Goal: Task Accomplishment & Management: Use online tool/utility

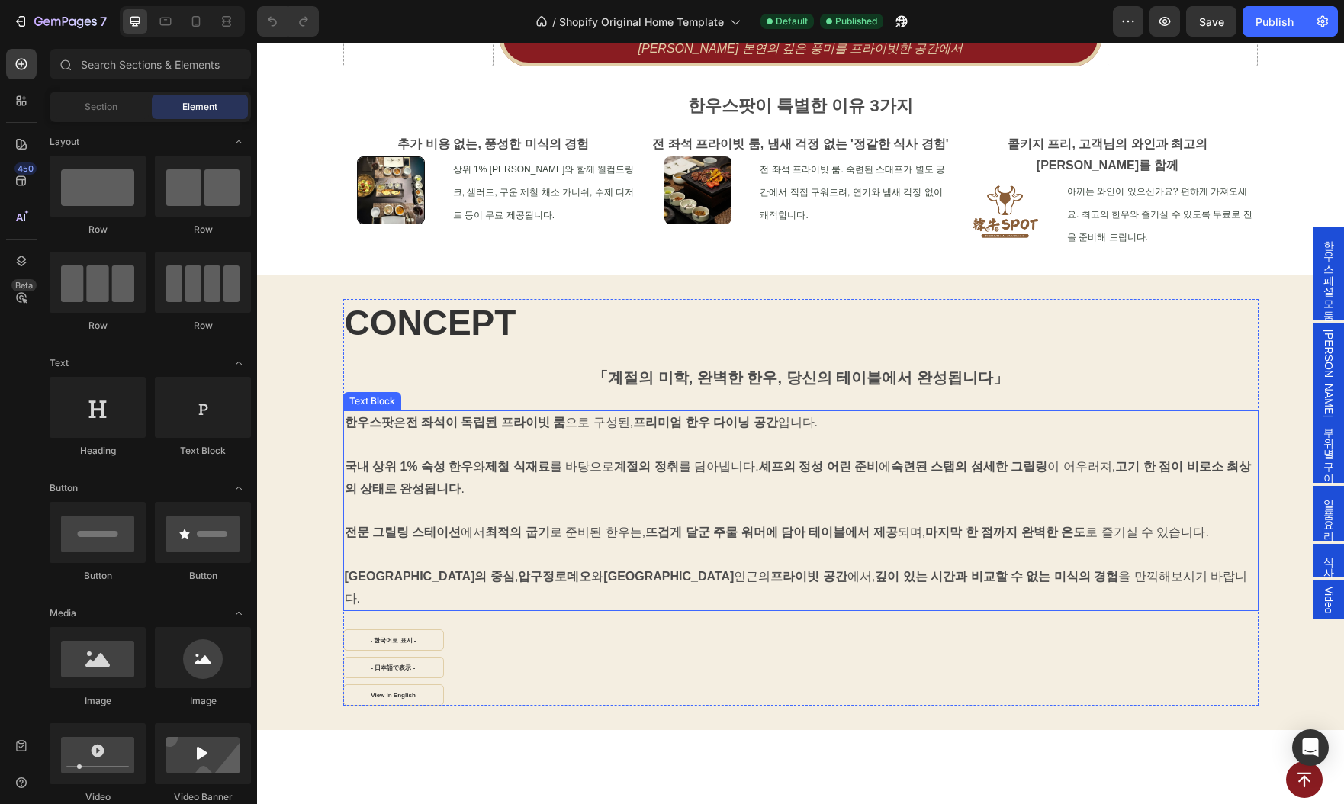
scroll to position [1025, 0]
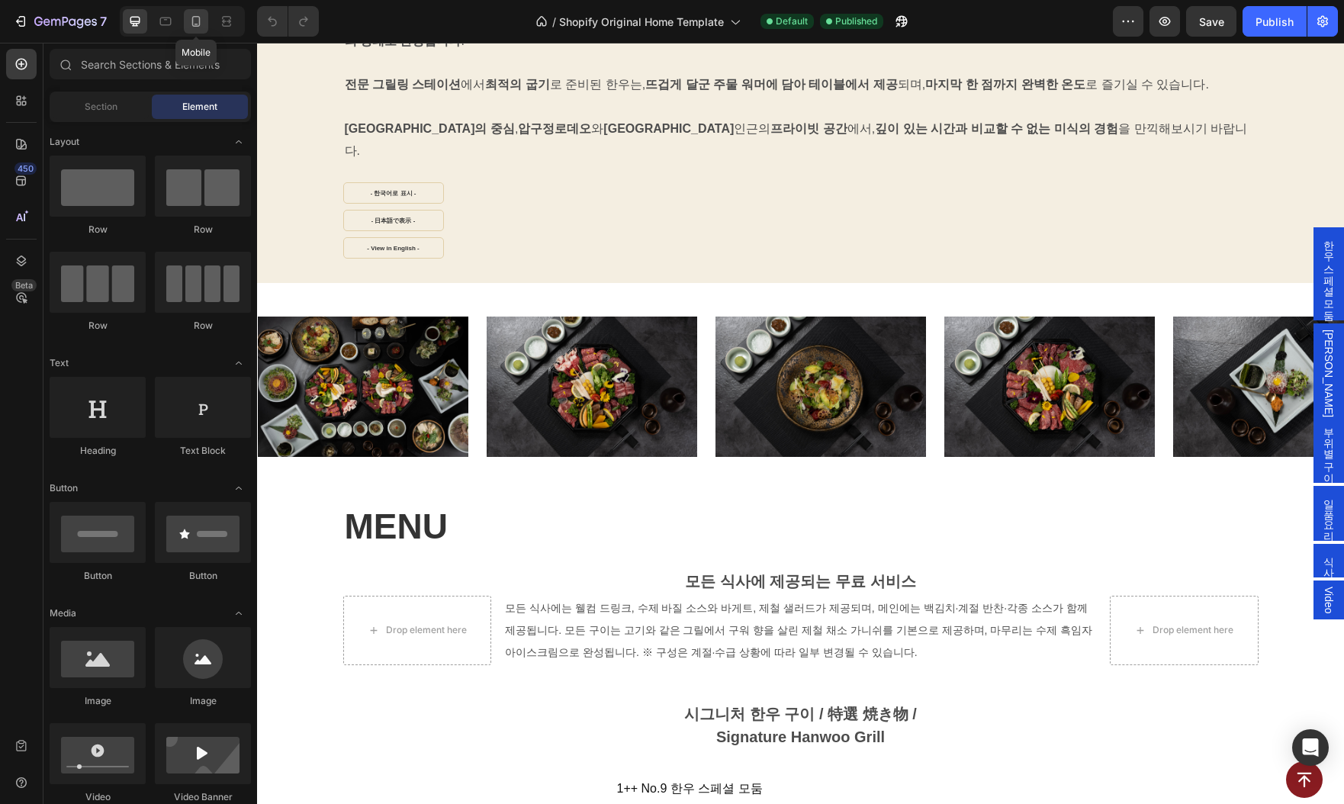
click at [197, 18] on icon at bounding box center [195, 21] width 15 height 15
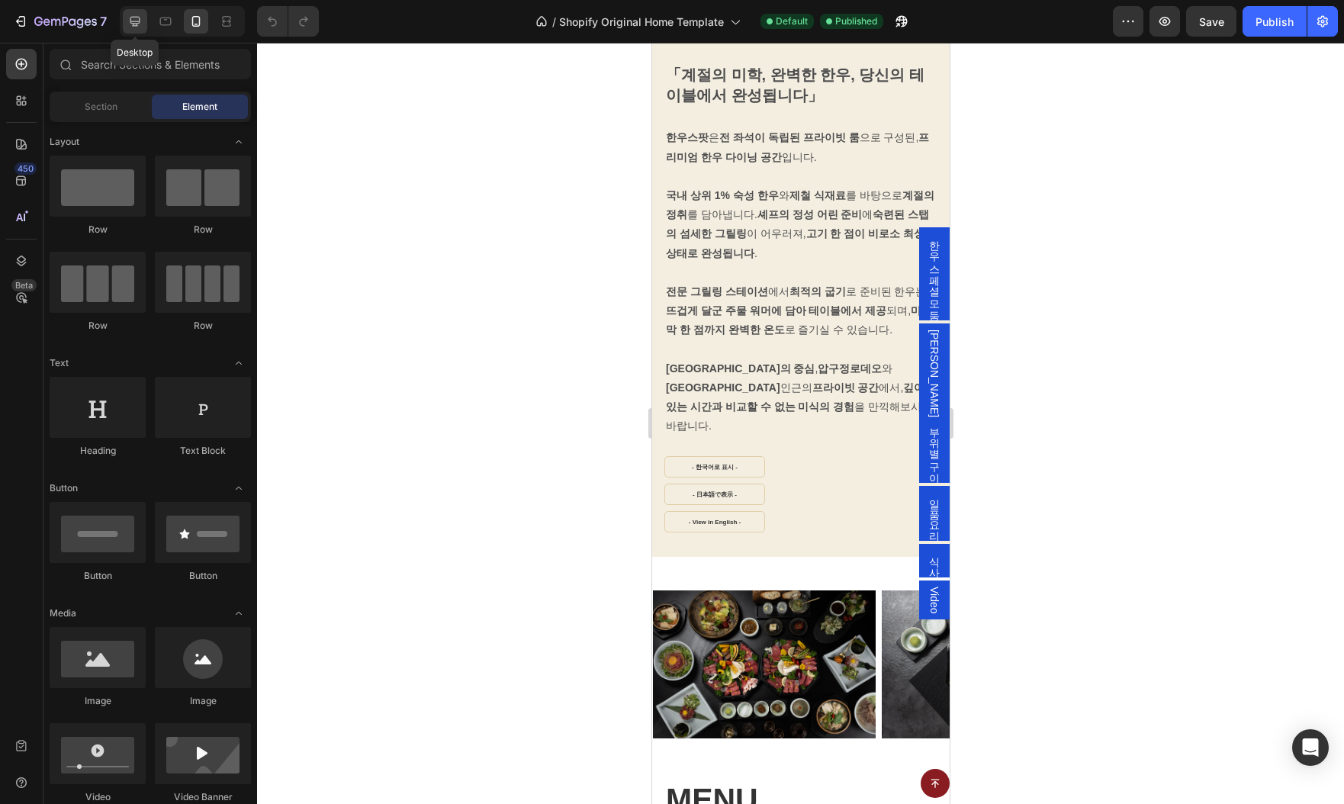
click at [137, 21] on icon at bounding box center [135, 22] width 10 height 10
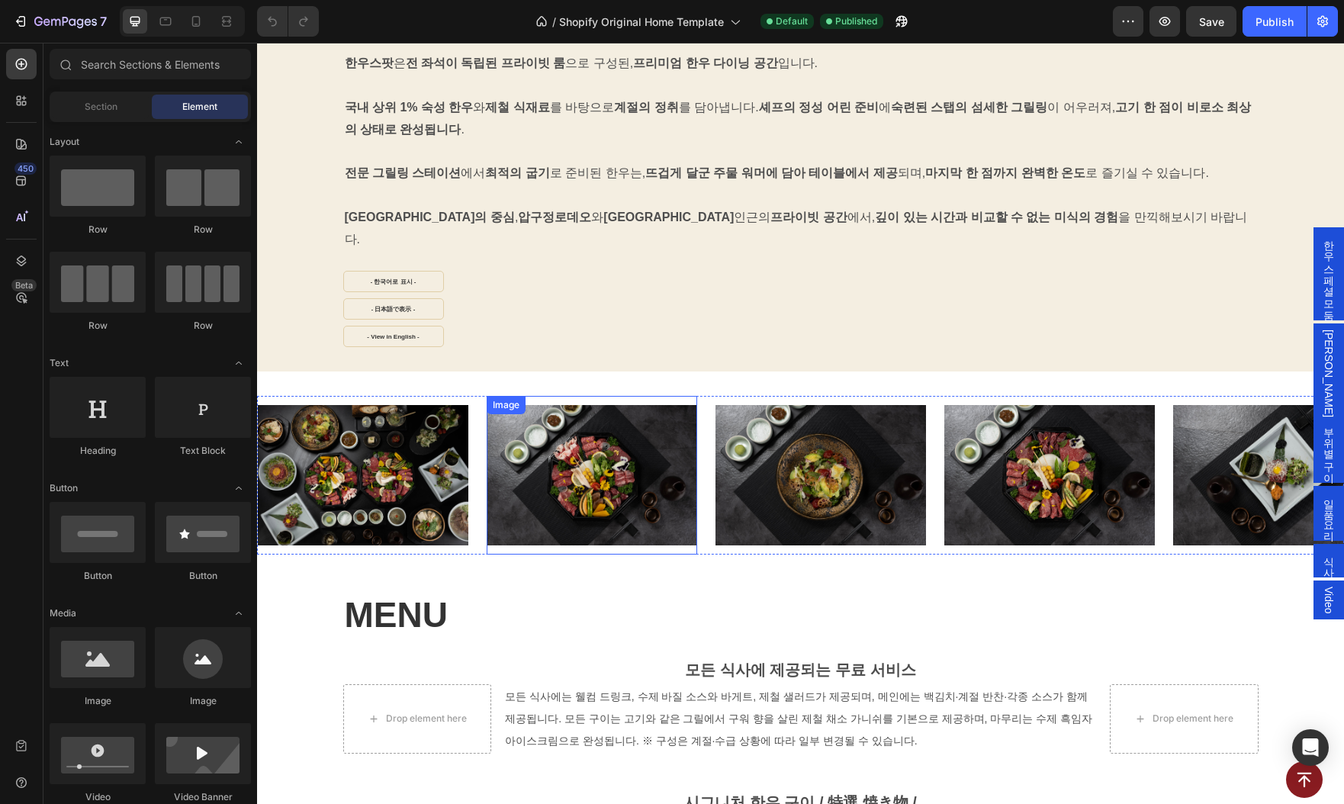
scroll to position [854, 0]
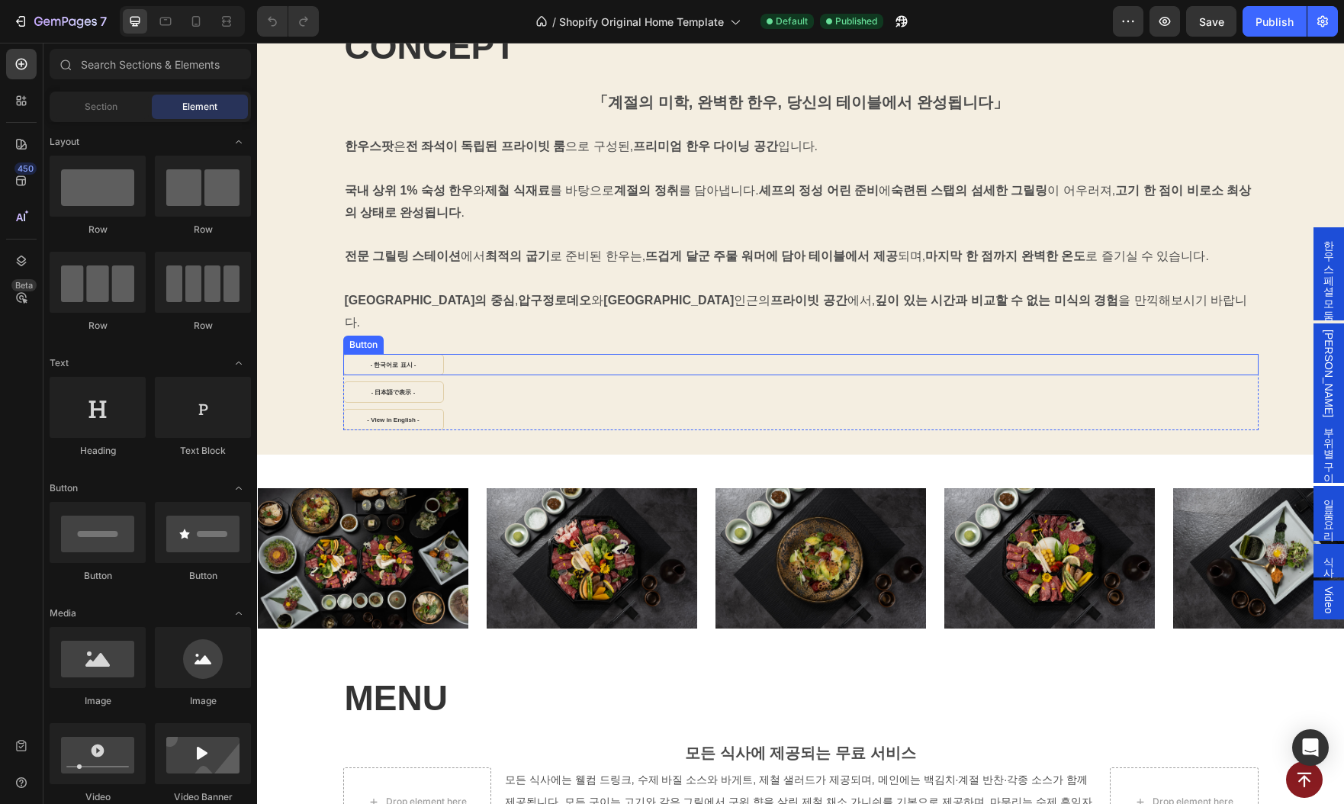
click at [473, 354] on div "- 한국어로 표시 - Button" at bounding box center [800, 364] width 915 height 21
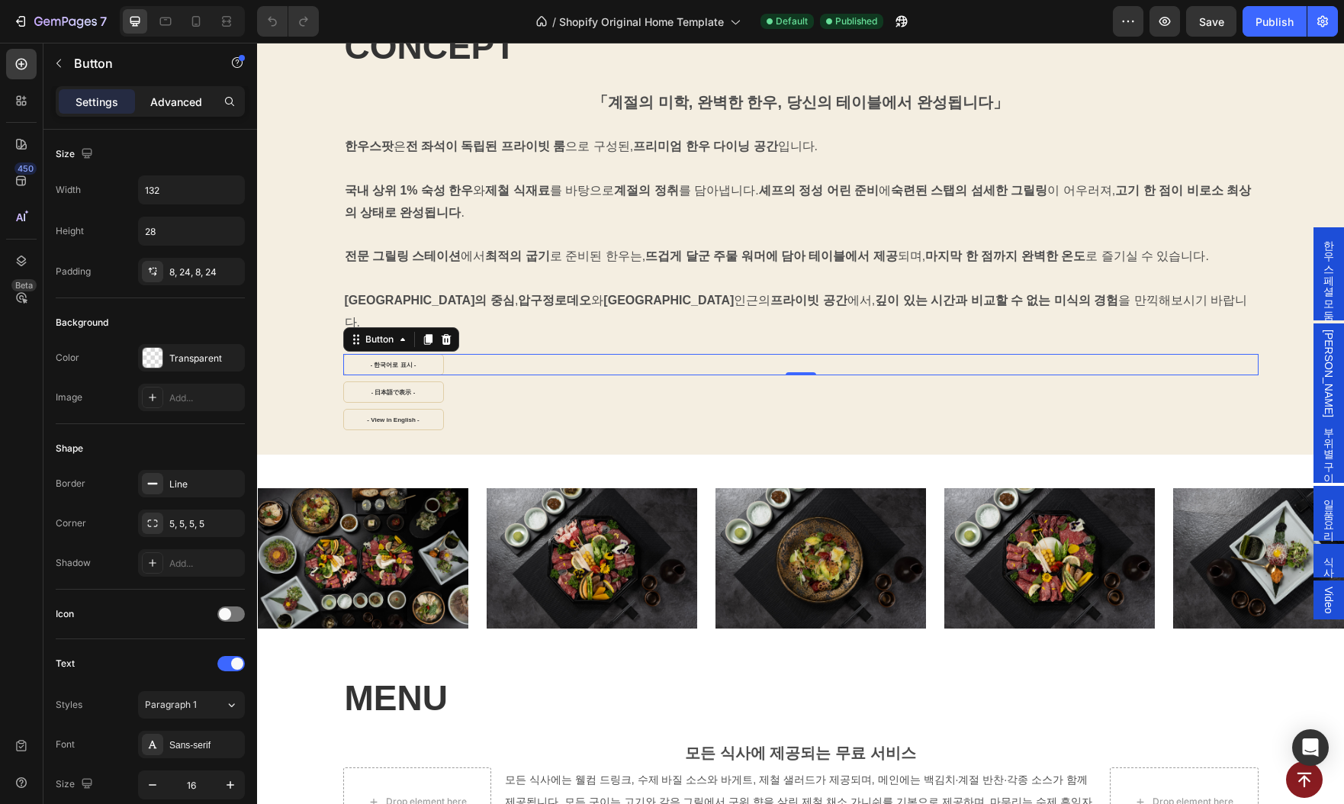
click at [173, 104] on p "Advanced" at bounding box center [176, 102] width 52 height 16
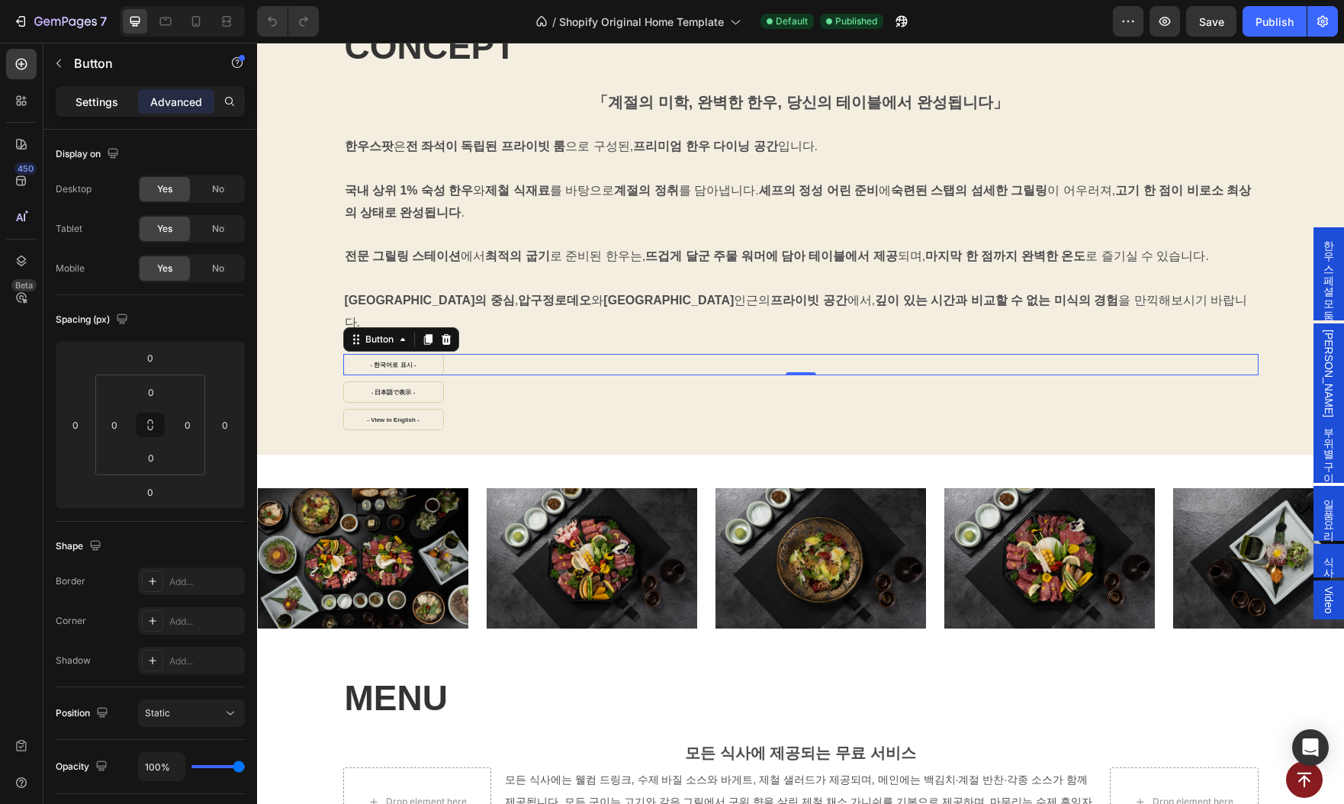
click at [96, 108] on p "Settings" at bounding box center [97, 102] width 43 height 16
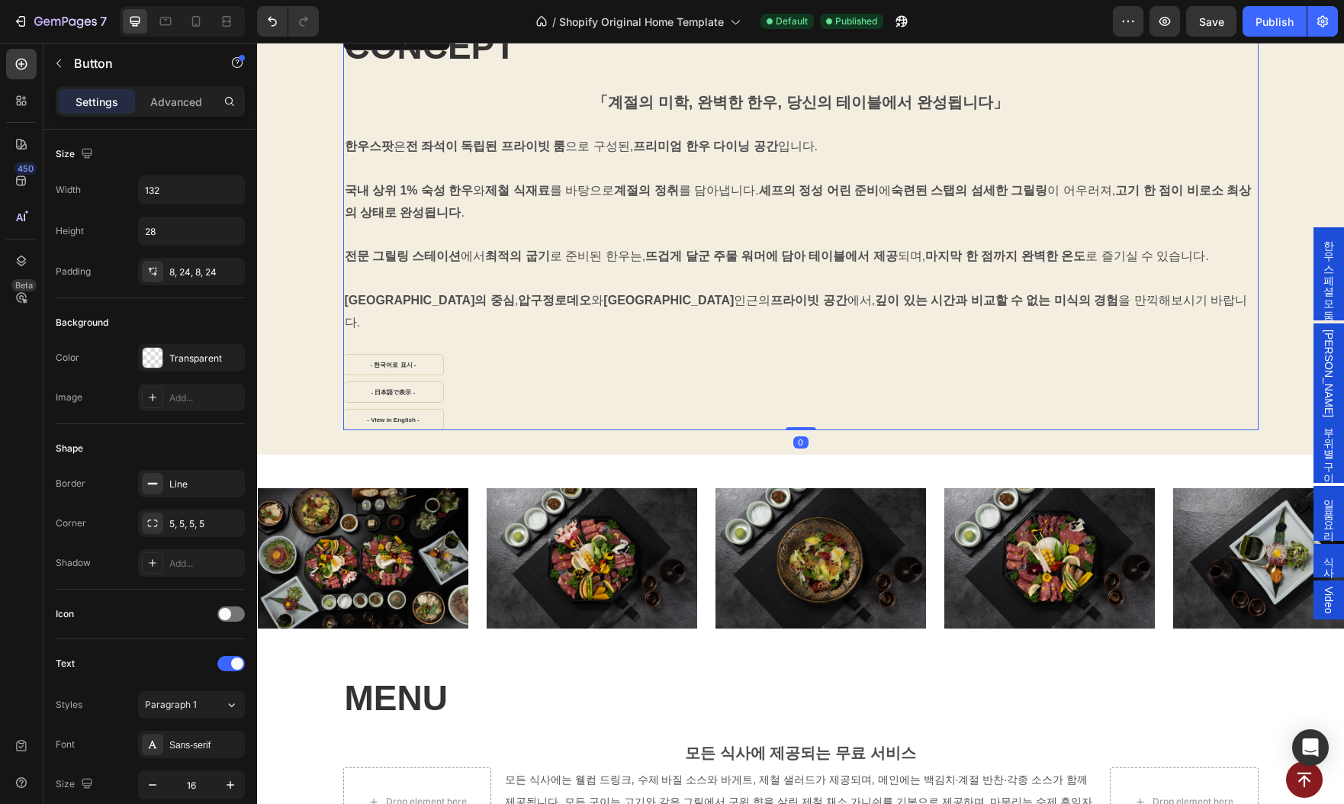
click at [549, 323] on div "CONCEPT Heading 「계절의 미학, 완벽한 한우, 당신의 테이블에서 완성됩니다」 Text Block 한우스팟 은 전 좌석이 독립된 프…" at bounding box center [800, 226] width 915 height 407
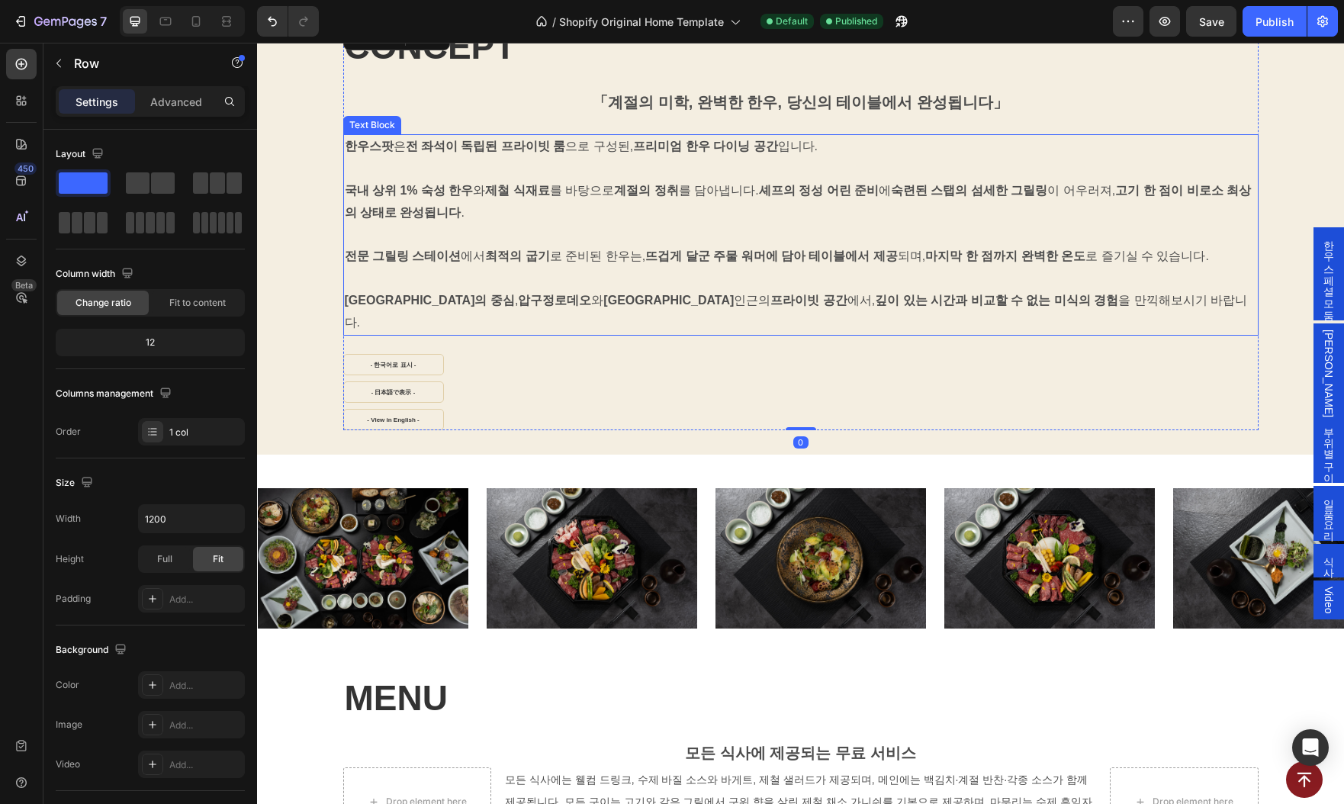
click at [559, 307] on p "트렌드의 중심 , 압구정로데오 와 도산공원 인근의 프라이빗 공간 에서, 깊이 있는 시간과 비교할 수 없는 미식의 경험 을 만끽해보시기 바랍니다." at bounding box center [801, 301] width 912 height 66
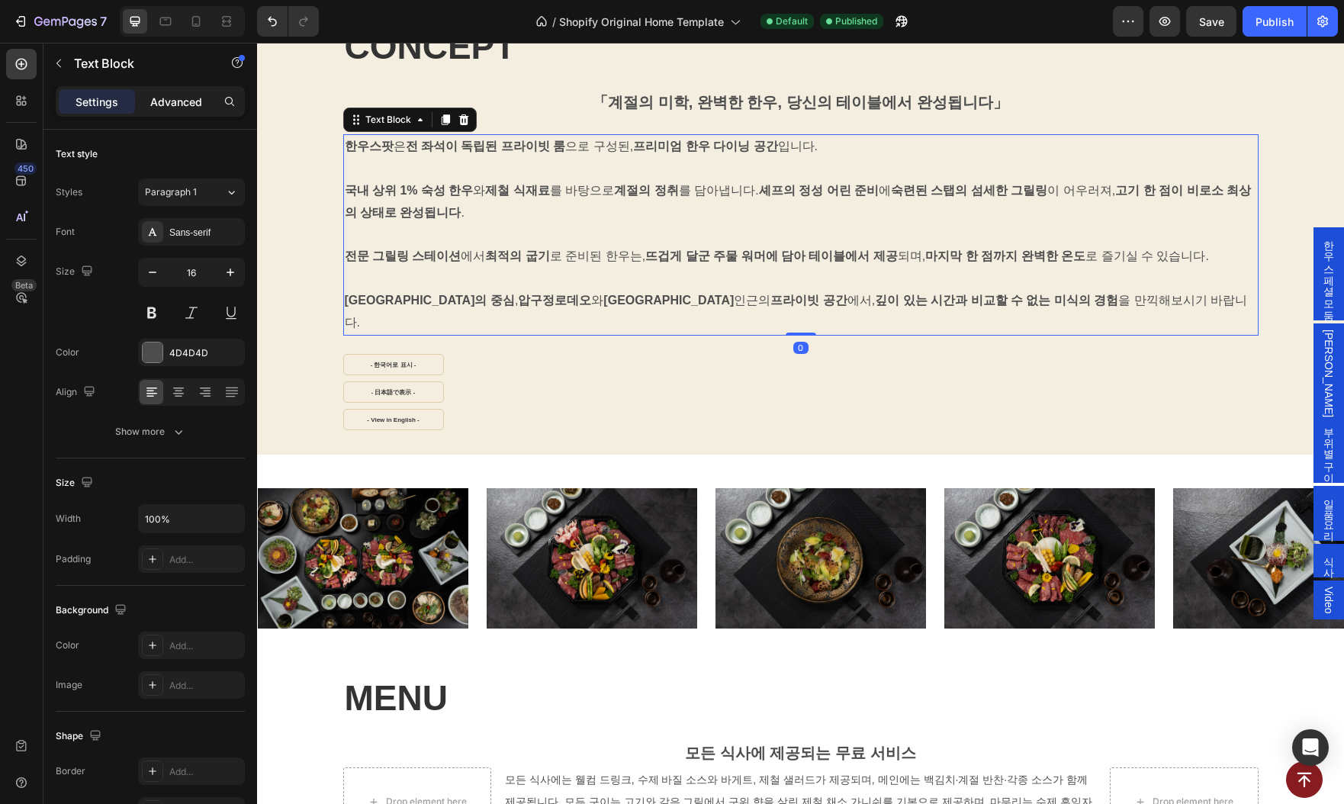
click at [169, 106] on p "Advanced" at bounding box center [176, 102] width 52 height 16
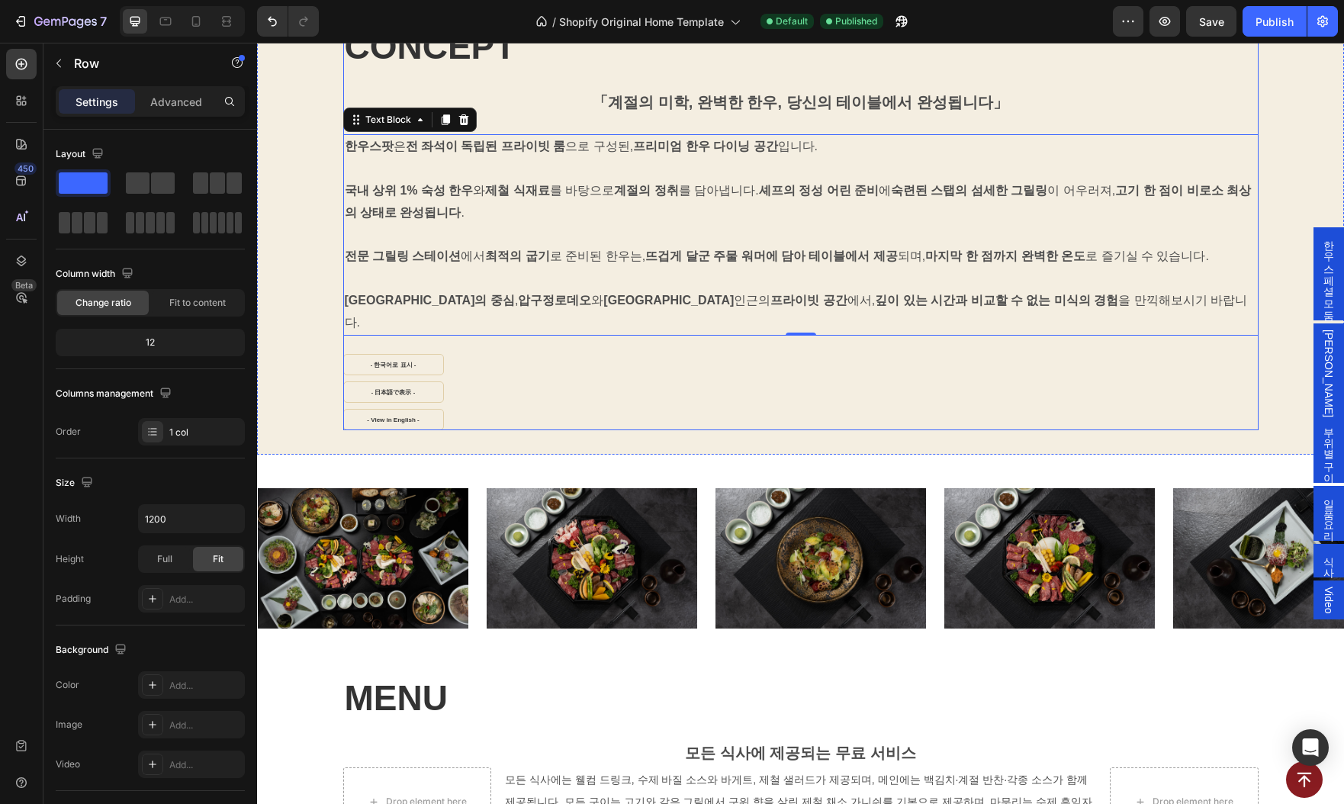
click at [466, 324] on div "CONCEPT Heading 「계절의 미학, 완벽한 한우, 당신의 테이블에서 완성됩니다」 Text Block 한우스팟 은 전 좌석이 독립된 프…" at bounding box center [800, 226] width 915 height 407
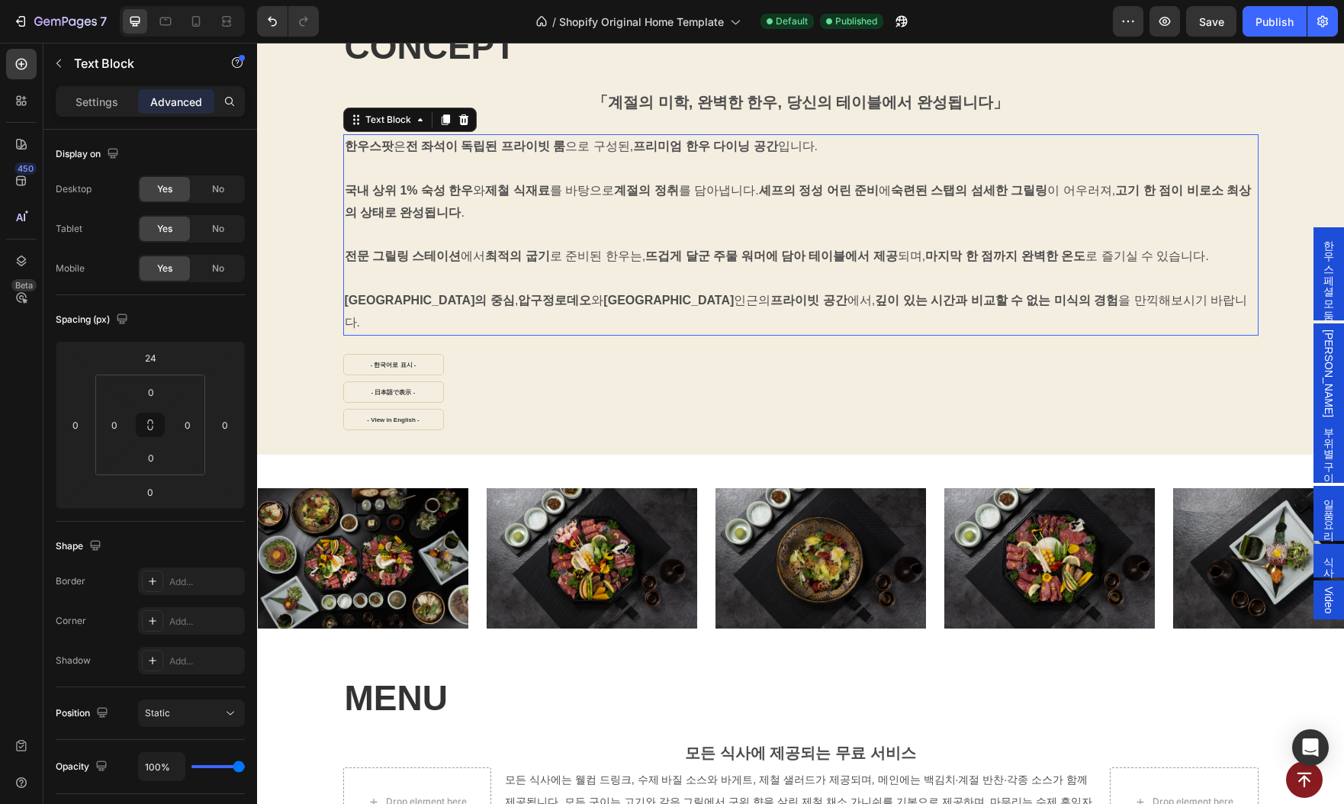
click at [480, 308] on p "트렌드의 중심 , 압구정로데오 와 도산공원 인근의 프라이빗 공간 에서, 깊이 있는 시간과 비교할 수 없는 미식의 경험 을 만끽해보시기 바랍니다." at bounding box center [801, 301] width 912 height 66
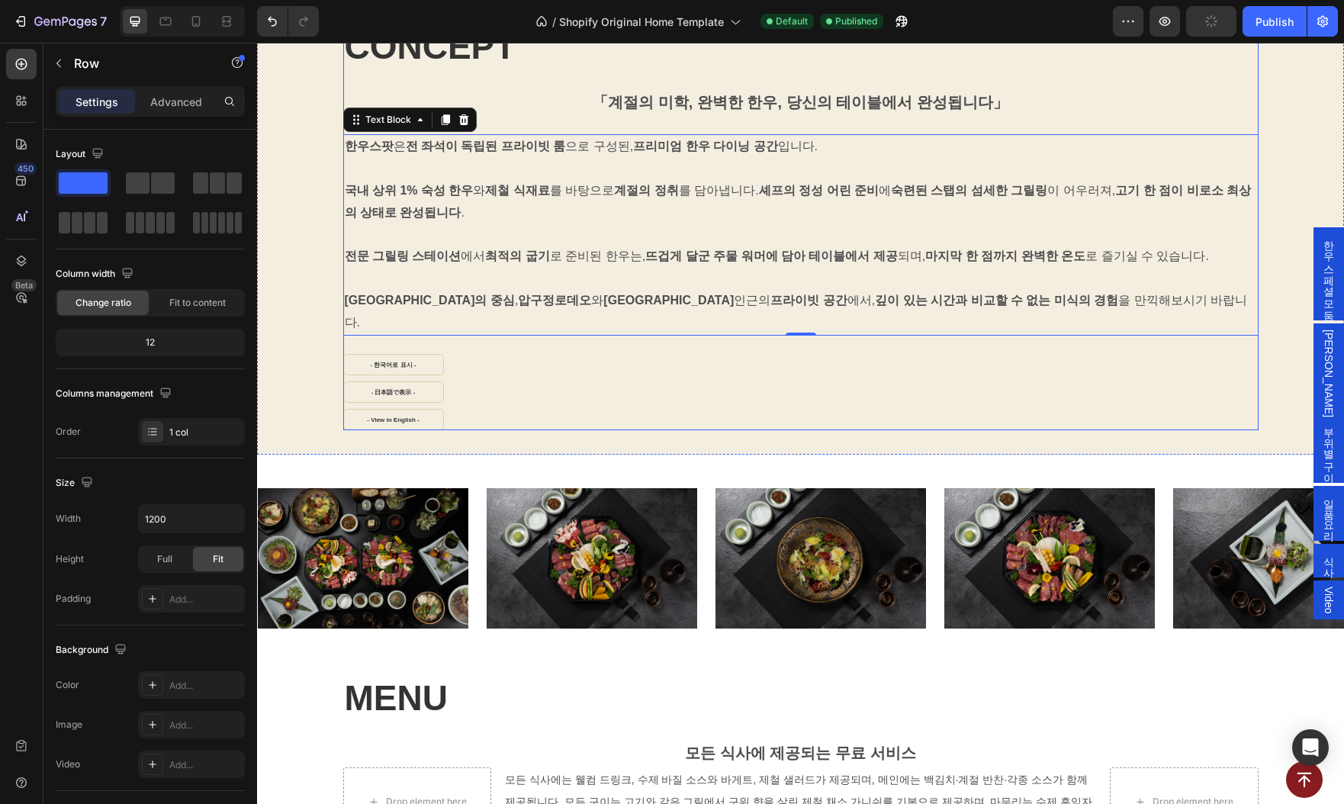
click at [376, 321] on div "CONCEPT Heading 「계절의 미학, 완벽한 한우, 당신의 테이블에서 완성됩니다」 Text Block 한우스팟 은 전 좌석이 독립된 프…" at bounding box center [800, 226] width 915 height 407
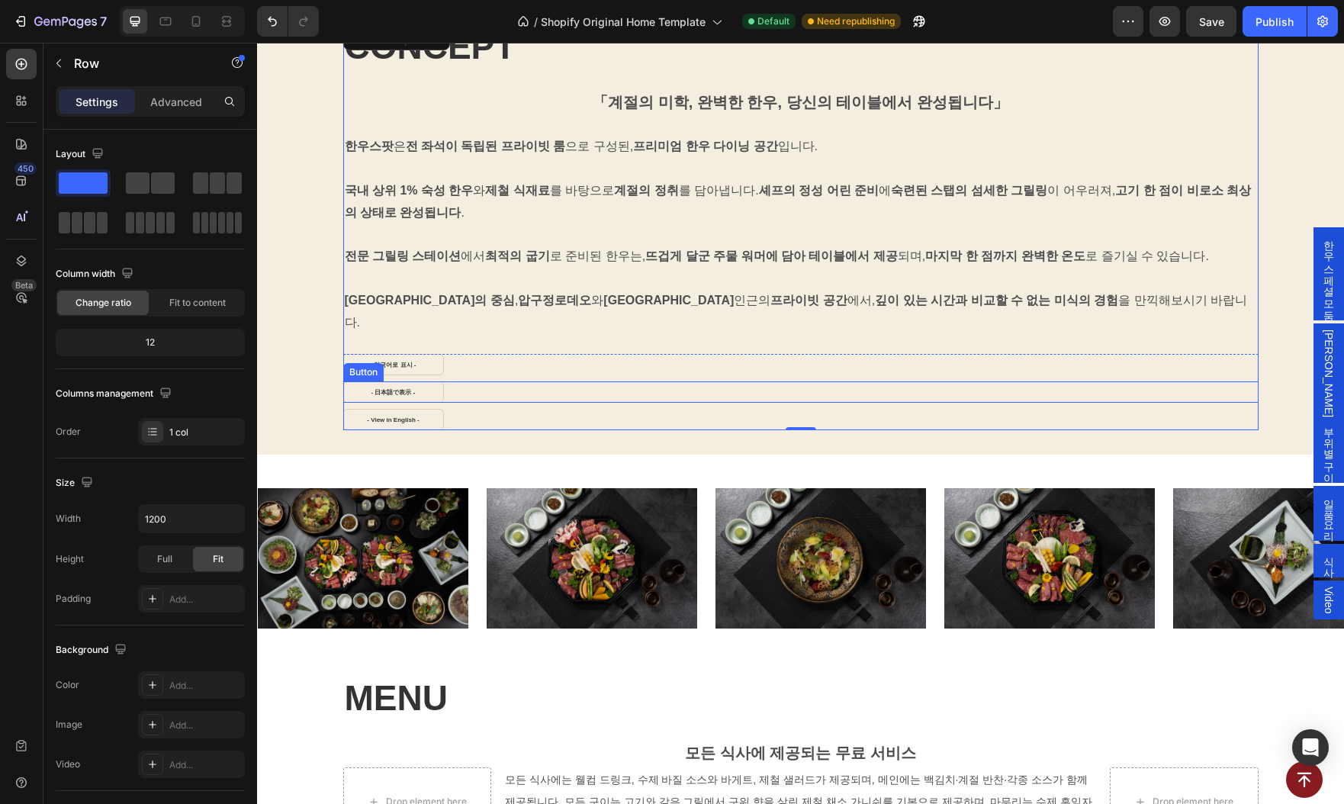
click at [503, 381] on div "- 日本語で表示 - Button" at bounding box center [800, 391] width 915 height 21
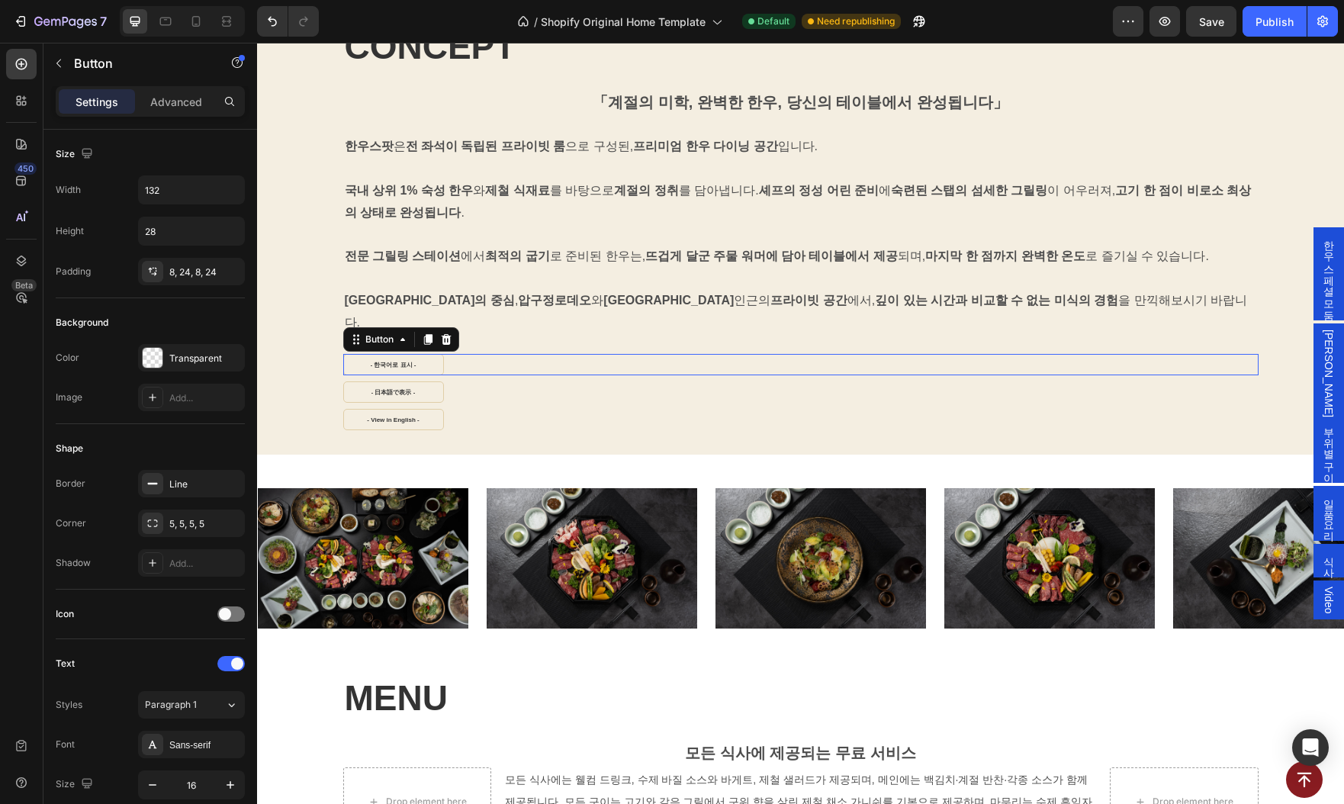
click at [510, 354] on div "- 한국어로 표시 - Button 0" at bounding box center [800, 364] width 915 height 21
click at [190, 98] on p "Advanced" at bounding box center [176, 102] width 52 height 16
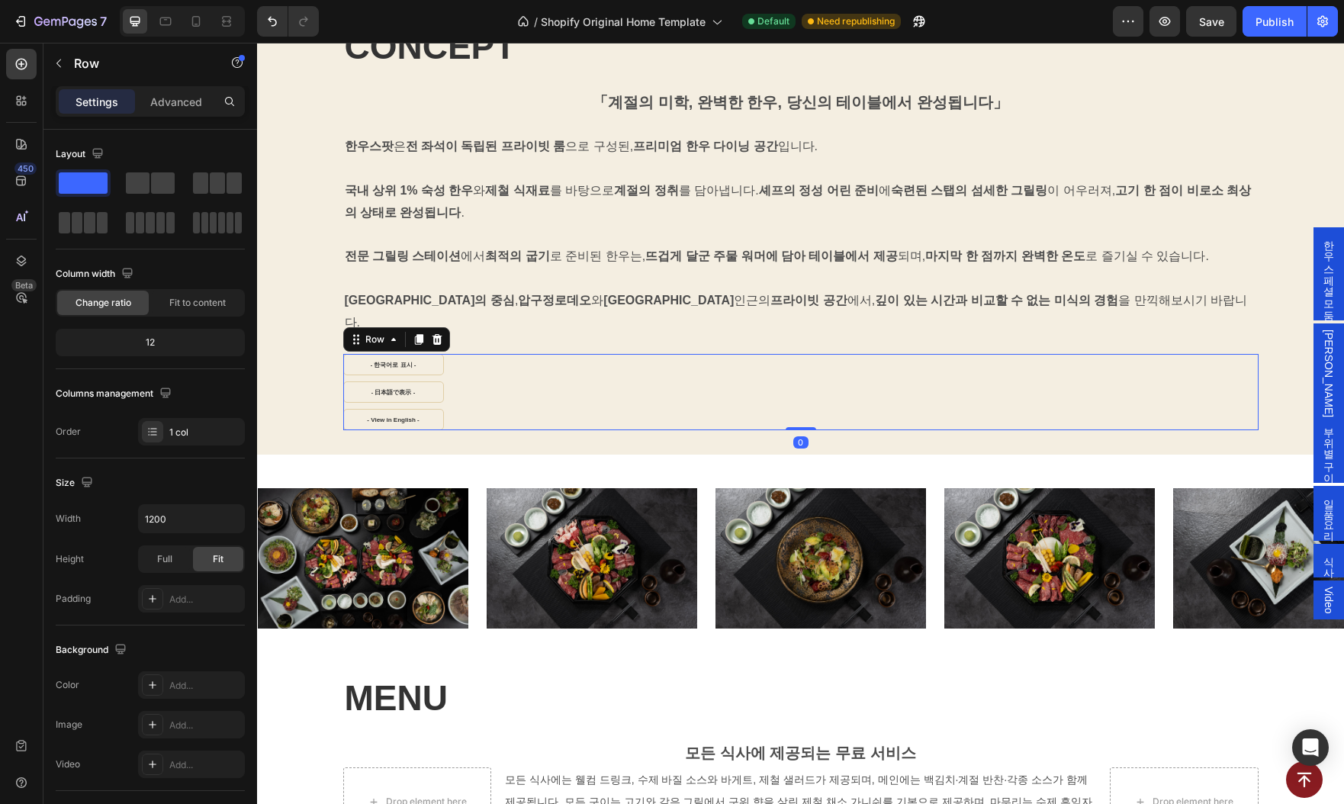
click at [533, 403] on div "- View in English - Button" at bounding box center [800, 416] width 915 height 27
click at [183, 98] on p "Advanced" at bounding box center [176, 102] width 52 height 16
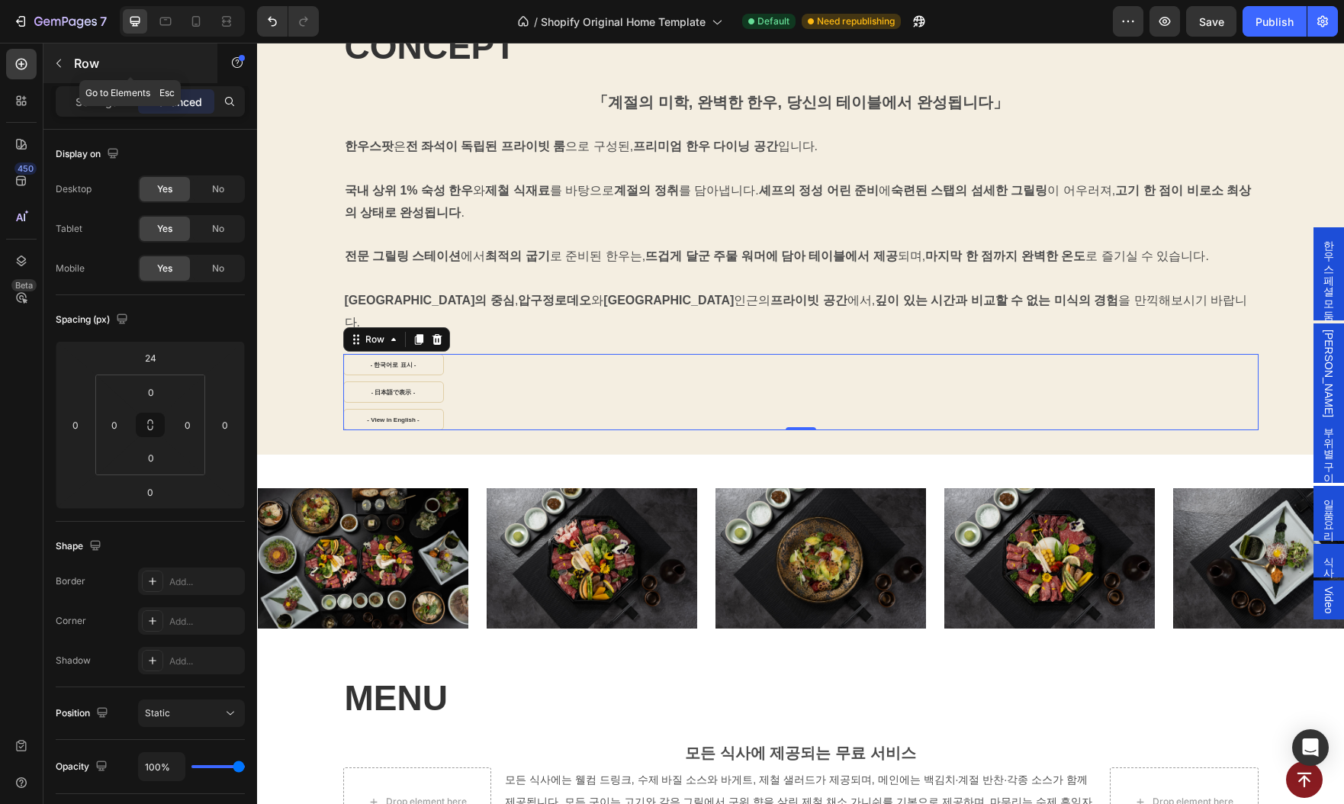
click at [63, 57] on icon "button" at bounding box center [59, 63] width 12 height 12
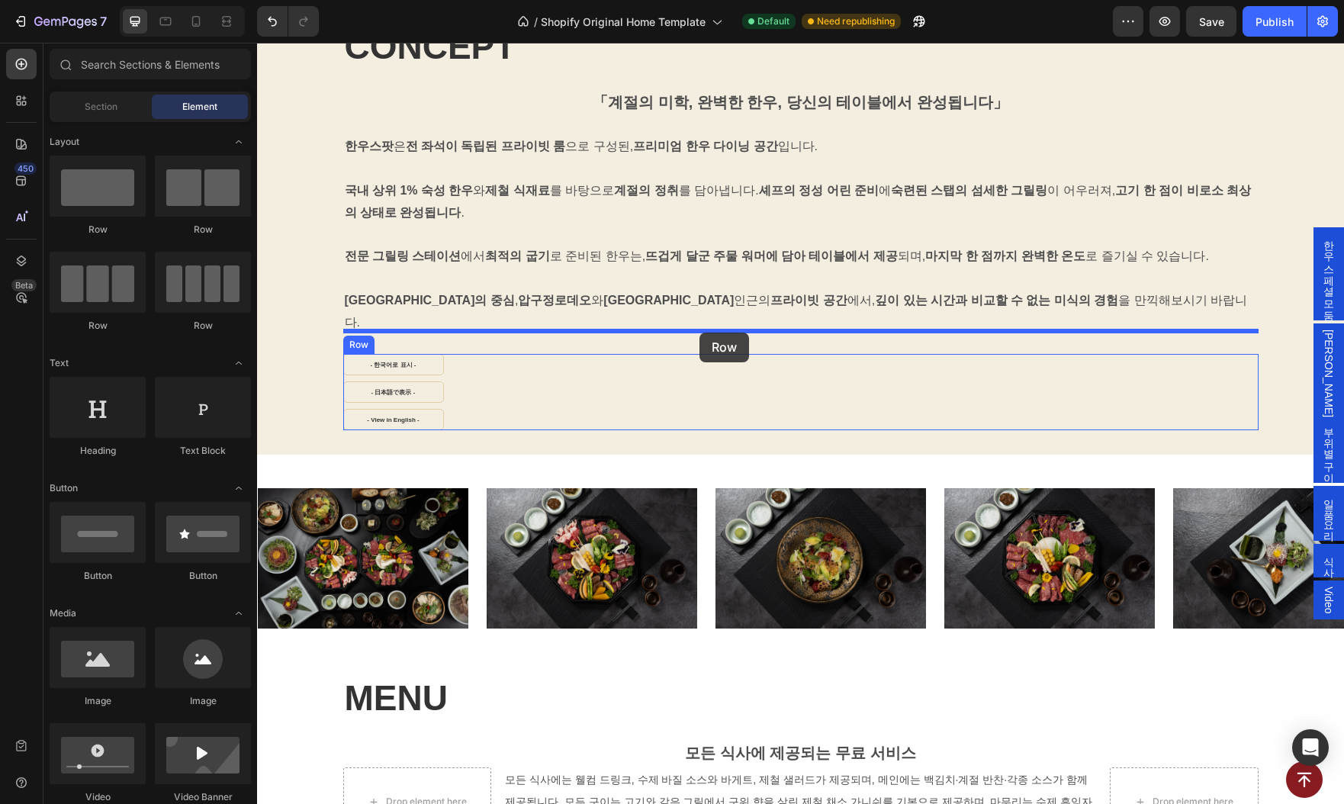
drag, startPoint x: 359, startPoint y: 314, endPoint x: 699, endPoint y: 333, distance: 340.7
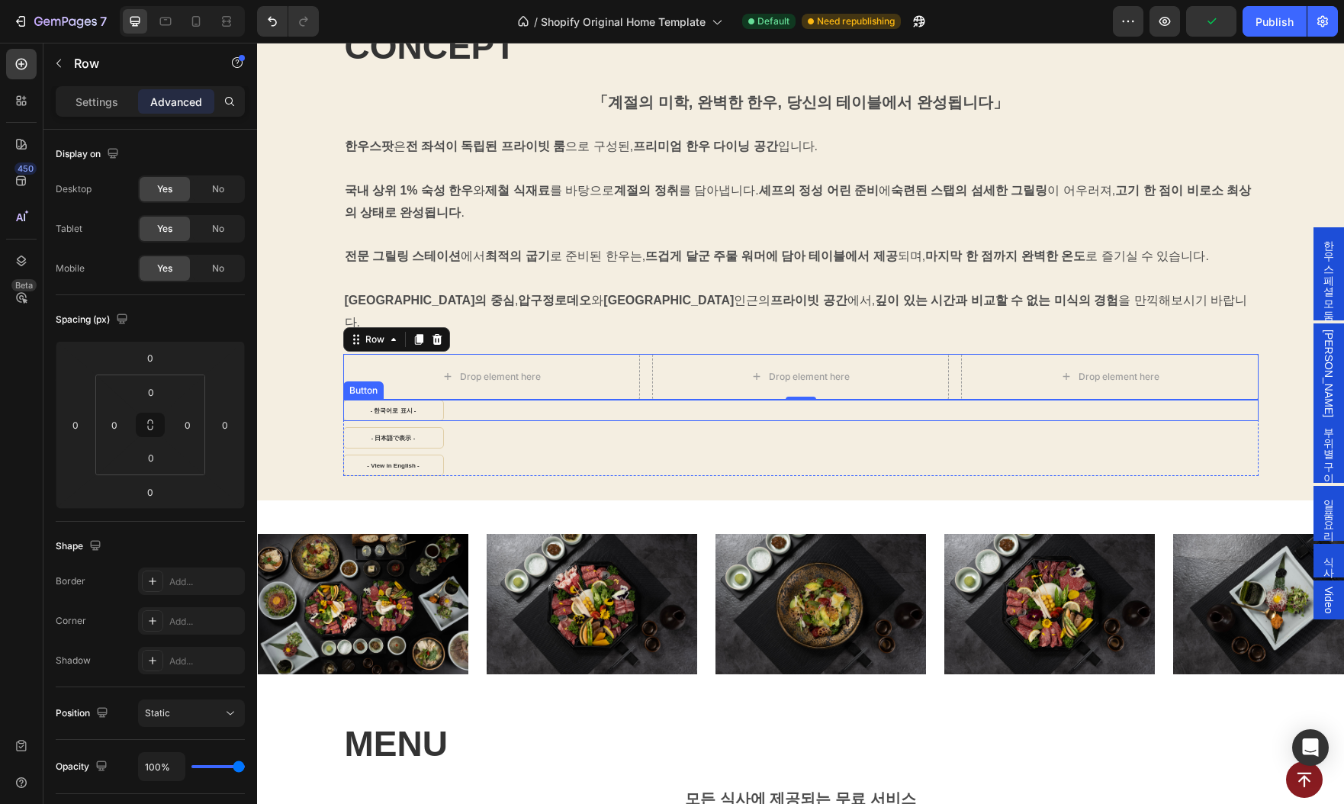
click at [484, 400] on div "- 한국어로 표시 - Button" at bounding box center [800, 410] width 915 height 21
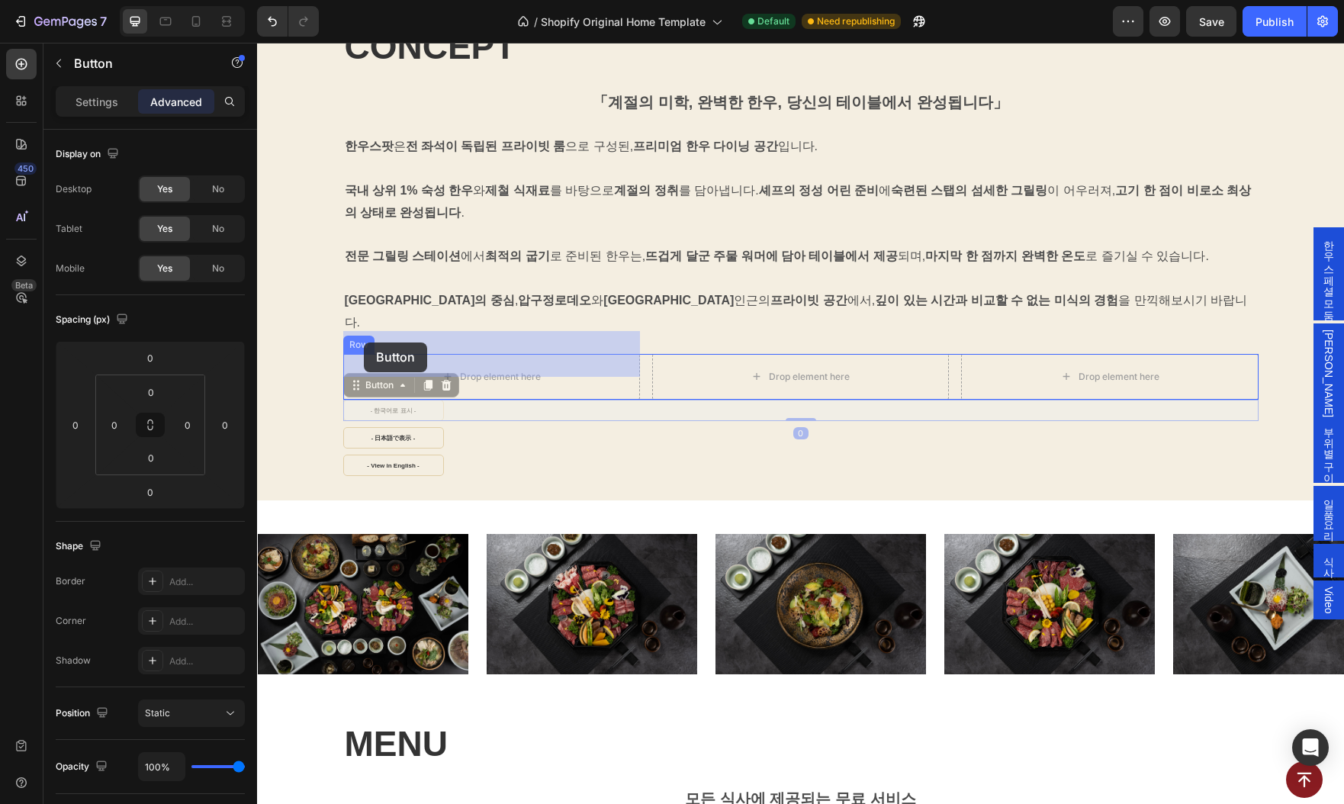
drag, startPoint x: 356, startPoint y: 362, endPoint x: 364, endPoint y: 342, distance: 21.2
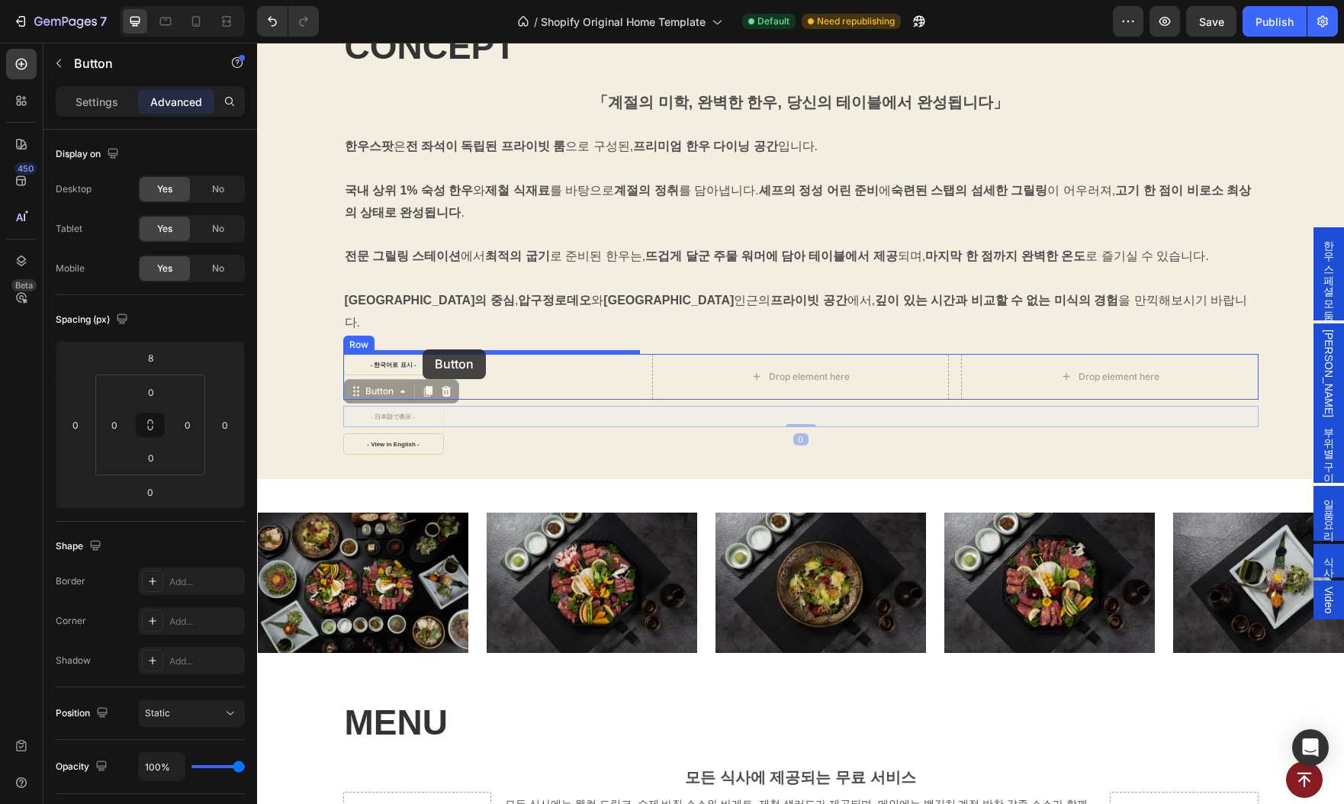
drag, startPoint x: 358, startPoint y: 375, endPoint x: 423, endPoint y: 349, distance: 69.5
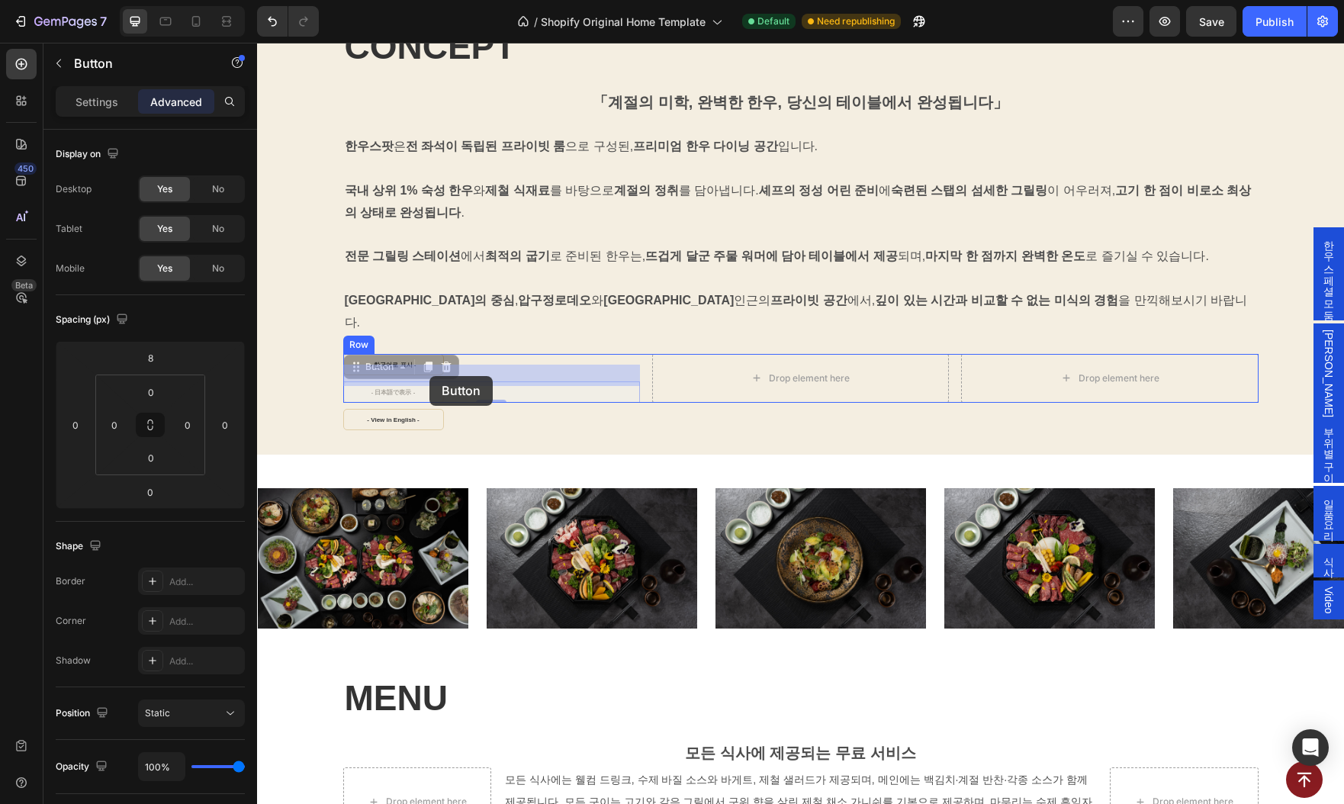
drag, startPoint x: 368, startPoint y: 342, endPoint x: 429, endPoint y: 376, distance: 70.7
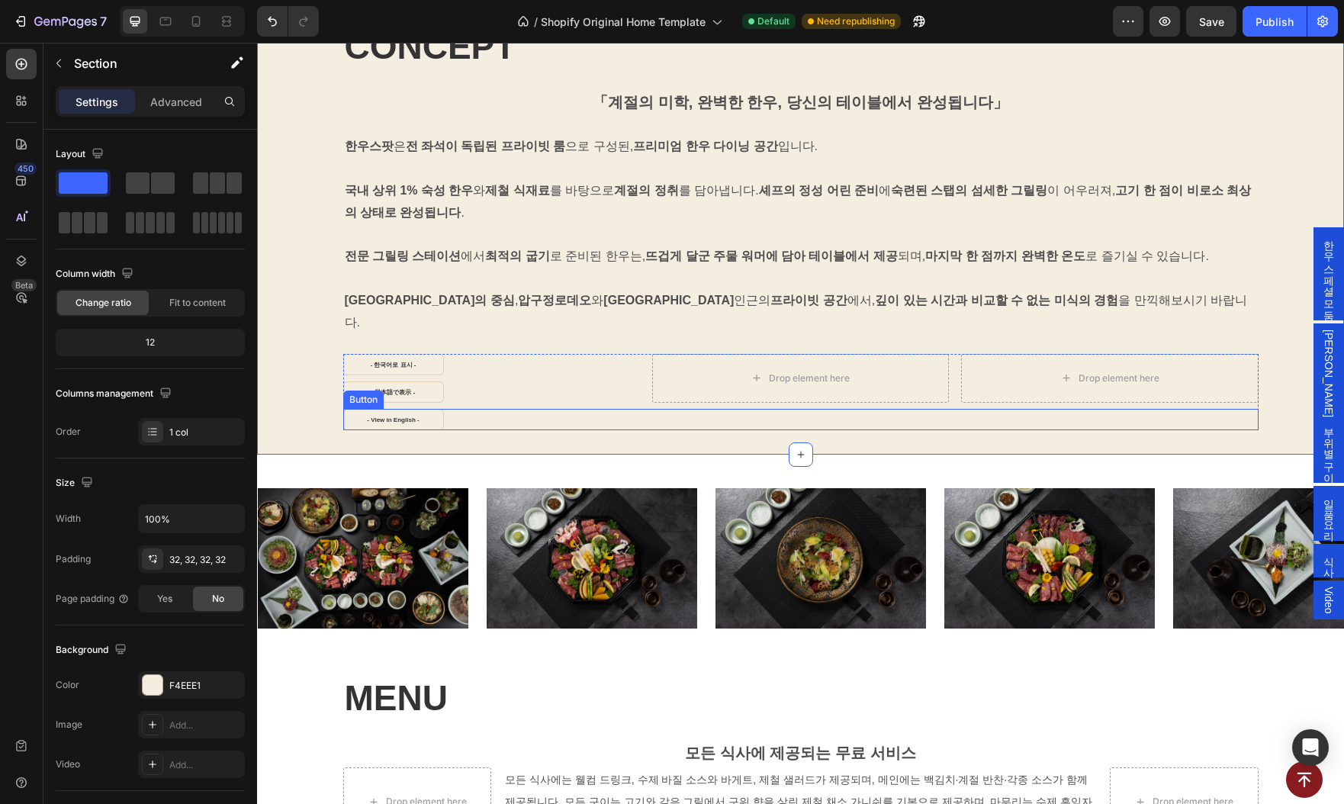
click at [538, 406] on div "CONCEPT Heading 「계절의 미학, 완벽한 한우, 당신의 테이블에서 완성됩니다」 Text Block 한우스팟 은 전 좌석이 독립된 프…" at bounding box center [800, 226] width 1087 height 456
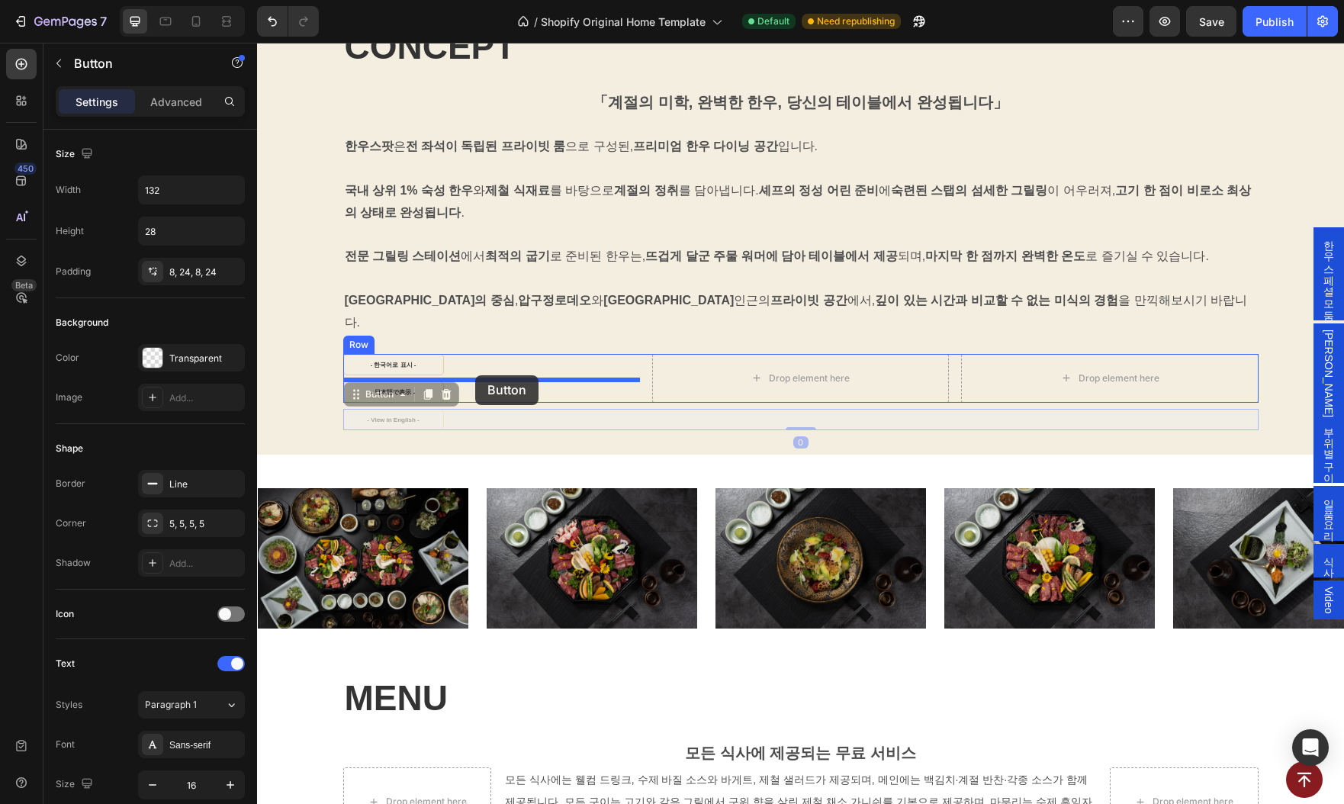
drag, startPoint x: 347, startPoint y: 376, endPoint x: 475, endPoint y: 375, distance: 128.1
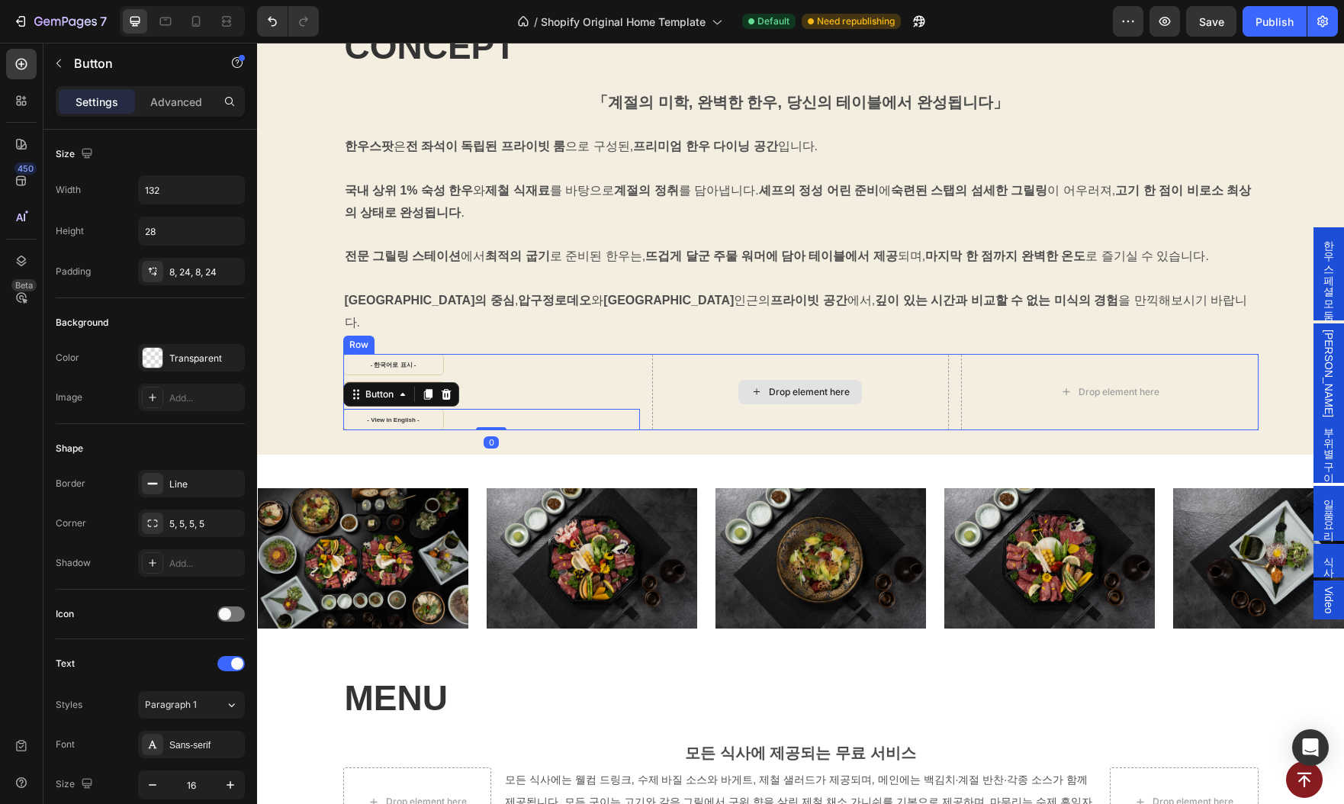
click at [689, 384] on div "Drop element here" at bounding box center [800, 392] width 297 height 76
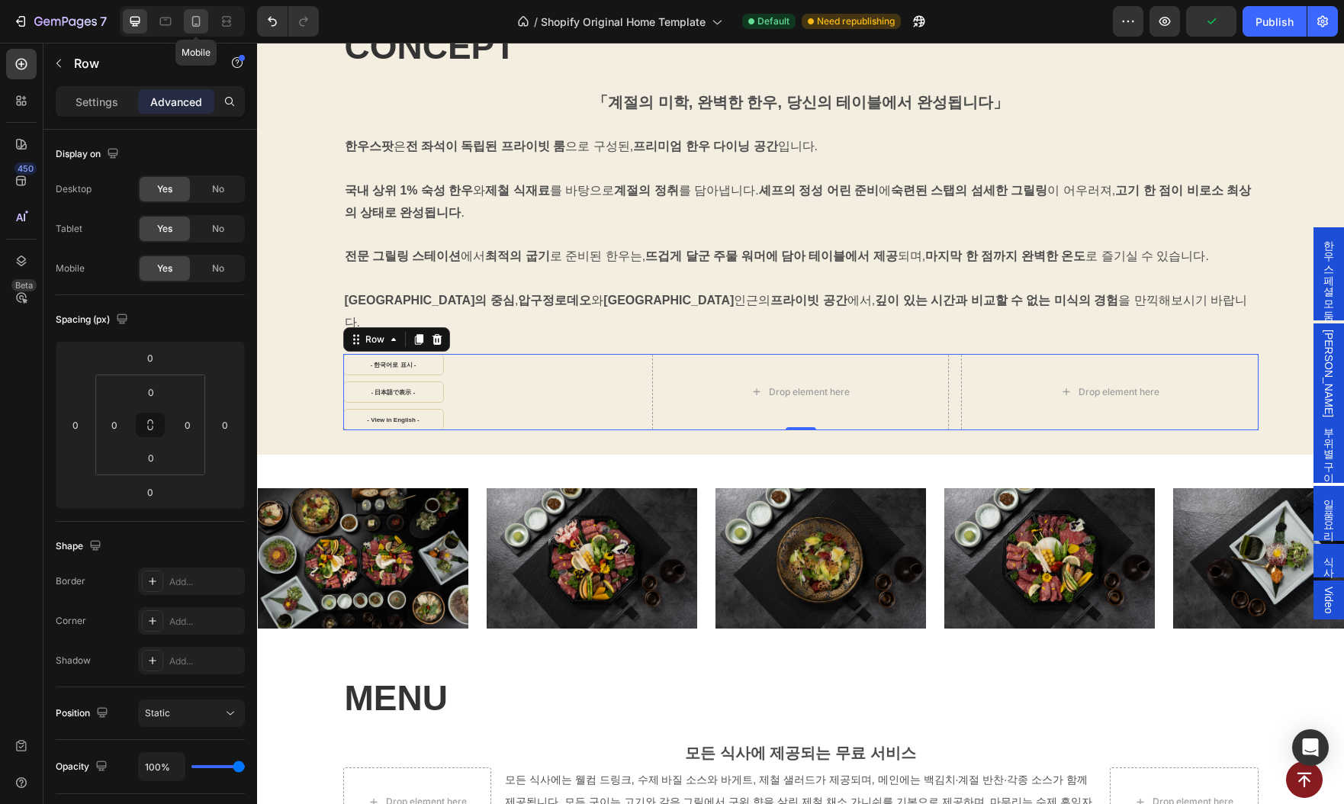
click at [188, 21] on icon at bounding box center [195, 21] width 15 height 15
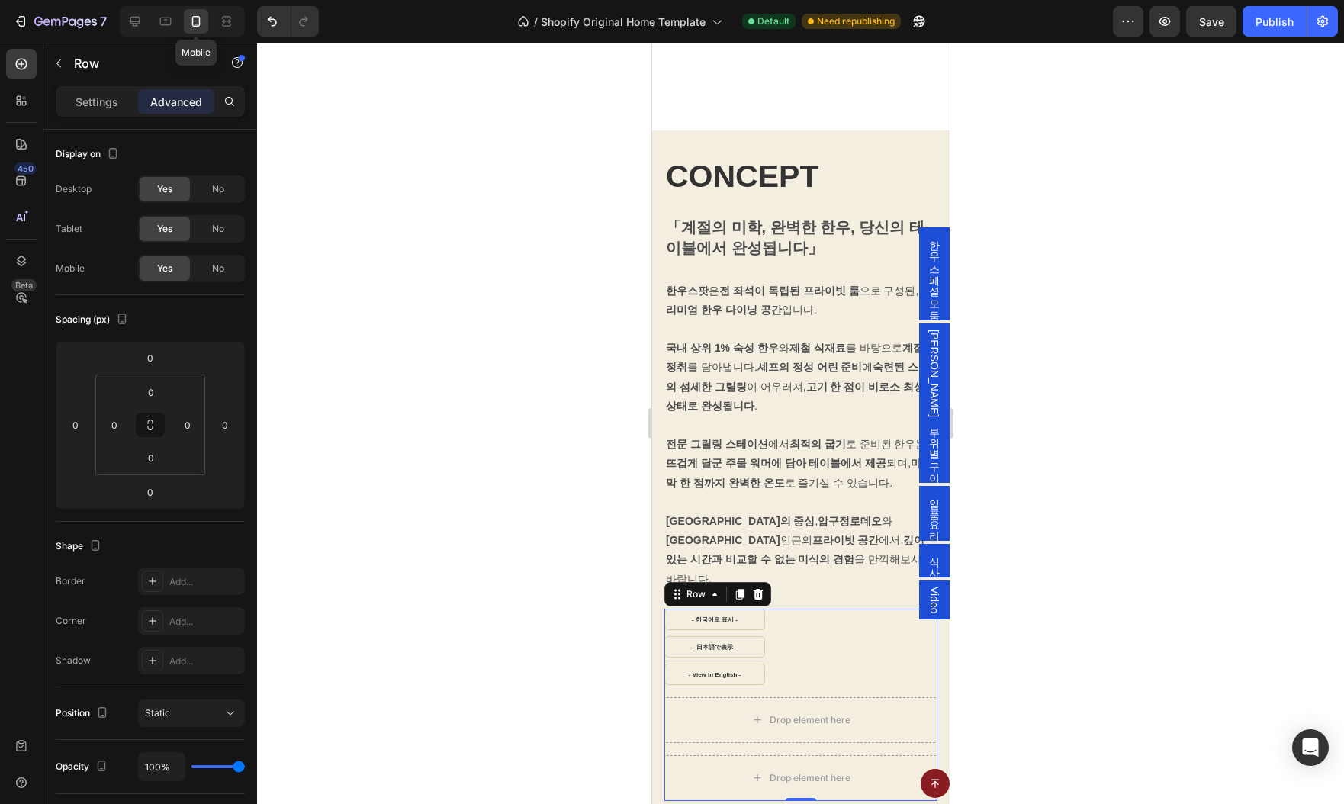
scroll to position [1345, 0]
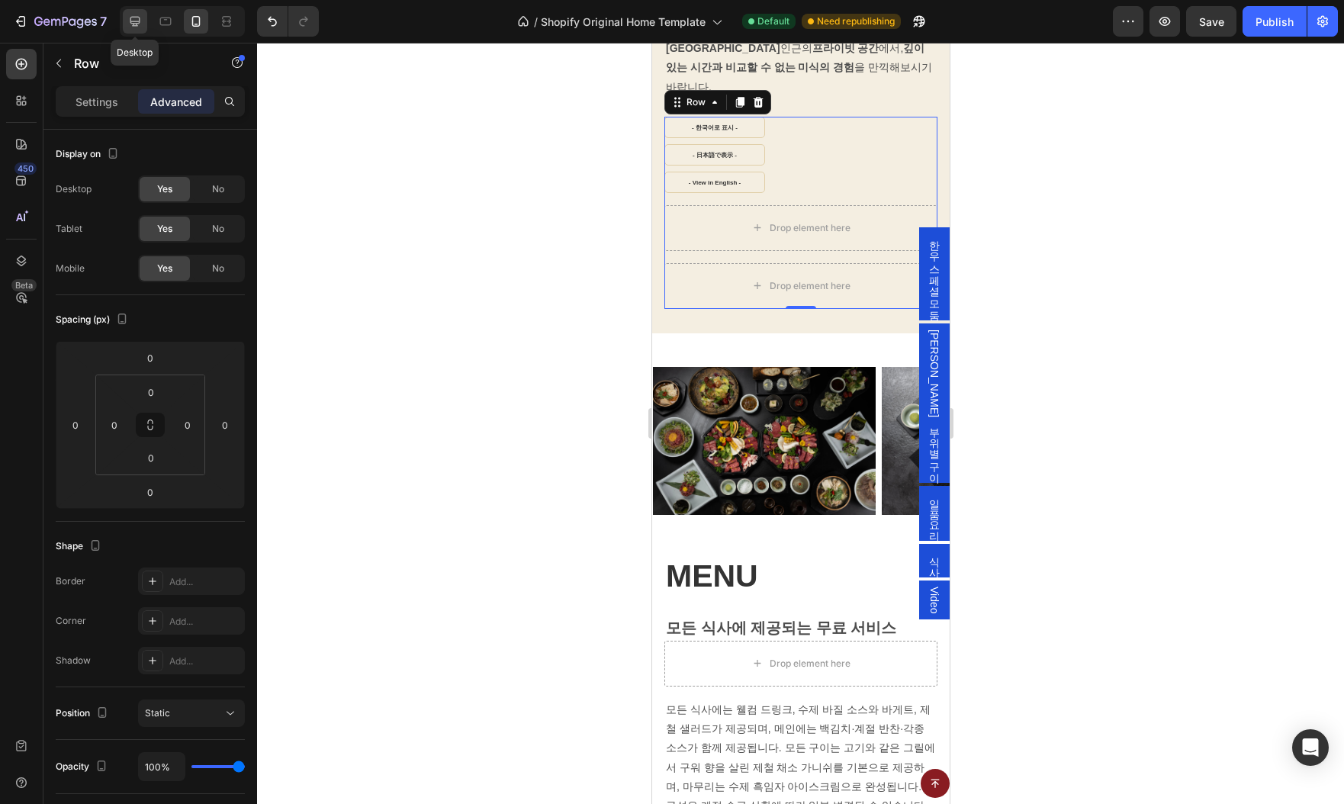
click at [140, 19] on icon at bounding box center [134, 21] width 15 height 15
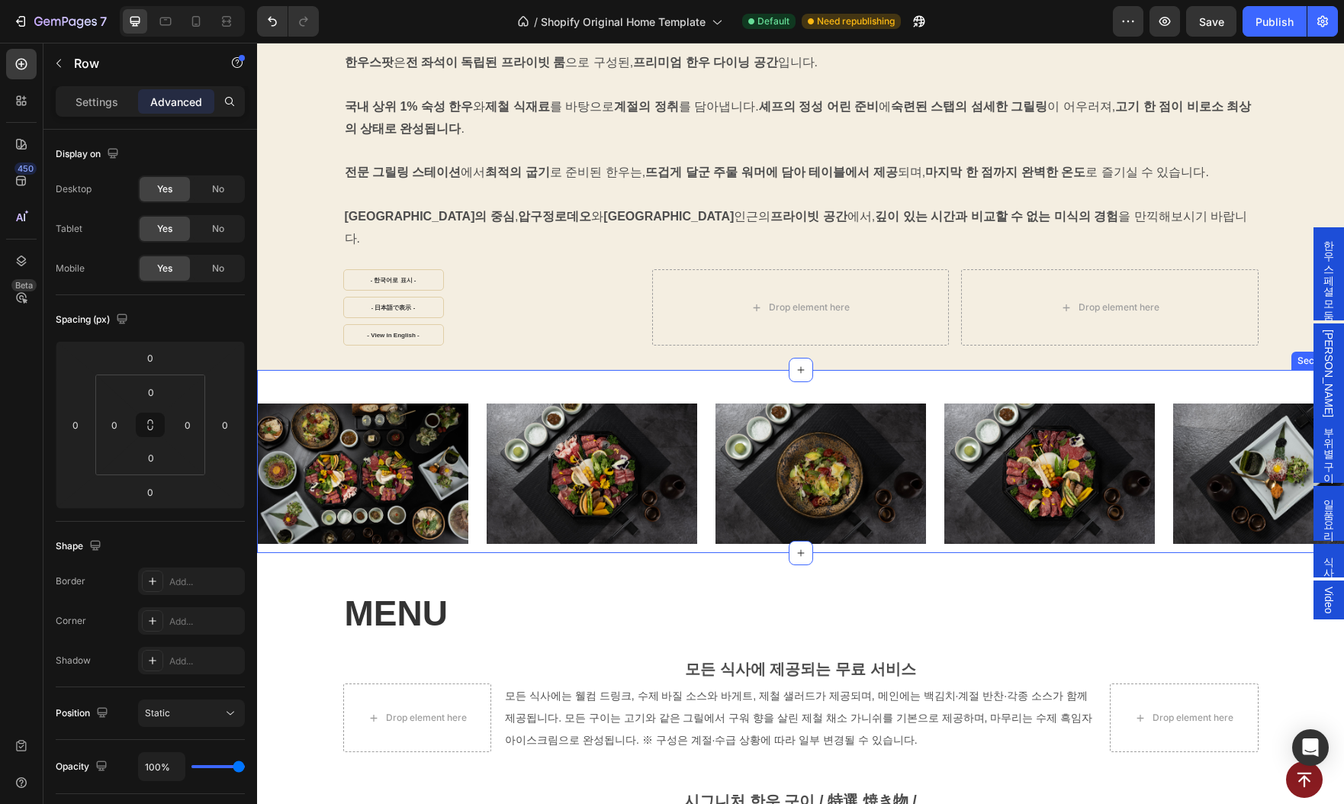
scroll to position [642, 0]
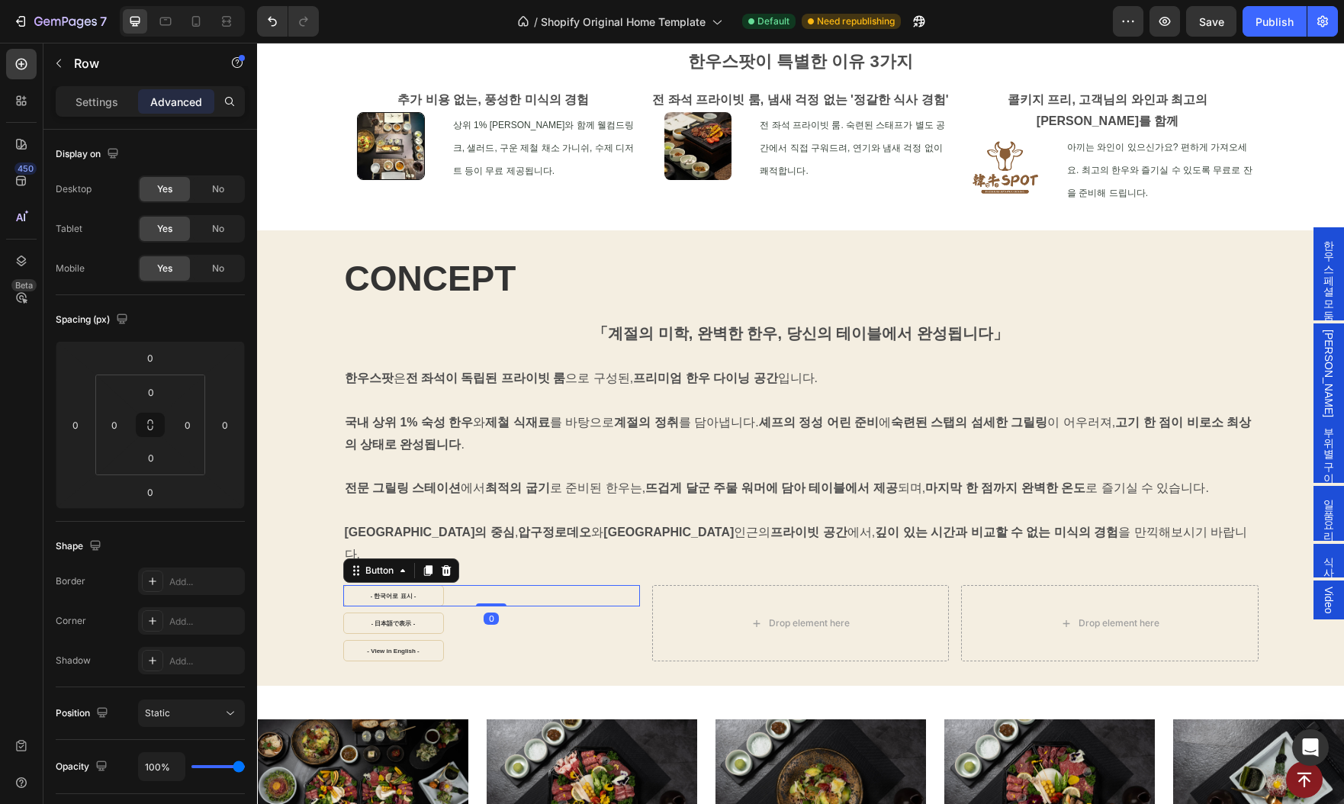
click at [467, 585] on div "- 한국어로 표시 - Button 0" at bounding box center [491, 595] width 297 height 21
click at [430, 566] on icon at bounding box center [427, 571] width 8 height 11
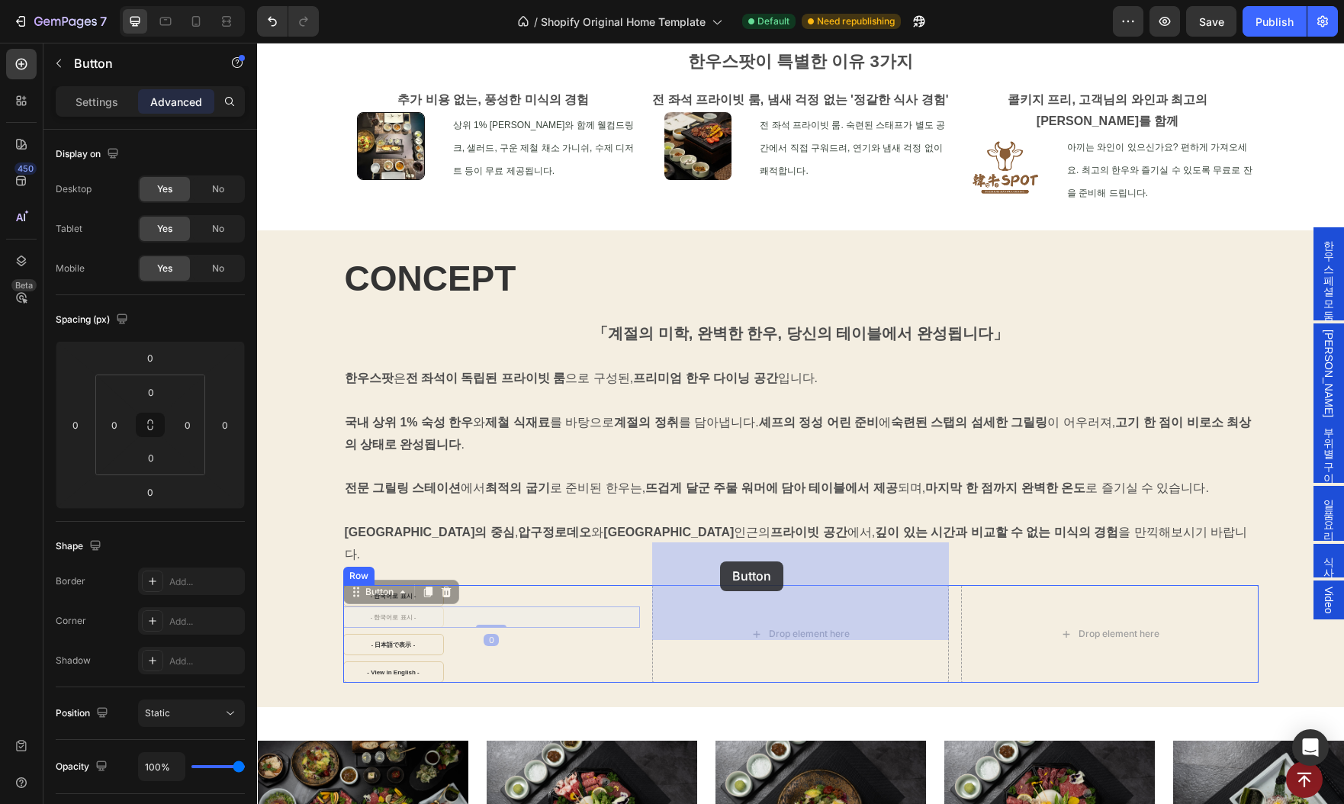
drag, startPoint x: 352, startPoint y: 549, endPoint x: 720, endPoint y: 561, distance: 367.8
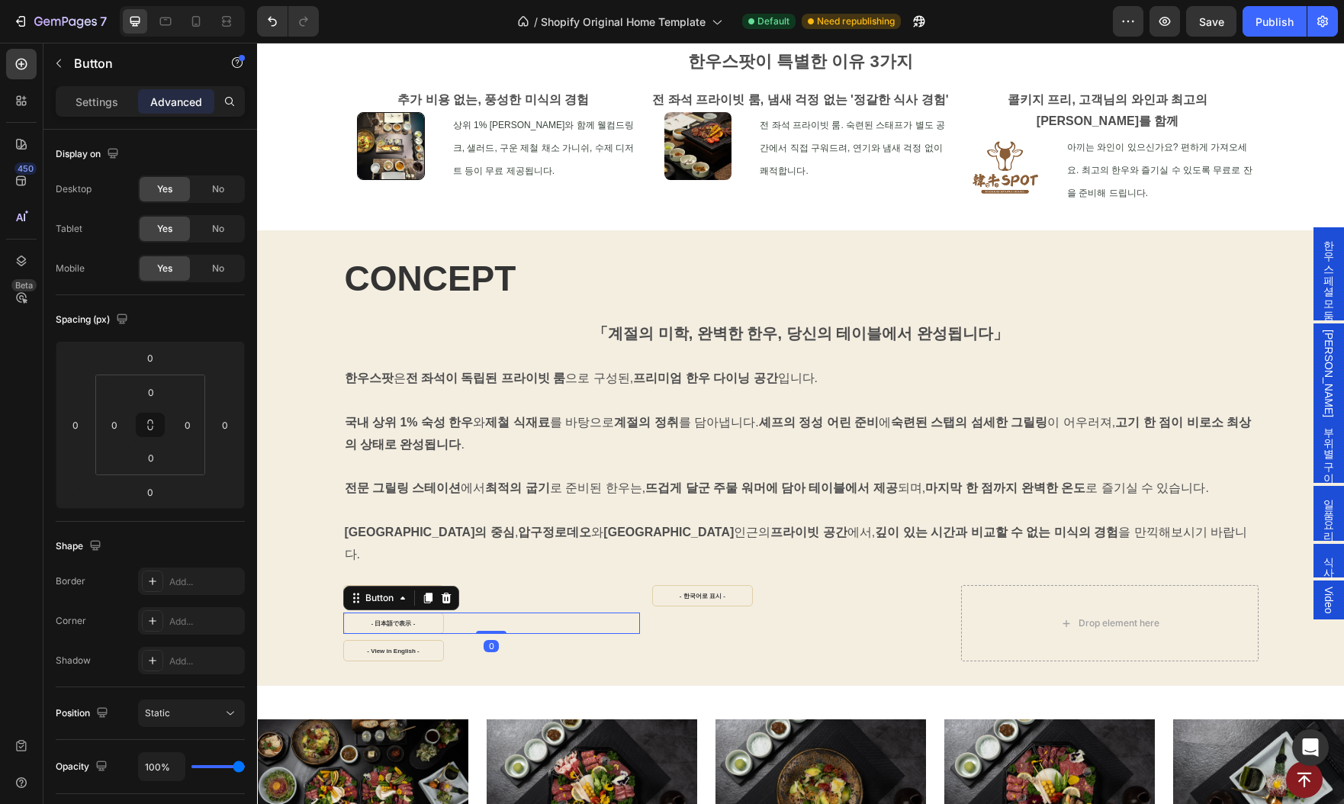
click at [493, 612] on div "- 日本語で表示 - Button 0" at bounding box center [491, 622] width 297 height 21
click at [430, 593] on icon at bounding box center [427, 598] width 8 height 11
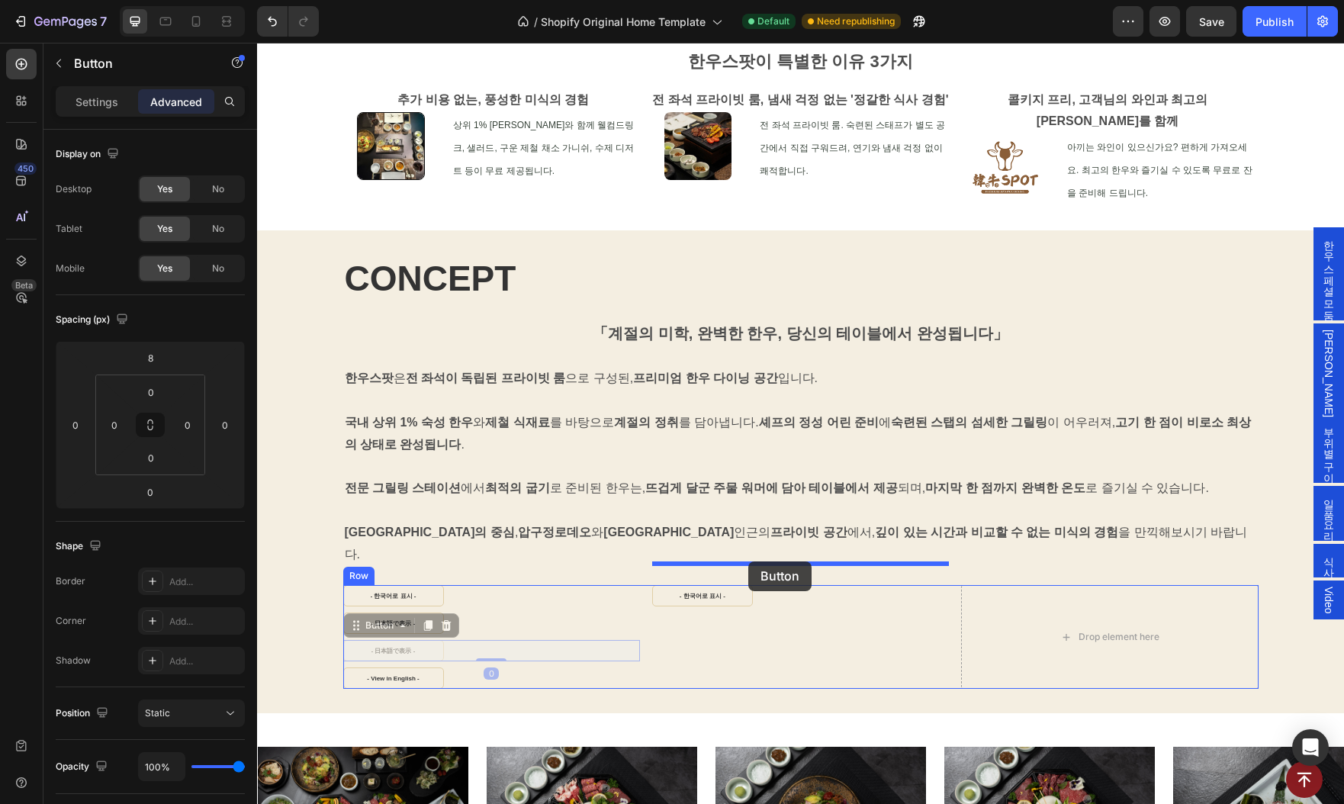
drag, startPoint x: 352, startPoint y: 577, endPoint x: 748, endPoint y: 561, distance: 396.9
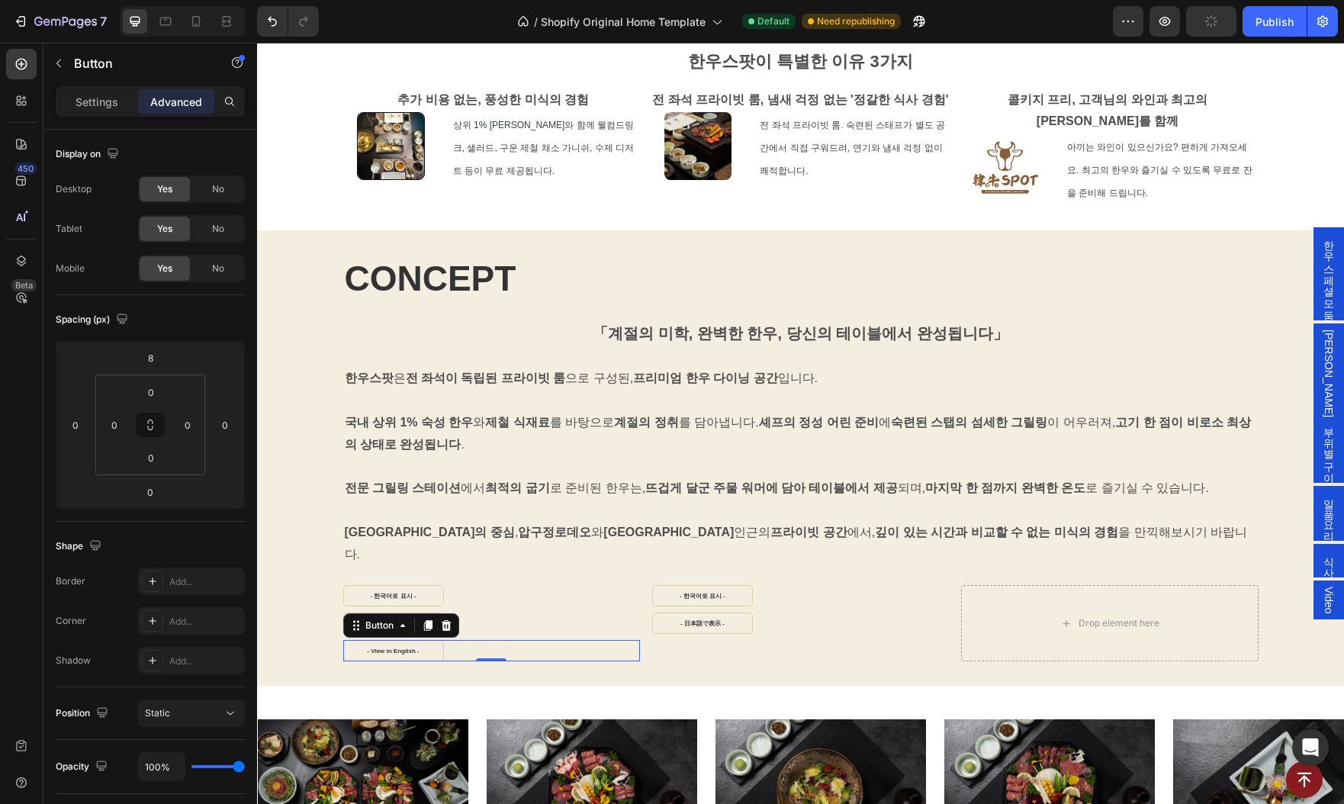
click at [464, 640] on div "- View in English - Button 0" at bounding box center [491, 650] width 297 height 21
click at [432, 621] on icon at bounding box center [427, 626] width 8 height 11
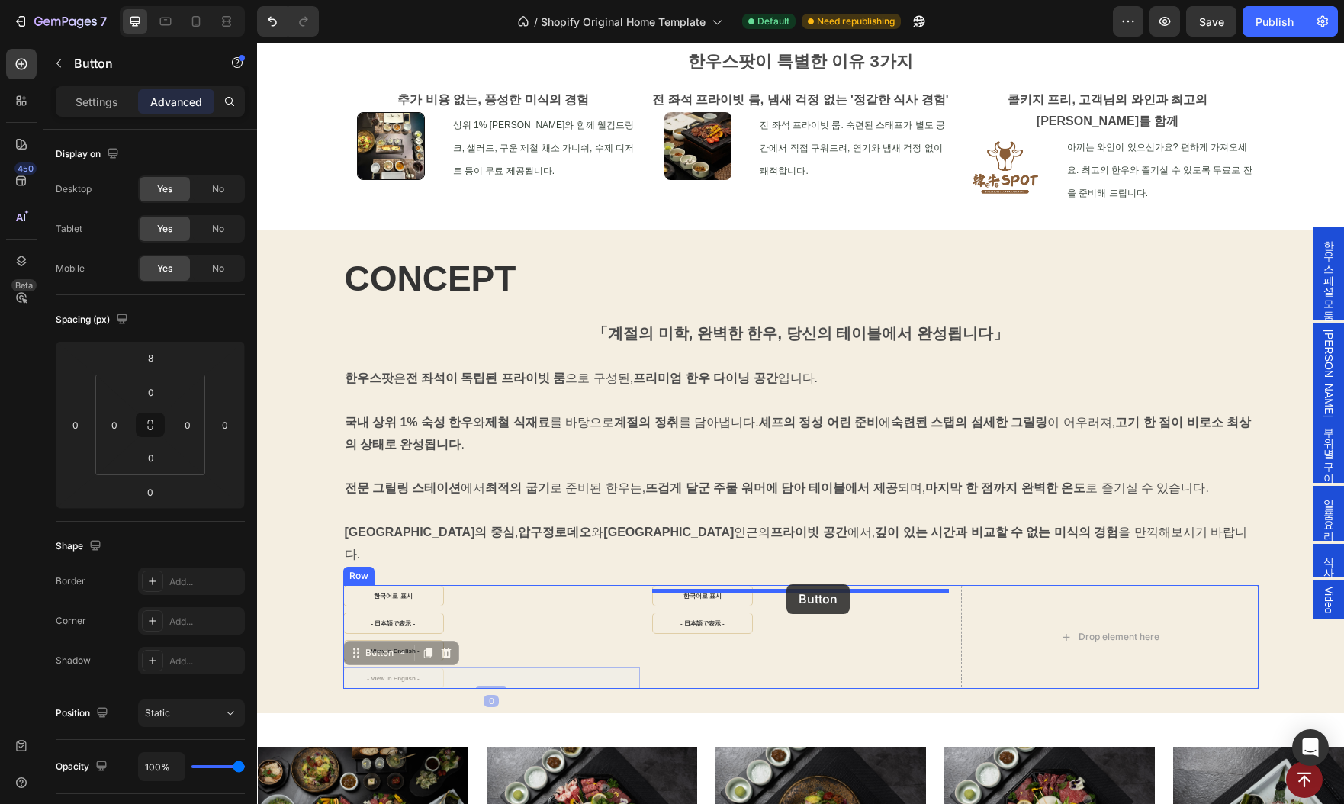
drag, startPoint x: 352, startPoint y: 607, endPoint x: 786, endPoint y: 584, distance: 435.4
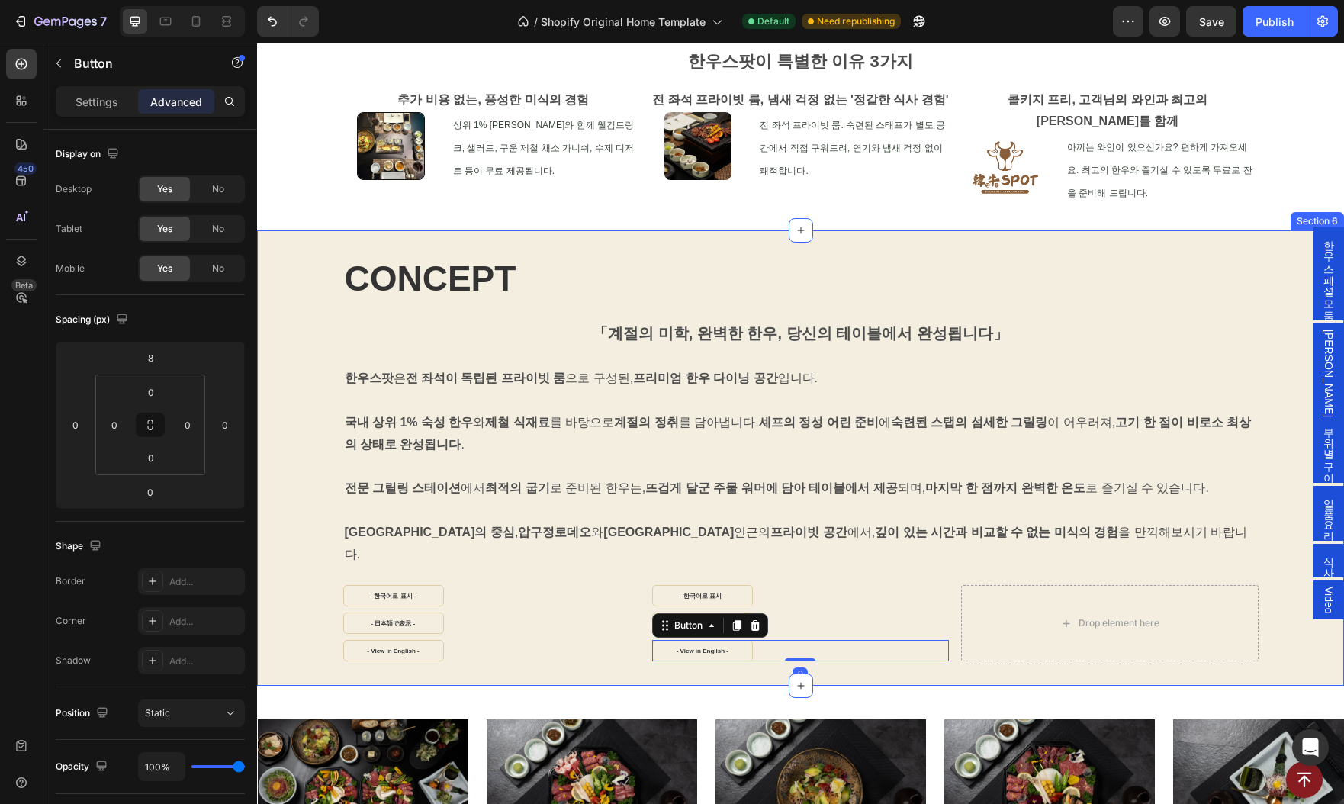
click at [562, 625] on div "CONCEPT Heading 「계절의 미학, 완벽한 한우, 당신의 테이블에서 완성됩니다」 Text Block 한우스팟 은 전 좌석이 독립된 프…" at bounding box center [800, 458] width 1087 height 456
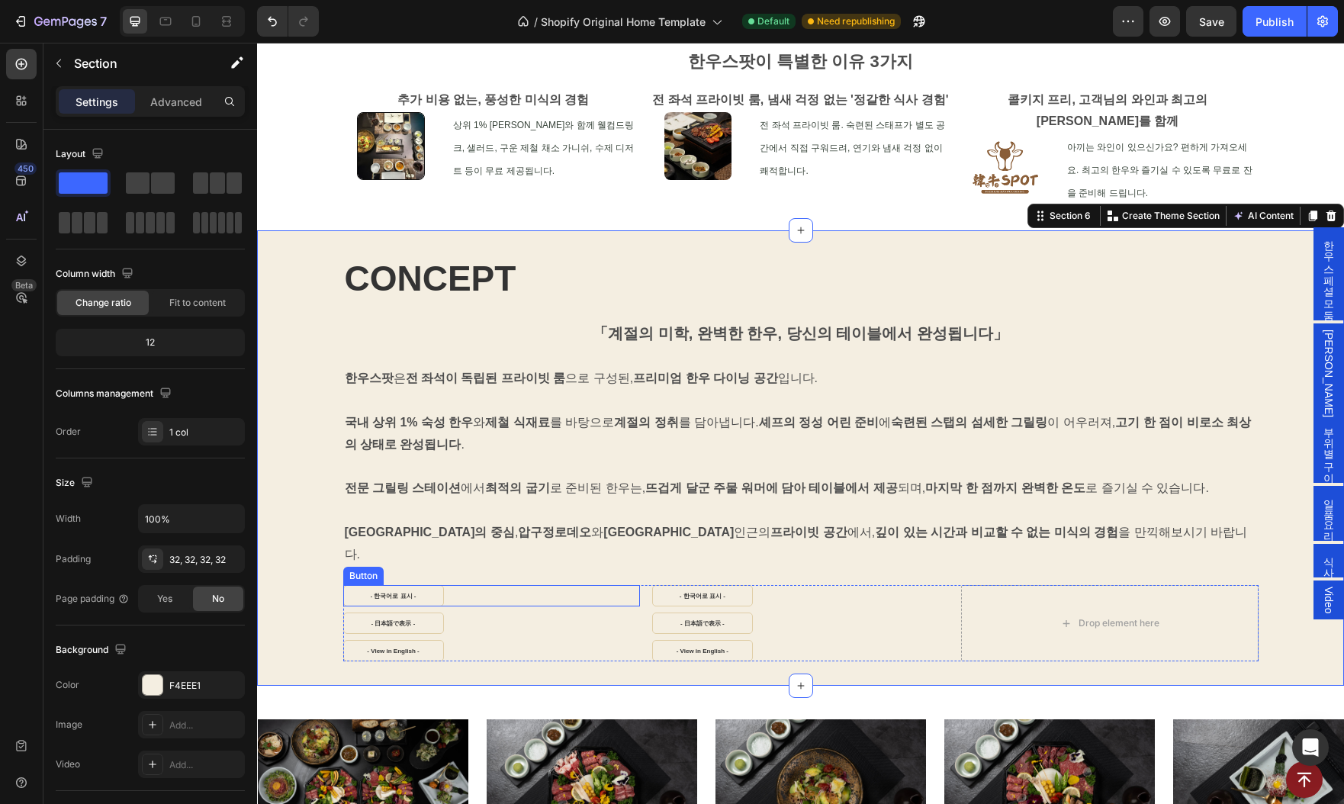
click at [554, 585] on div "- 한국어로 표시 - Button" at bounding box center [491, 595] width 297 height 21
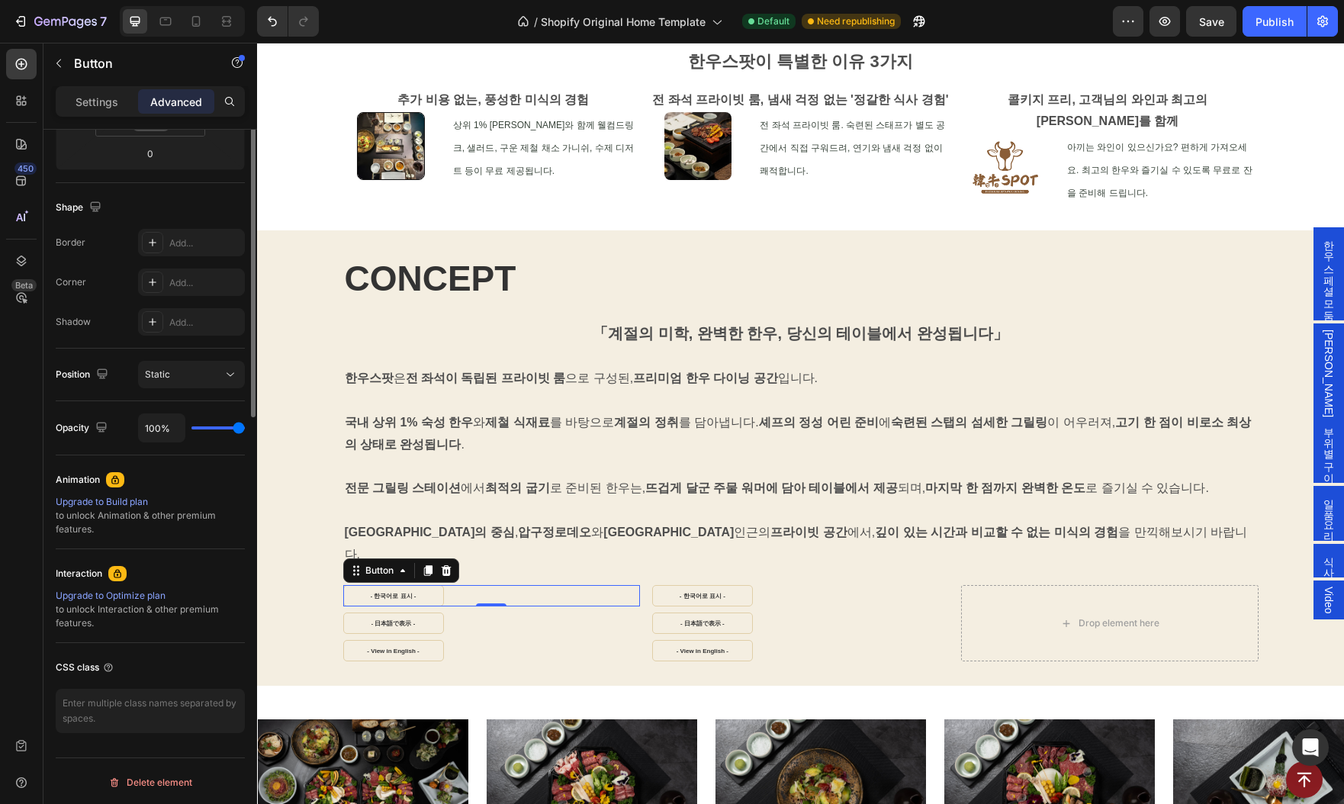
scroll to position [0, 0]
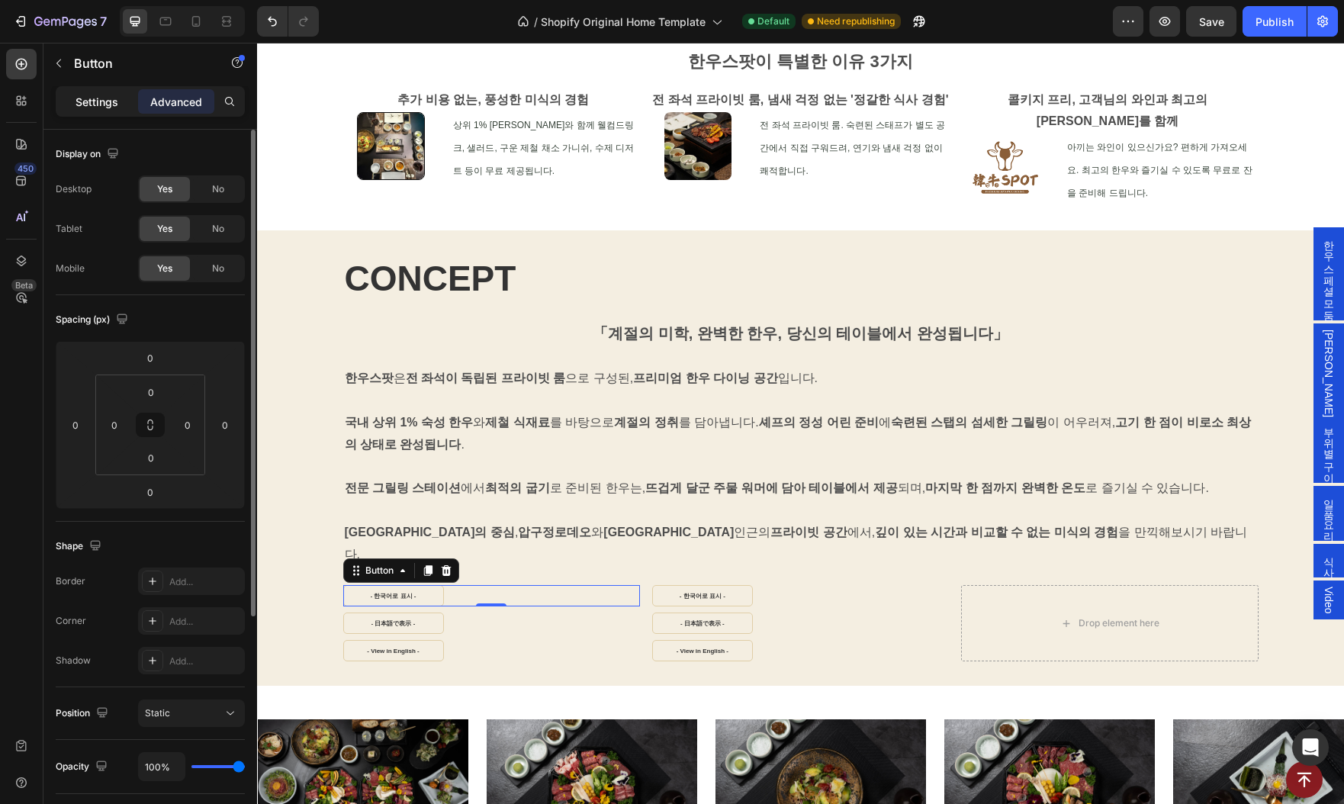
click at [83, 94] on p "Settings" at bounding box center [97, 102] width 43 height 16
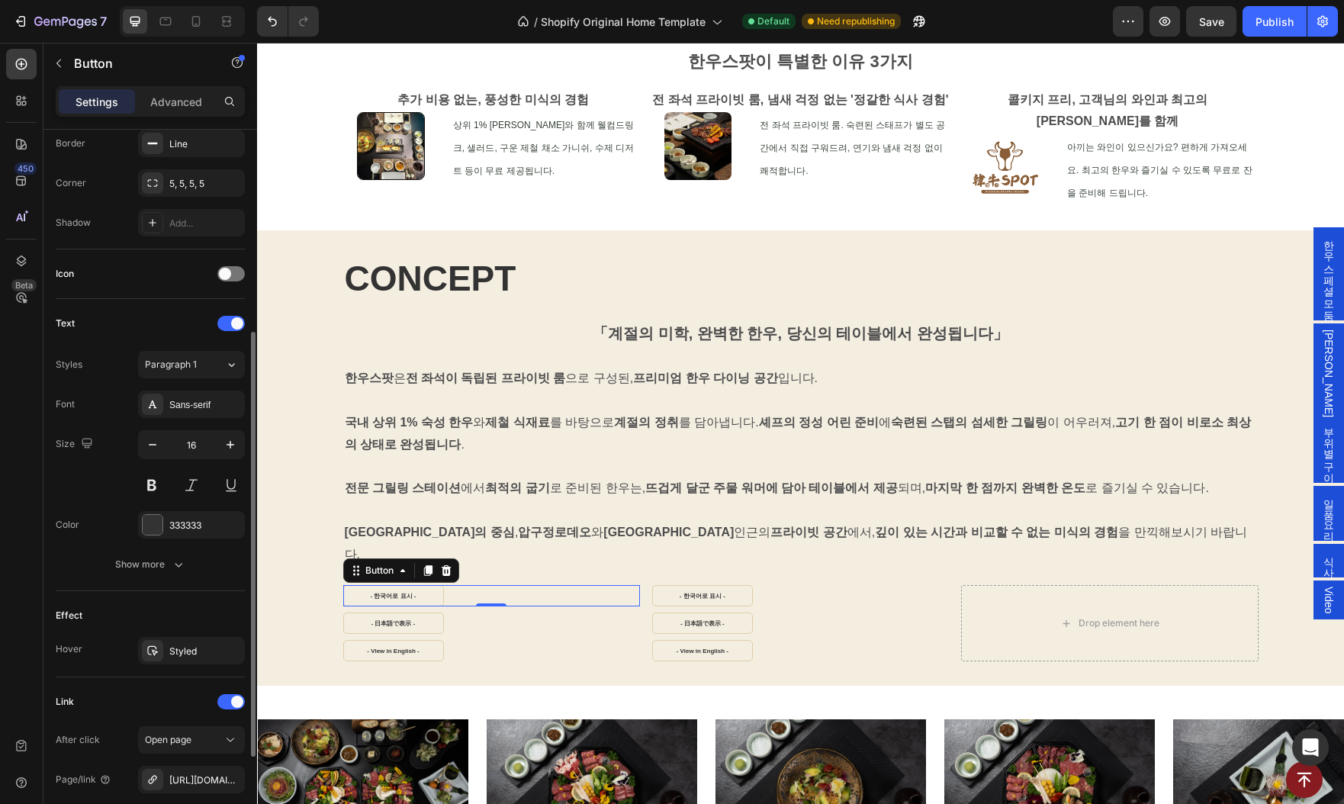
scroll to position [492, 0]
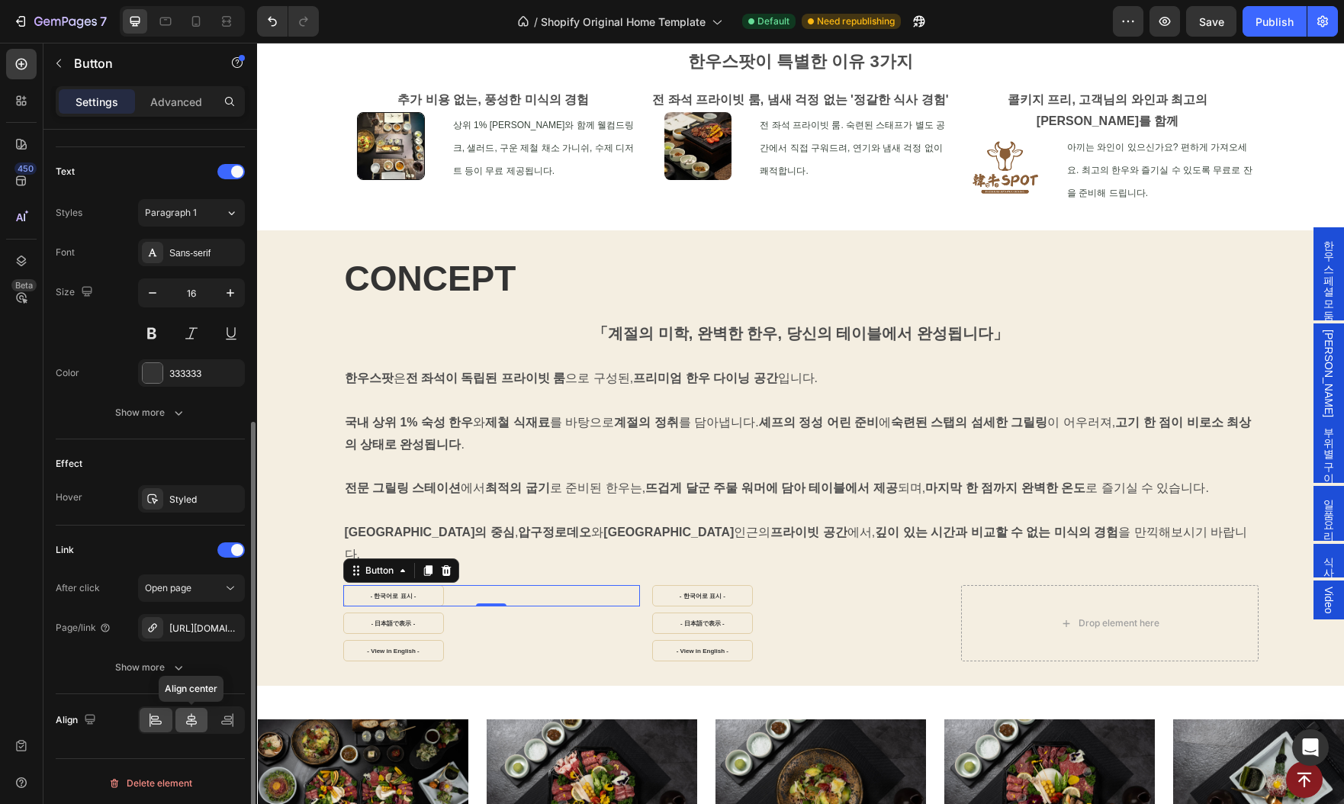
click at [194, 719] on icon at bounding box center [191, 719] width 15 height 15
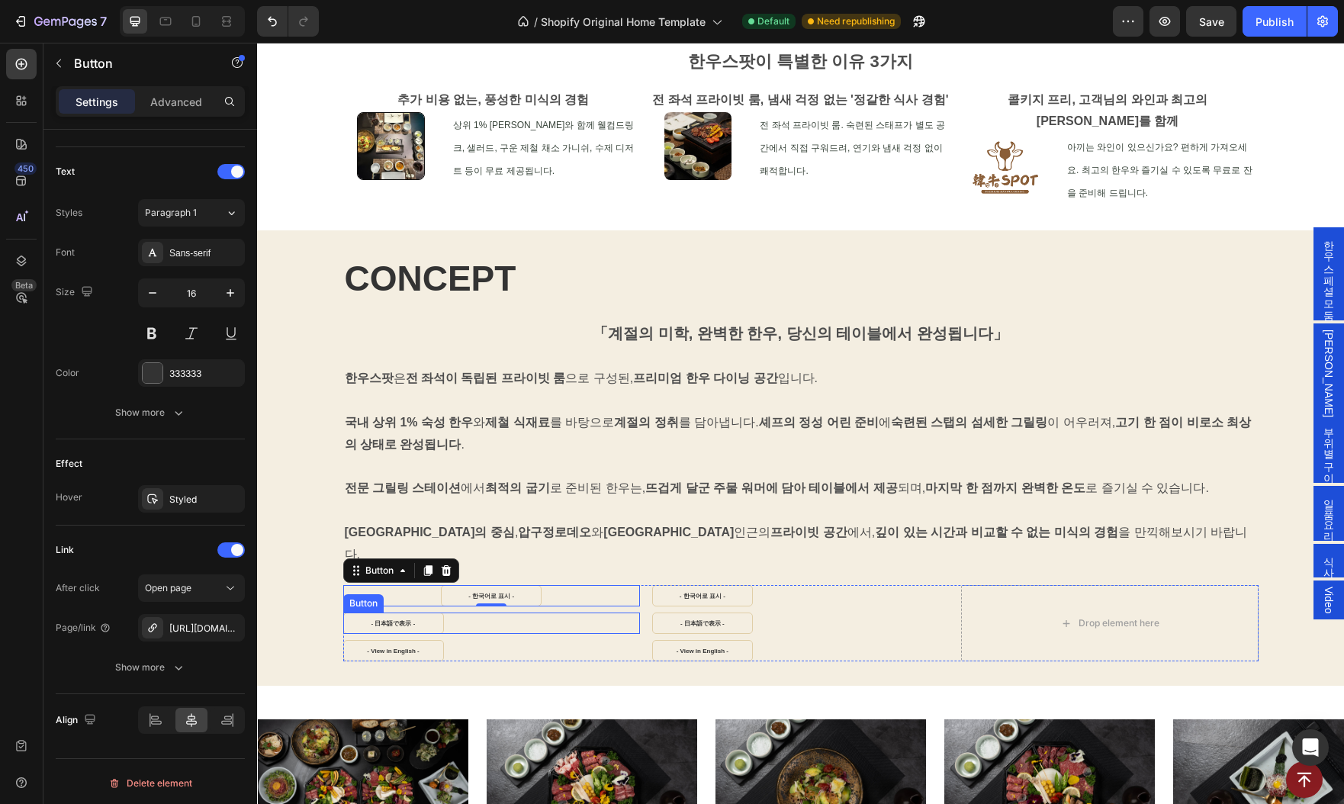
click at [503, 612] on div "- 日本語で表示 - Button" at bounding box center [491, 622] width 297 height 21
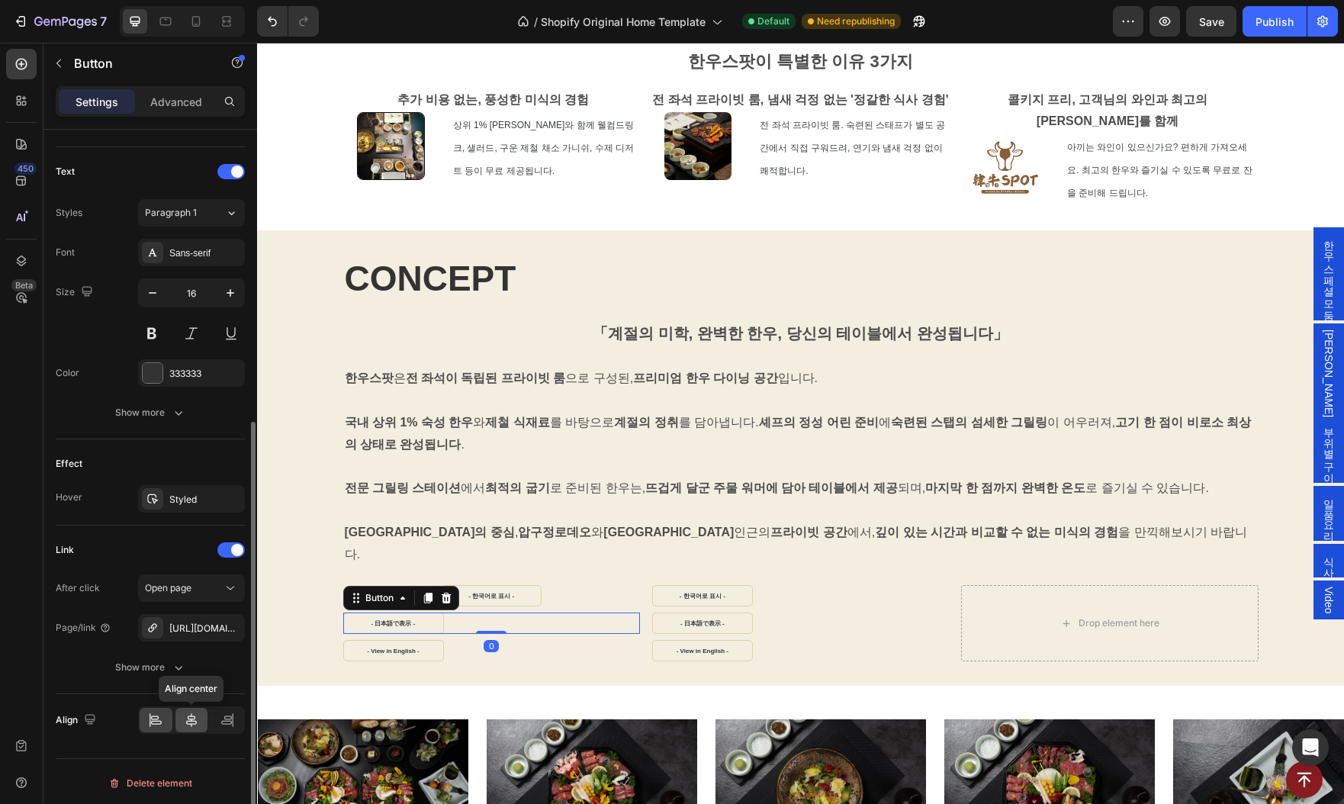
click at [191, 718] on icon at bounding box center [191, 719] width 15 height 15
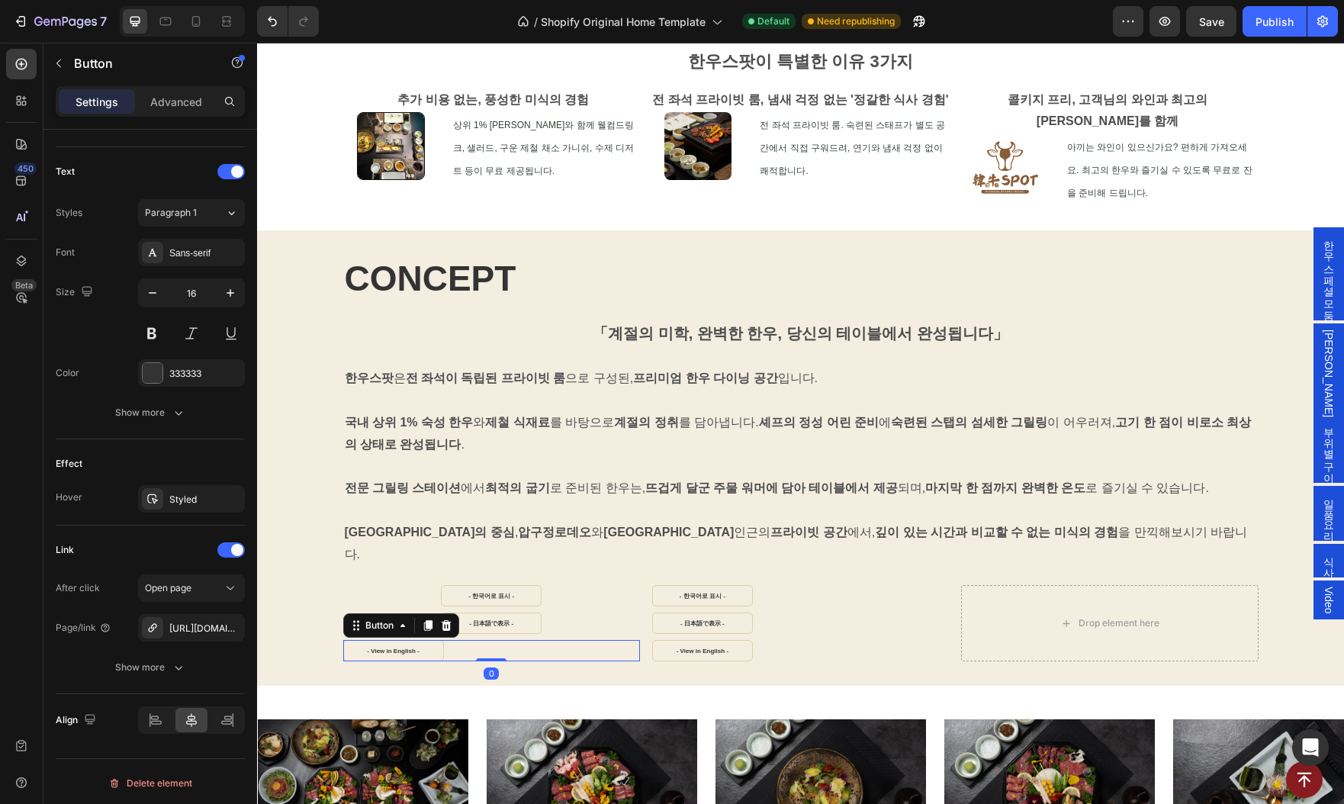
click at [564, 640] on div "- View in English - Button 0" at bounding box center [491, 650] width 297 height 21
click at [191, 719] on icon at bounding box center [191, 720] width 11 height 14
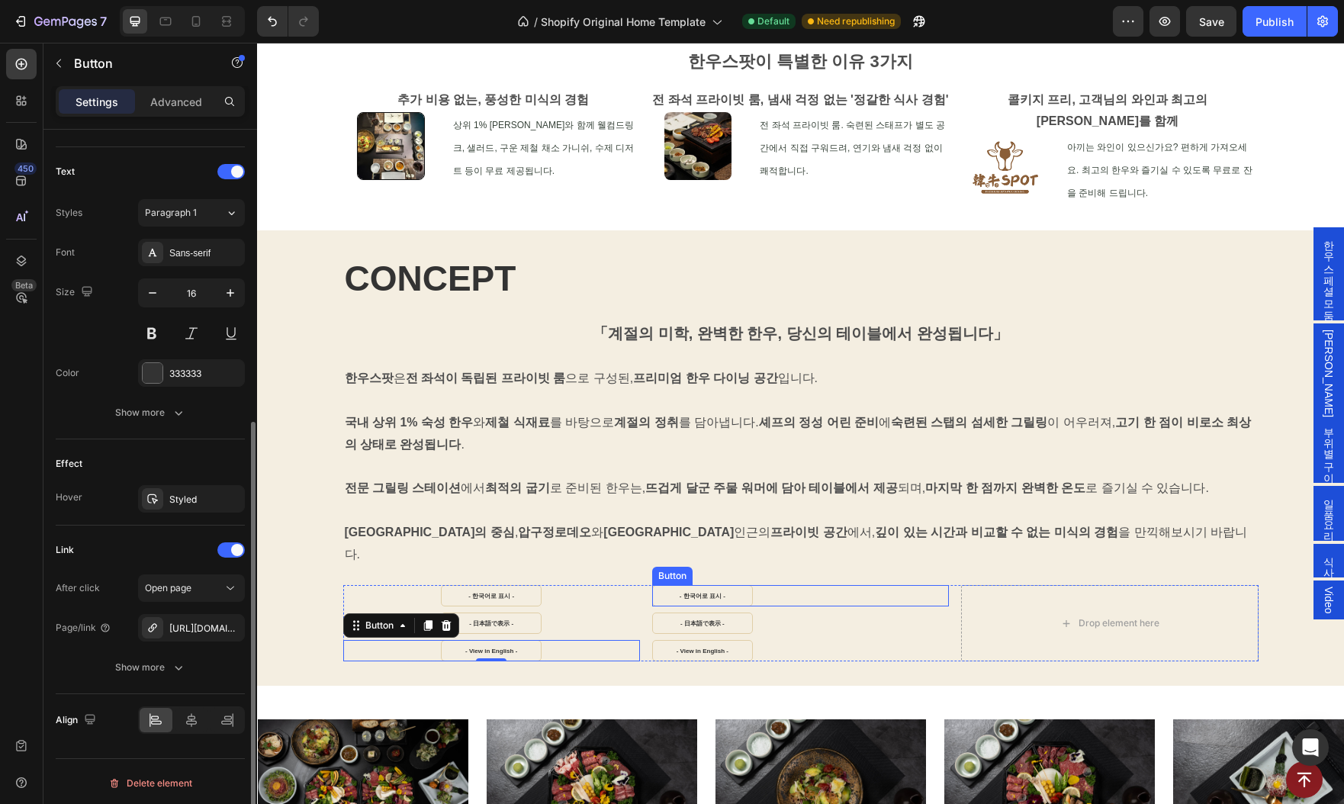
click at [809, 585] on div "- 한국어로 표시 - Button" at bounding box center [800, 595] width 297 height 21
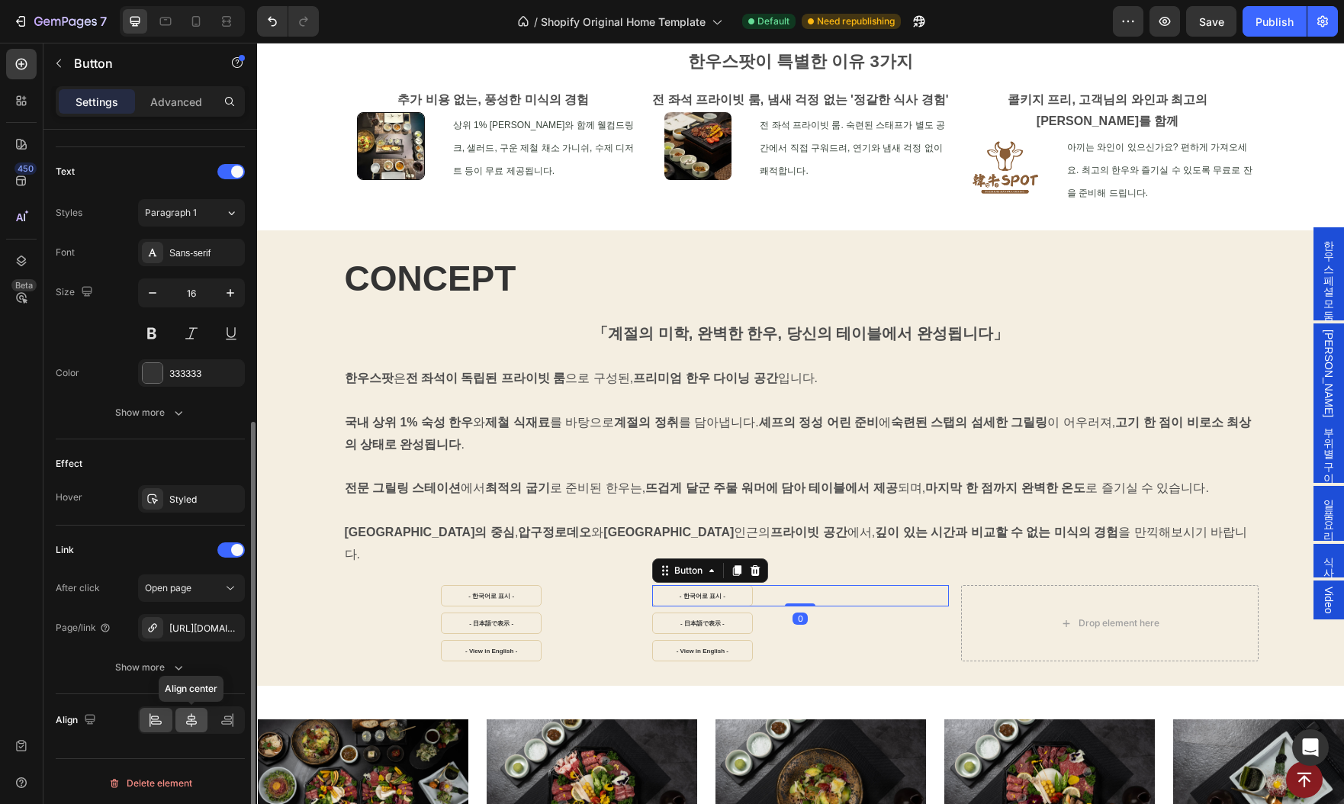
click at [195, 719] on icon at bounding box center [191, 719] width 15 height 15
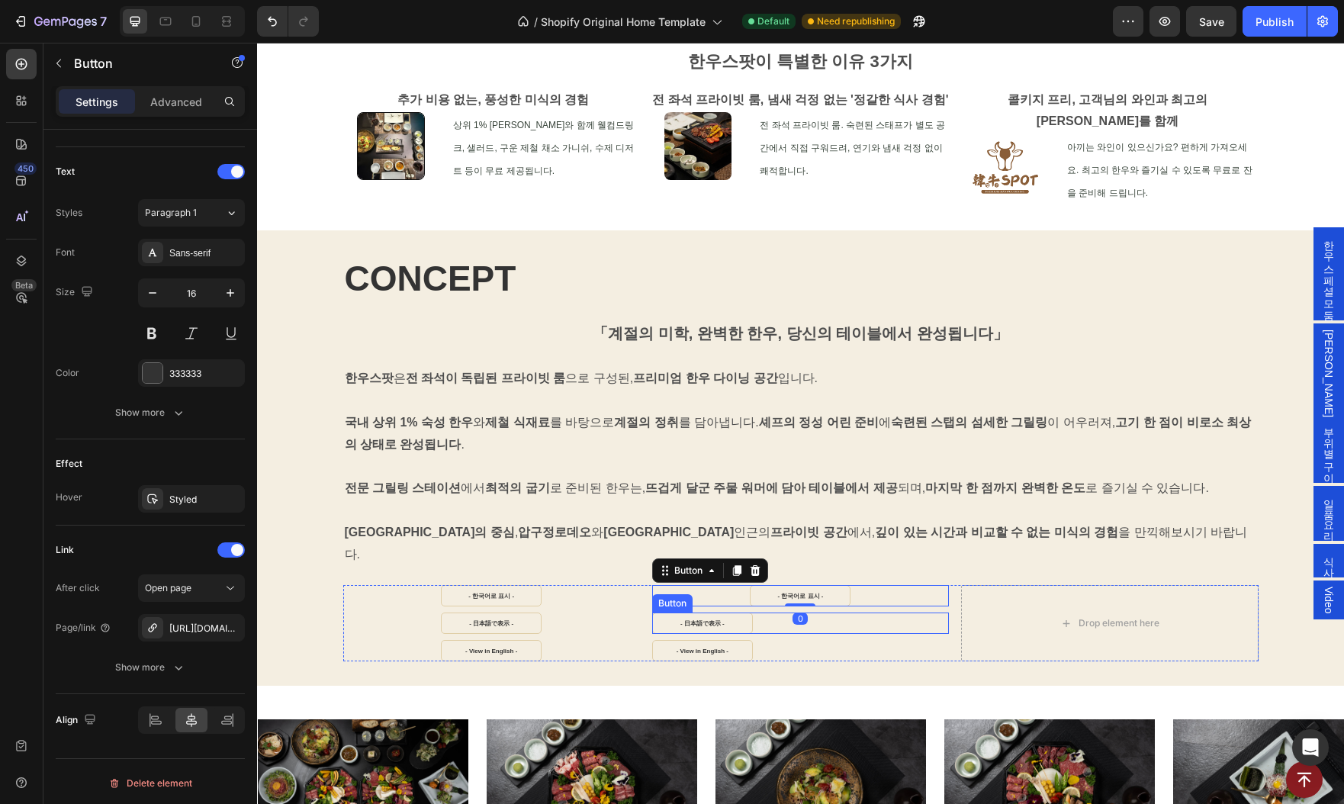
click at [869, 612] on div "- 日本語で表示 - Button" at bounding box center [800, 622] width 297 height 21
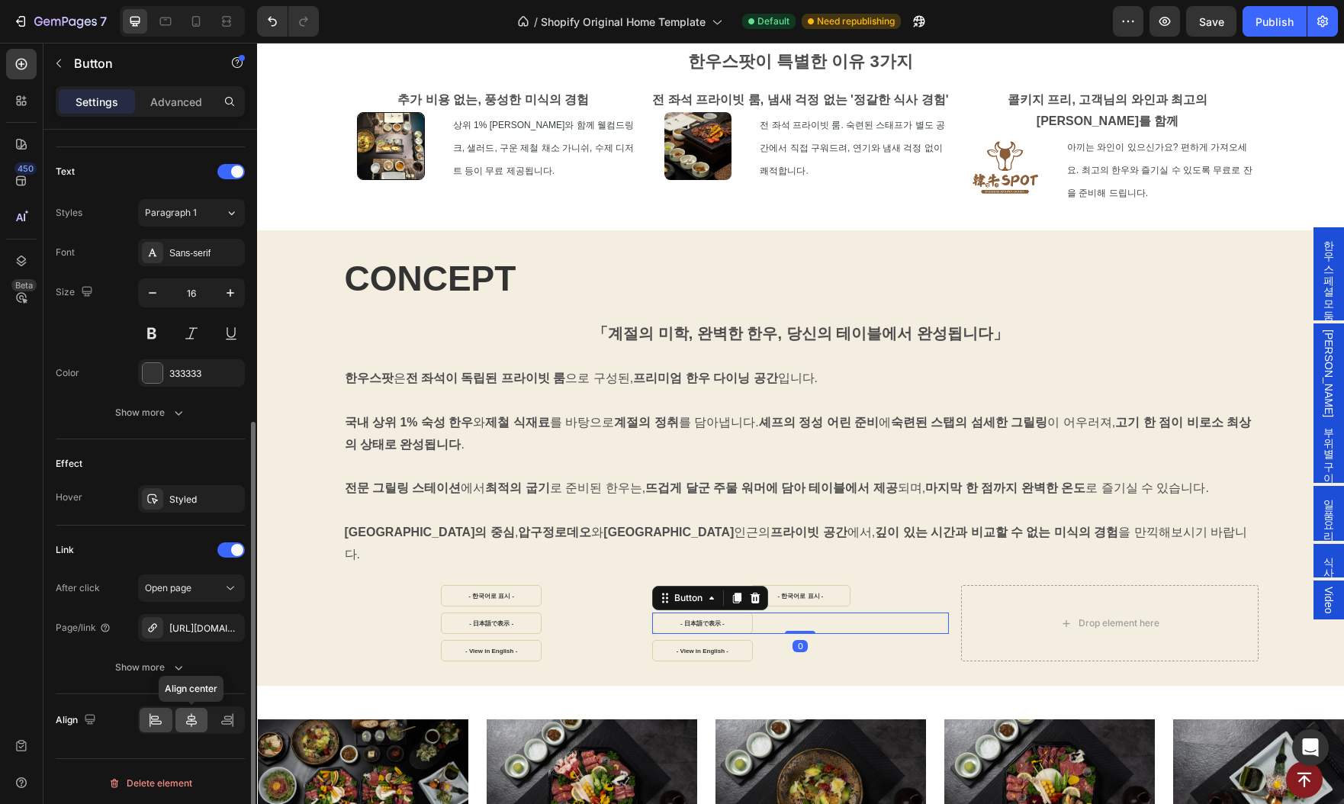
click at [195, 722] on icon at bounding box center [191, 719] width 15 height 15
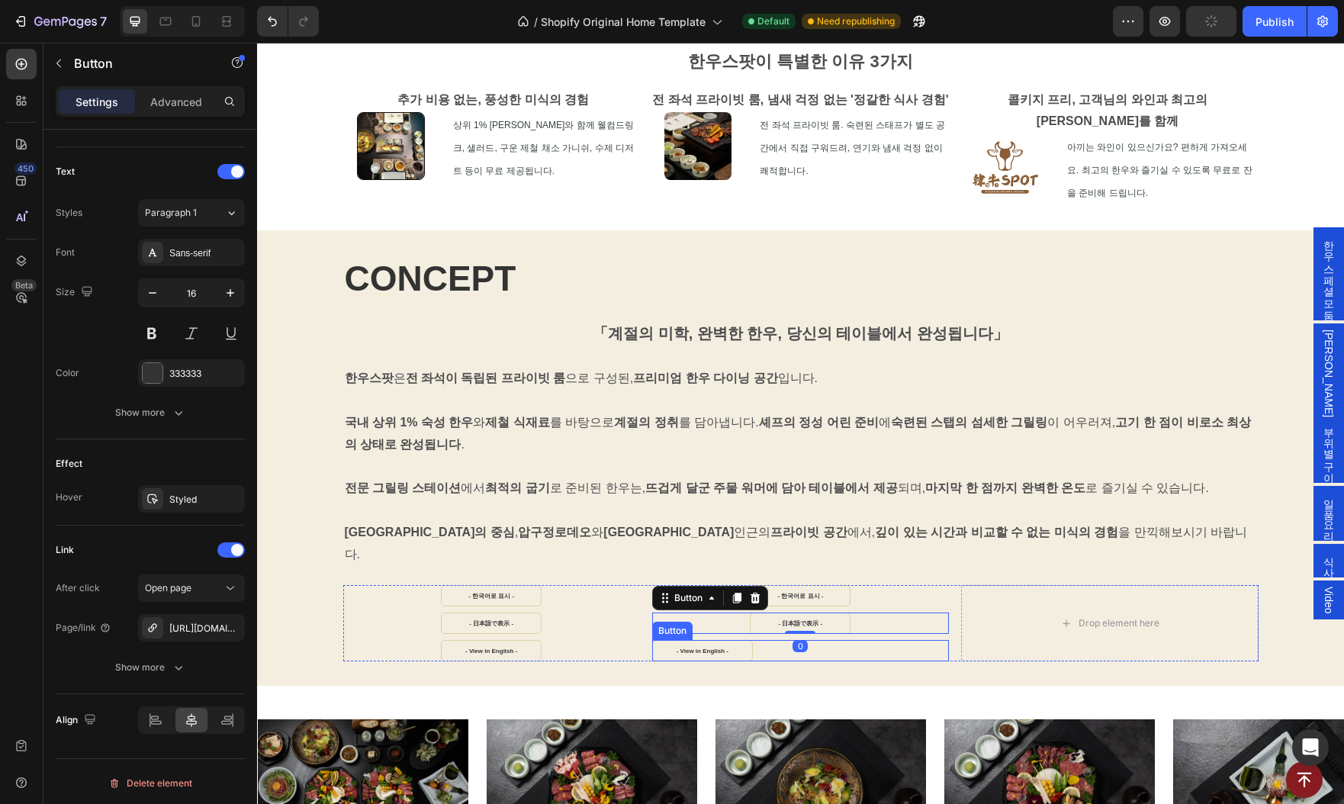
click at [904, 640] on div "- View in English - Button" at bounding box center [800, 650] width 297 height 21
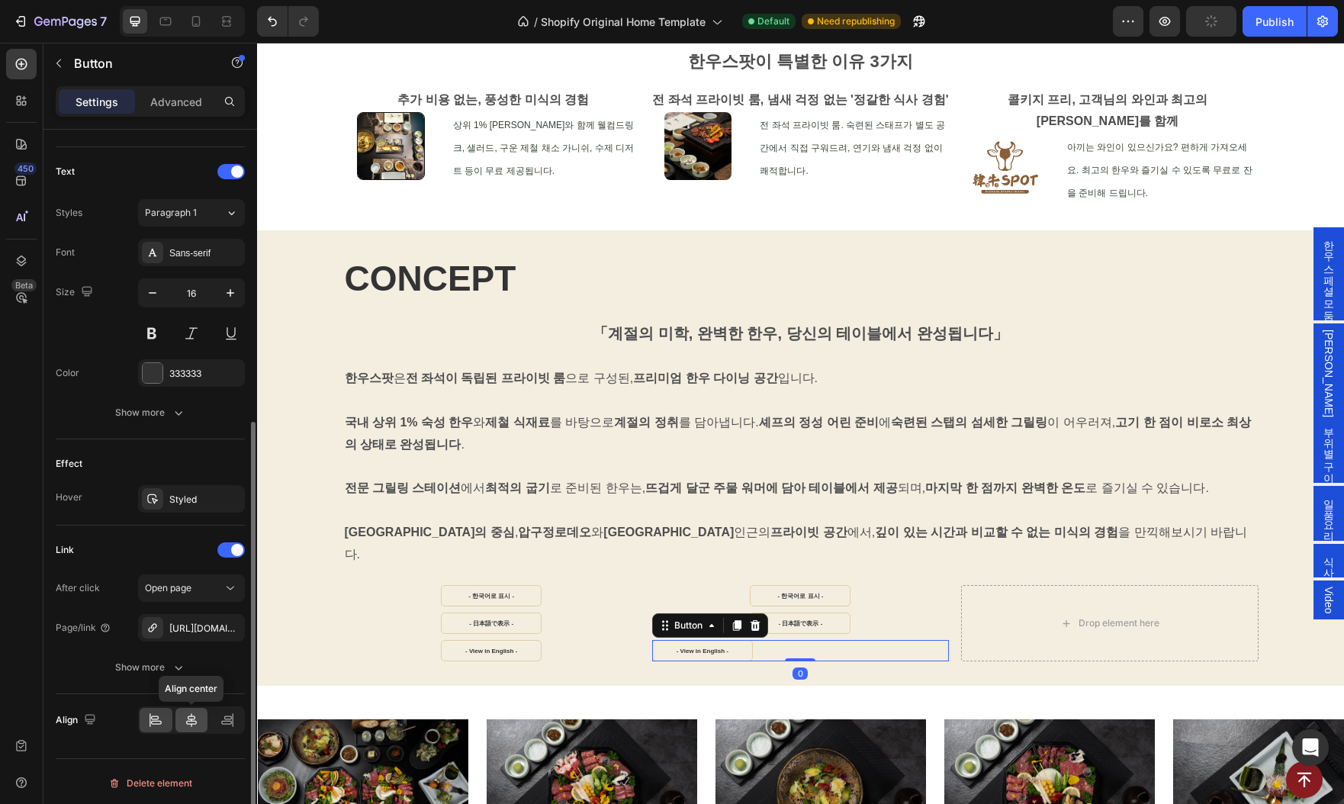
click at [192, 722] on icon at bounding box center [191, 719] width 15 height 15
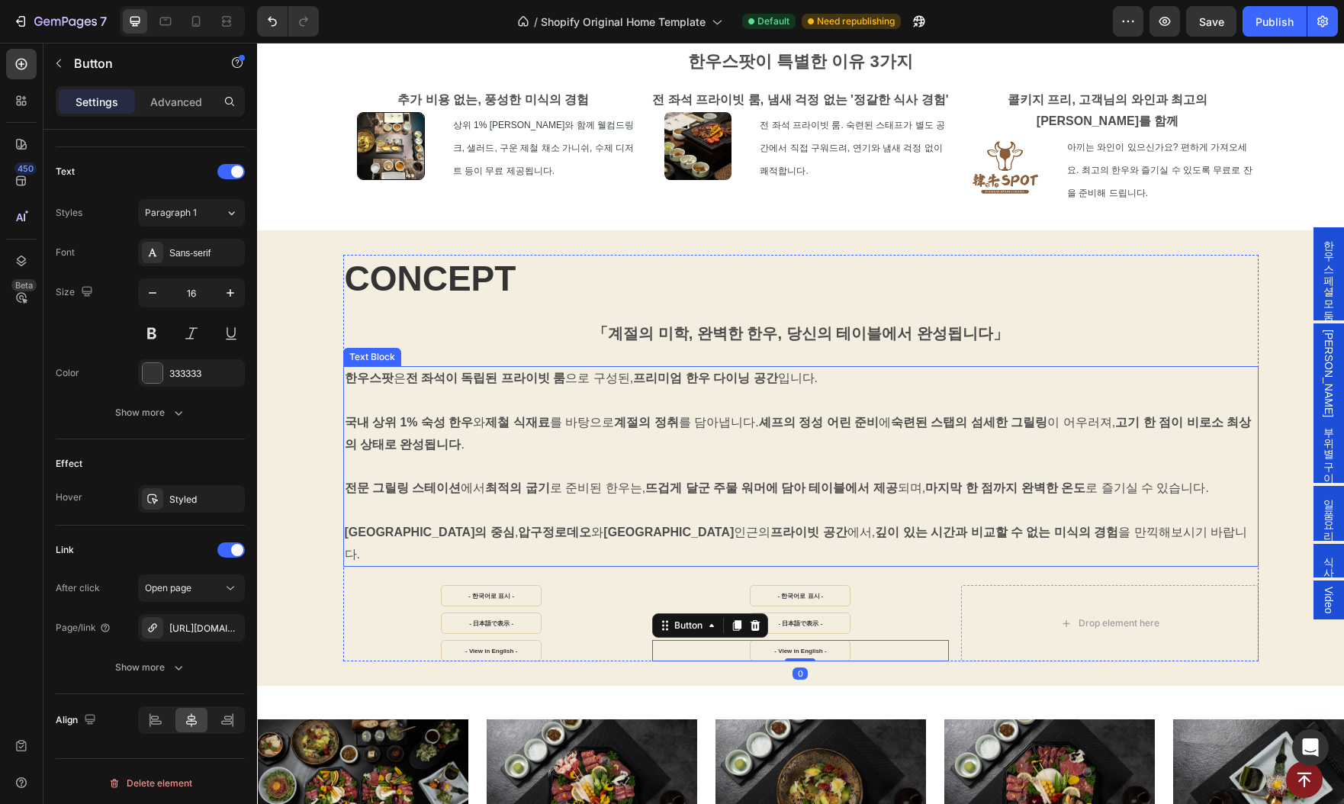
click at [934, 500] on p "트렌드의 중심 , 압구정로데오 와 도산공원 인근의 프라이빗 공간 에서, 깊이 있는 시간과 비교할 수 없는 미식의 경험 을 만끽해보시기 바랍니다." at bounding box center [801, 533] width 912 height 66
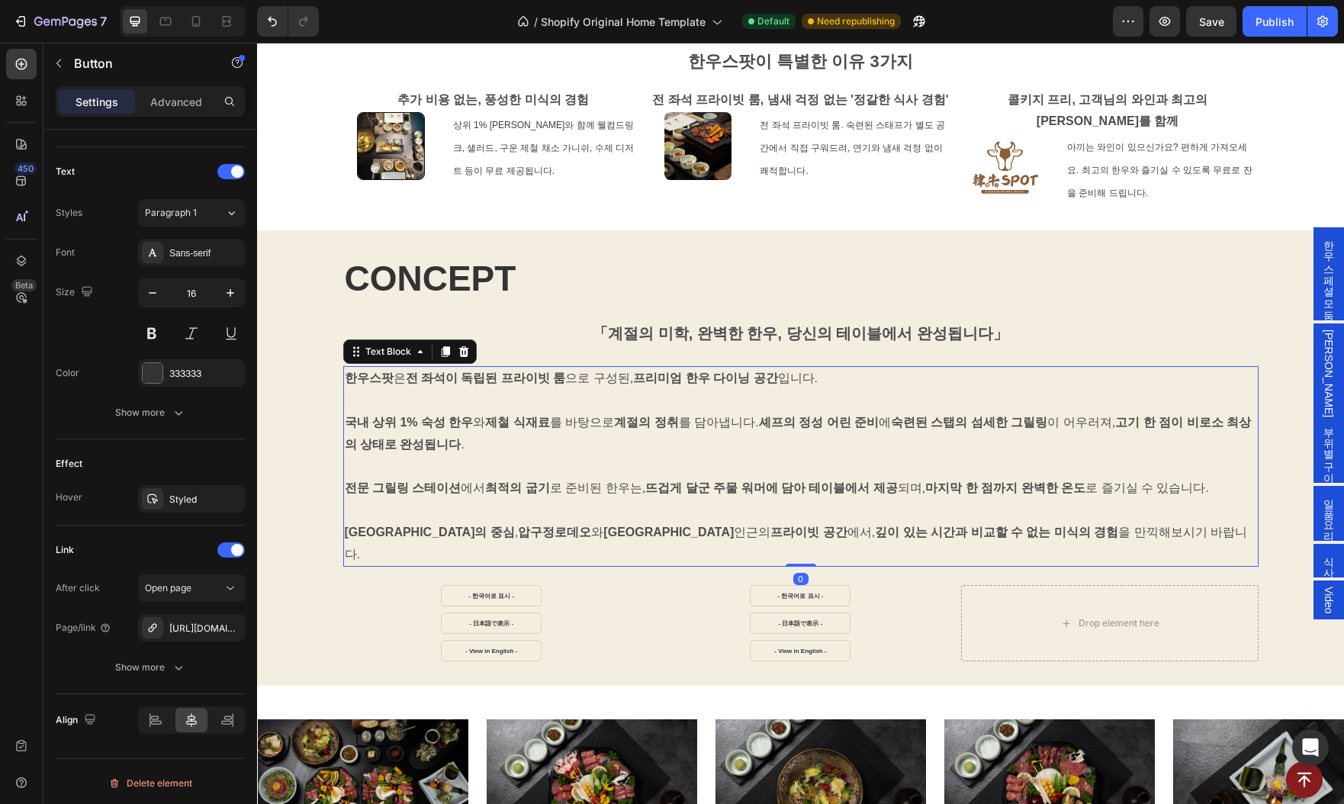
scroll to position [0, 0]
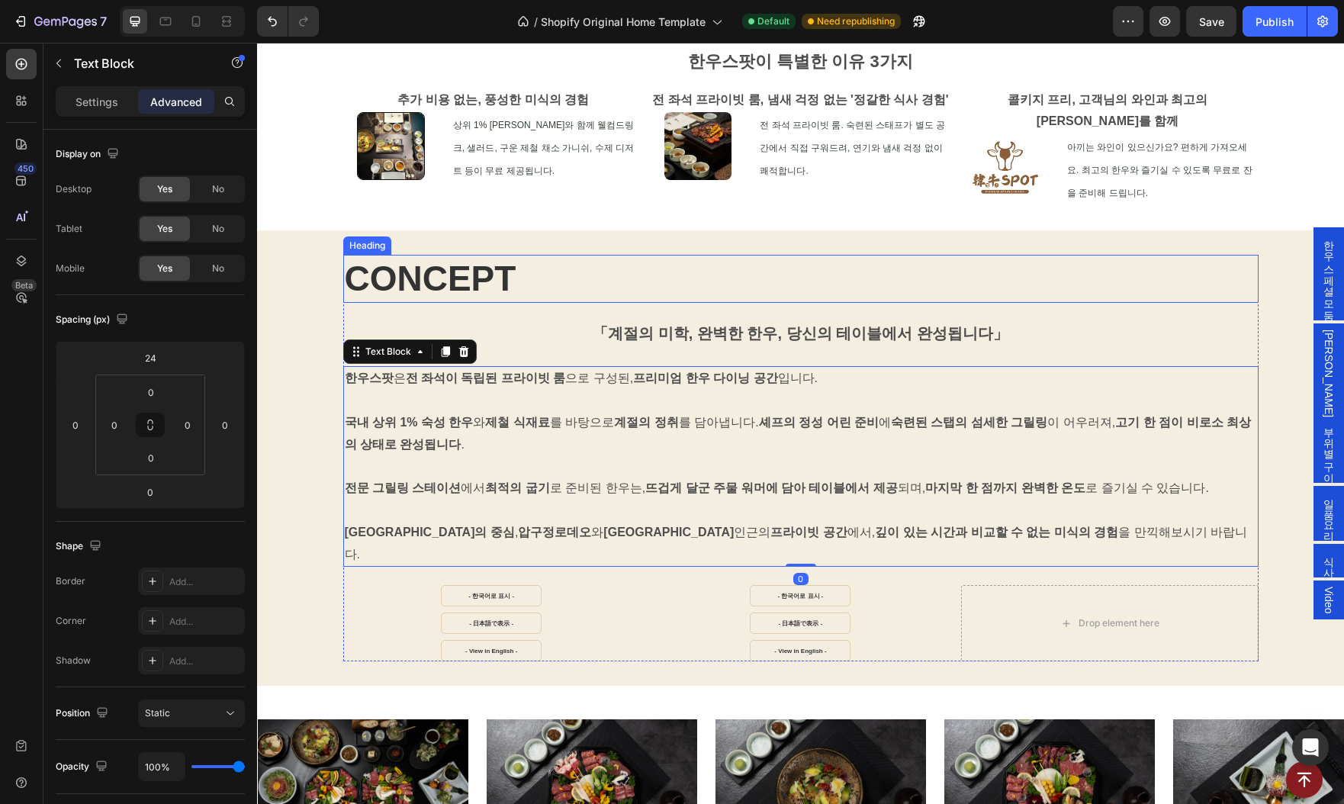
click at [989, 255] on h2 "CONCEPT" at bounding box center [800, 279] width 915 height 49
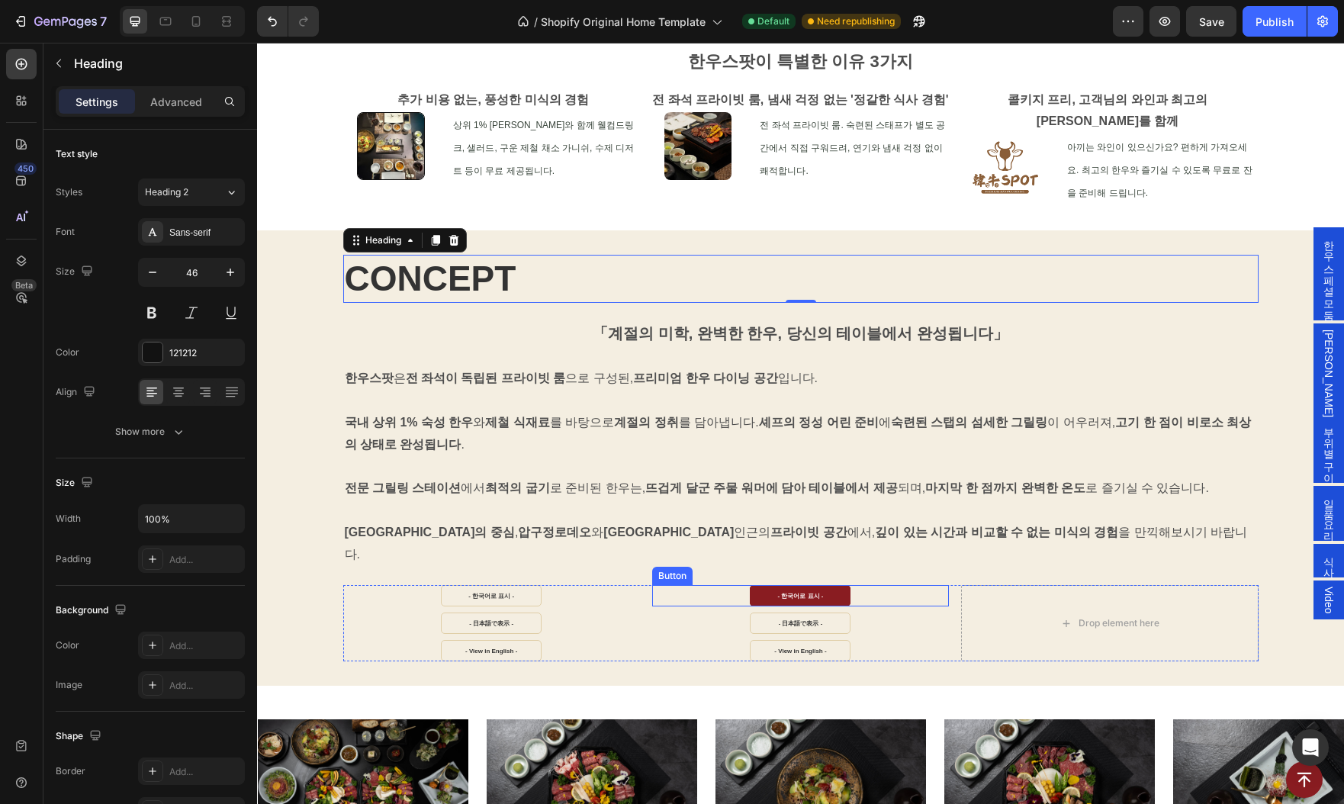
click at [753, 585] on link "- 한국어로 표시 -" at bounding box center [800, 595] width 101 height 21
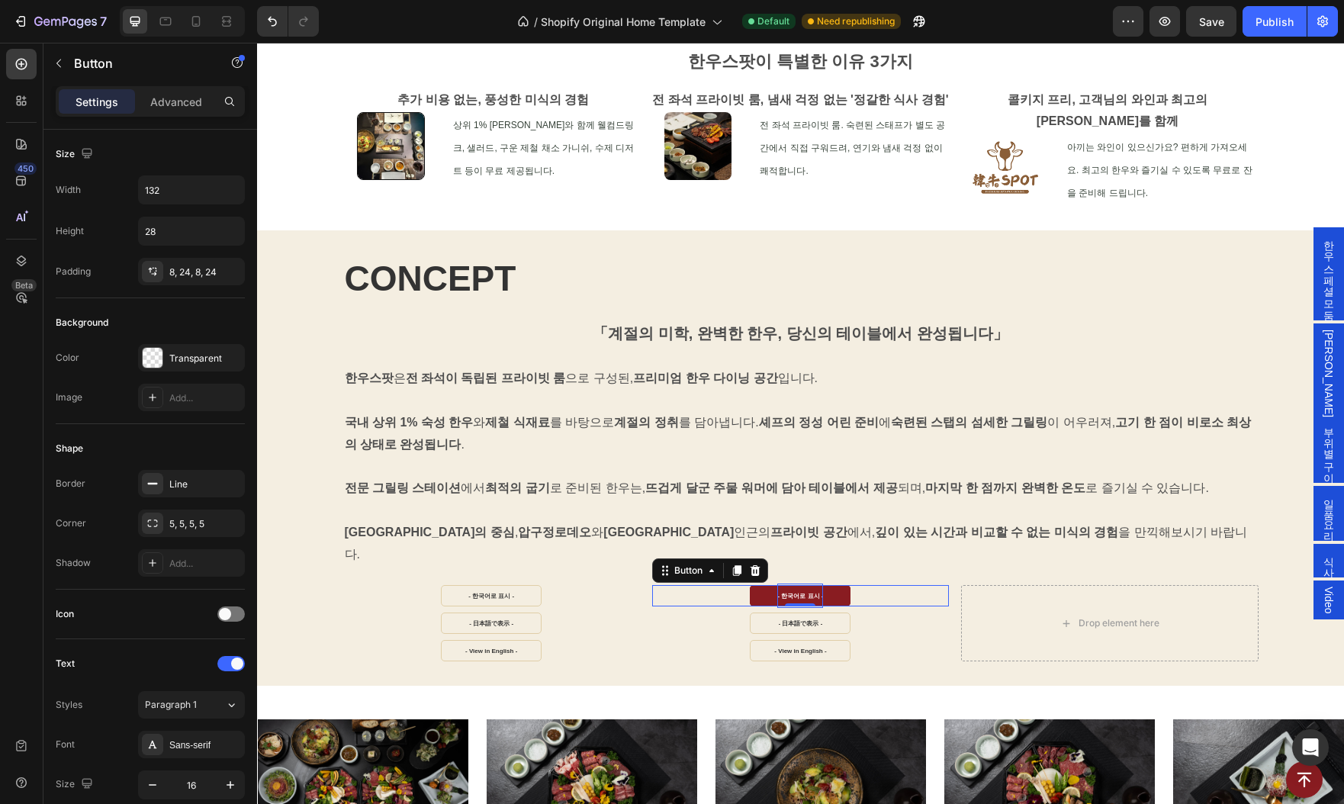
click at [796, 593] on strong "- 한국어로 표시 -" at bounding box center [800, 596] width 46 height 7
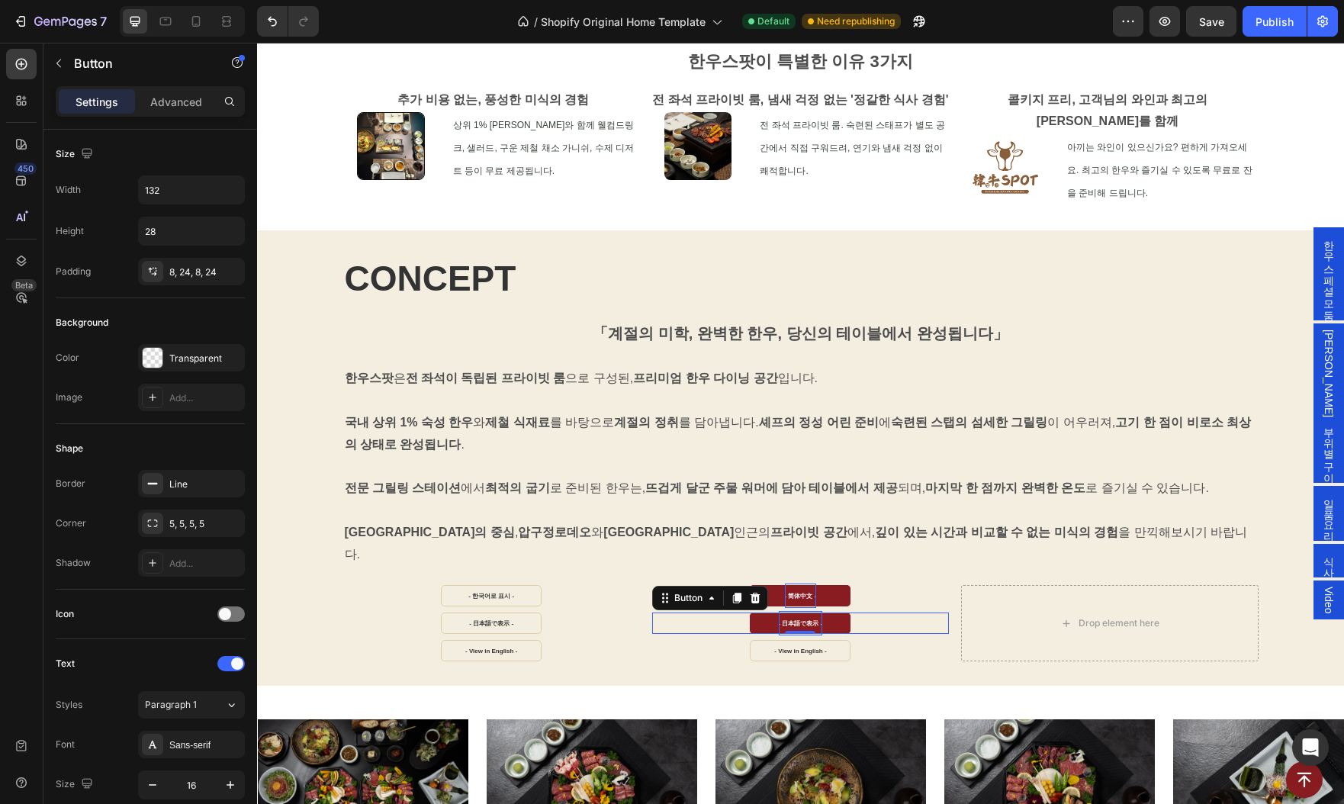
click at [805, 611] on p "- 日本語で表示 -" at bounding box center [801, 623] width 44 height 24
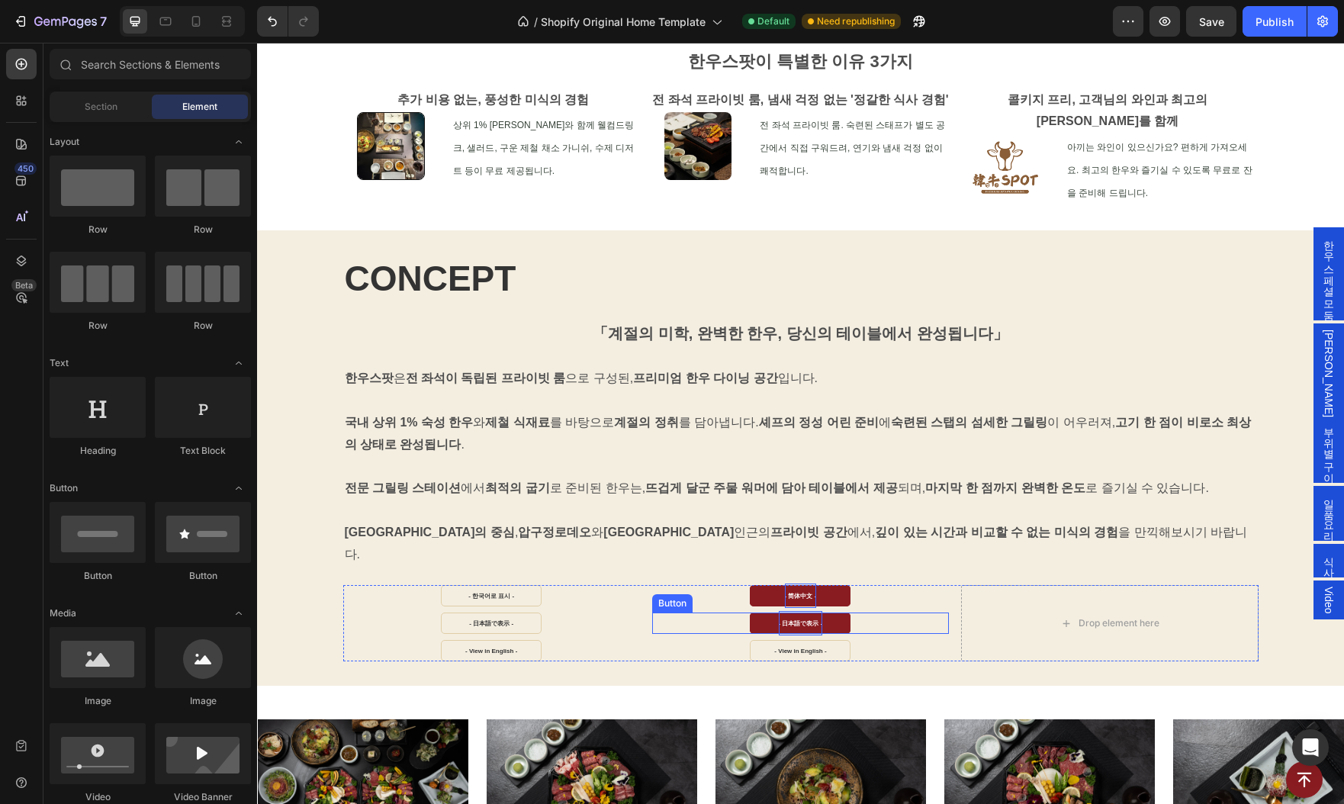
click at [798, 620] on strong "- 日本語で表示 -" at bounding box center [801, 623] width 44 height 7
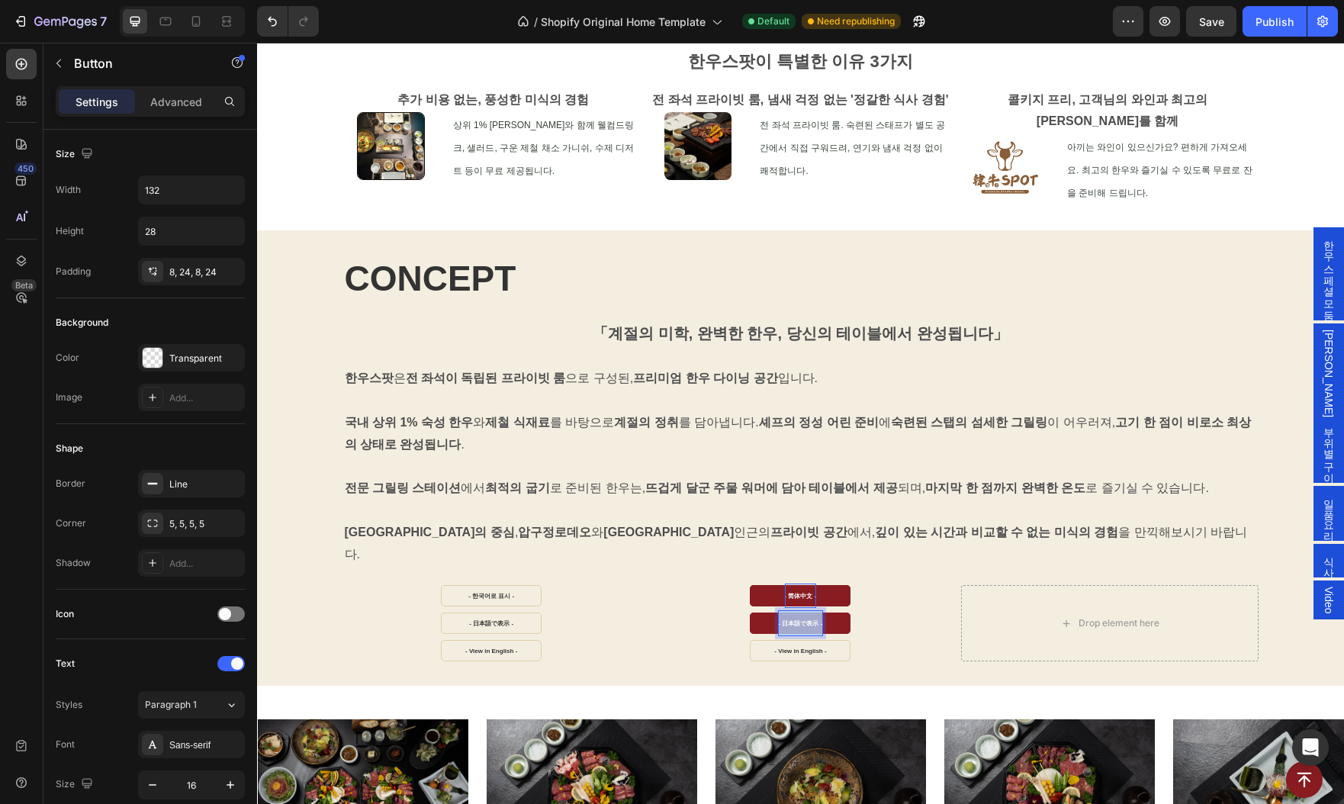
click at [798, 620] on strong "- 日本語で表示 -" at bounding box center [801, 623] width 44 height 7
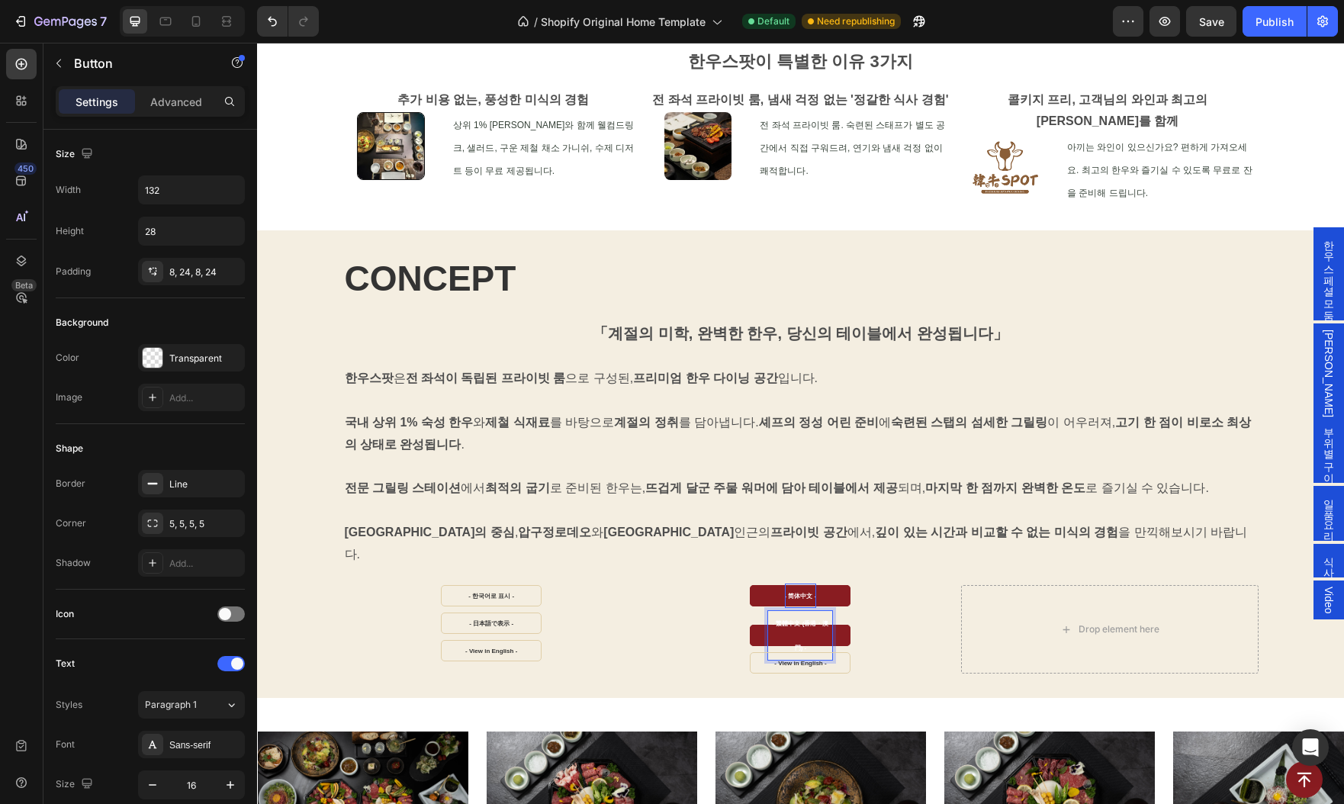
click at [817, 611] on p "- 繁體中文 (香港・澳門) -" at bounding box center [800, 635] width 64 height 49
click at [796, 620] on strong "- 繁體中文 (香港・澳門) -" at bounding box center [801, 635] width 56 height 31
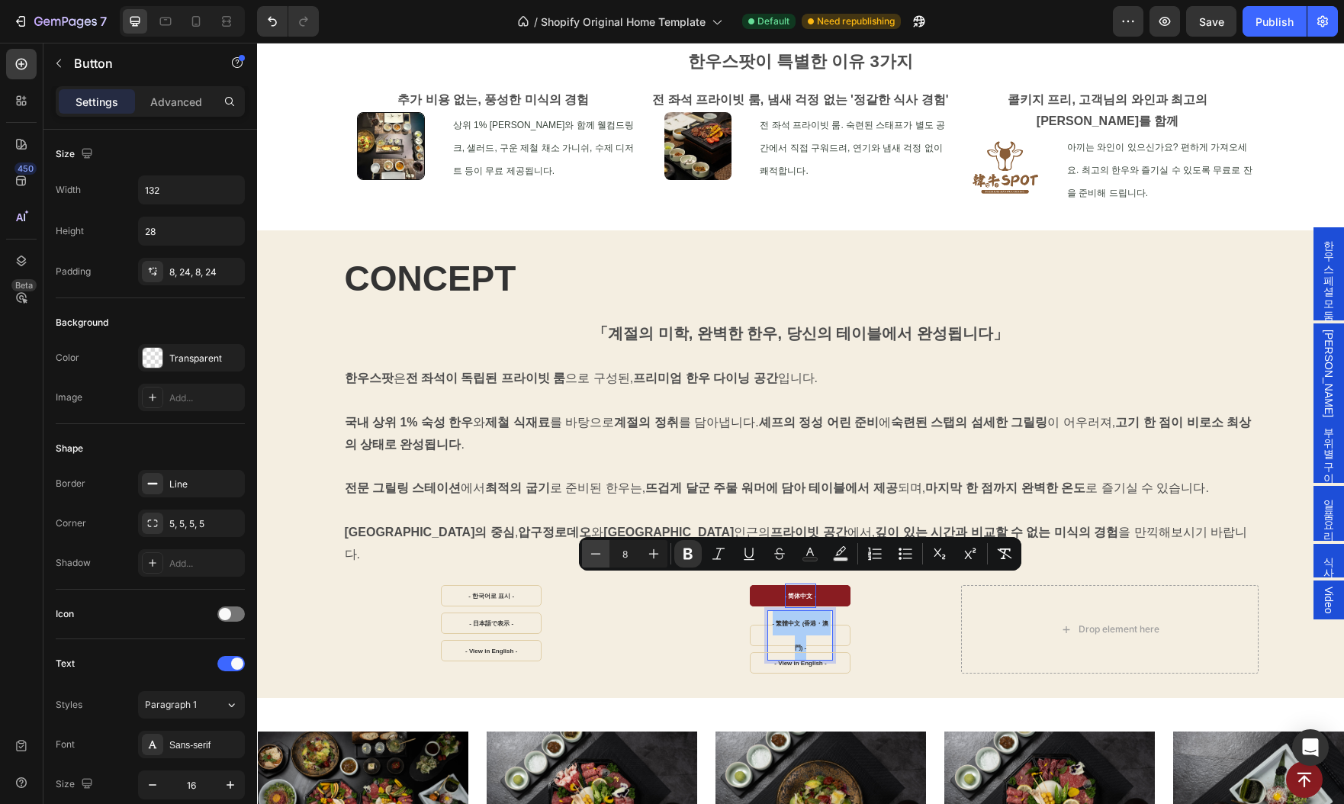
click at [591, 552] on icon "Editor contextual toolbar" at bounding box center [595, 553] width 15 height 15
type input "7"
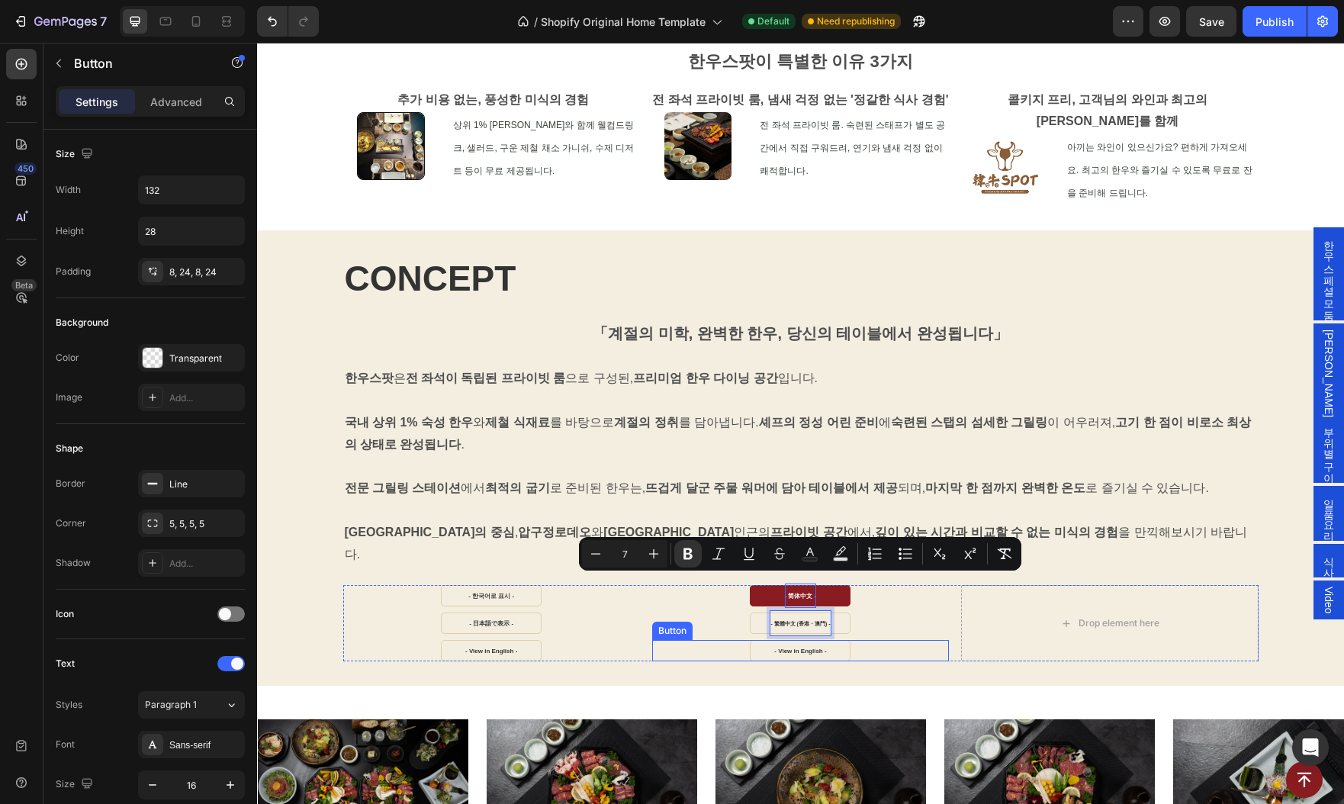
click at [929, 640] on div "- View in English - Button" at bounding box center [800, 650] width 297 height 21
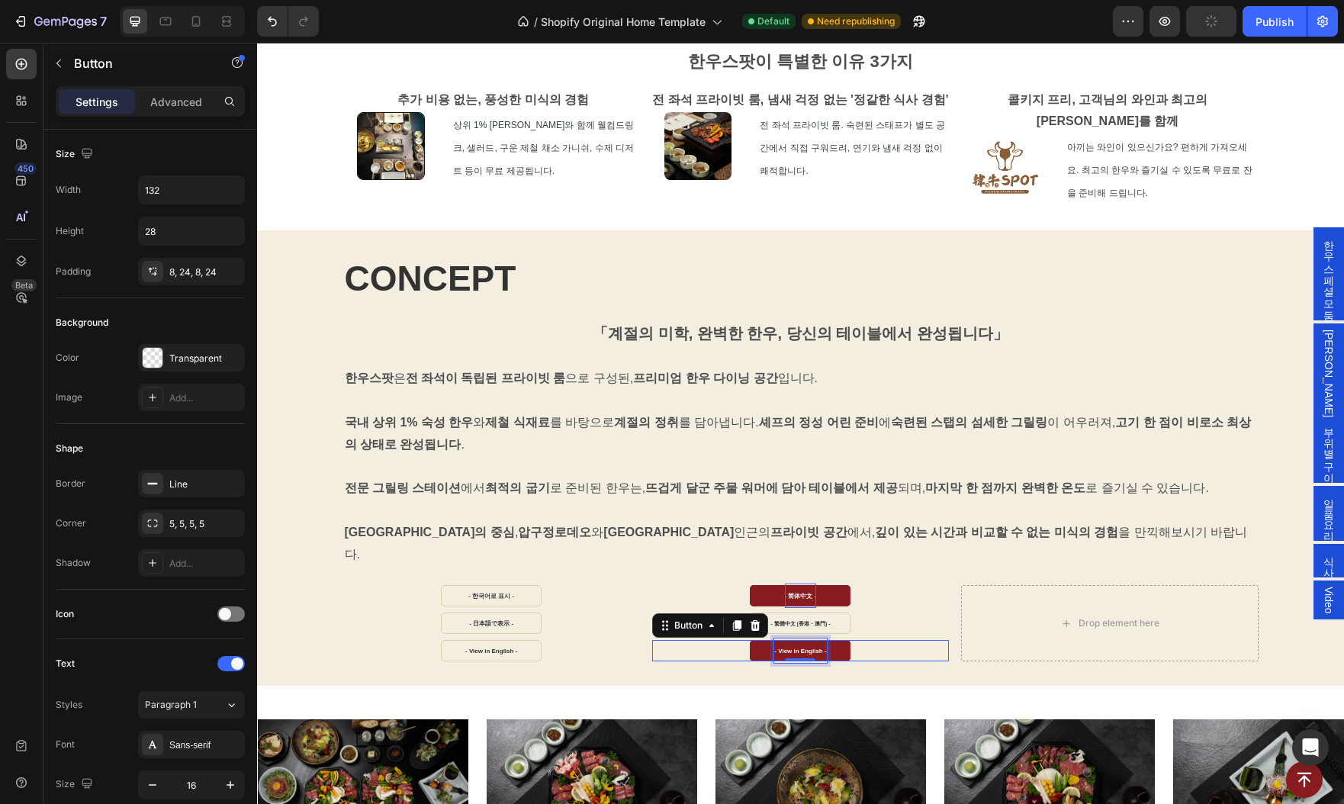
click at [799, 648] on strong "- View in English -" at bounding box center [800, 651] width 52 height 7
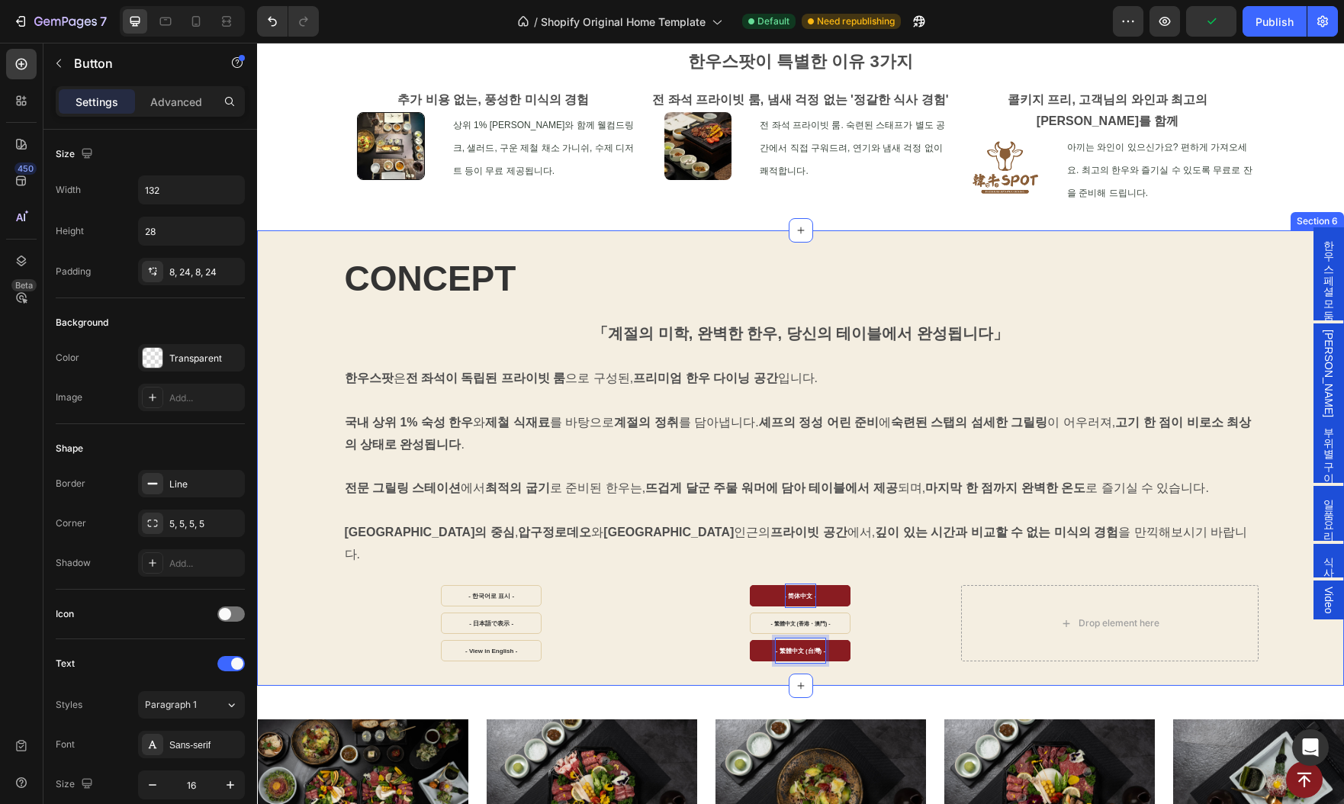
click at [877, 622] on div "CONCEPT Heading 「계절의 미학, 완벽한 한우, 당신의 테이블에서 완성됩니다」 Text Block 한우스팟 은 전 좌석이 독립된 프…" at bounding box center [800, 458] width 1087 height 456
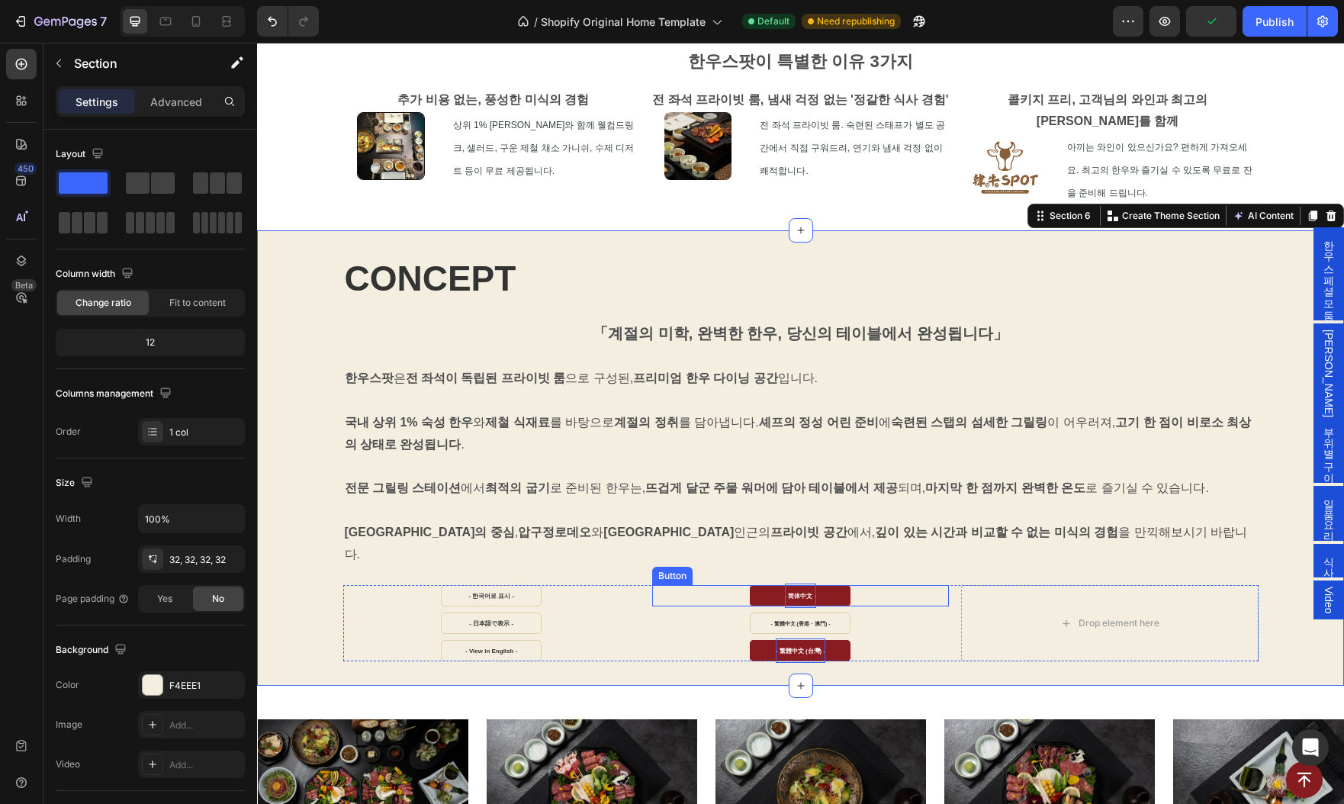
click at [828, 585] on link "- 简体中文 -" at bounding box center [800, 595] width 101 height 21
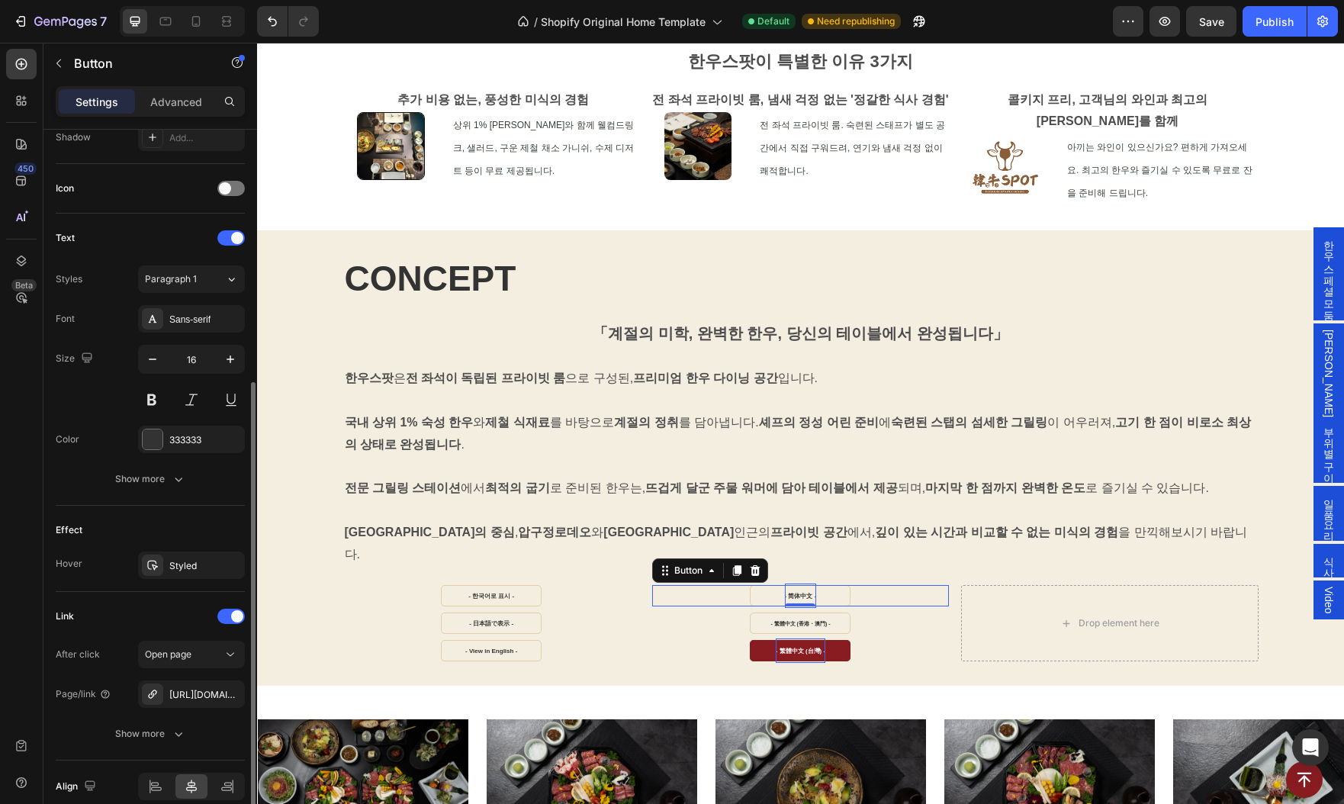
scroll to position [492, 0]
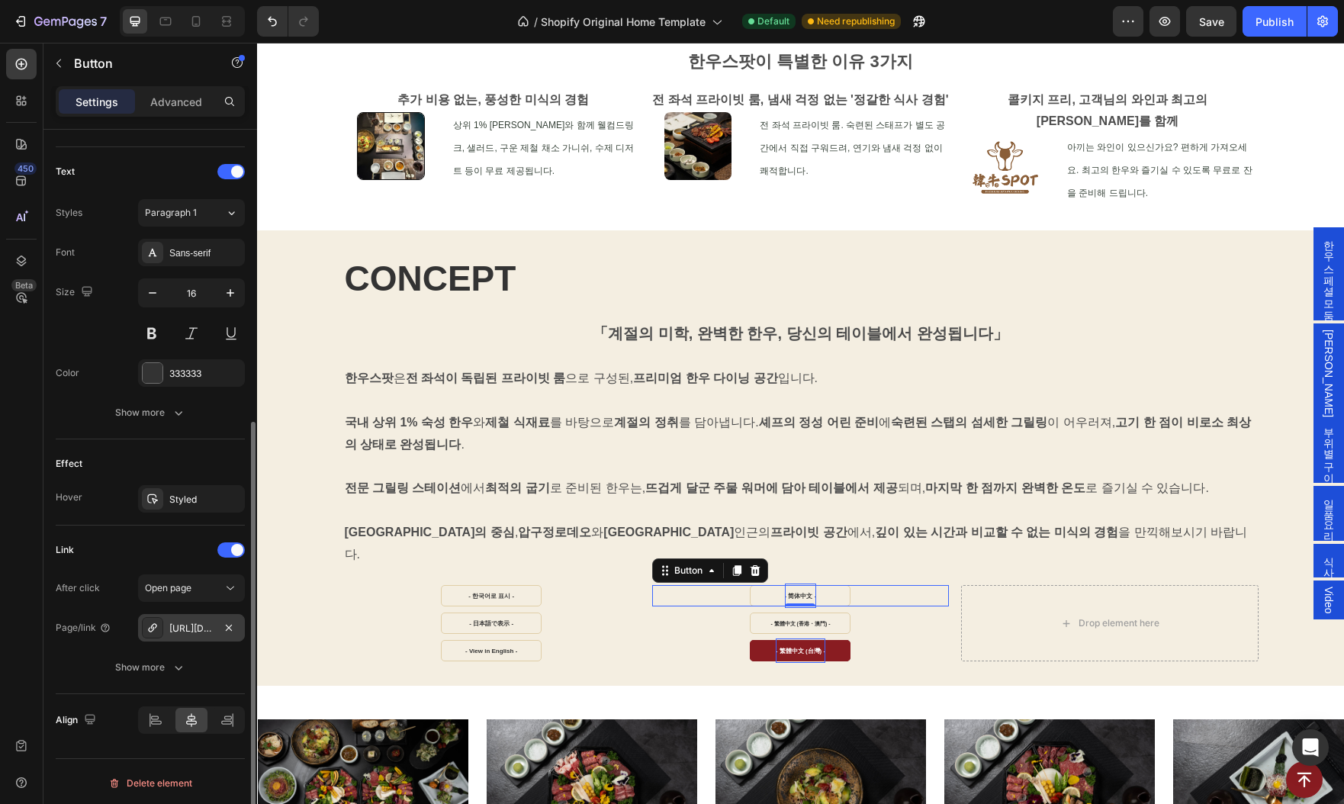
click at [190, 630] on div "https://www.hanwoospot.com/#ggpfGjjTB-" at bounding box center [191, 629] width 44 height 14
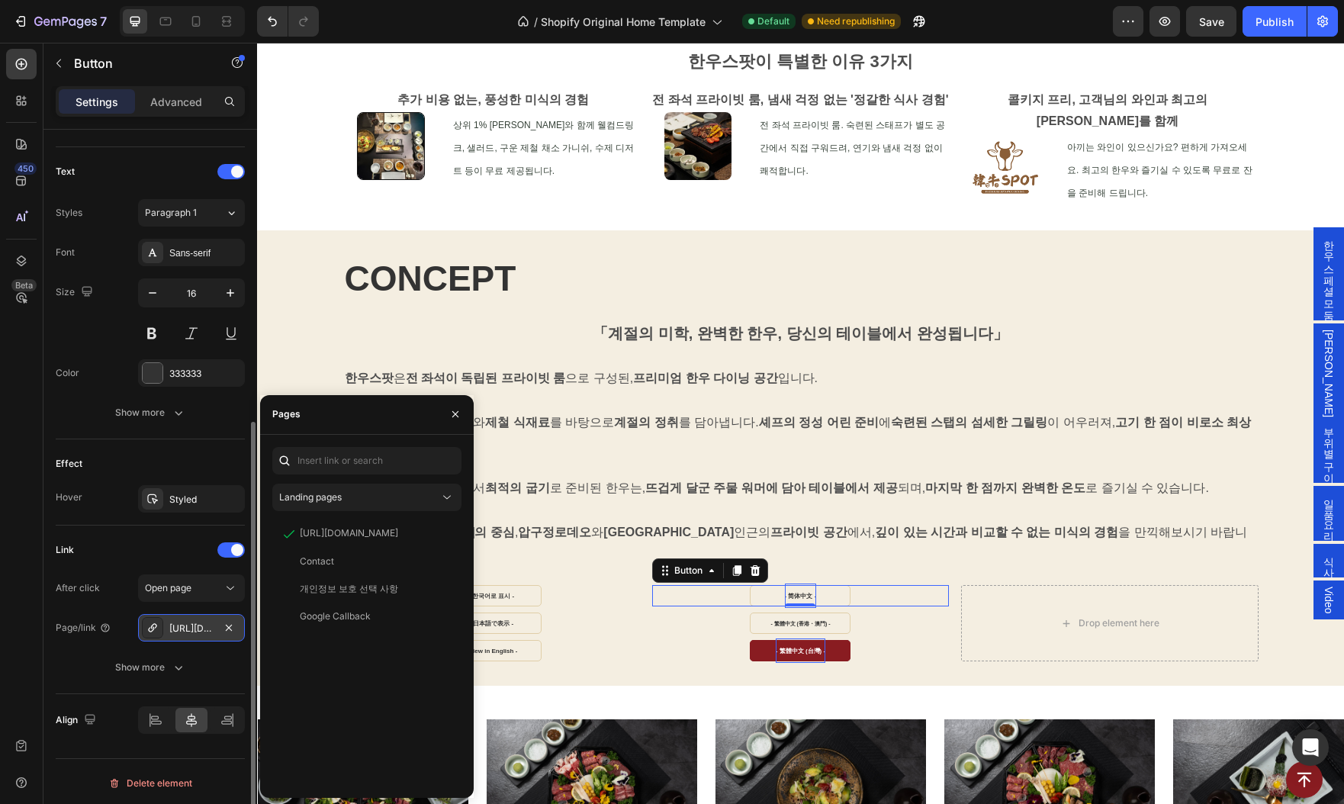
click at [152, 624] on icon at bounding box center [152, 628] width 12 height 12
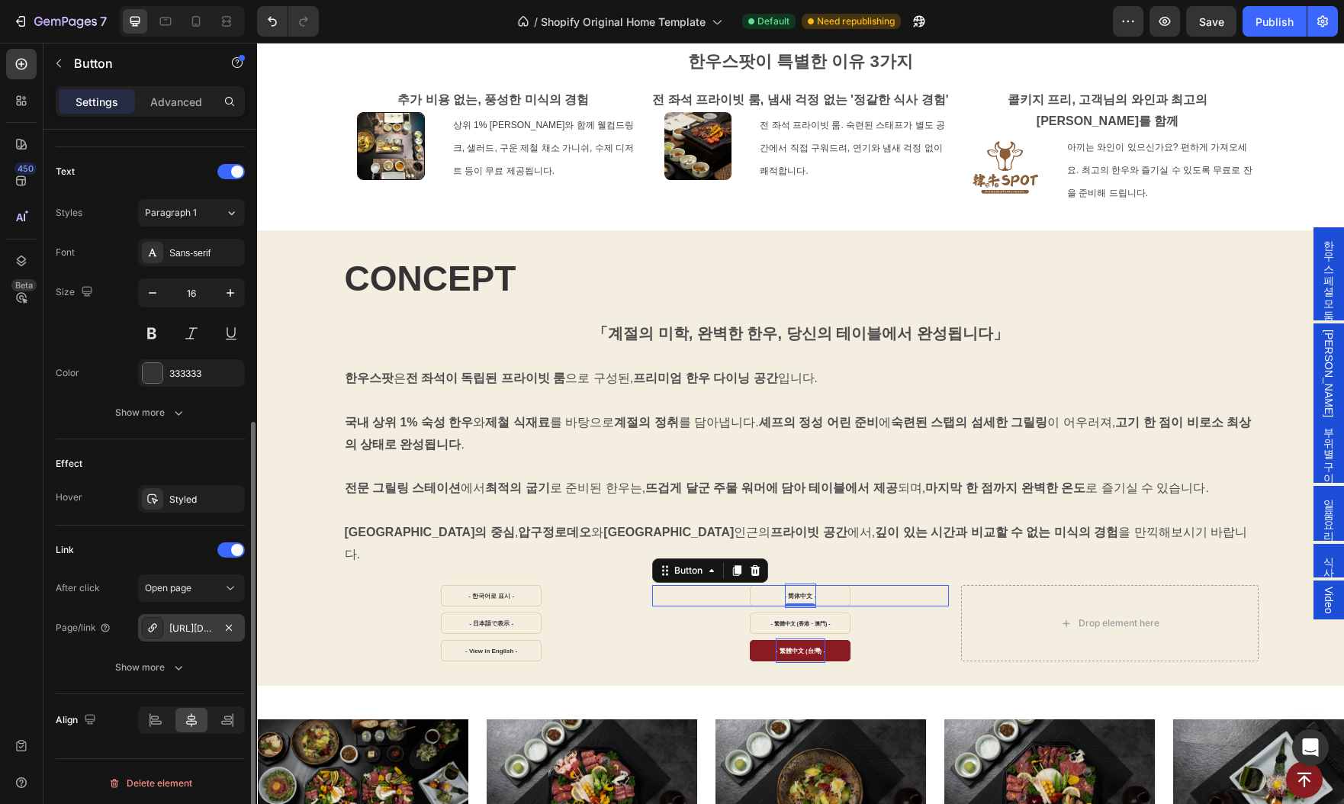
click at [152, 624] on icon at bounding box center [152, 628] width 12 height 12
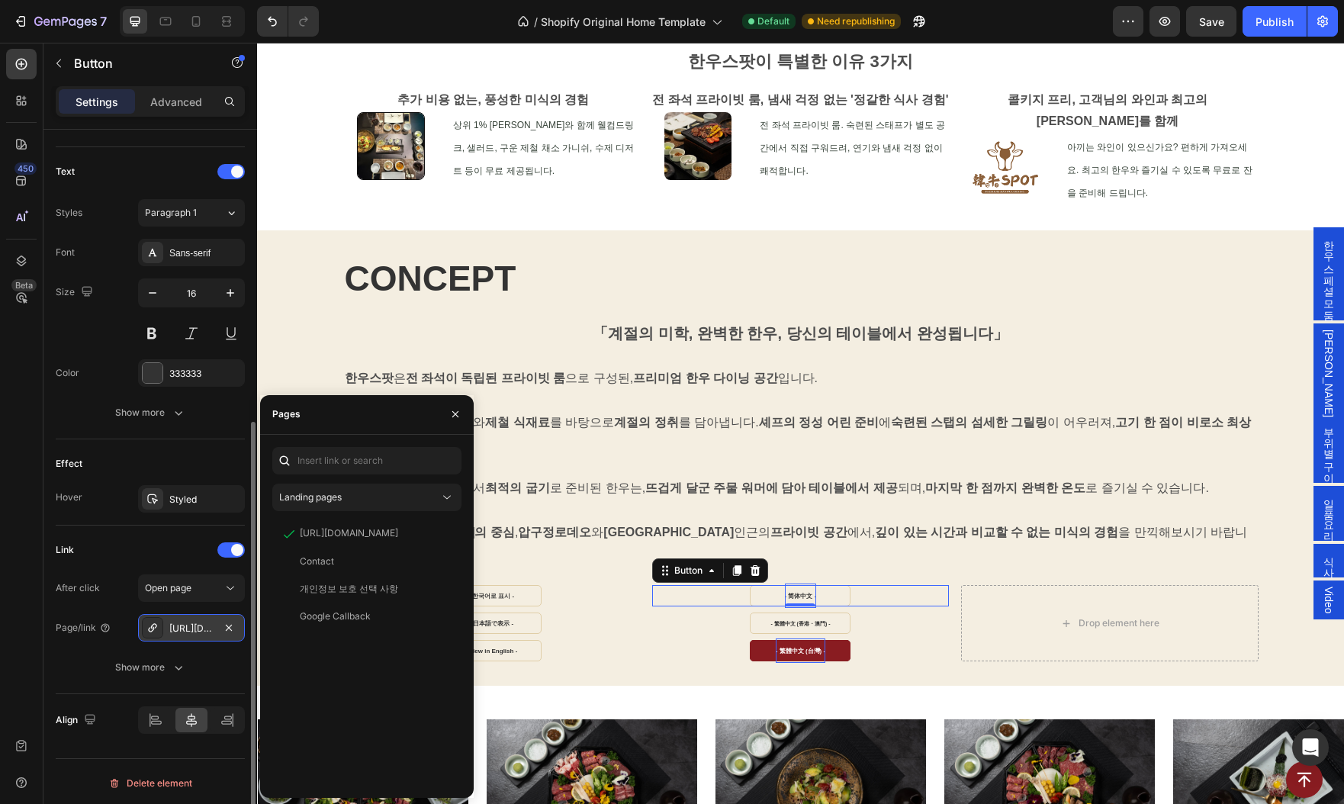
click at [177, 620] on div "https://www.hanwoospot.com/#ggpfGjjTB-" at bounding box center [191, 627] width 107 height 27
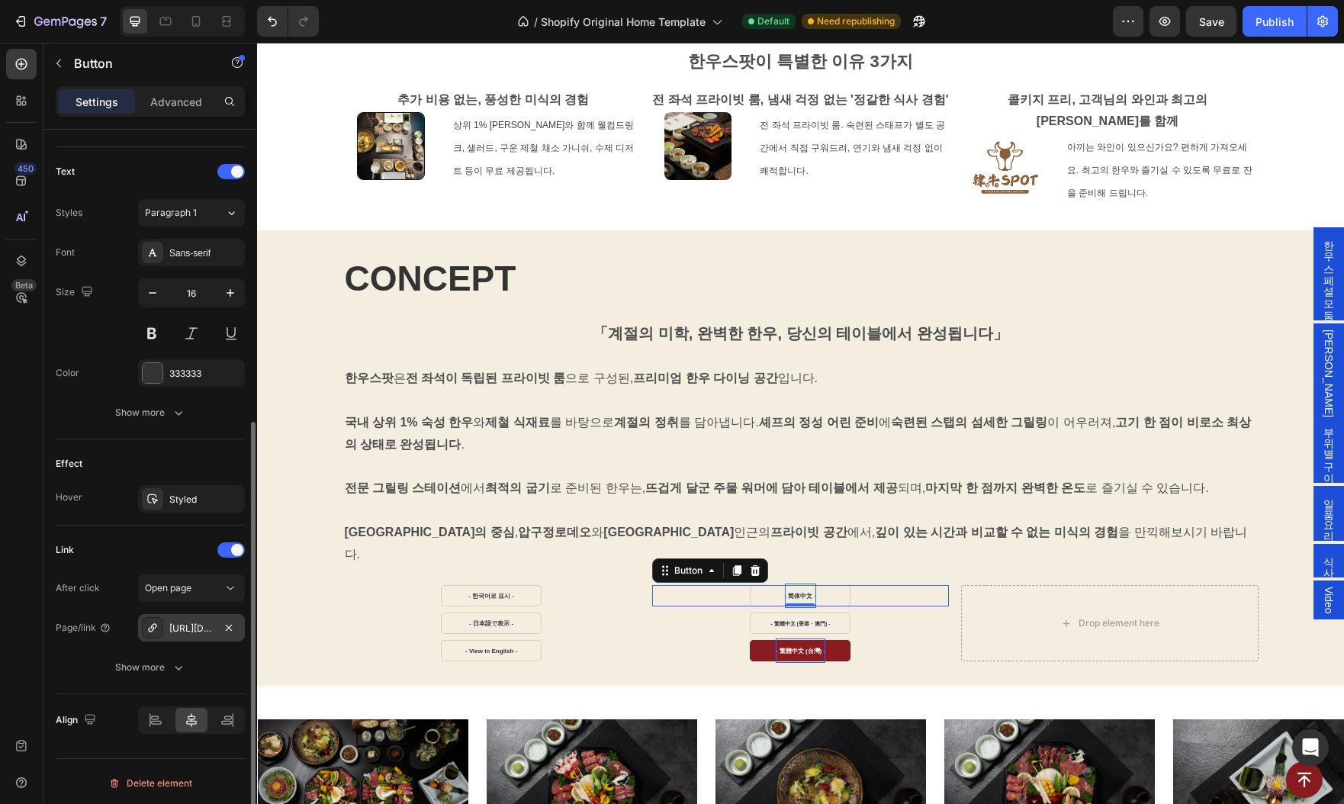
click at [183, 622] on div "https://www.hanwoospot.com/#ggpfGjjTB-" at bounding box center [191, 629] width 44 height 14
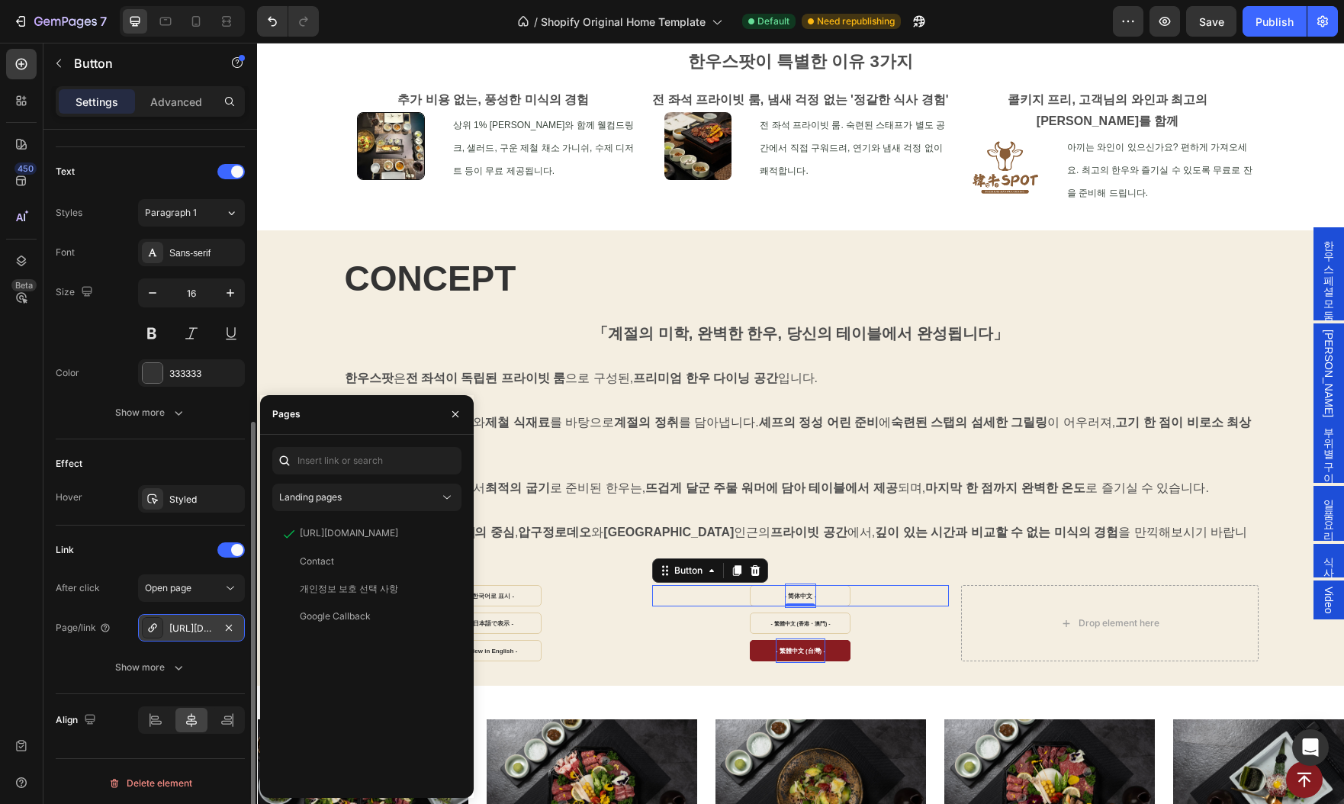
drag, startPoint x: 385, startPoint y: 531, endPoint x: 153, endPoint y: 628, distance: 252.0
click at [153, 628] on div "450 Beta Sections(18) Elements(83) Section Element Hero Section Product Detail …" at bounding box center [128, 423] width 257 height 761
click at [153, 627] on icon at bounding box center [152, 627] width 8 height 8
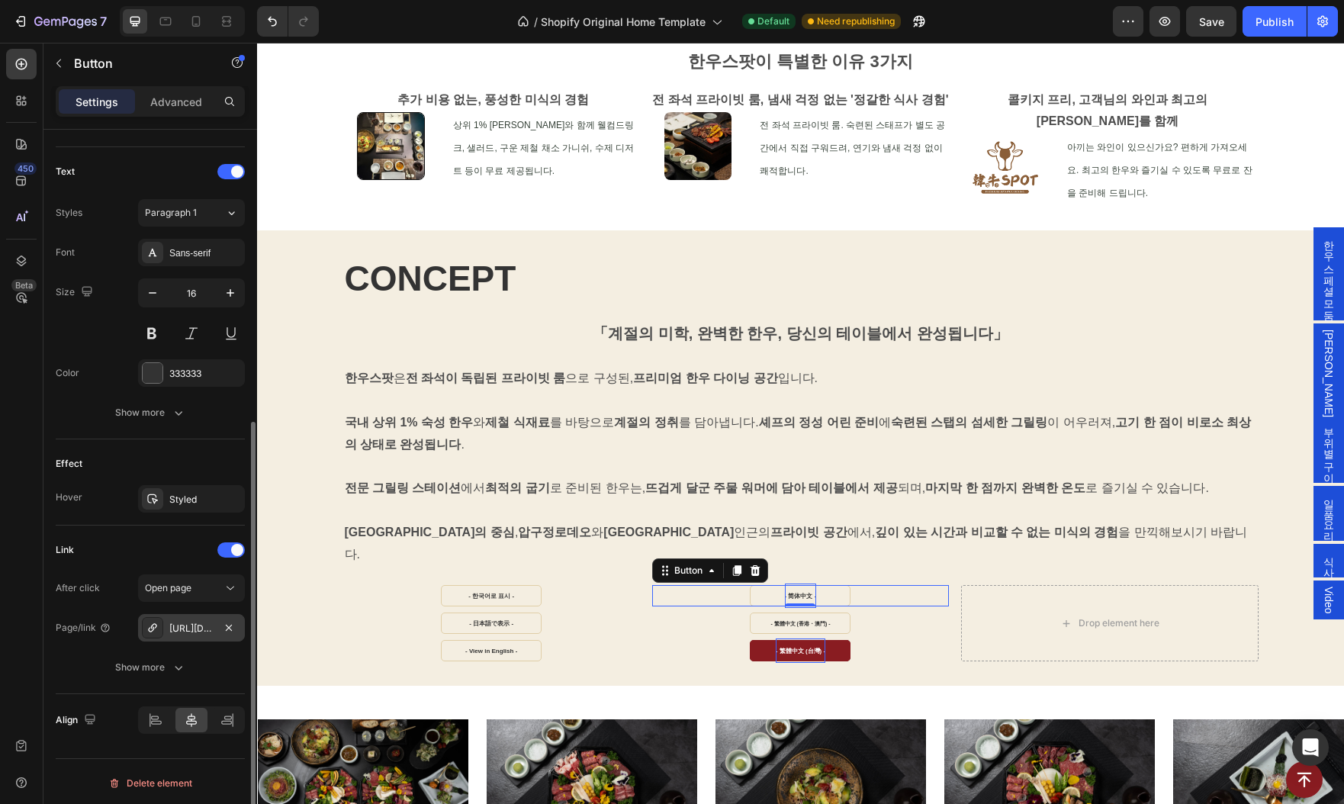
click at [201, 625] on div "https://www.hanwoospot.com/#ggpfGjjTB-" at bounding box center [191, 629] width 44 height 14
click at [207, 629] on div "https://www.hanwoospot.com/#ggpfGjjTB-" at bounding box center [191, 629] width 44 height 14
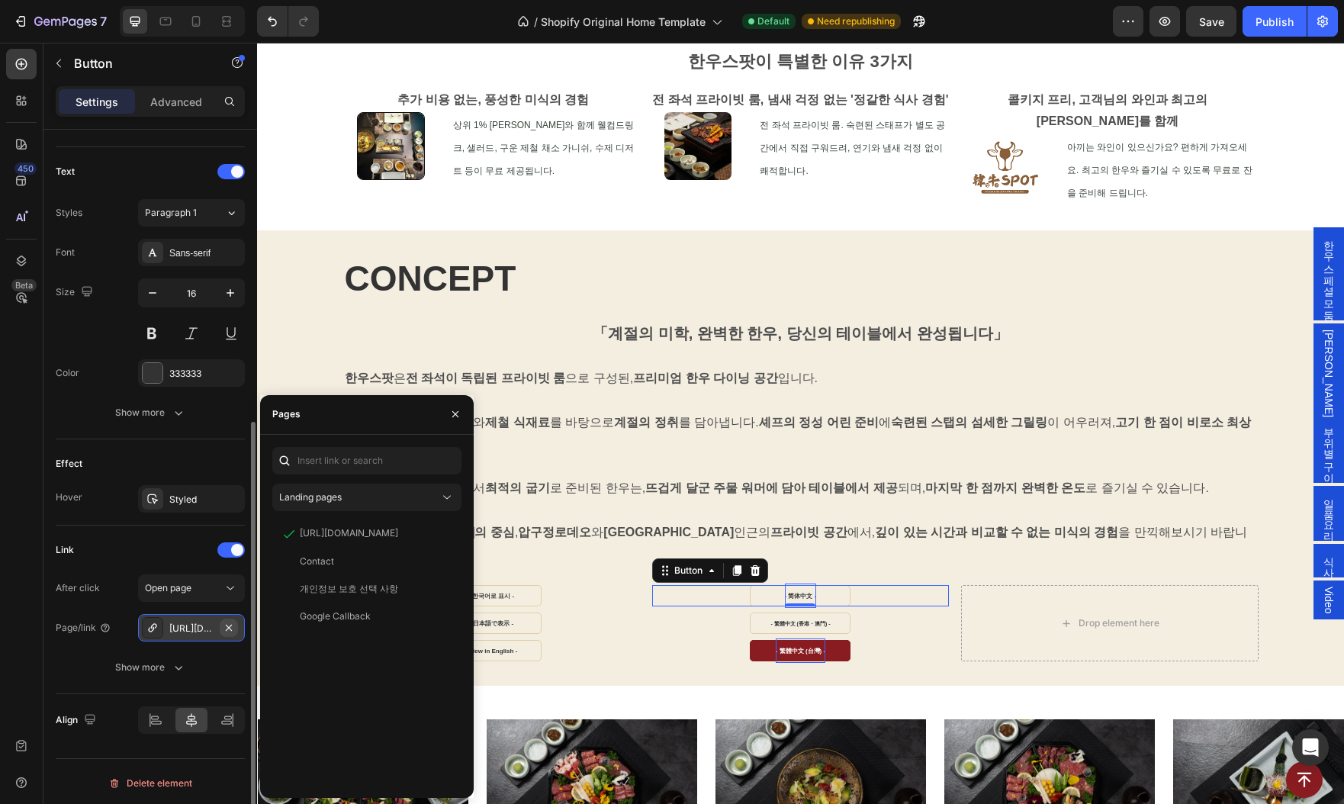
click at [230, 624] on icon "button" at bounding box center [229, 627] width 6 height 6
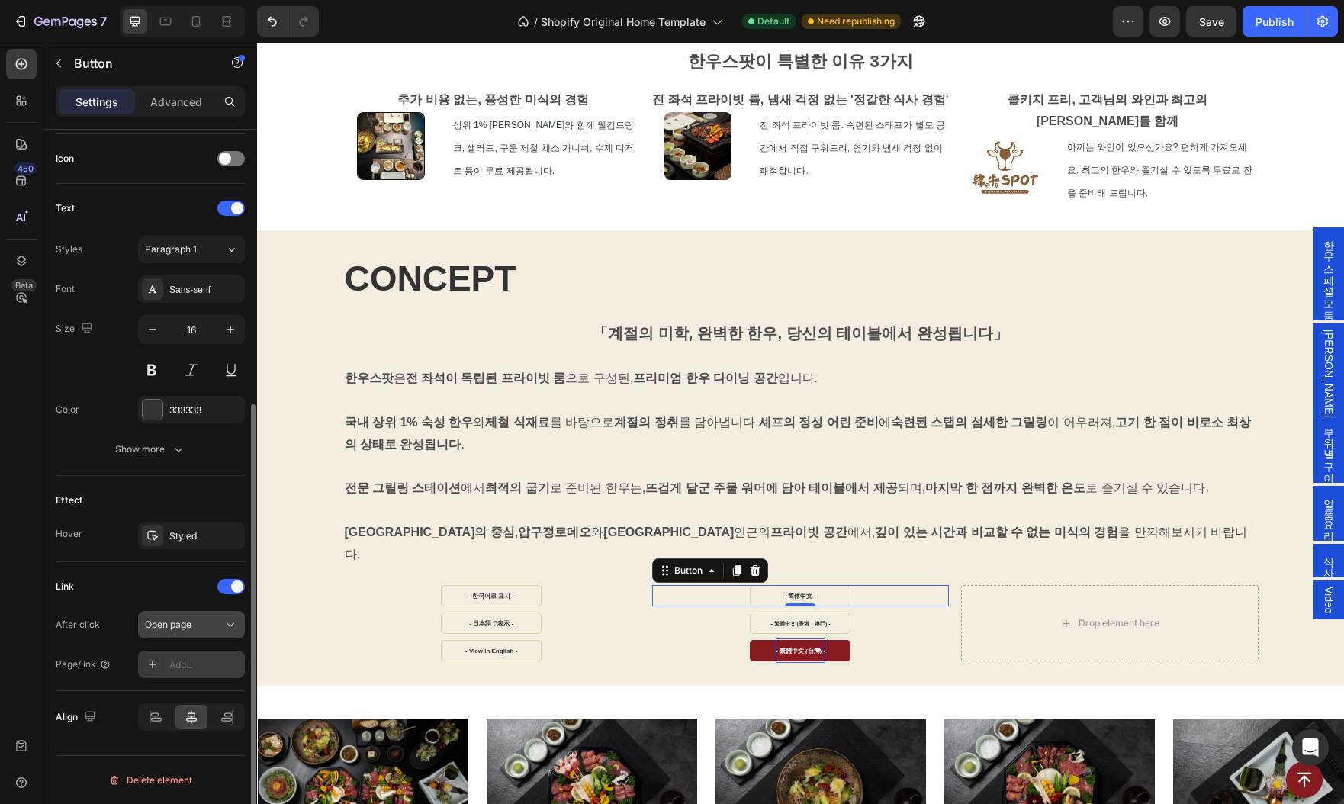
scroll to position [452, 0]
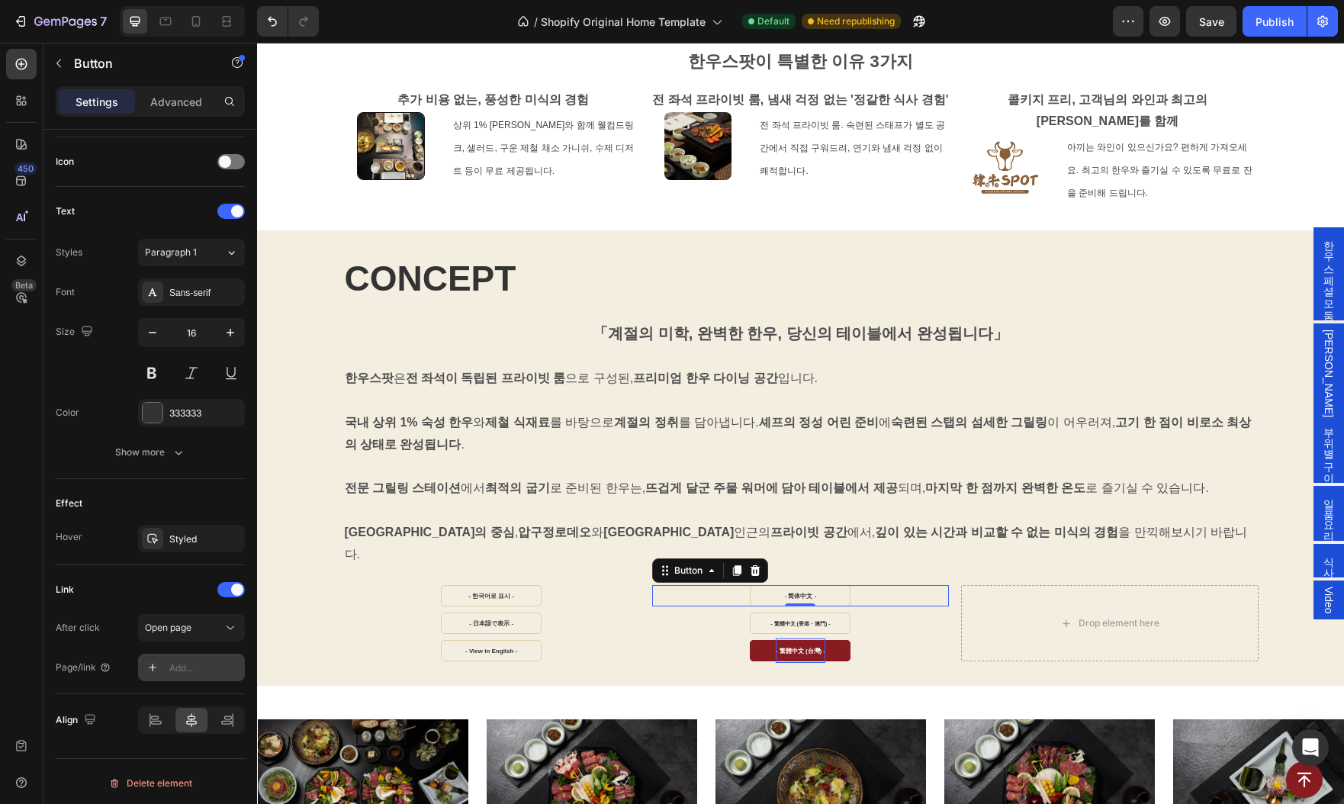
click at [194, 662] on div "Add..." at bounding box center [205, 668] width 72 height 14
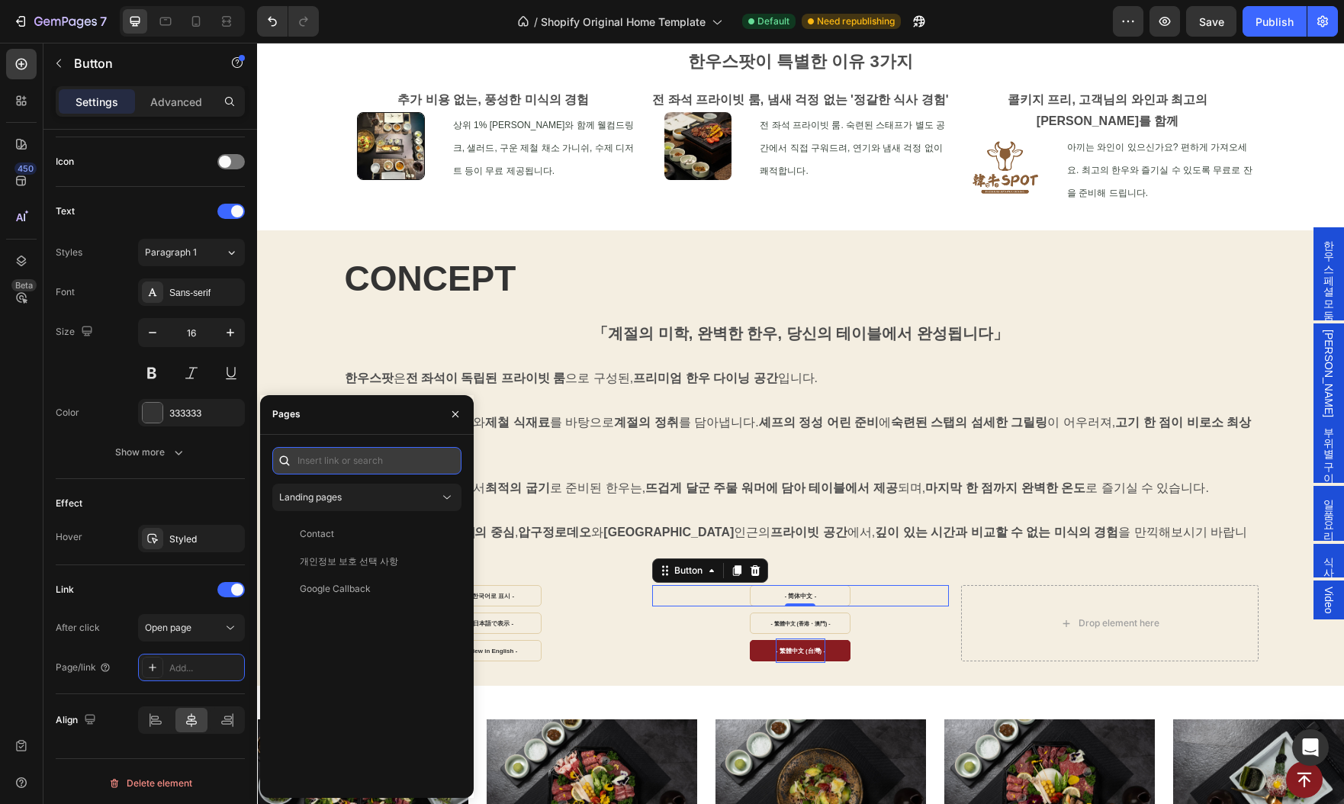
click at [366, 461] on input "text" at bounding box center [366, 460] width 189 height 27
paste input "https://www.hanwoospot.com/zh-cn/#ggpfGjjTB-"
type input "https://www.hanwoospot.com/zh-cn/#ggpfGjjTB-"
click at [353, 498] on div "https://www.hanwoospot.com/zh-cn/#ggpfGjjTB-" at bounding box center [349, 497] width 98 height 14
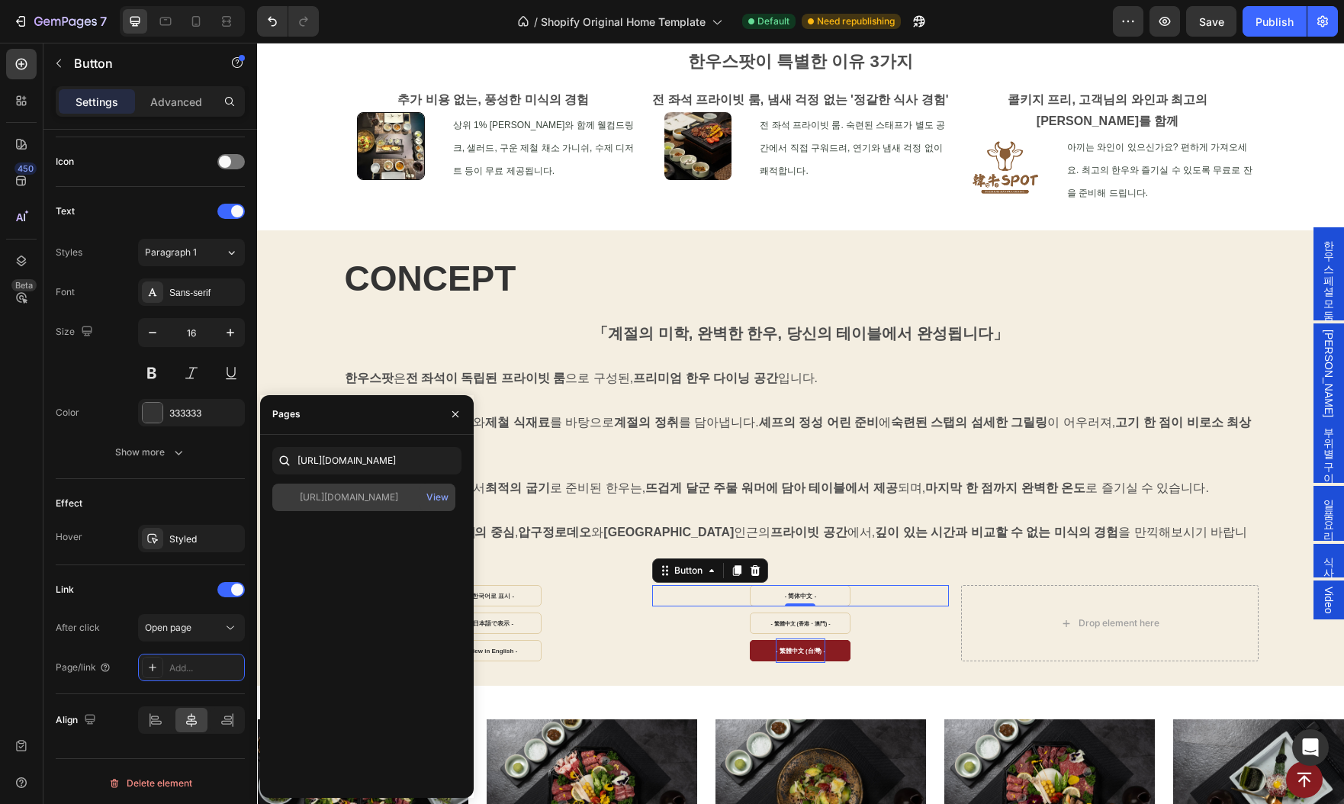
scroll to position [0, 0]
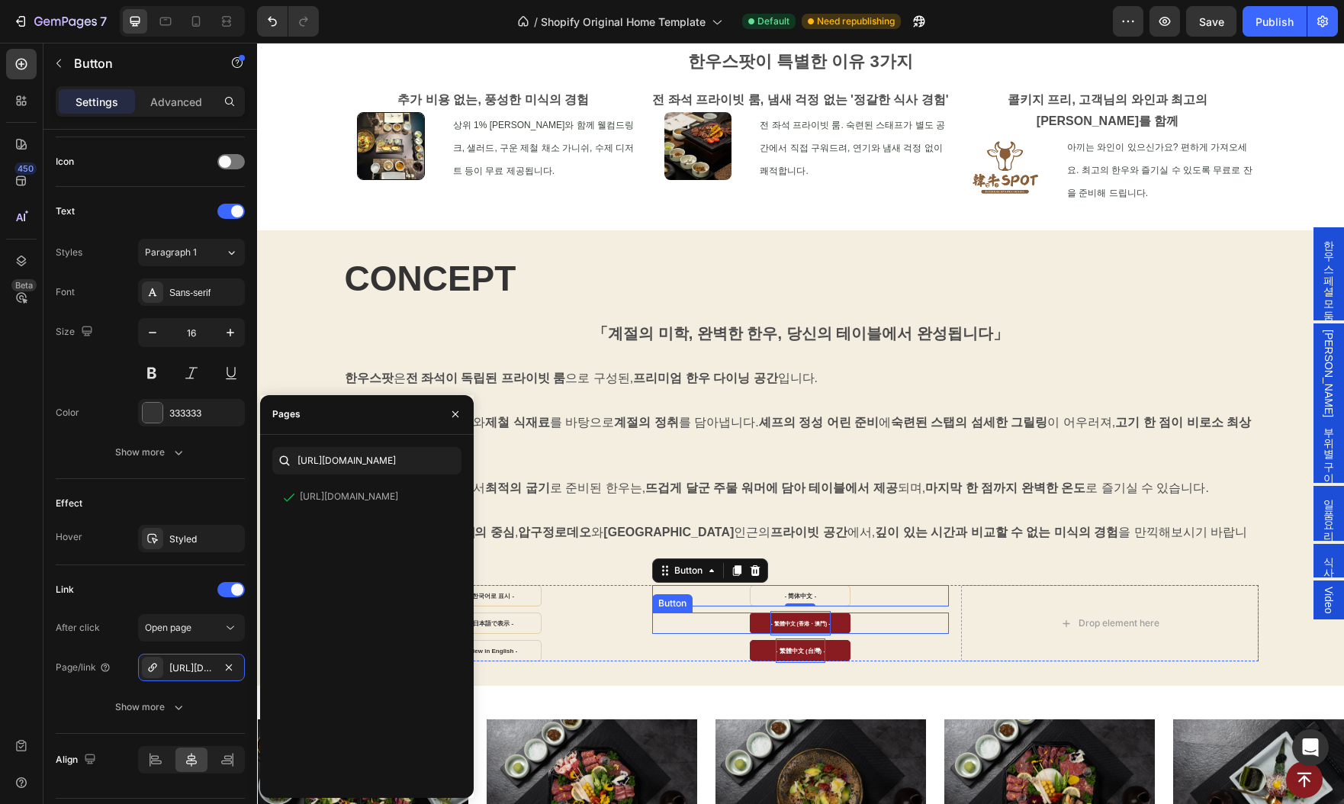
click at [786, 621] on strong "- 繁體中文 (香港・澳門) -" at bounding box center [799, 623] width 59 height 5
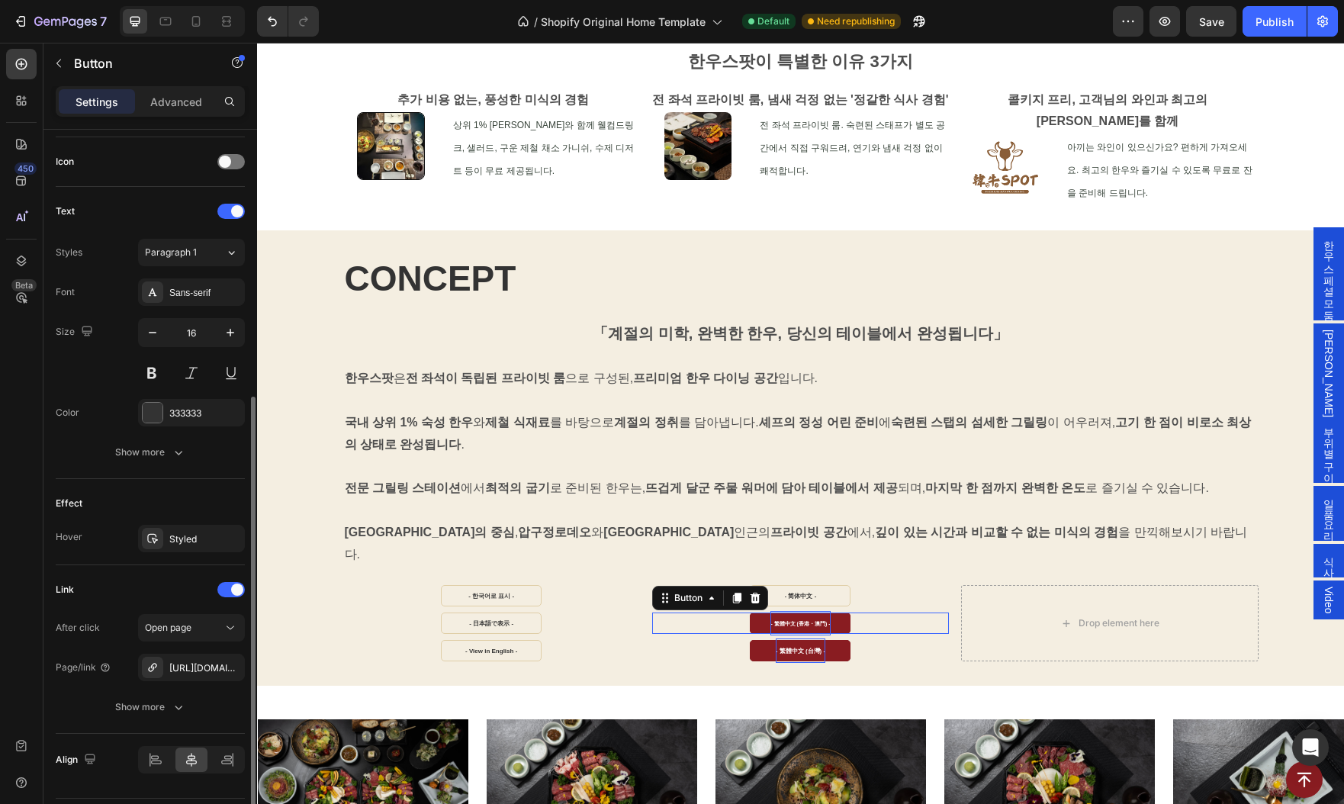
scroll to position [452, 0]
click at [213, 665] on div "https://www.hanwoospot.com/ja-jp/#ggpfGjjTB-" at bounding box center [191, 669] width 44 height 14
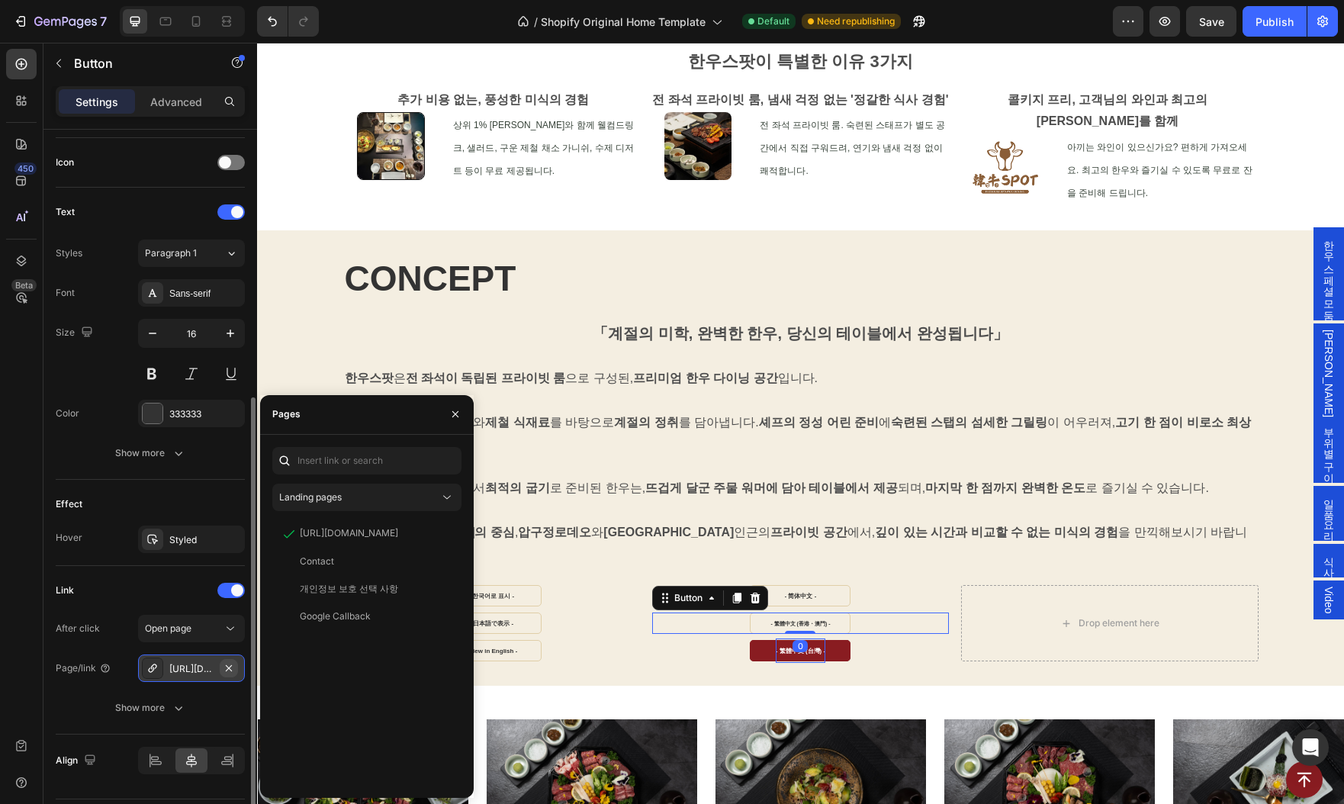
click at [232, 664] on icon "button" at bounding box center [229, 667] width 6 height 6
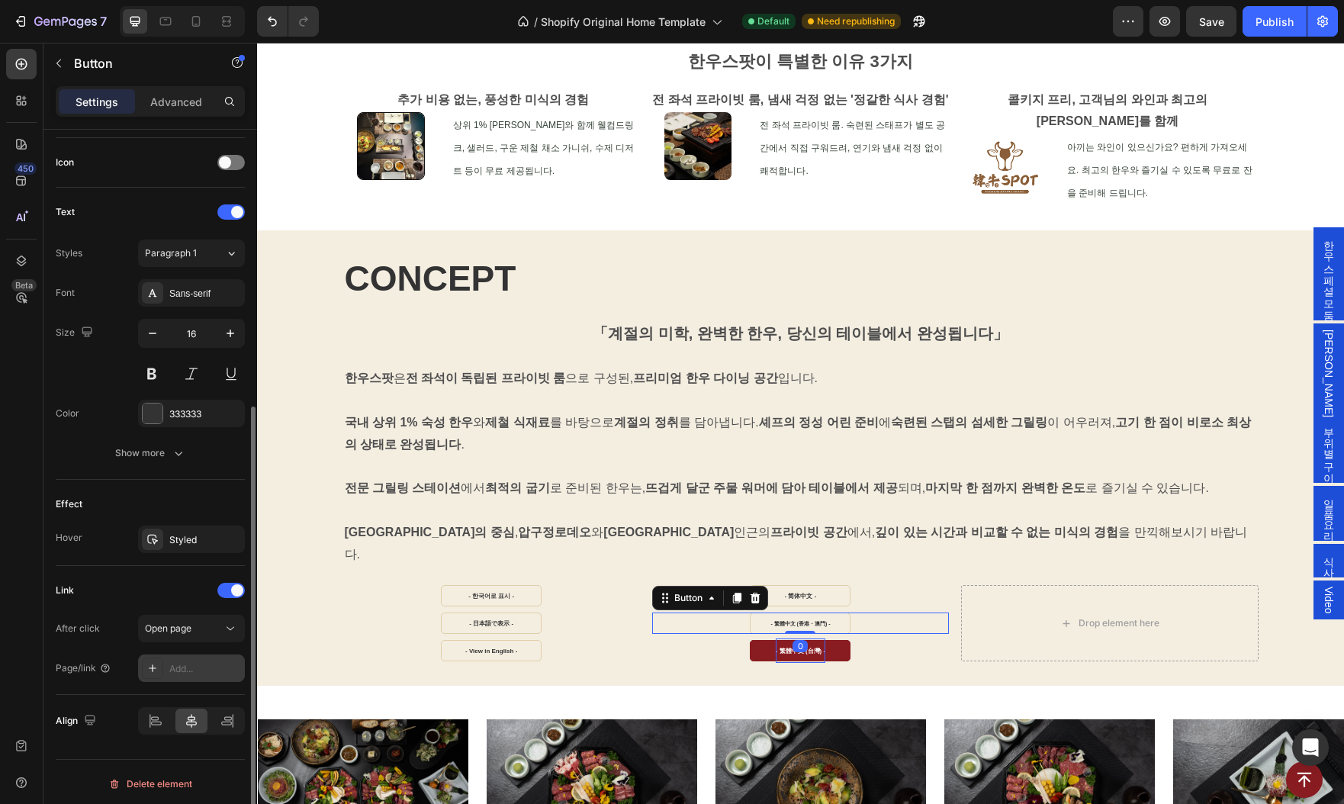
click at [190, 665] on div "Add..." at bounding box center [205, 669] width 72 height 14
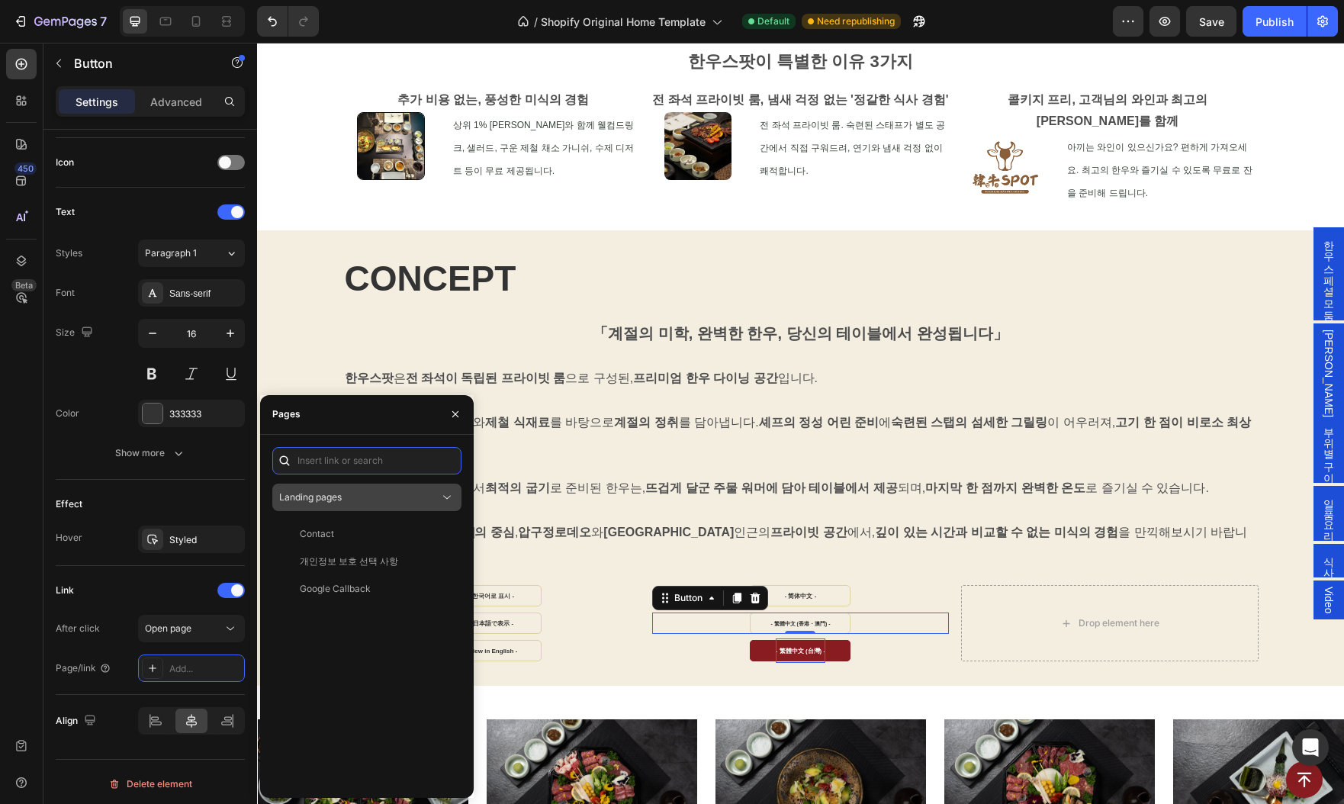
paste input "https://www.hanwoospot.com/zh-hk/#ggpfGjjTB-"
type input "https://www.hanwoospot.com/zh-hk/#ggpfGjjTB-"
click at [360, 501] on div "https://www.hanwoospot.com/zh-hk/#ggpfGjjTB-" at bounding box center [349, 497] width 98 height 14
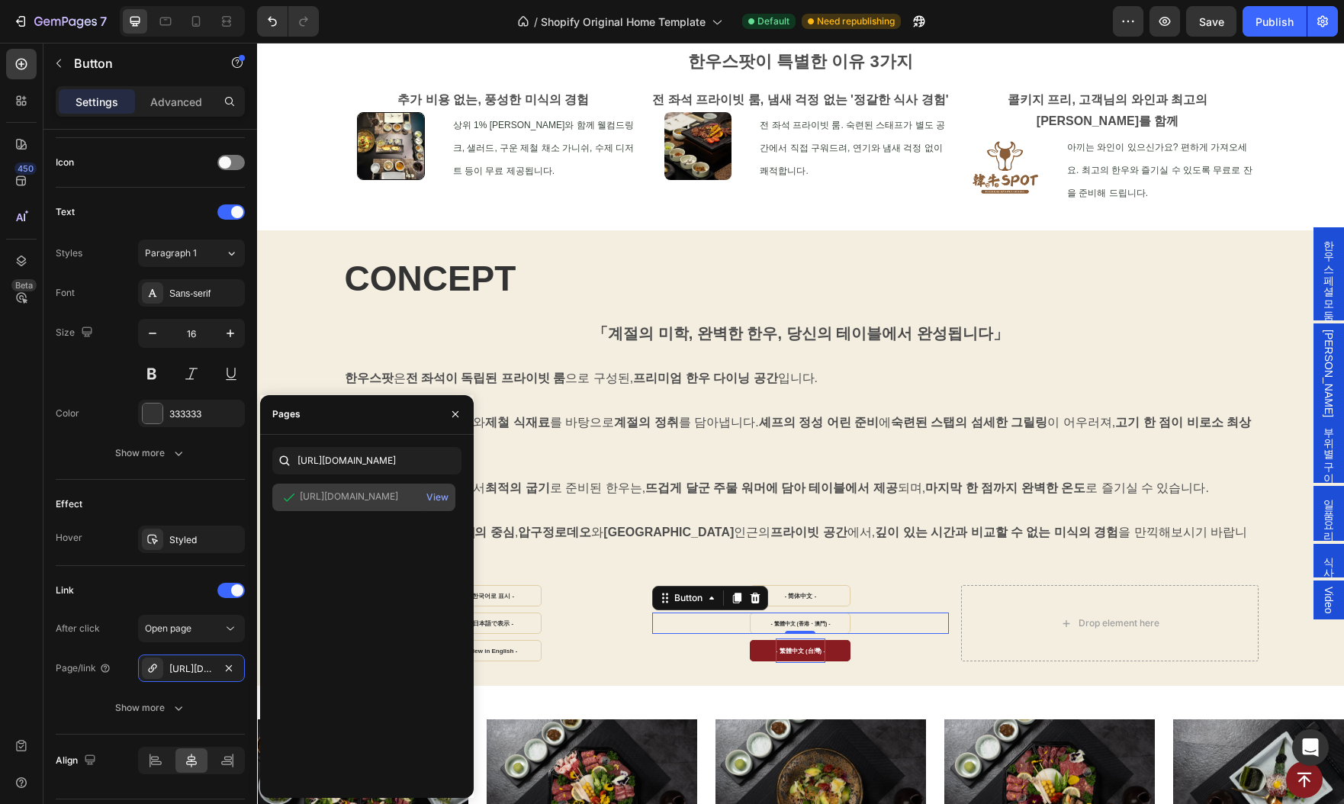
scroll to position [0, 0]
click at [781, 648] on strong "- 繁體中文 (台灣) -" at bounding box center [801, 651] width 50 height 7
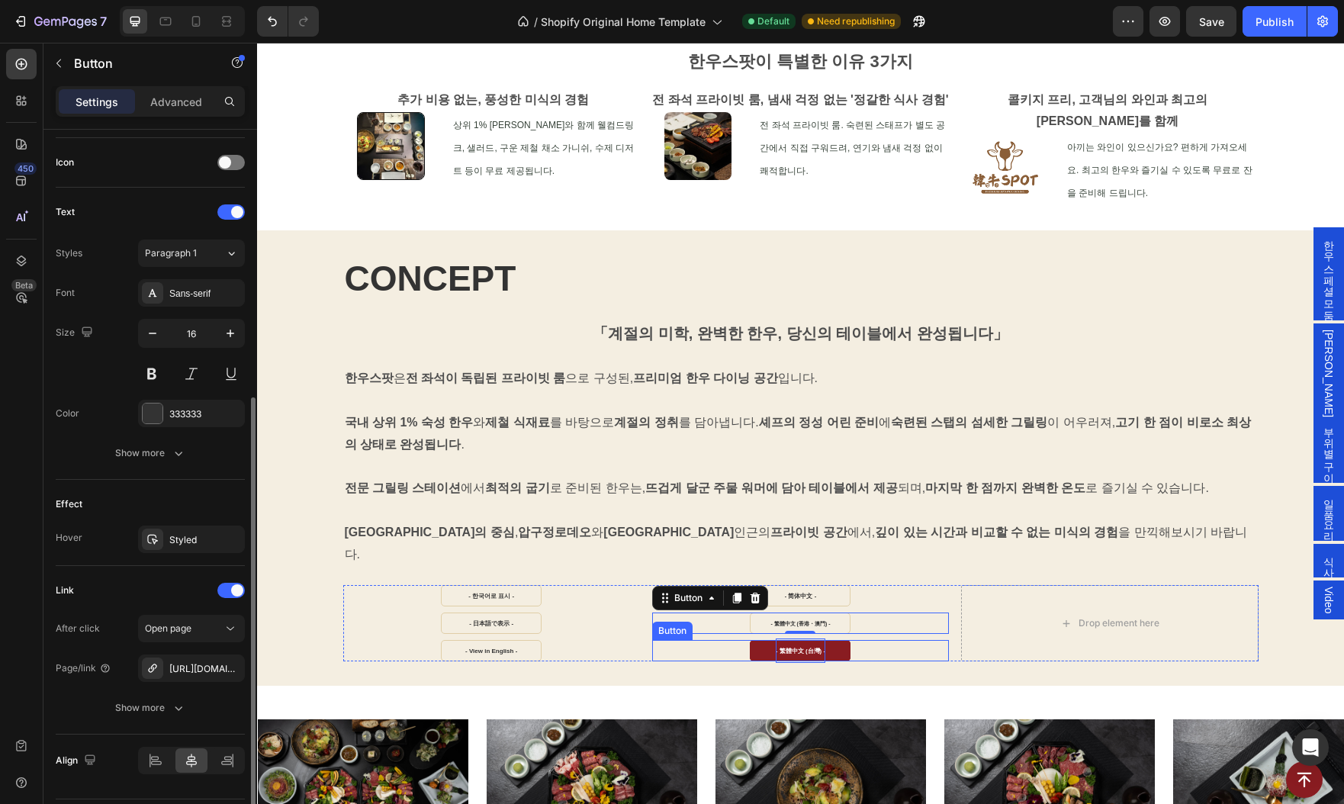
scroll to position [452, 0]
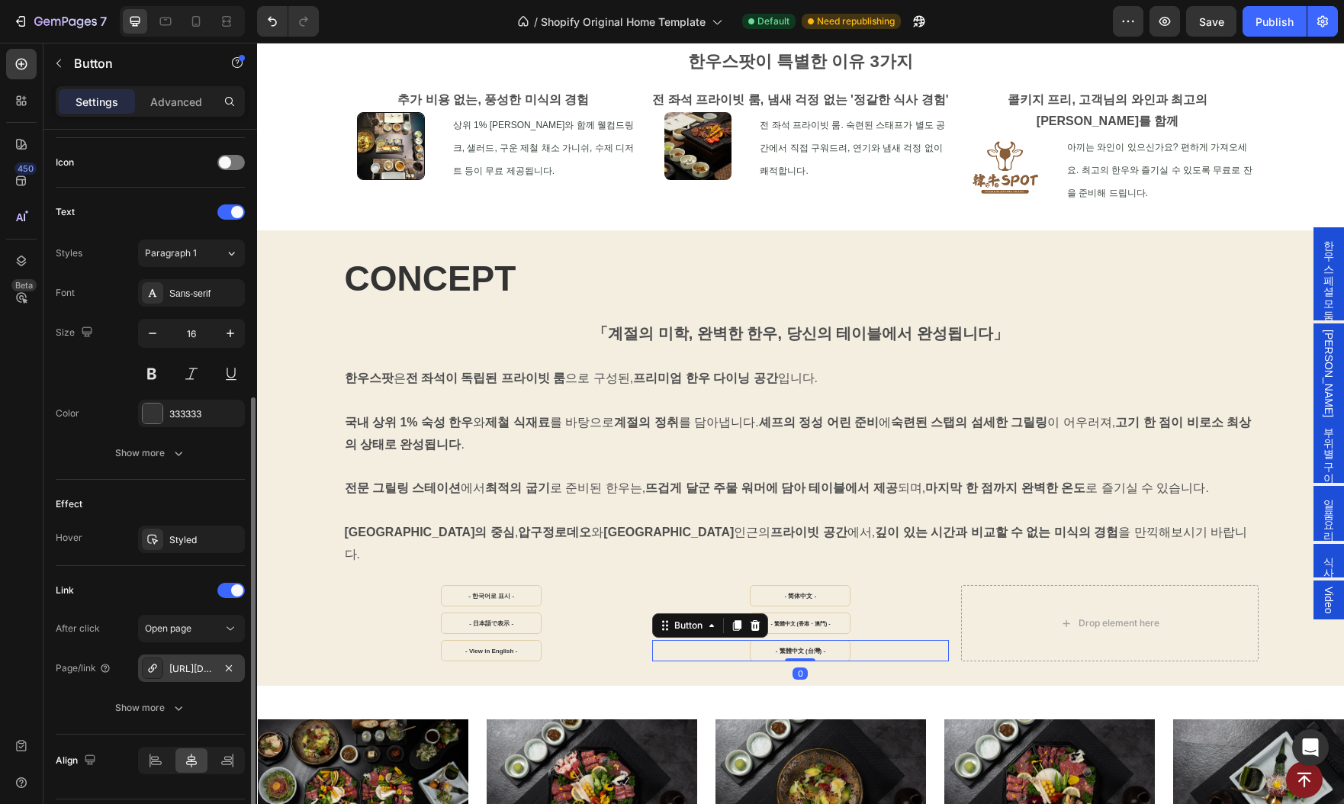
click at [209, 662] on div "https://www.hanwoospot.com/en-intl/#ggpfGjjTB-" at bounding box center [191, 669] width 44 height 14
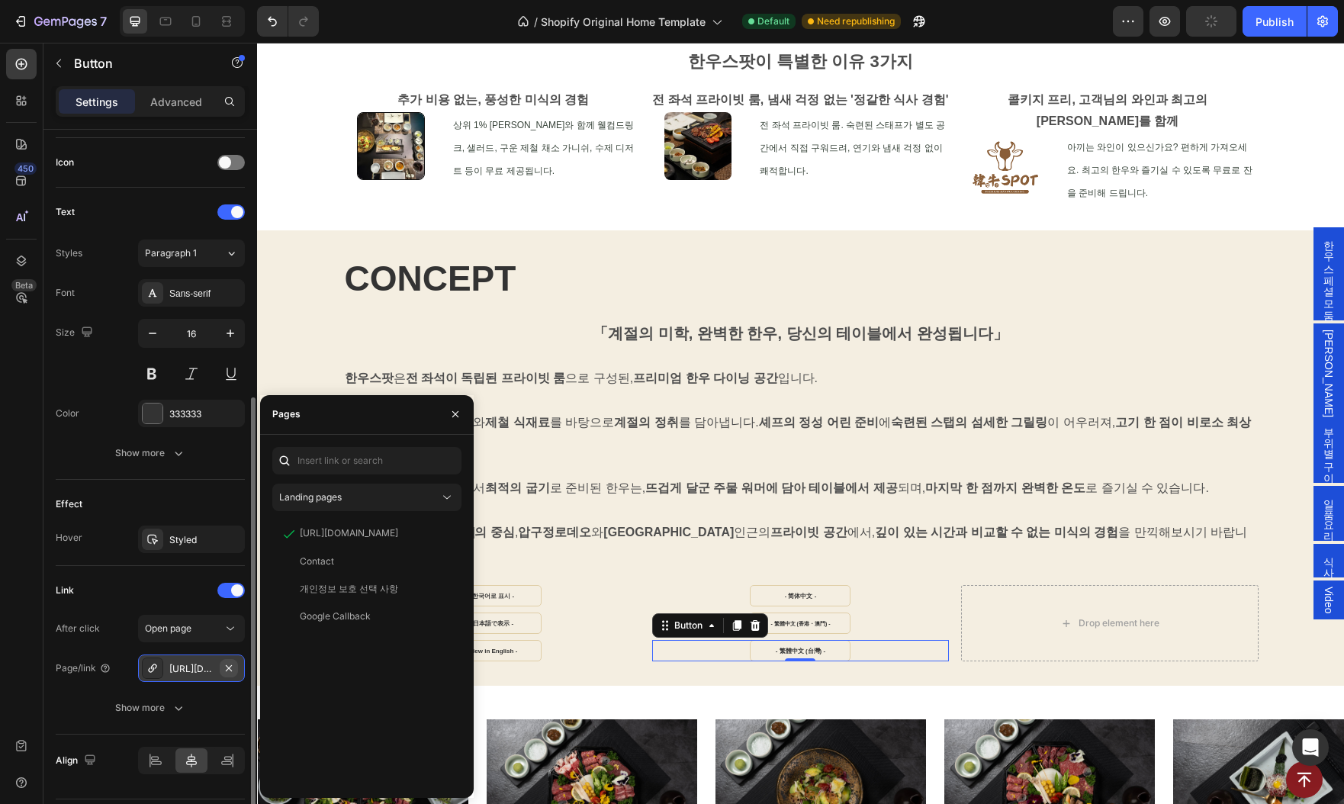
click at [232, 663] on icon "button" at bounding box center [229, 668] width 12 height 12
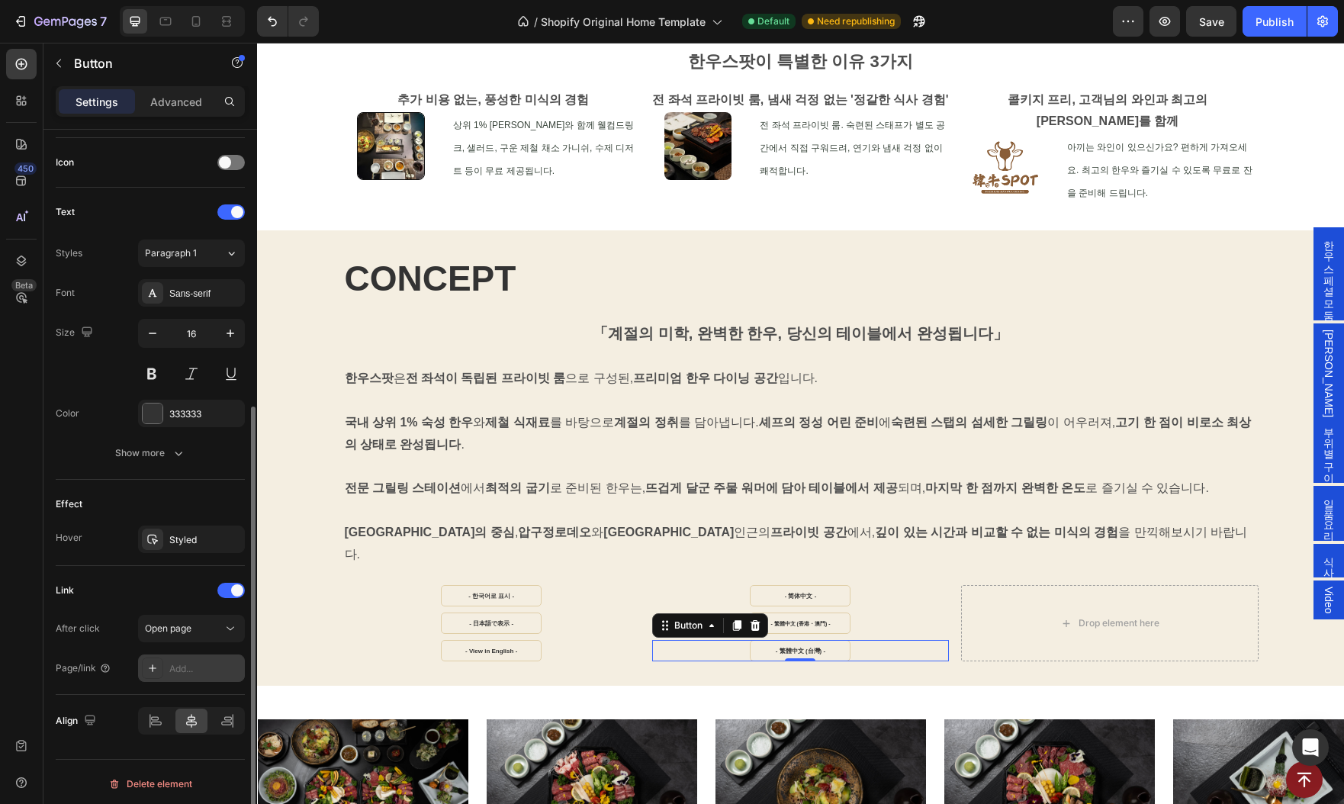
click at [191, 663] on div "Add..." at bounding box center [205, 669] width 72 height 14
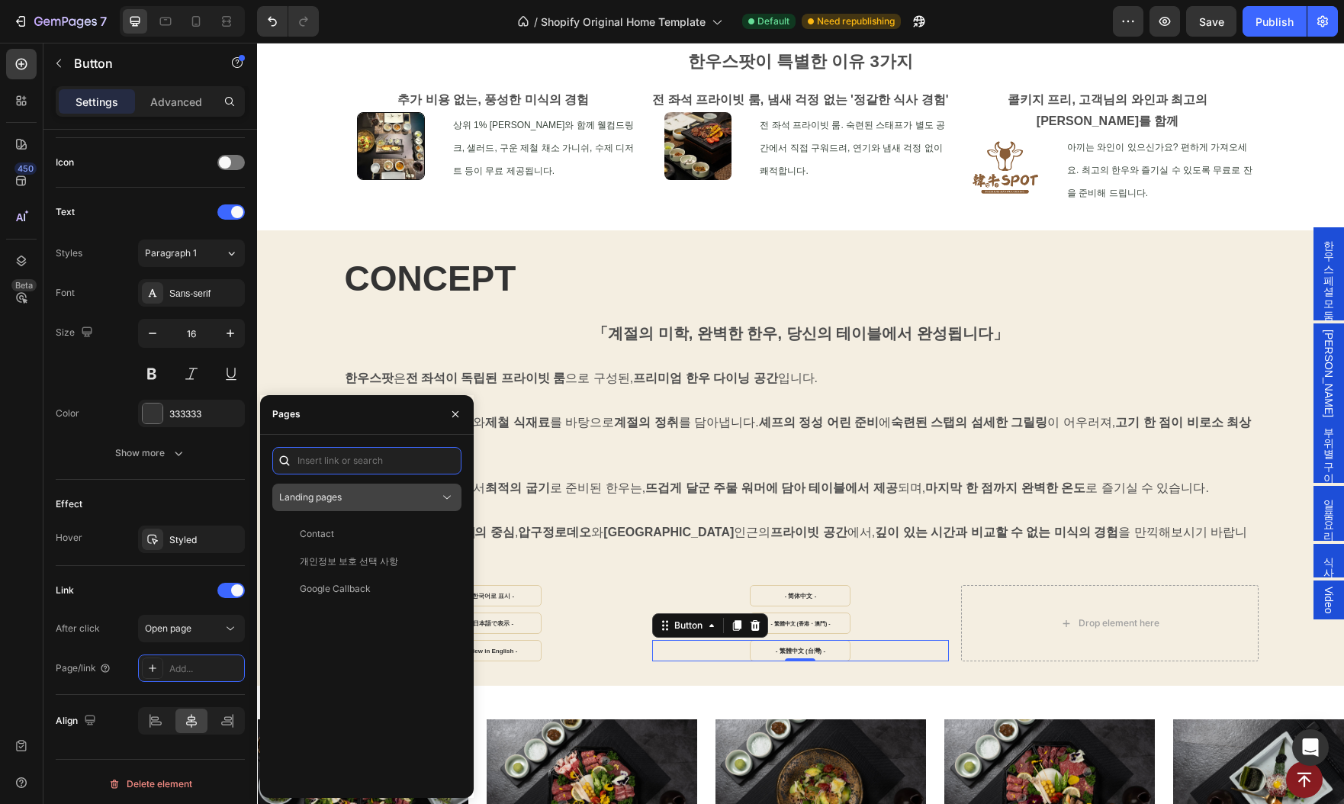
paste input "https://www.hanwoospot.com/zh-tw/#ggpfGjjTB-"
type input "https://www.hanwoospot.com/zh-tw/#ggpfGjjTB-"
click at [357, 501] on div "https://www.hanwoospot.com/zh-tw/#ggpfGjjTB-" at bounding box center [349, 497] width 98 height 14
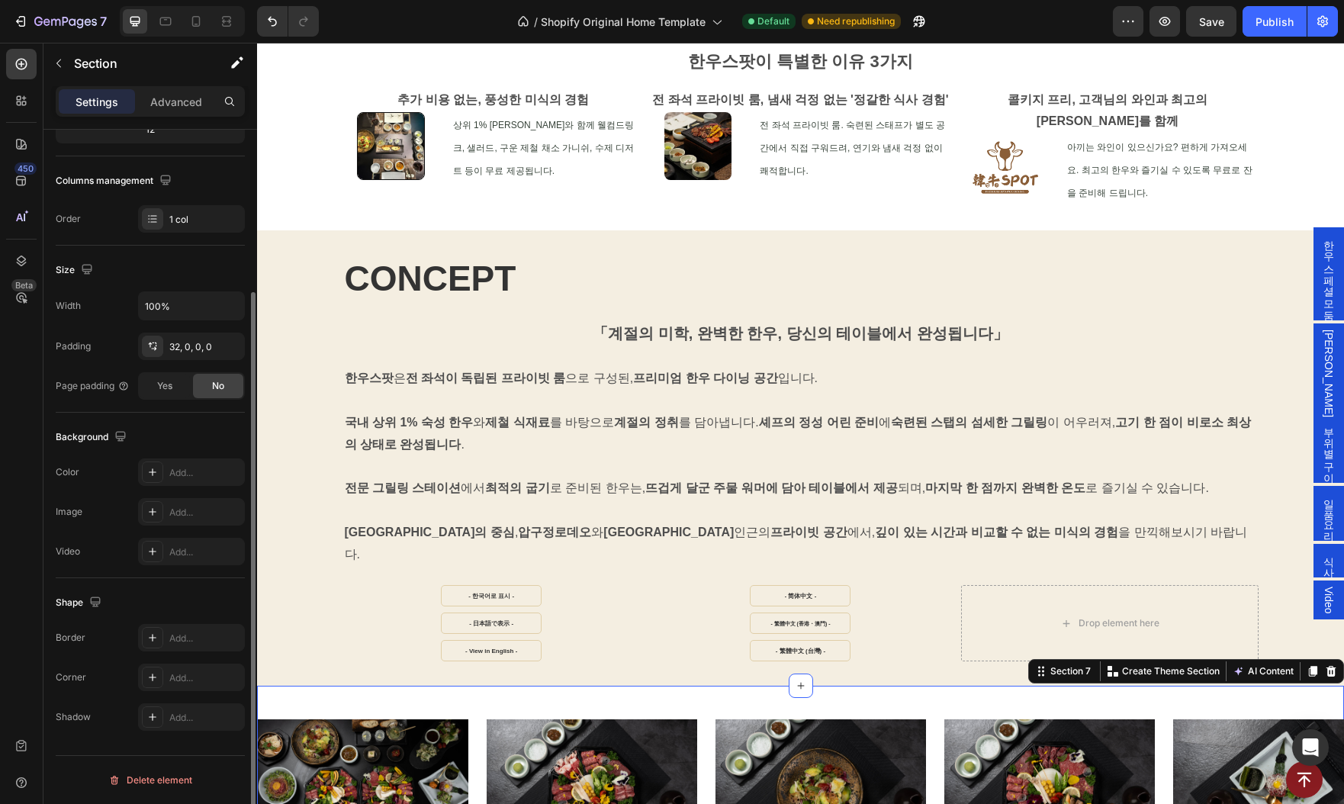
click at [853, 686] on div "Image Image Image Image Image Image Image Image Image Image Image Image Image I…" at bounding box center [800, 777] width 1087 height 183
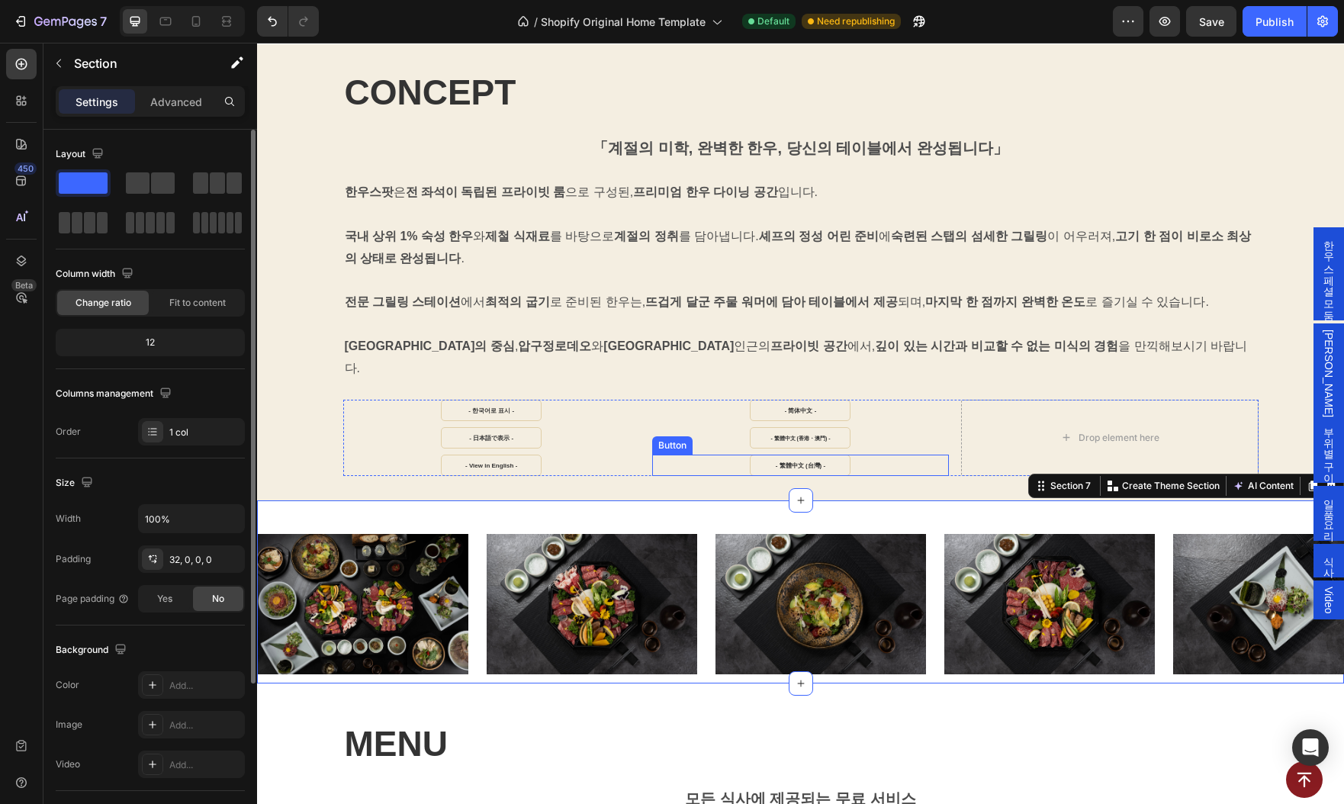
scroll to position [813, 0]
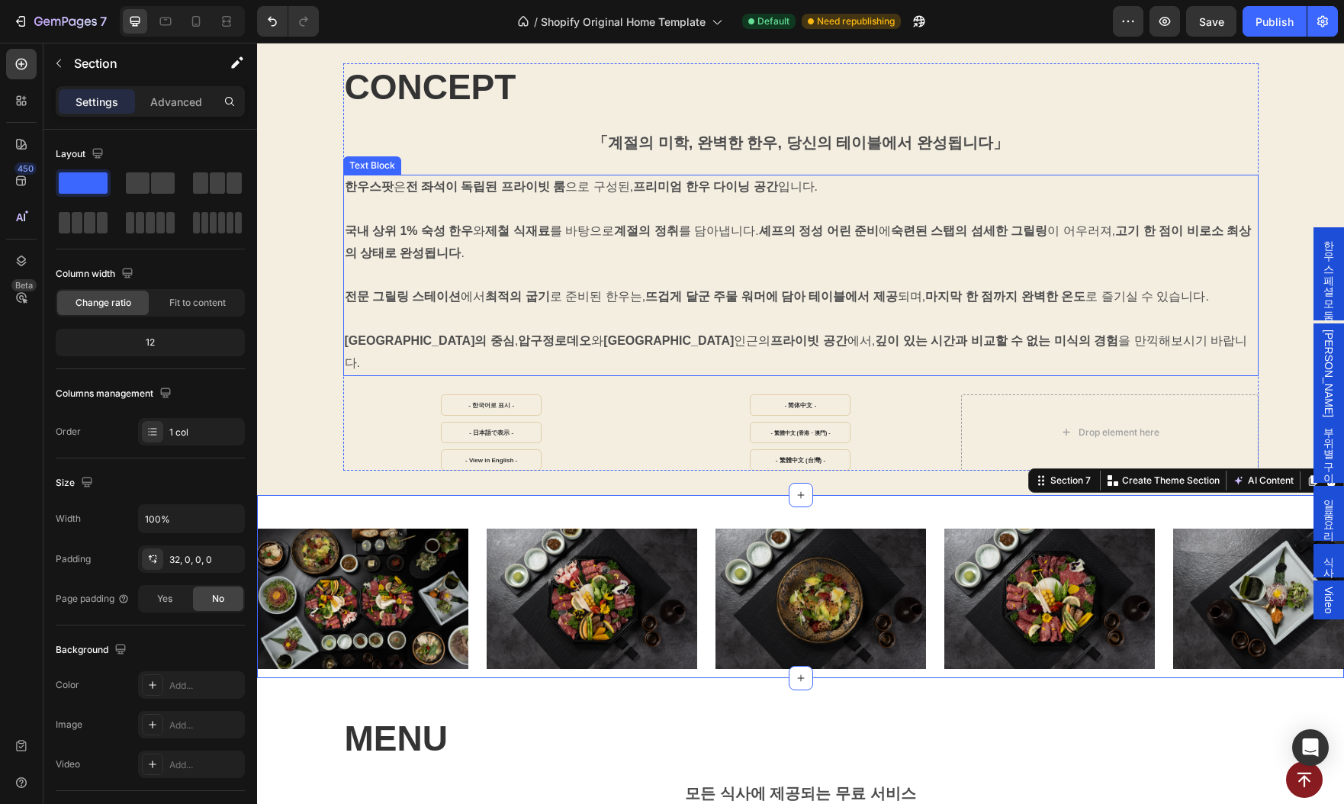
click at [844, 261] on p "국내 상위 1% 숙성 한우 와 제철 식재료 를 바탕으로 계절의 정취 를 담아냅니다. 셰프의 정성 어린 준비 에 숙련된 스탭의 섬세한 그릴링 이…" at bounding box center [801, 242] width 912 height 44
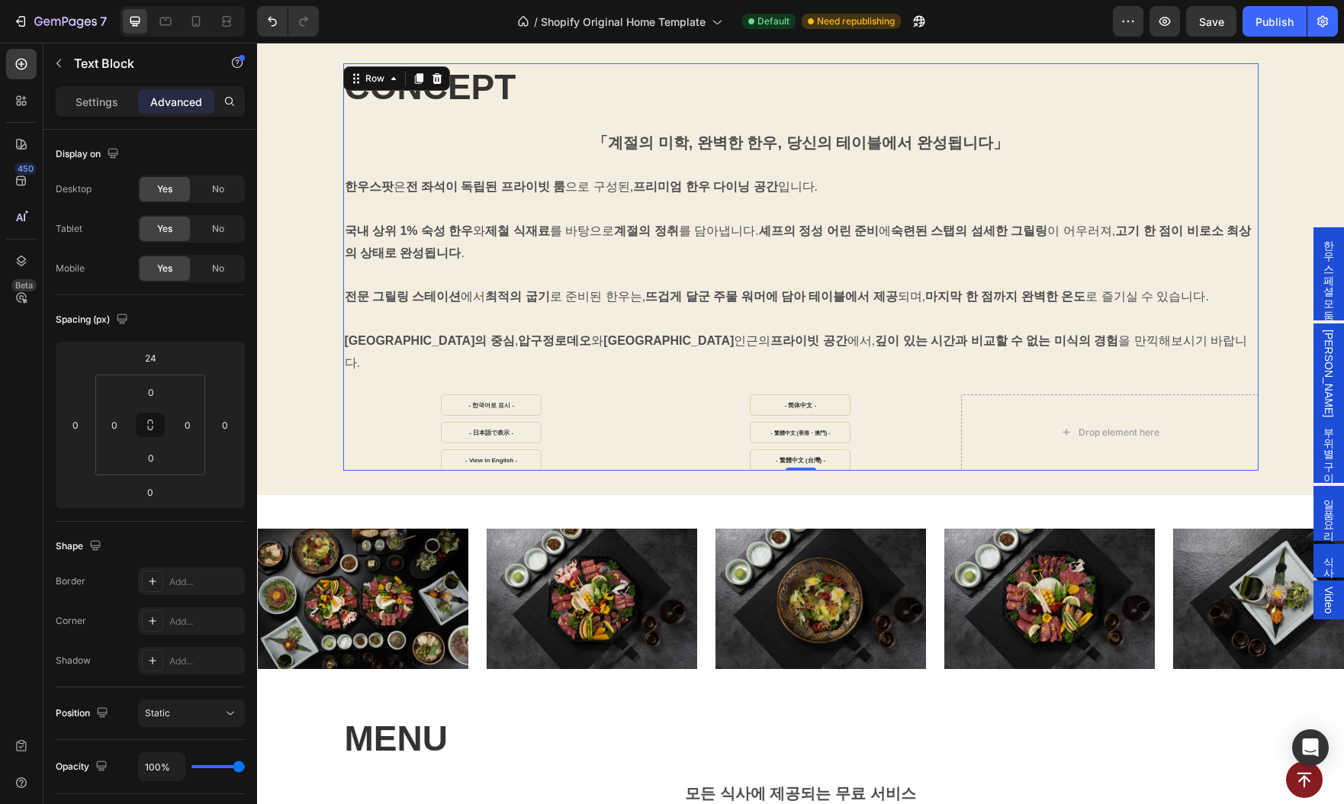
click at [369, 359] on div "CONCEPT Heading 「계절의 미학, 완벽한 한우, 당신의 테이블에서 완성됩니다」 Text Block 한우스팟 은 전 좌석이 독립된 프…" at bounding box center [800, 266] width 915 height 407
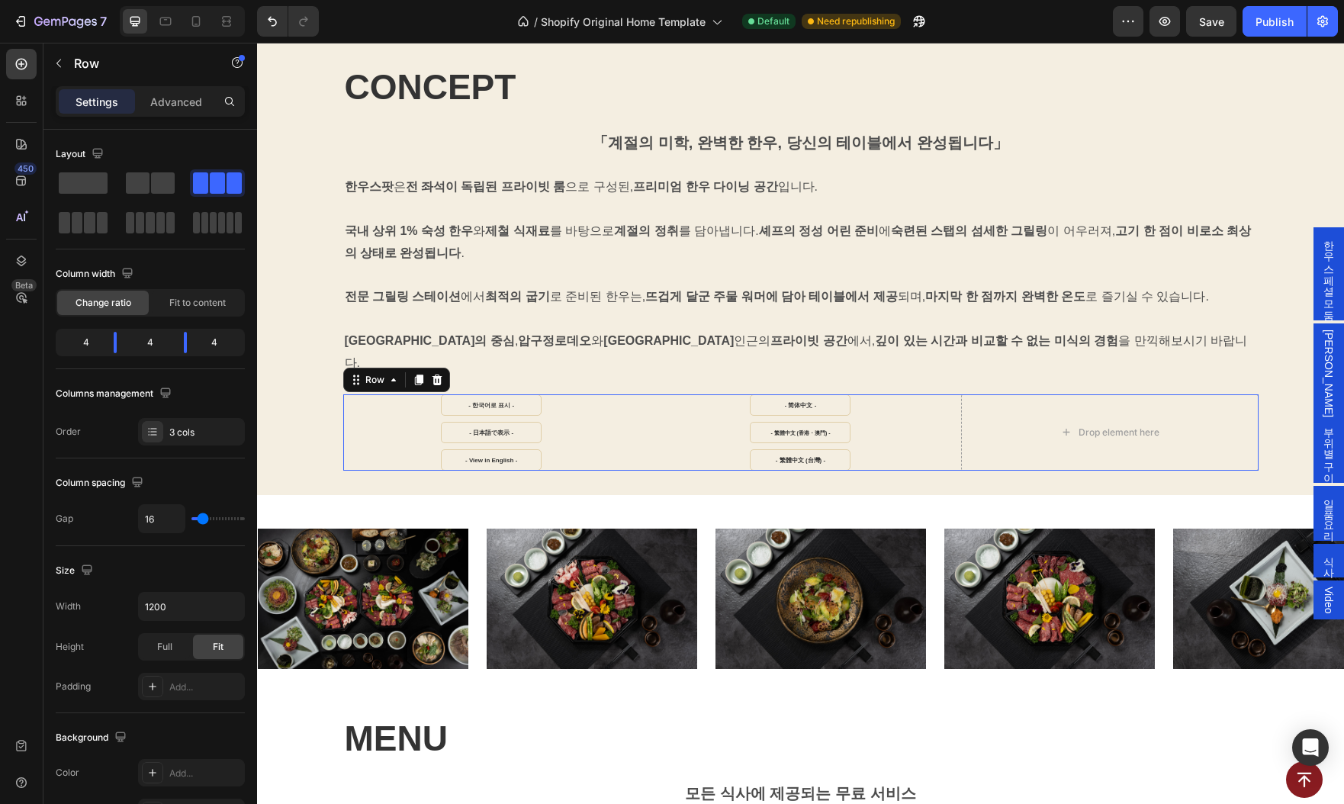
click at [646, 394] on div "- 한국어로 표시 - Button - 日本語で表示 - Button - View in English - Button - 简体中文 - Button…" at bounding box center [800, 432] width 915 height 76
click at [417, 375] on icon at bounding box center [418, 380] width 8 height 11
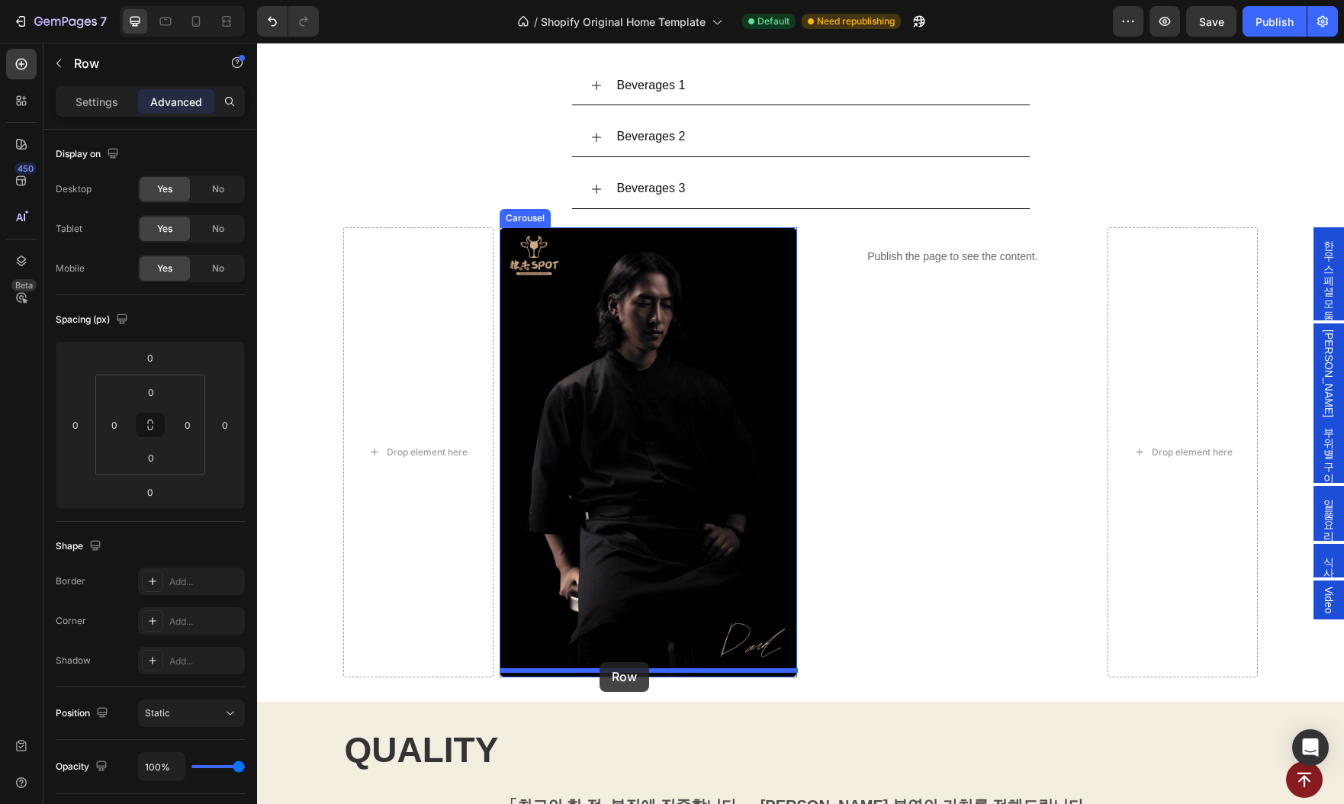
scroll to position [2607, 0]
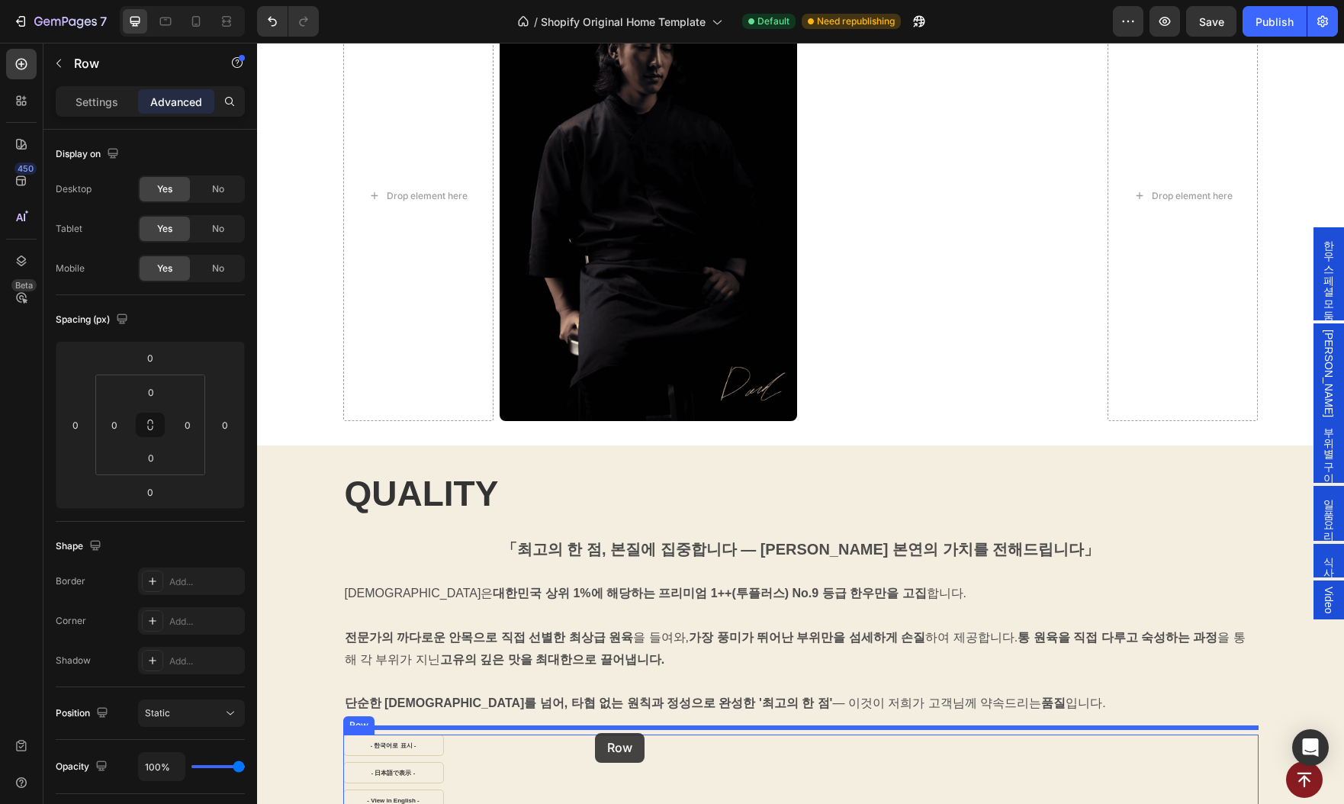
drag, startPoint x: 352, startPoint y: 433, endPoint x: 595, endPoint y: 733, distance: 386.1
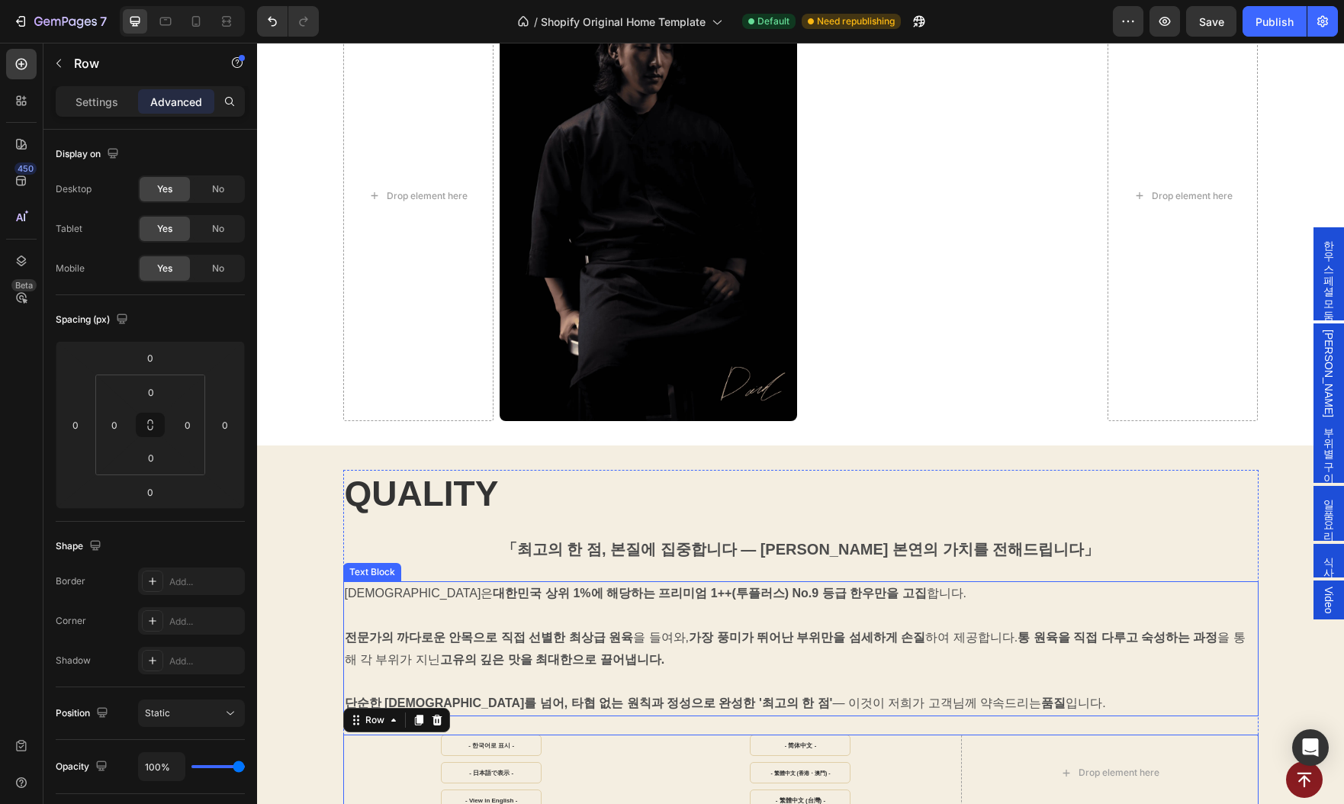
scroll to position [2949, 0]
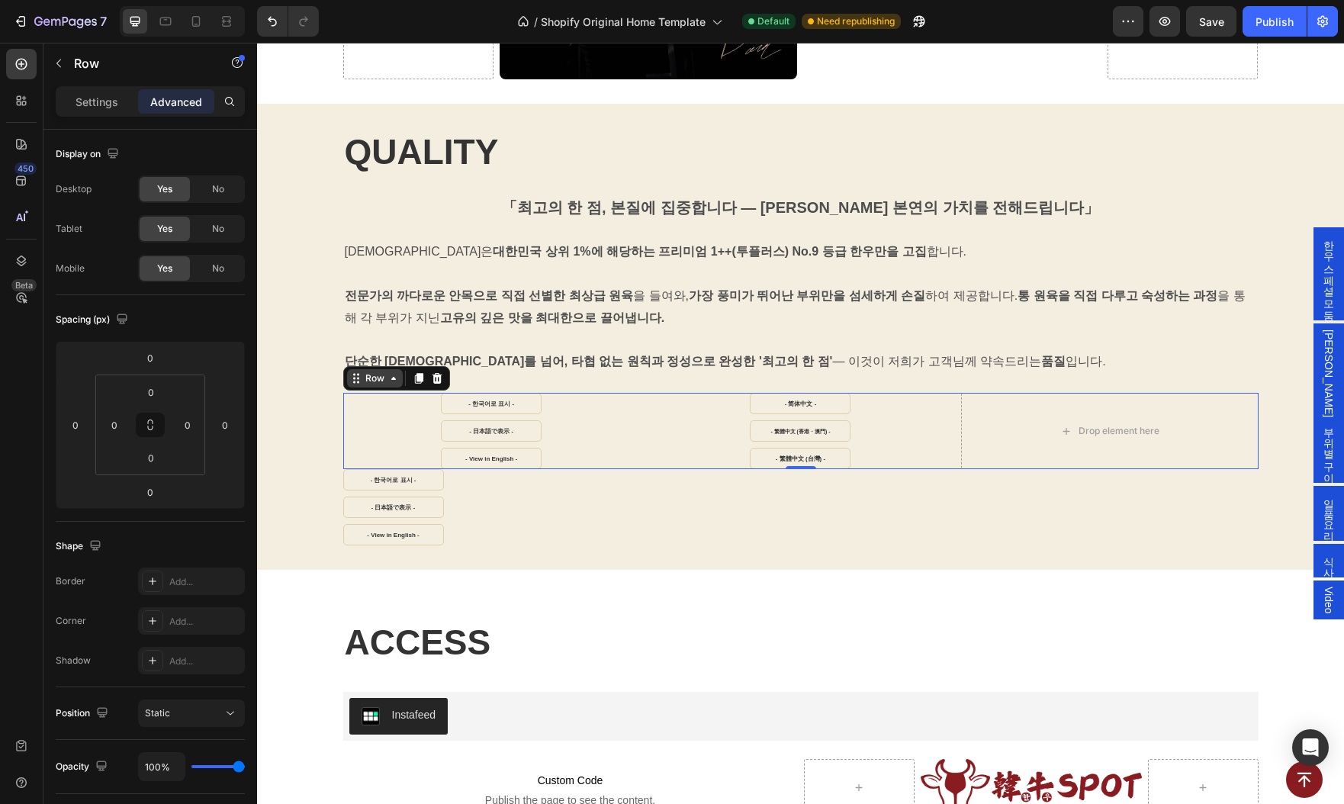
click at [365, 374] on div "Row" at bounding box center [374, 378] width 25 height 14
click at [605, 393] on div "- 한국어로 표시 - Button" at bounding box center [491, 403] width 297 height 21
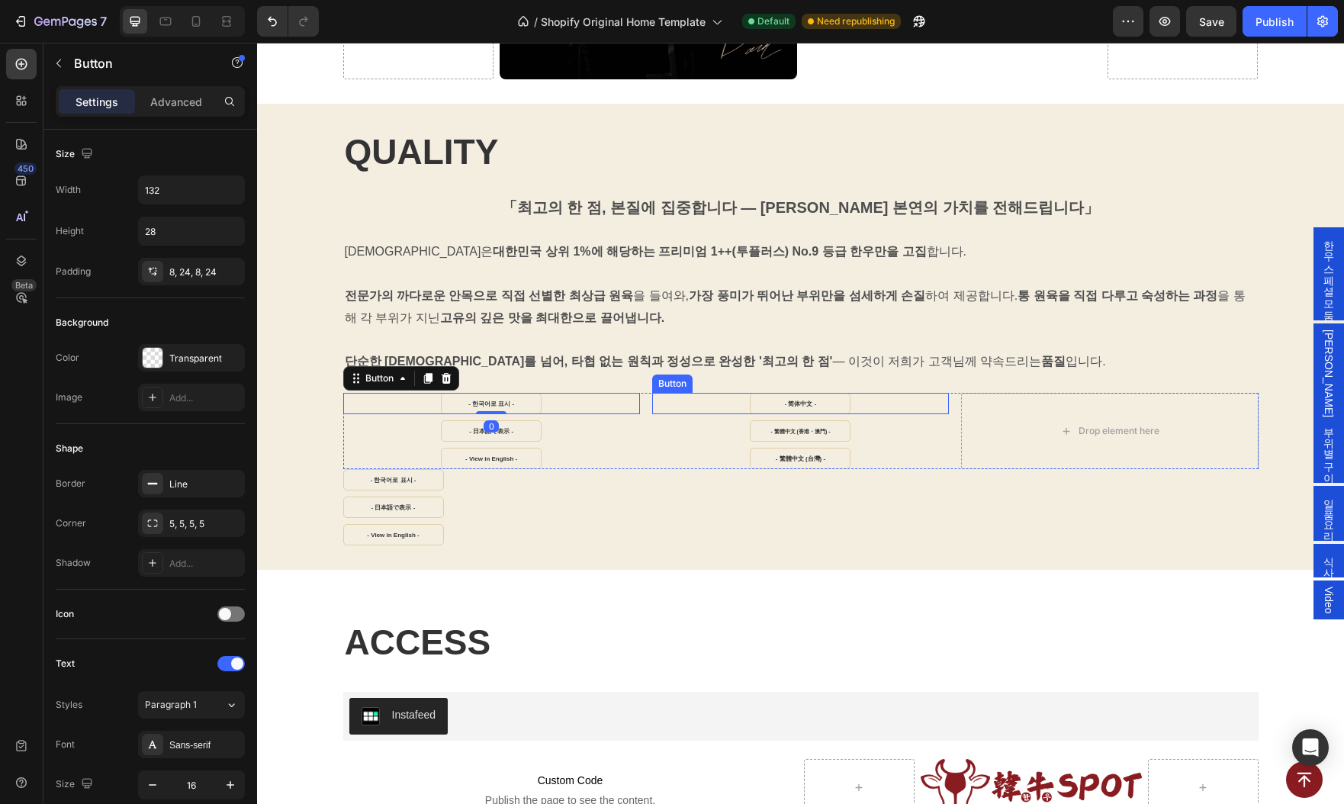
click at [697, 393] on div "- 简体中文 - Button" at bounding box center [800, 403] width 297 height 21
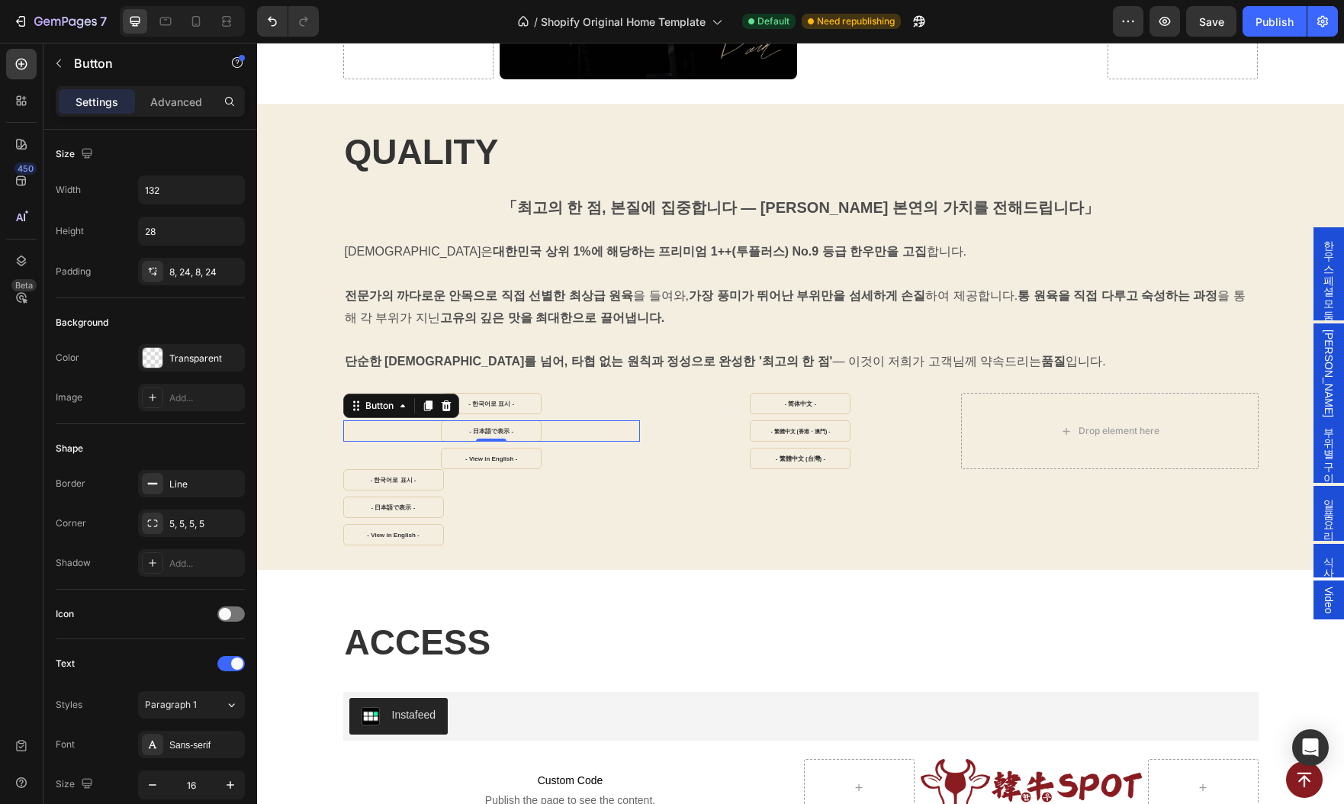
click at [635, 433] on div "- 日本語で表示 - Button 0" at bounding box center [491, 430] width 297 height 21
click at [644, 431] on div "- 한국어로 표시 - Button - 日本語で表示 - Button 0 - View in English - Button - 简体中文 - Butt…" at bounding box center [800, 431] width 915 height 76
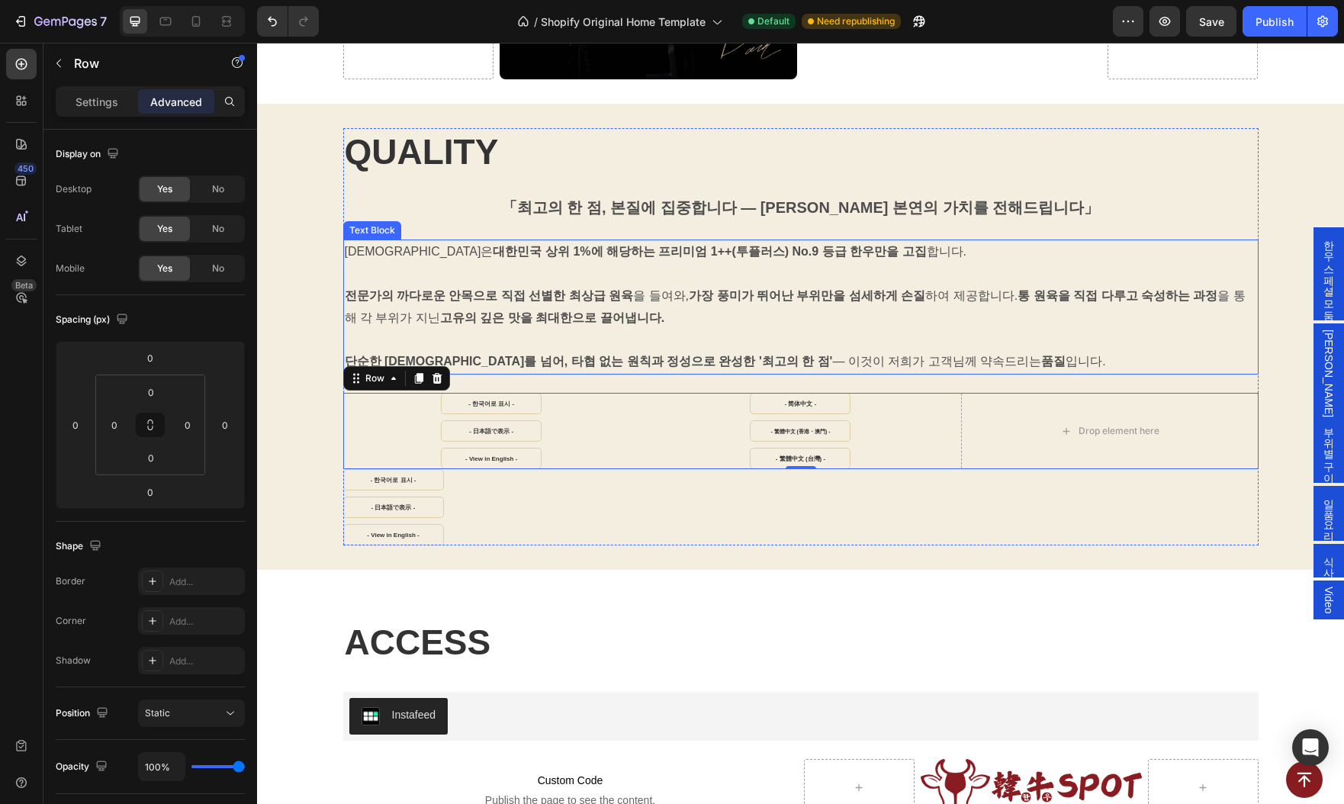
click at [581, 356] on strong "단순한 [DEMOGRAPHIC_DATA]를 넘어, 타협 없는 원칙과 정성으로 완성한 '최고의 한 점'" at bounding box center [589, 361] width 488 height 13
click at [343, 442] on div "- View in English - Button" at bounding box center [491, 455] width 297 height 27
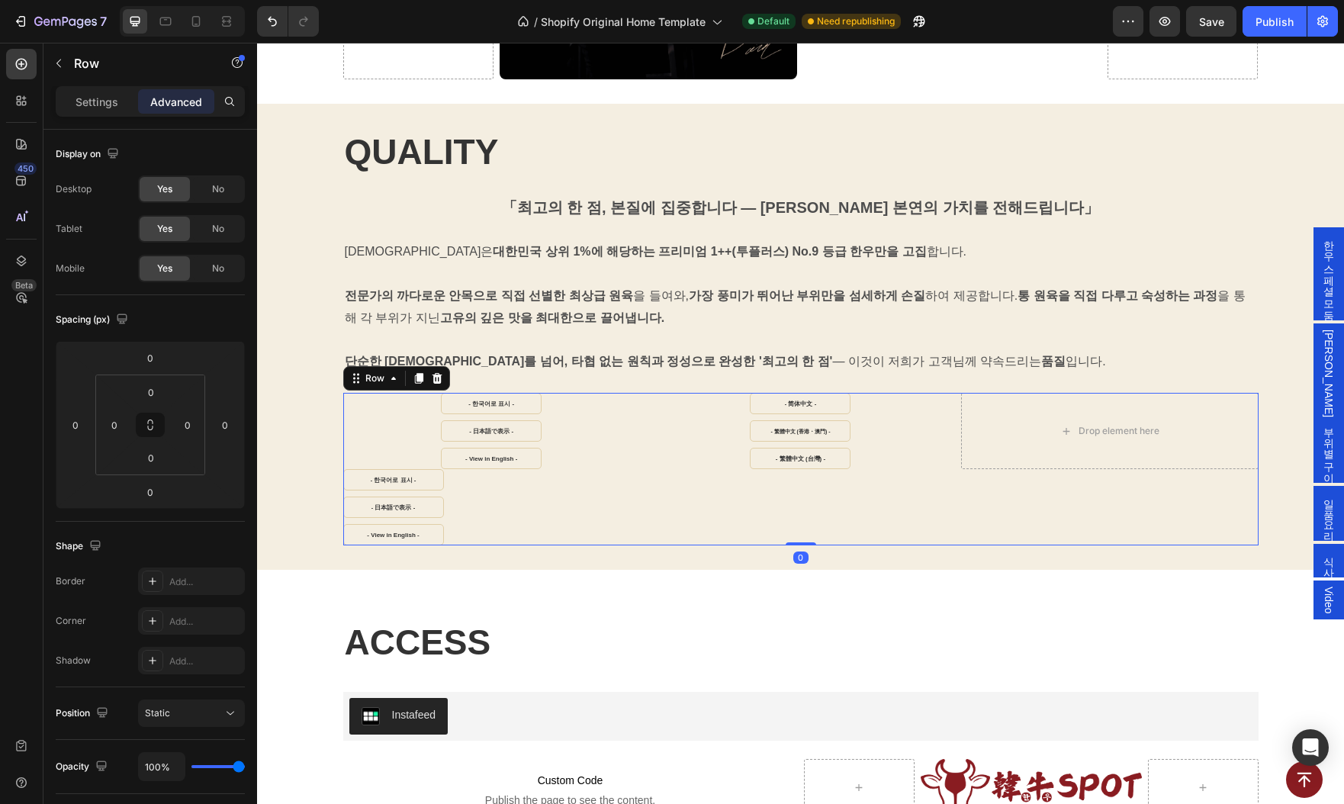
click at [603, 490] on div "- 日本語で表示 - Button" at bounding box center [800, 503] width 915 height 27
click at [616, 458] on div "- View in English - Button" at bounding box center [491, 458] width 297 height 21
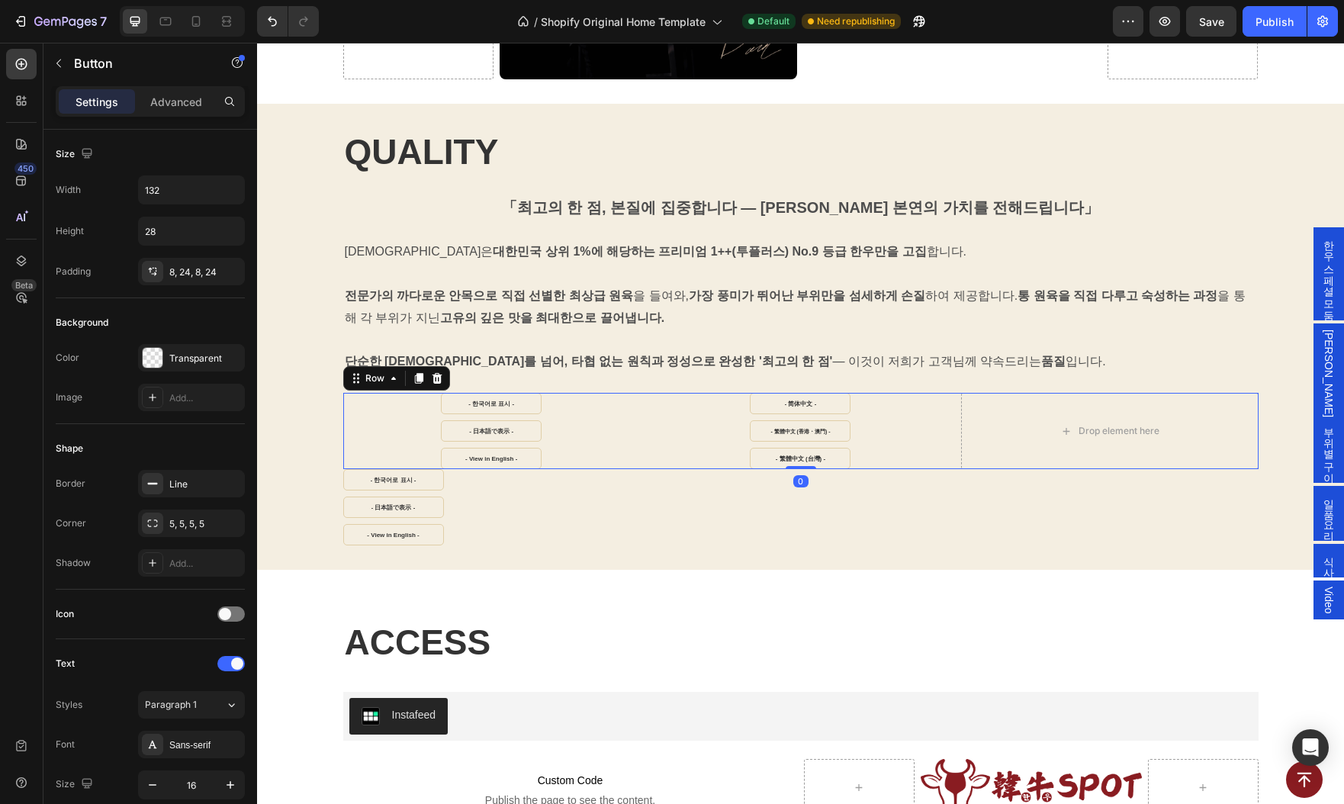
click at [651, 420] on div "- 한국어로 표시 - Button - 日本語で表示 - Button - View in English - Button - 简体中文 - Button…" at bounding box center [800, 431] width 915 height 76
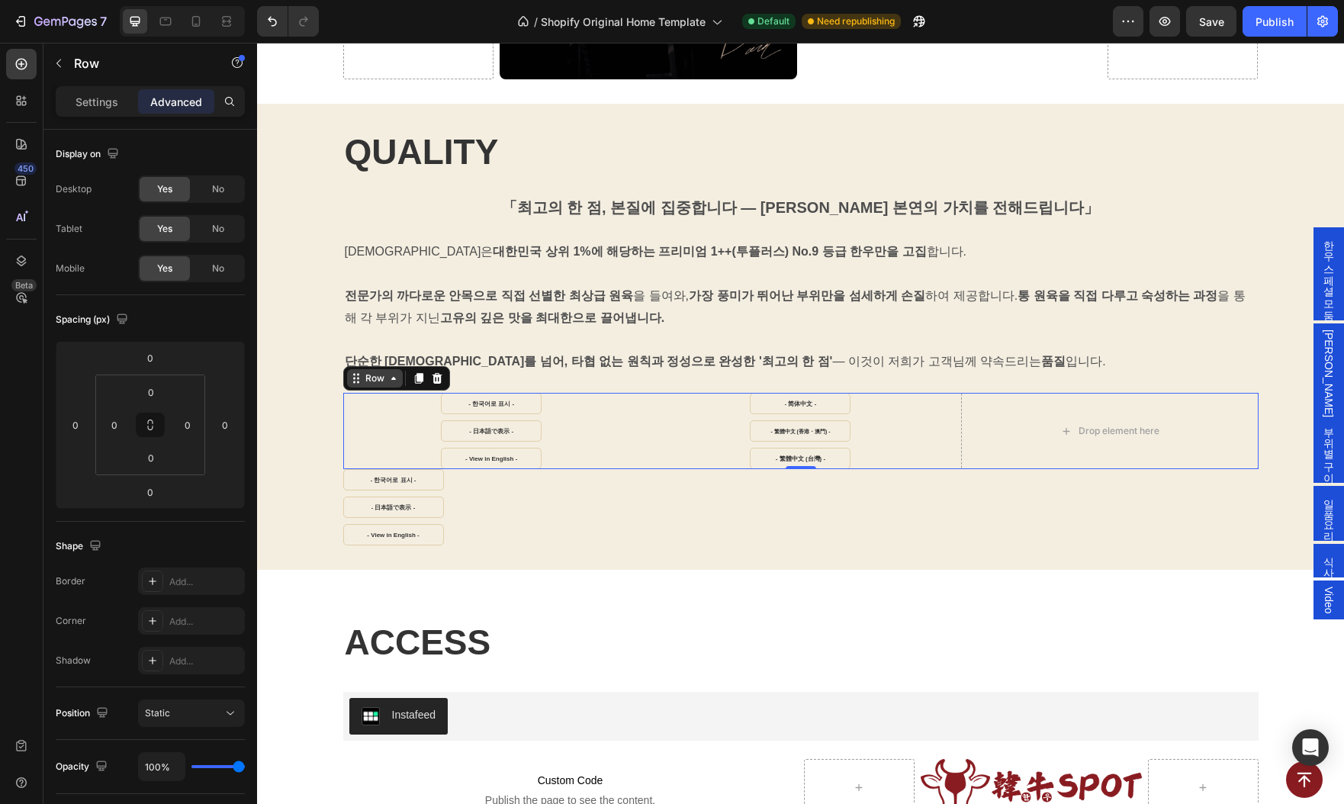
click at [373, 371] on div "Row" at bounding box center [374, 378] width 25 height 14
click at [391, 378] on div "Row" at bounding box center [375, 378] width 56 height 18
click at [56, 103] on div "Settings Advanced" at bounding box center [150, 101] width 189 height 31
click at [93, 105] on p "Settings" at bounding box center [97, 102] width 43 height 16
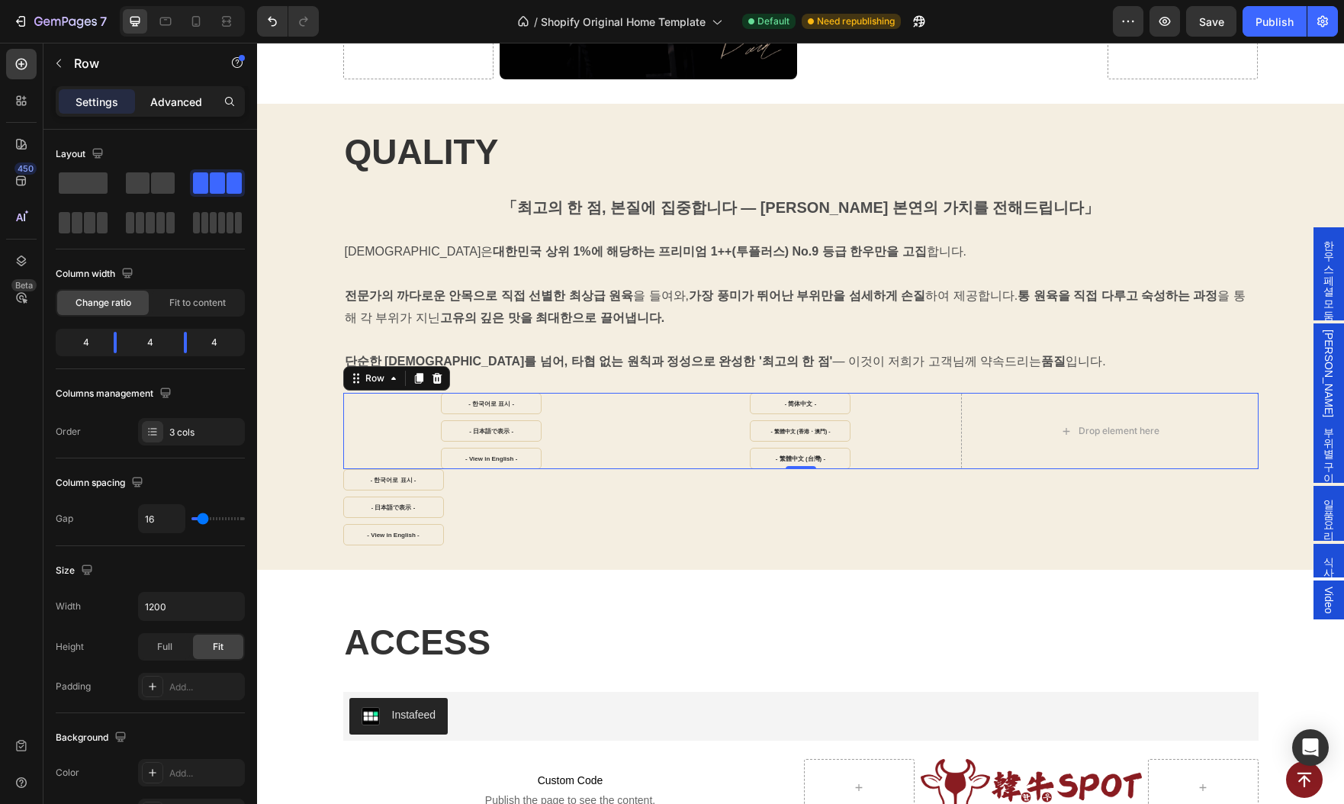
click at [172, 89] on div "Advanced" at bounding box center [176, 101] width 76 height 24
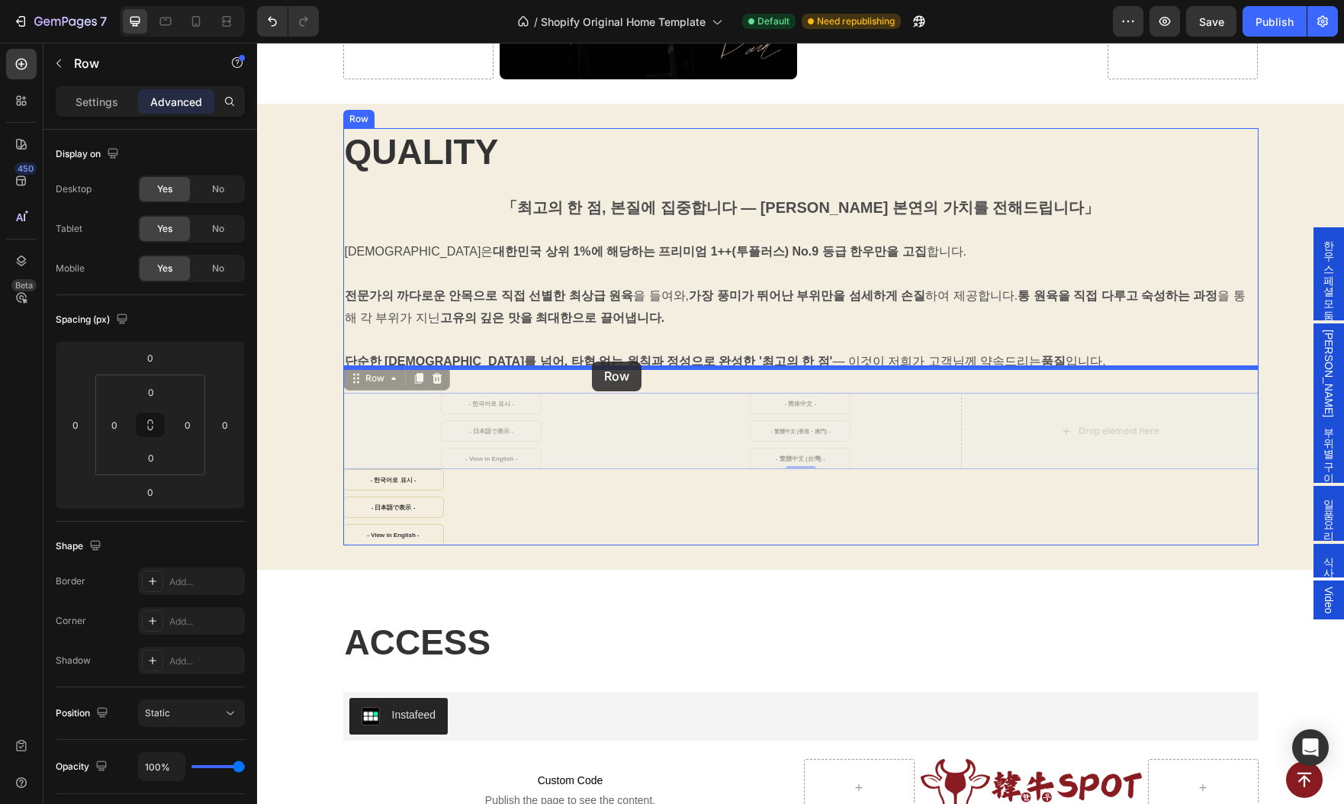
drag, startPoint x: 352, startPoint y: 371, endPoint x: 592, endPoint y: 362, distance: 239.7
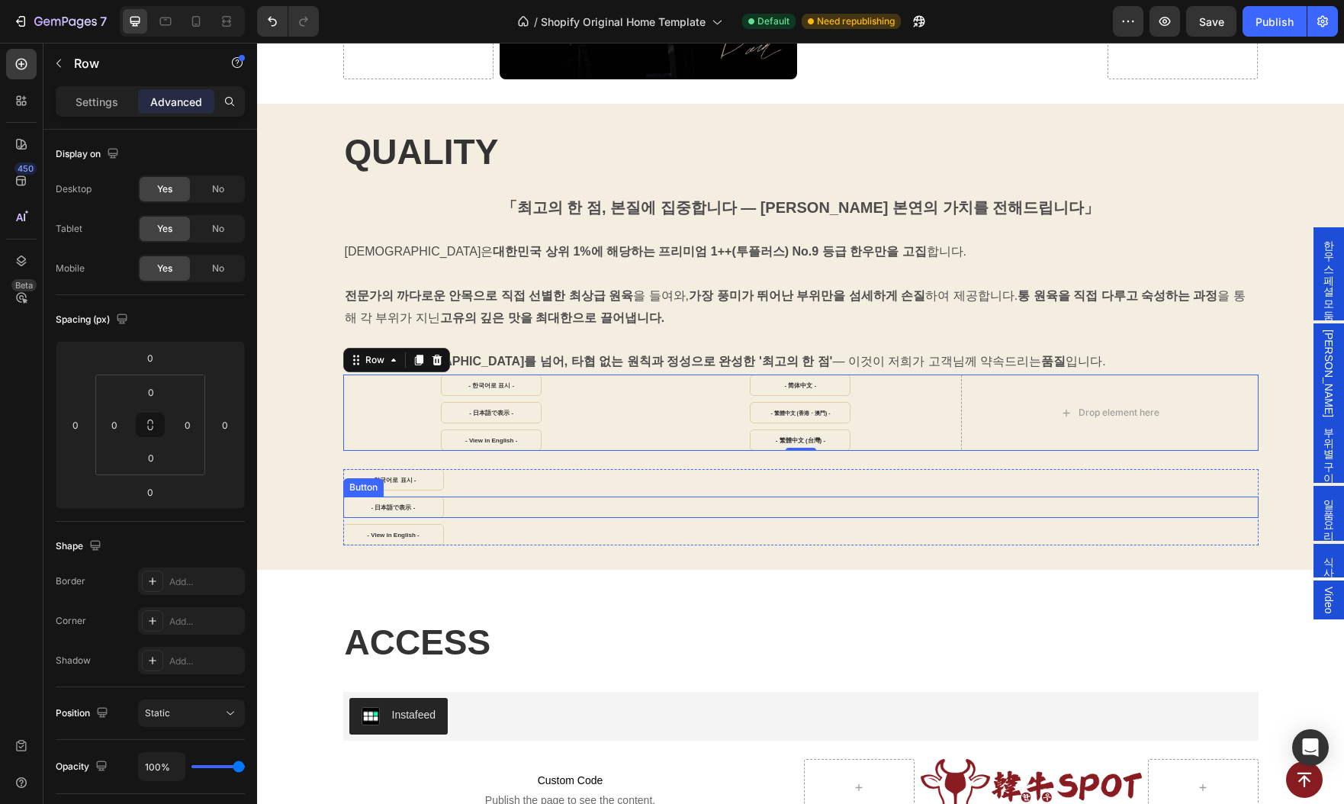
click at [638, 504] on div "- 日本語で表示 - Button" at bounding box center [800, 507] width 915 height 21
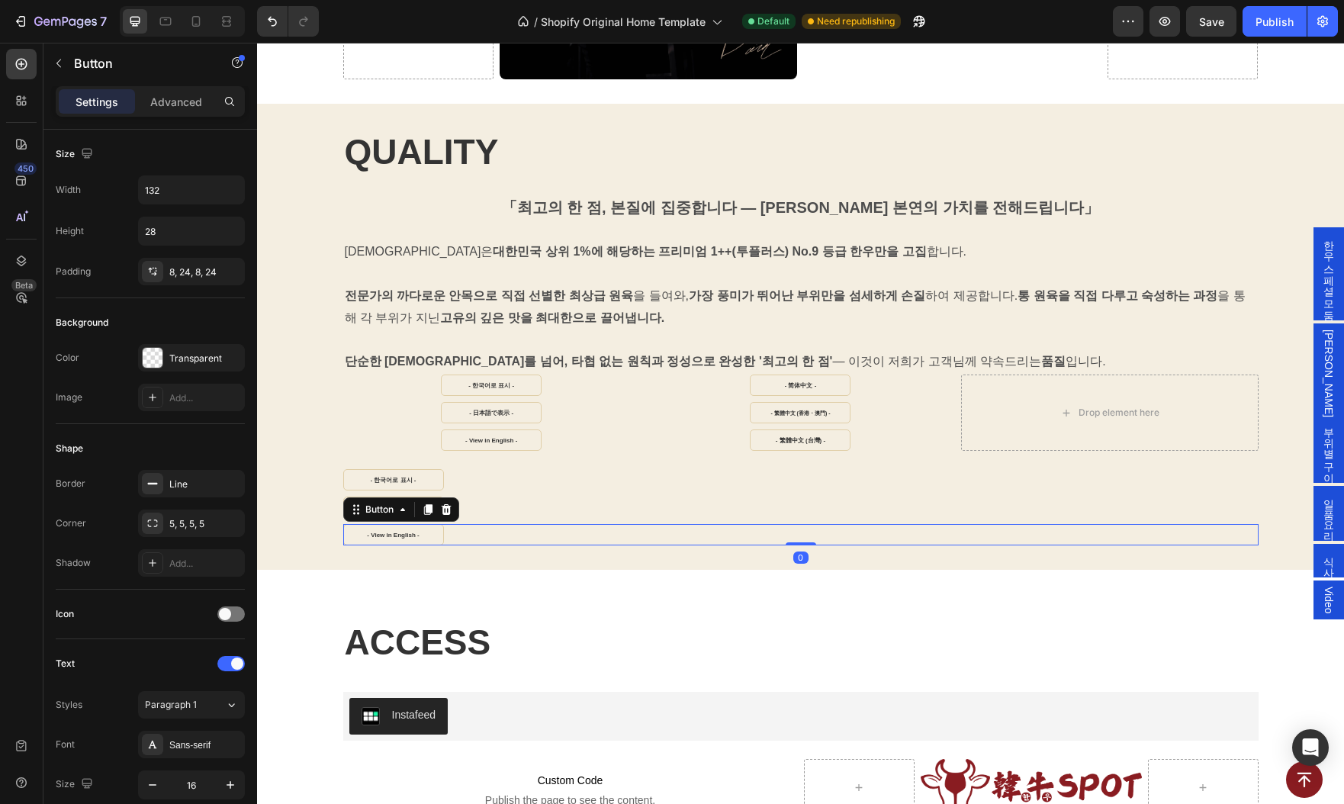
click at [709, 536] on div "- View in English - Button 0" at bounding box center [800, 534] width 915 height 21
click at [350, 454] on div "QUALITY Heading 「최고의 한 점, 본질에 집중합니다 — 한우 본연의 가치를 전해드립니다」 Text Block 한우스팟은 대한민국 …" at bounding box center [800, 336] width 915 height 417
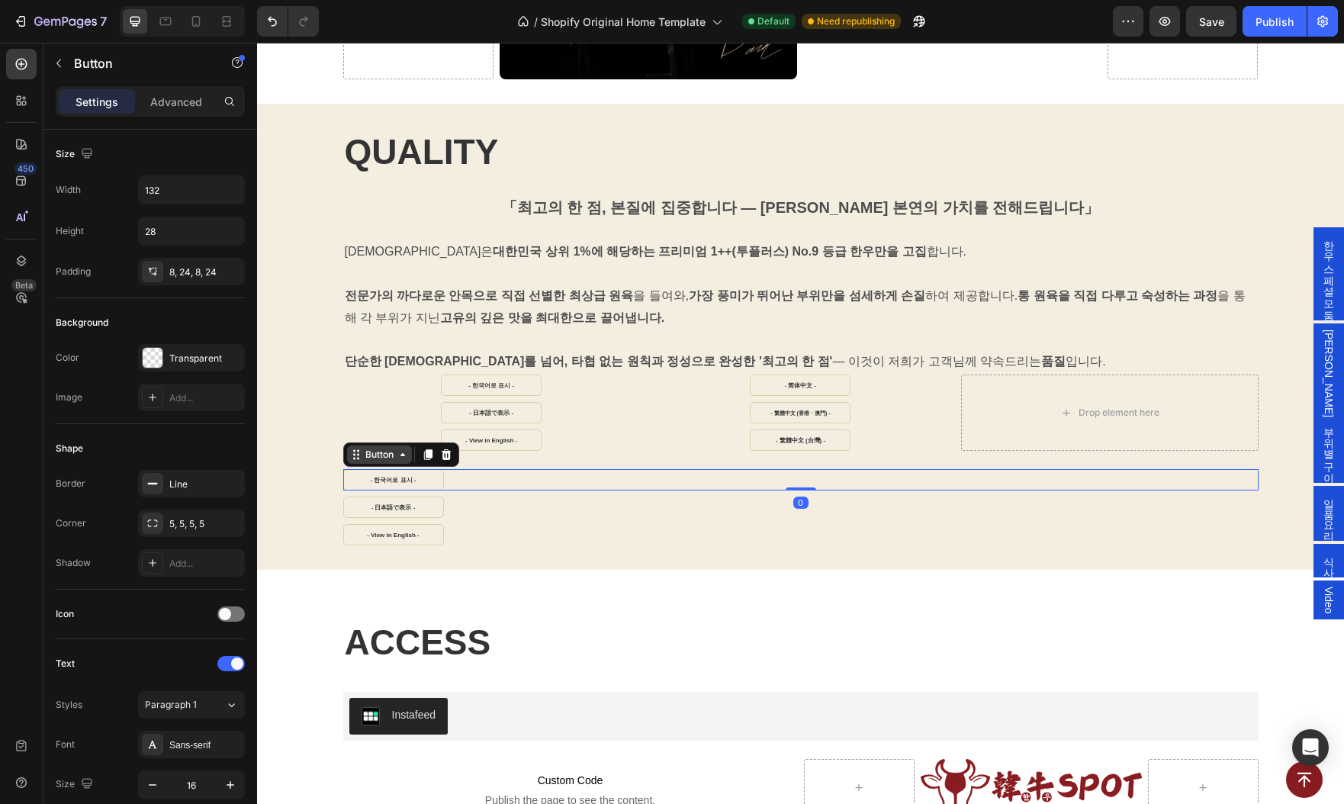
click at [360, 457] on div "Button" at bounding box center [401, 454] width 116 height 24
click at [366, 448] on div "Button" at bounding box center [379, 455] width 34 height 14
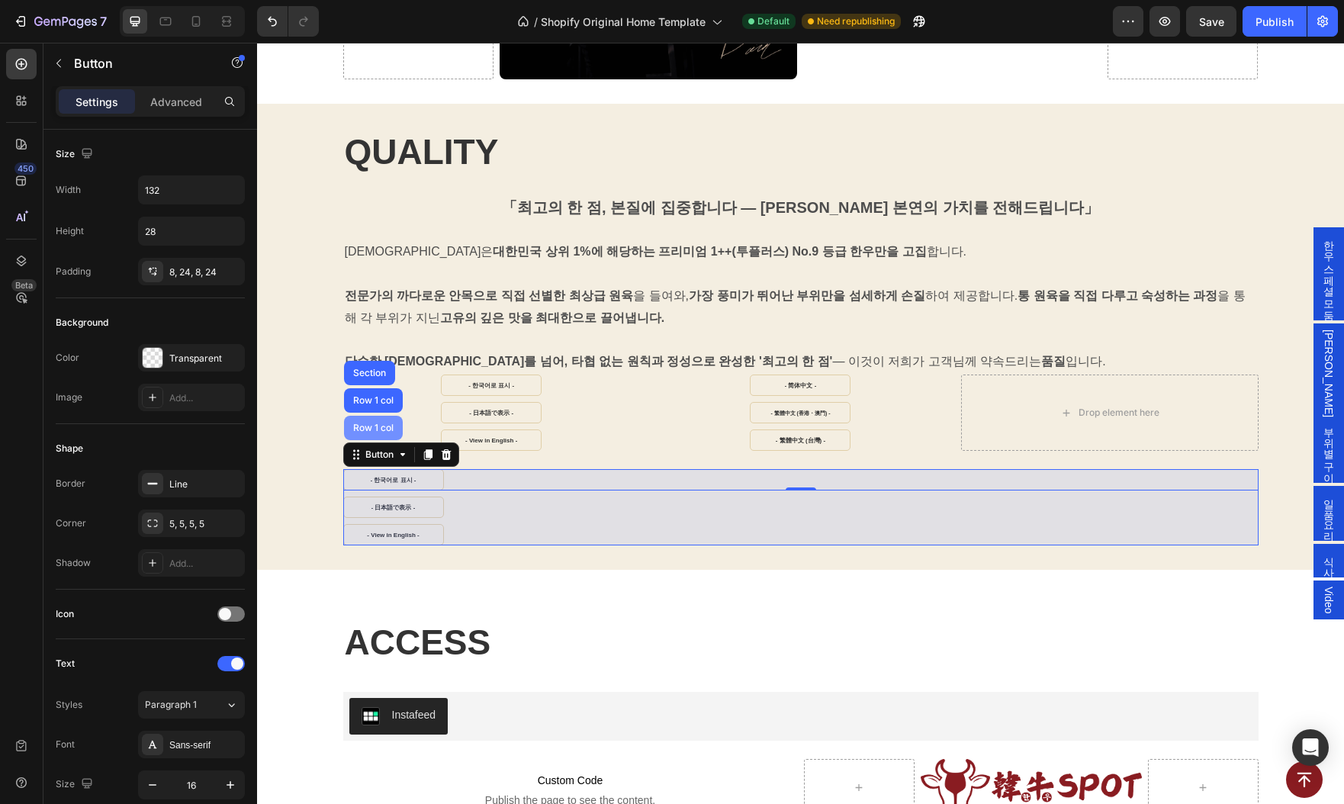
click at [369, 423] on div "Row 1 col" at bounding box center [373, 427] width 47 height 9
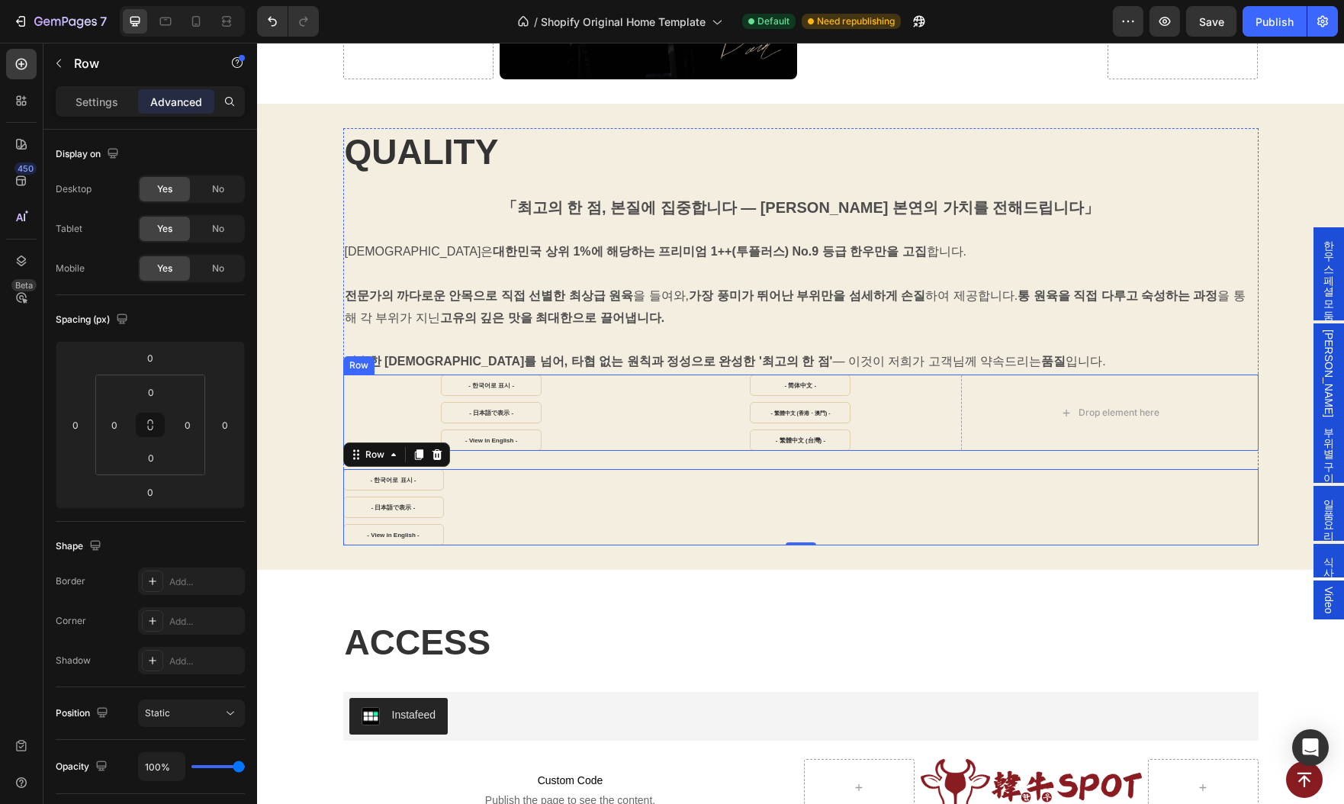
click at [646, 441] on div "- 한국어로 표시 - Button - 日本語で表示 - Button - View in English - Button - 简体中文 - Button…" at bounding box center [800, 413] width 915 height 76
click at [586, 459] on div "QUALITY Heading 「최고의 한 점, 본질에 집중합니다 — 한우 본연의 가치를 전해드립니다」 Text Block 한우스팟은 대한민국 …" at bounding box center [800, 336] width 915 height 417
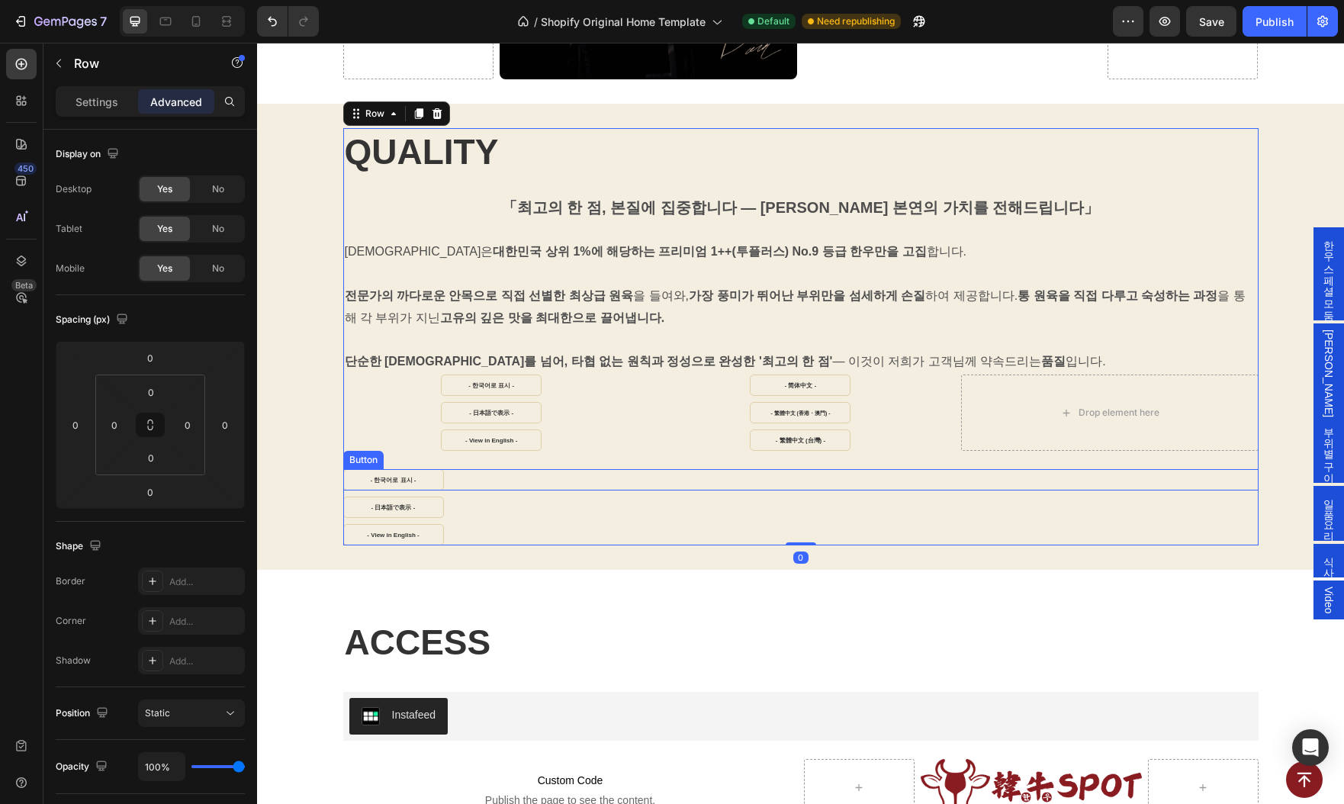
click at [659, 469] on div "- 한국어로 표시 - Button" at bounding box center [800, 479] width 915 height 21
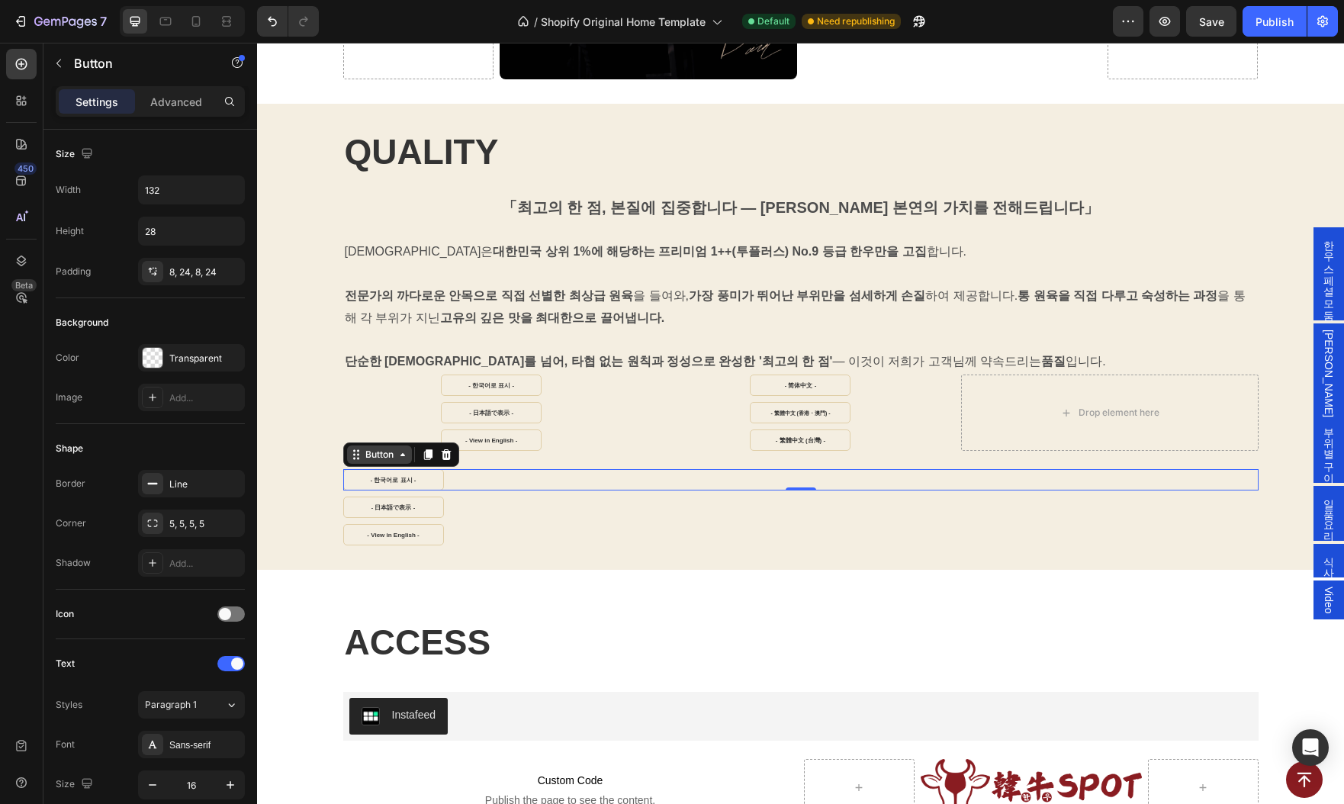
click at [371, 451] on div "Button" at bounding box center [379, 455] width 34 height 14
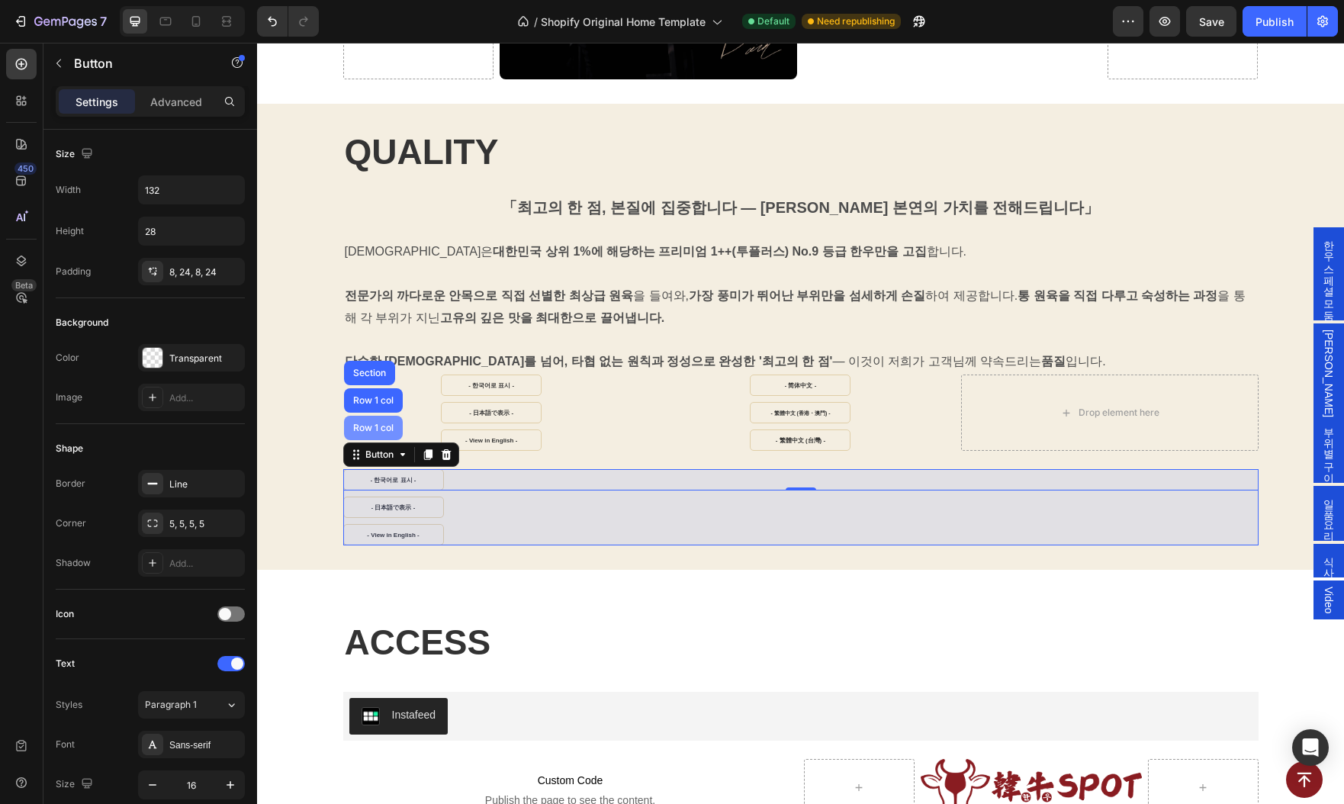
click at [371, 416] on div "Row 1 col" at bounding box center [373, 428] width 59 height 24
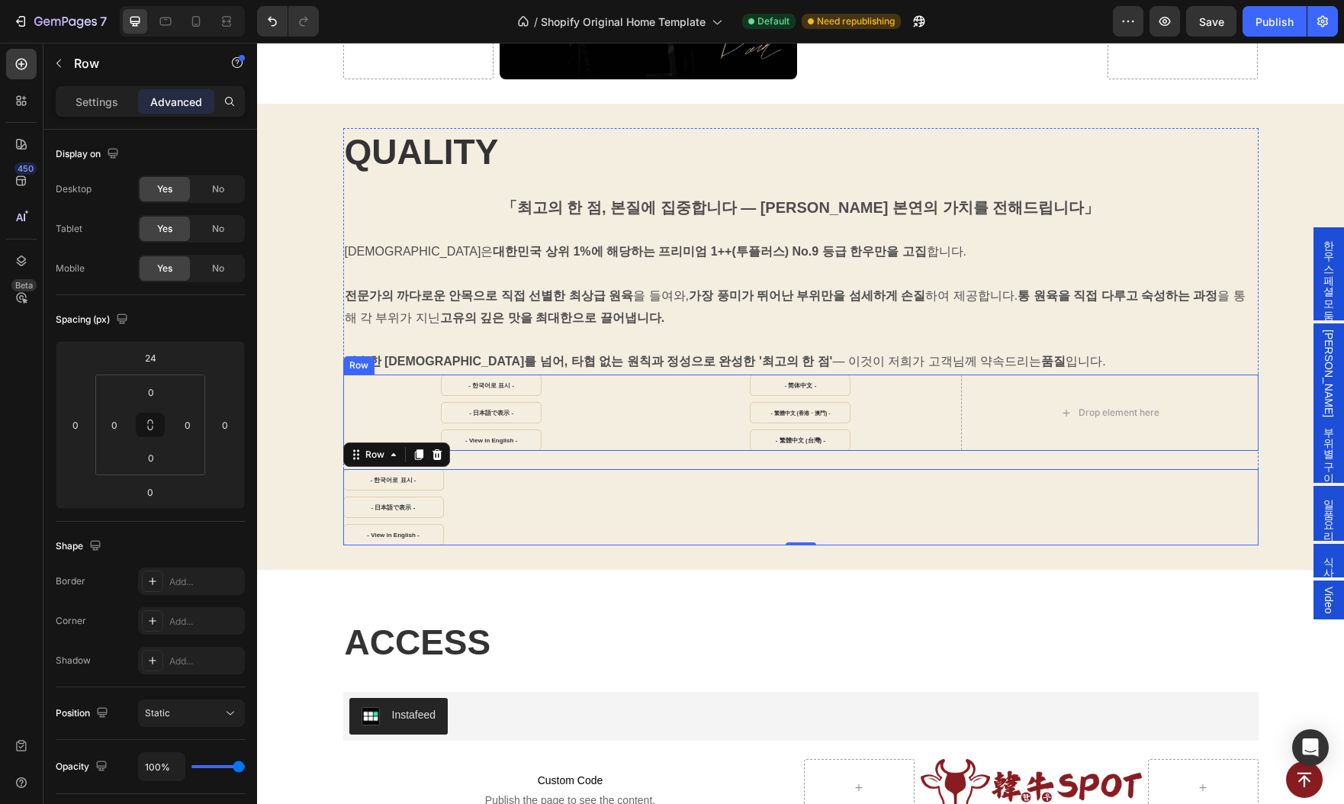
click at [646, 378] on div "- 한국어로 표시 - Button - 日本語で表示 - Button - View in English - Button - 简体中文 - Button…" at bounding box center [800, 413] width 915 height 76
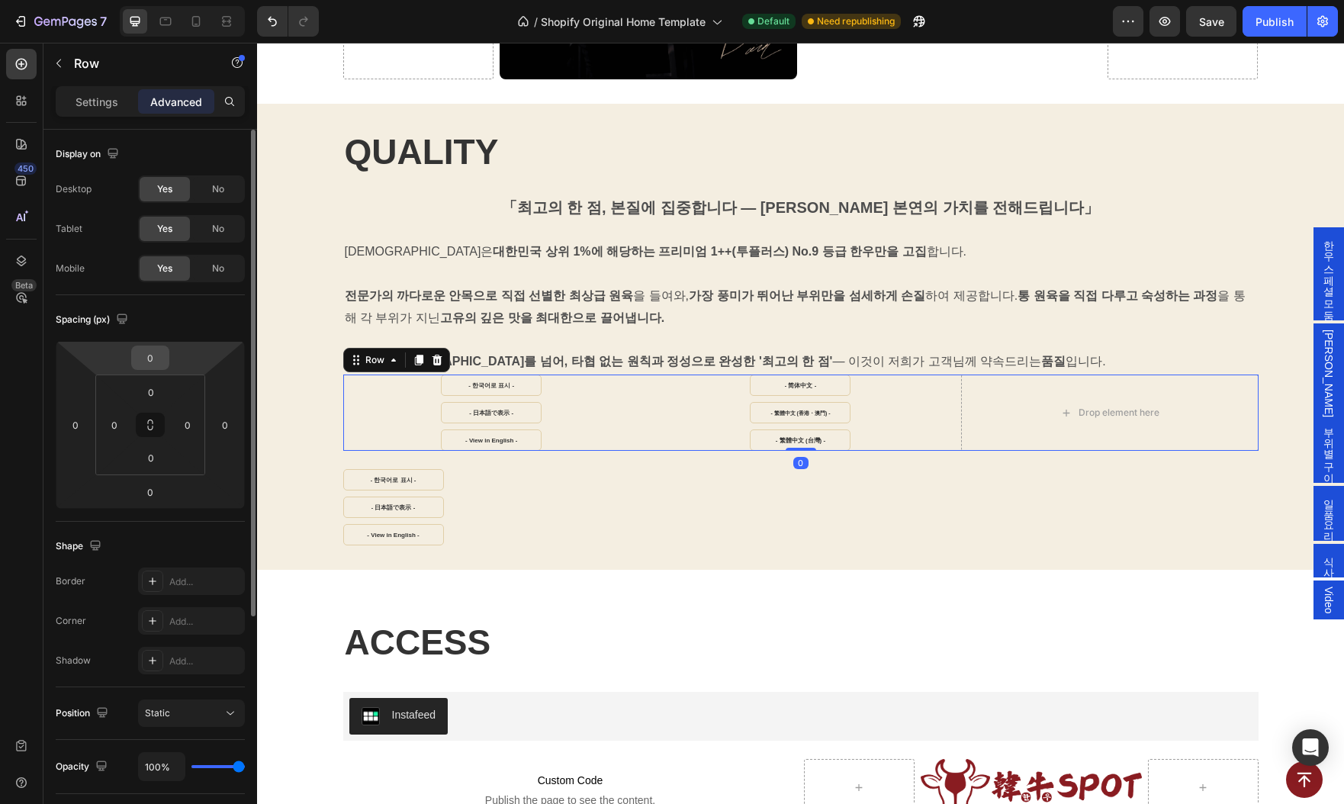
click at [155, 358] on input "0" at bounding box center [150, 357] width 31 height 23
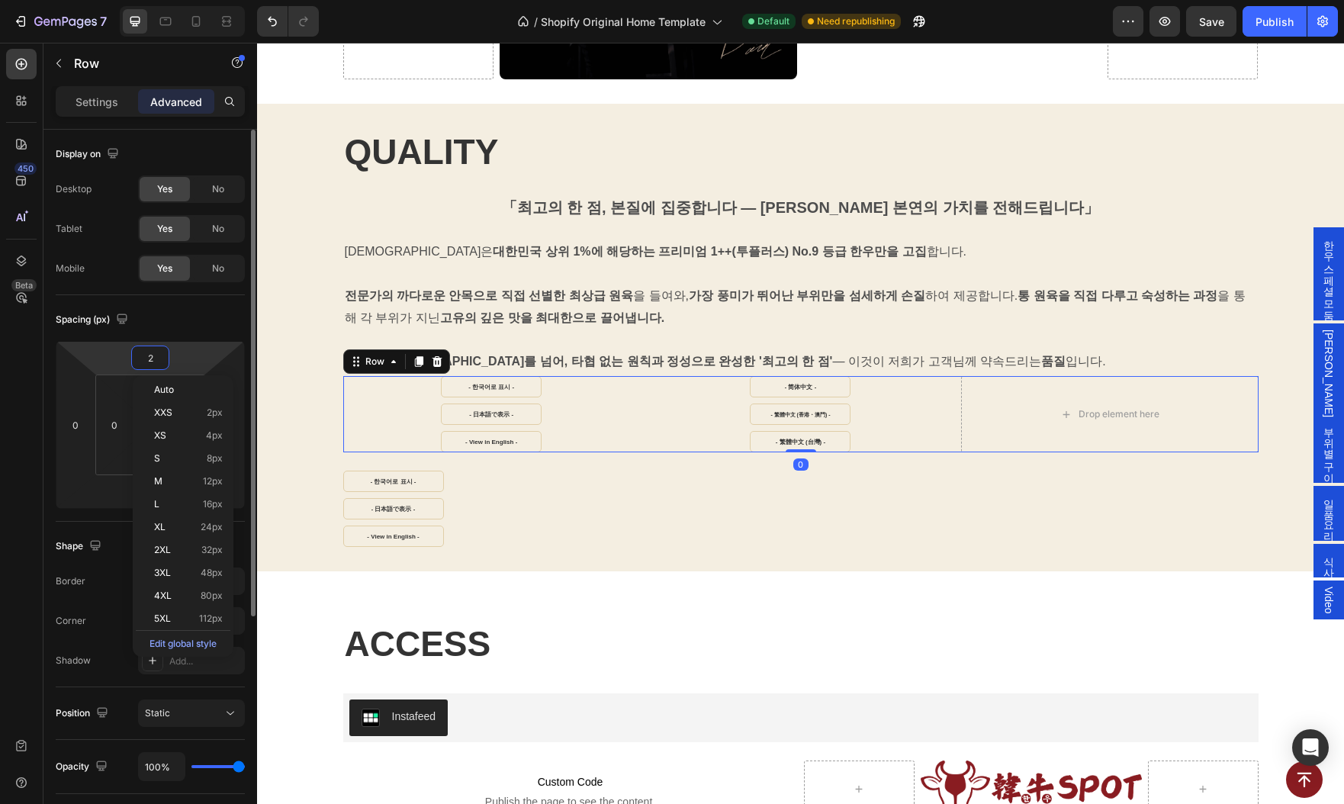
type input "24"
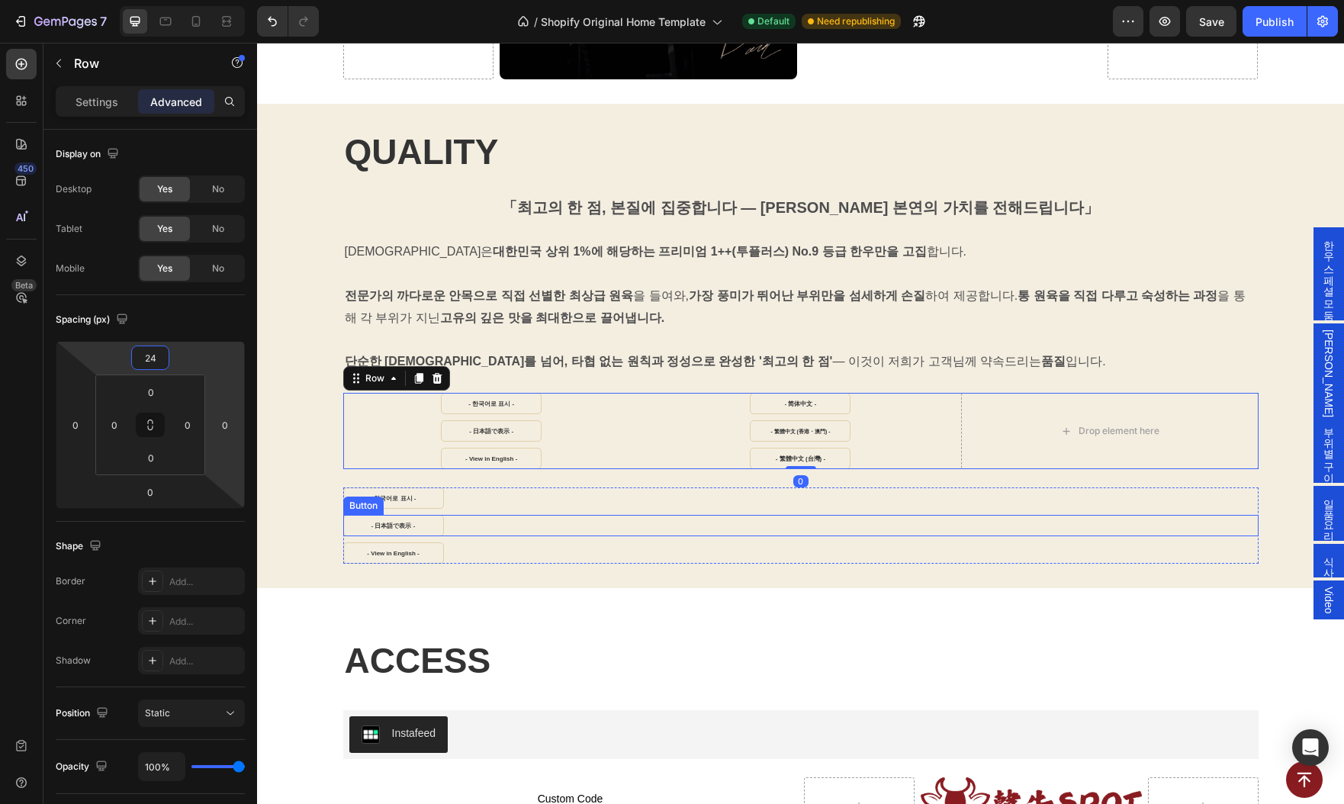
click at [600, 522] on div "- 日本語で表示 - Button" at bounding box center [800, 525] width 915 height 21
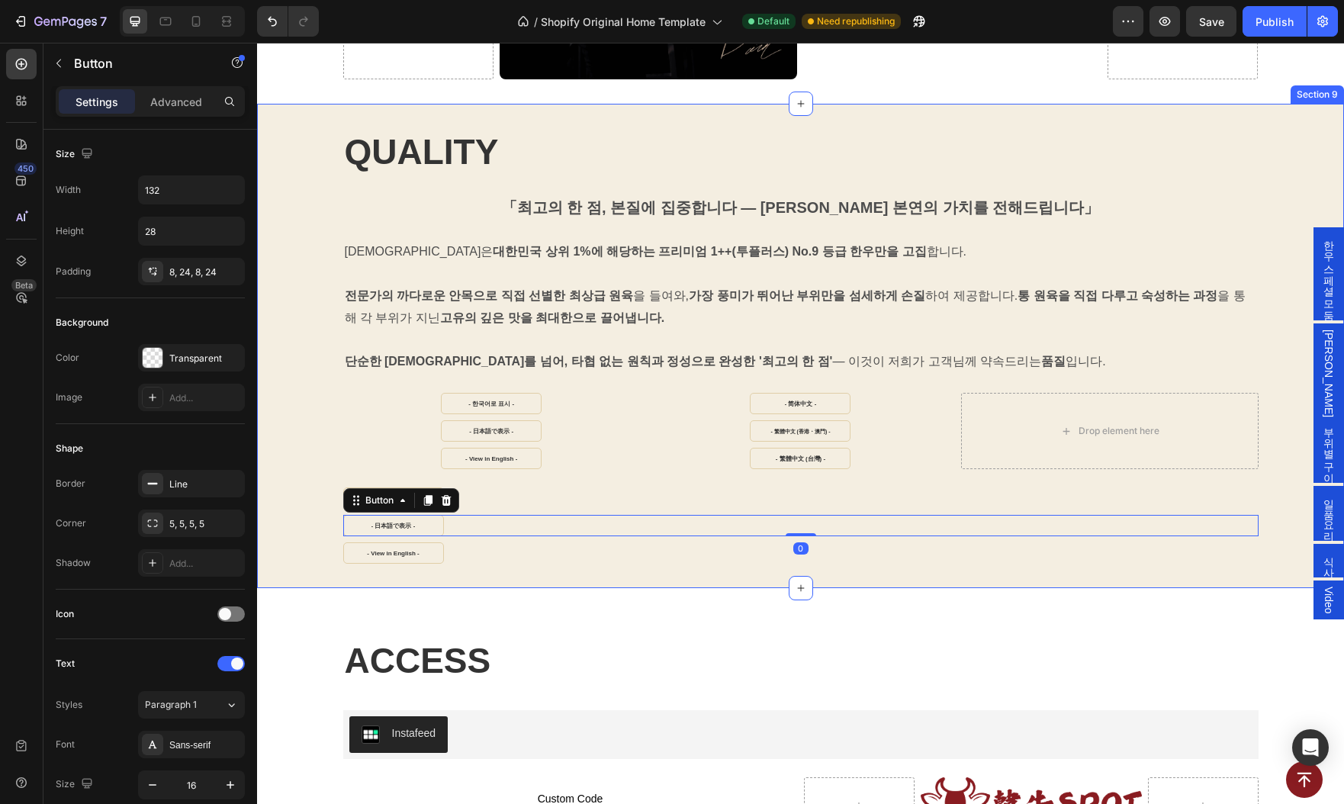
click at [625, 565] on div "QUALITY Heading 「최고의 한 점, 본질에 집중합니다 — 한우 본연의 가치를 전해드립니다」 Text Block 한우스팟은 대한민국 …" at bounding box center [800, 346] width 1087 height 484
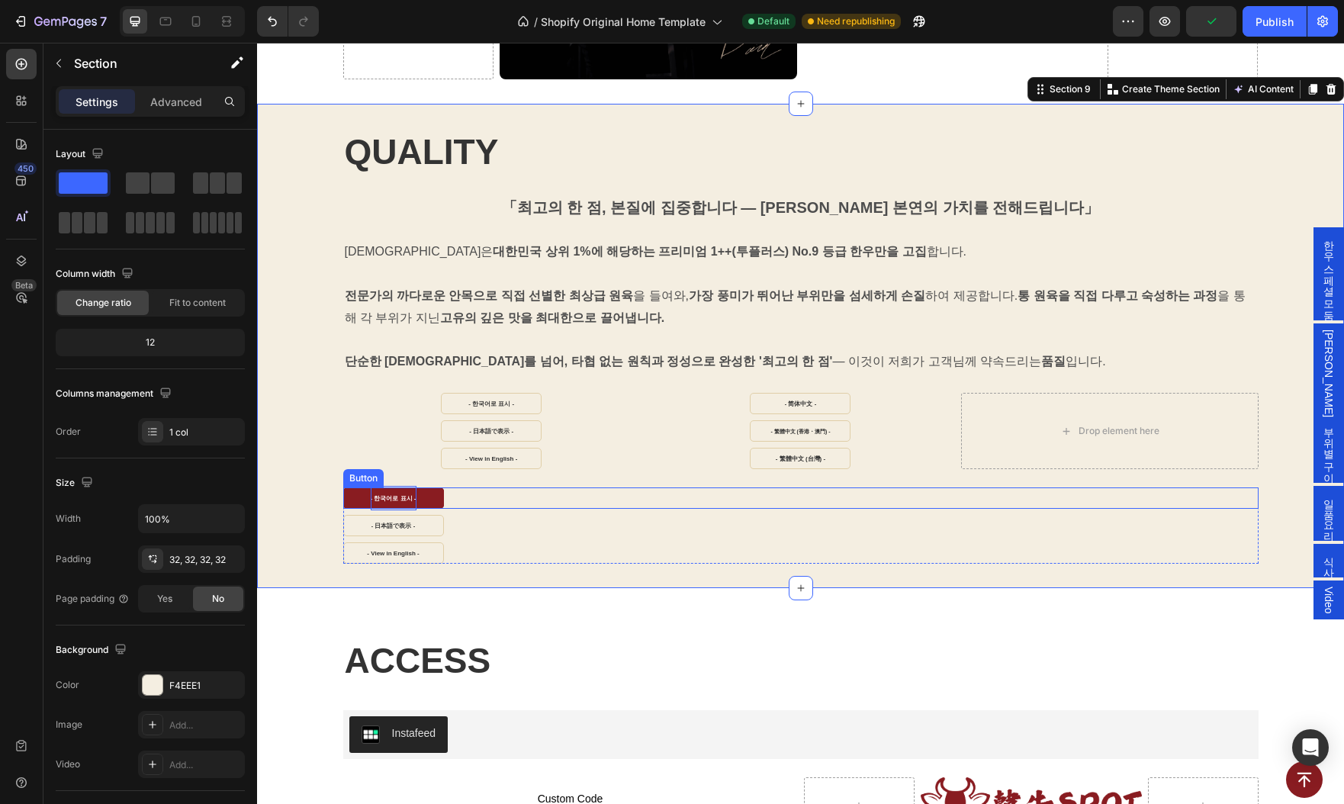
click at [398, 486] on p "- 한국어로 표시 -" at bounding box center [394, 498] width 46 height 24
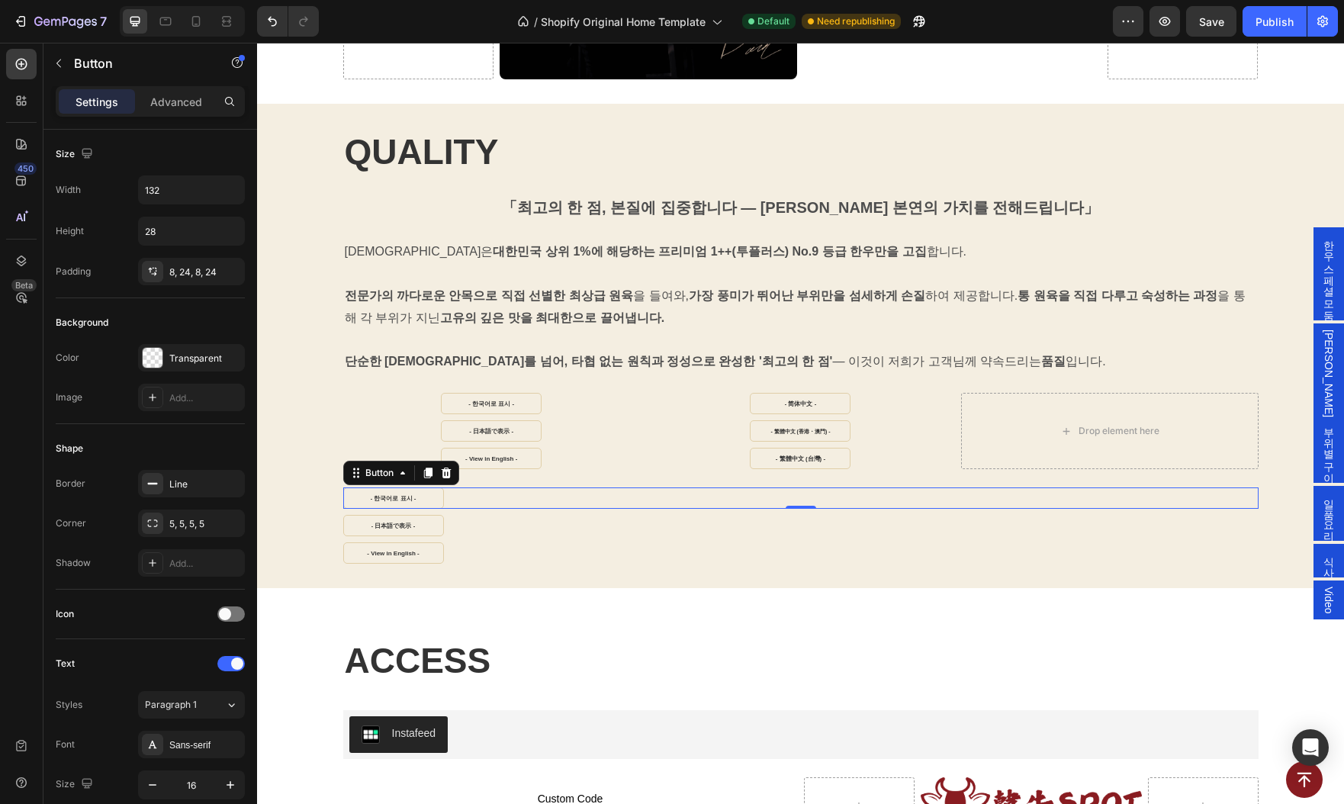
click at [544, 496] on div "- 한국어로 표시 - Button 0" at bounding box center [800, 497] width 915 height 21
click at [392, 495] on p "- 한국어로 표시 -" at bounding box center [394, 498] width 46 height 24
click at [355, 493] on link "- 한국어로 표시 -" at bounding box center [393, 497] width 101 height 21
click at [356, 493] on link "- 한국어로 표시 -" at bounding box center [393, 497] width 101 height 21
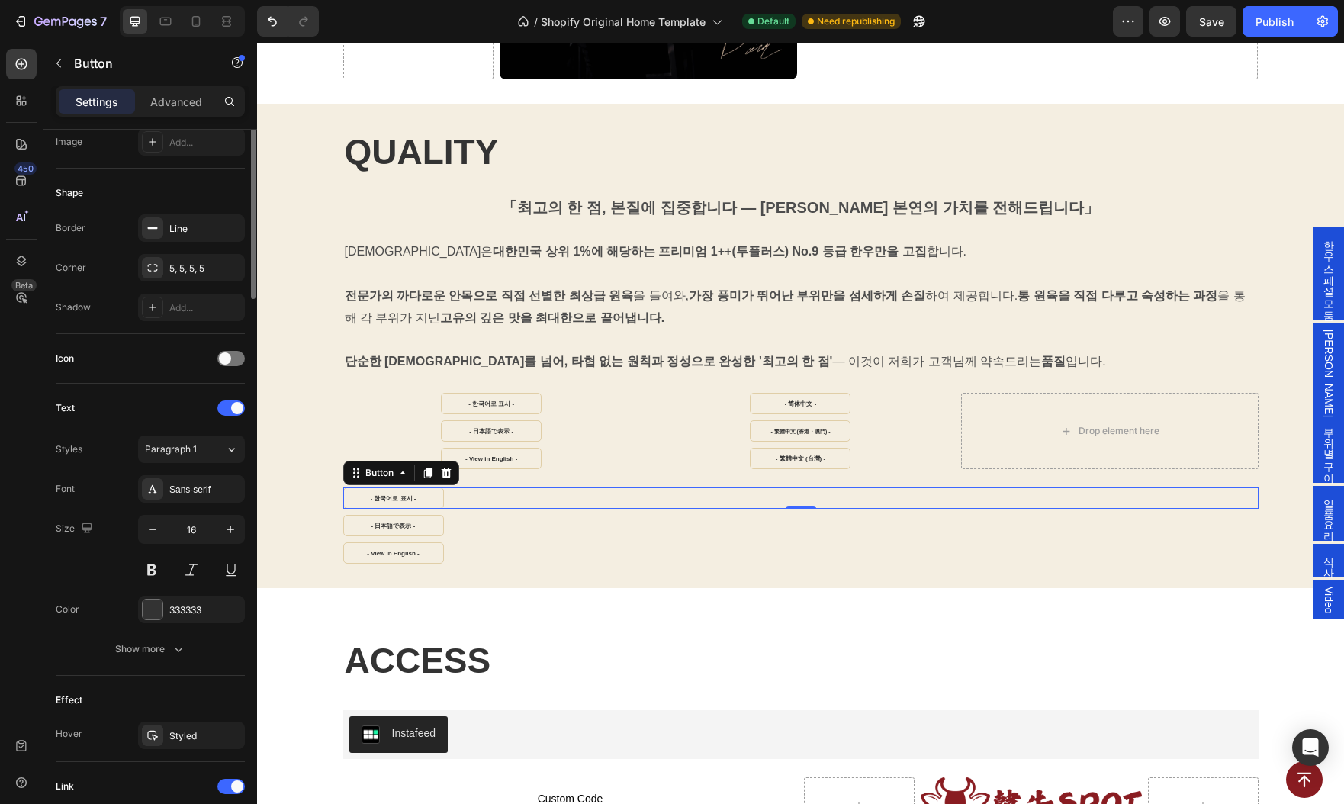
scroll to position [0, 0]
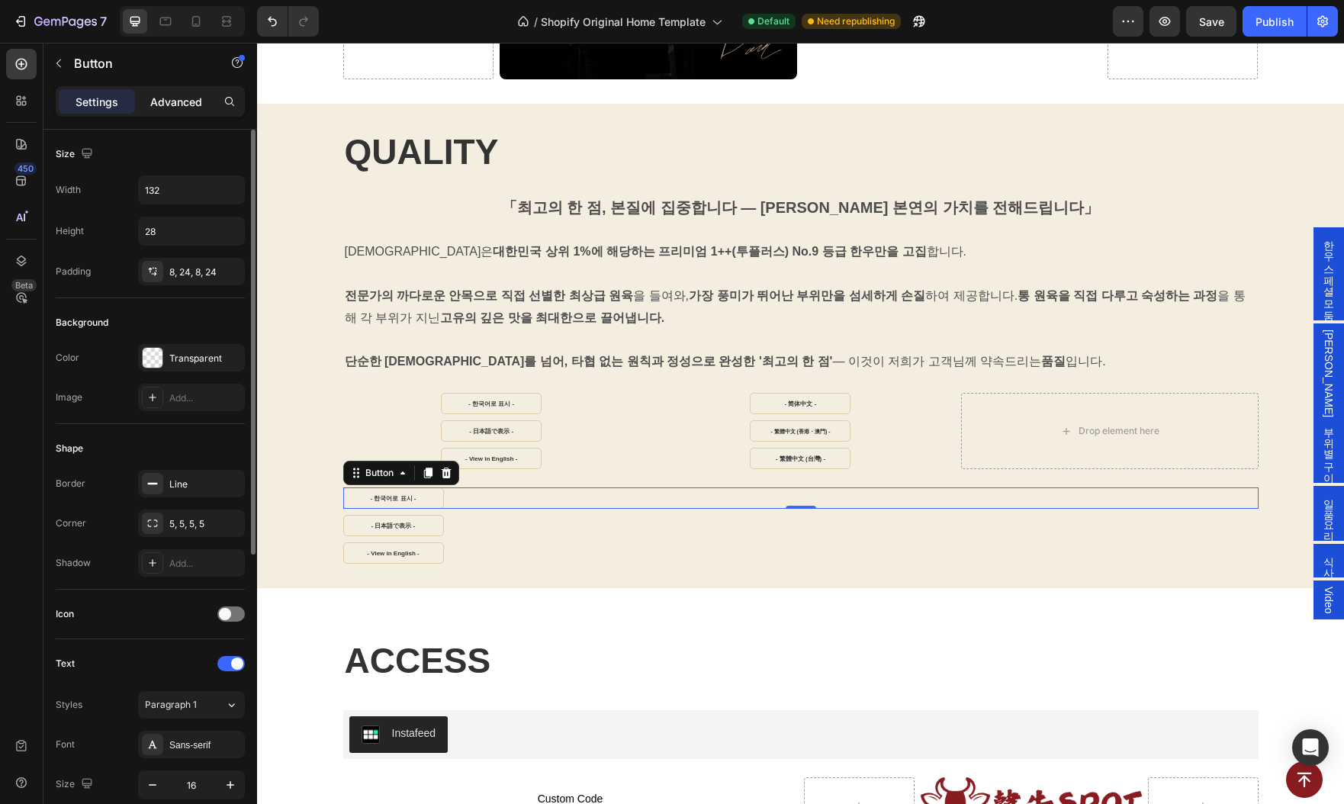
click at [185, 92] on div "Advanced" at bounding box center [176, 101] width 76 height 24
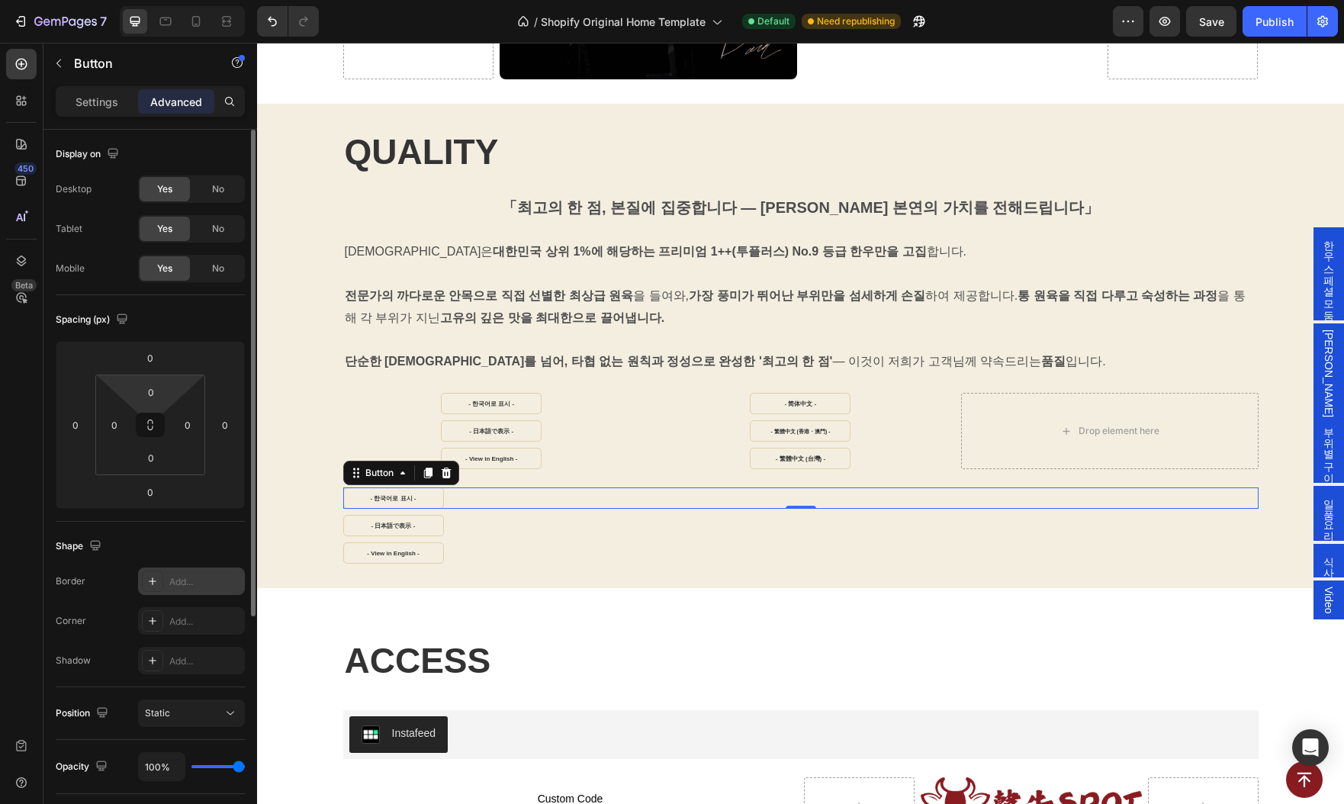
scroll to position [256, 0]
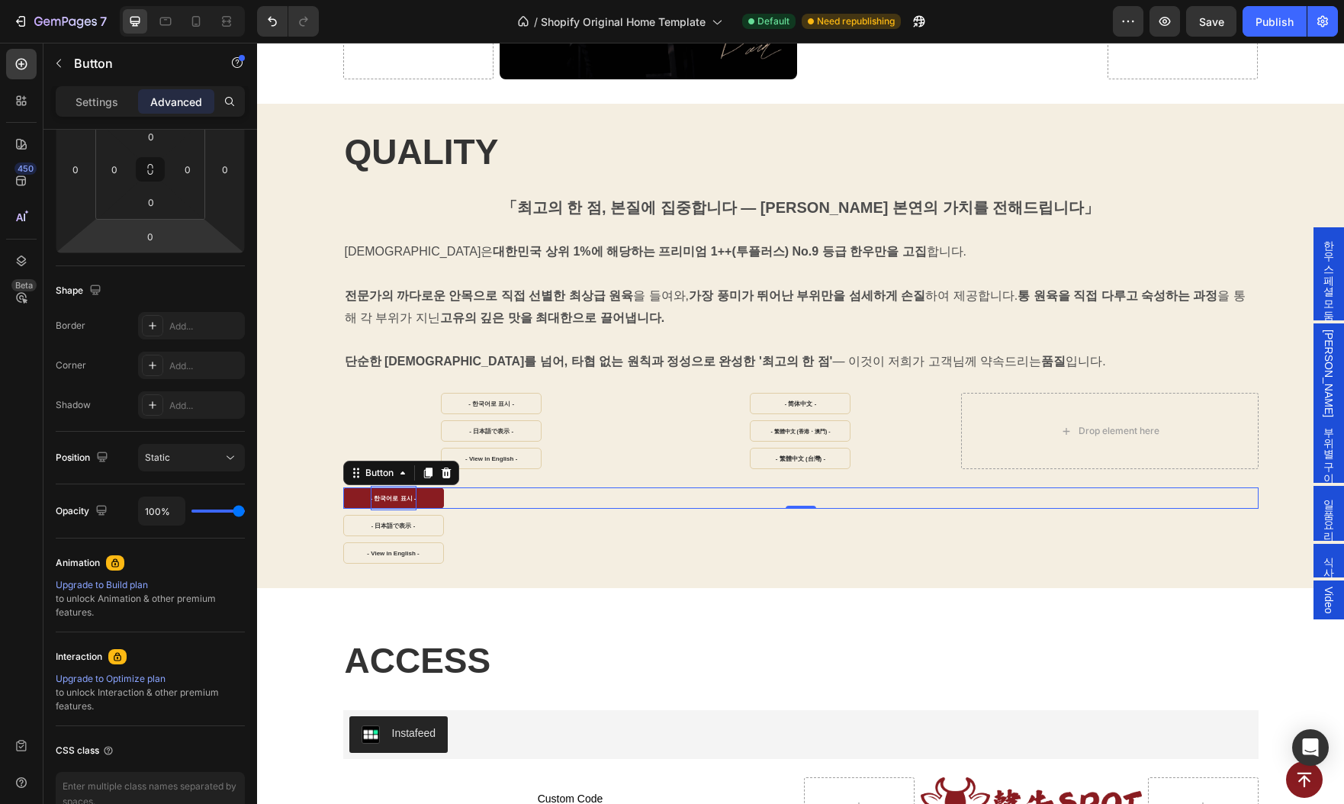
click at [359, 497] on link "- 한국어로 표시 -" at bounding box center [393, 497] width 101 height 21
click at [72, 105] on div "Settings" at bounding box center [97, 101] width 76 height 24
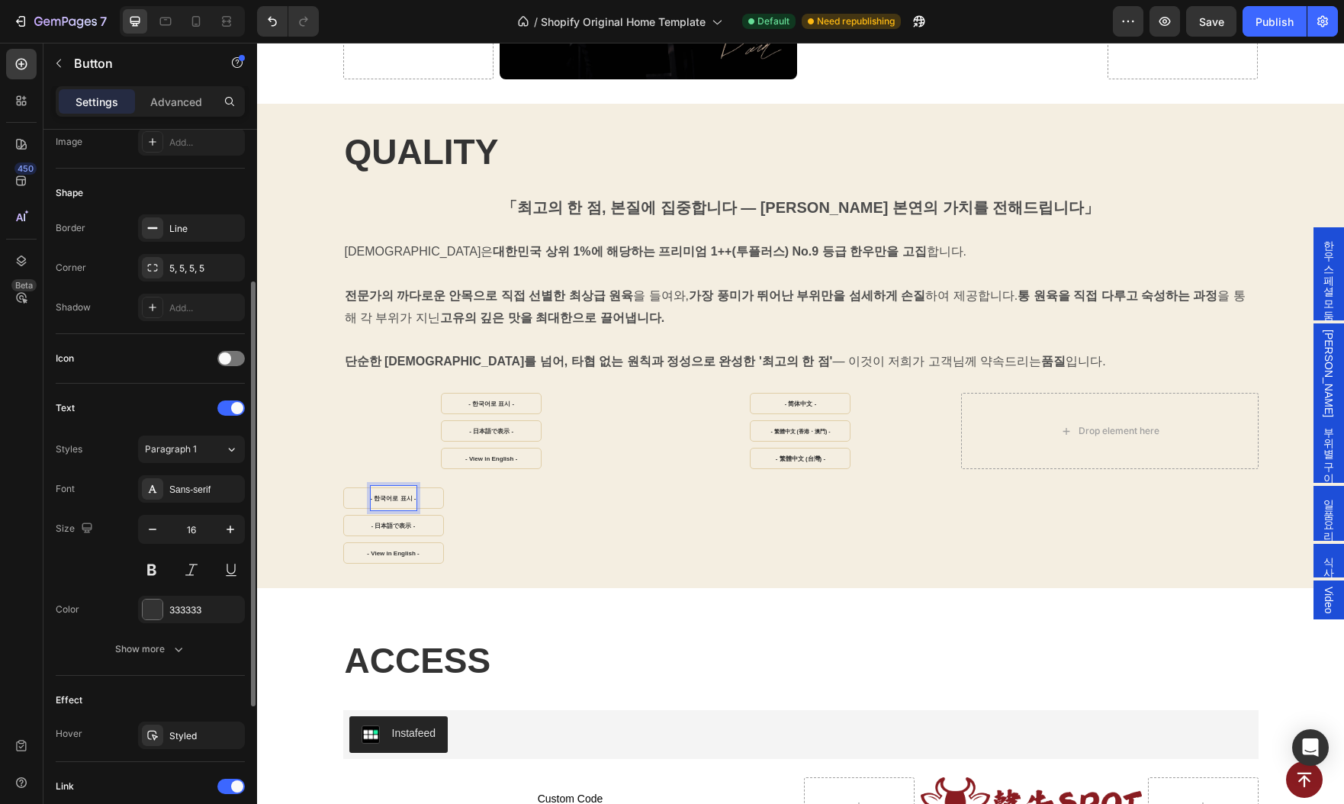
scroll to position [0, 0]
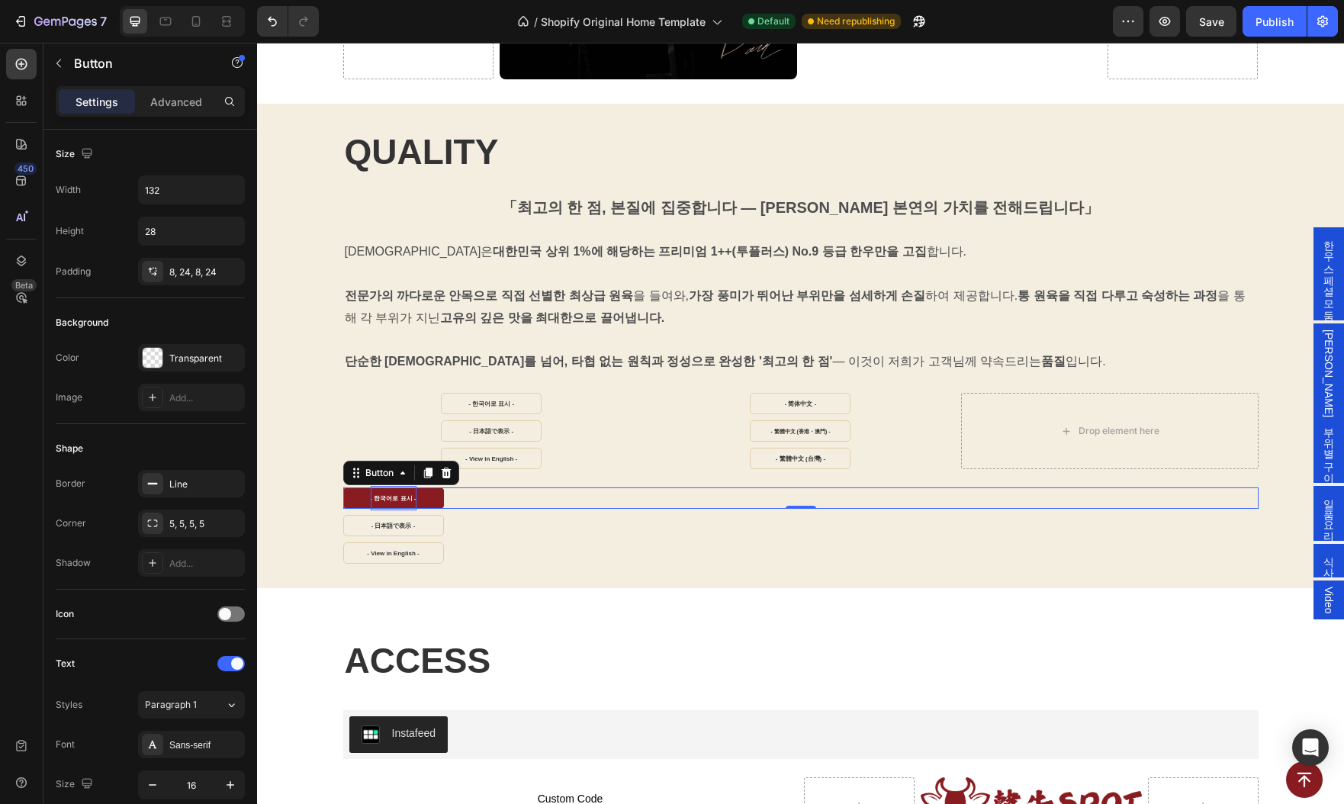
click at [350, 497] on link "- 한국어로 표시 -" at bounding box center [393, 497] width 101 height 21
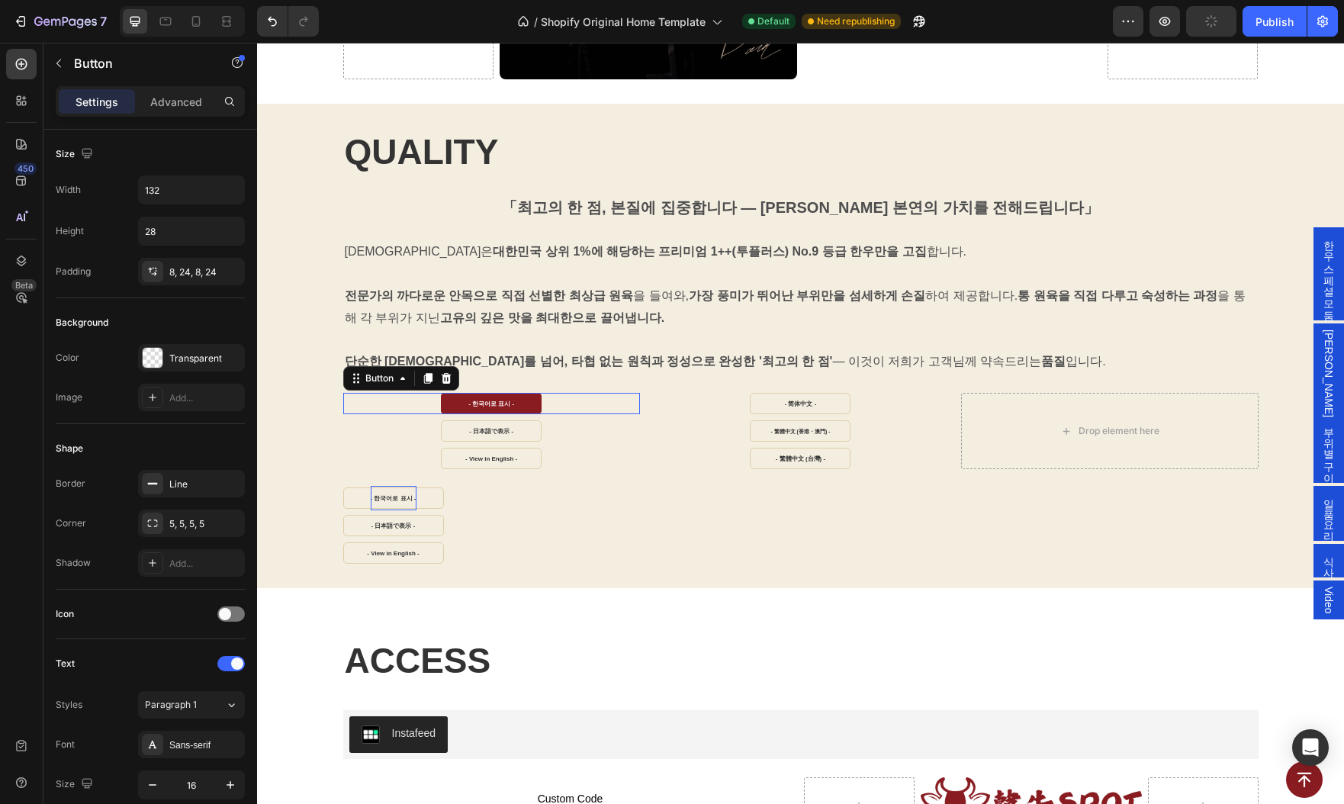
click at [456, 401] on link "- 한국어로 표시 -" at bounding box center [491, 403] width 101 height 21
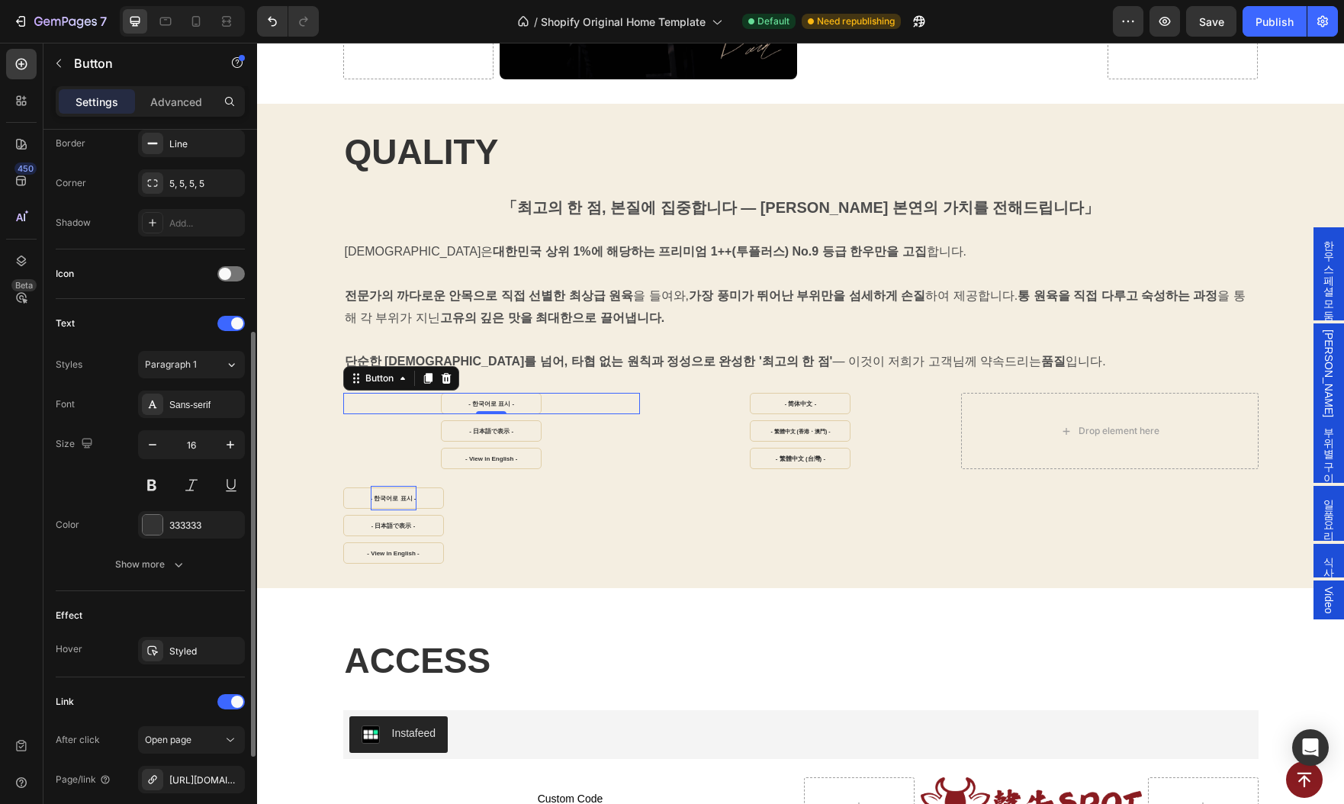
scroll to position [492, 0]
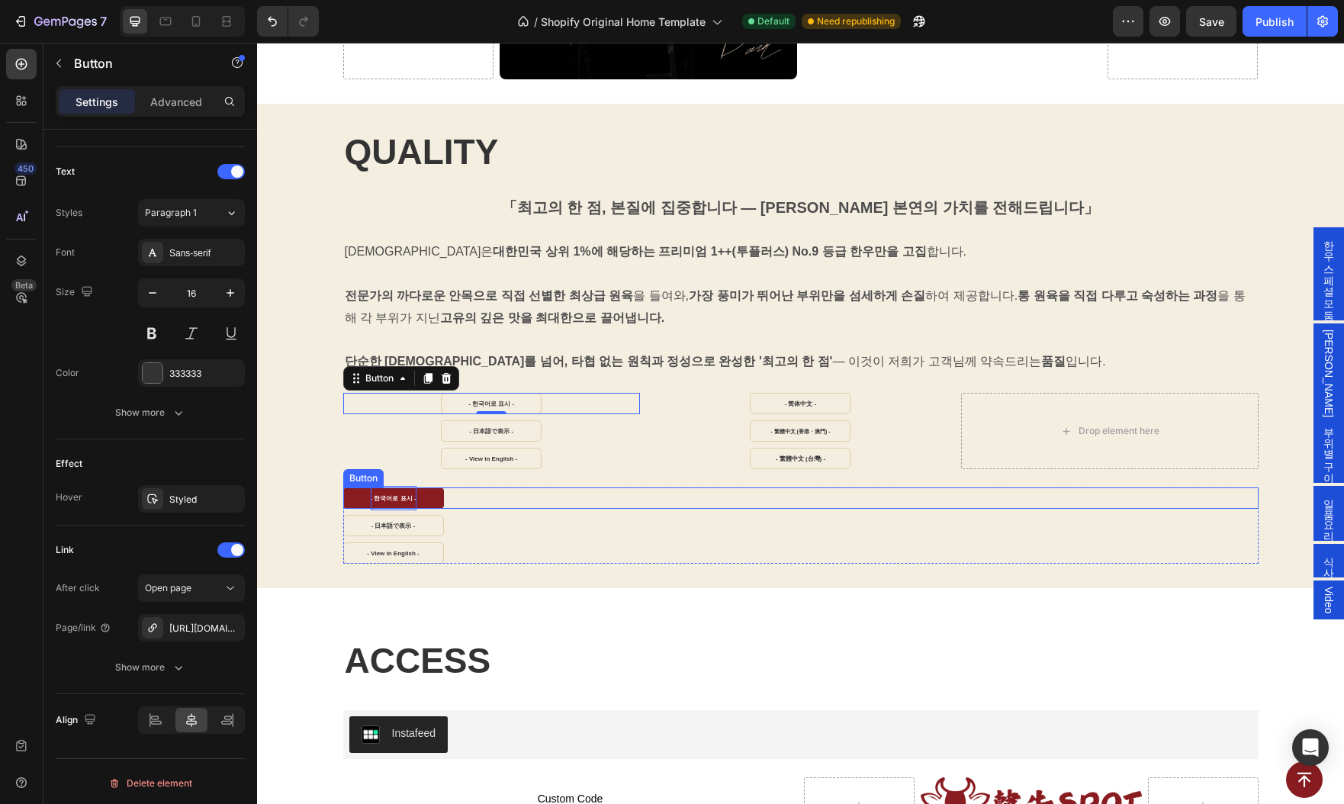
click at [359, 499] on link "- 한국어로 표시 -" at bounding box center [393, 497] width 101 height 21
click at [460, 395] on link "- 한국어로 표시 -" at bounding box center [491, 403] width 101 height 21
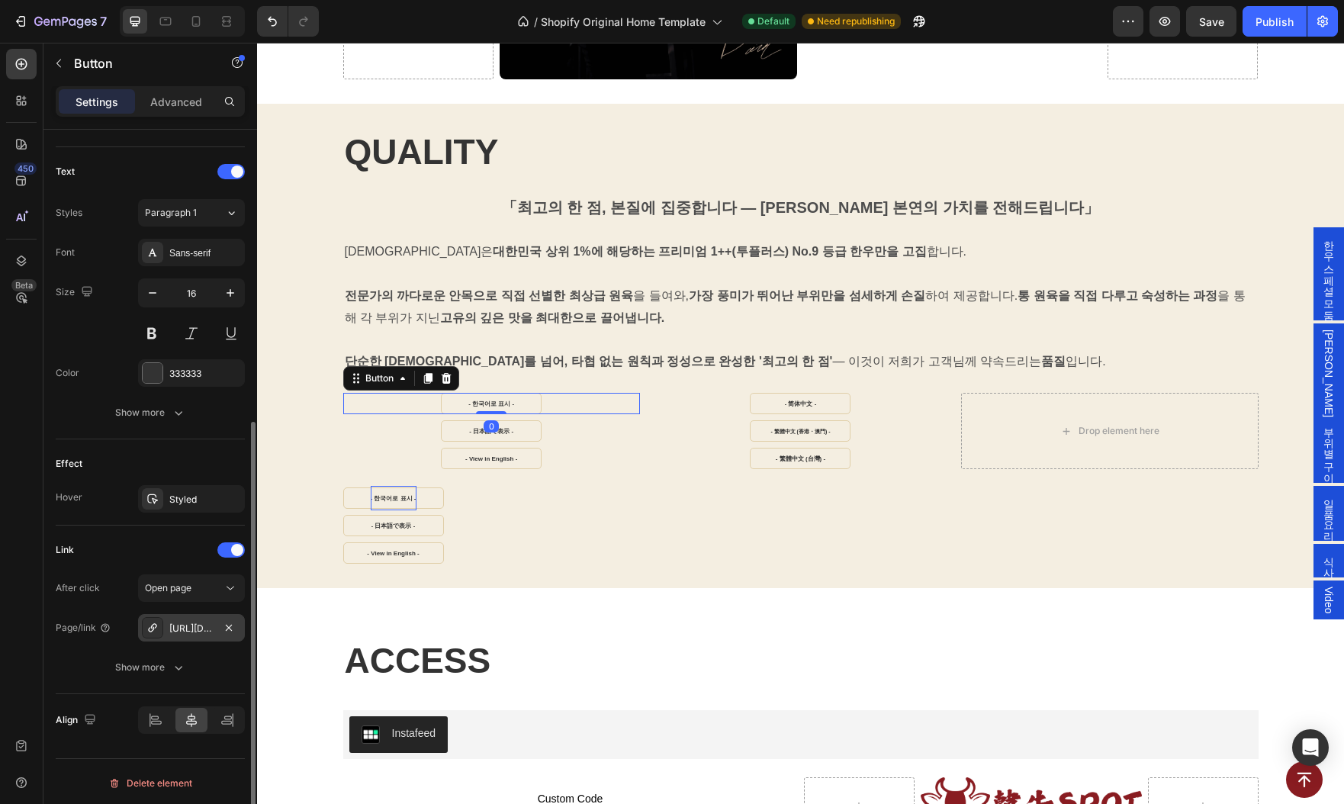
click at [207, 623] on div "https://www.hanwoospot.com/#ggpfGjjTB-" at bounding box center [191, 629] width 44 height 14
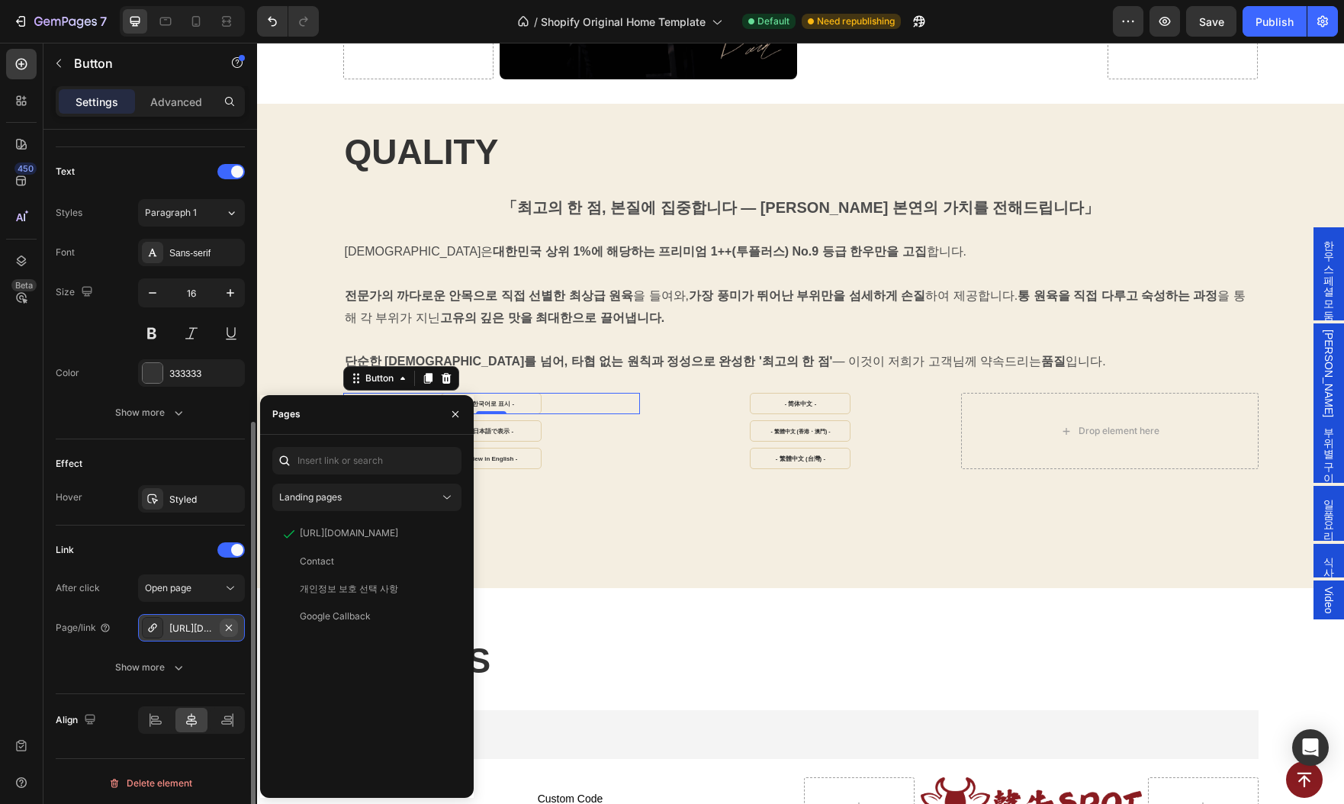
click at [232, 627] on icon "button" at bounding box center [229, 628] width 12 height 12
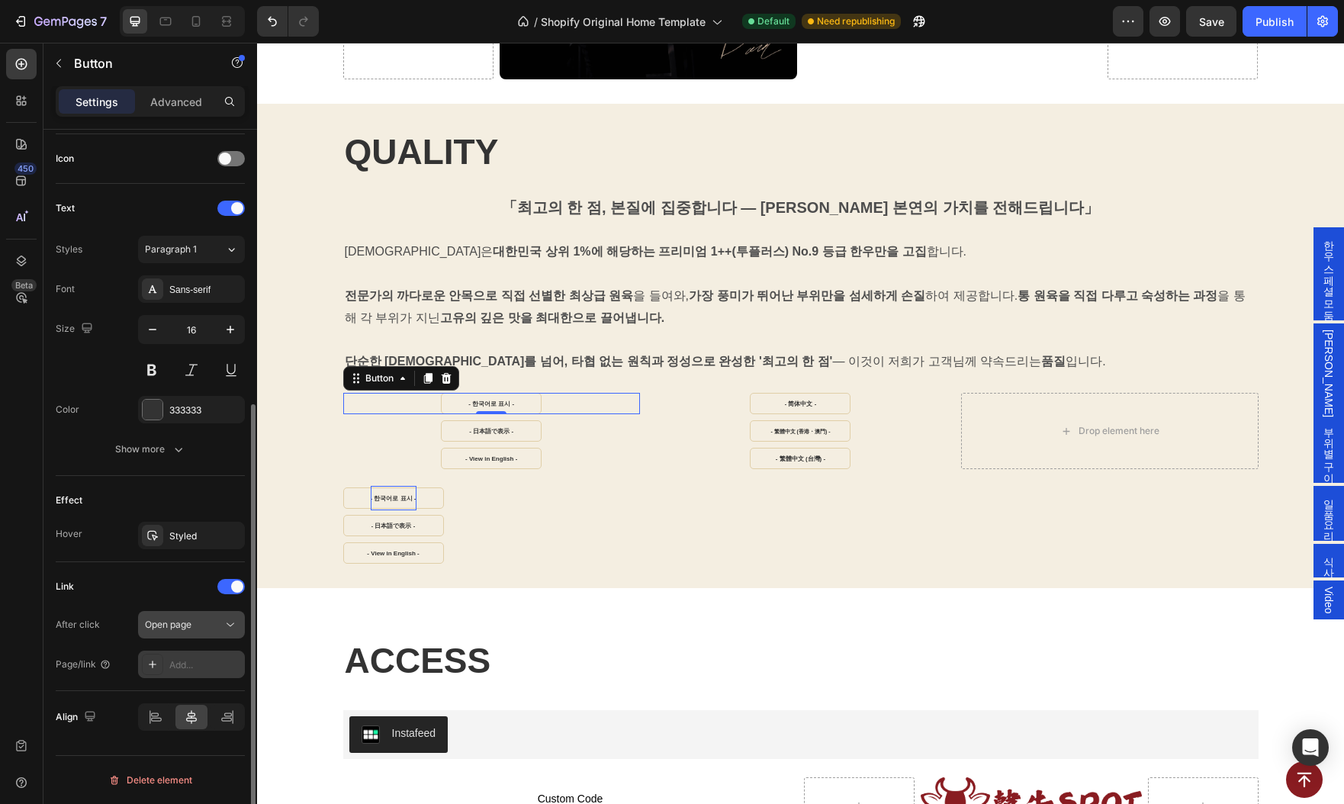
scroll to position [452, 0]
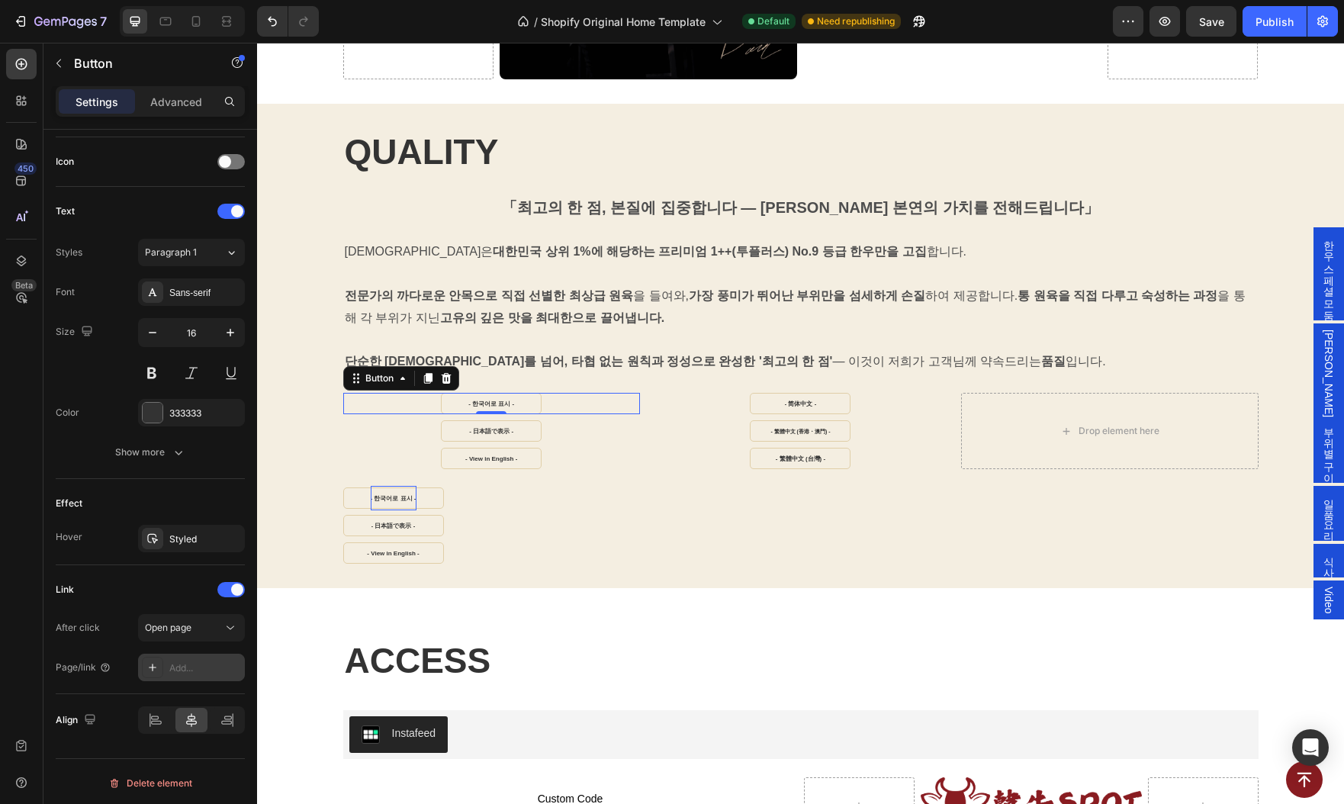
click at [186, 665] on div "Add..." at bounding box center [205, 668] width 72 height 14
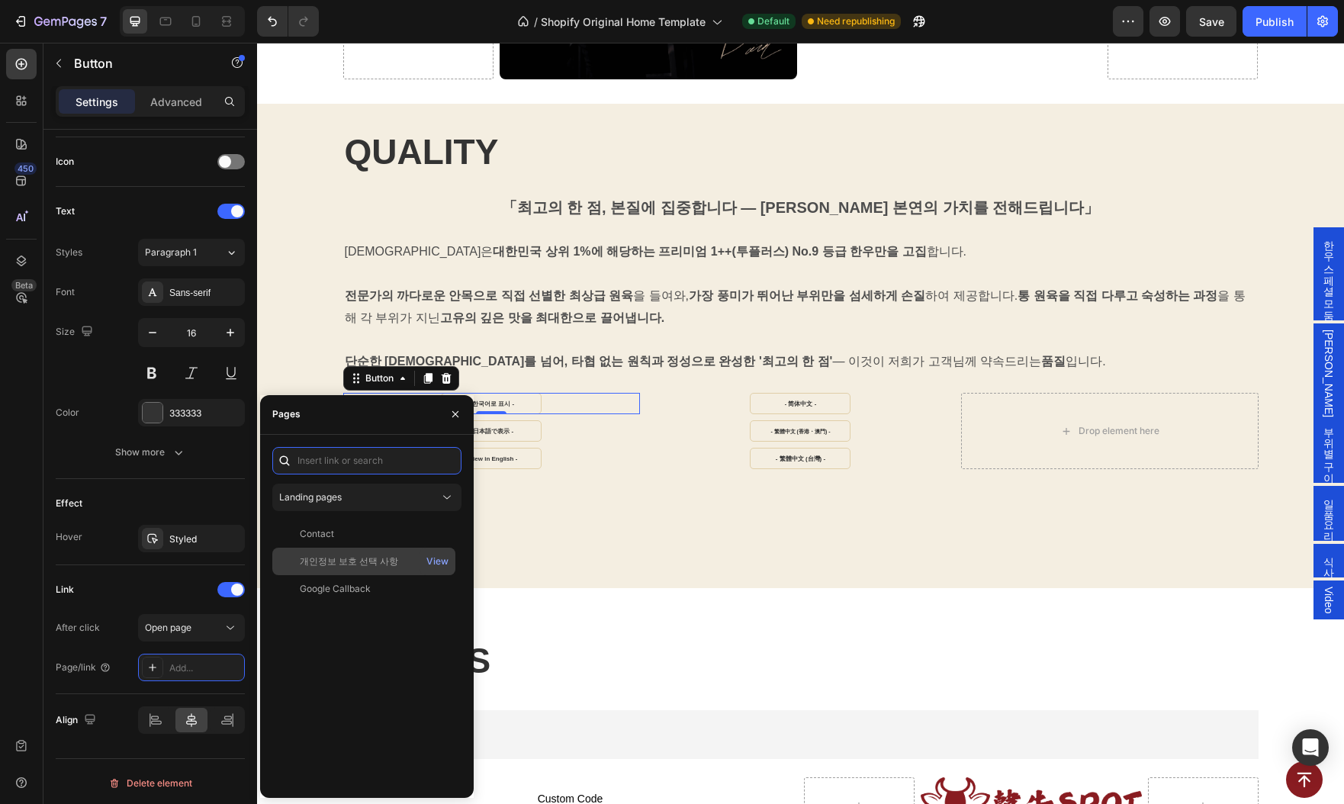
paste input "https://www.hanwoospot.com/#gU8E27D3C7"
type input "https://www.hanwoospot.com/#gU8E27D3C7"
click at [365, 493] on div "https://www.hanwoospot.com/#gU8E27D3C7" at bounding box center [349, 497] width 98 height 14
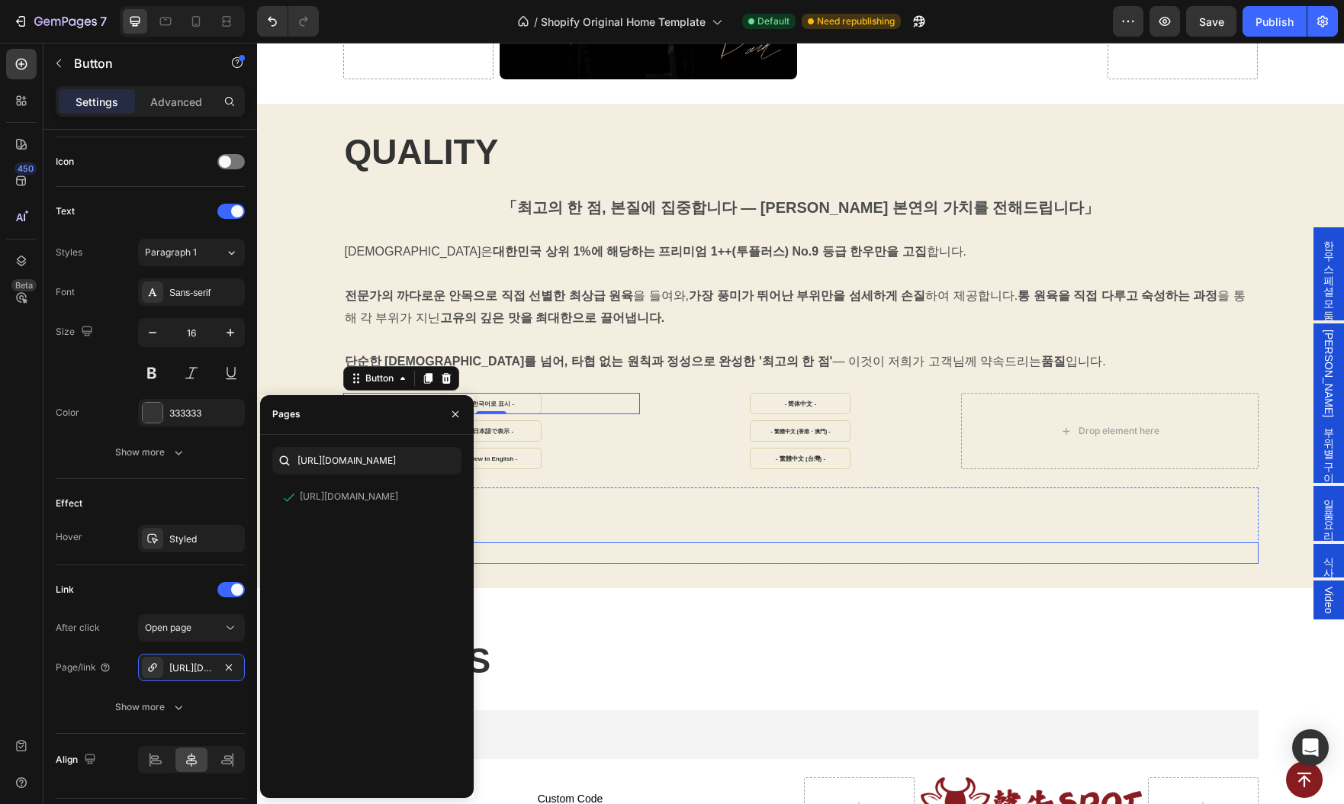
click at [631, 545] on div "- View in English - Button" at bounding box center [800, 552] width 915 height 21
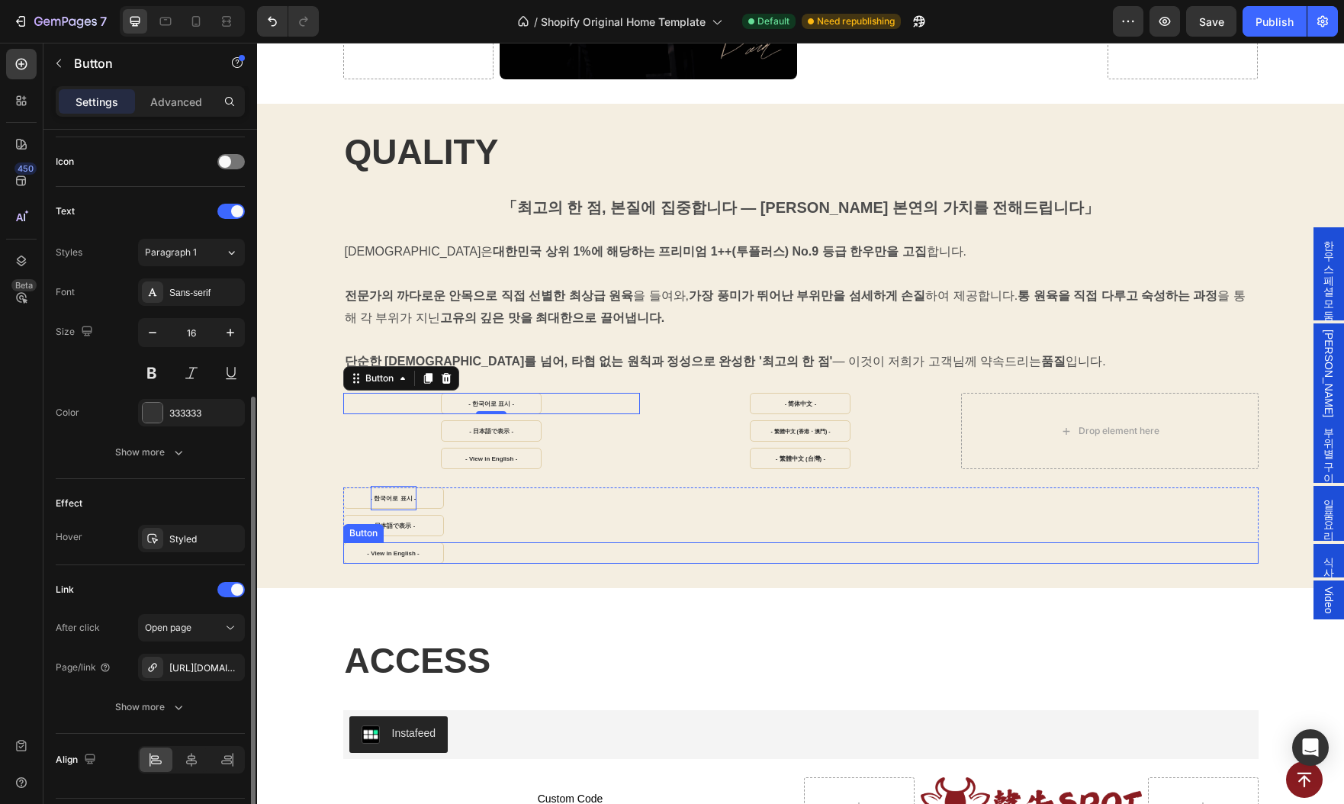
scroll to position [452, 0]
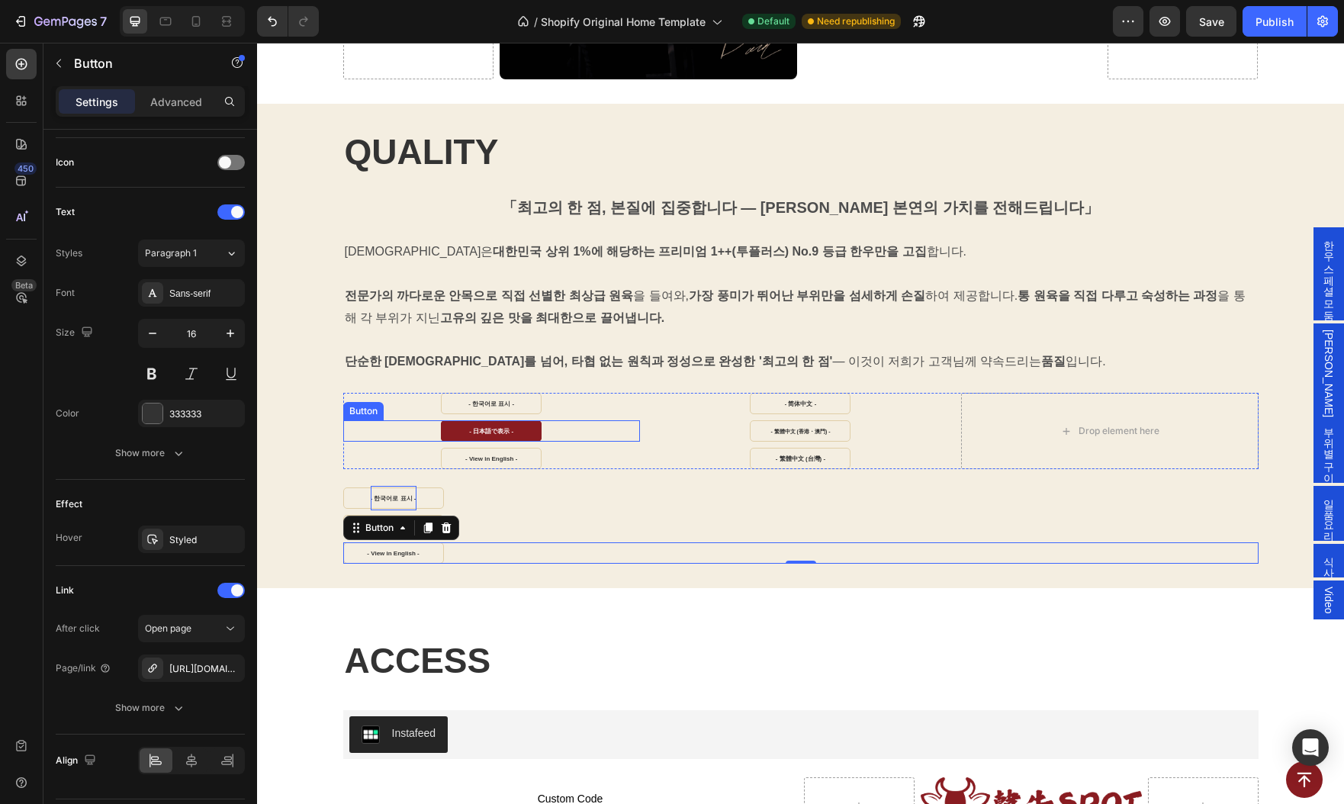
click at [453, 424] on link "- 日本語で表示 -" at bounding box center [491, 430] width 101 height 21
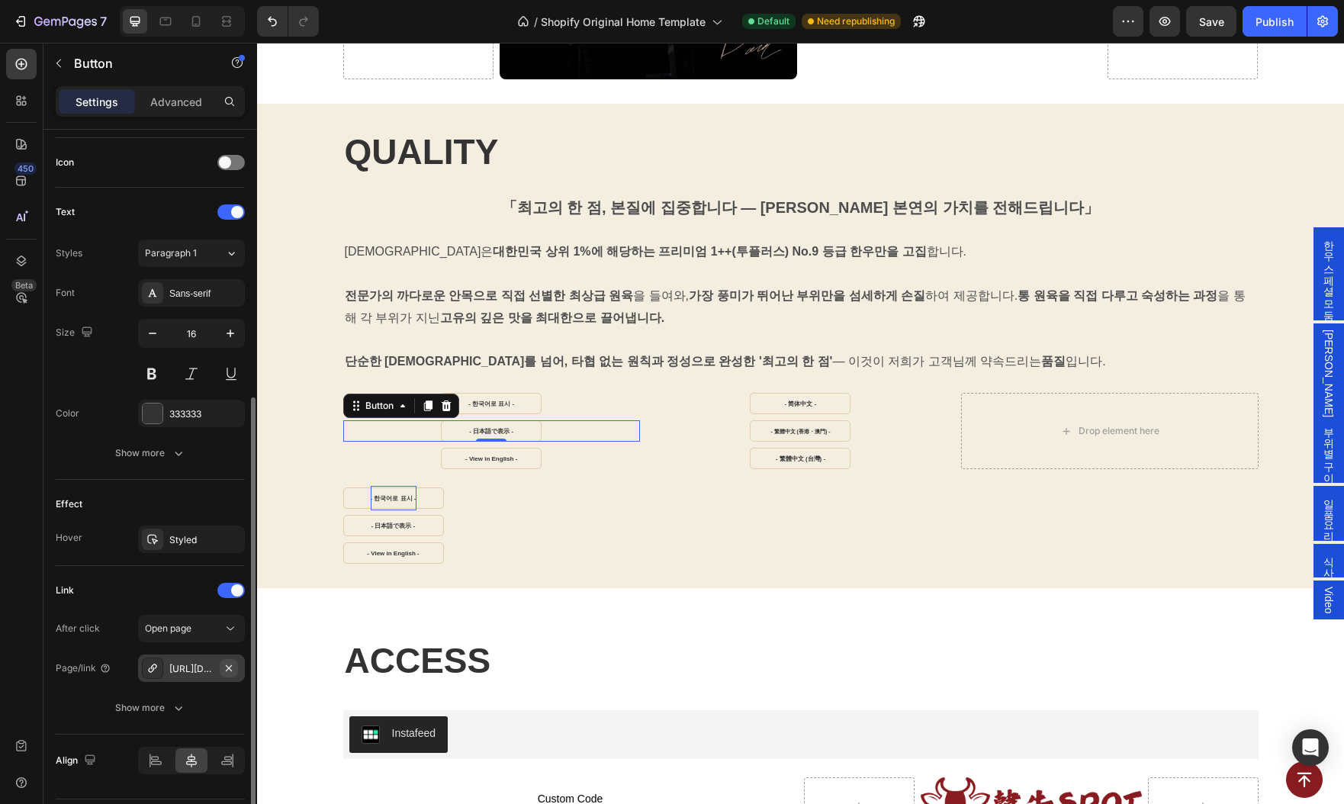
click at [233, 667] on icon "button" at bounding box center [229, 668] width 12 height 12
click at [188, 667] on div "Add..." at bounding box center [205, 669] width 72 height 14
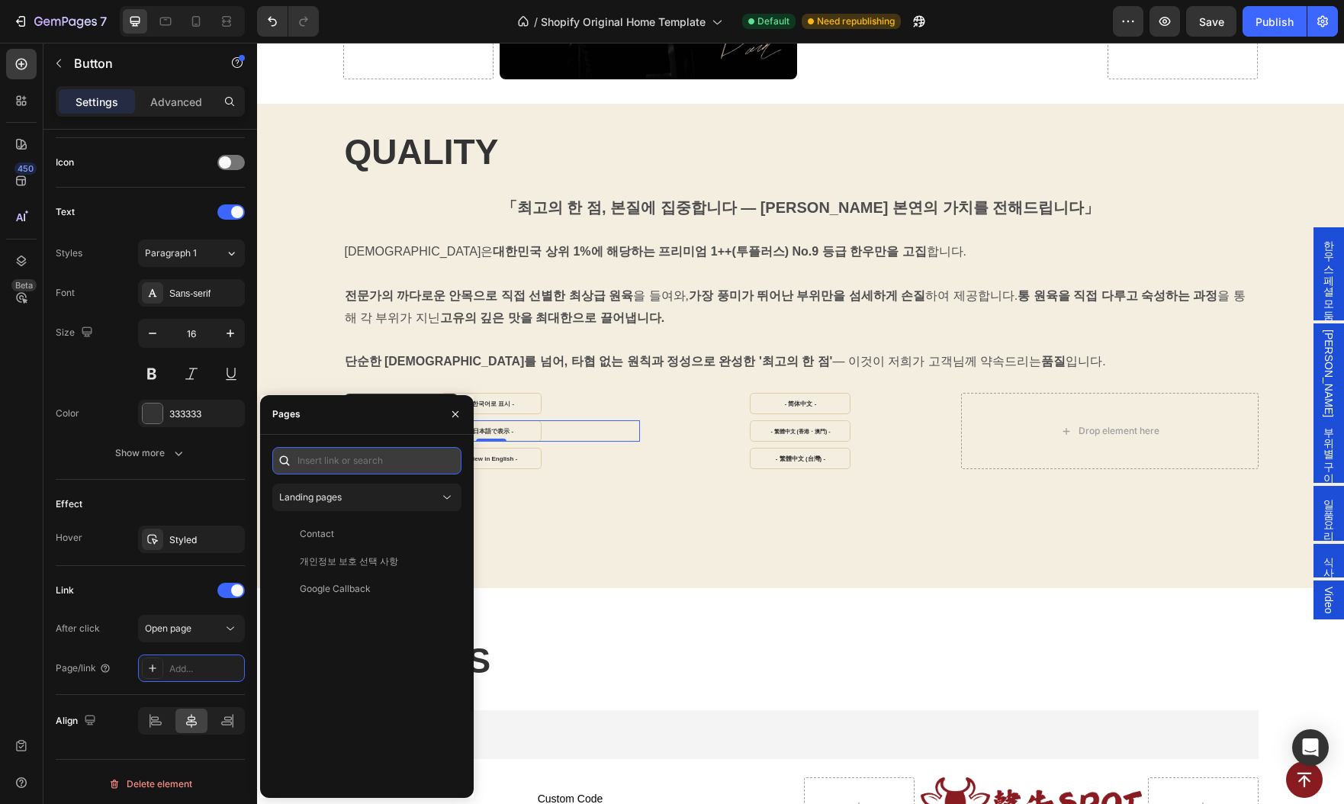
click at [346, 464] on input "text" at bounding box center [366, 460] width 189 height 27
paste input "https://www.hanwoospot.com/ja-jp/#gU8E27D3C7"
type input "https://www.hanwoospot.com/ja-jp/#gU8E27D3C7"
click at [344, 496] on div "https://www.hanwoospot.com/ja-jp/#gU8E27D3C7" at bounding box center [349, 497] width 98 height 14
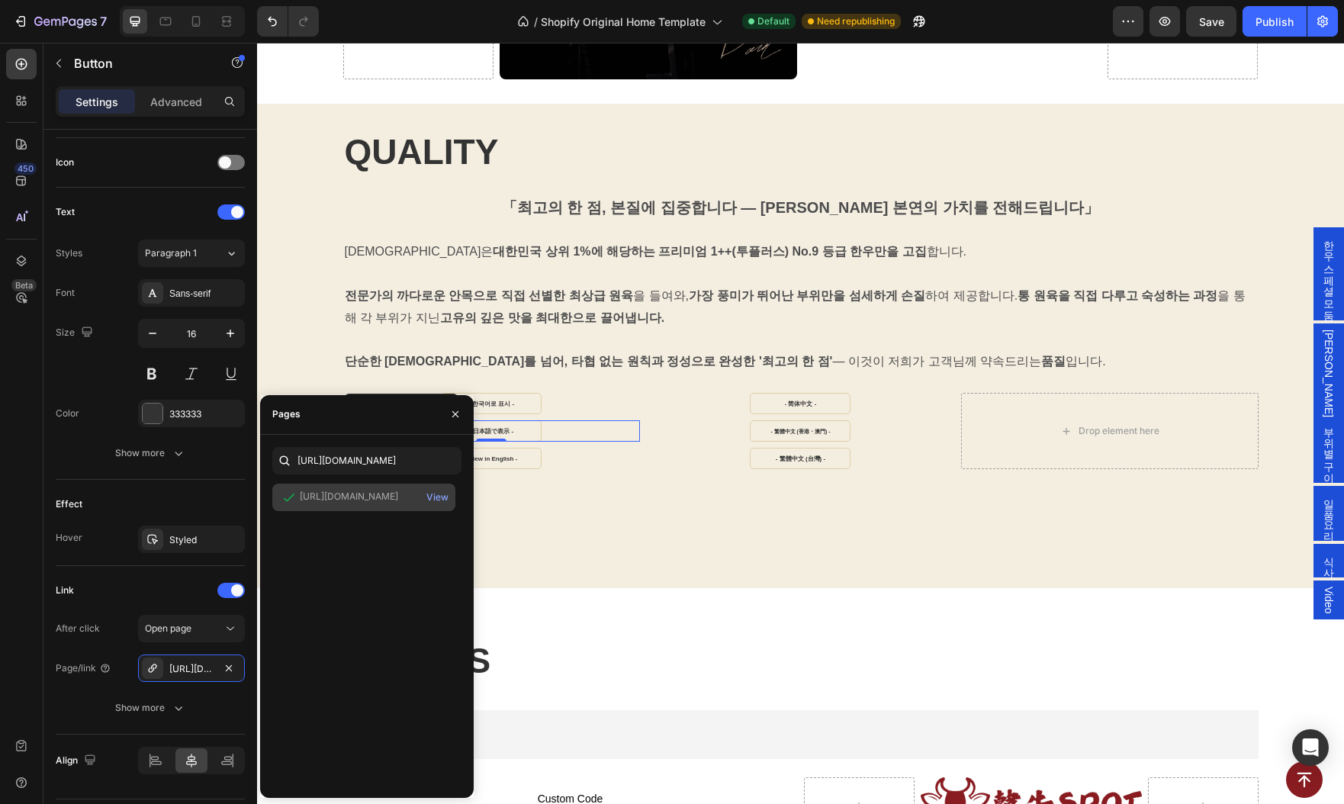
scroll to position [0, 0]
click at [500, 455] on strong "- View in English -" at bounding box center [491, 458] width 52 height 7
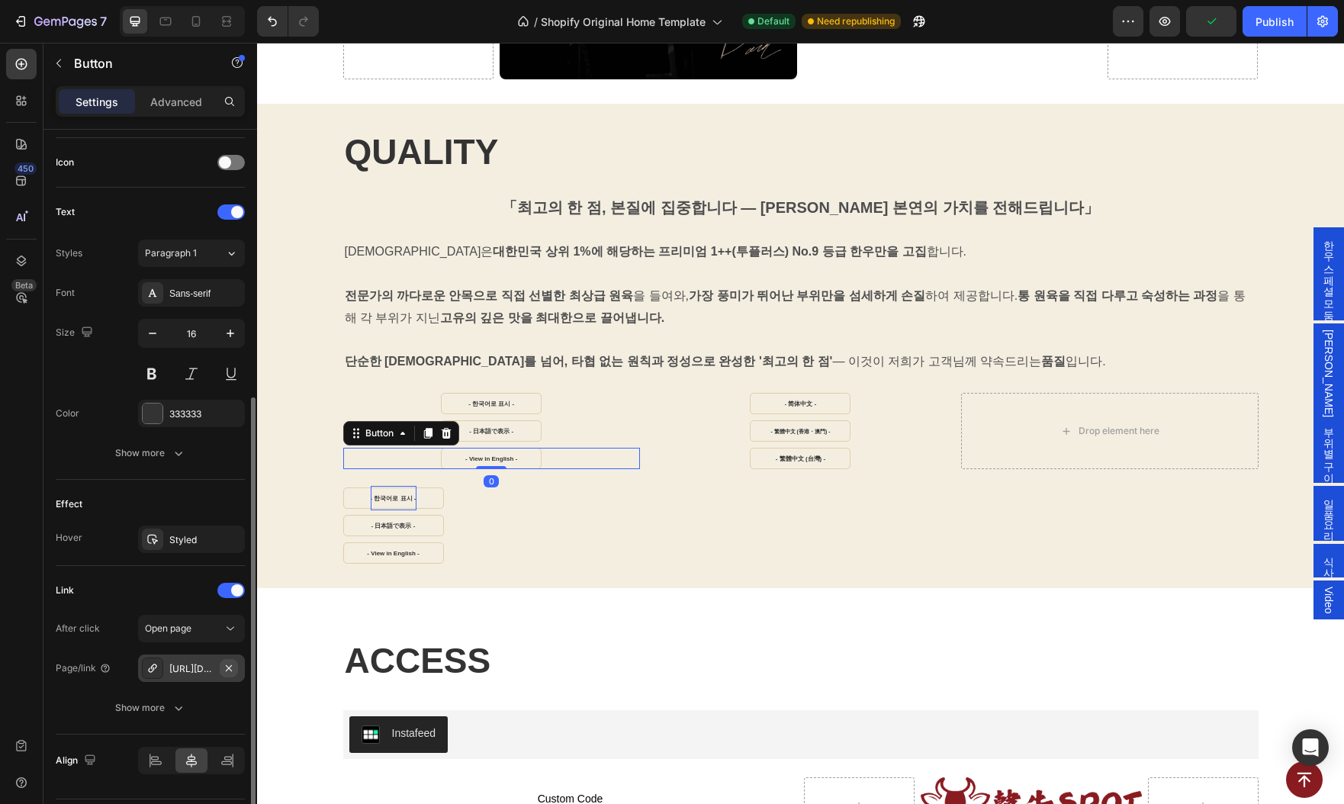
click at [229, 662] on icon "button" at bounding box center [229, 668] width 12 height 12
click at [182, 665] on div "Add..." at bounding box center [205, 669] width 72 height 14
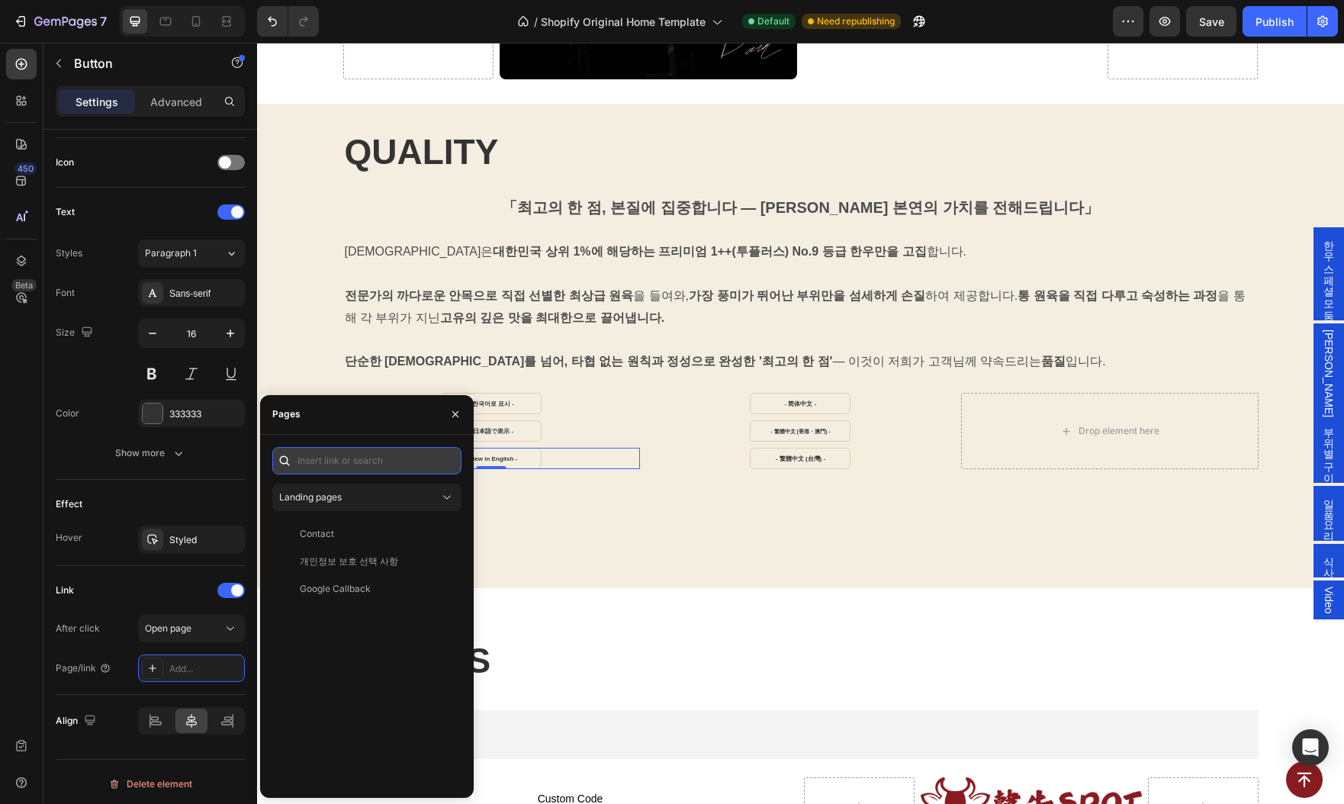
click at [341, 459] on input "text" at bounding box center [366, 460] width 189 height 27
paste input "https://www.hanwoospot.com/en-intl/#gU8E27D3C7"
type input "https://www.hanwoospot.com/en-intl/#gU8E27D3C7"
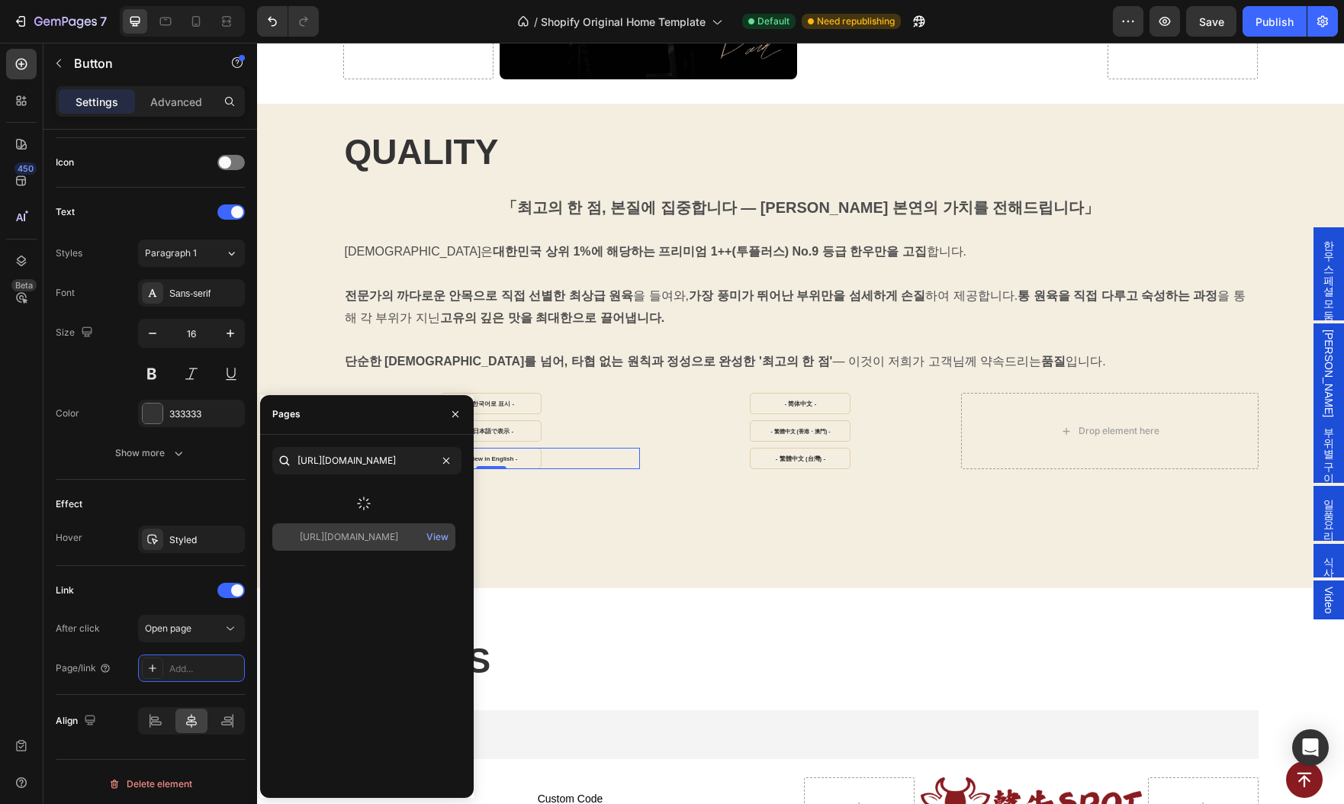
scroll to position [0, 0]
click at [338, 495] on div "https://www.hanwoospot.com/en-intl/#gU8E27D3C7" at bounding box center [349, 497] width 98 height 14
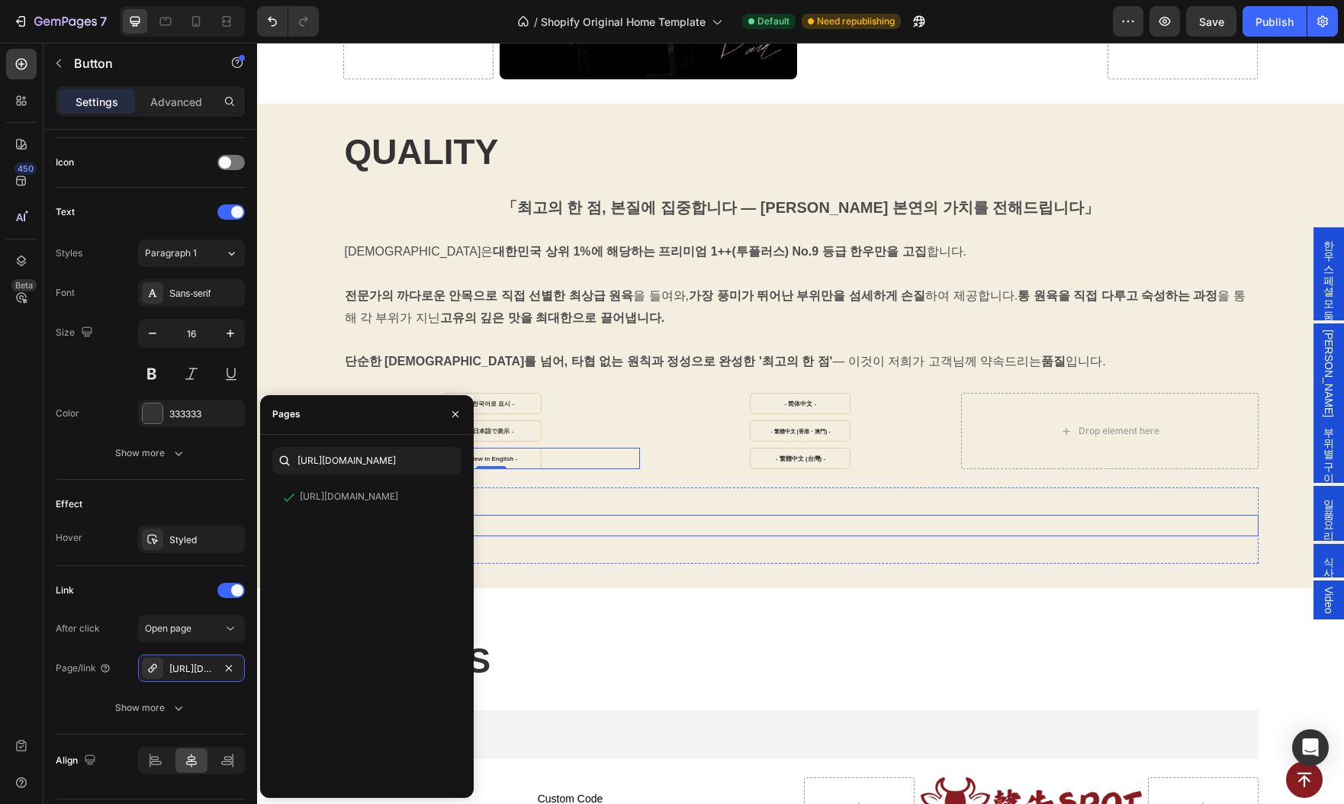
click at [583, 524] on div "- 日本語で表示 - Button" at bounding box center [800, 525] width 915 height 21
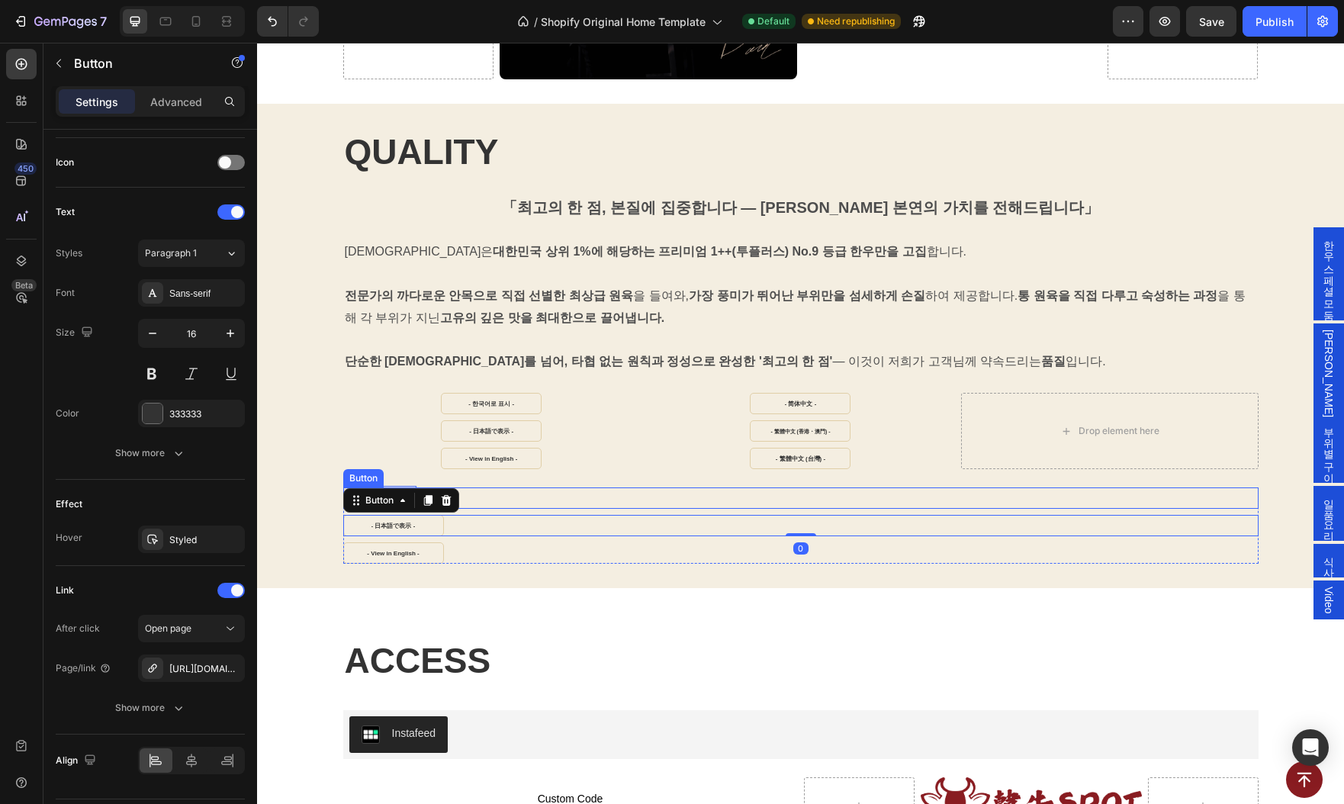
click at [581, 487] on div "- 한국어로 표시 - Button" at bounding box center [800, 497] width 915 height 21
click at [385, 466] on div "Button" at bounding box center [379, 473] width 34 height 14
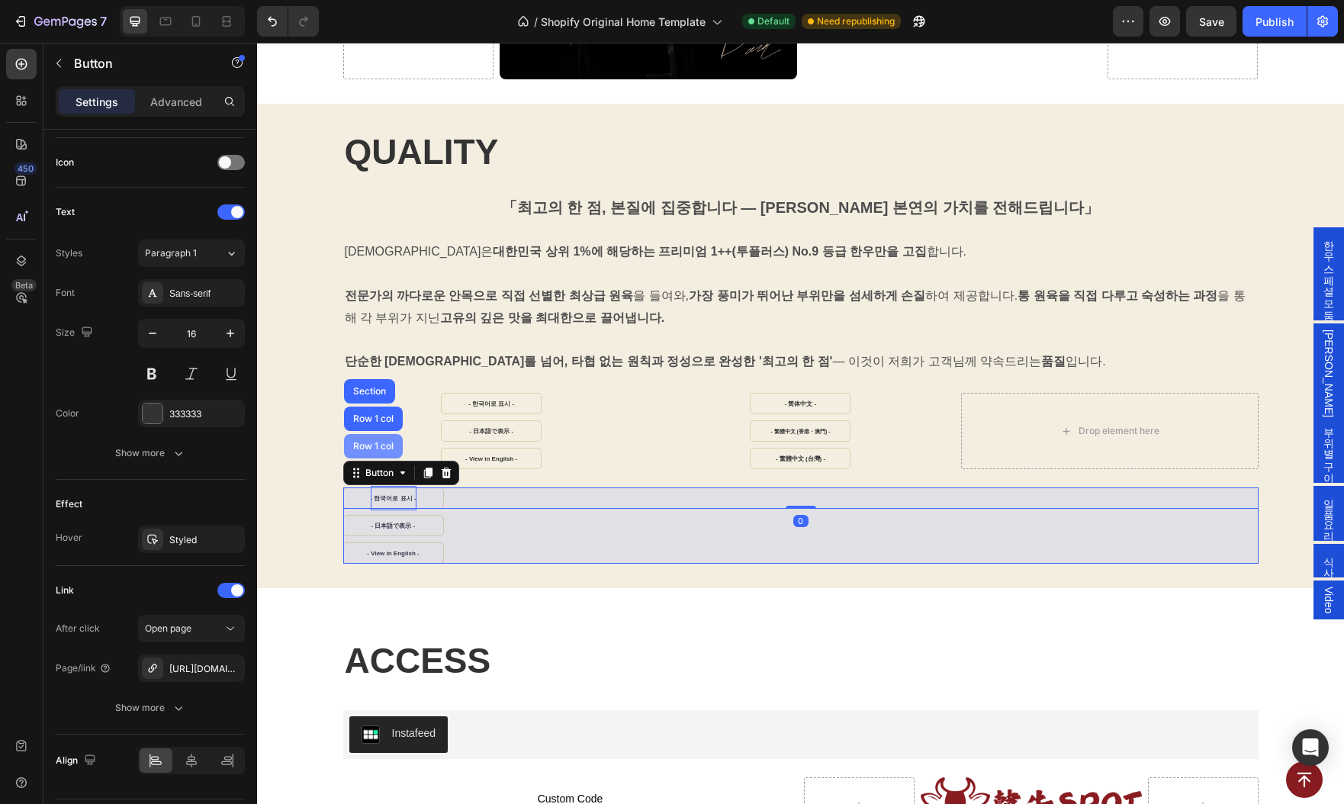
click at [370, 442] on div "Row 1 col" at bounding box center [373, 446] width 47 height 9
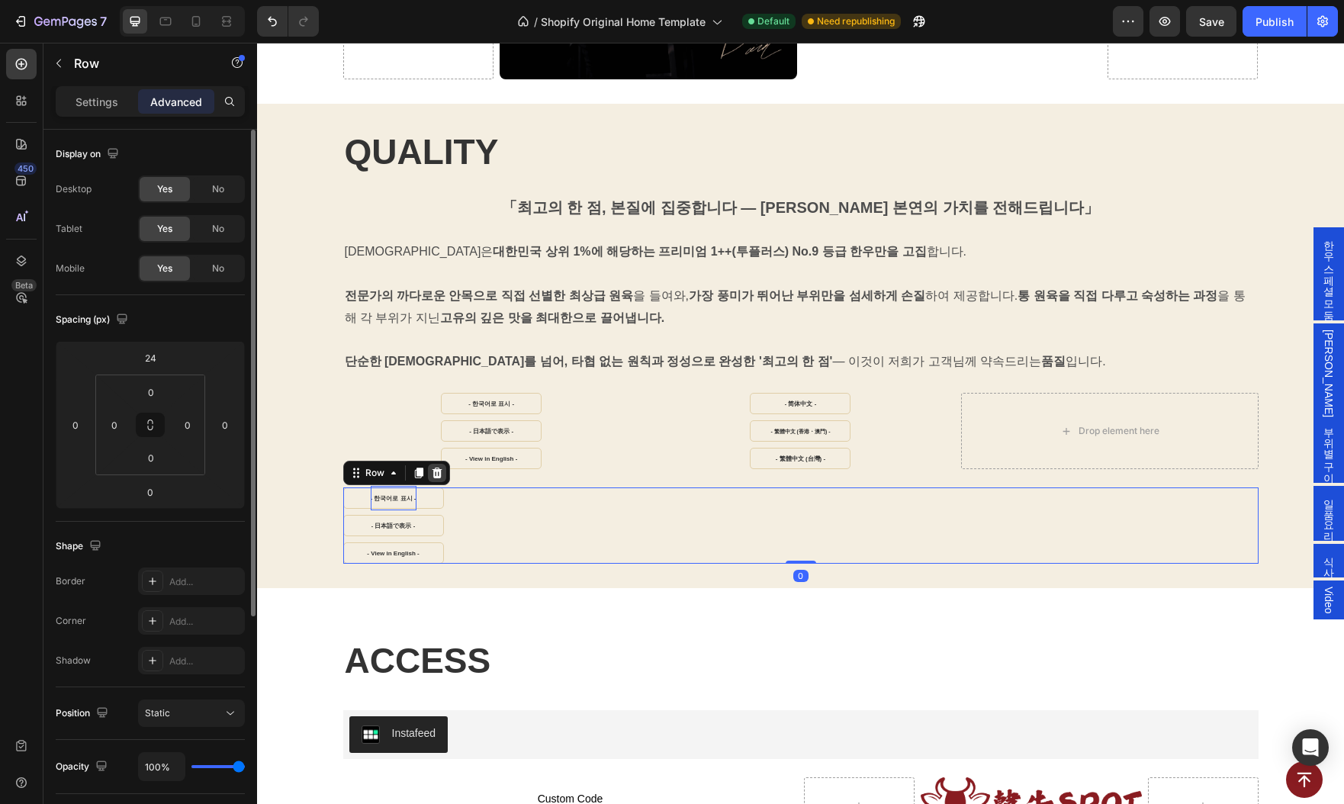
drag, startPoint x: 435, startPoint y: 464, endPoint x: 440, endPoint y: 473, distance: 10.6
click at [435, 467] on icon at bounding box center [437, 473] width 12 height 12
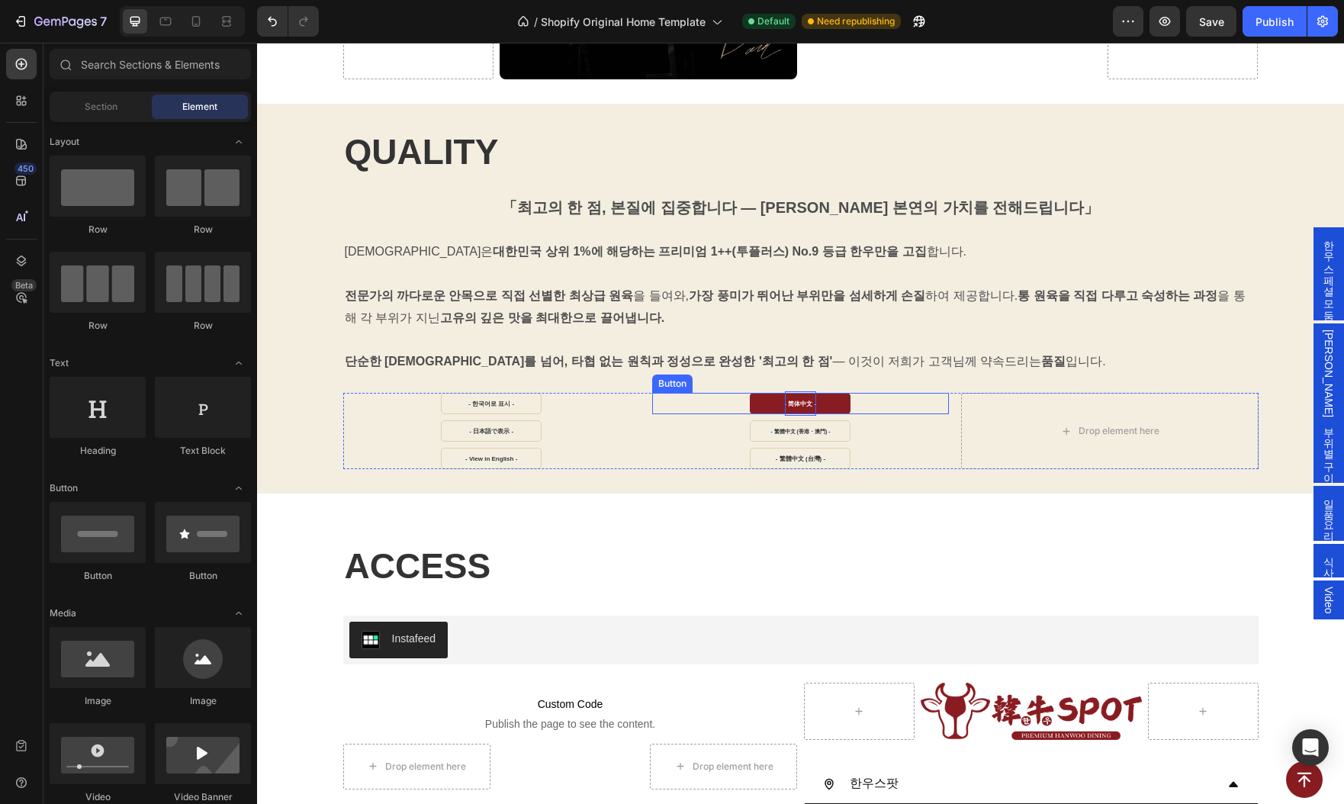
click at [790, 400] on strong "- 简体中文 -" at bounding box center [801, 403] width 32 height 7
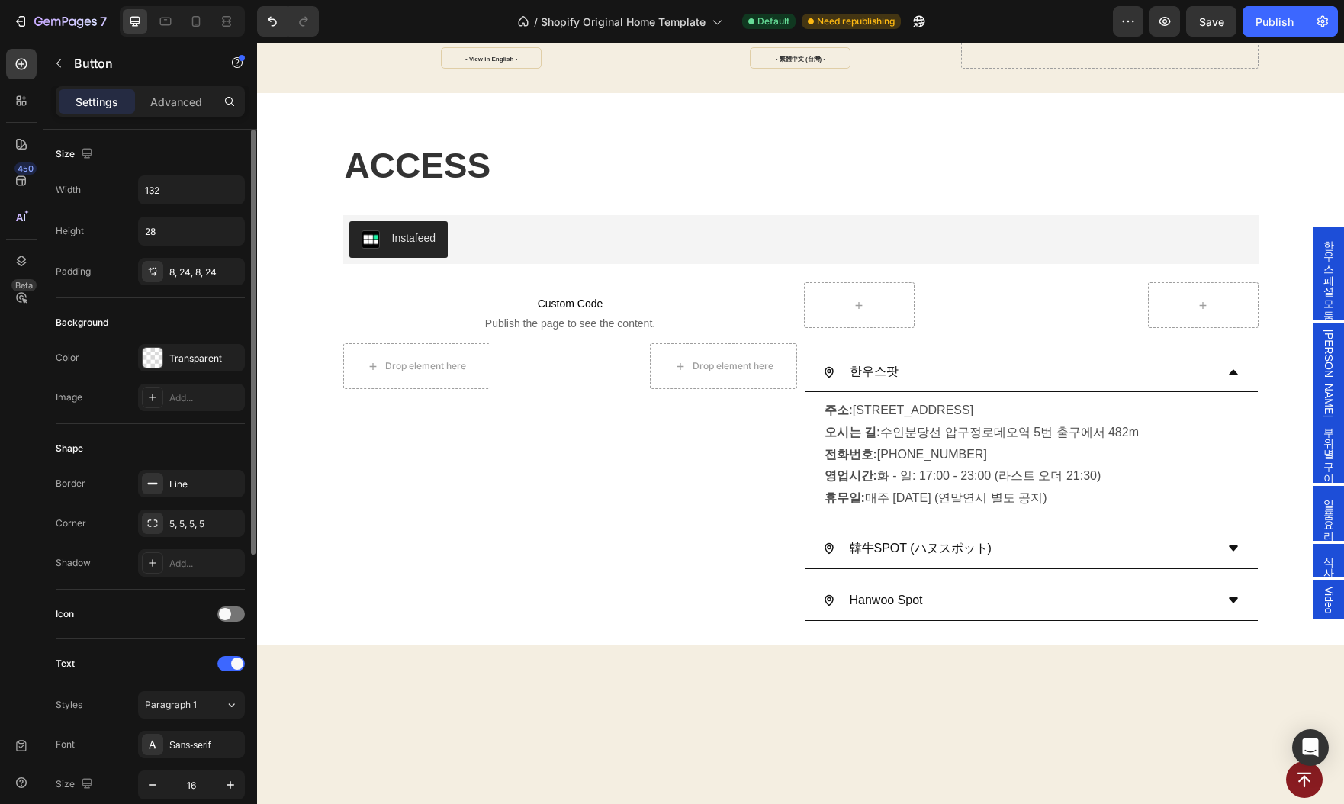
scroll to position [256, 0]
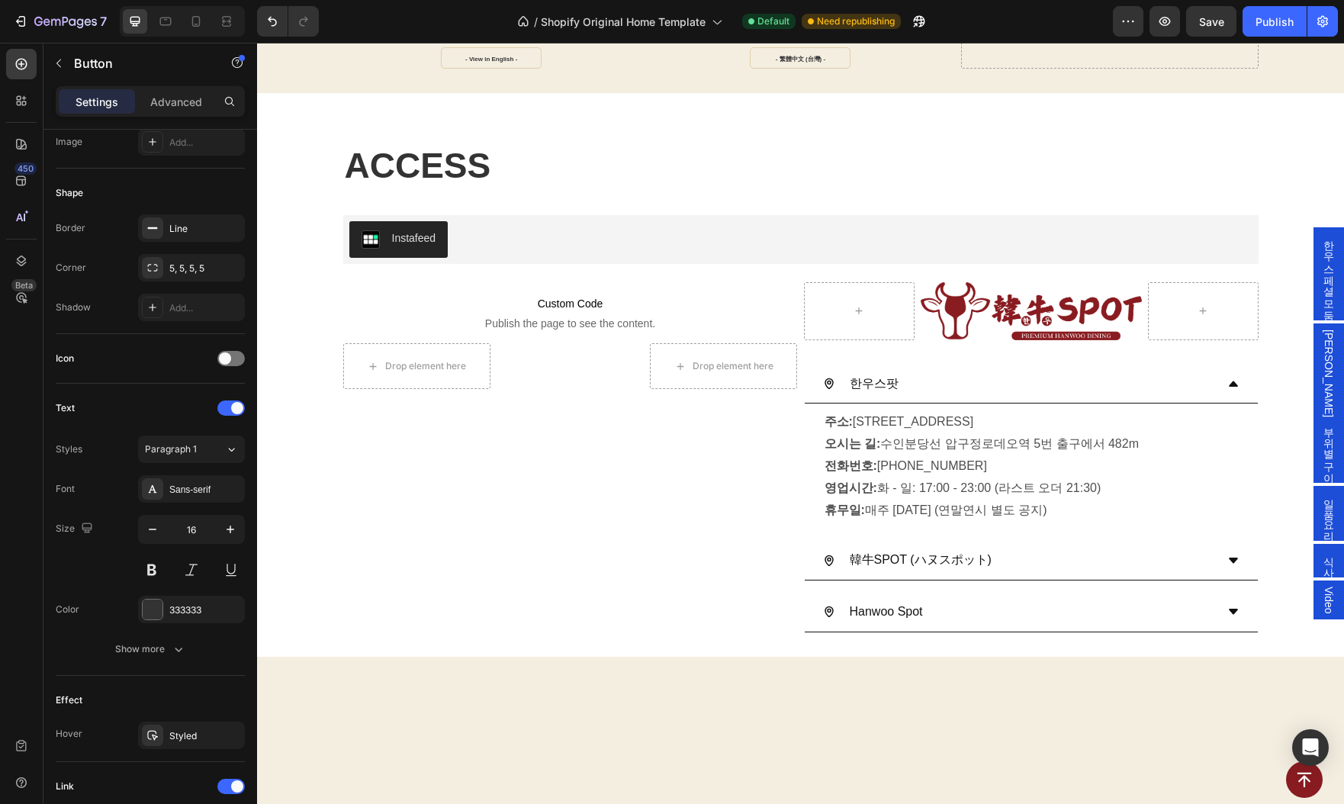
click at [802, 8] on strong "- 简体中文 -" at bounding box center [801, 4] width 32 height 7
click at [763, 14] on link "- 简体中文 -" at bounding box center [800, 2] width 101 height 21
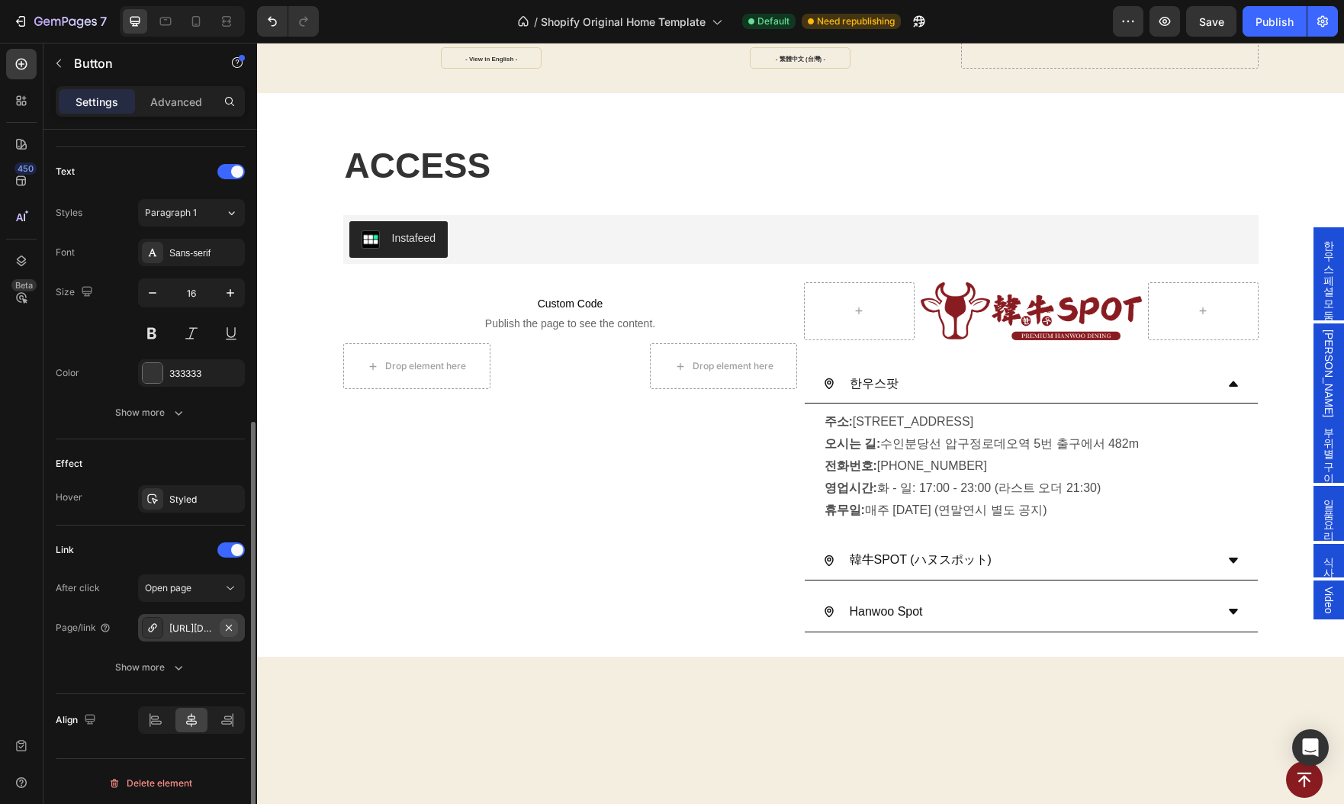
click at [229, 625] on icon "button" at bounding box center [229, 628] width 12 height 12
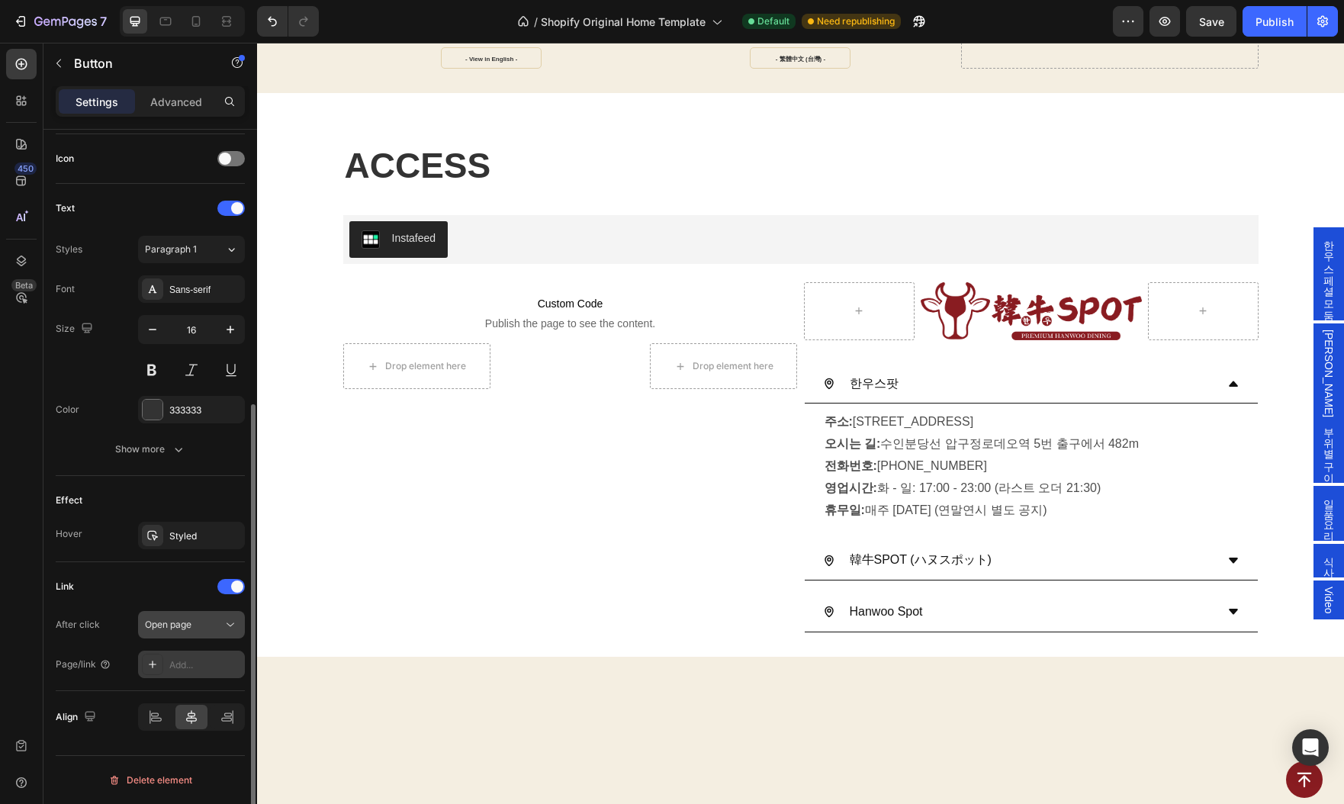
scroll to position [452, 0]
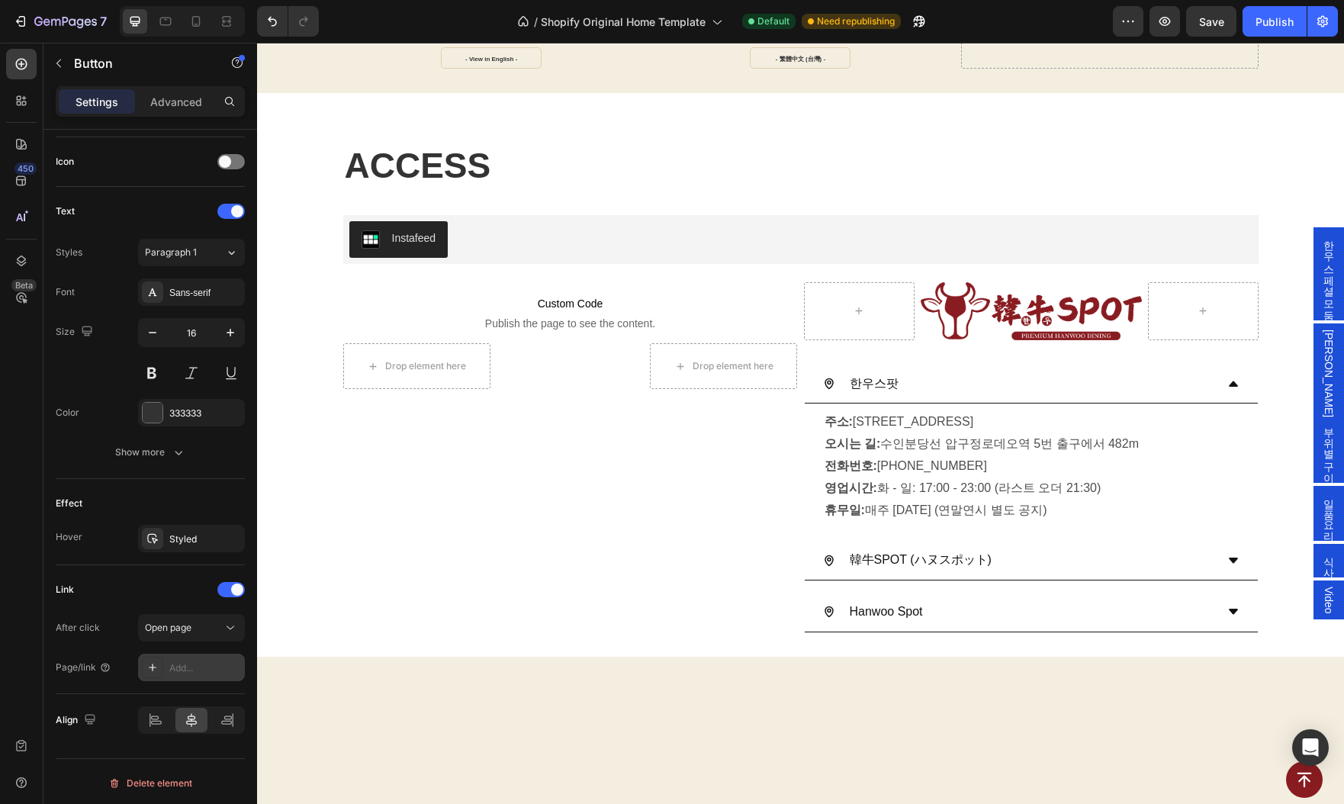
click at [193, 663] on div "Add..." at bounding box center [205, 668] width 72 height 14
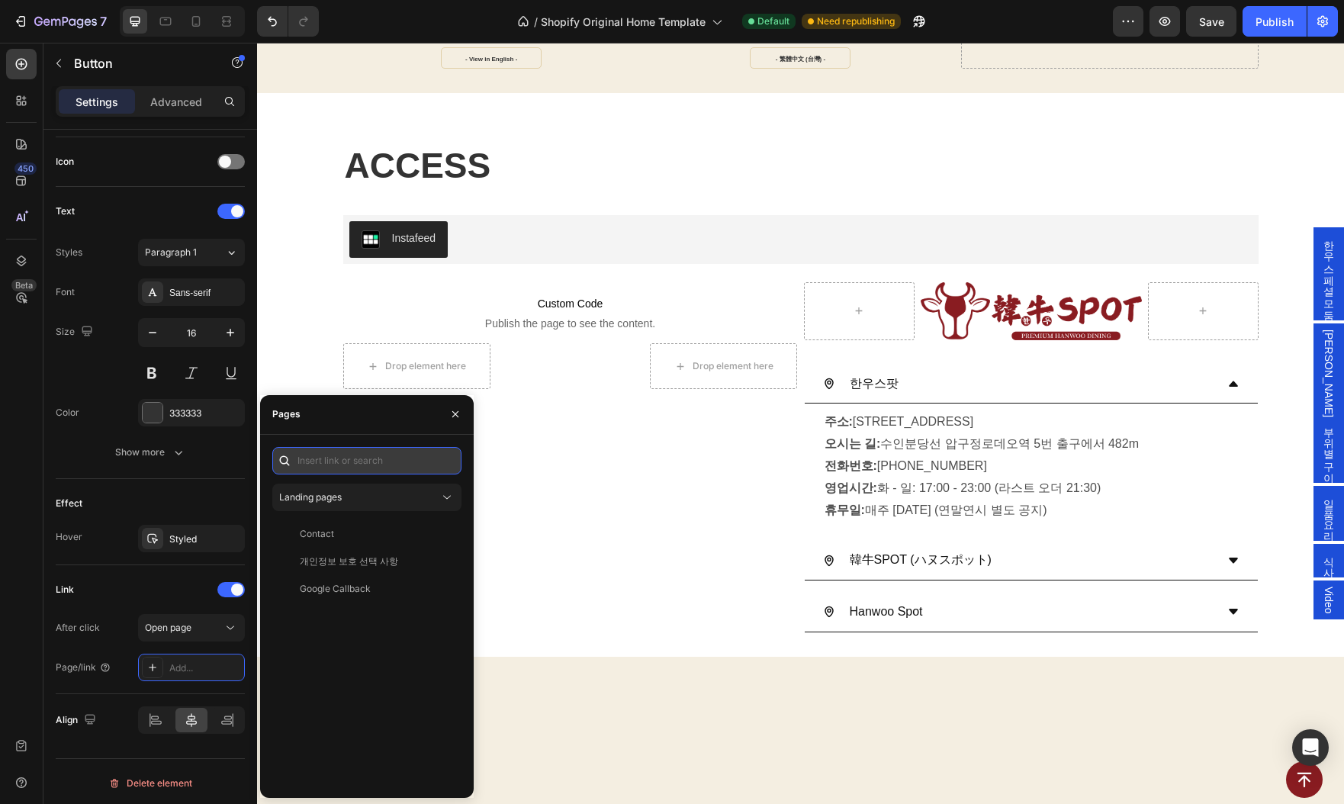
click at [357, 455] on input "text" at bounding box center [366, 460] width 189 height 27
paste input "https://www.hanwoospot.com/zh-cn/#gU8E27D3C7"
type input "https://www.hanwoospot.com/zh-cn/#gU8E27D3C7"
click at [345, 497] on div "https://www.hanwoospot.com/zh-cn/#gU8E27D3C7" at bounding box center [349, 497] width 98 height 14
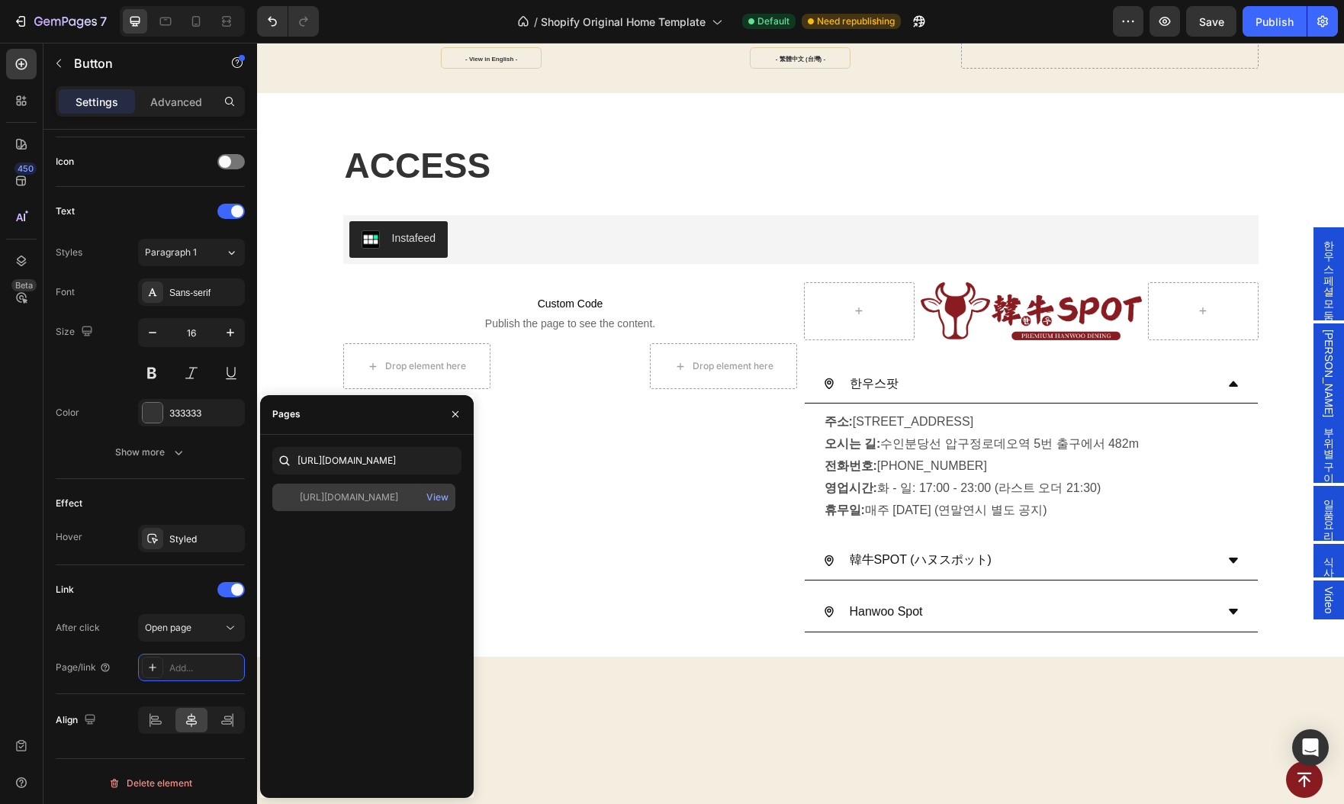
scroll to position [0, 0]
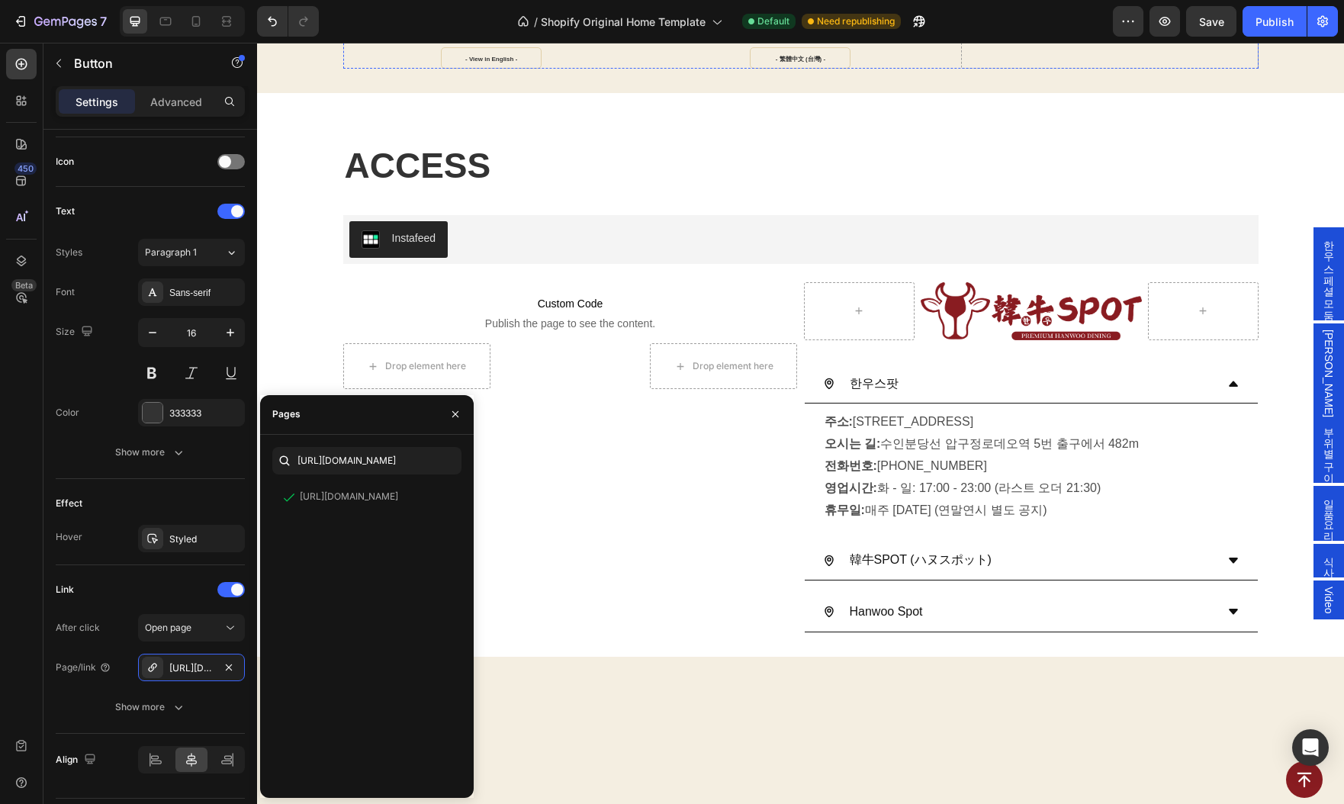
click at [771, 43] on p "- 繁體中文 (香港・澳門) -" at bounding box center [799, 31] width 59 height 24
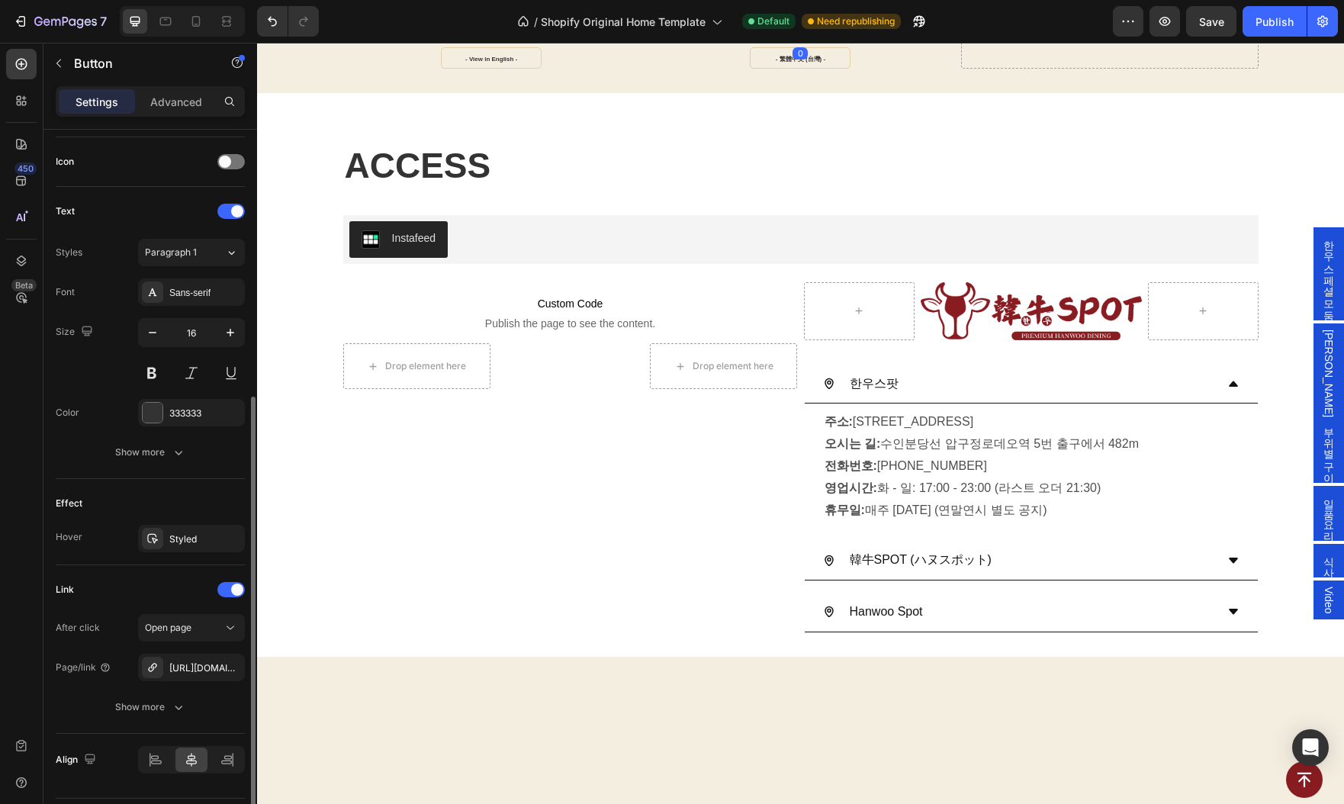
scroll to position [452, 0]
click at [758, 41] on link "- 繁體中文 (香港・澳門) -" at bounding box center [800, 30] width 101 height 21
click at [234, 666] on icon "button" at bounding box center [229, 668] width 12 height 12
click at [182, 667] on div "Add..." at bounding box center [205, 669] width 72 height 14
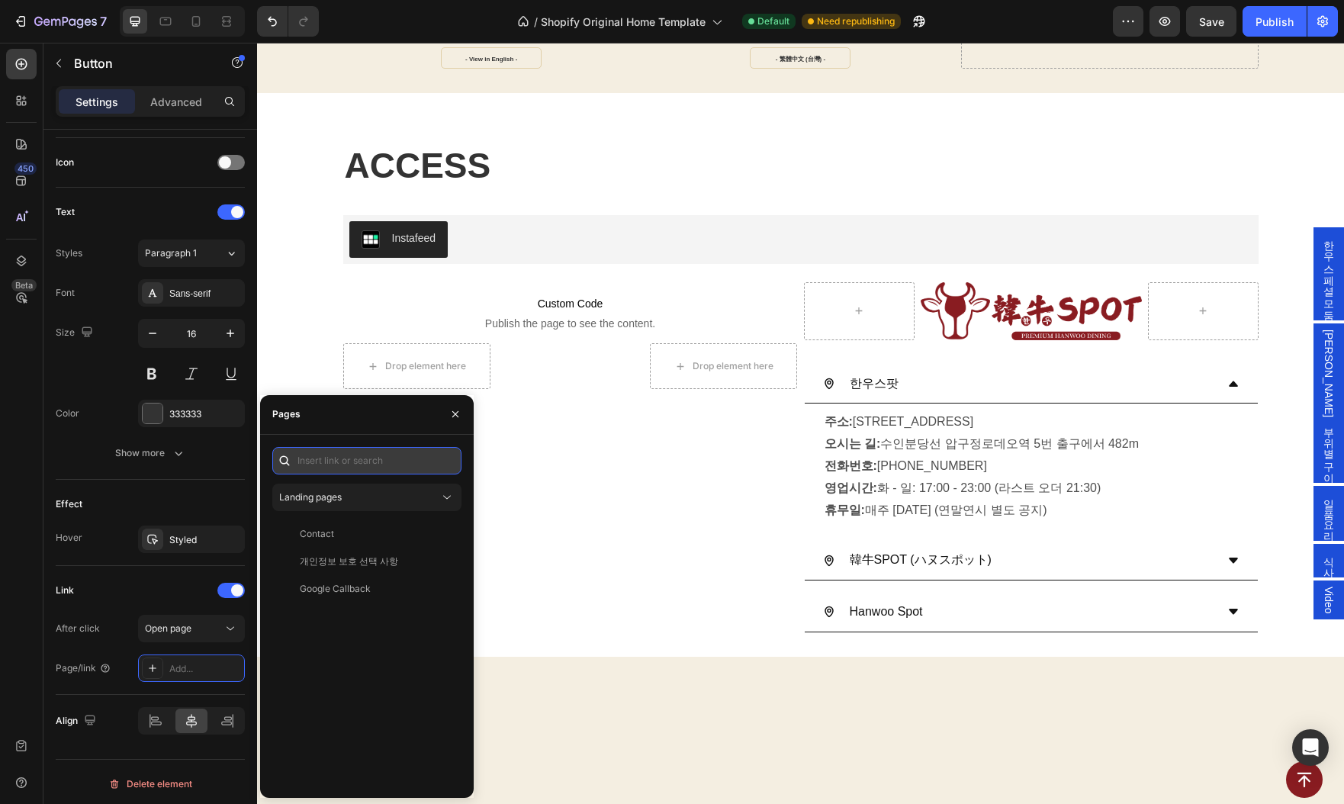
click at [383, 460] on input "text" at bounding box center [366, 460] width 189 height 27
paste input "https://www.hanwoospot.com/zh-hk/#gU8E27D3C7"
type input "https://www.hanwoospot.com/zh-hk/#gU8E27D3C7"
click at [348, 500] on div "https://www.hanwoospot.com/zh-hk/#gU8E27D3C7" at bounding box center [349, 497] width 98 height 14
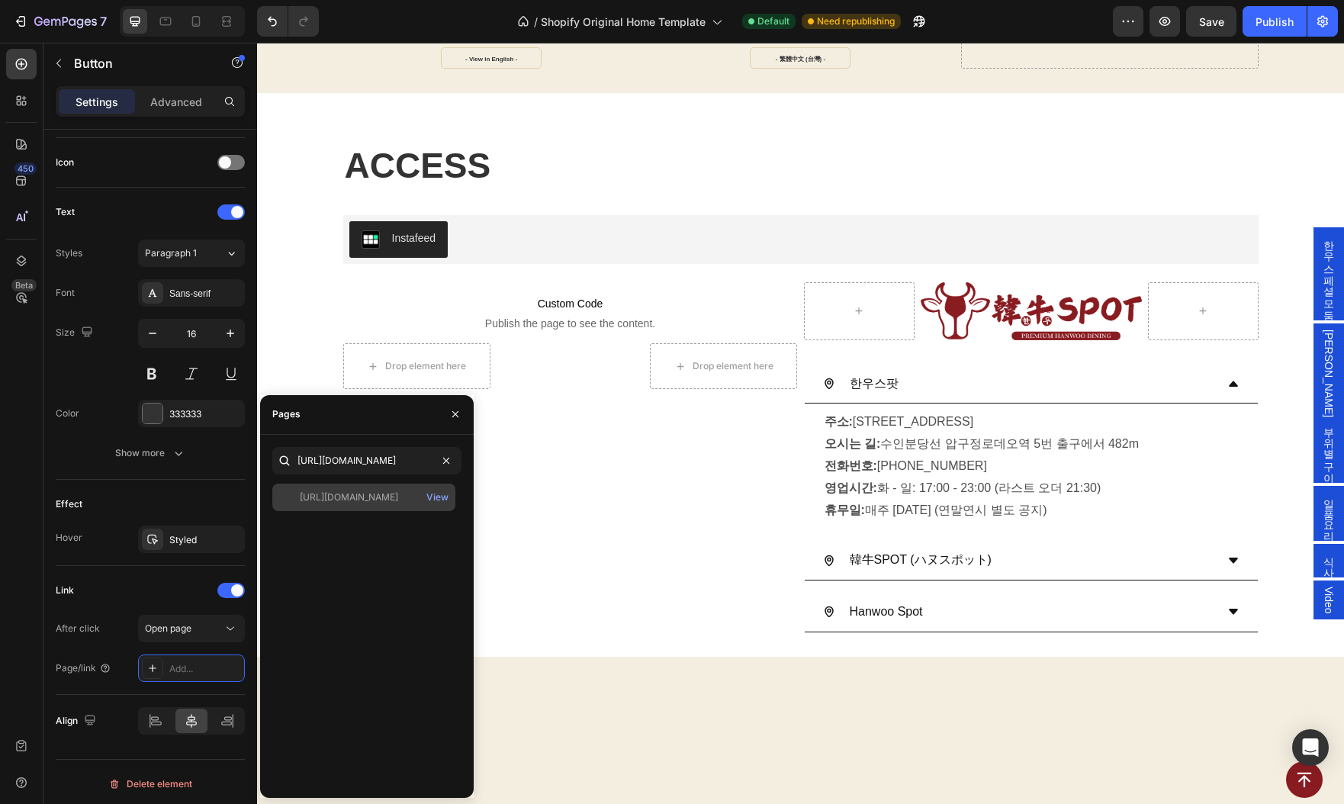
scroll to position [0, 0]
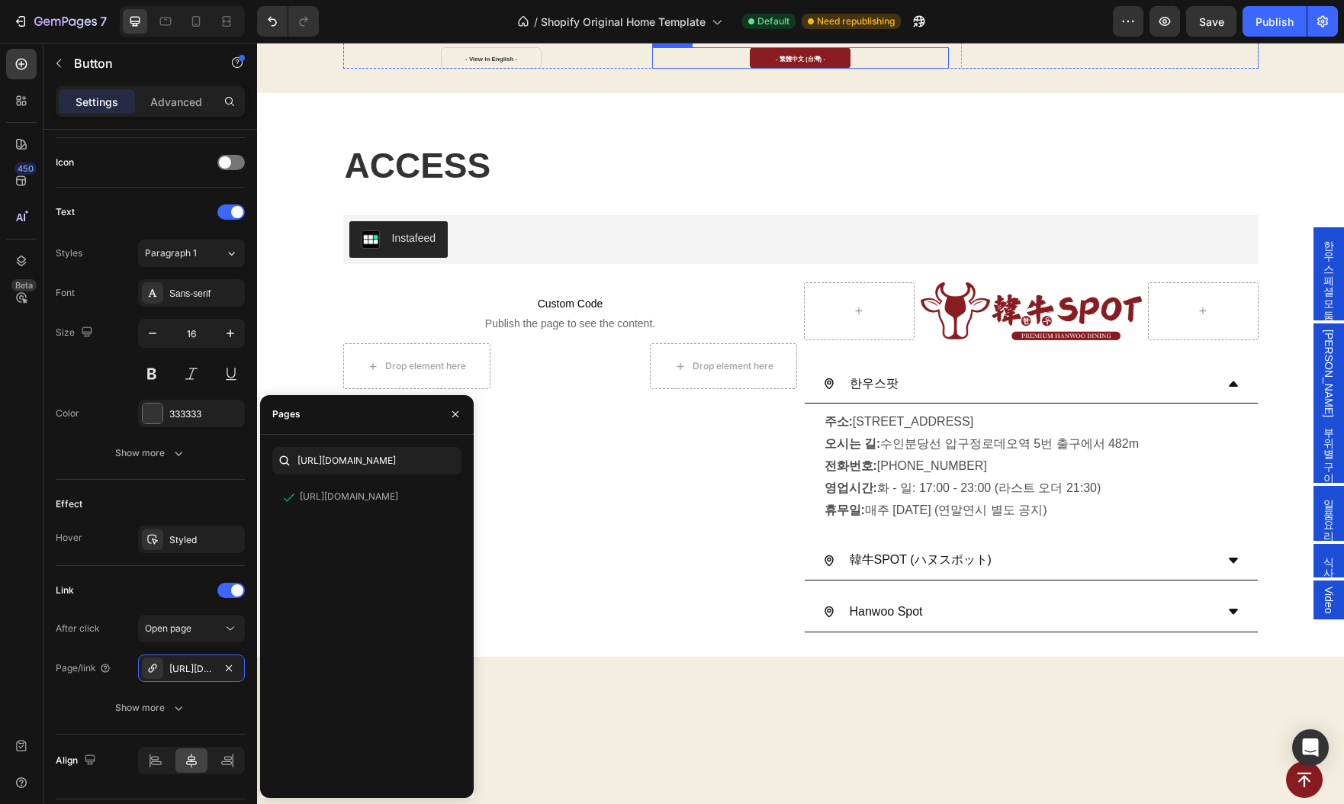
click at [757, 69] on link "- 繁體中文 (台灣) -" at bounding box center [800, 57] width 101 height 21
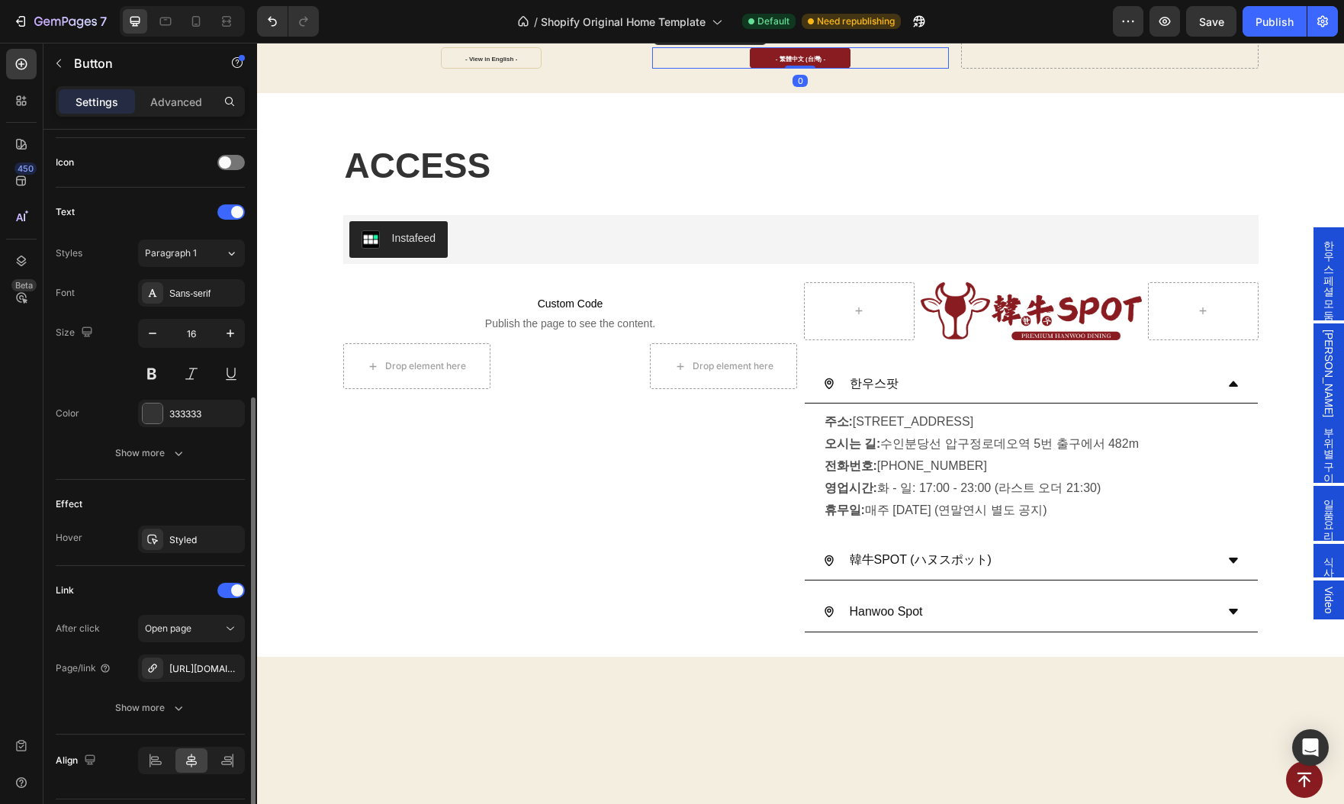
scroll to position [452, 0]
click at [769, 69] on link "- 繁體中文 (台灣) -" at bounding box center [800, 57] width 101 height 21
click at [228, 664] on icon "button" at bounding box center [229, 667] width 6 height 6
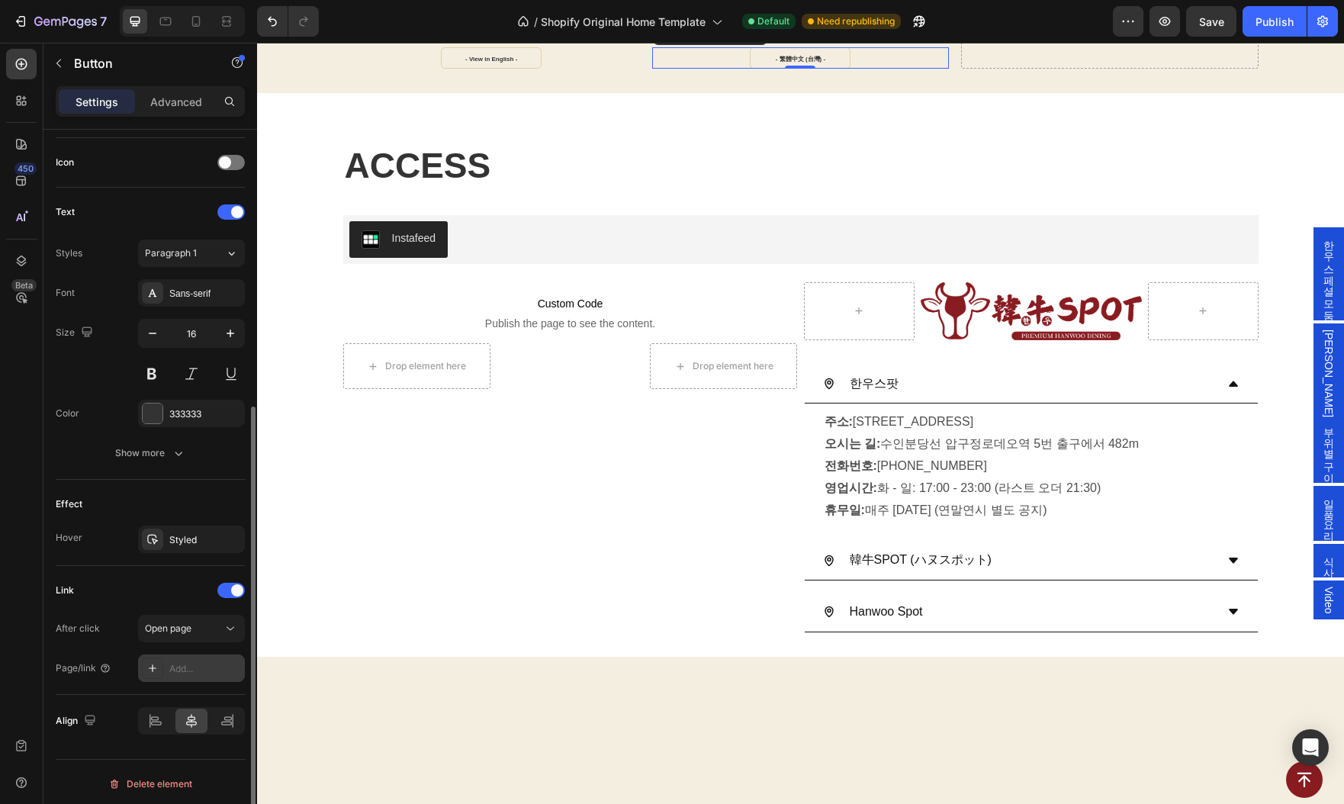
click at [198, 664] on div "Add..." at bounding box center [205, 669] width 72 height 14
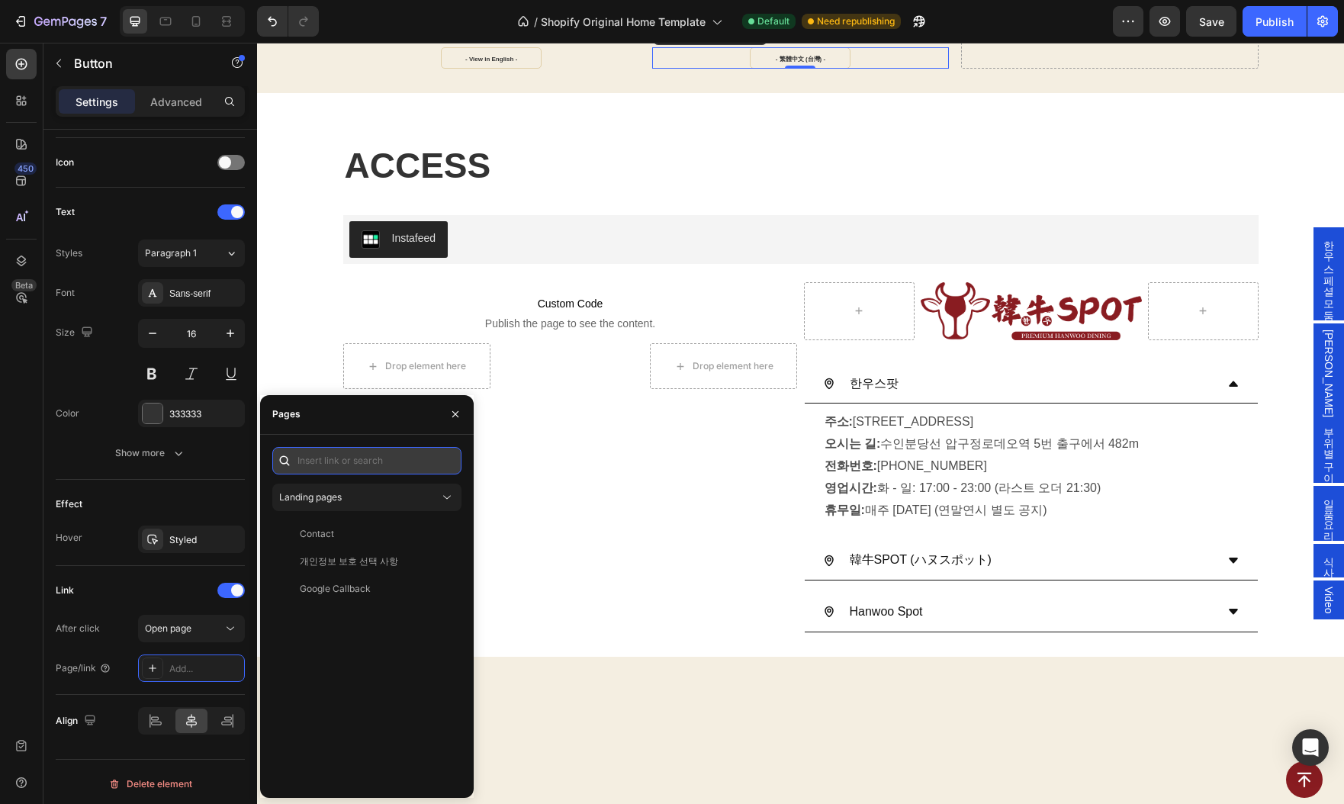
click at [362, 460] on input "text" at bounding box center [366, 460] width 189 height 27
paste input "https://www.hanwoospot.com/zh-tw/#gU8E27D3C7"
type input "https://www.hanwoospot.com/zh-tw/#gU8E27D3C7"
click at [354, 500] on div "https://www.hanwoospot.com/zh-tw/#gU8E27D3C7" at bounding box center [349, 497] width 98 height 14
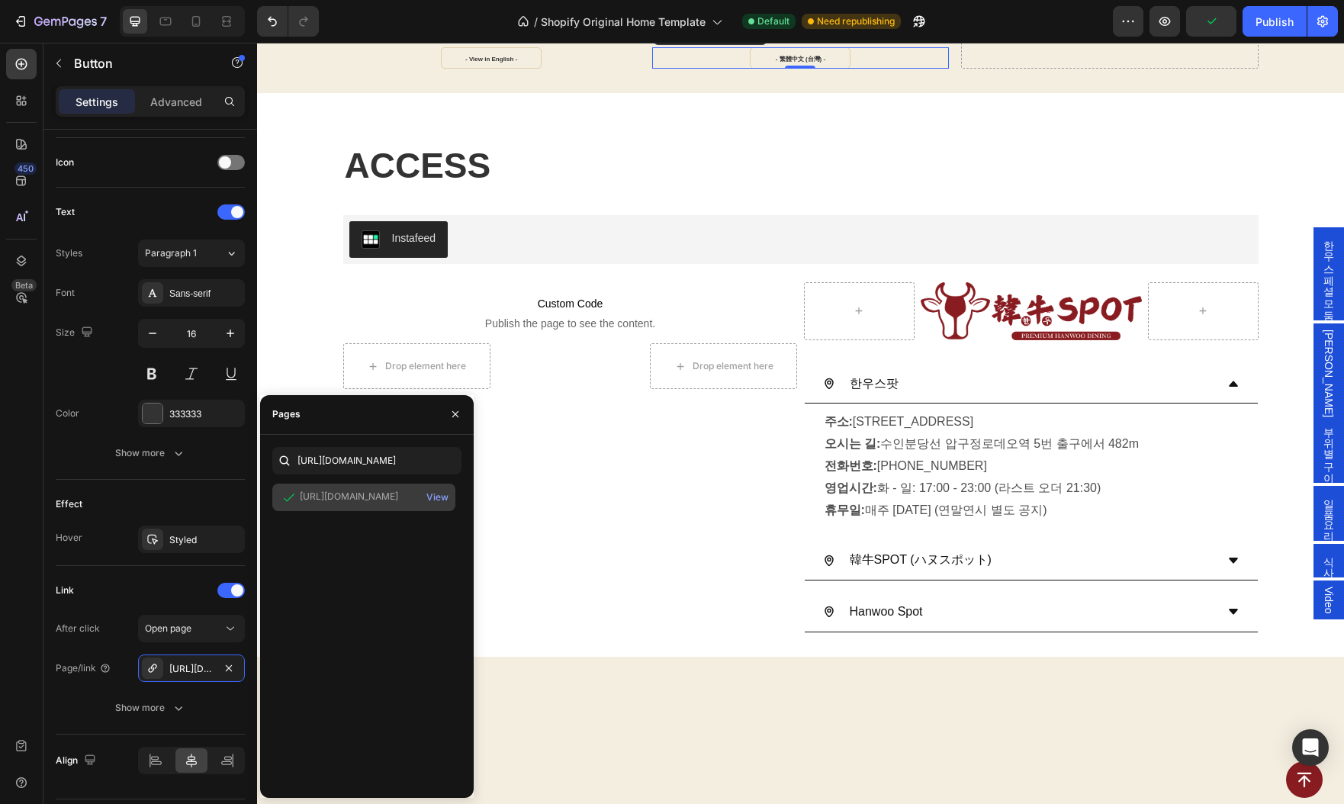
scroll to position [0, 0]
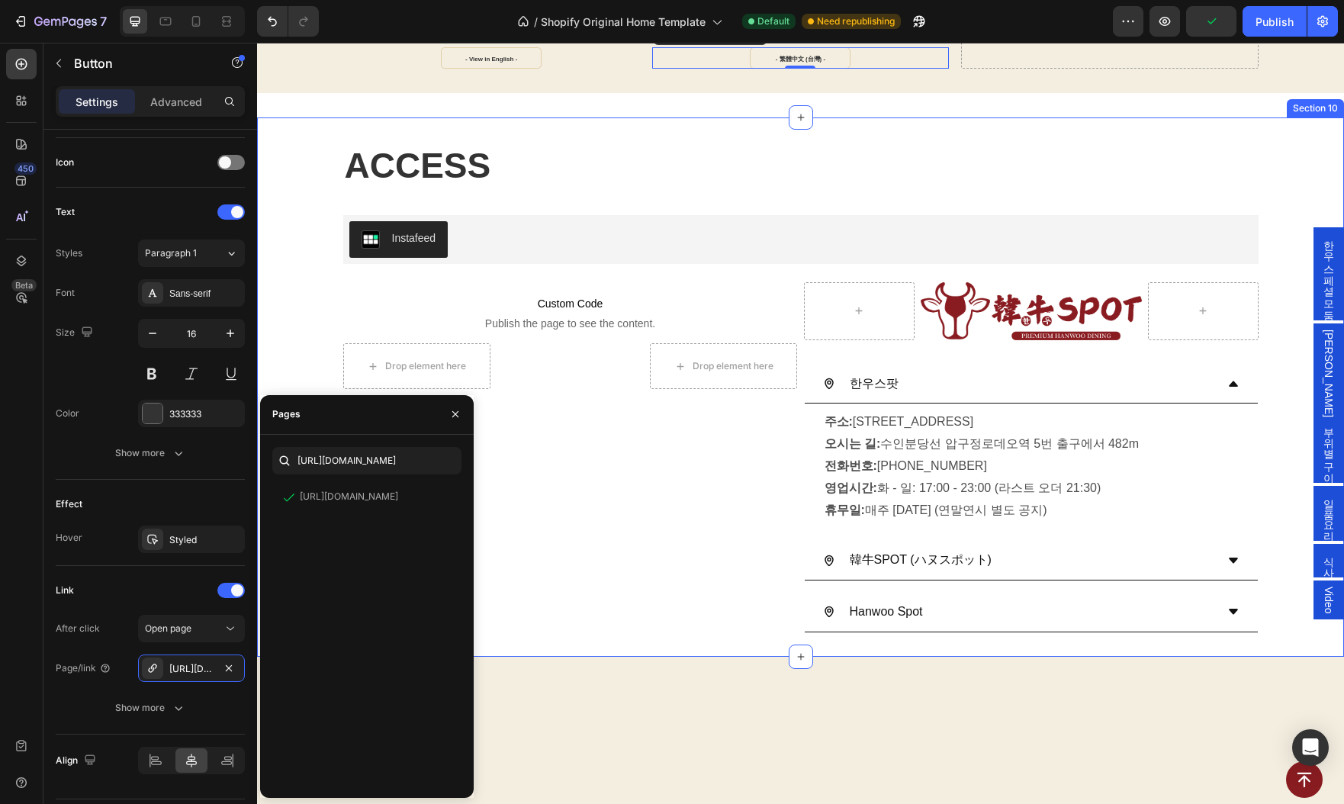
click at [666, 521] on div "ACCESS Heading Instafeed Instafeed Custom Code Publish the page to see the cont…" at bounding box center [800, 386] width 1087 height 539
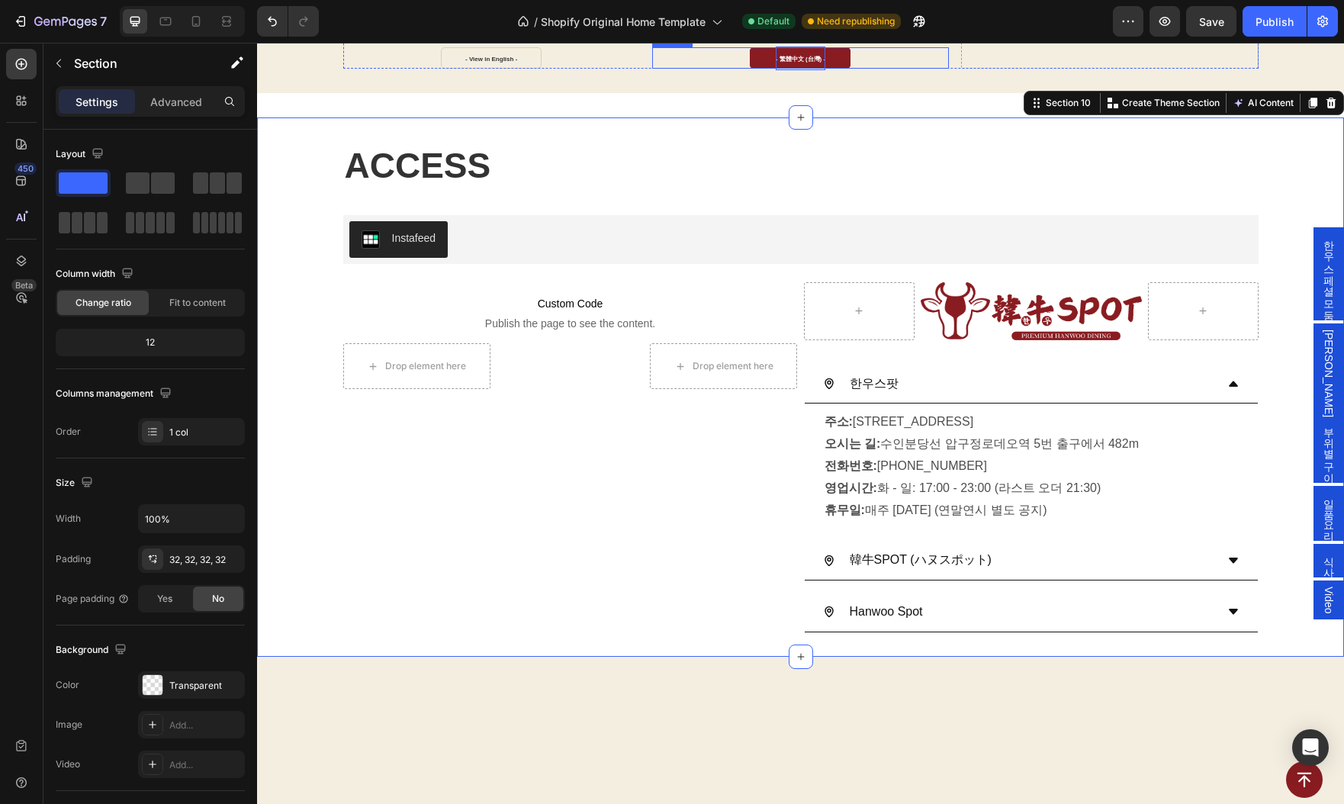
scroll to position [2607, 0]
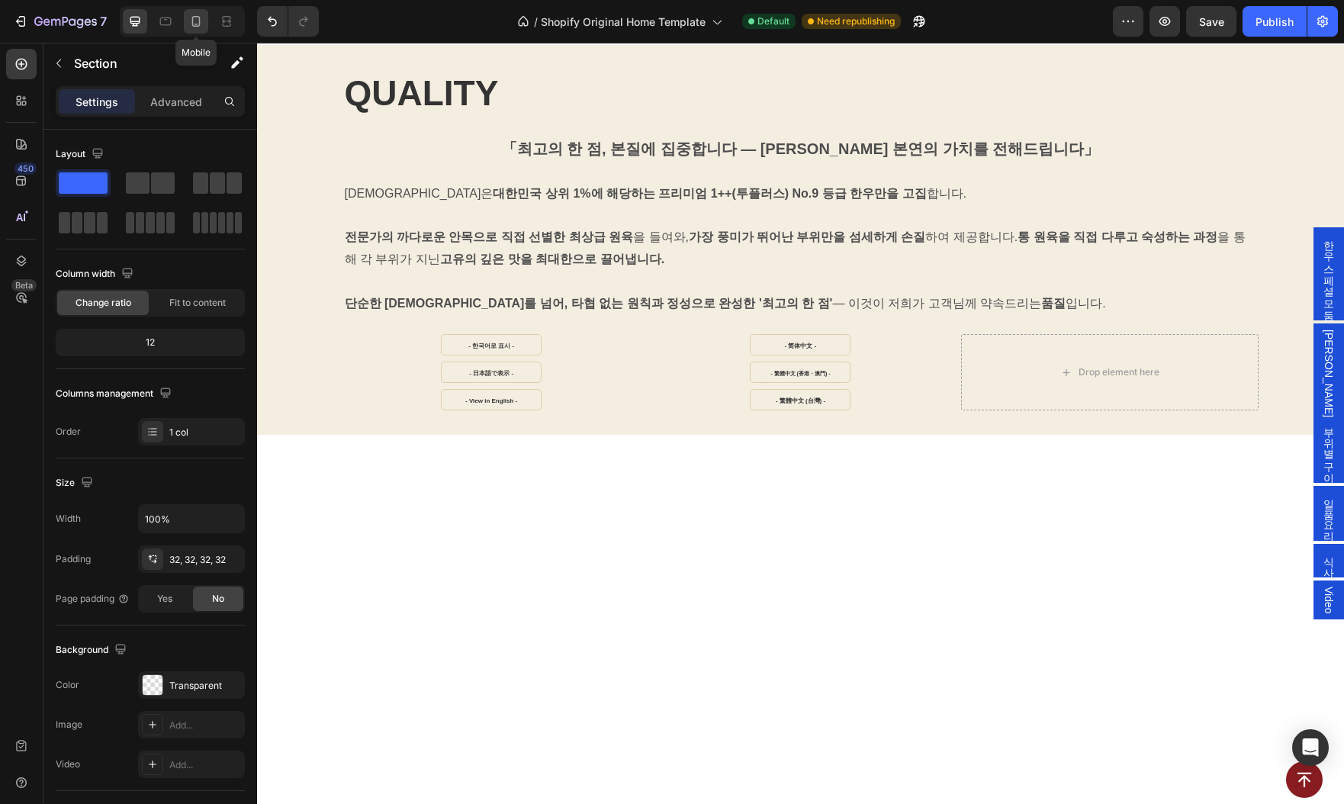
click at [199, 22] on icon at bounding box center [196, 21] width 8 height 11
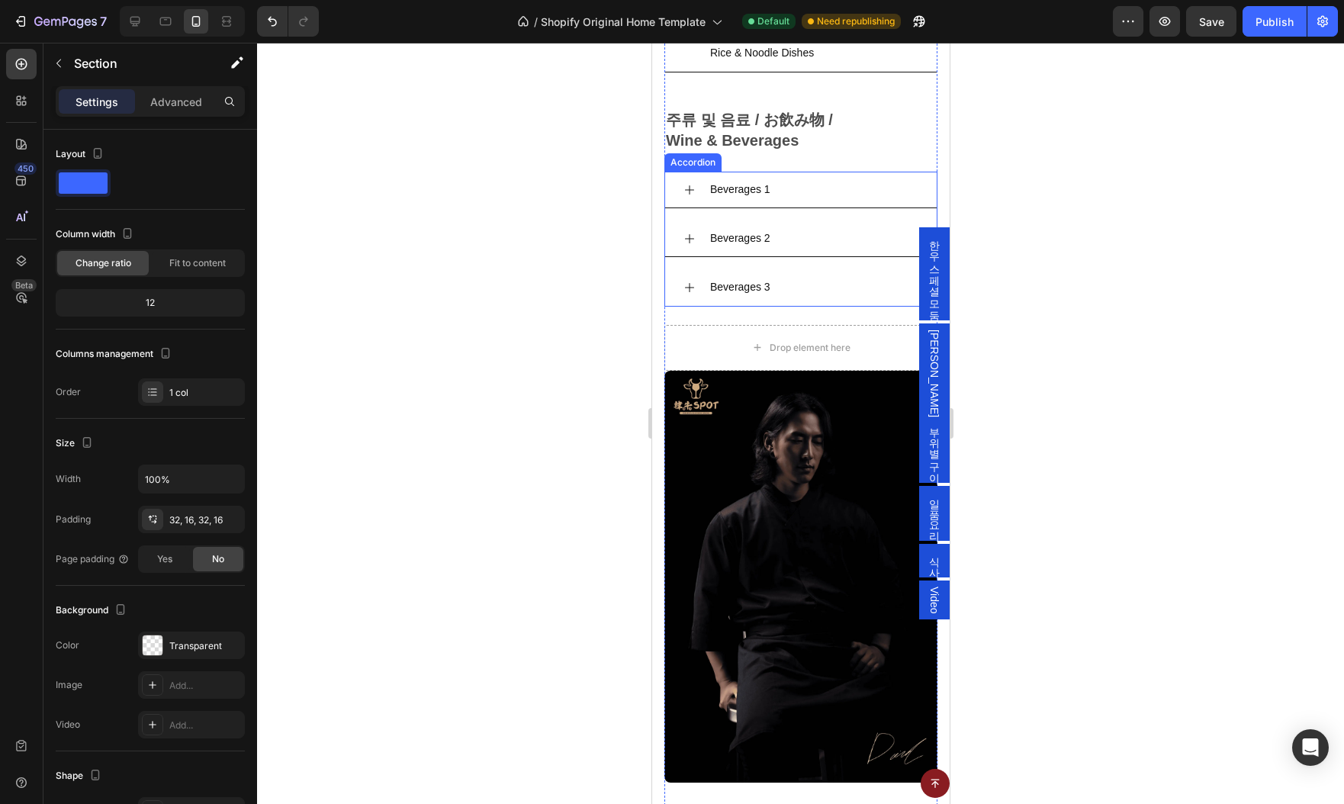
scroll to position [2062, 0]
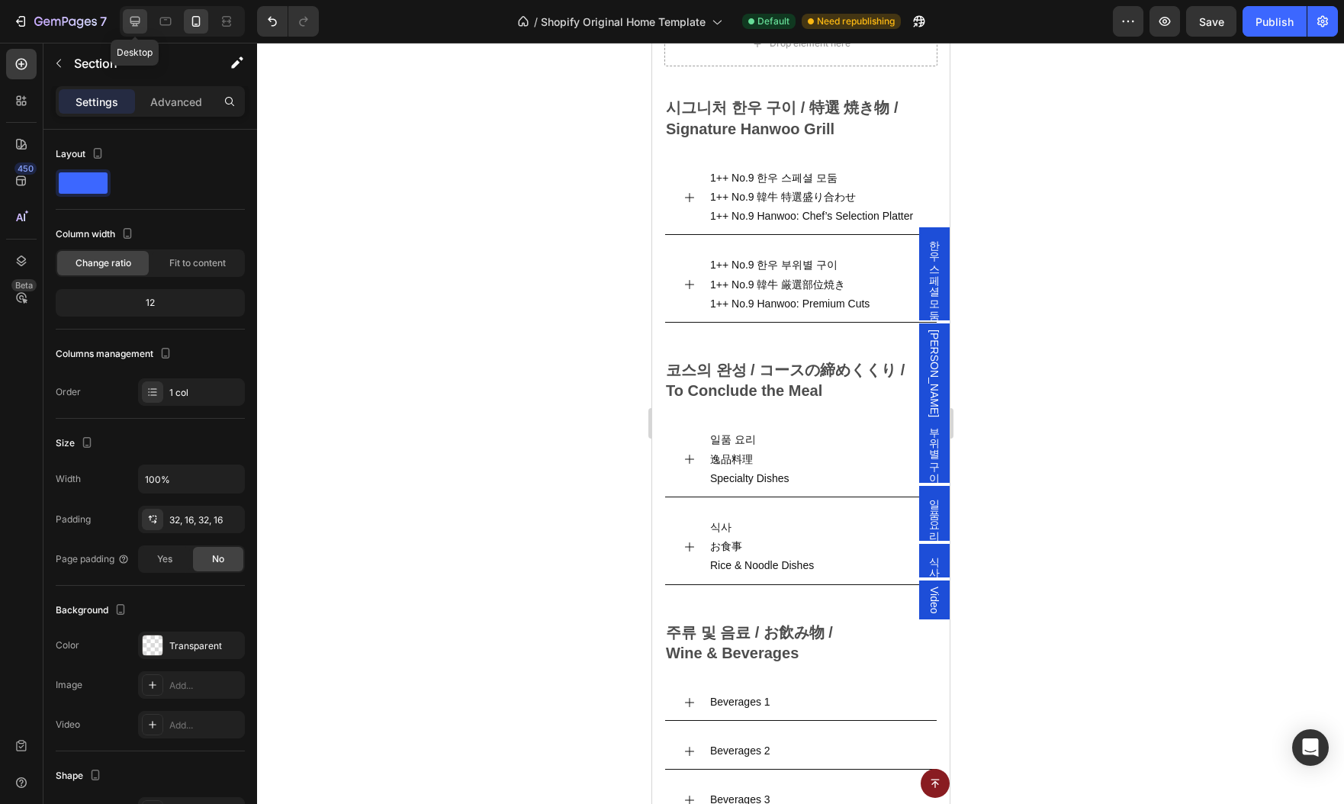
click at [140, 27] on icon at bounding box center [134, 21] width 15 height 15
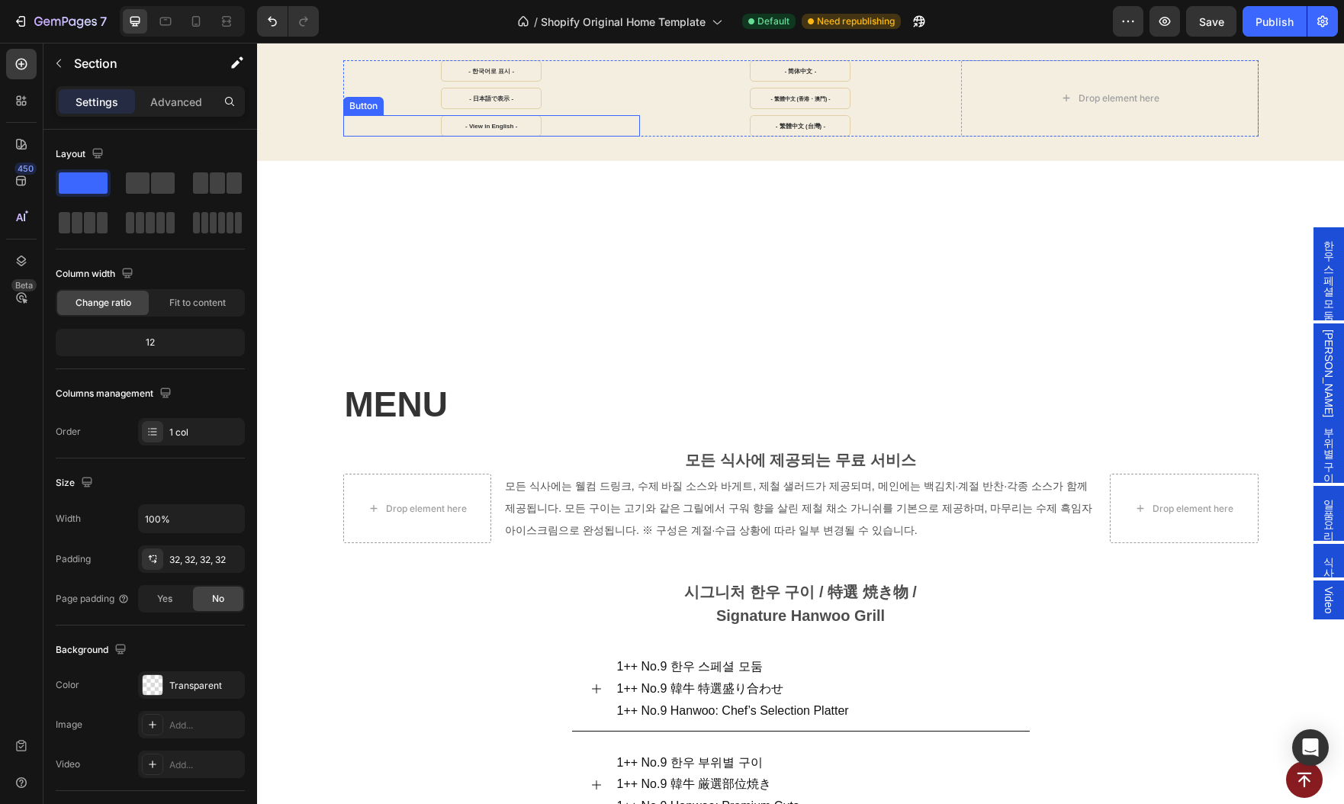
scroll to position [402, 0]
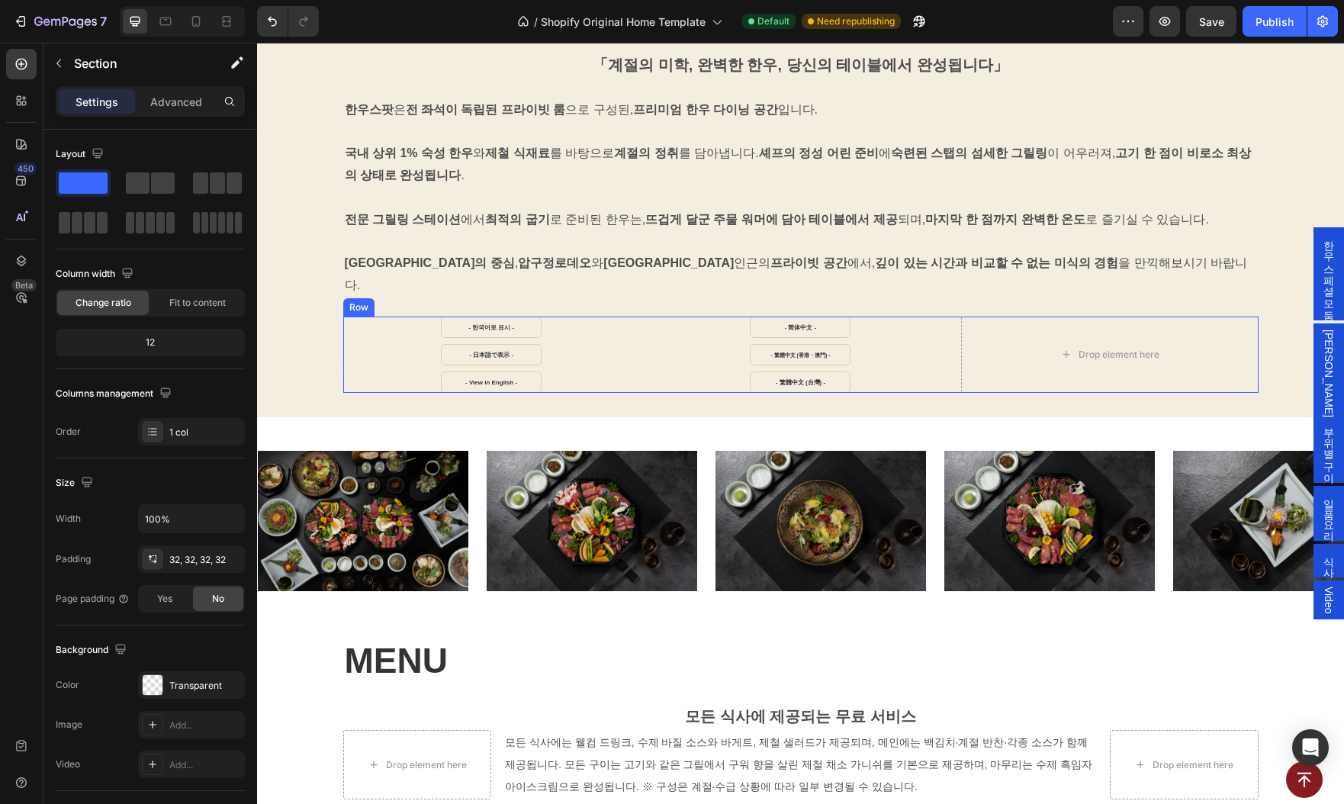
click at [644, 329] on div "- 한국어로 표시 - Button - 日本語で表示 - Button - View in English - Button - 简体中文 - Button…" at bounding box center [800, 355] width 915 height 76
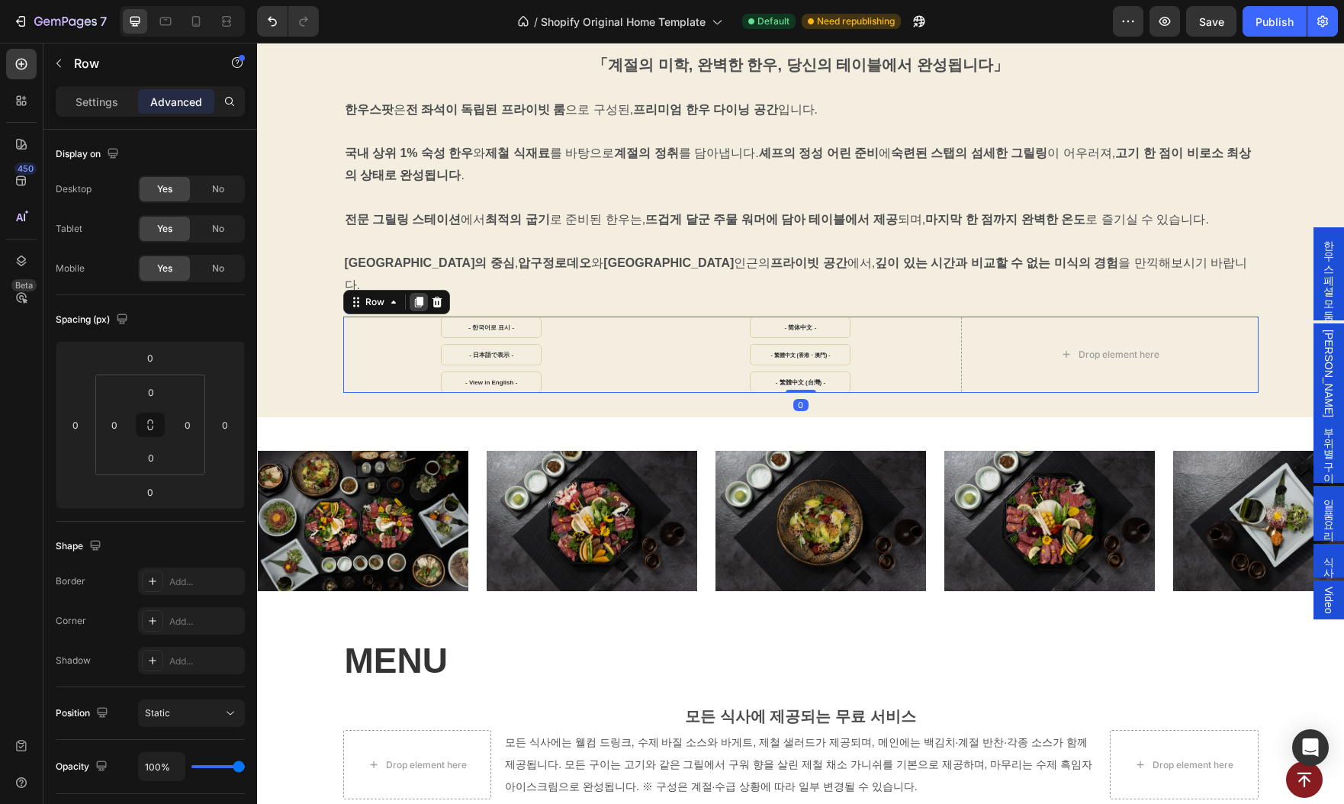
click at [417, 297] on icon at bounding box center [418, 302] width 8 height 11
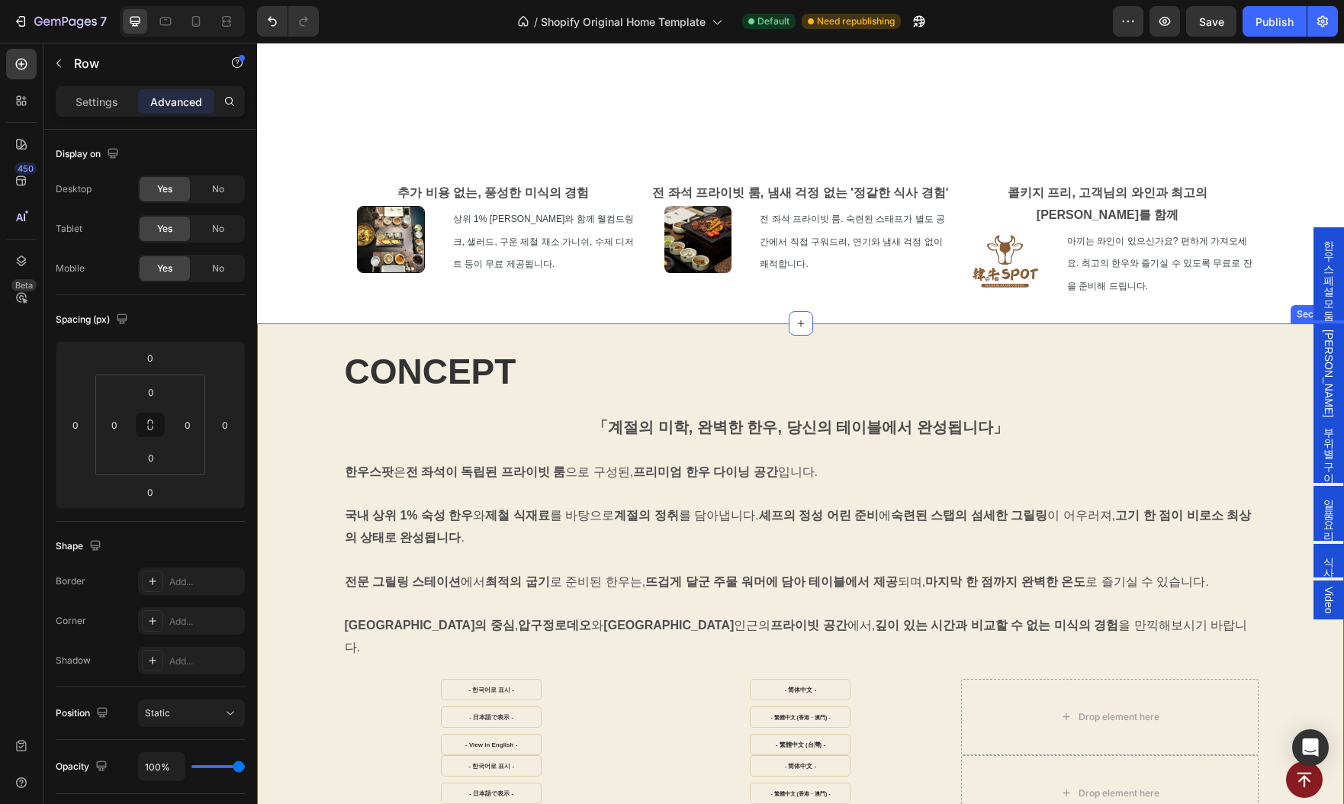
scroll to position [231, 0]
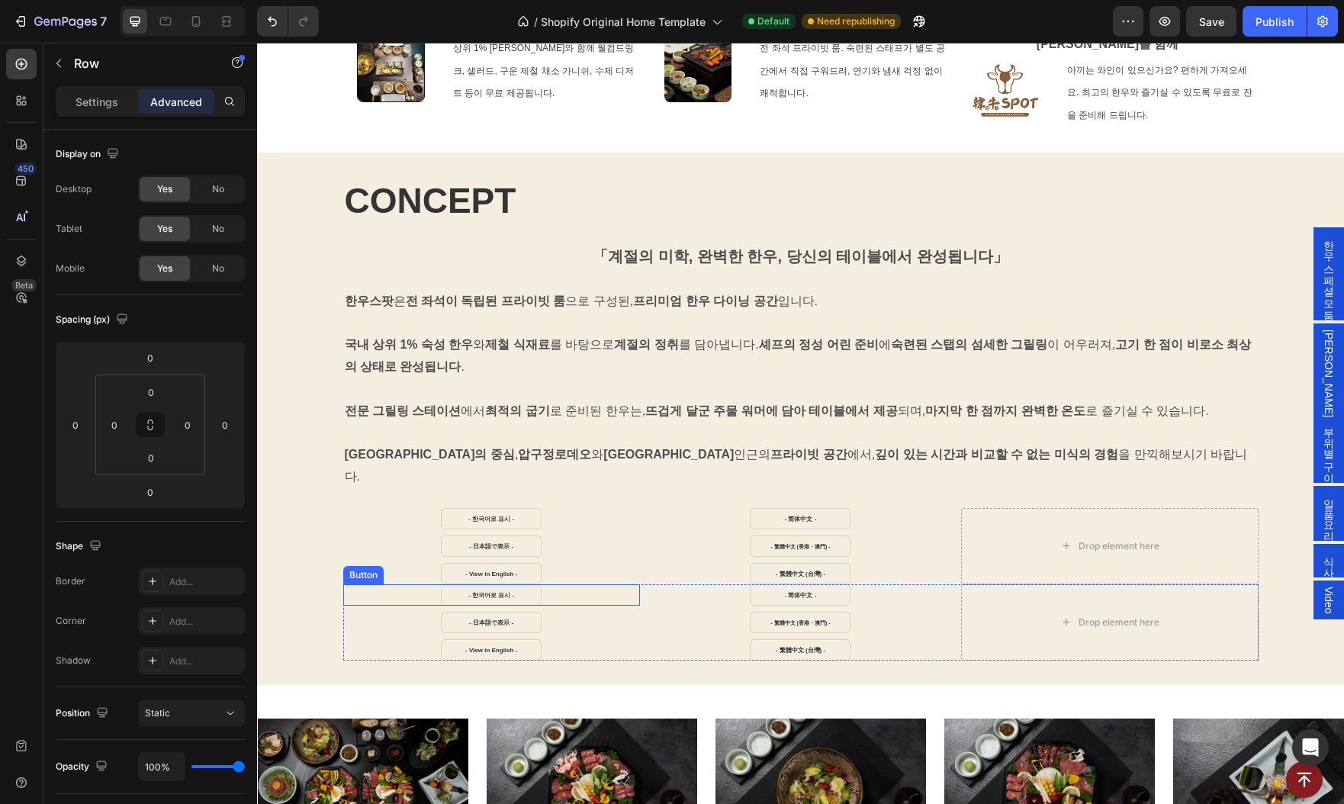
click at [625, 584] on div "- 한국어로 표시 - Button" at bounding box center [491, 594] width 297 height 21
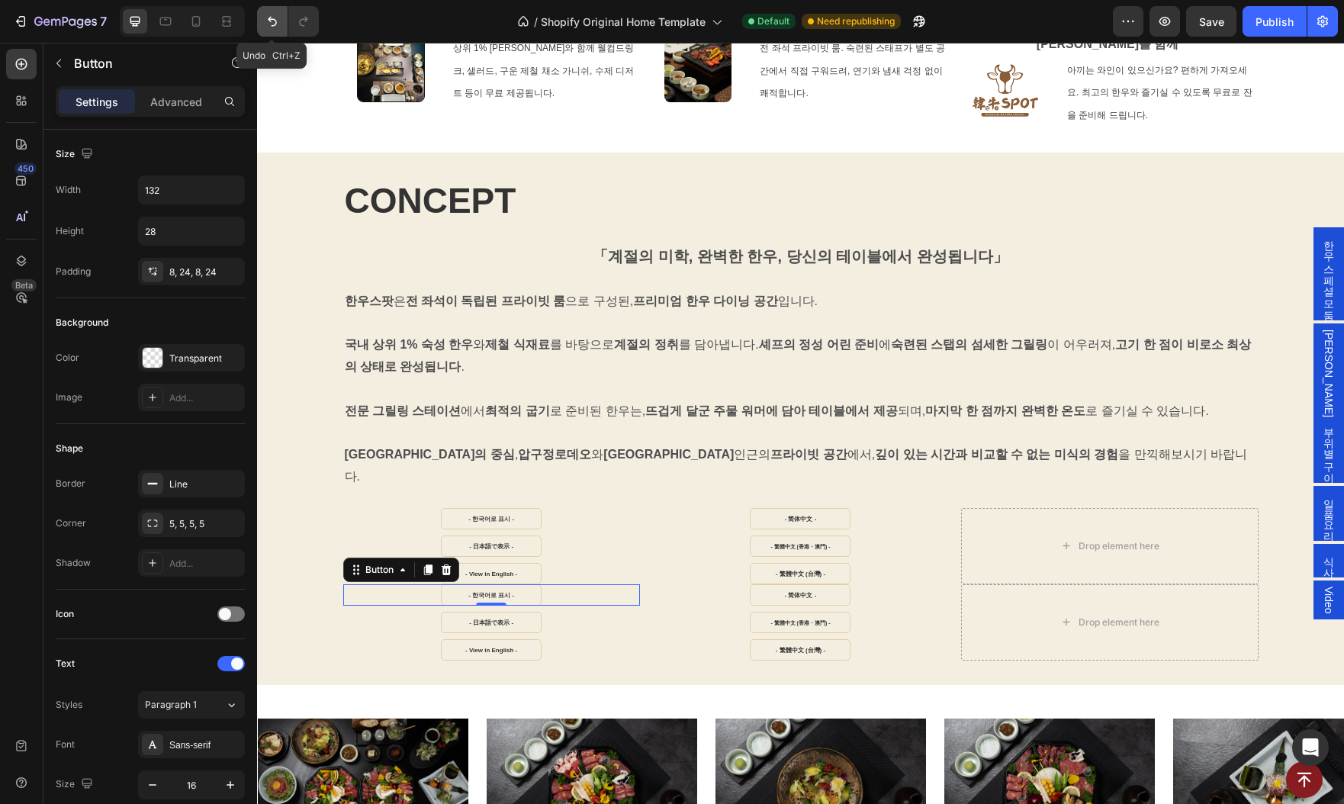
click at [265, 23] on icon "Undo/Redo" at bounding box center [272, 21] width 15 height 15
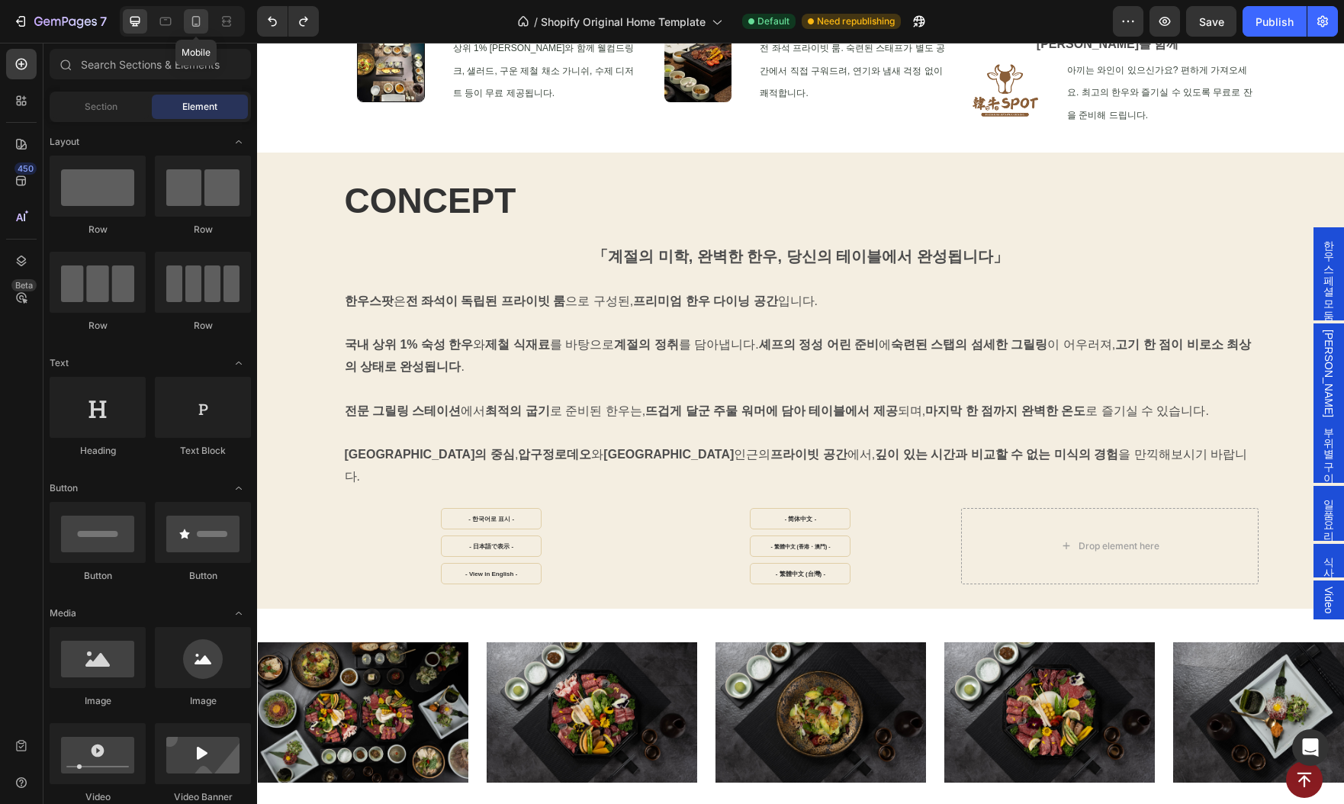
click at [198, 21] on icon at bounding box center [196, 21] width 8 height 11
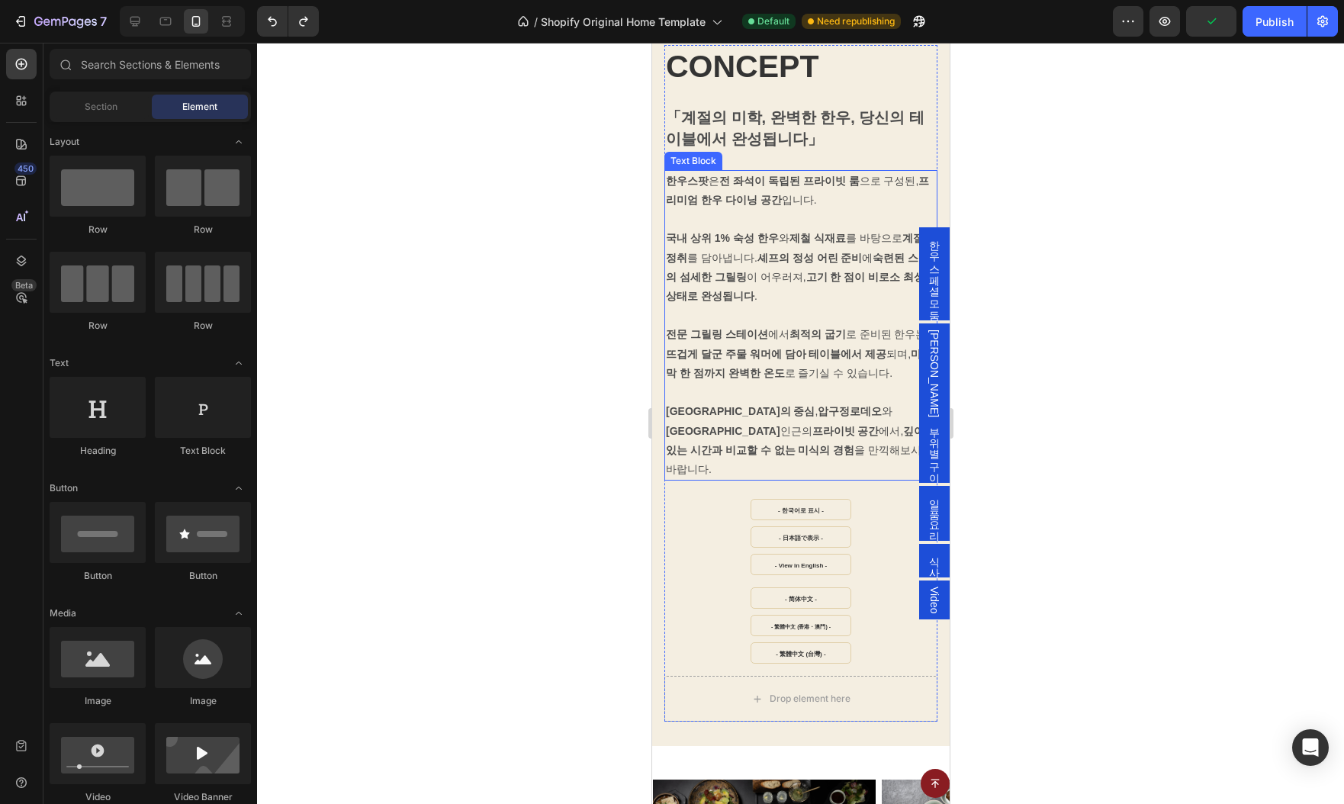
scroll to position [854, 0]
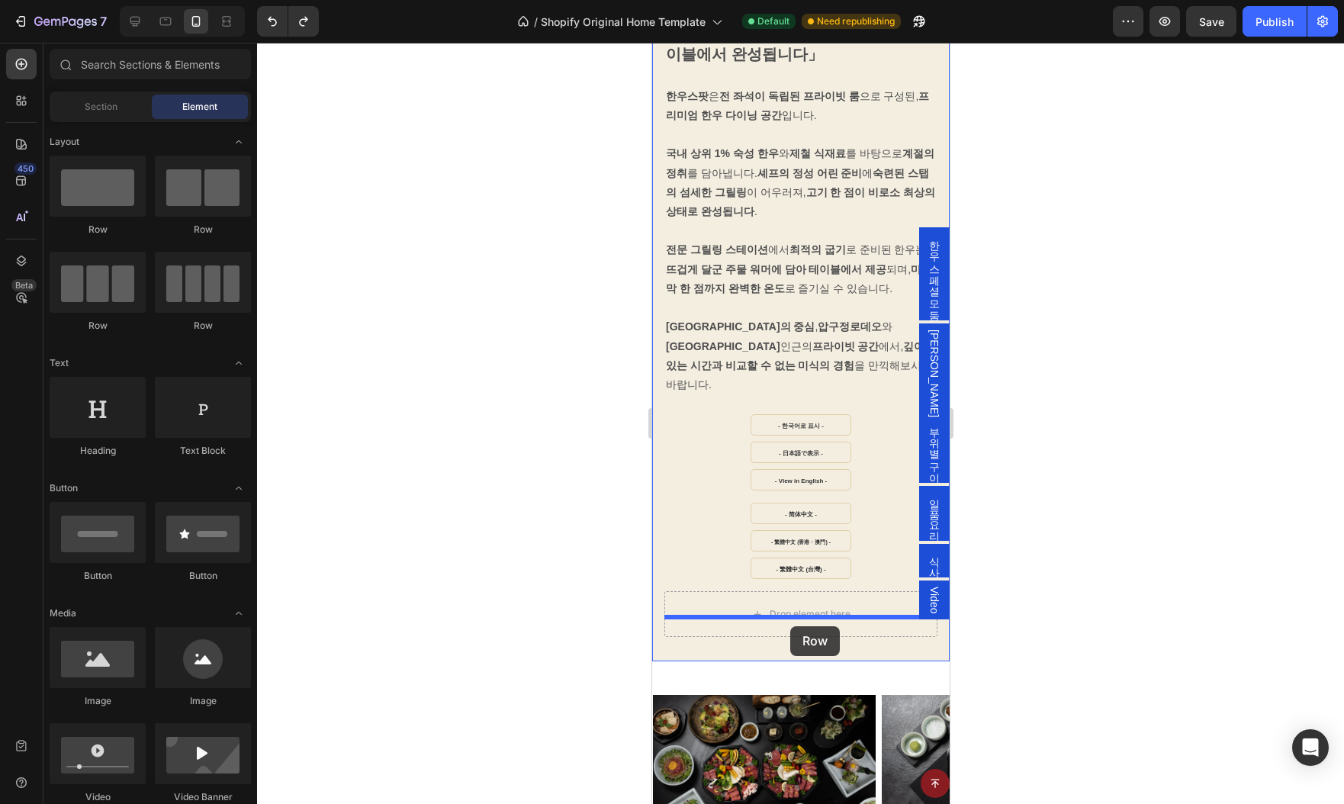
drag, startPoint x: 738, startPoint y: 333, endPoint x: 790, endPoint y: 626, distance: 297.6
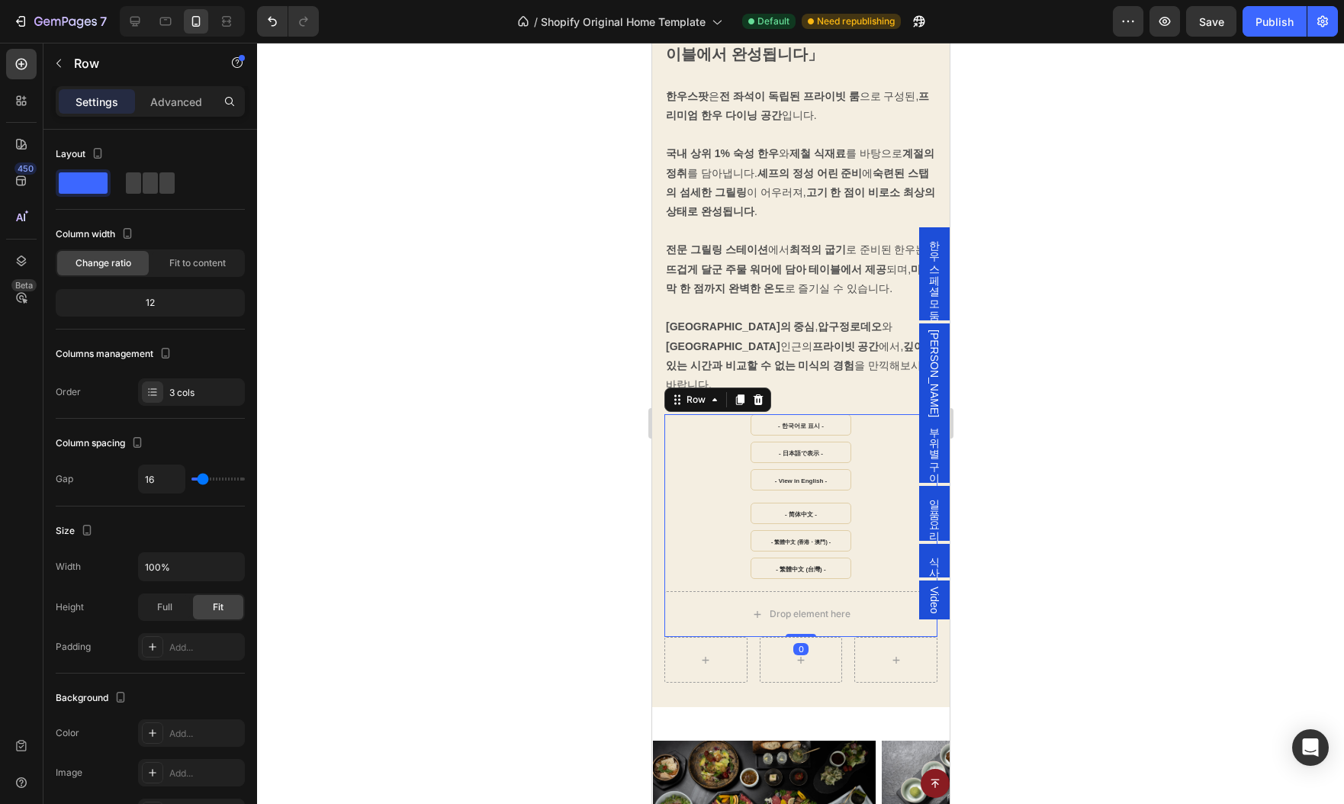
click at [668, 558] on div "- 한국어로 표시 - Button - 日本語で表示 - Button - View in English - Button - 简体中文 - Button…" at bounding box center [800, 525] width 273 height 223
click at [708, 394] on icon at bounding box center [714, 400] width 12 height 12
click at [746, 673] on div "CONCEPT Heading 「계절의 미학, 완벽한 한우, 당신의 테이블에서 완성됩니다」 Text Block 한우스팟 은 전 좌석이 독립된 프…" at bounding box center [799, 321] width 297 height 771
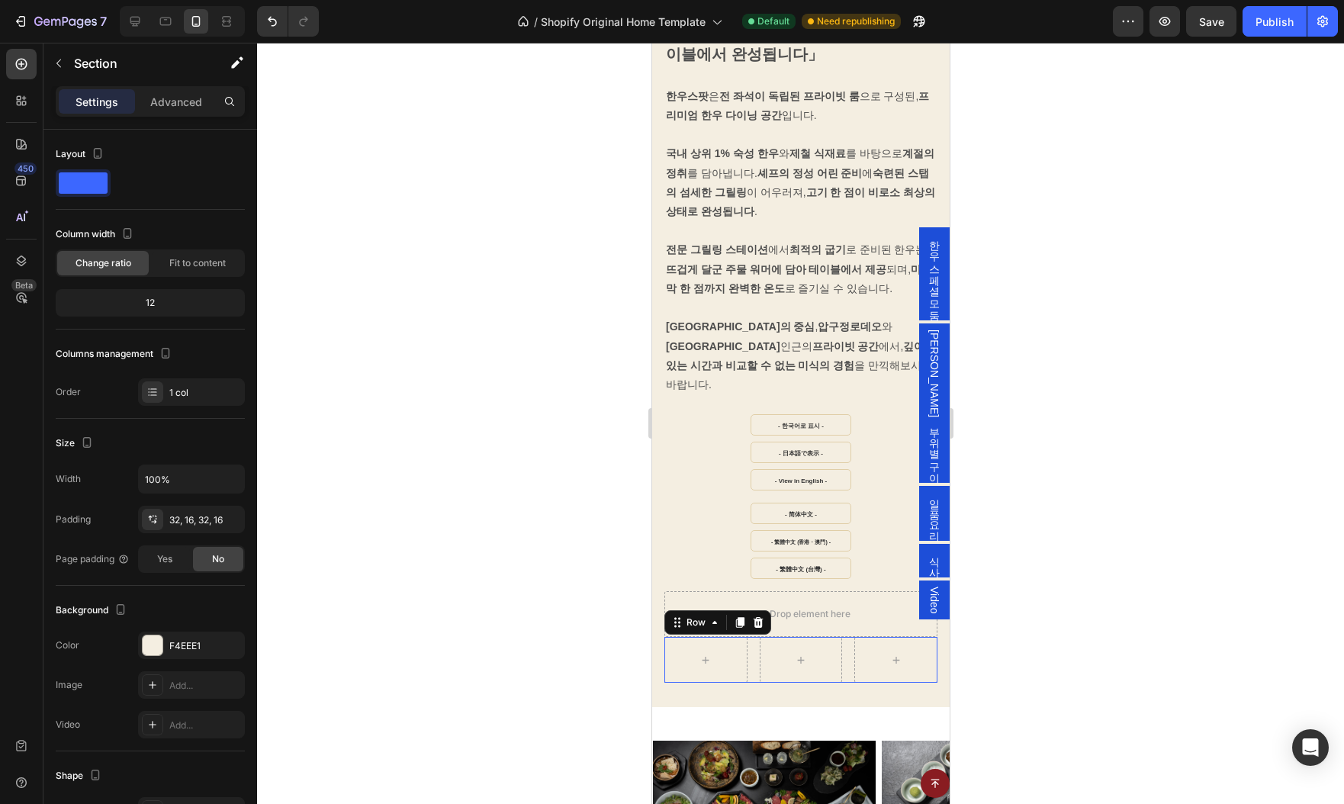
click at [751, 660] on div "Row 0" at bounding box center [800, 660] width 273 height 46
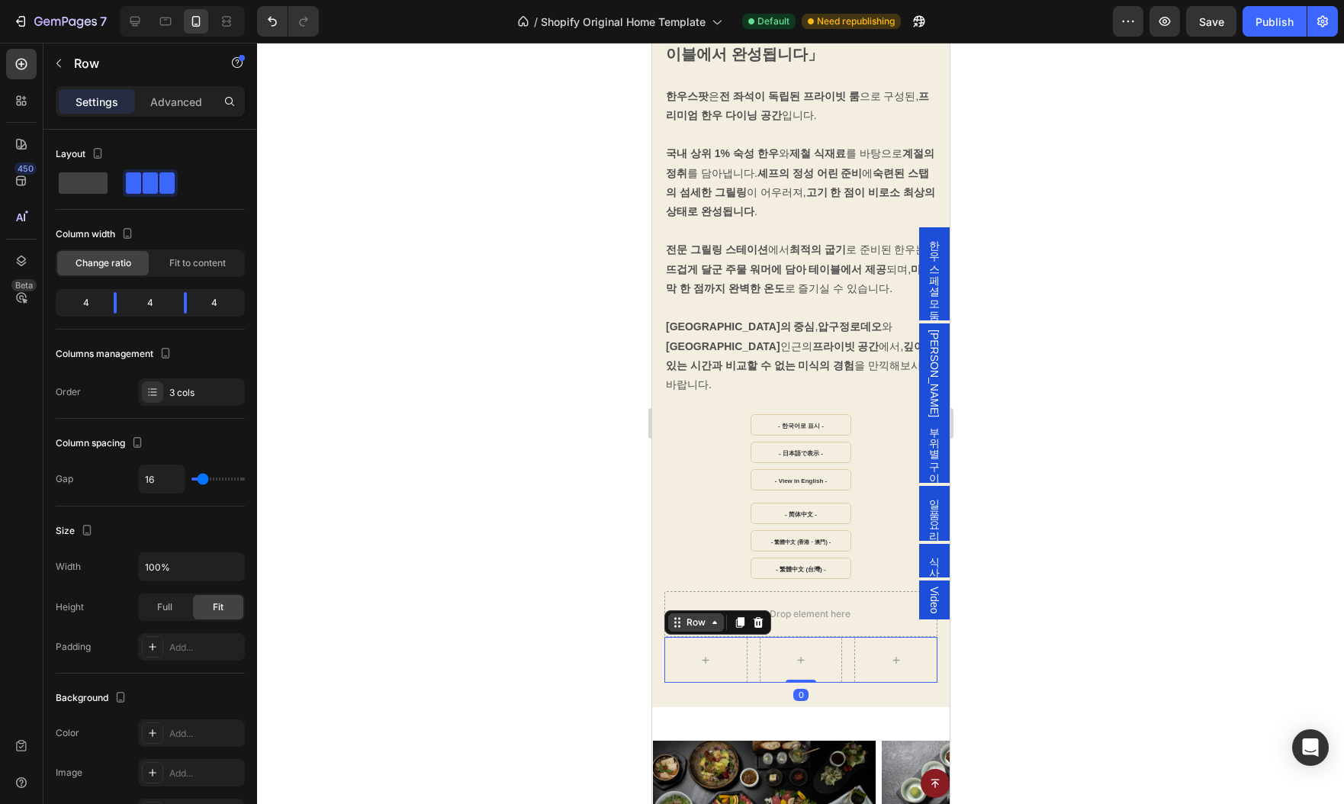
click at [705, 616] on div "Row" at bounding box center [695, 623] width 25 height 14
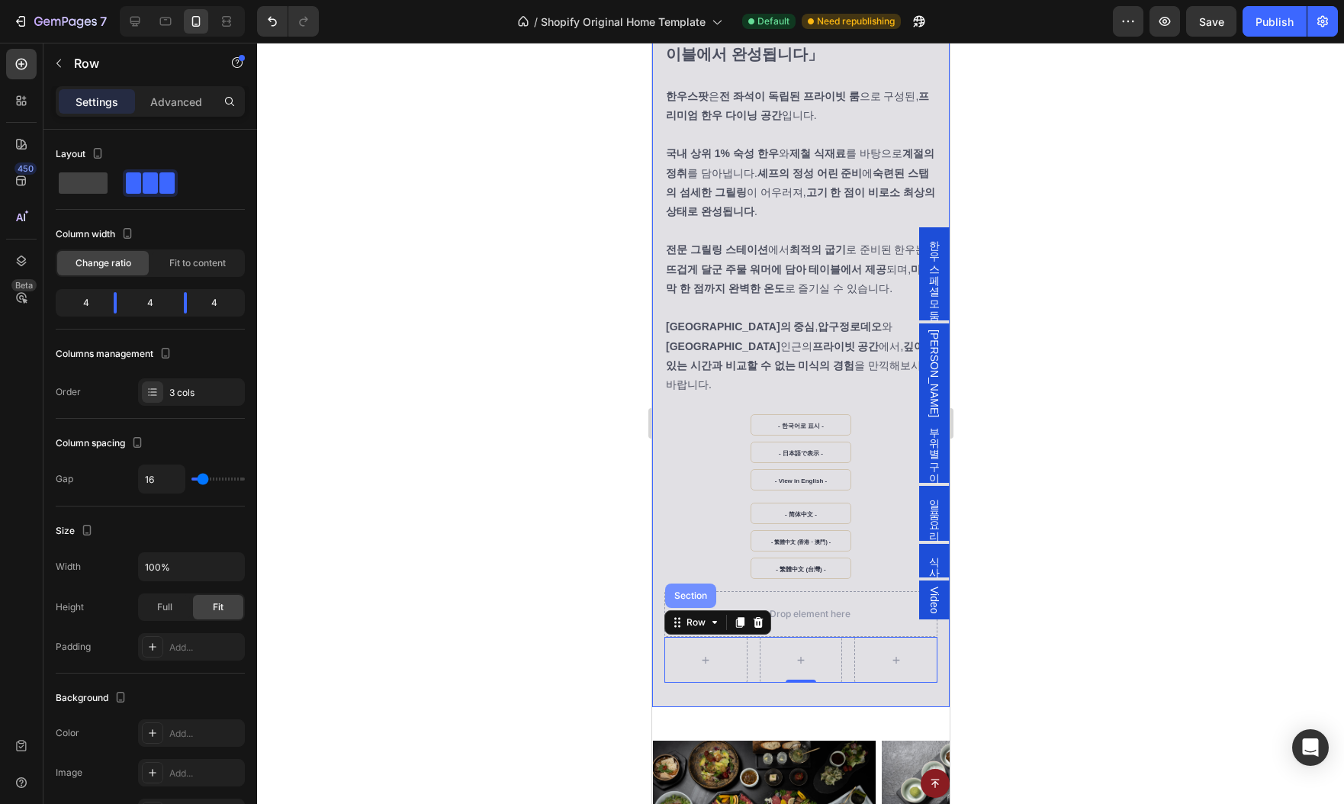
click at [686, 591] on div "Section" at bounding box center [689, 595] width 39 height 9
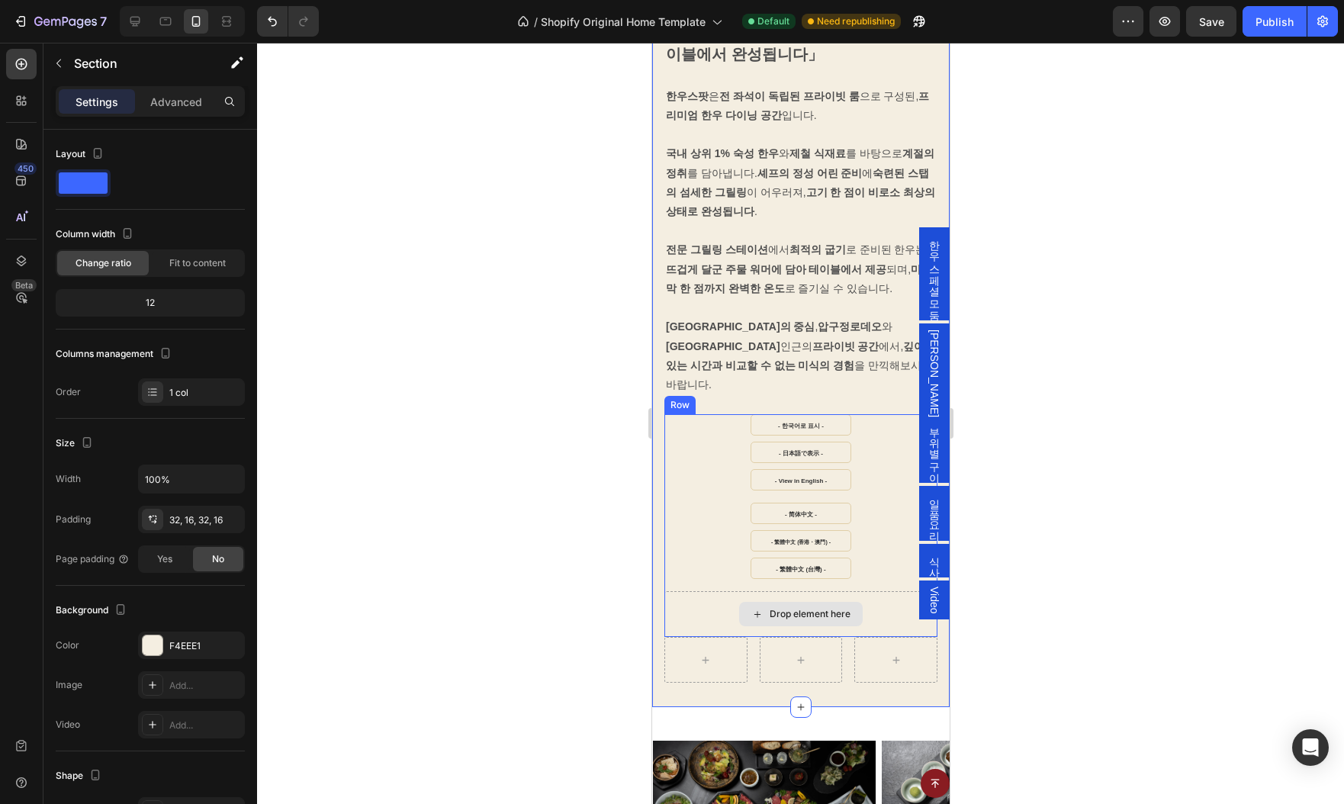
click at [681, 606] on div "Drop element here" at bounding box center [800, 614] width 273 height 46
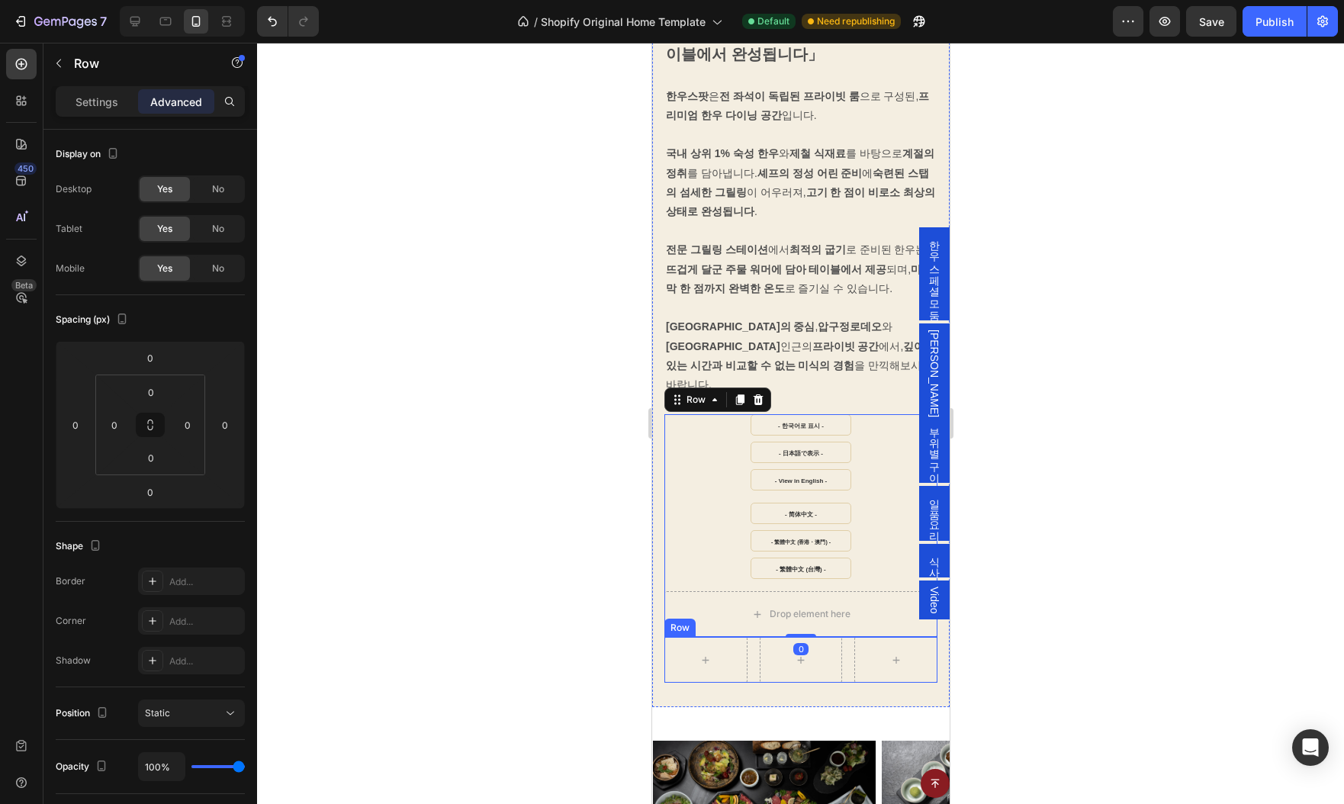
click at [753, 656] on div "Row" at bounding box center [800, 660] width 273 height 46
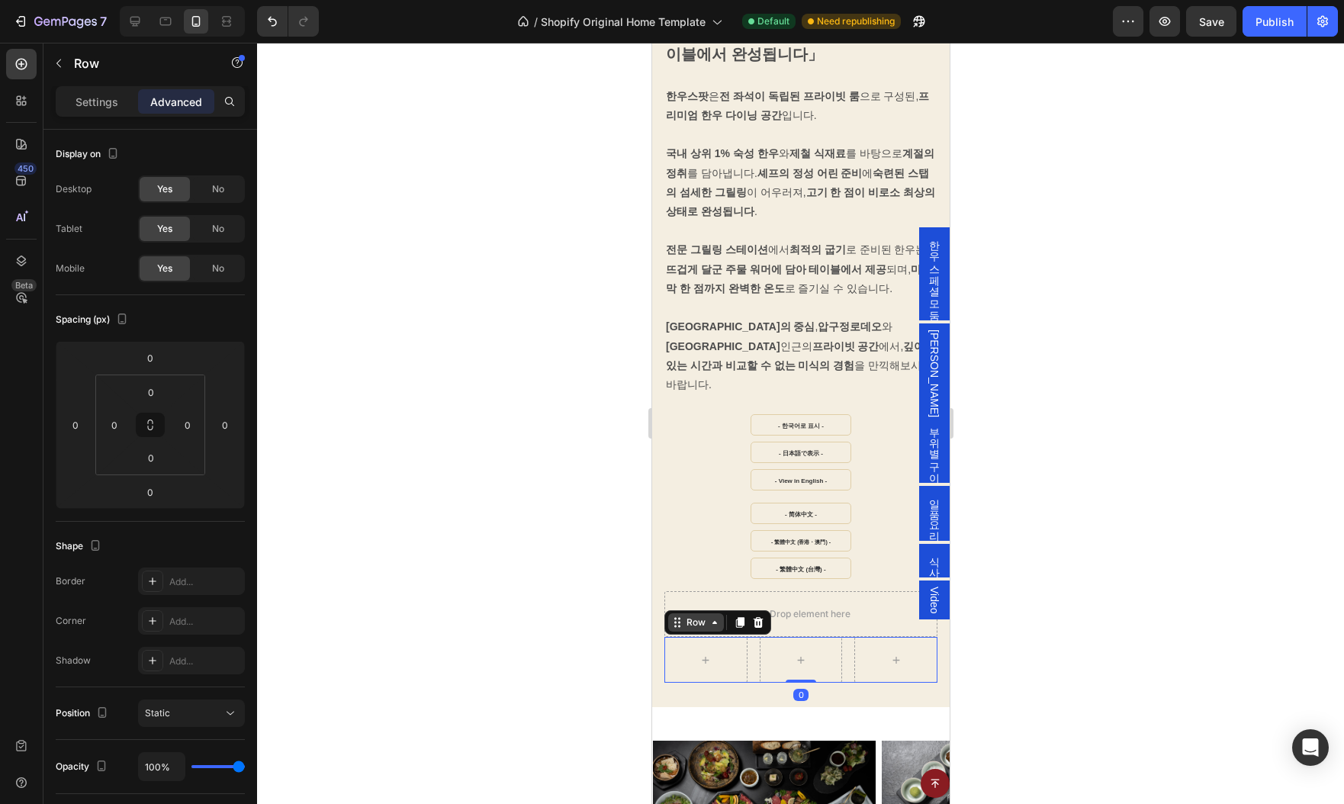
click at [704, 616] on div "Row" at bounding box center [695, 623] width 25 height 14
click at [744, 680] on div "CONCEPT Heading 「계절의 미학, 완벽한 한우, 당신의 테이블에서 완성됩니다」 Text Block 한우스팟 은 전 좌석이 독립된 프…" at bounding box center [799, 321] width 297 height 771
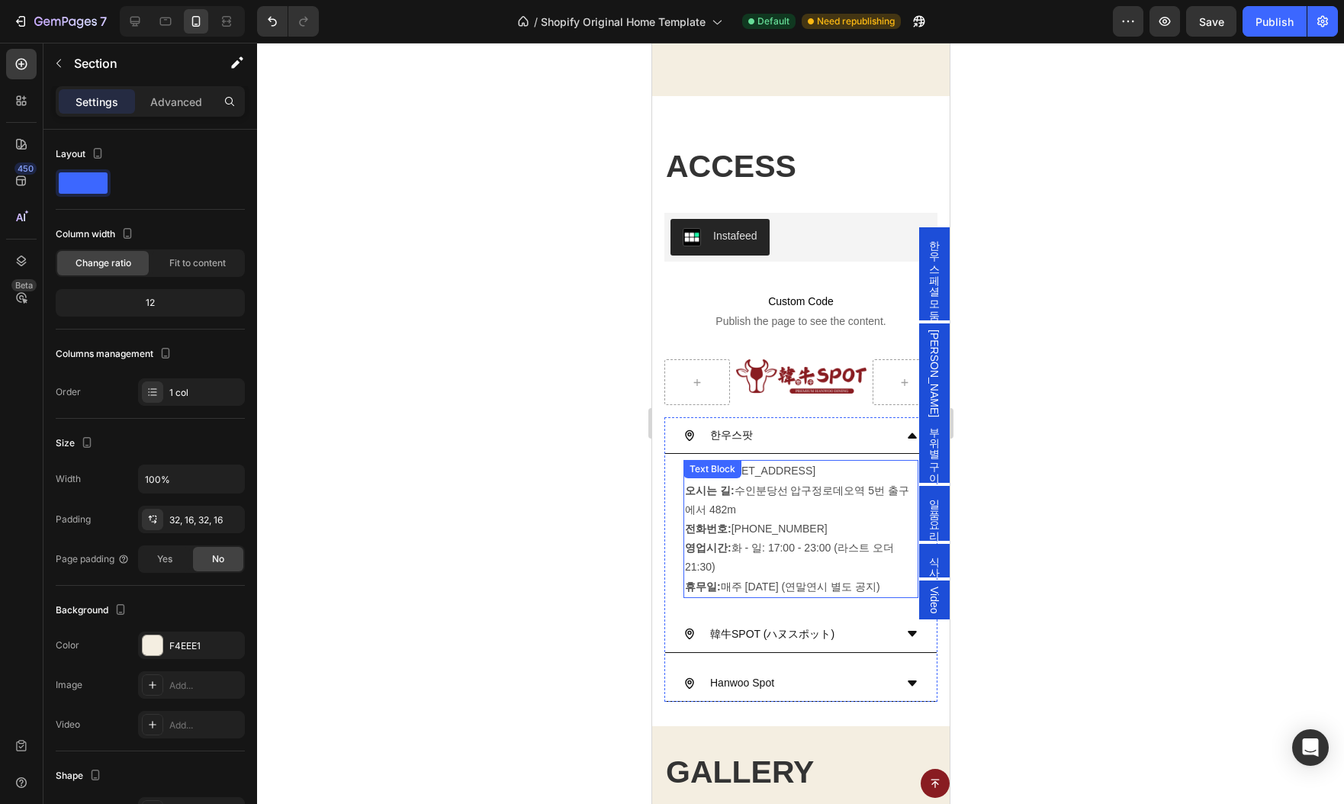
scroll to position [4295, 0]
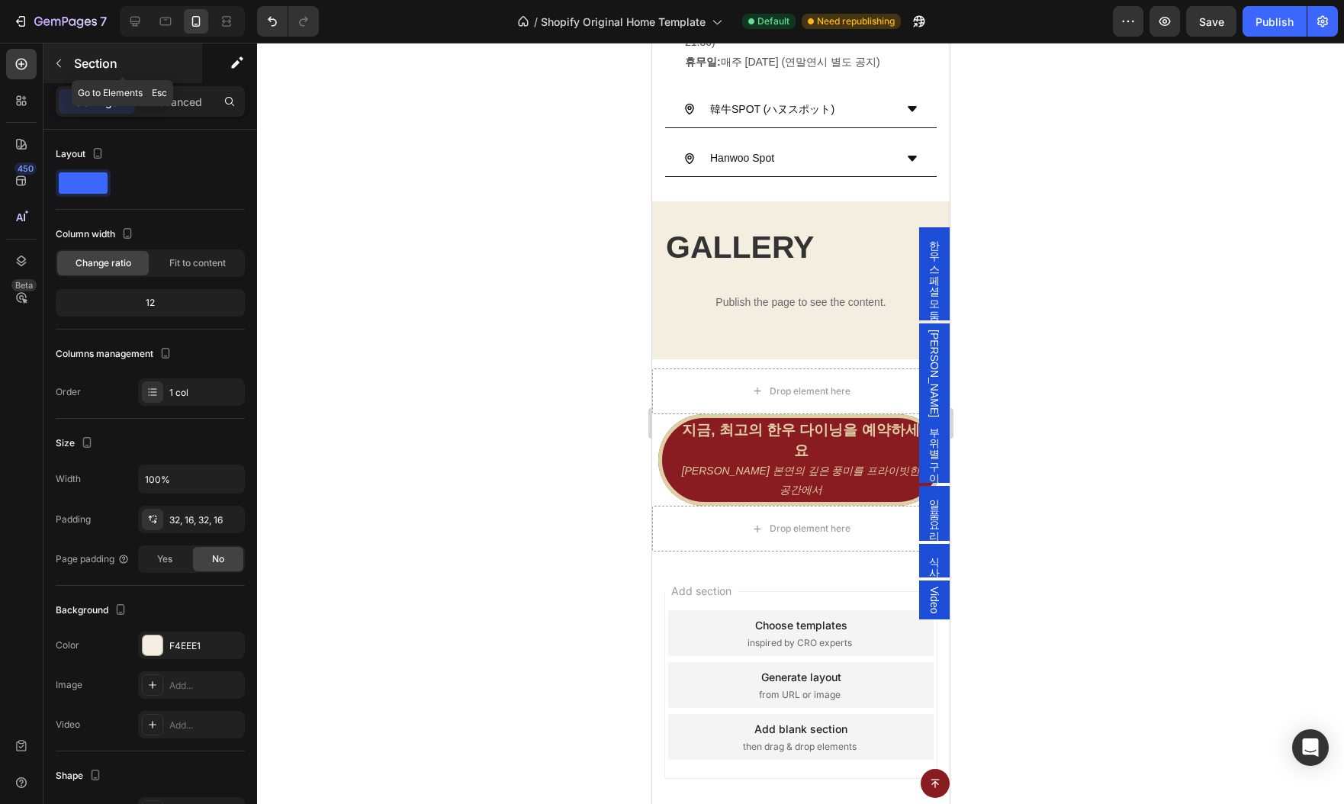
click at [56, 59] on icon "button" at bounding box center [59, 63] width 12 height 12
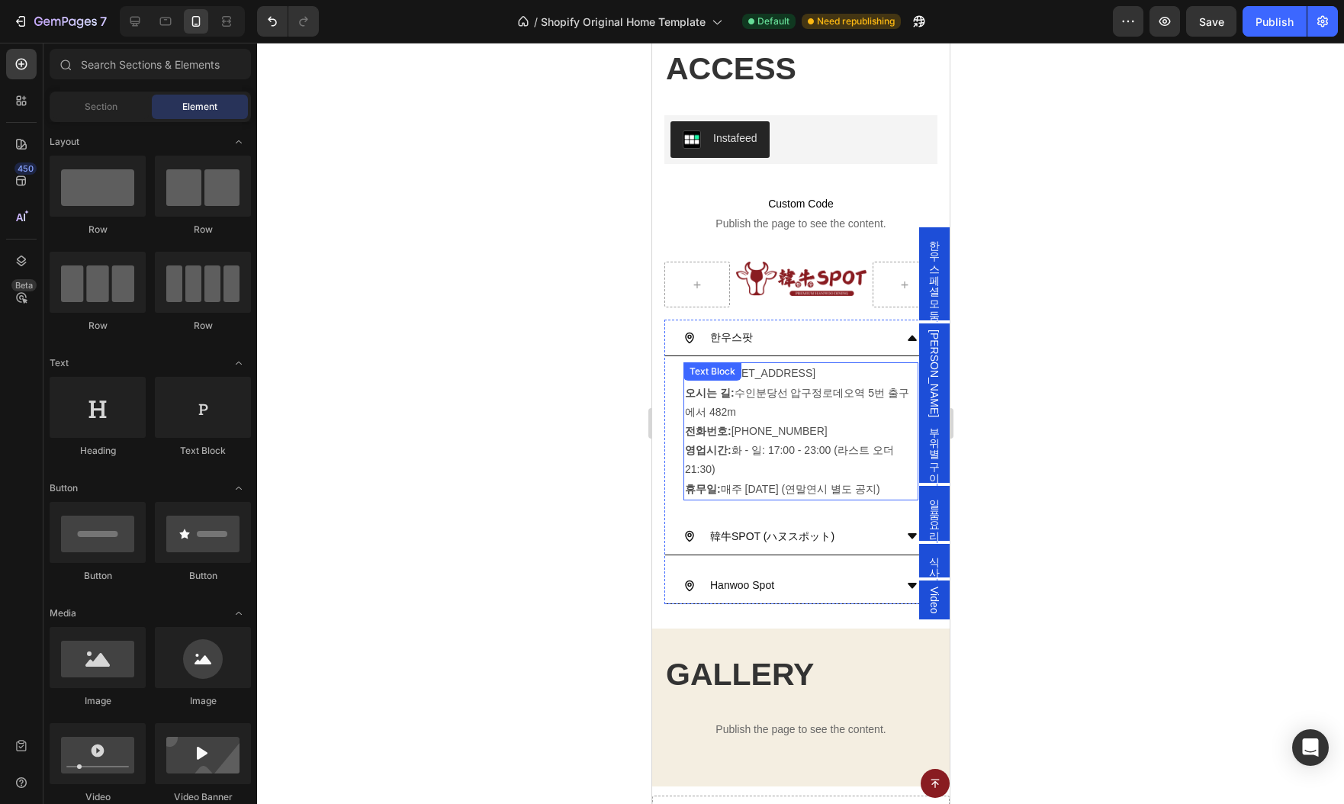
scroll to position [3526, 0]
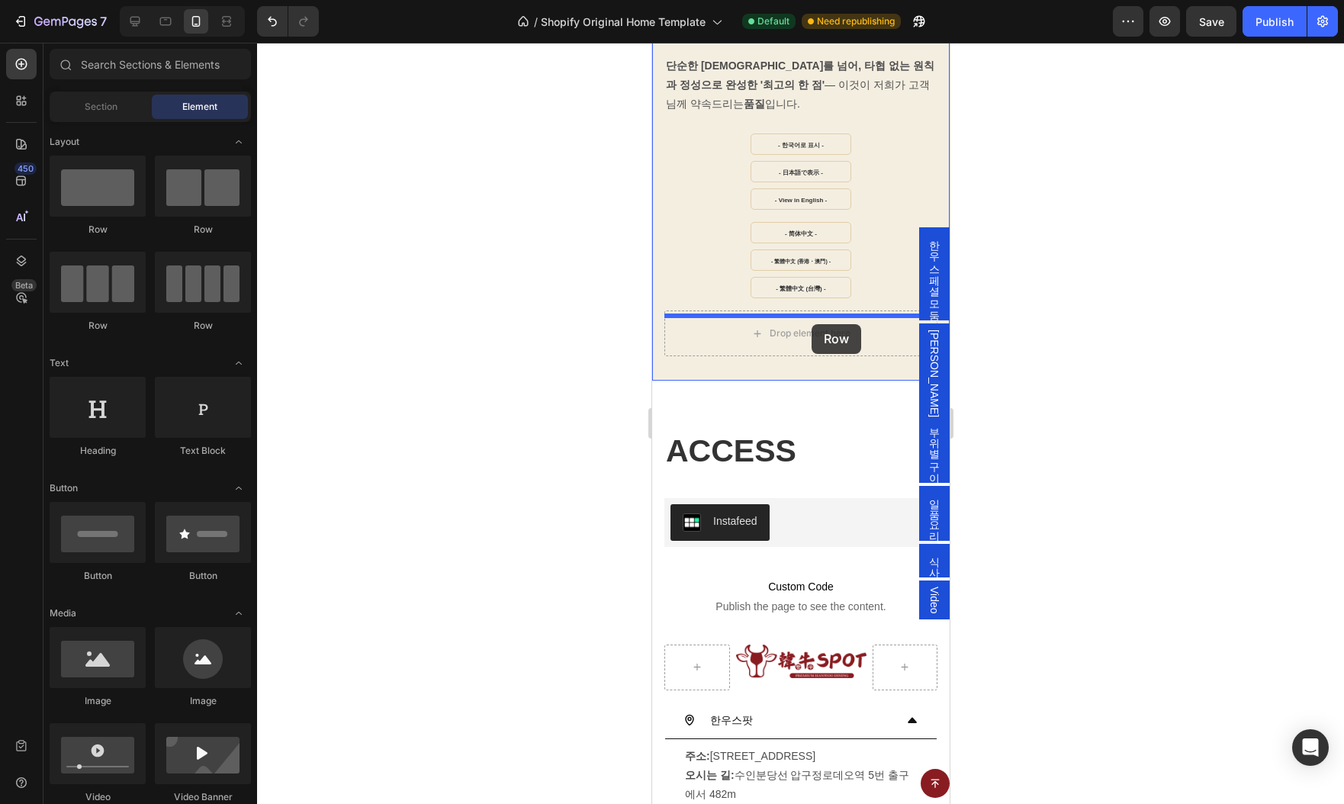
drag, startPoint x: 733, startPoint y: 316, endPoint x: 812, endPoint y: 324, distance: 79.0
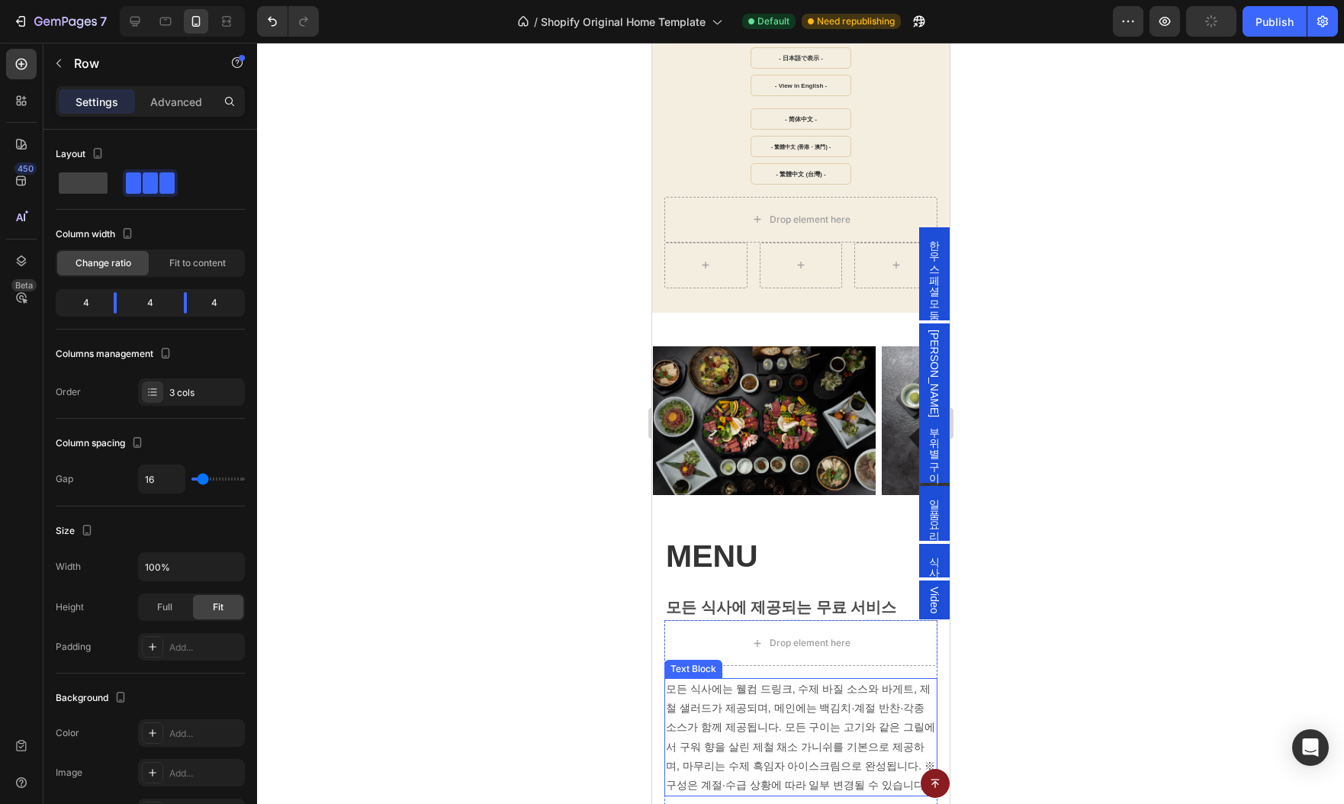
scroll to position [622, 0]
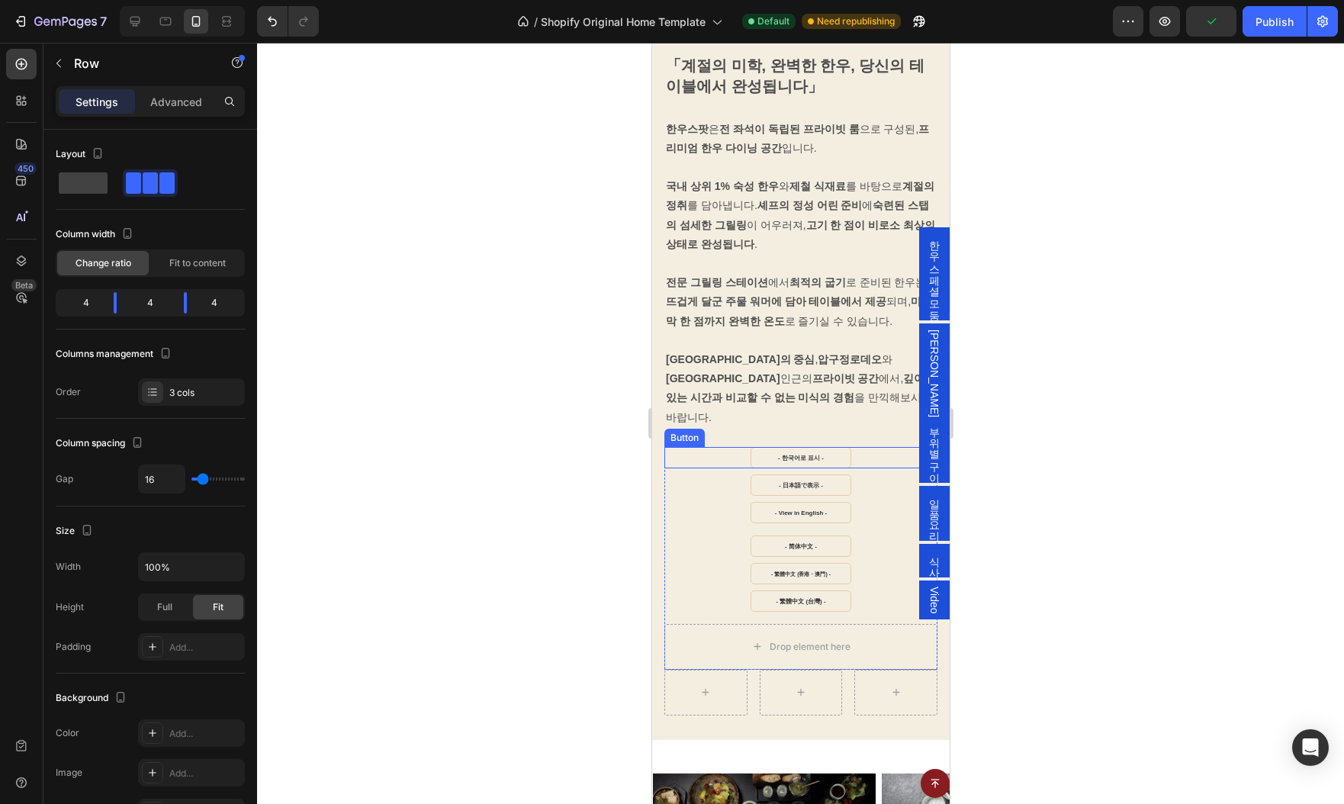
click at [719, 447] on div "- 한국어로 표시 - Button" at bounding box center [800, 457] width 273 height 21
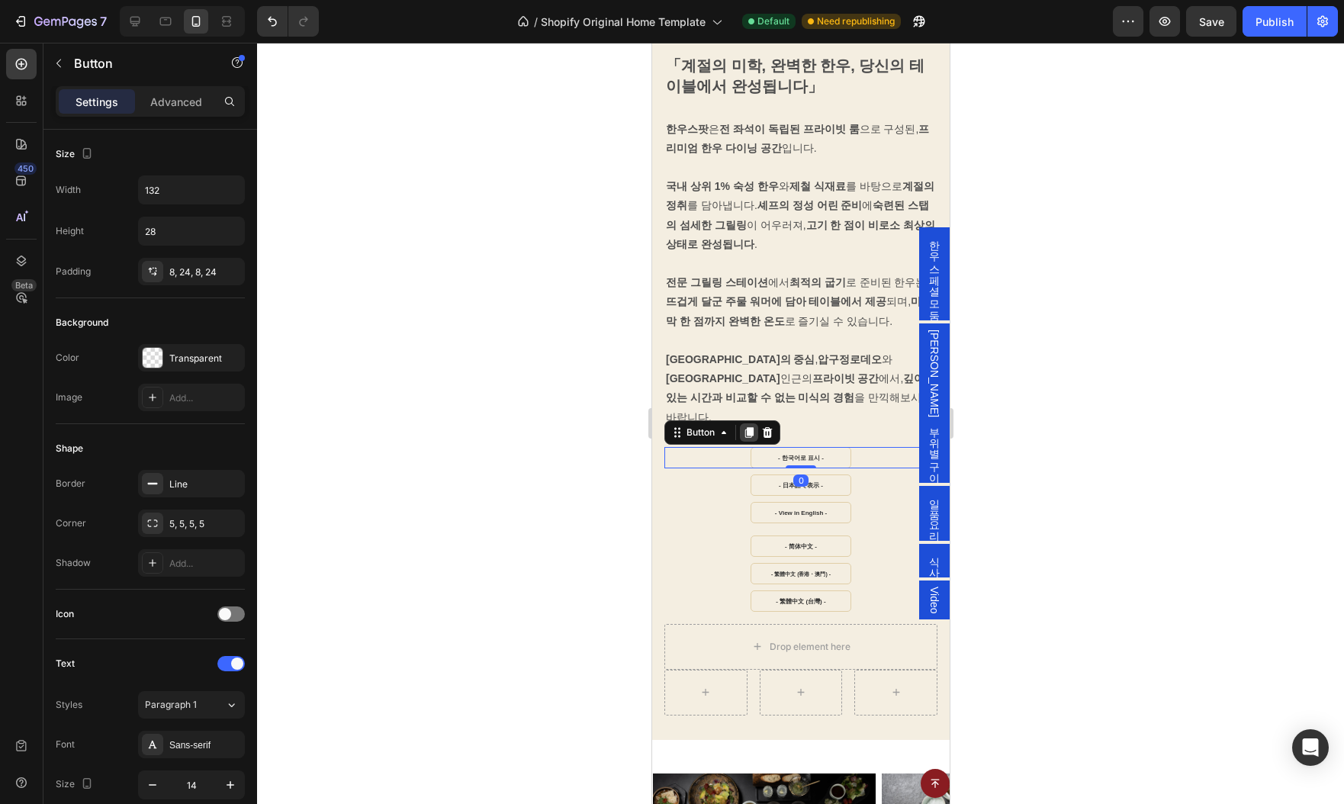
click at [747, 426] on icon at bounding box center [748, 432] width 12 height 12
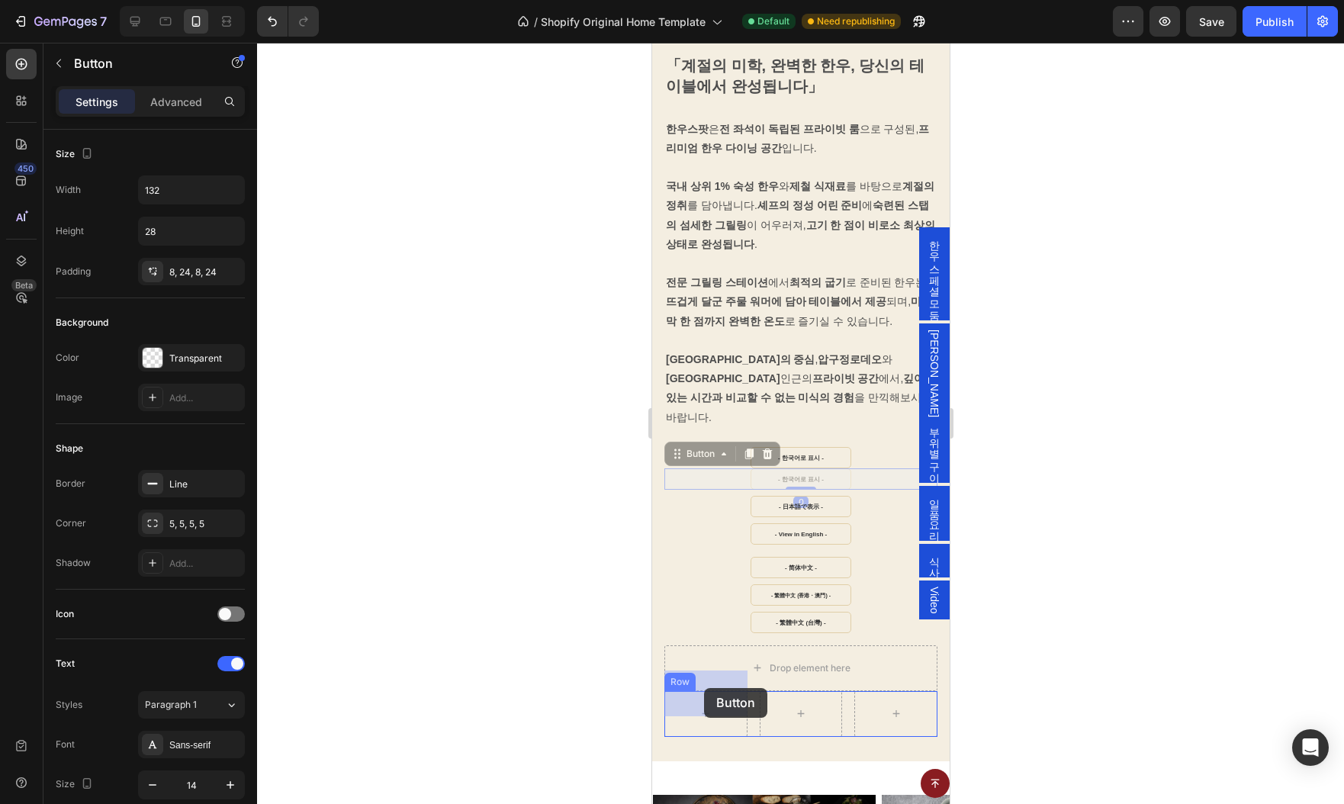
drag, startPoint x: 674, startPoint y: 432, endPoint x: 704, endPoint y: 688, distance: 257.2
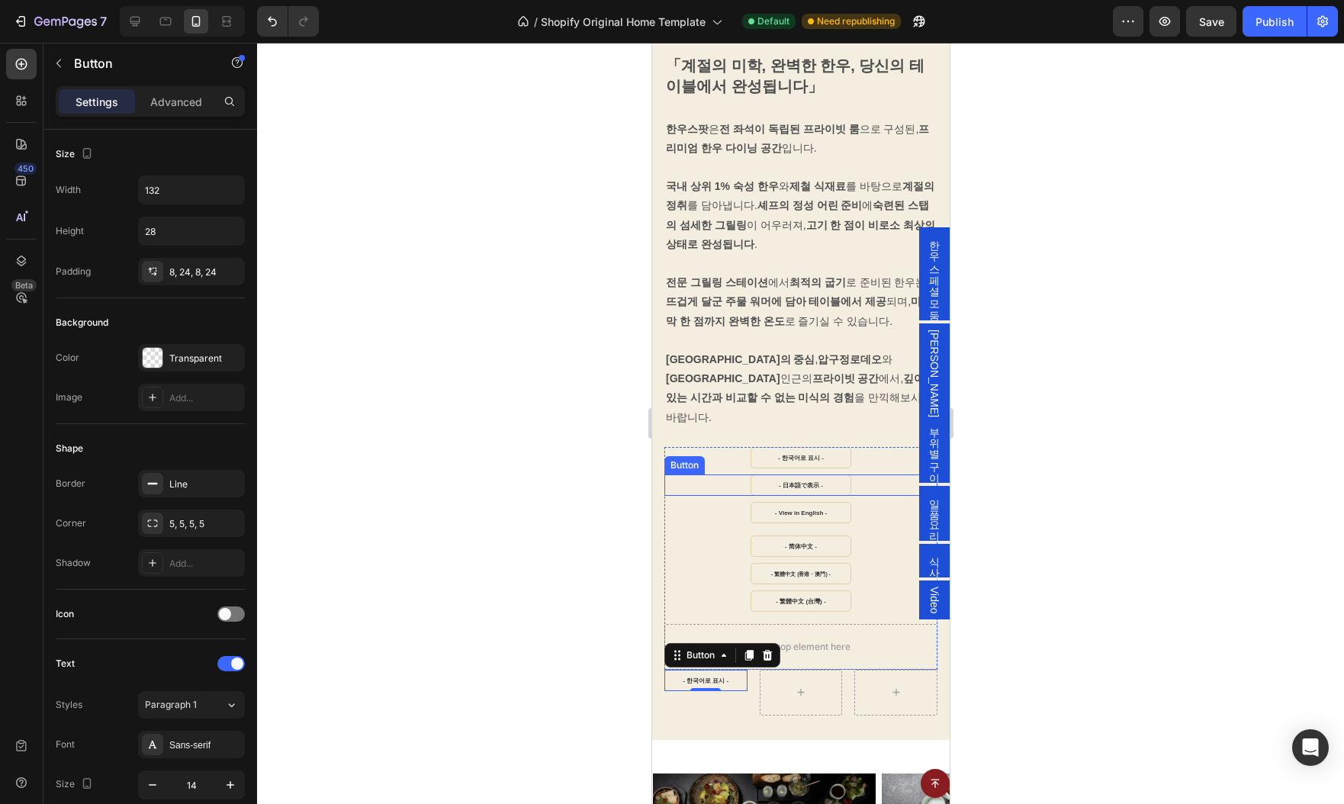
click at [728, 474] on div "- 日本語で表示 - Button" at bounding box center [800, 484] width 273 height 21
click at [747, 455] on icon at bounding box center [748, 460] width 8 height 11
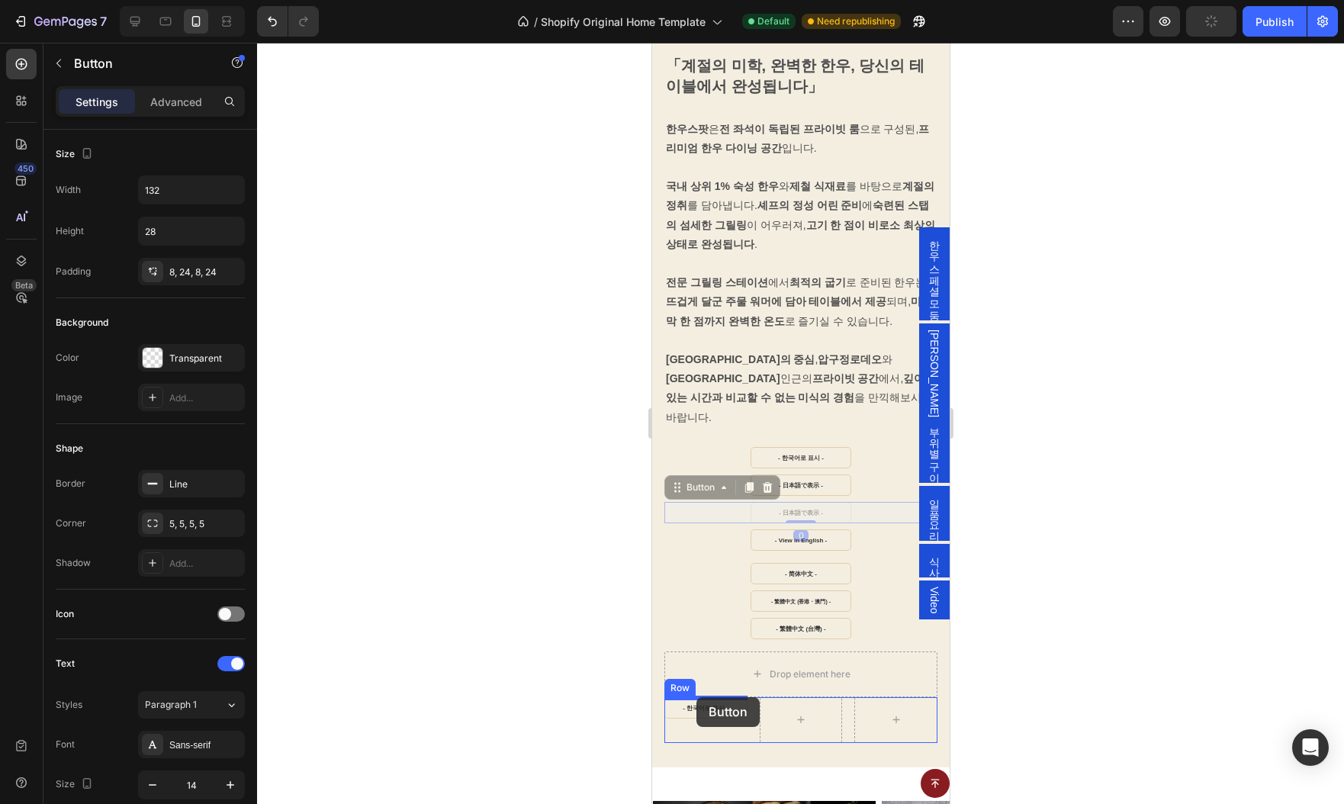
drag, startPoint x: 672, startPoint y: 466, endPoint x: 696, endPoint y: 697, distance: 232.4
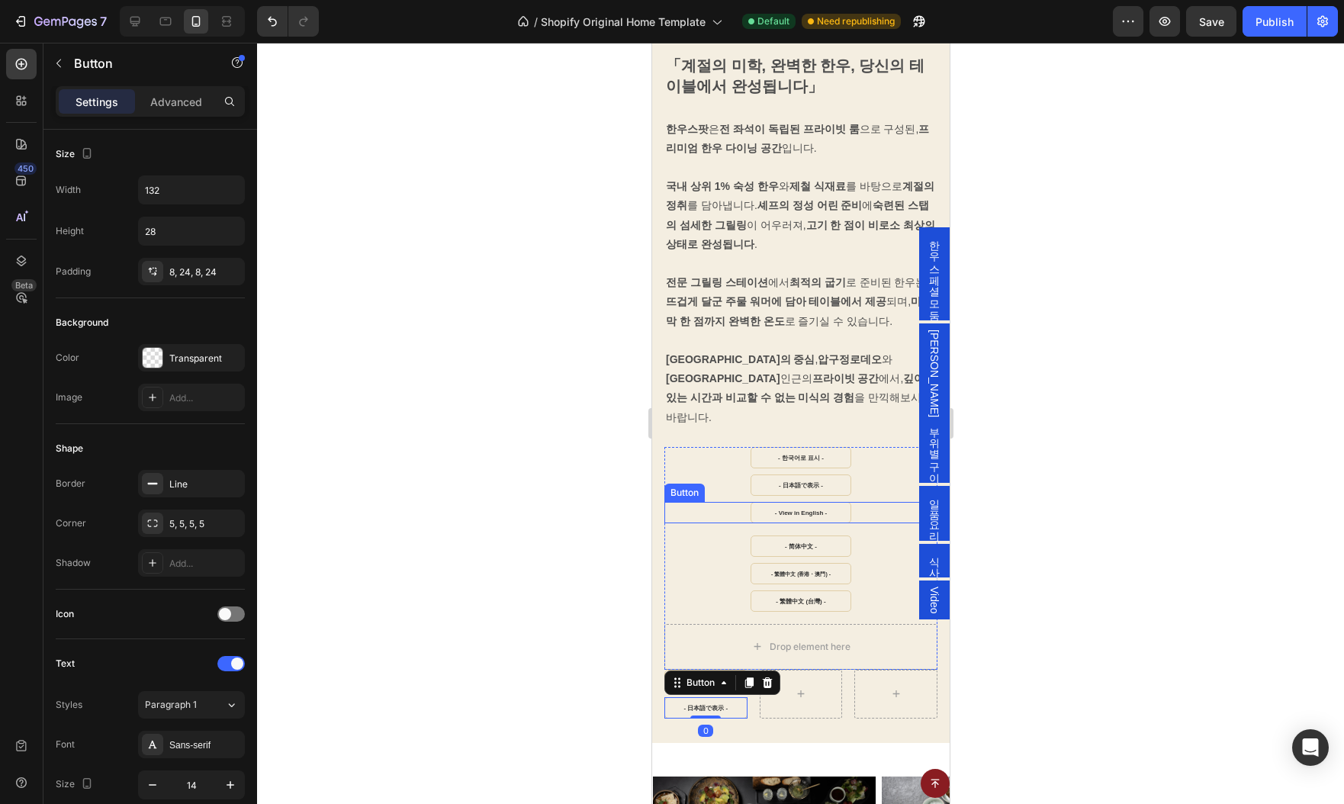
click at [729, 502] on div "- View in English - Button" at bounding box center [800, 512] width 273 height 21
click at [751, 482] on icon at bounding box center [748, 487] width 8 height 11
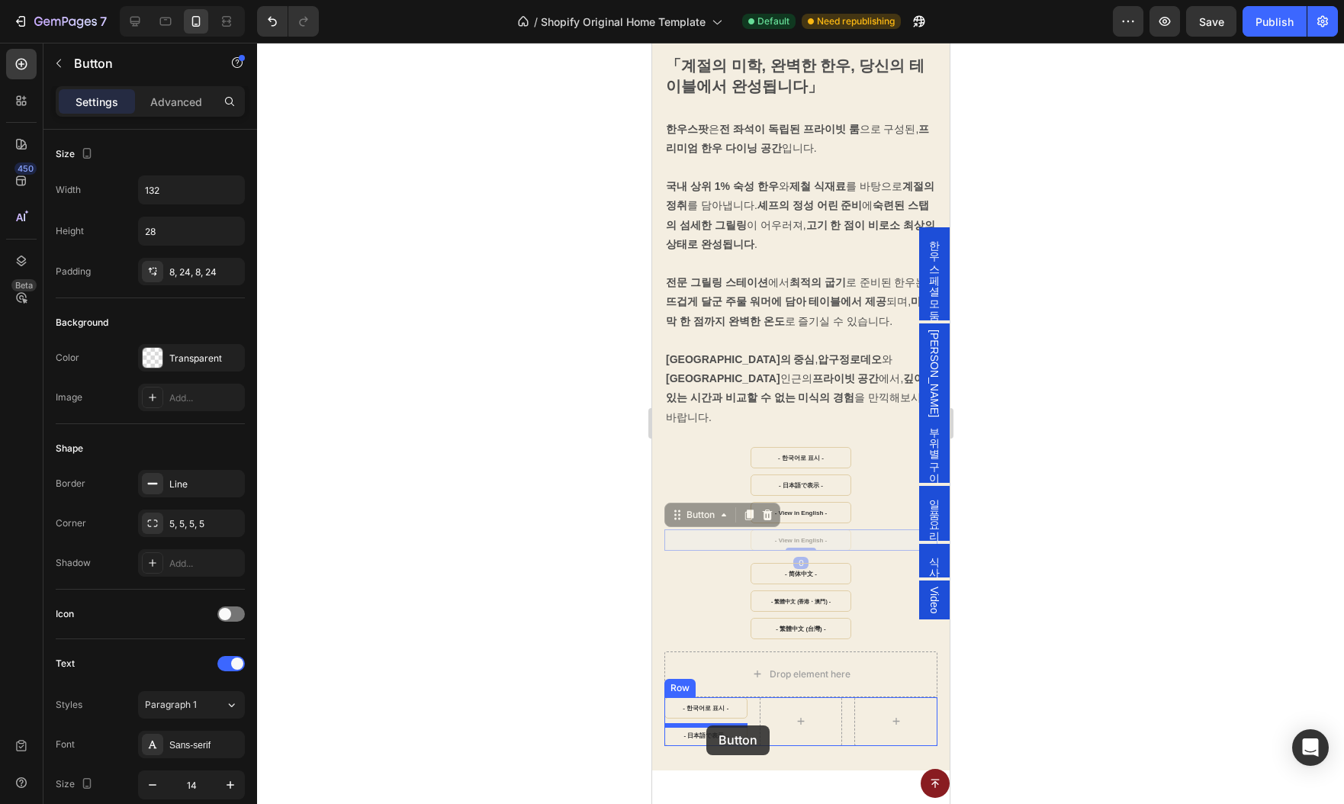
drag, startPoint x: 681, startPoint y: 501, endPoint x: 706, endPoint y: 725, distance: 225.7
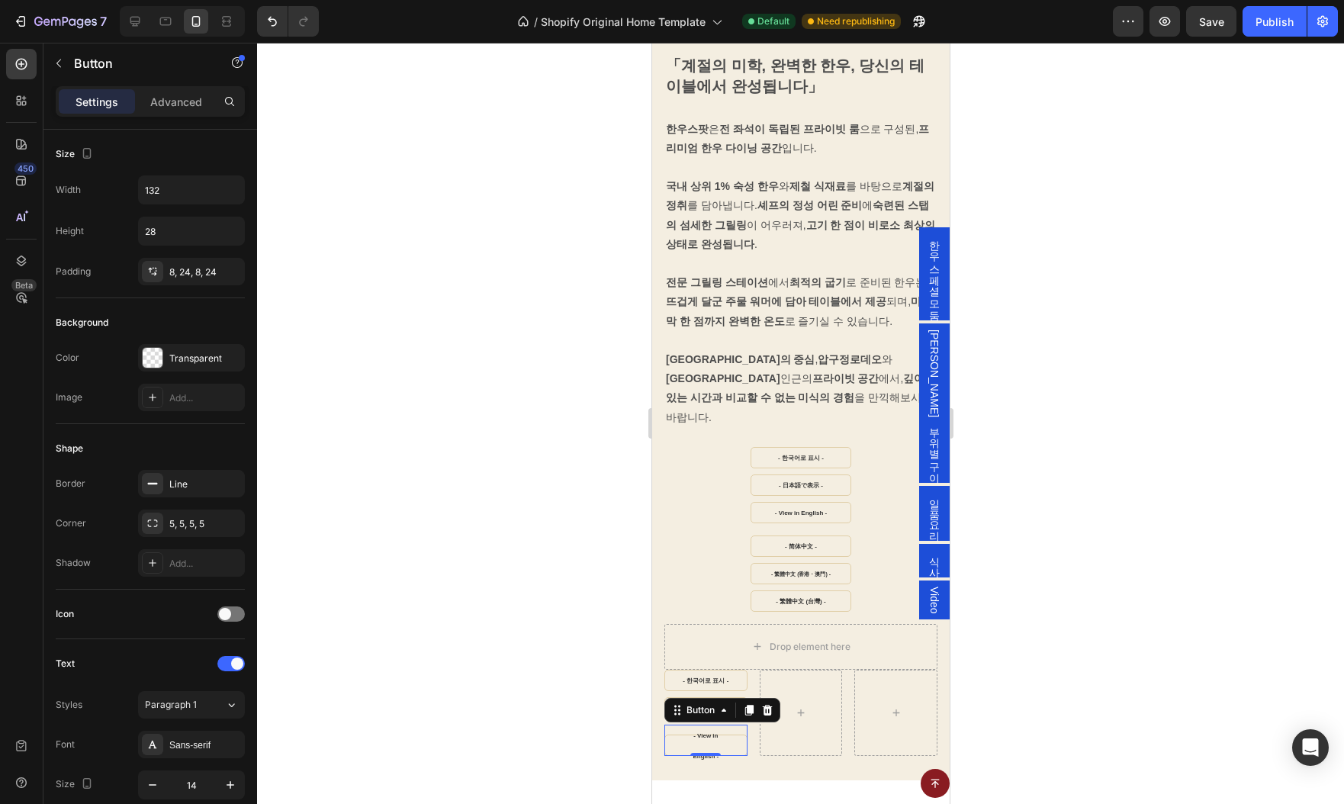
click at [1102, 659] on div at bounding box center [800, 423] width 1087 height 761
click at [699, 732] on strong "- View in English -" at bounding box center [705, 745] width 26 height 27
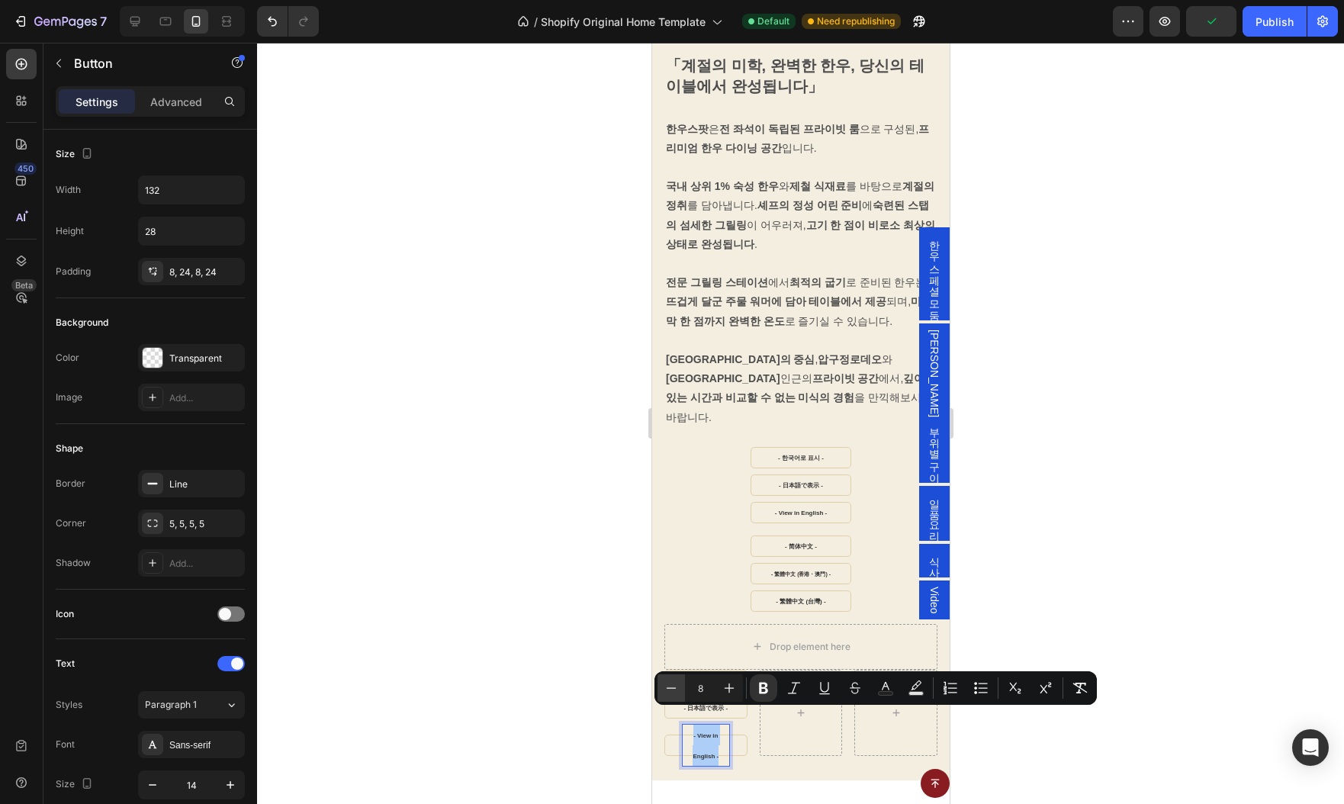
click at [669, 689] on icon "Editor contextual toolbar" at bounding box center [671, 687] width 15 height 15
click at [669, 690] on icon "Editor contextual toolbar" at bounding box center [671, 687] width 15 height 15
type input "6"
click at [1205, 607] on div at bounding box center [800, 423] width 1087 height 761
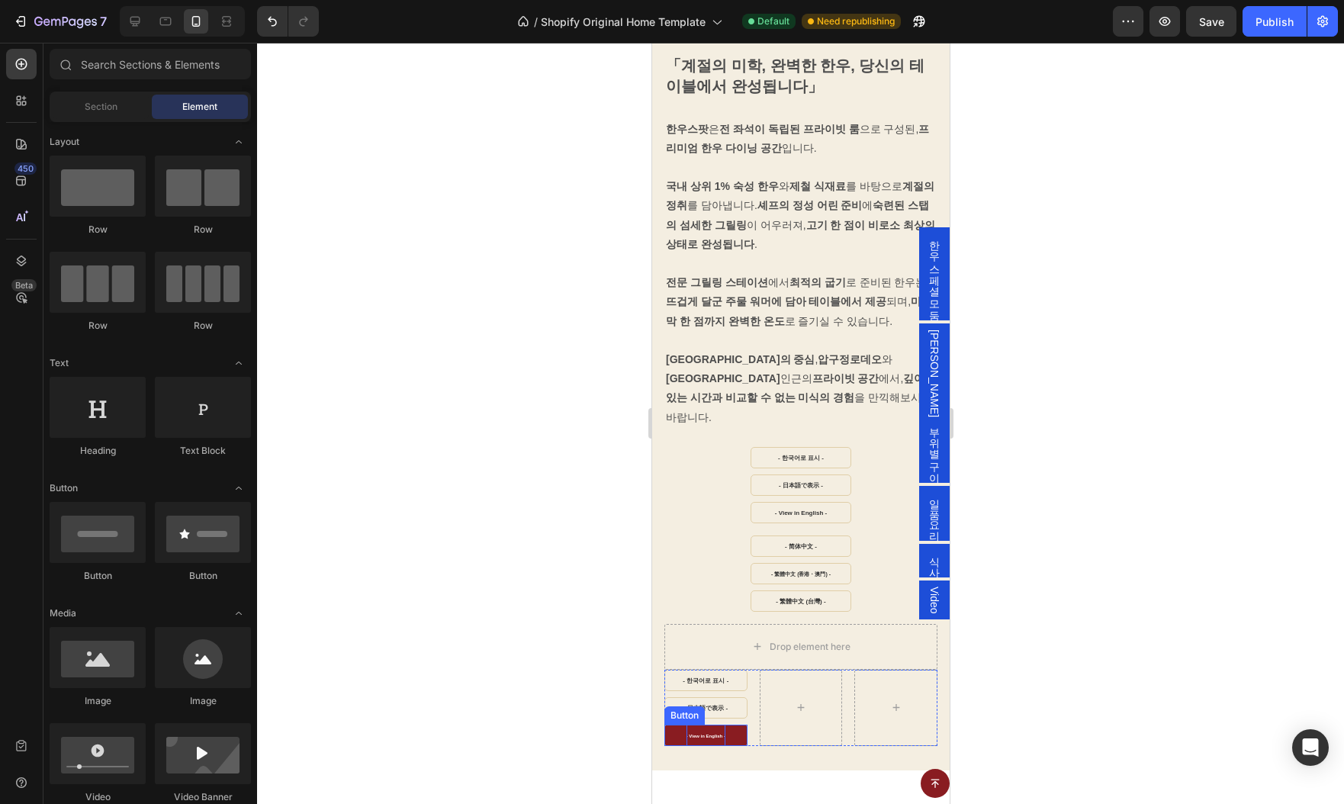
click at [699, 734] on strong "- View in English -" at bounding box center [705, 736] width 39 height 5
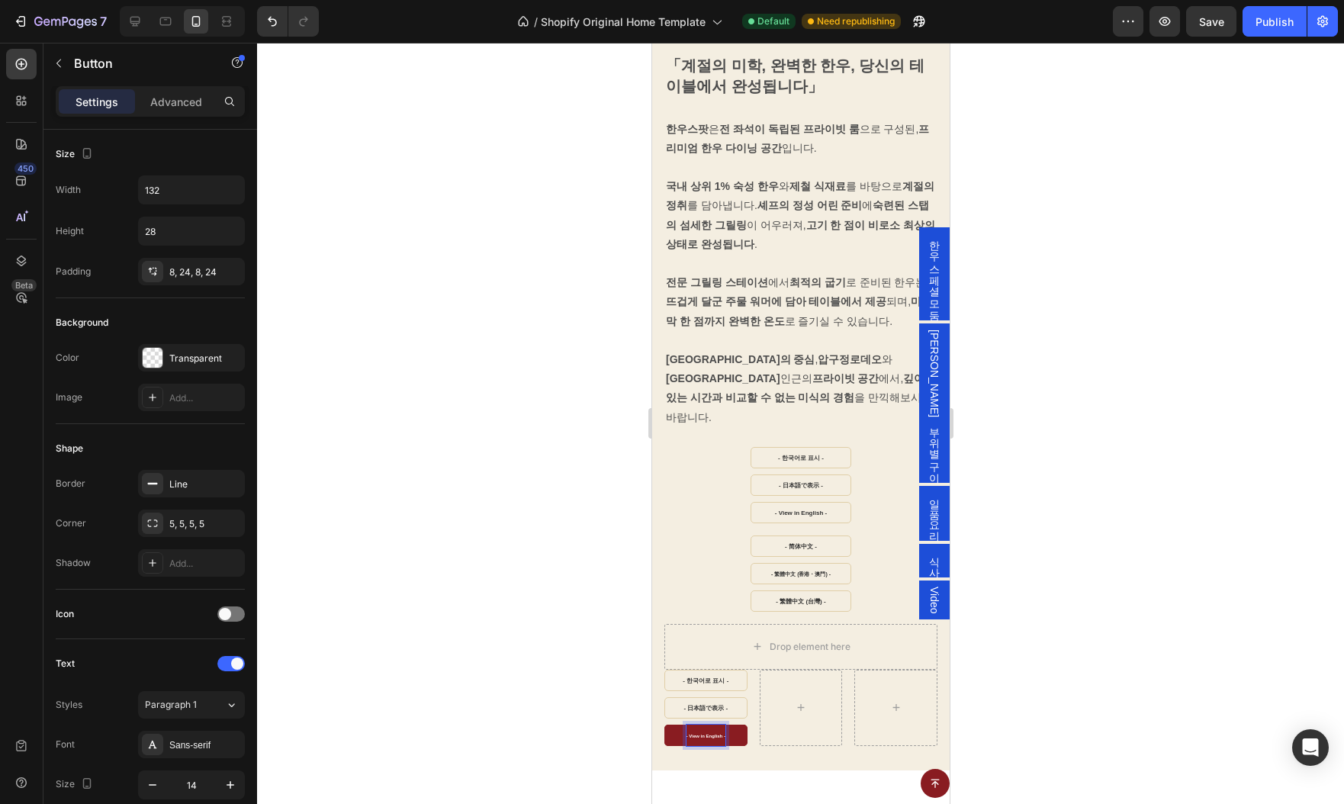
click at [704, 725] on p "- View in English -" at bounding box center [705, 735] width 39 height 21
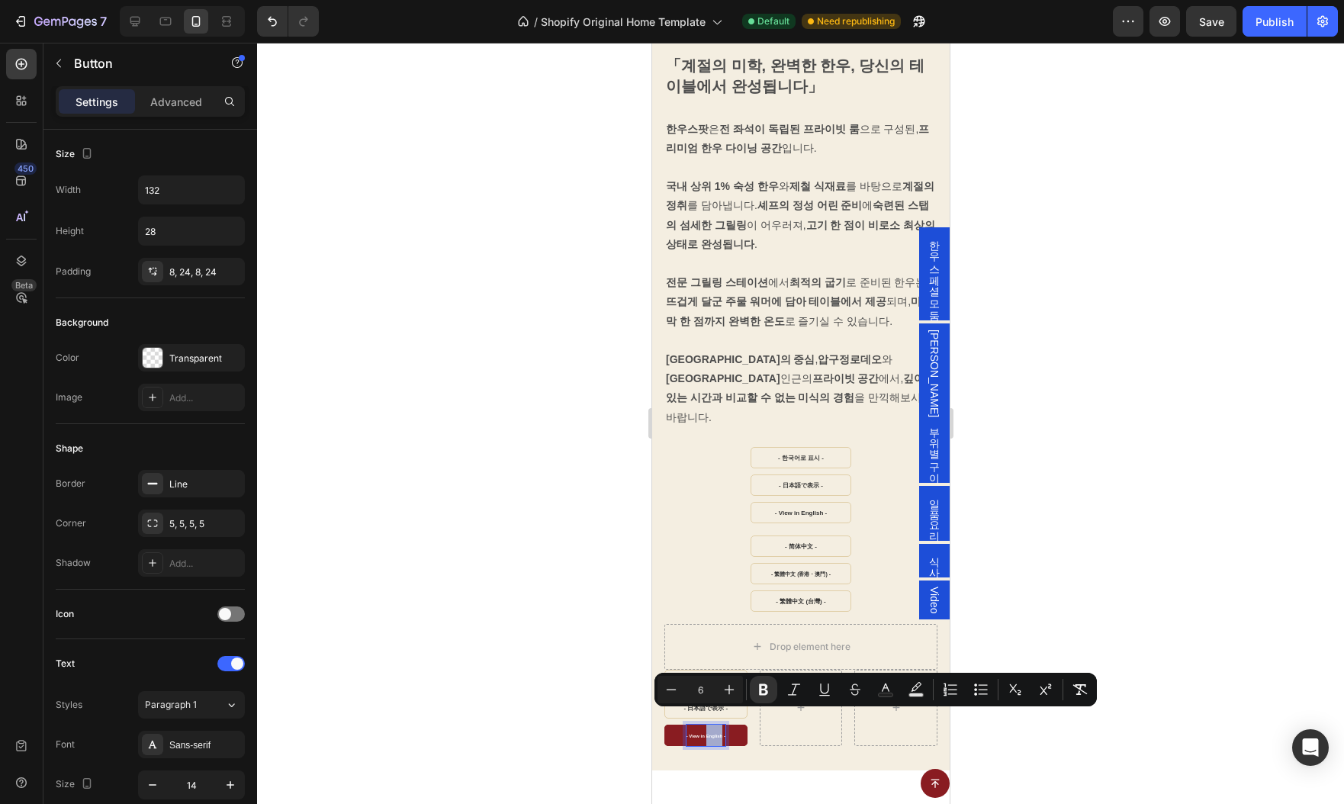
click at [704, 725] on p "- View in English -" at bounding box center [705, 735] width 39 height 21
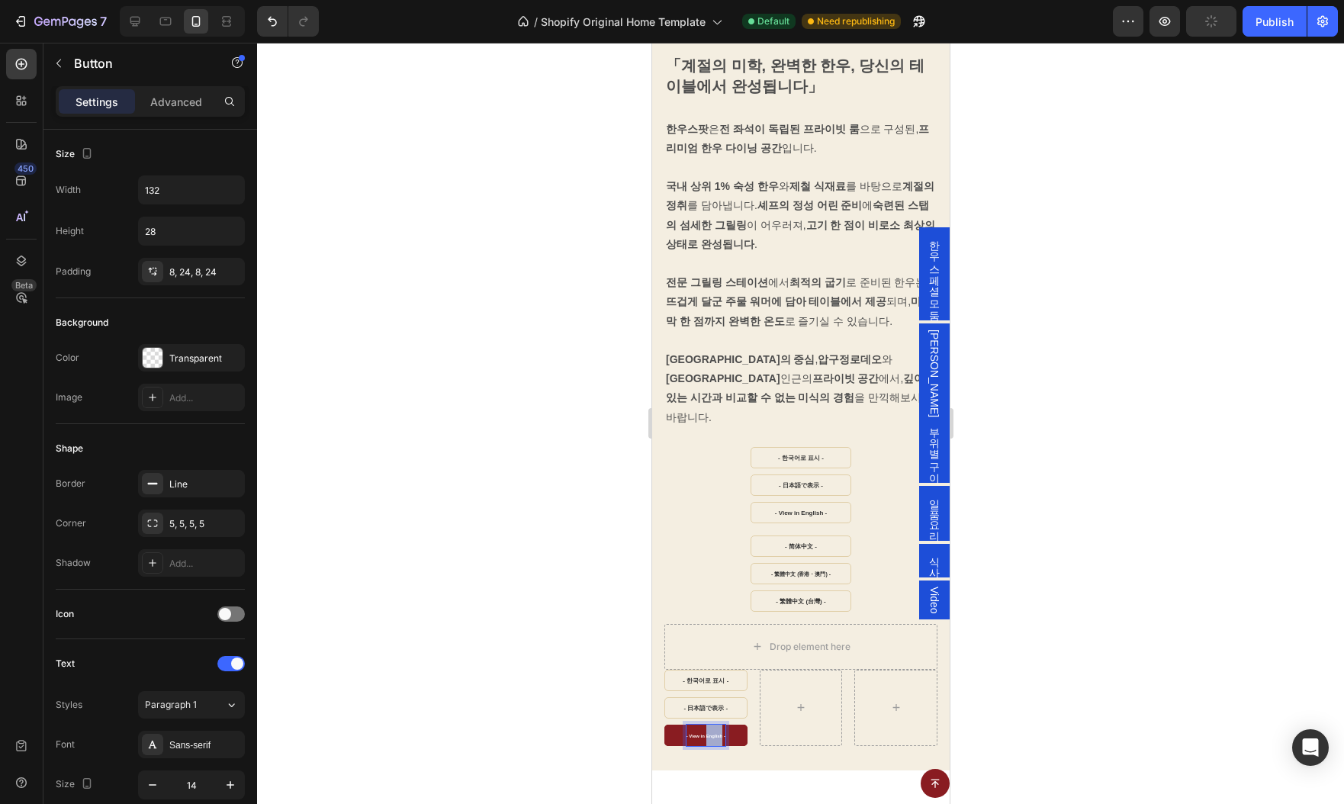
click at [704, 725] on p "- View in English -" at bounding box center [705, 735] width 39 height 21
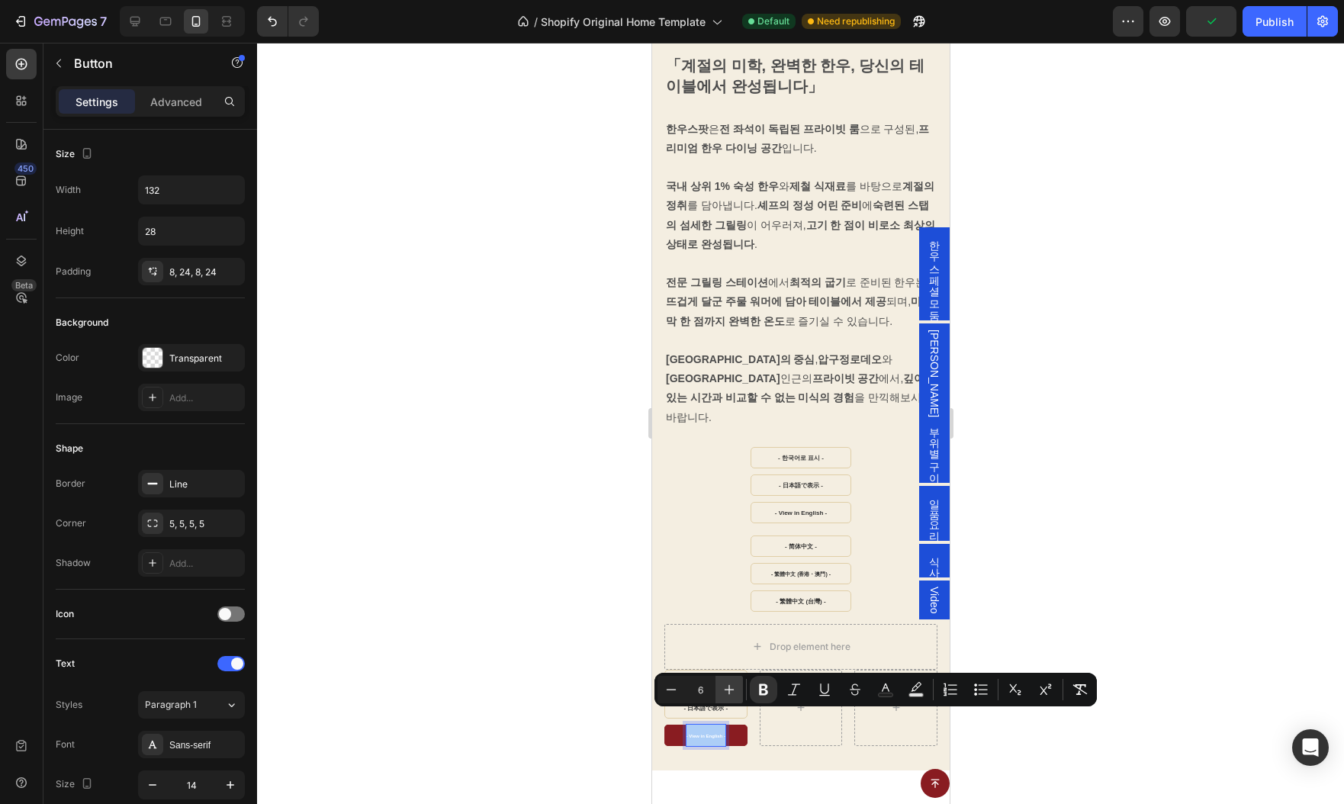
click at [729, 689] on icon "Editor contextual toolbar" at bounding box center [730, 690] width 10 height 10
type input "7"
drag, startPoint x: 178, startPoint y: 623, endPoint x: 1126, endPoint y: 574, distance: 948.6
click at [1126, 574] on div at bounding box center [800, 423] width 1087 height 761
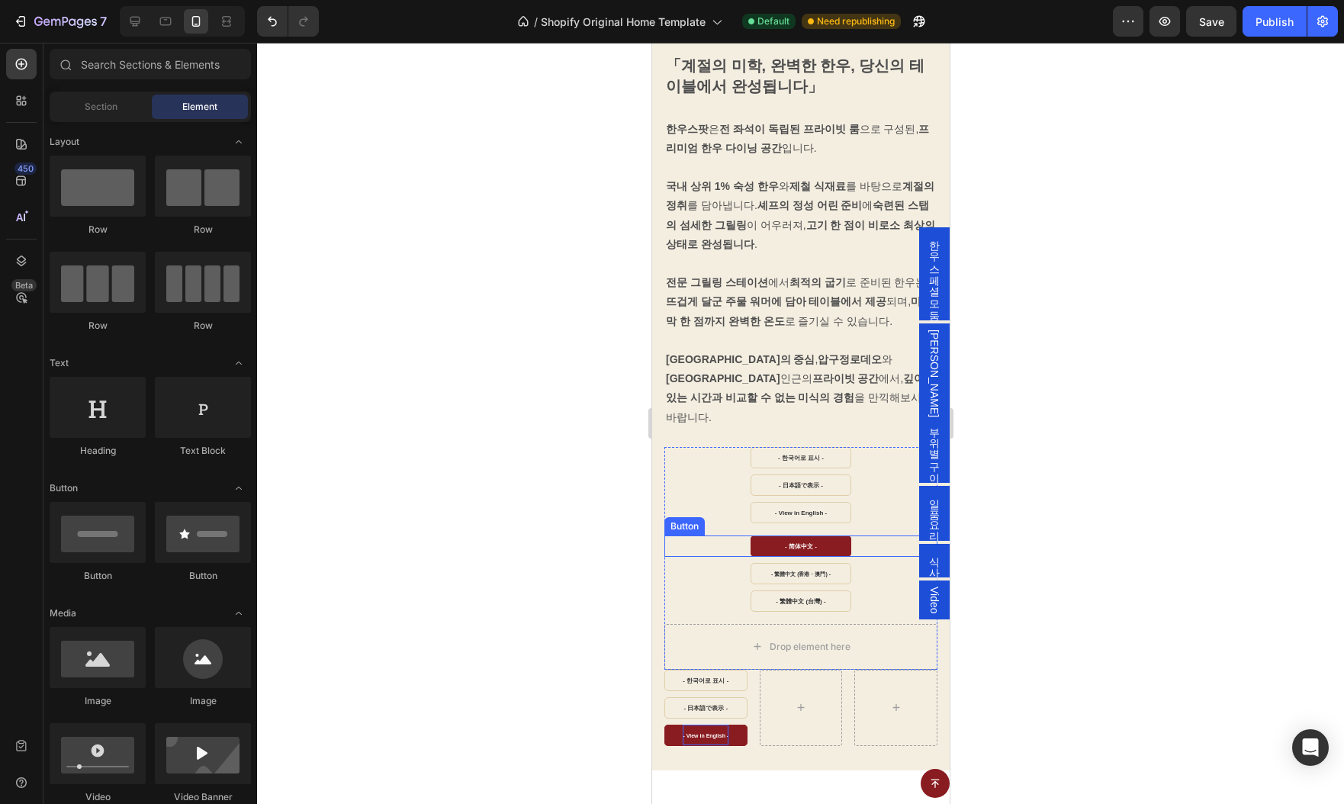
click at [763, 535] on link "- 简体中文 -" at bounding box center [800, 545] width 101 height 21
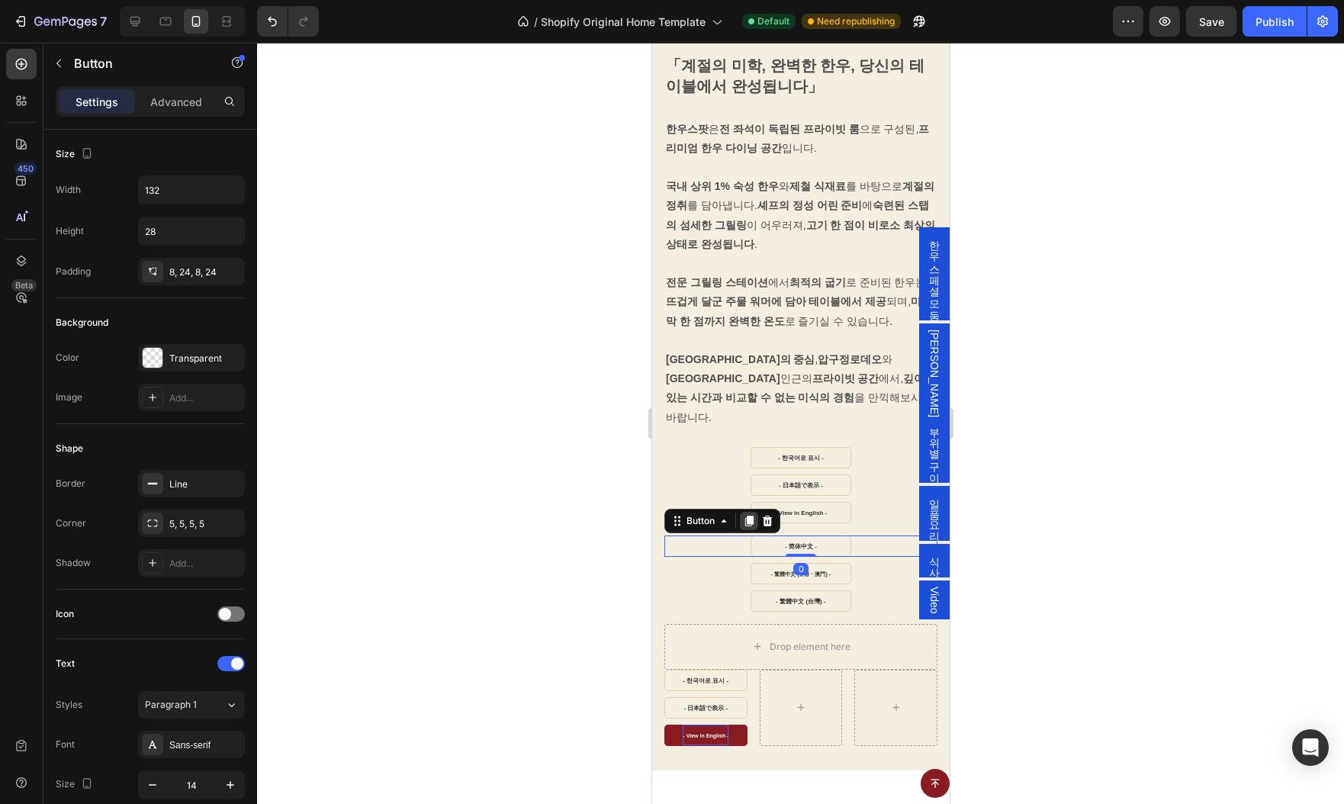
click at [746, 516] on icon at bounding box center [748, 521] width 8 height 11
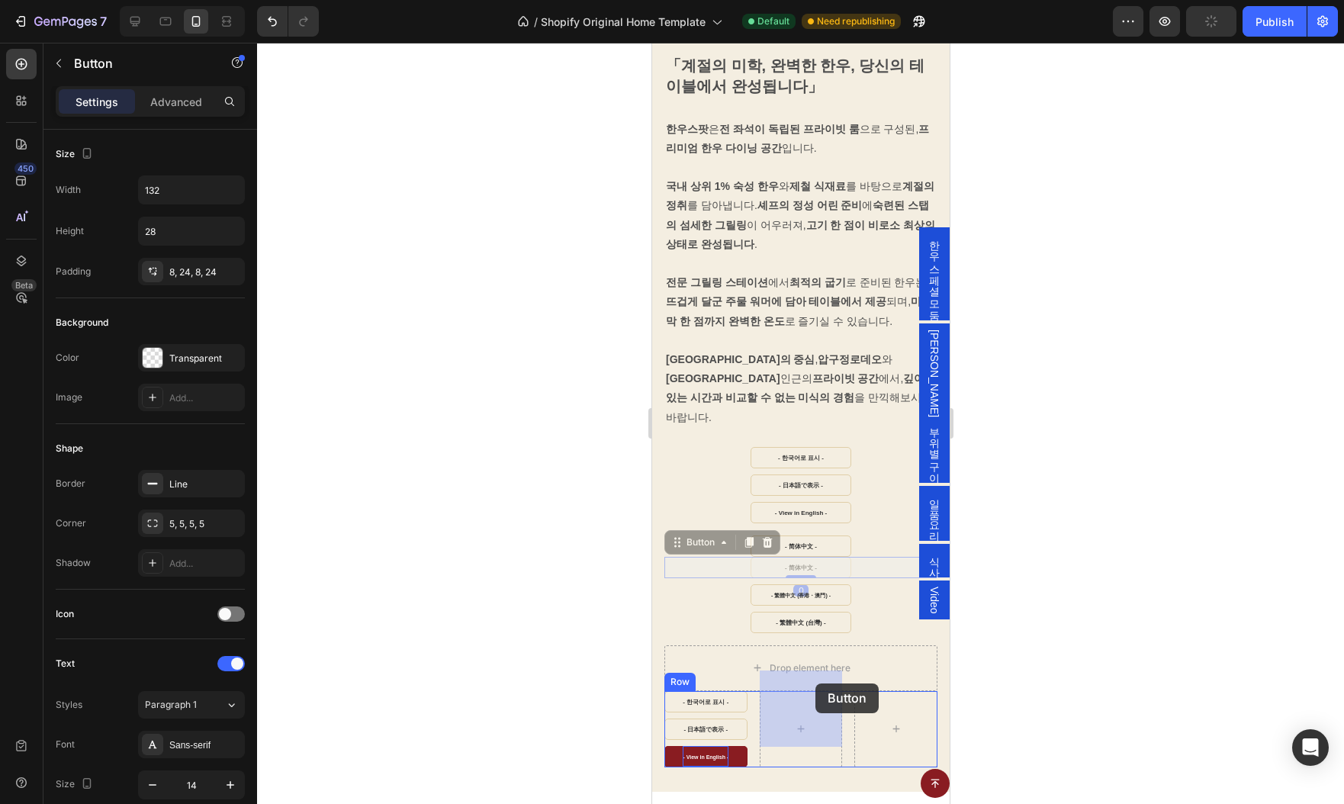
drag, startPoint x: 676, startPoint y: 519, endPoint x: 815, endPoint y: 683, distance: 215.4
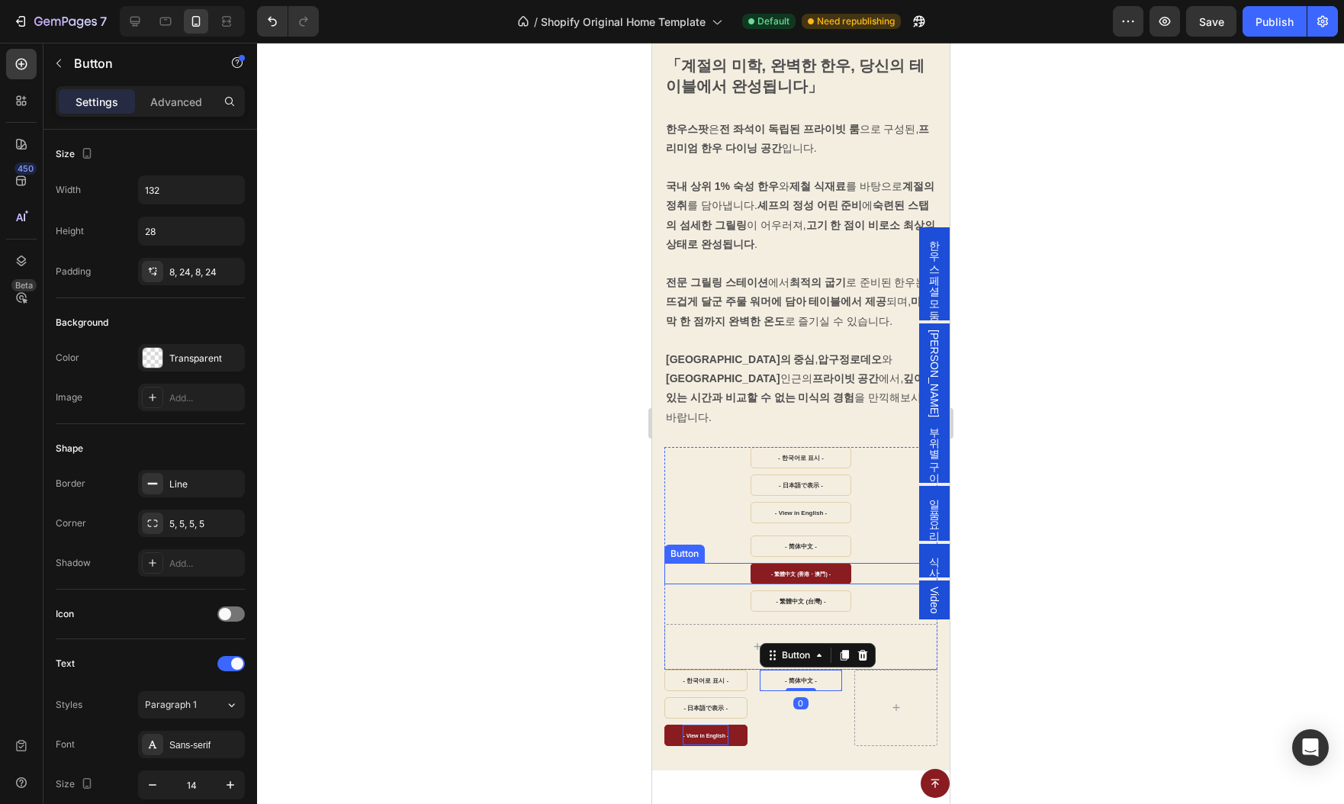
click at [754, 563] on link "- 繁體中文 (香港・澳門) -" at bounding box center [800, 573] width 101 height 21
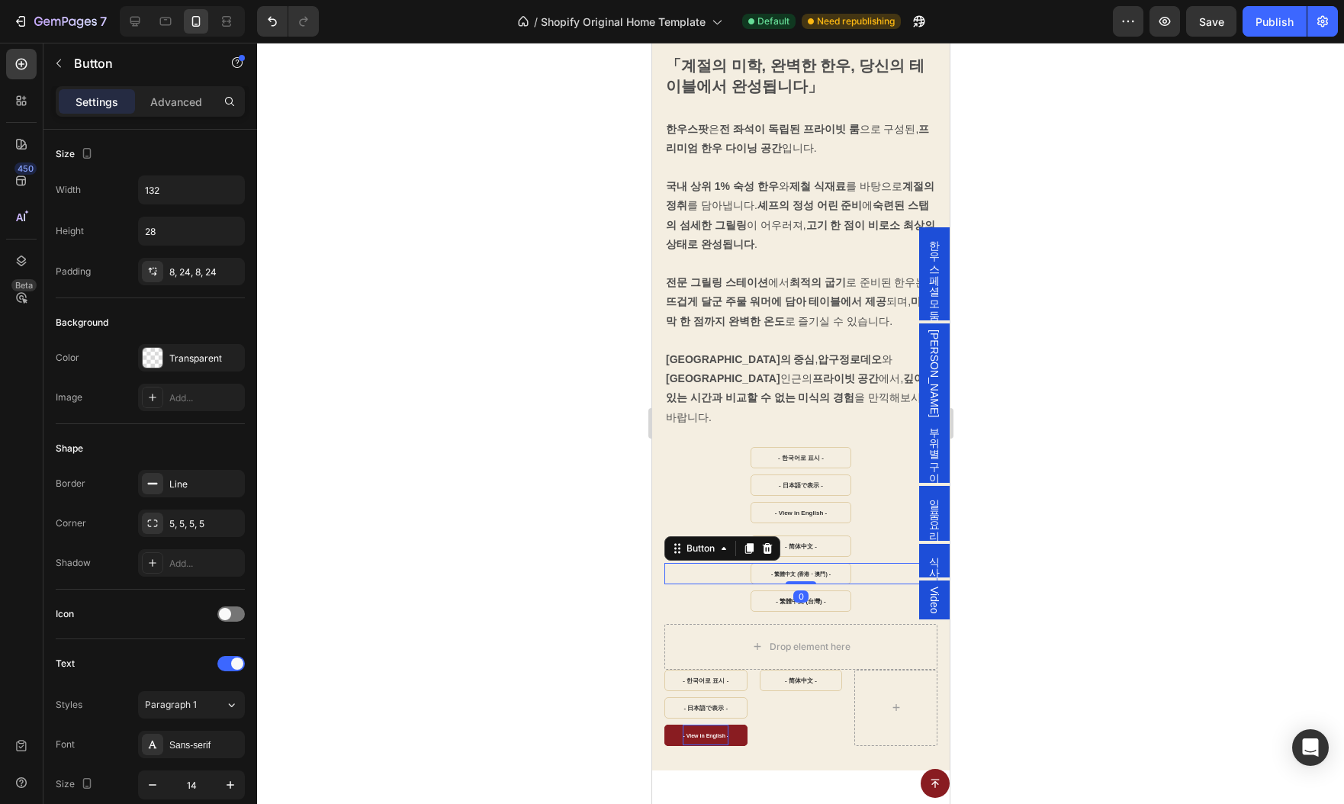
drag, startPoint x: 747, startPoint y: 529, endPoint x: 741, endPoint y: 541, distance: 13.3
click at [747, 543] on icon at bounding box center [748, 548] width 8 height 11
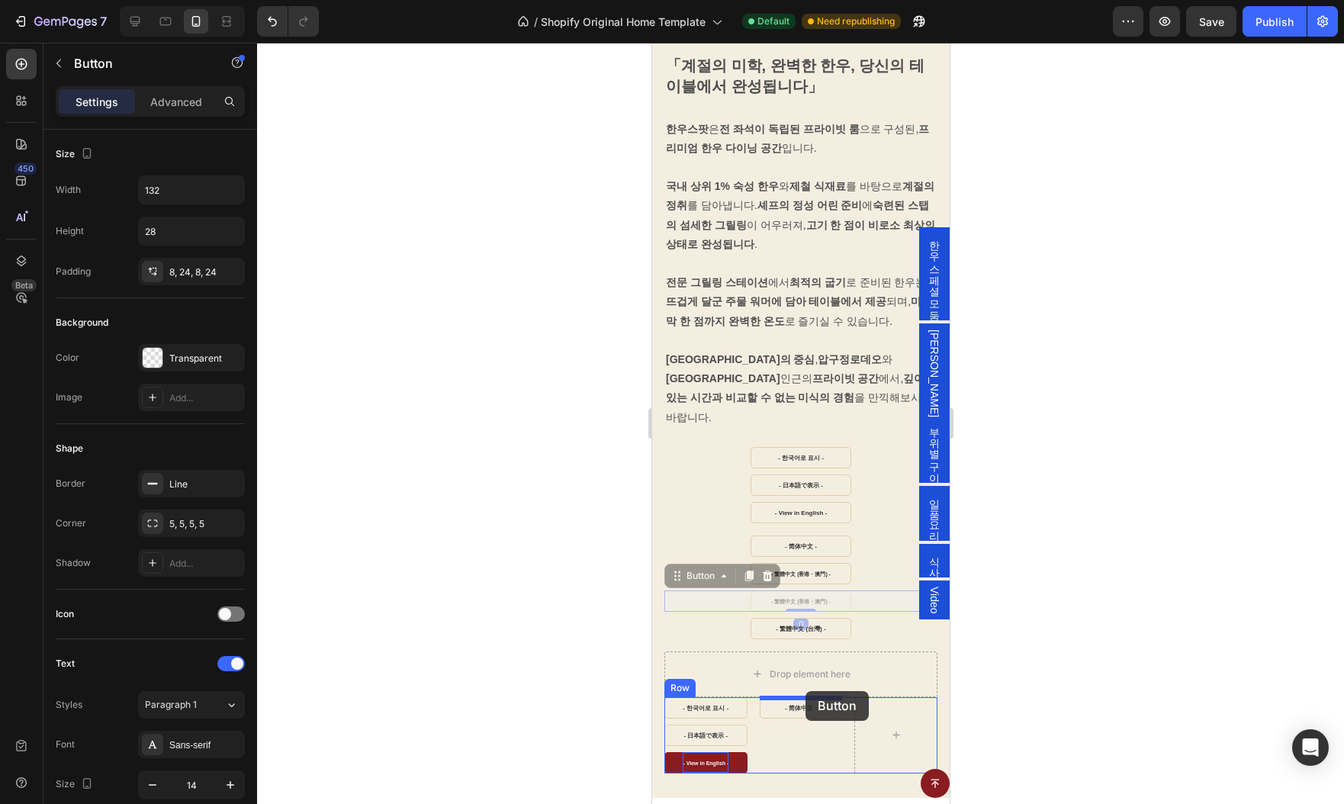
drag, startPoint x: 670, startPoint y: 555, endPoint x: 805, endPoint y: 691, distance: 192.0
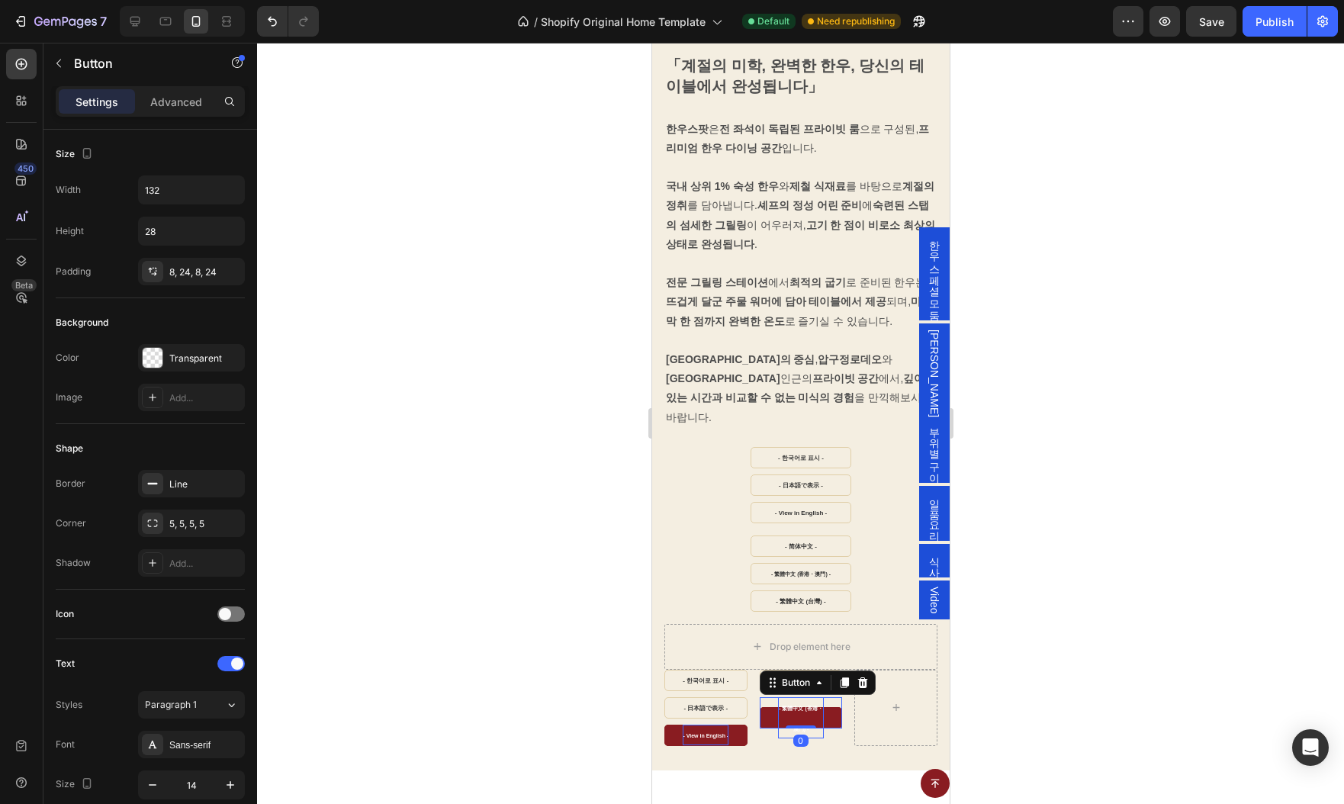
click at [798, 706] on strong "- 繁體中文 (香港・澳門) -" at bounding box center [800, 719] width 44 height 26
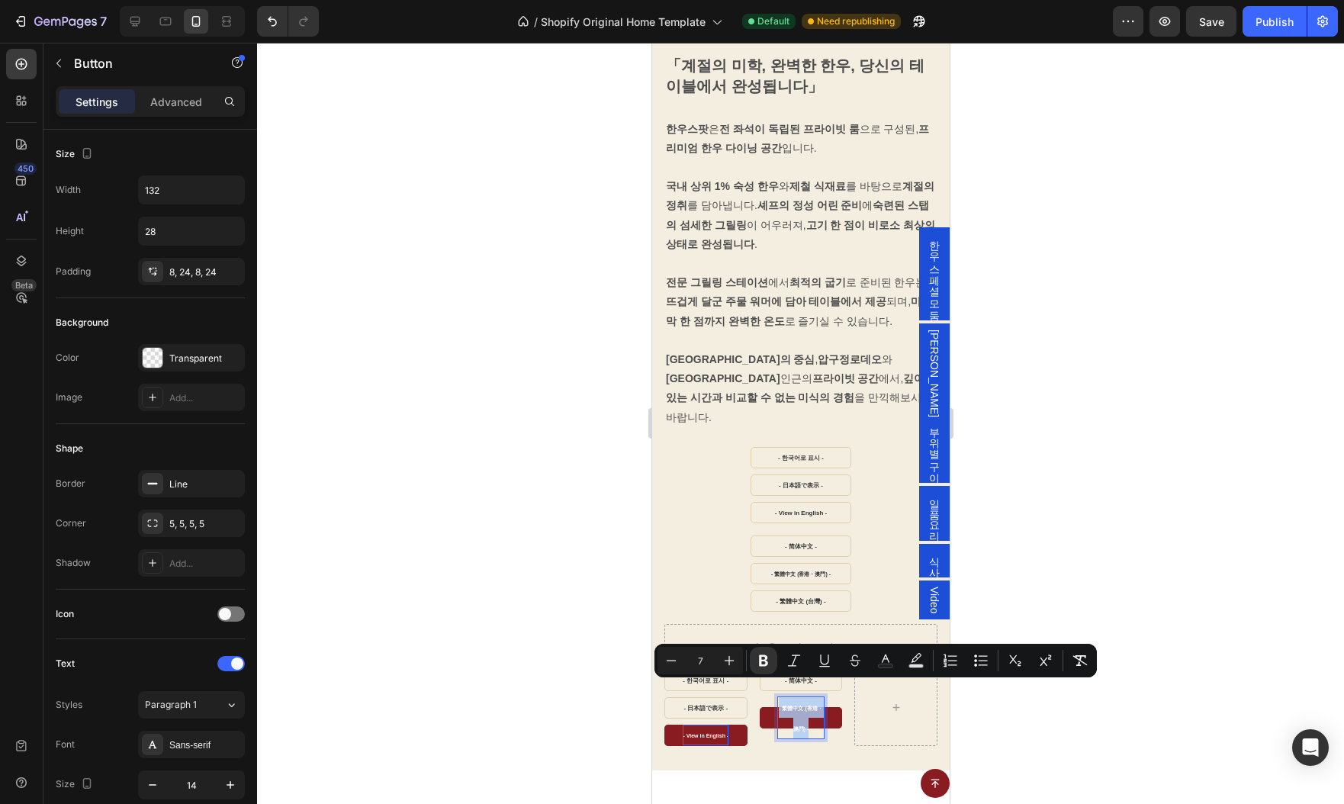
click at [798, 706] on strong "- 繁體中文 (香港・澳門) -" at bounding box center [800, 719] width 44 height 26
click at [680, 661] on button "Minus" at bounding box center [670, 660] width 27 height 27
type input "5"
click at [1220, 626] on div at bounding box center [800, 423] width 1087 height 761
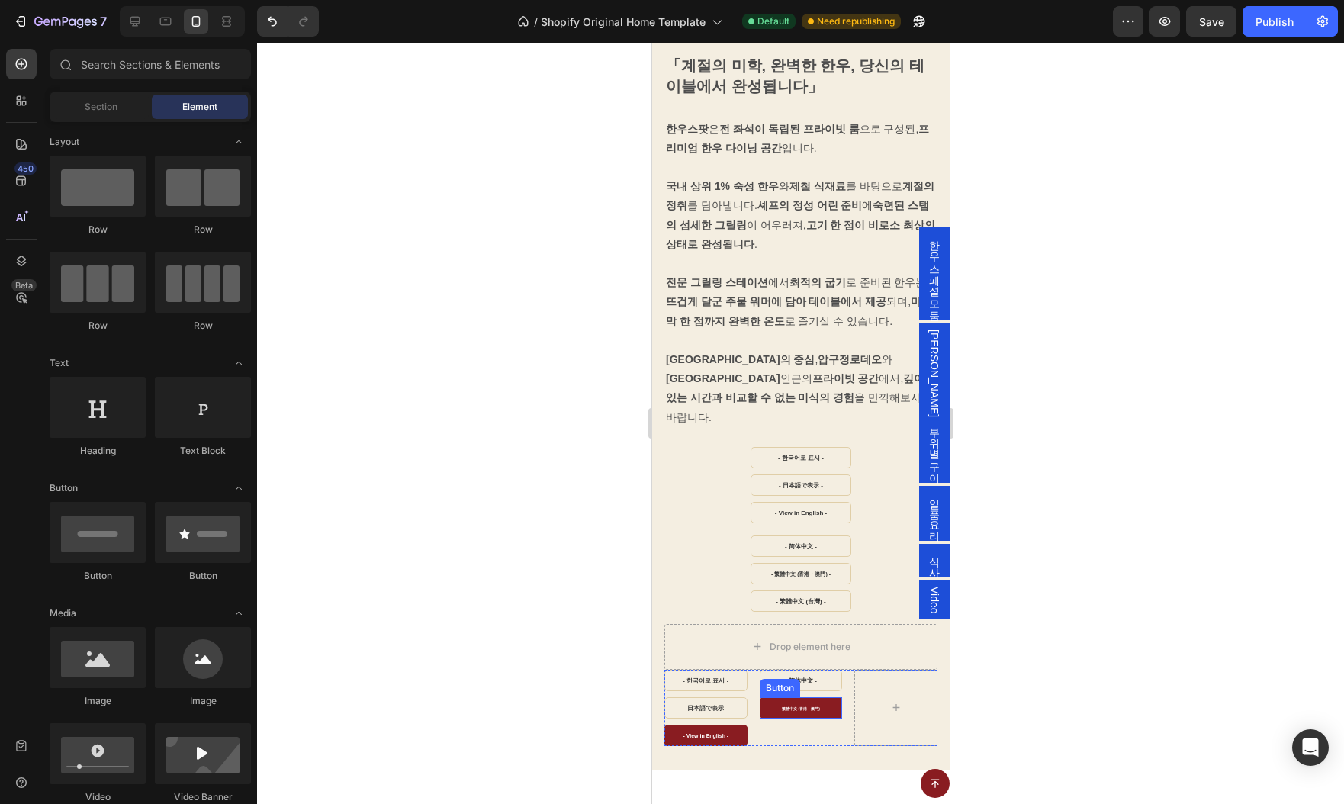
click at [797, 697] on p "- 繁體中文 (香港・澳門) -" at bounding box center [800, 707] width 43 height 21
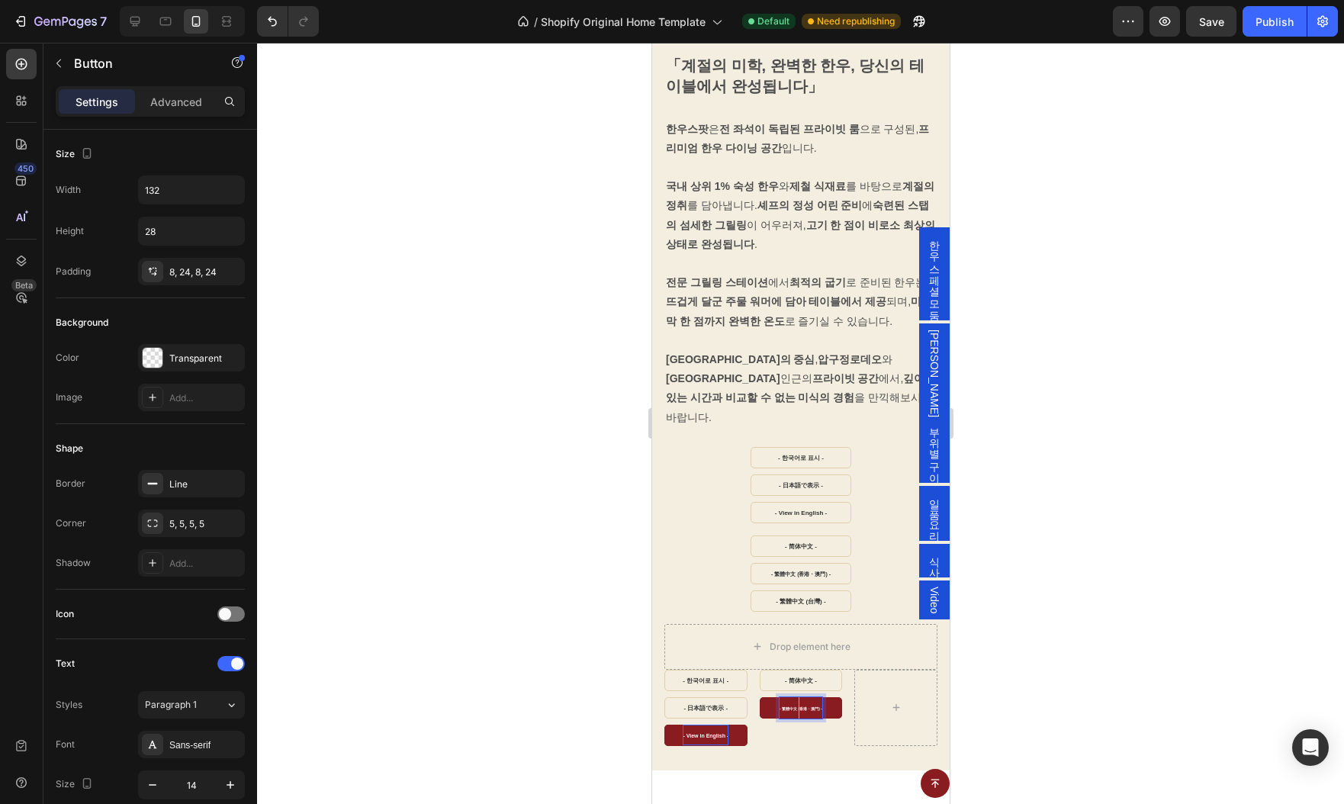
click at [797, 697] on p "- 繁體中文 (香港・澳門) -" at bounding box center [800, 707] width 43 height 21
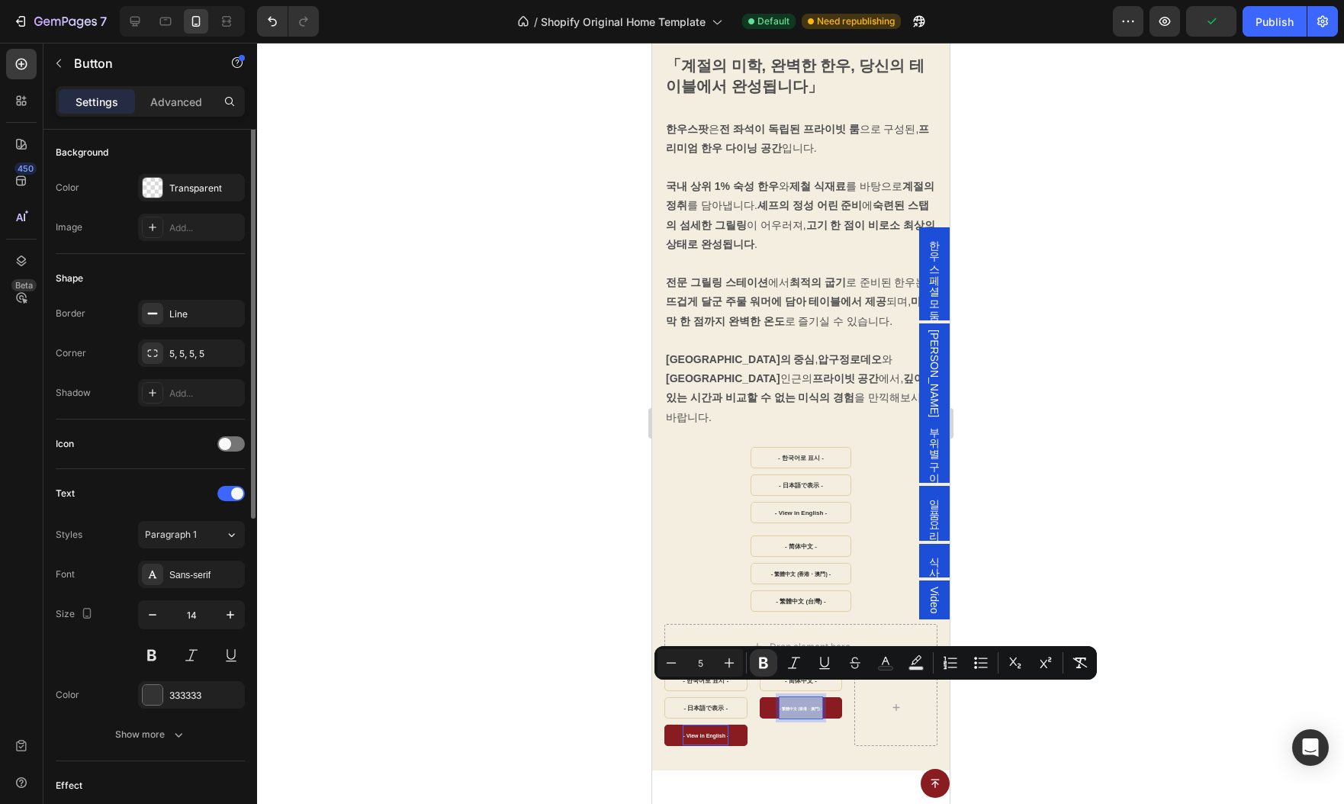
scroll to position [0, 0]
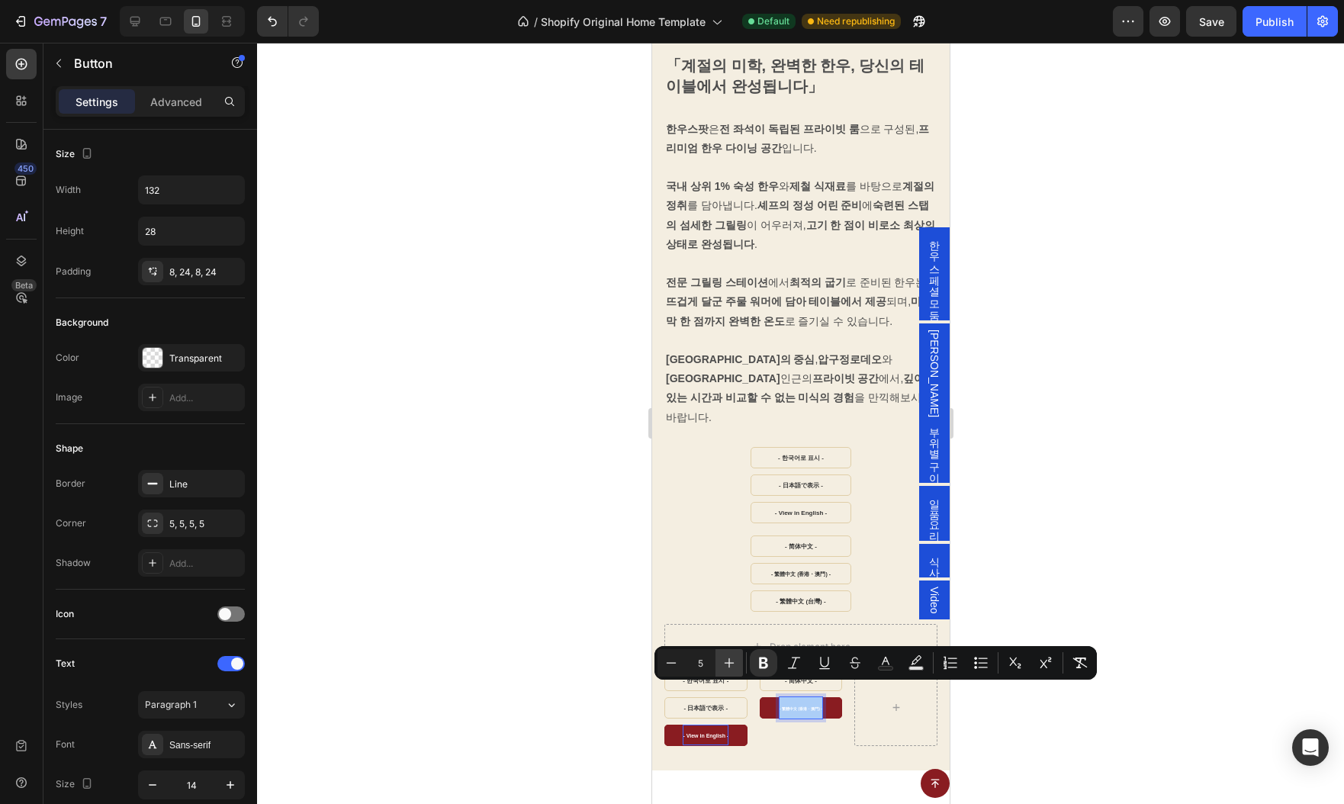
click at [734, 670] on button "Plus" at bounding box center [728, 662] width 27 height 27
click at [736, 667] on icon "Editor contextual toolbar" at bounding box center [729, 662] width 15 height 15
type input "7"
click at [171, 95] on p "Advanced" at bounding box center [176, 102] width 52 height 16
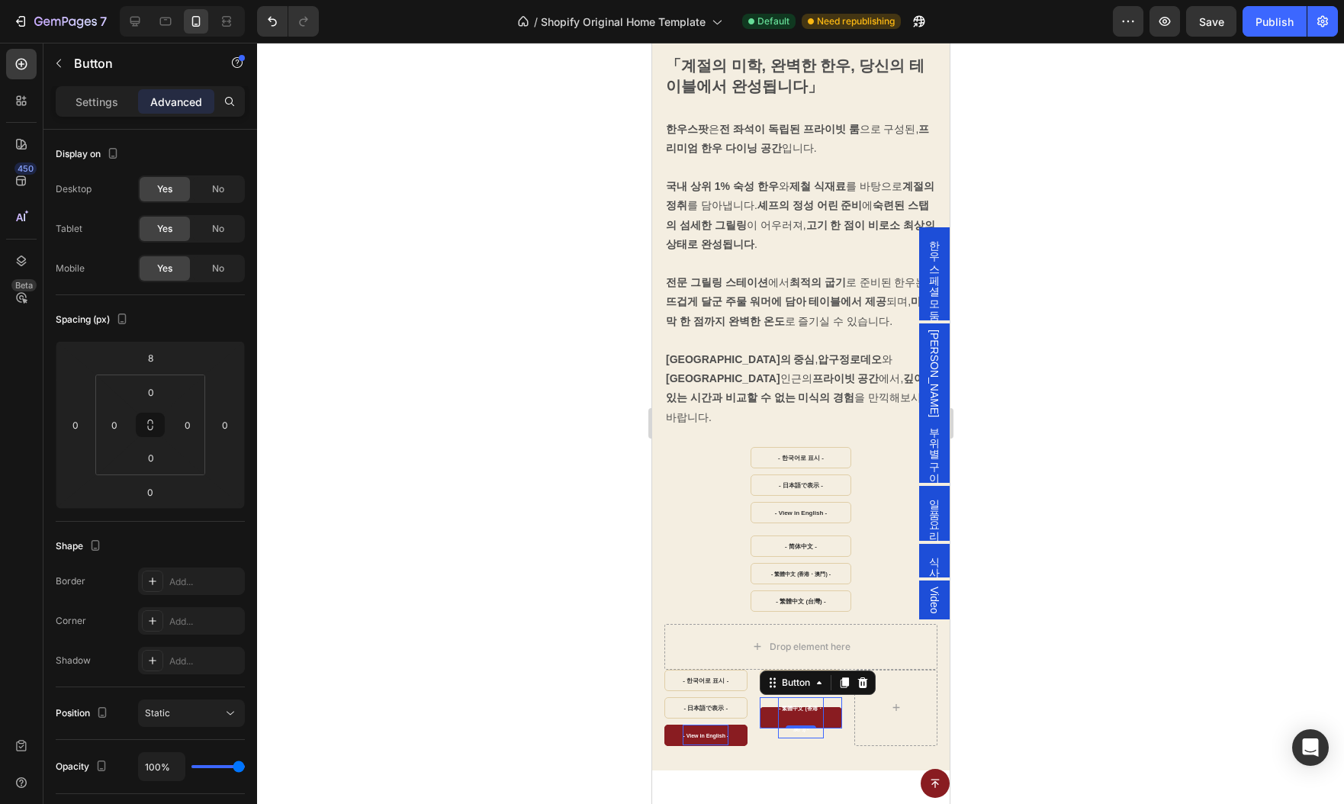
click at [1185, 668] on div at bounding box center [800, 423] width 1087 height 761
click at [792, 670] on div "- 简体中文 - Button 0" at bounding box center [800, 680] width 83 height 21
click at [796, 677] on strong "- 简体中文 -" at bounding box center [800, 680] width 32 height 7
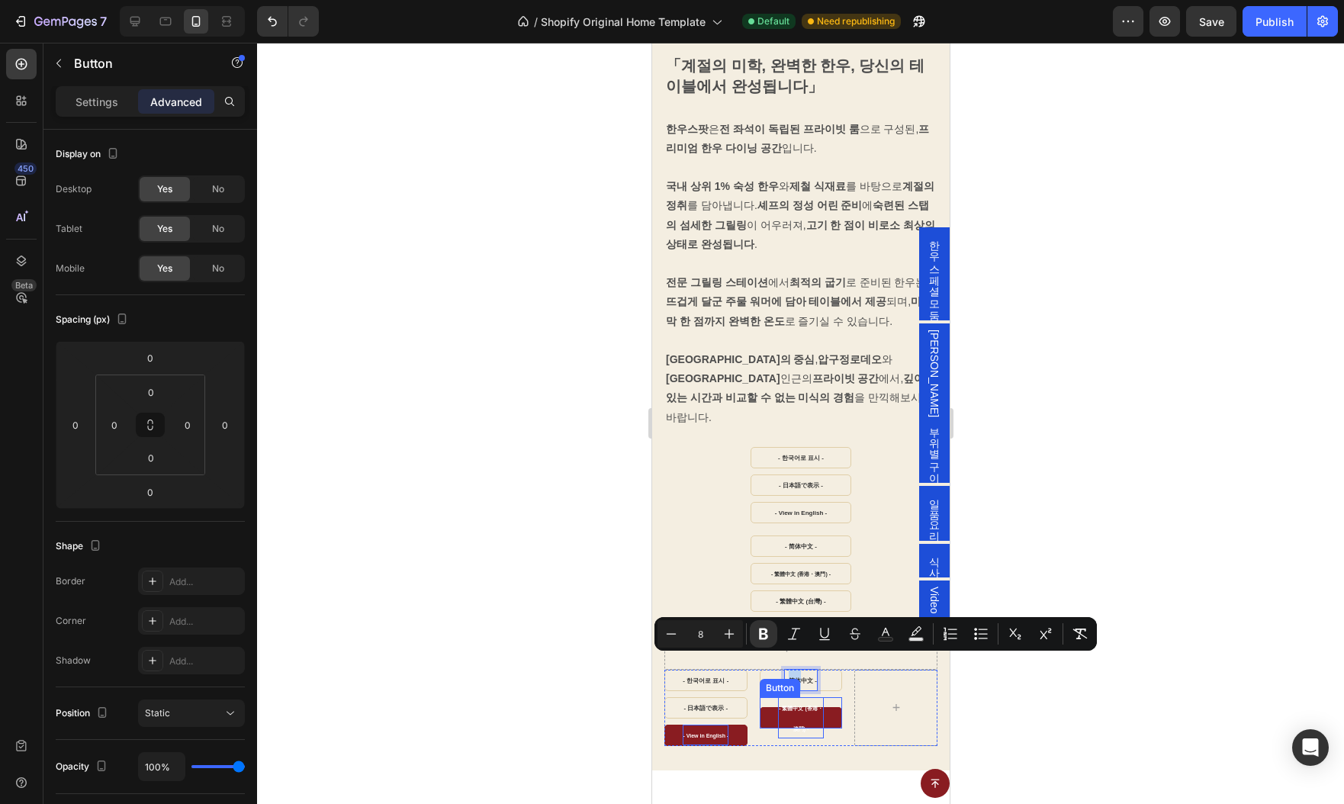
click at [799, 697] on p "- 繁體中文 (香港・澳門) -" at bounding box center [800, 717] width 47 height 41
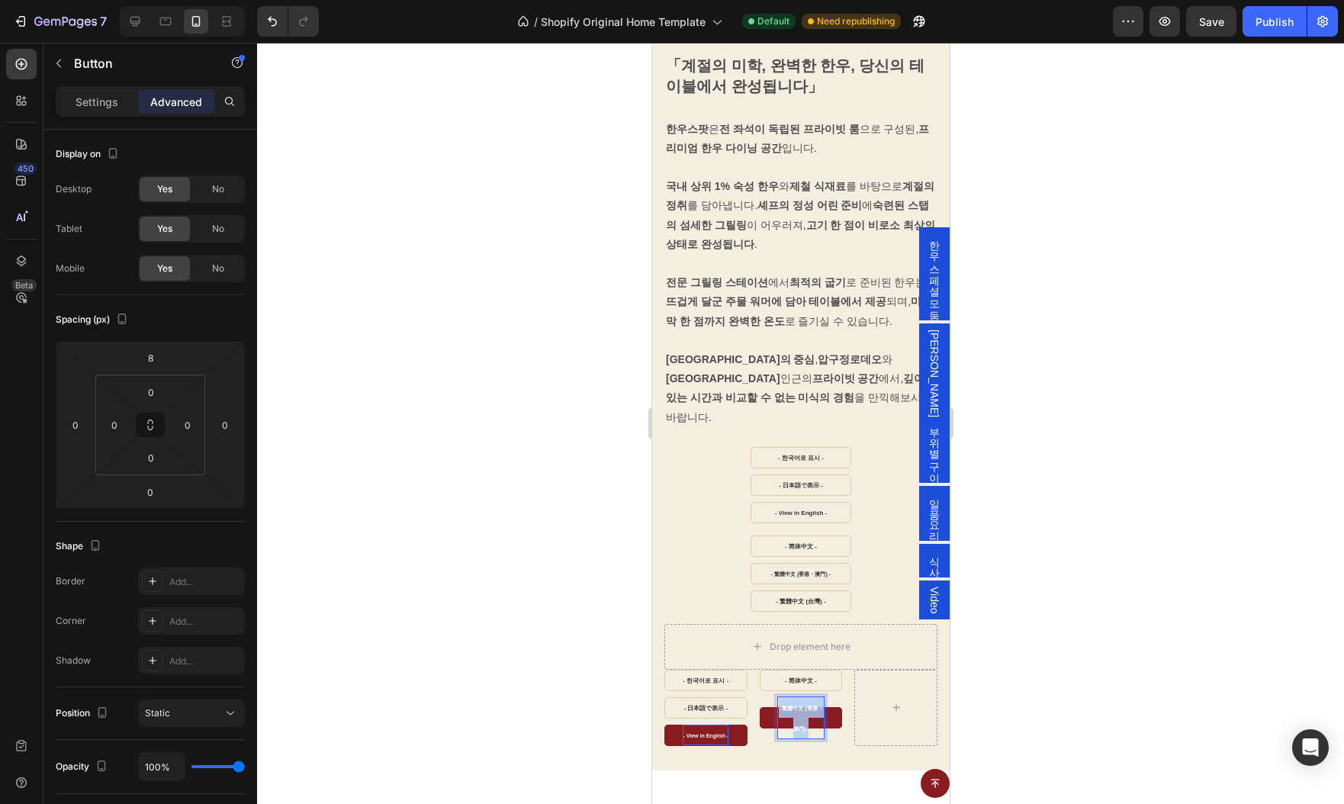
click at [799, 697] on p "- 繁體中文 (香港・澳門) -" at bounding box center [800, 717] width 47 height 41
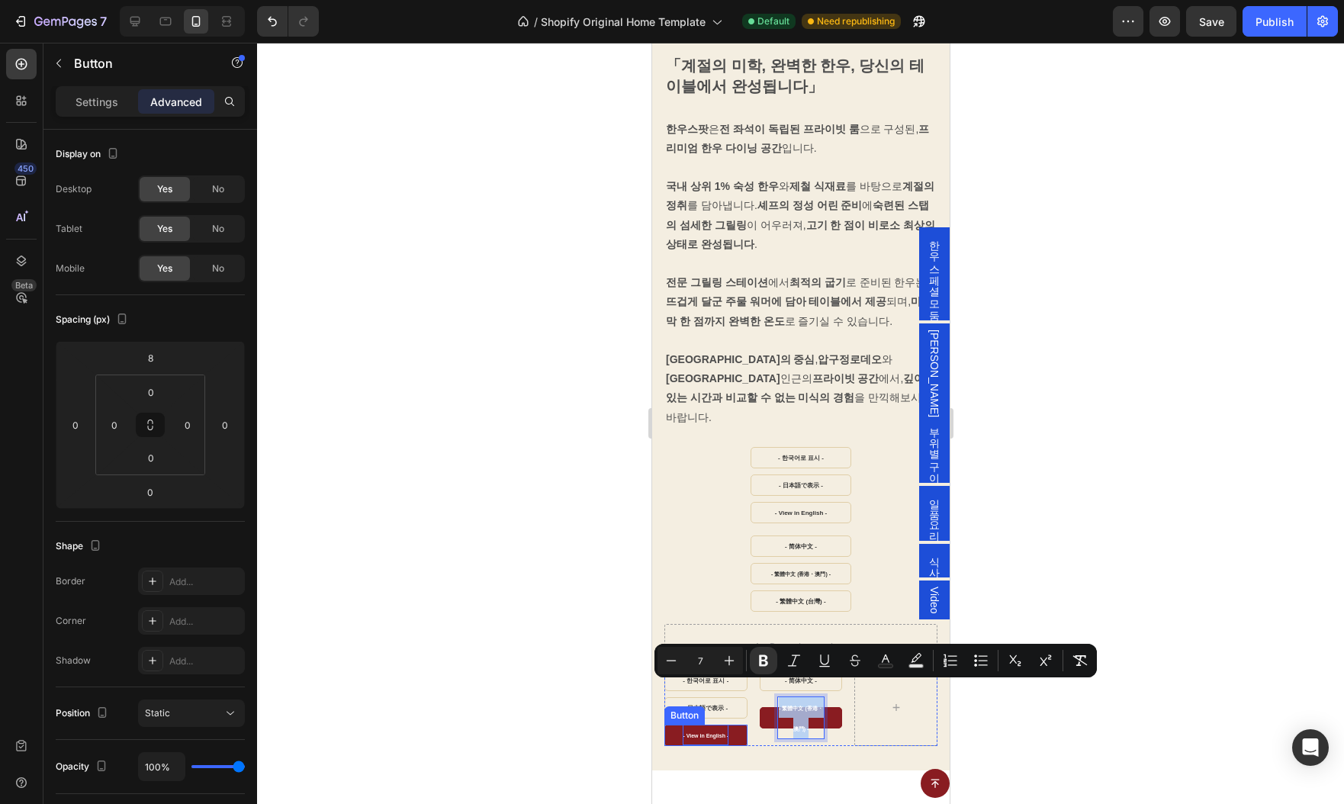
click at [712, 733] on strong "- View in English -" at bounding box center [705, 735] width 46 height 5
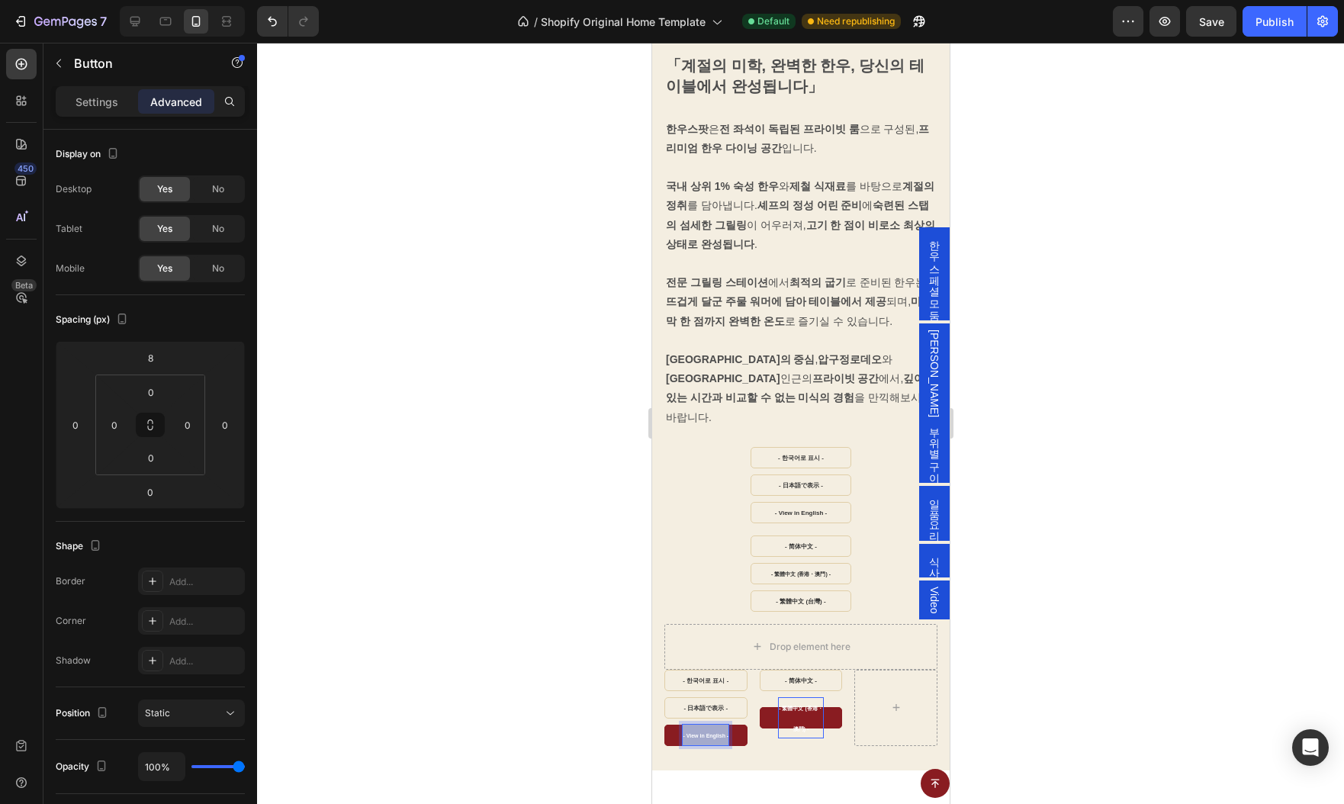
click at [712, 733] on strong "- View in English -" at bounding box center [705, 735] width 46 height 5
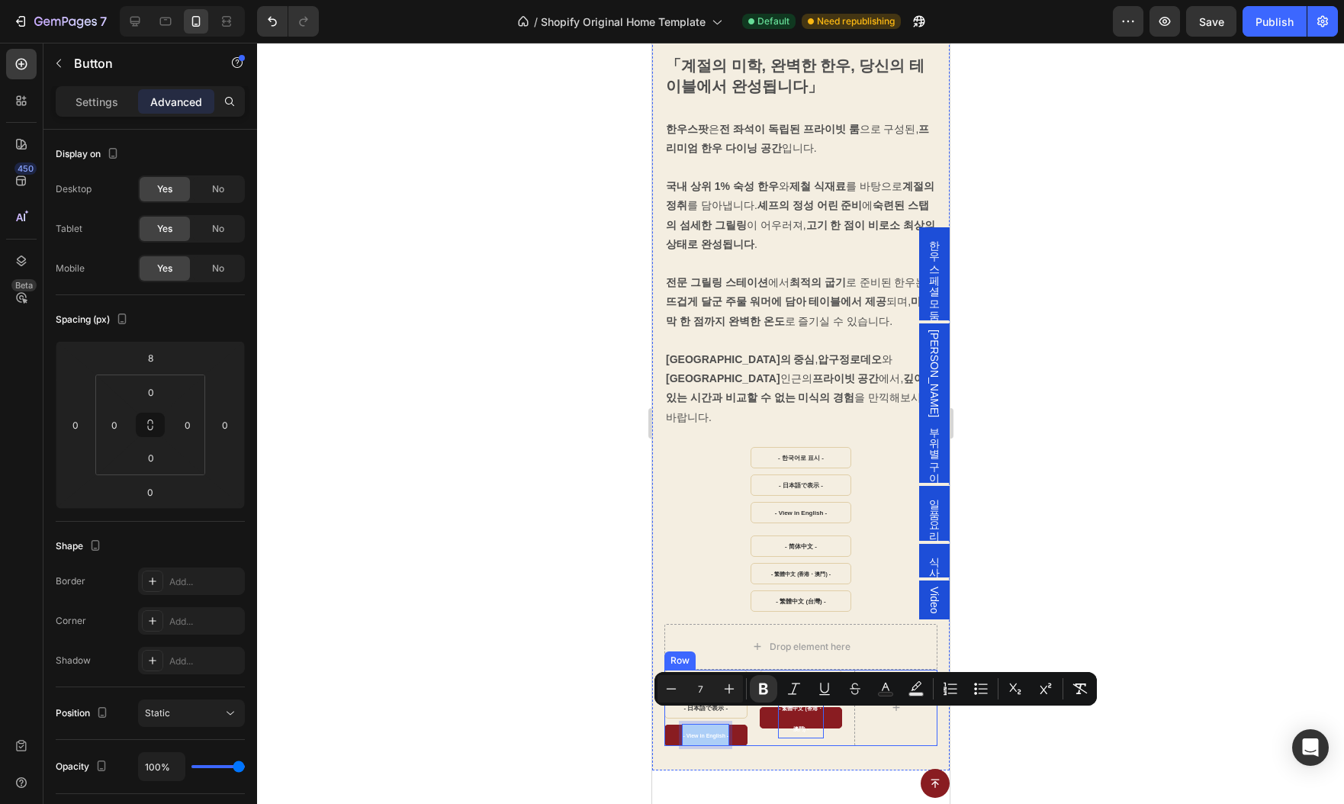
click at [1172, 705] on div at bounding box center [800, 423] width 1087 height 761
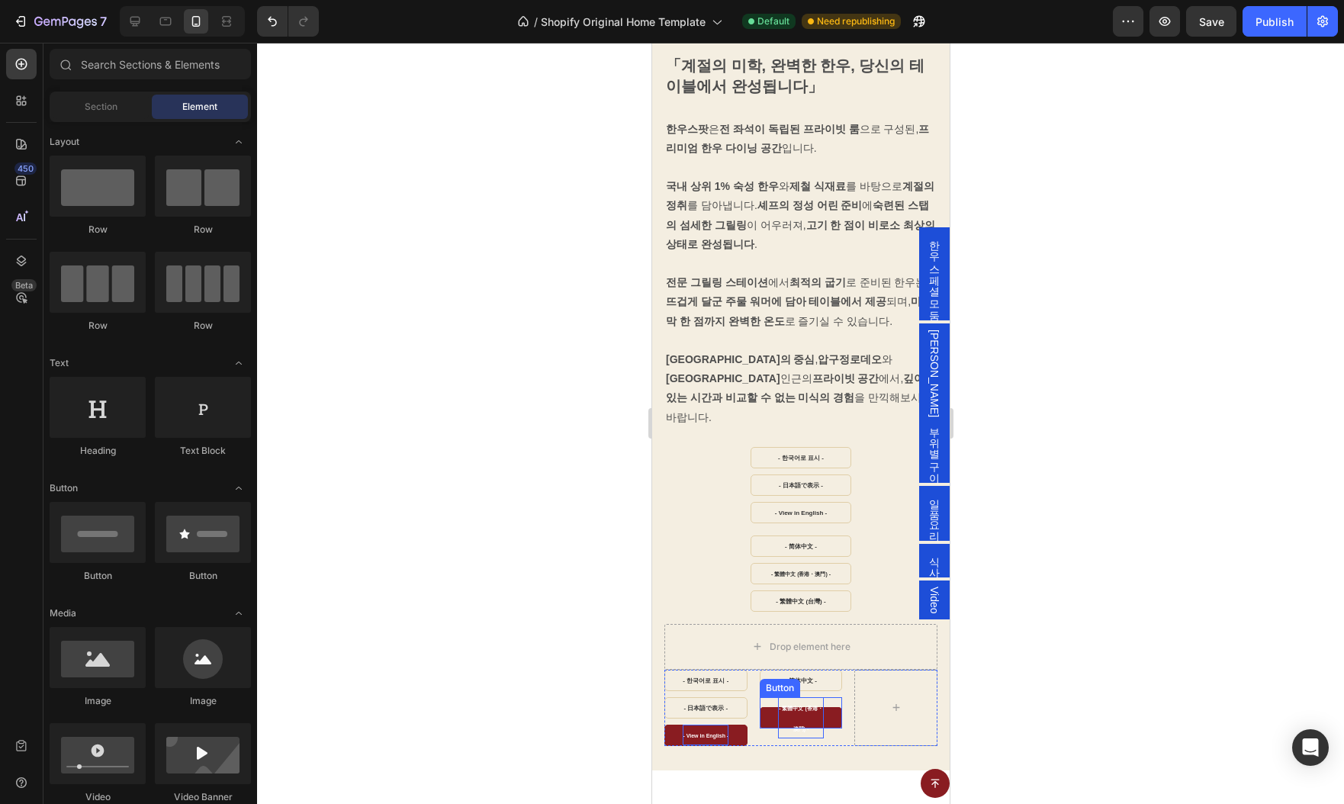
click at [797, 697] on p "- 繁體中文 (香港・澳門) -" at bounding box center [800, 717] width 47 height 41
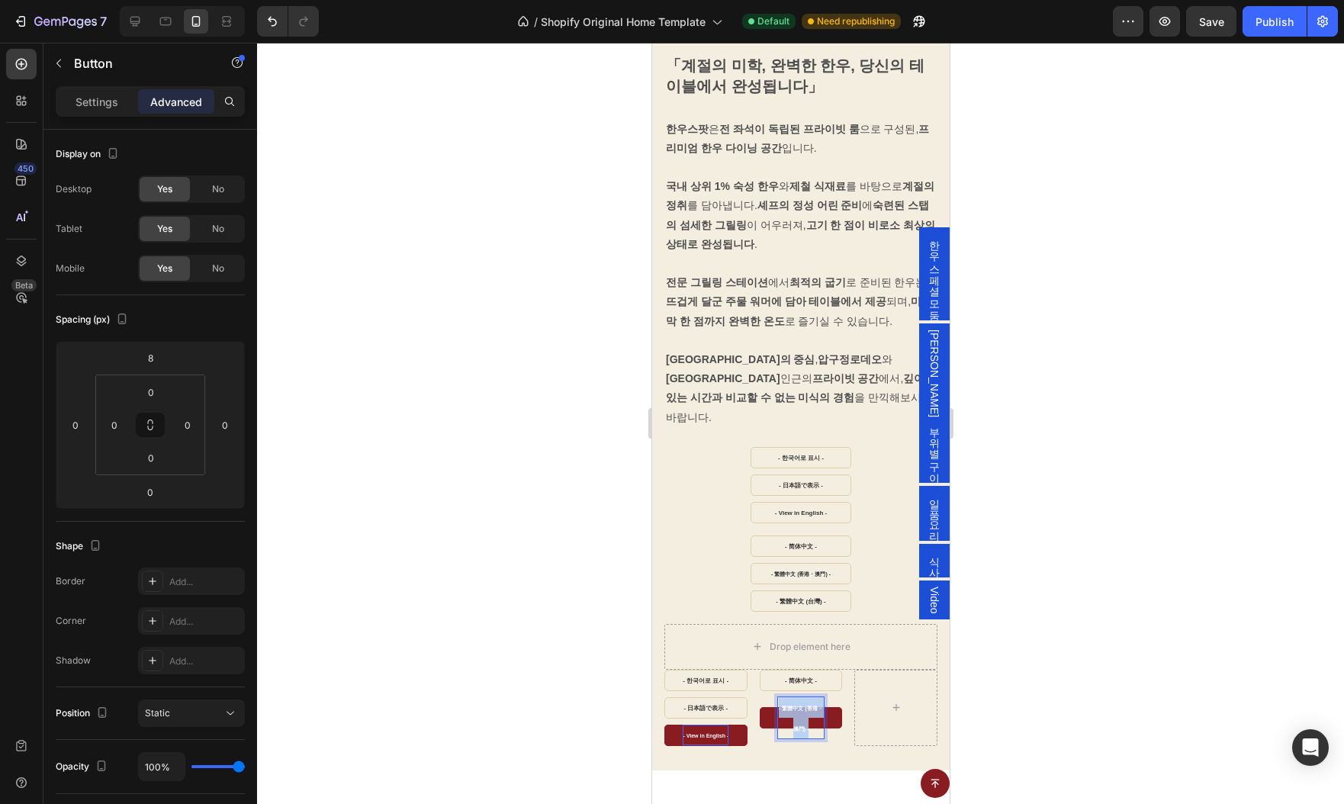
click at [797, 697] on p "- 繁體中文 (香港・澳門) -" at bounding box center [800, 717] width 47 height 41
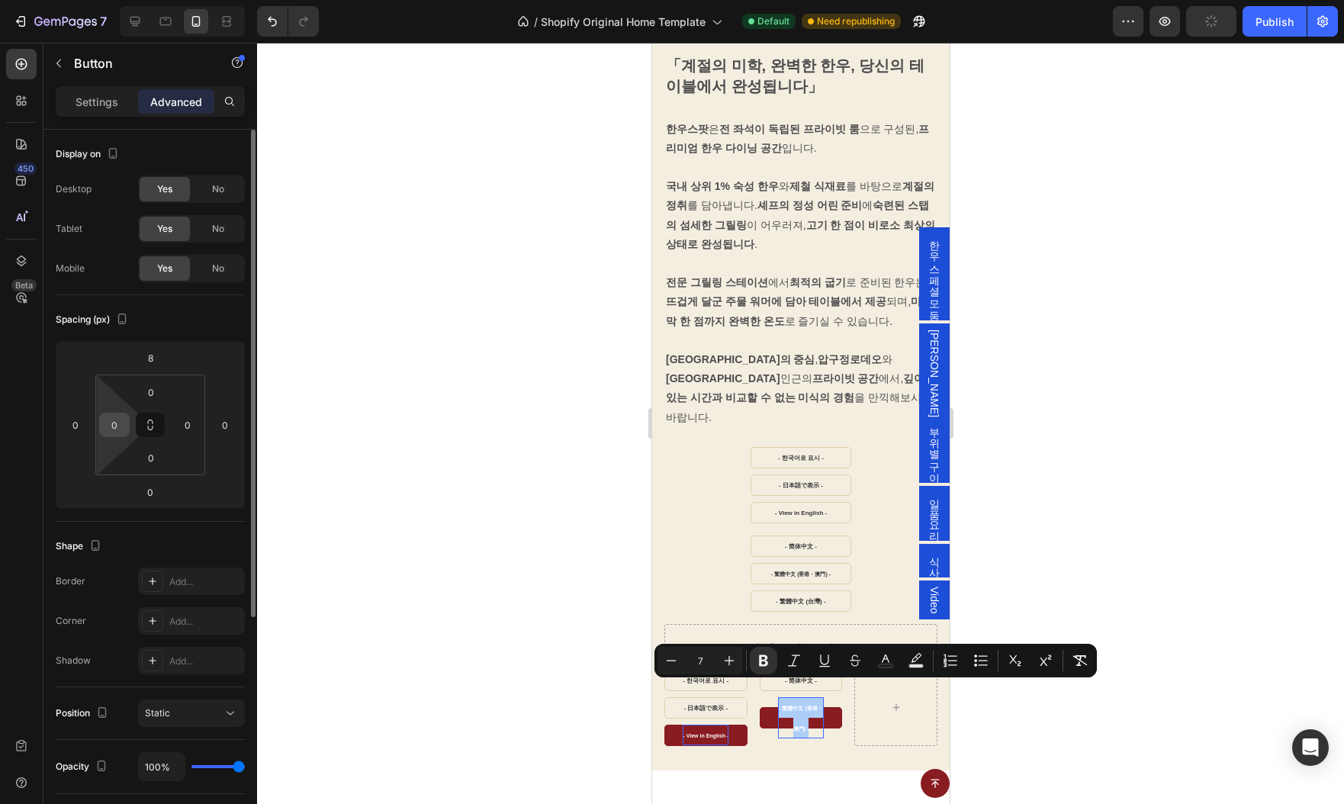
click at [115, 427] on input "0" at bounding box center [114, 424] width 23 height 23
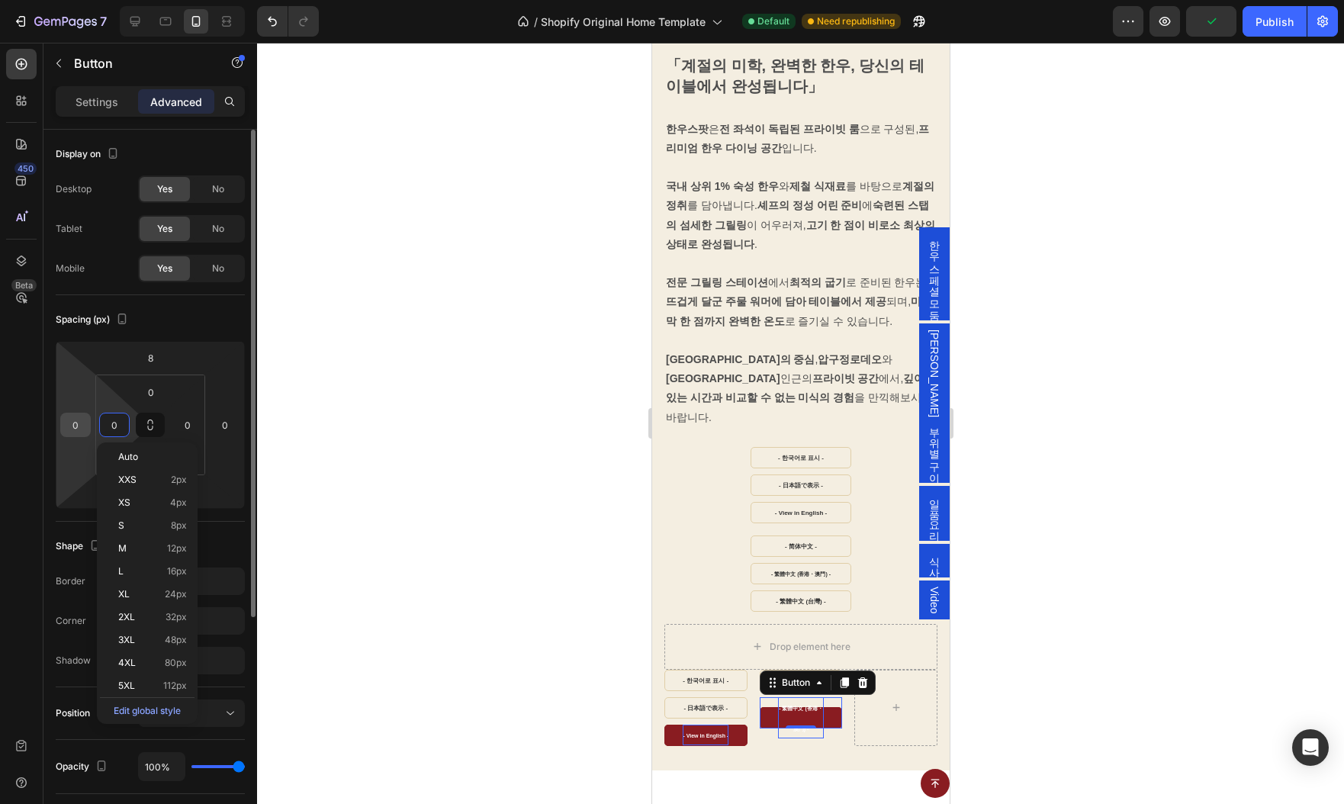
click at [81, 428] on input "0" at bounding box center [75, 424] width 23 height 23
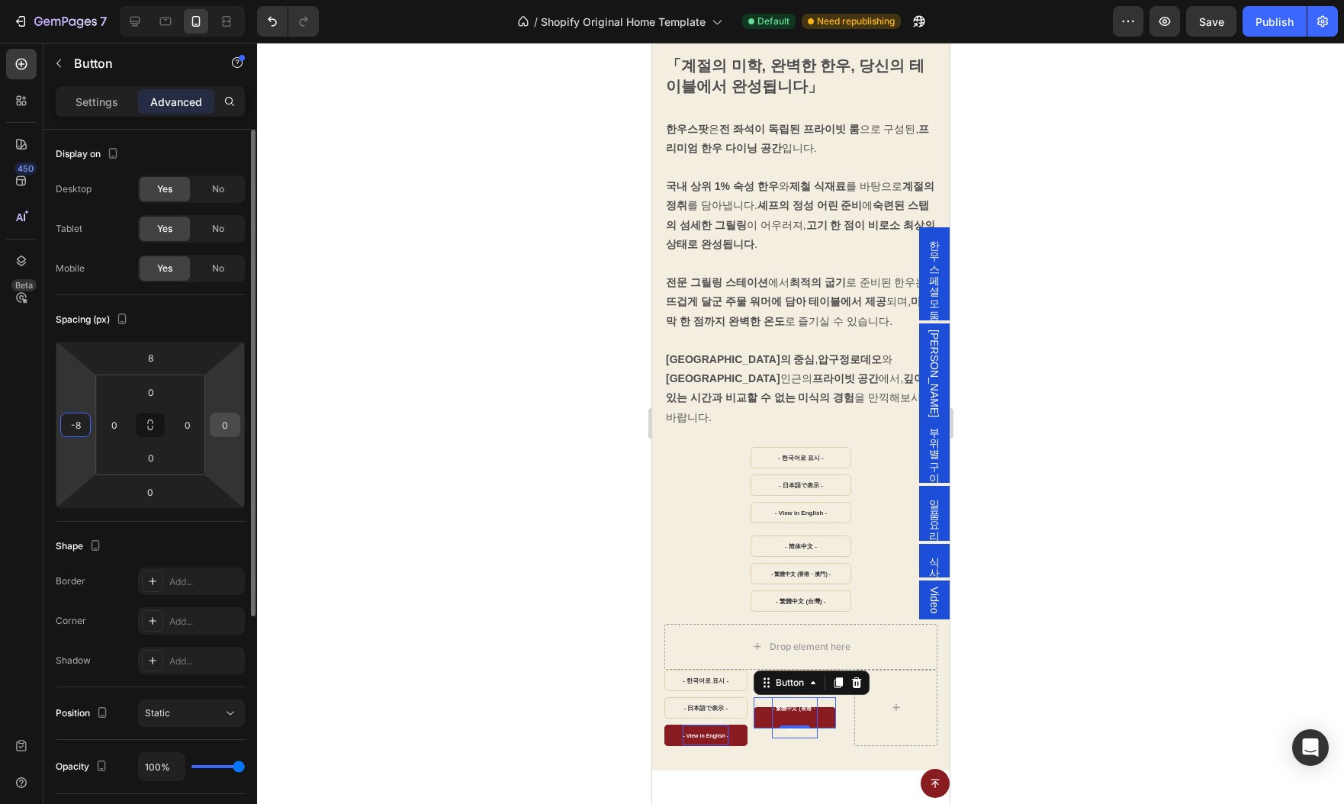
type input "-8"
click at [222, 421] on input "0" at bounding box center [225, 424] width 23 height 23
type input "-8"
click at [57, 0] on html "7 / Shopify Original Home Template Default Need republishing Preview Save Publi…" at bounding box center [672, 0] width 1344 height 0
type input "-6"
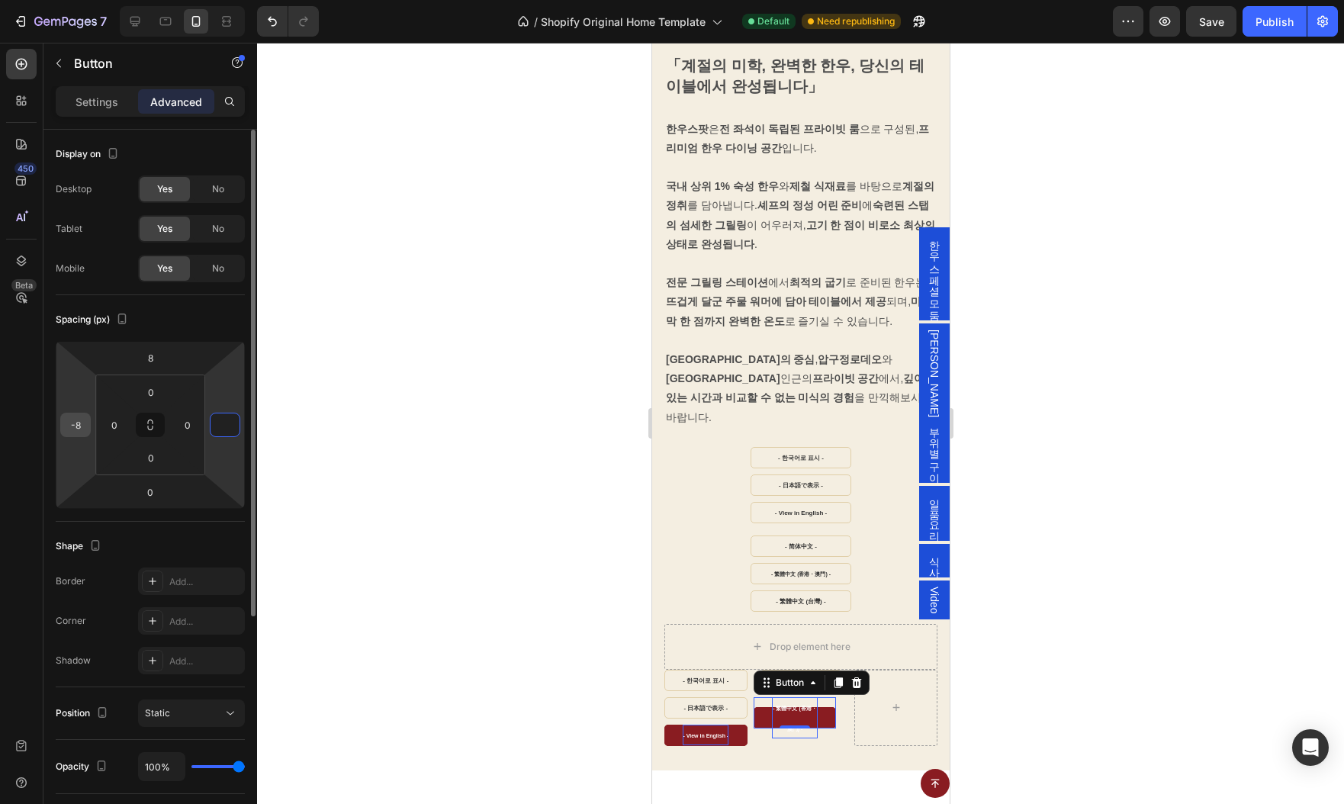
type input "0"
click at [77, 423] on input "-6" at bounding box center [75, 424] width 23 height 23
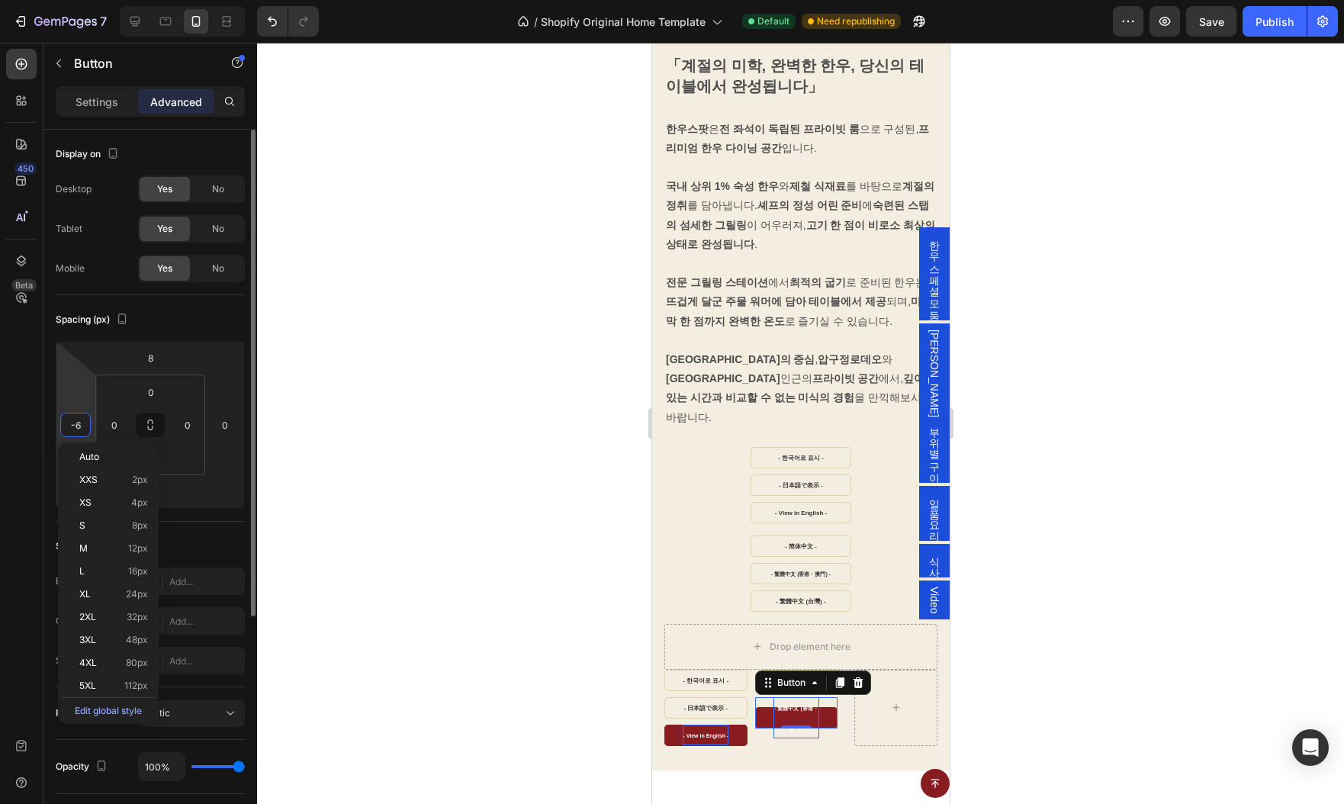
click at [77, 423] on input "-6" at bounding box center [75, 424] width 23 height 23
type input "-0"
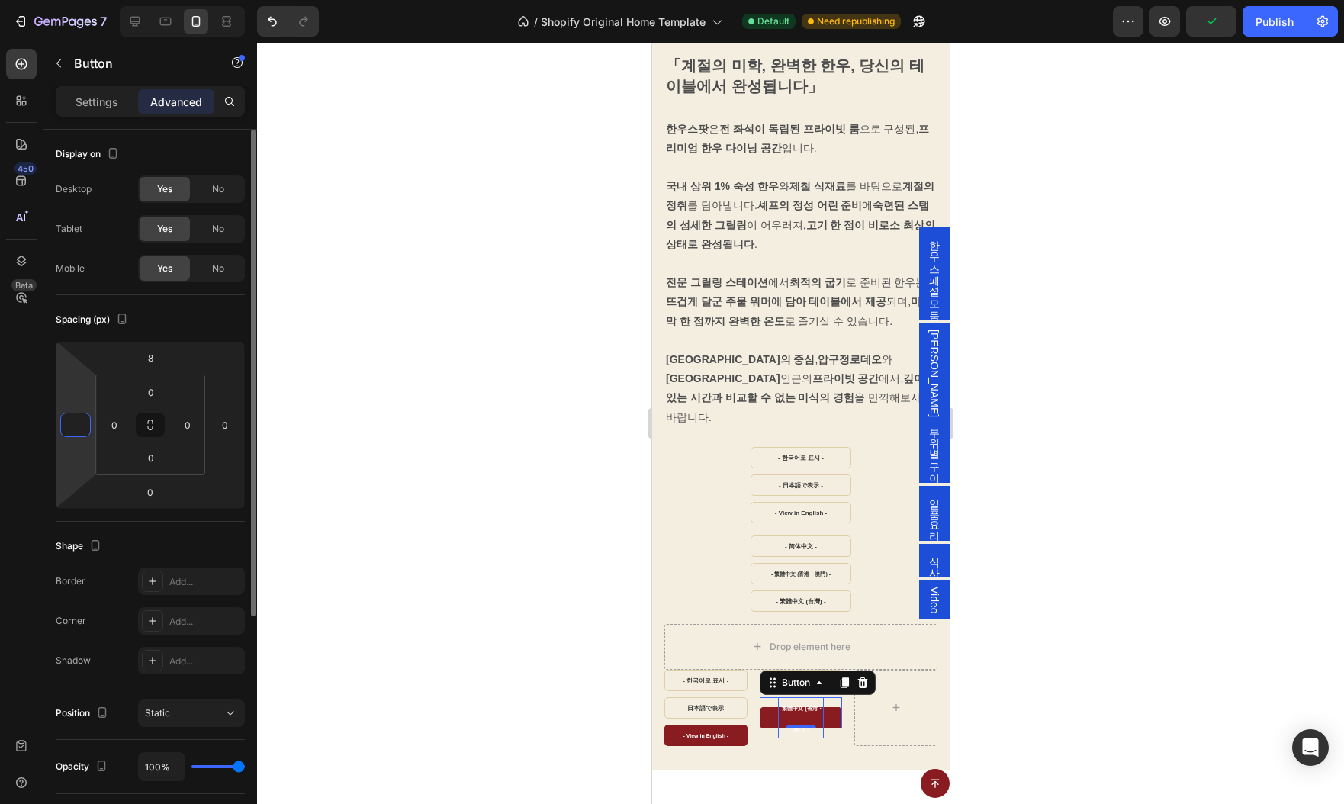
type input "0"
click at [1152, 656] on div at bounding box center [800, 423] width 1087 height 761
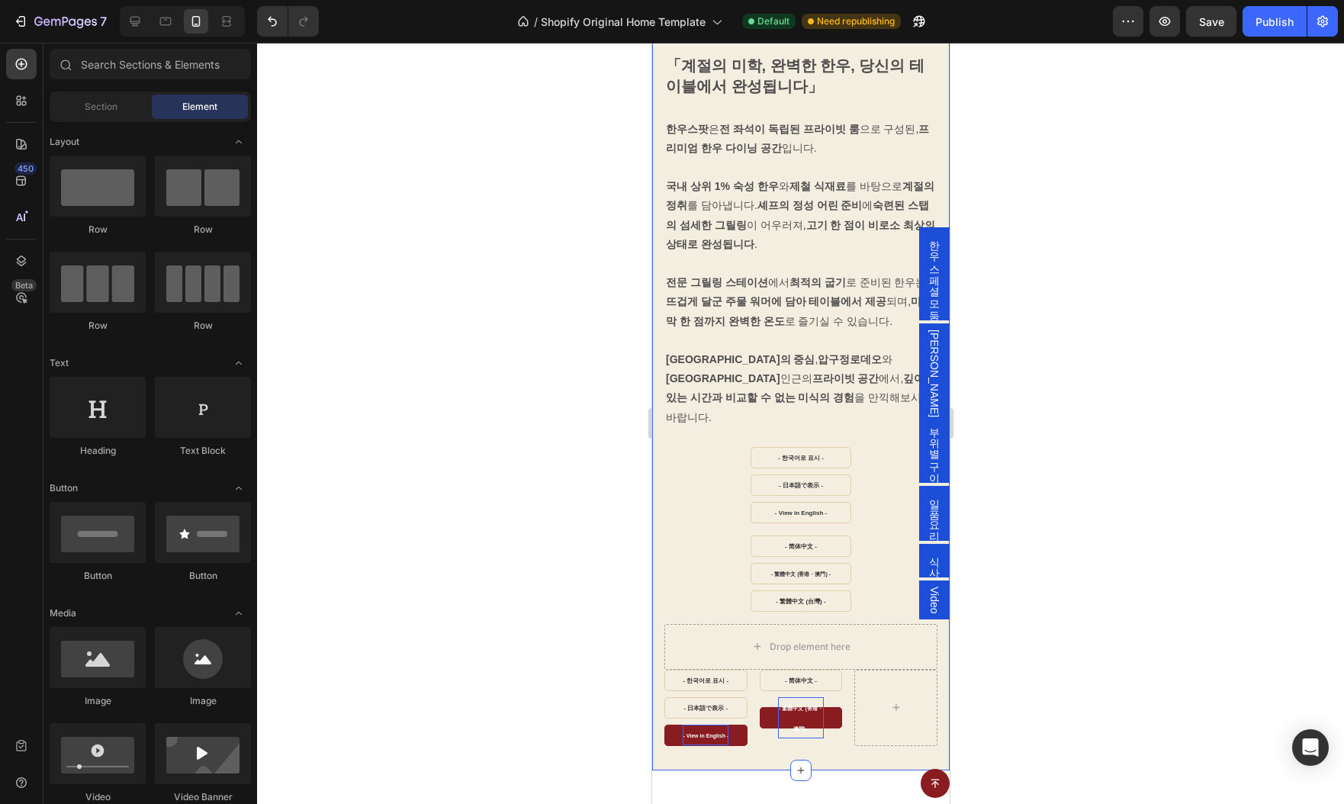
scroll to position [963, 0]
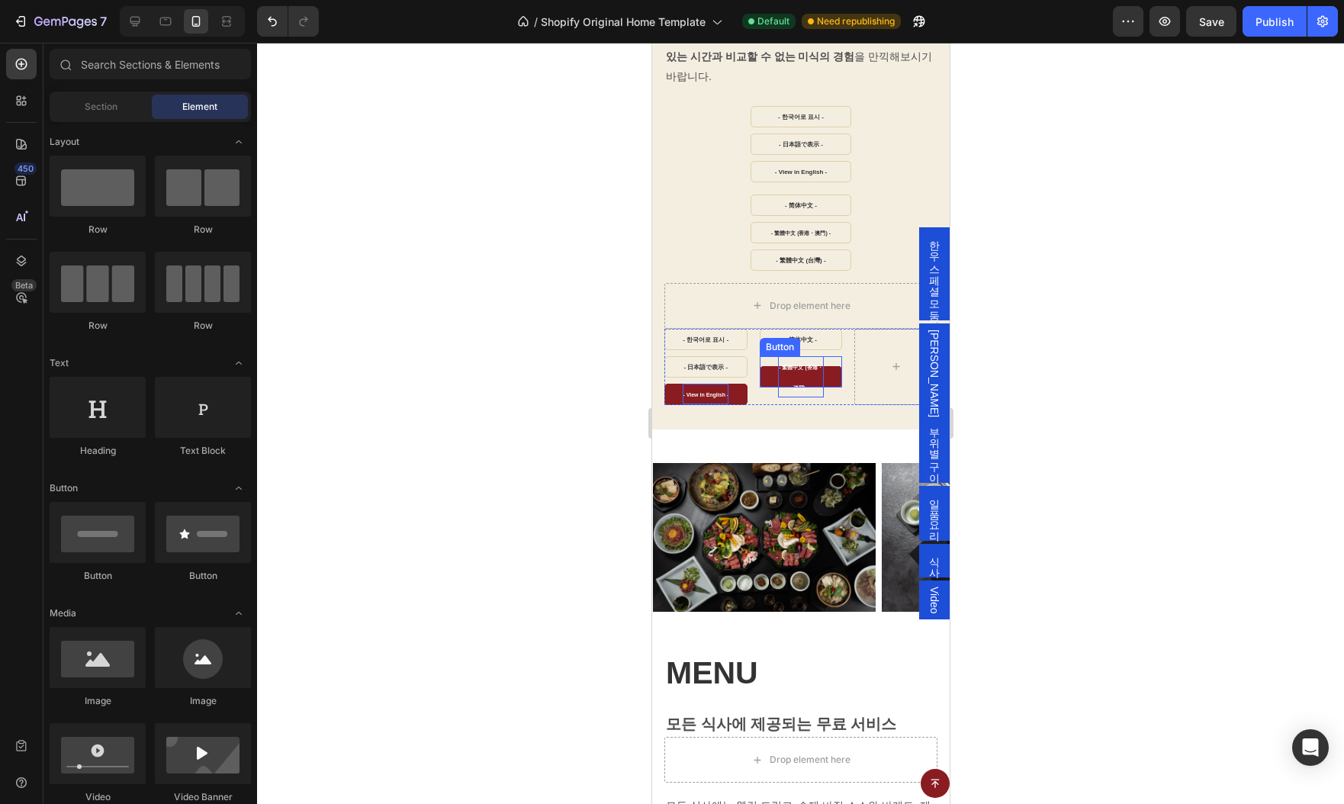
click at [825, 366] on link "- 繁體中文 (香港・澳門) -" at bounding box center [800, 376] width 83 height 21
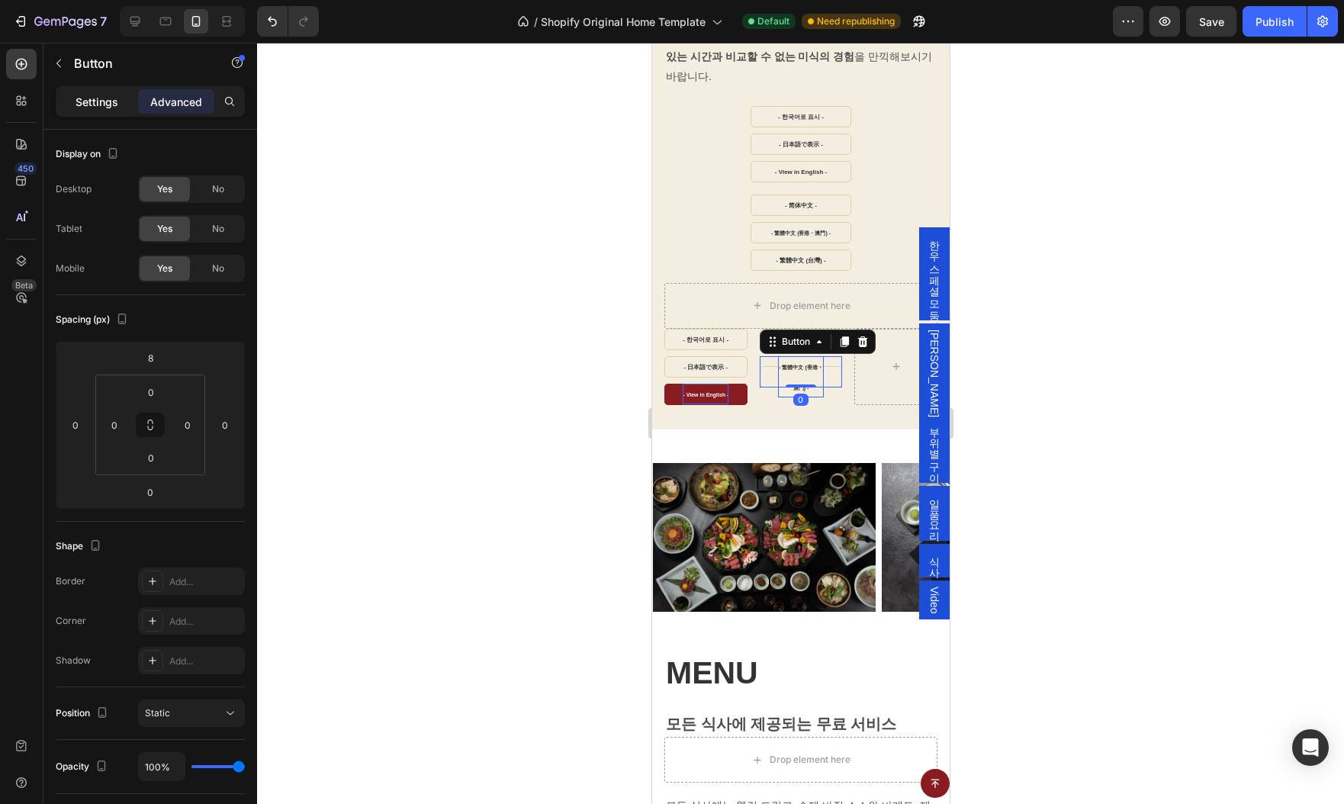
click at [95, 106] on p "Settings" at bounding box center [97, 102] width 43 height 16
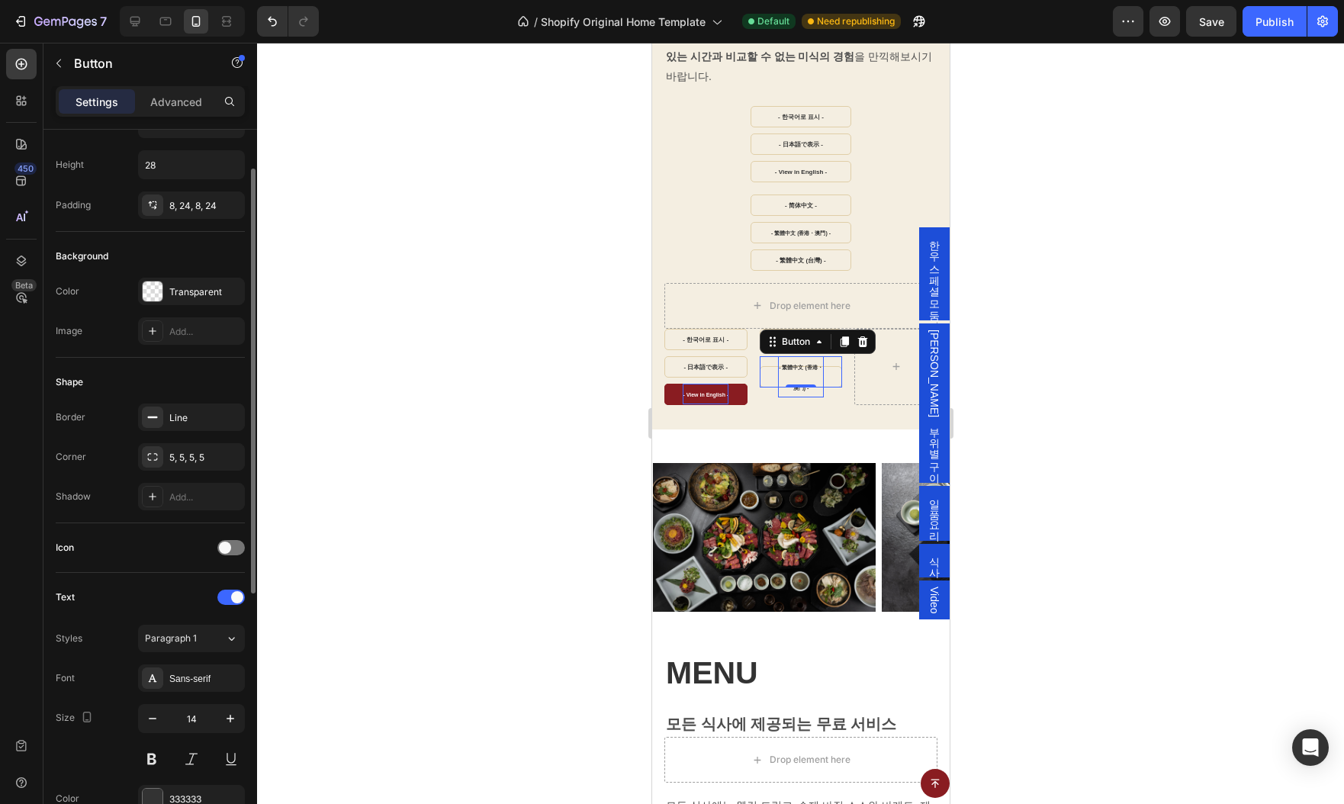
scroll to position [0, 0]
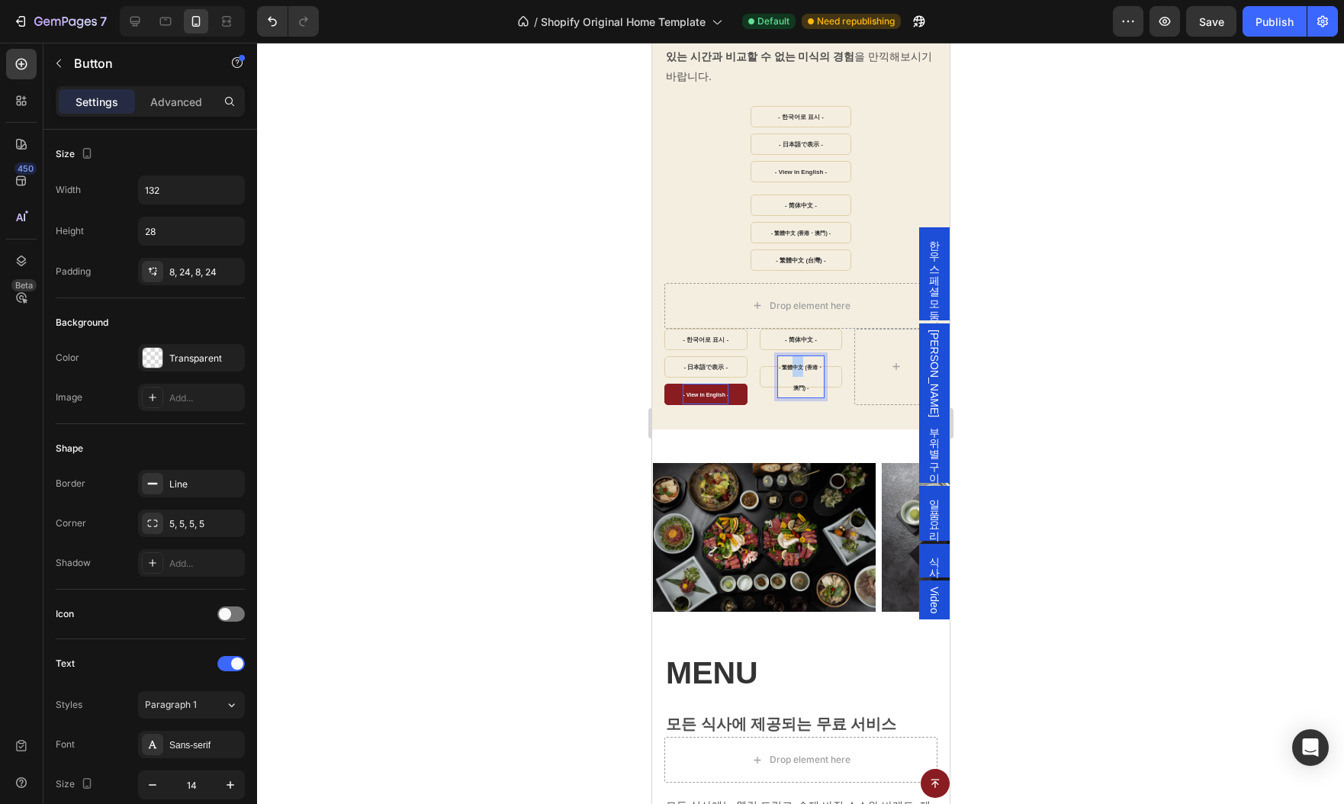
click at [799, 365] on strong "- 繁體中文 (香港・澳門) -" at bounding box center [800, 378] width 44 height 26
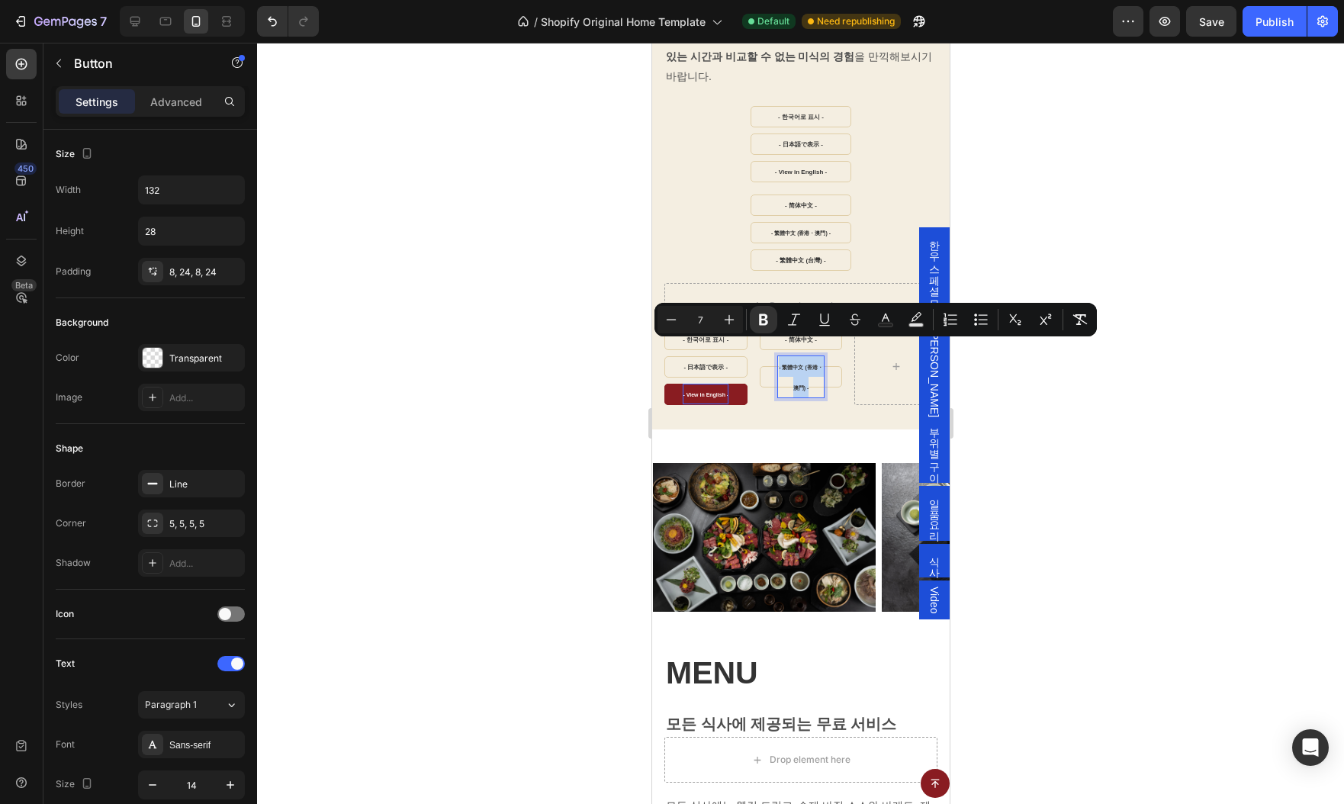
copy strong "- 繁體中文 (香港・澳門) -"
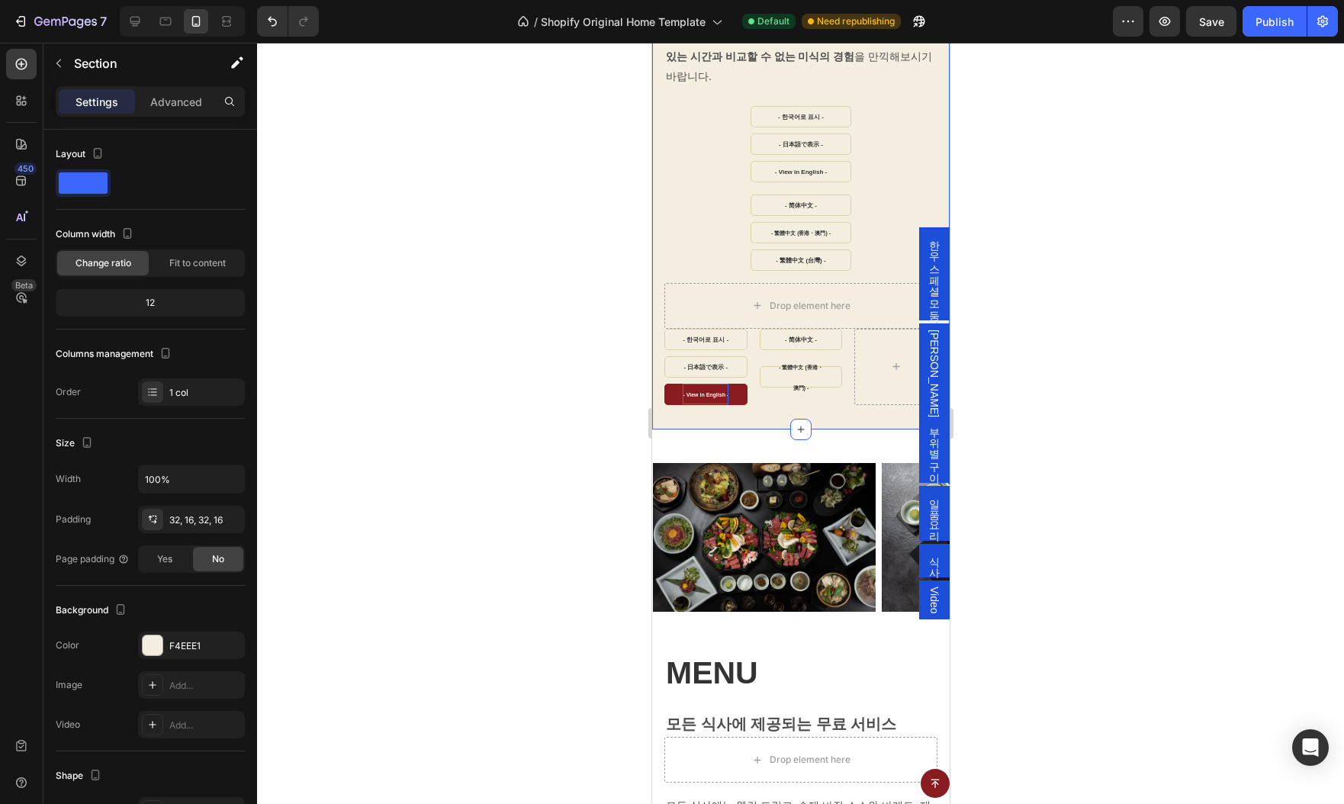
click at [1219, 149] on div at bounding box center [800, 423] width 1087 height 761
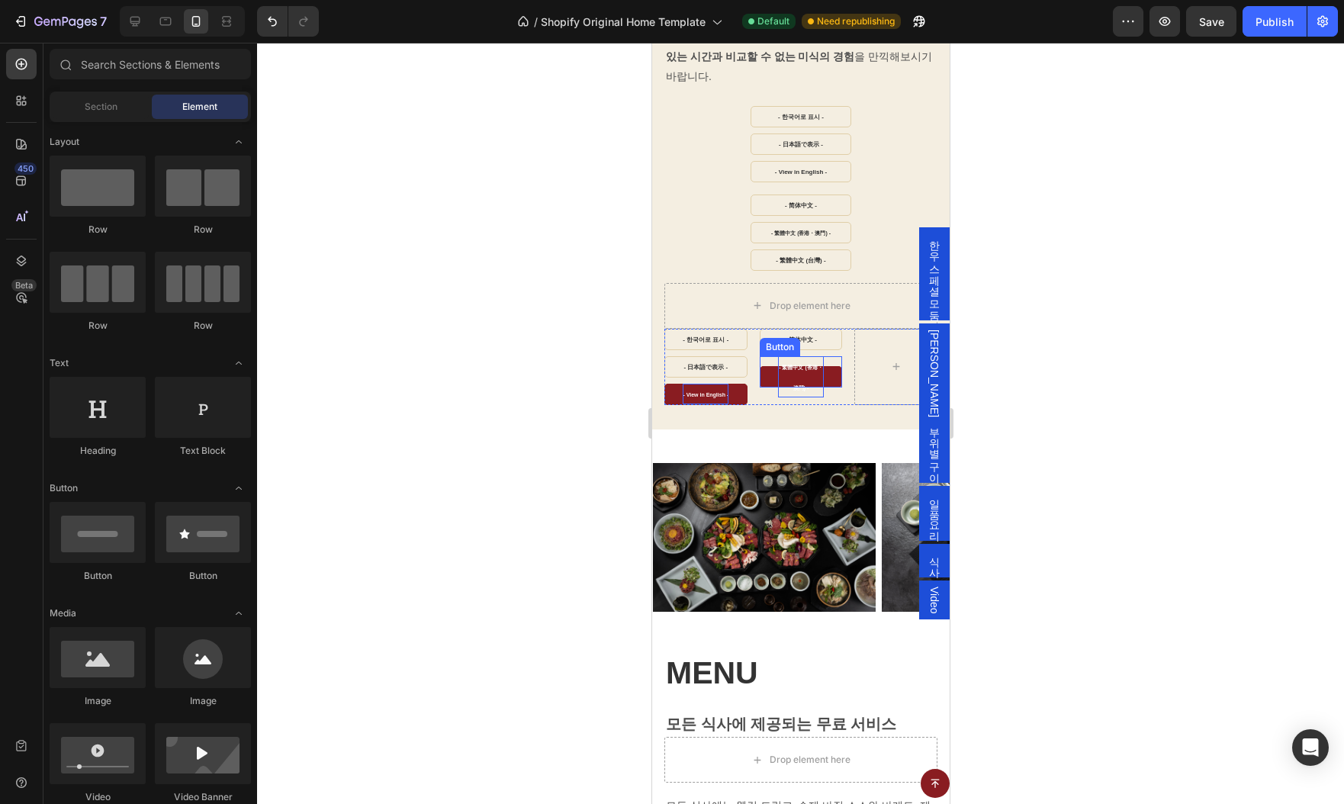
click at [809, 365] on strong "- 繁體中文 (香港・澳門) -" at bounding box center [800, 378] width 44 height 26
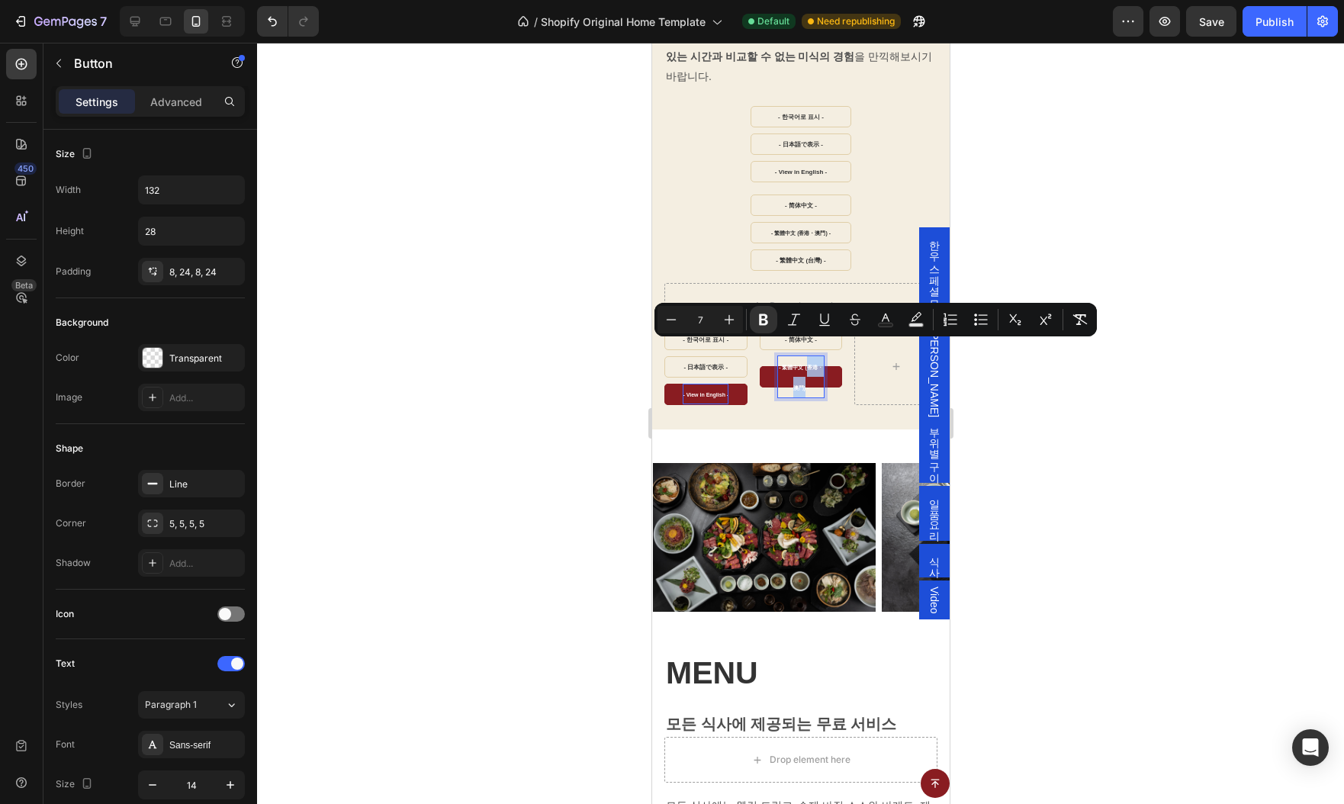
drag, startPoint x: 807, startPoint y: 350, endPoint x: 805, endPoint y: 371, distance: 20.7
click at [805, 371] on p "- 繁體中文 (香港・澳門) -" at bounding box center [800, 376] width 47 height 41
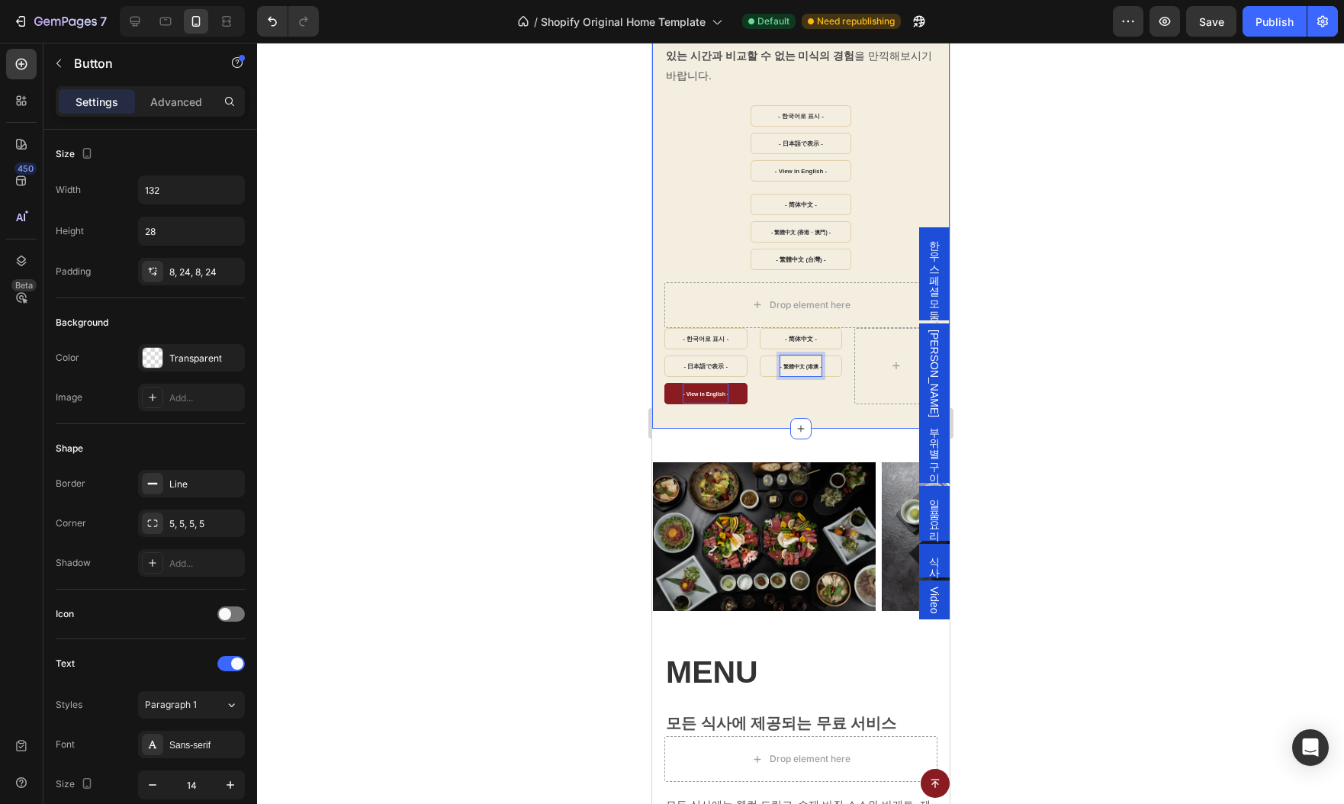
click at [841, 386] on div "CONCEPT Heading 「계절의 미학, 완벽한 한우, 당신의 테이블에서 완성됩니다」 Text Block 한우스팟 은 전 좌석이 독립된 프…" at bounding box center [799, 28] width 297 height 802
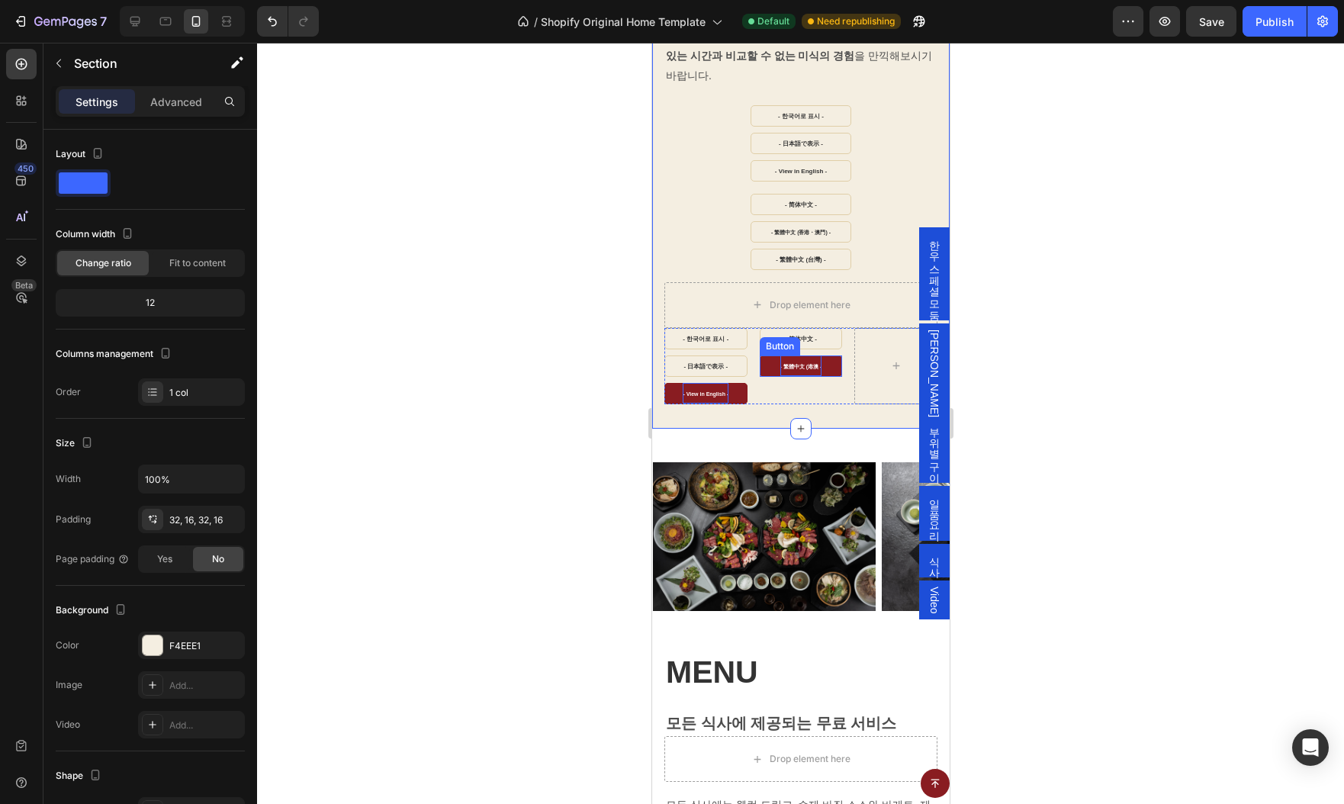
click at [818, 364] on strong "- 繁體中文 (港澳 -" at bounding box center [801, 366] width 42 height 5
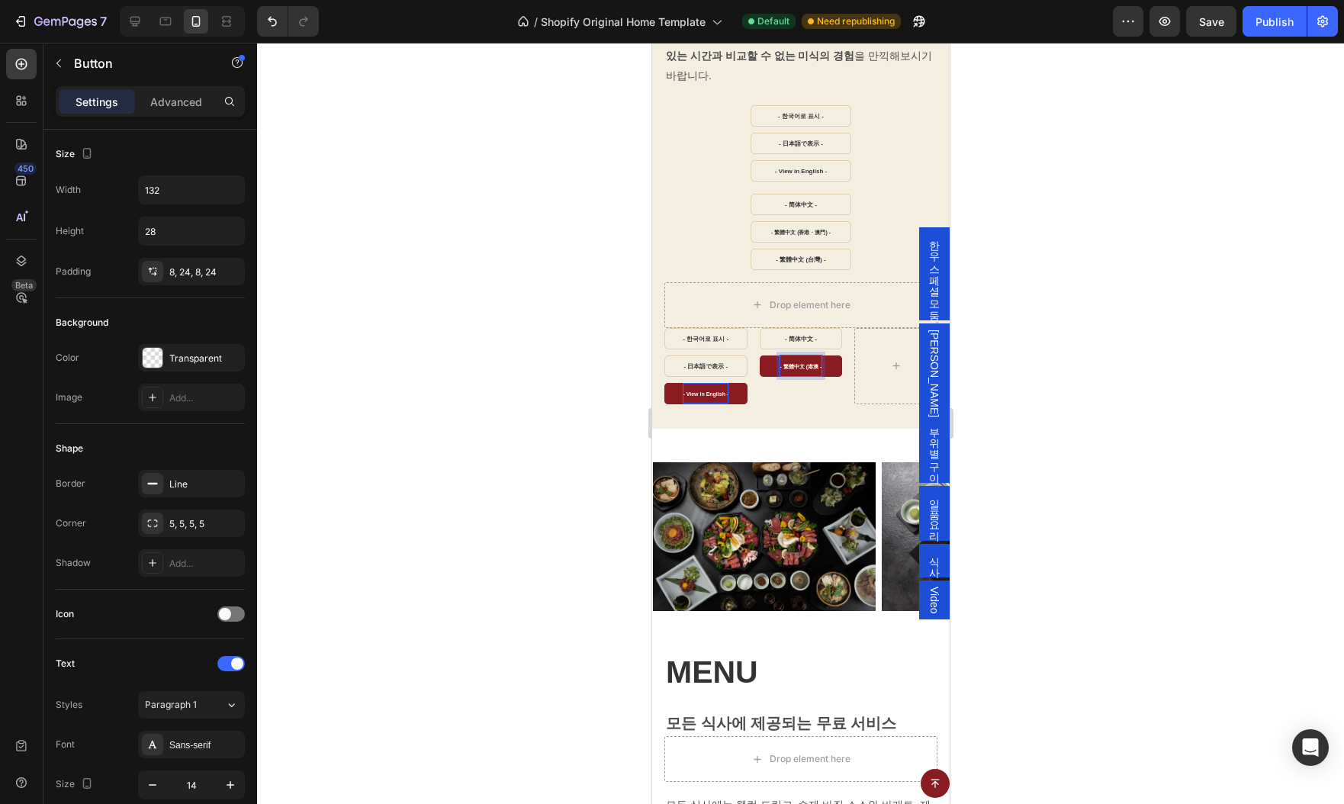
click at [818, 364] on strong "- 繁體中文 (港澳 -" at bounding box center [801, 366] width 42 height 5
click at [1036, 376] on div at bounding box center [800, 423] width 1087 height 761
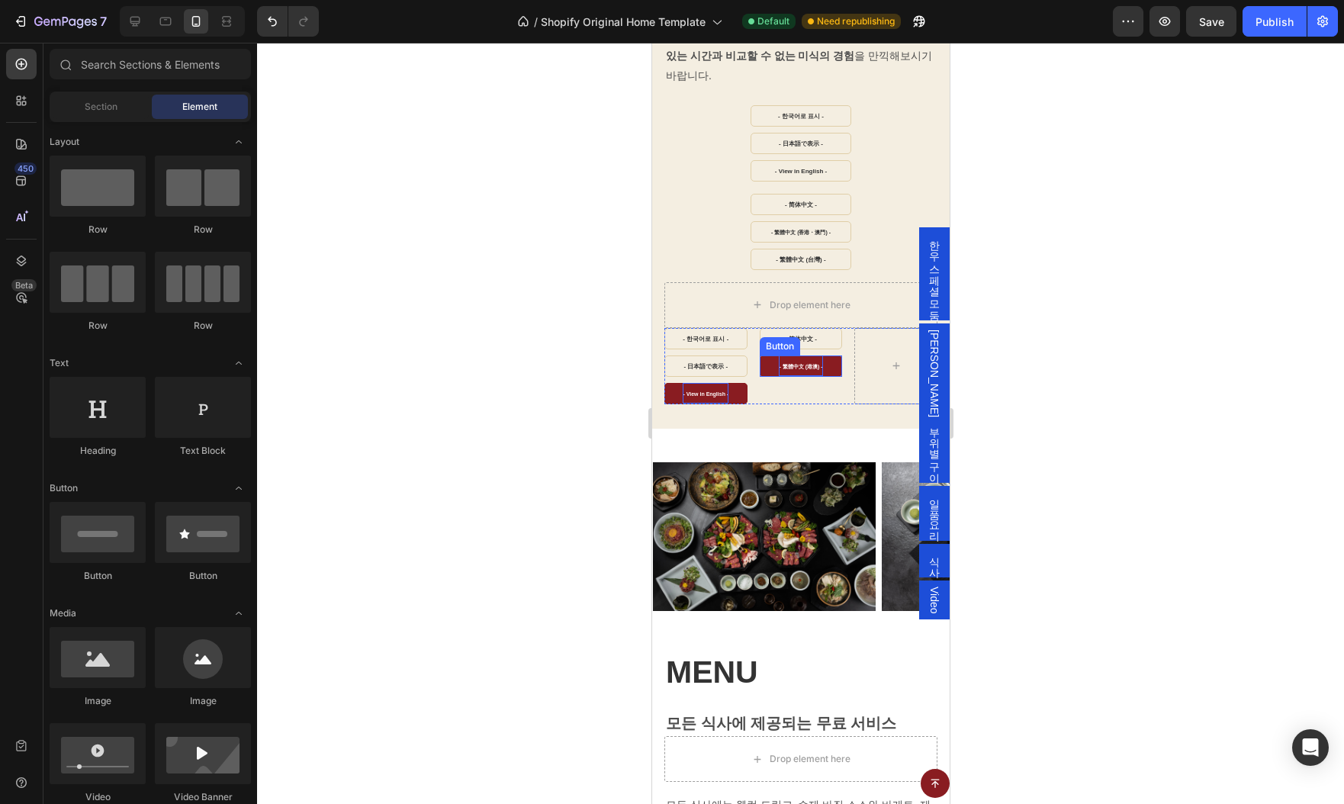
click at [792, 364] on strong "- 繁體中文 (港澳) -" at bounding box center [799, 366] width 43 height 5
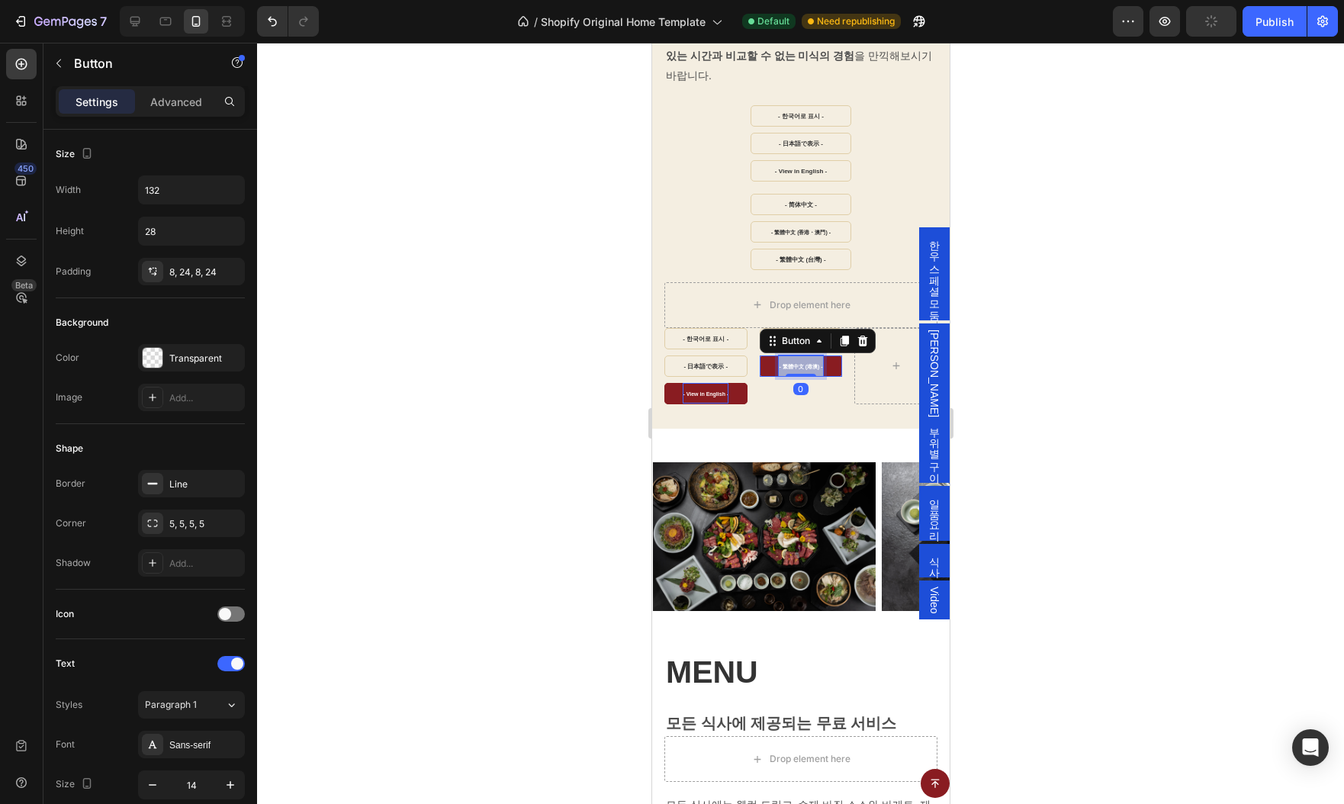
click at [792, 364] on strong "- 繁體中文 (港澳) -" at bounding box center [799, 366] width 43 height 5
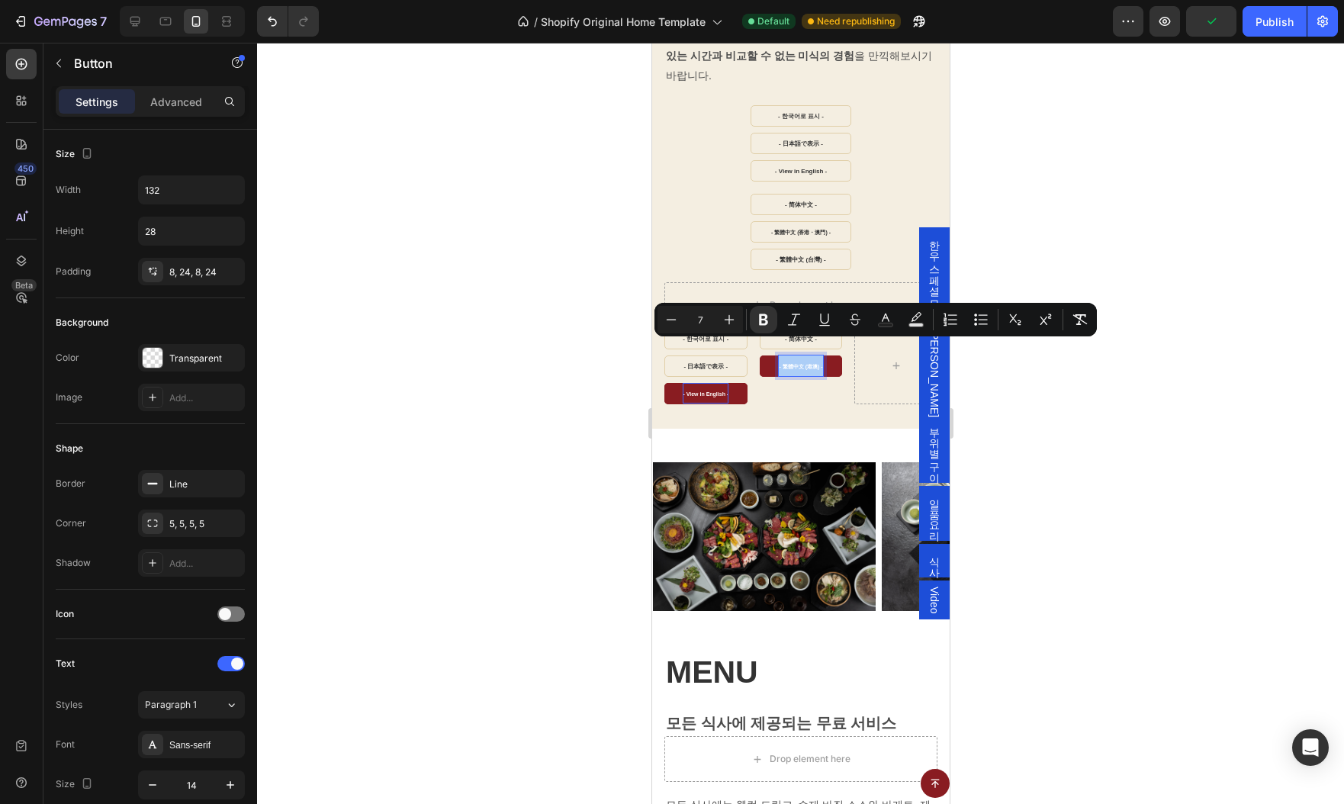
click at [1056, 436] on div at bounding box center [800, 423] width 1087 height 761
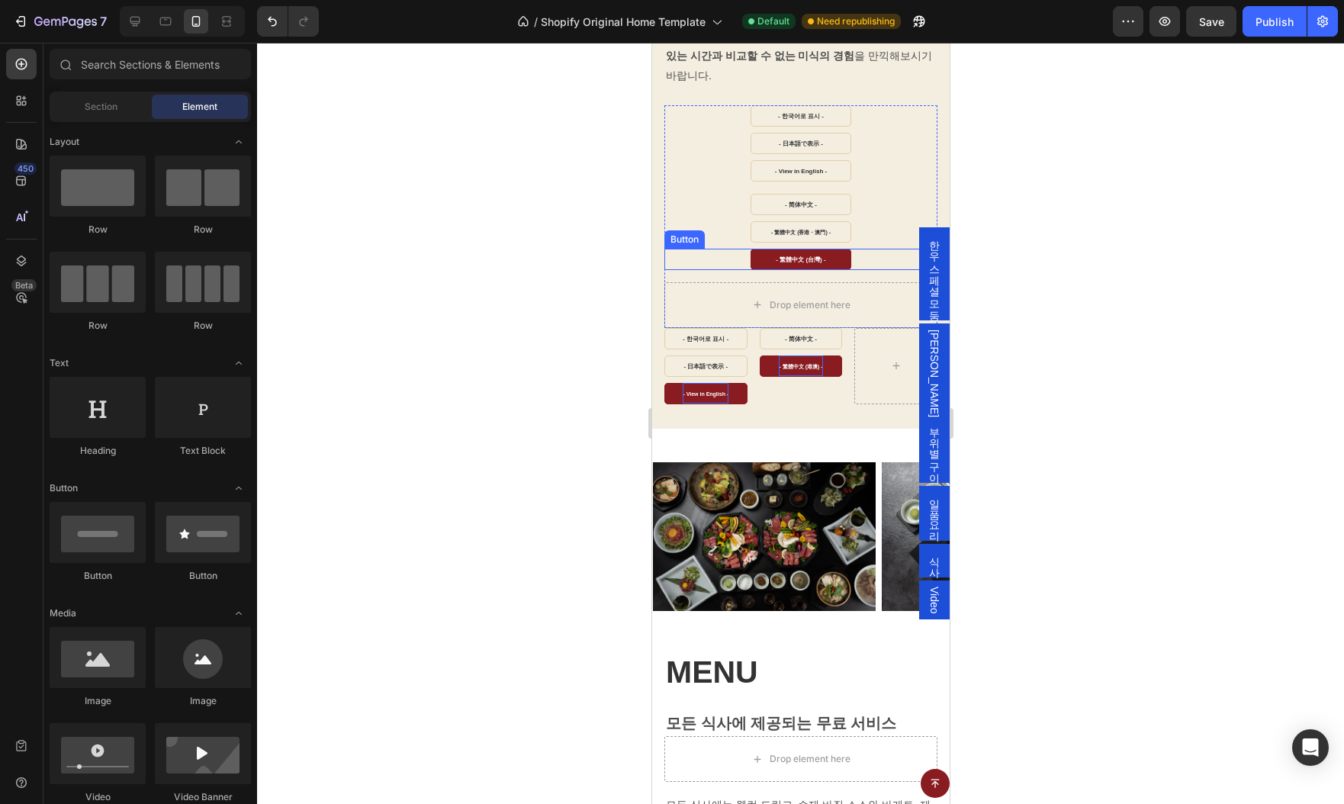
click at [838, 249] on link "- 繁體中文 (台灣) -" at bounding box center [800, 259] width 101 height 21
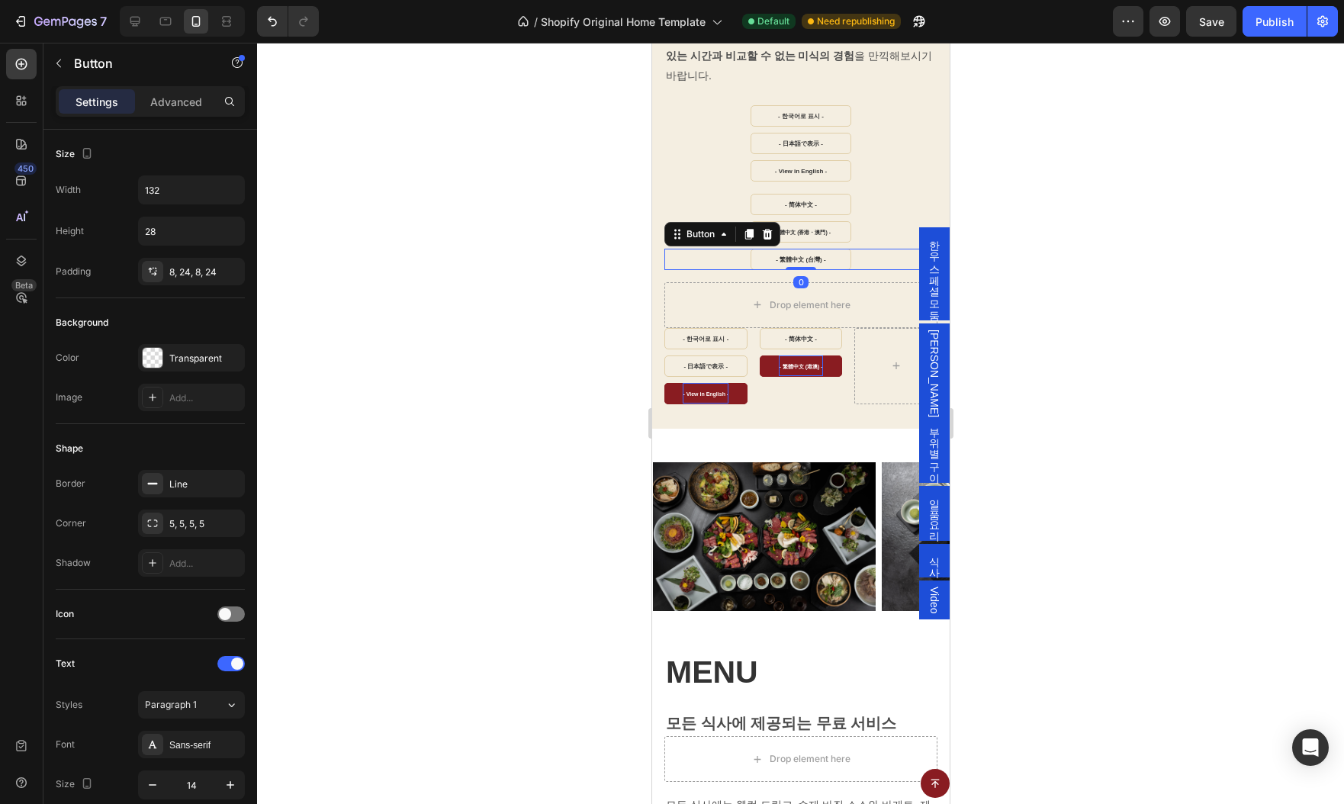
click at [747, 229] on icon at bounding box center [748, 234] width 8 height 11
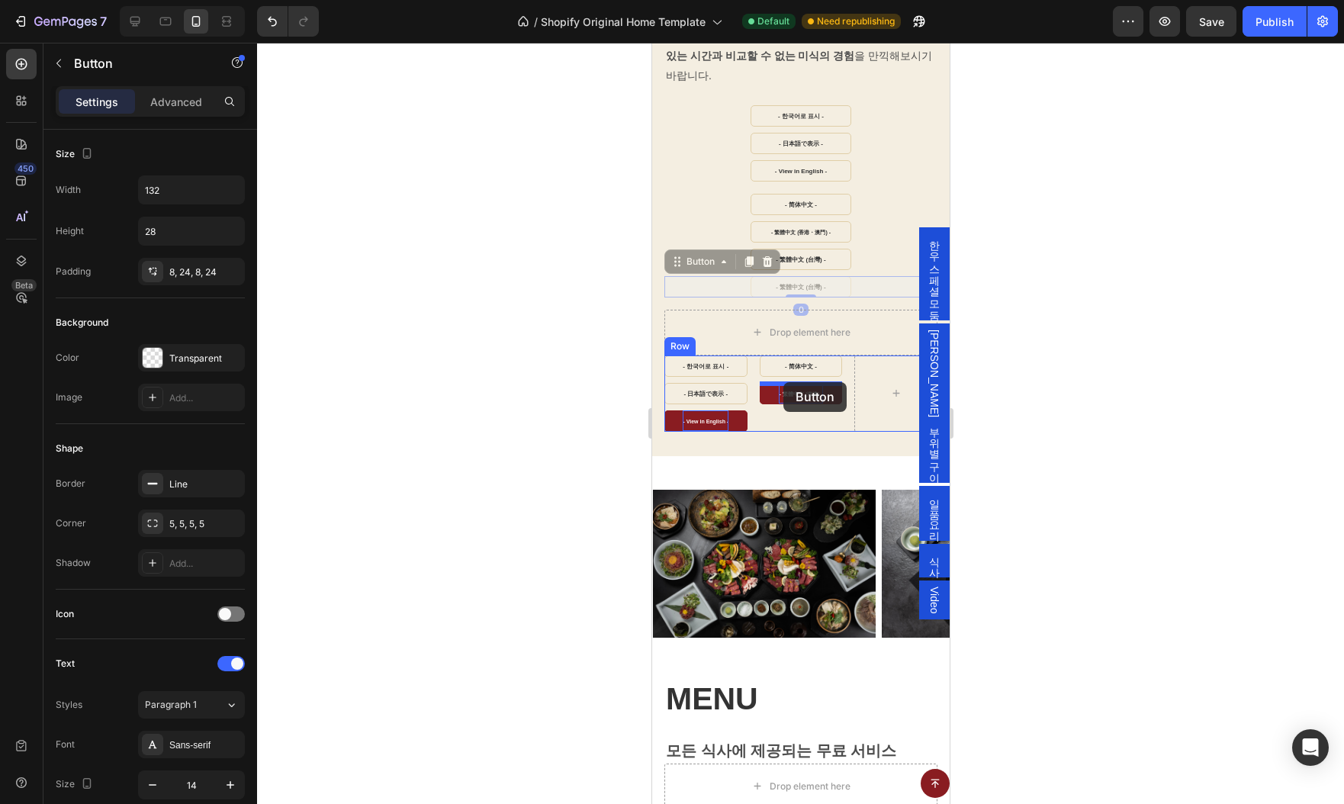
drag, startPoint x: 673, startPoint y: 243, endPoint x: 783, endPoint y: 382, distance: 177.5
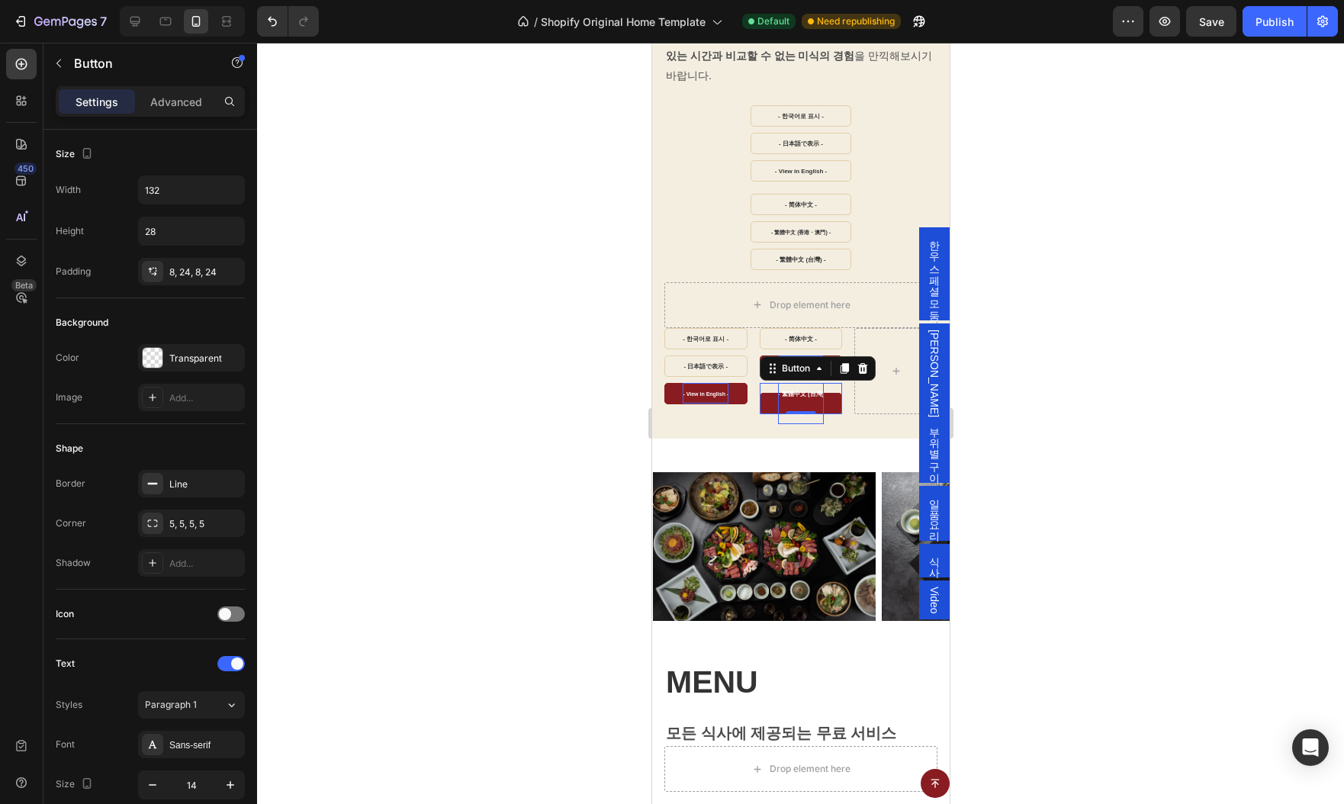
click at [800, 383] on p "- 繁體中文 (台灣) -" at bounding box center [800, 403] width 47 height 41
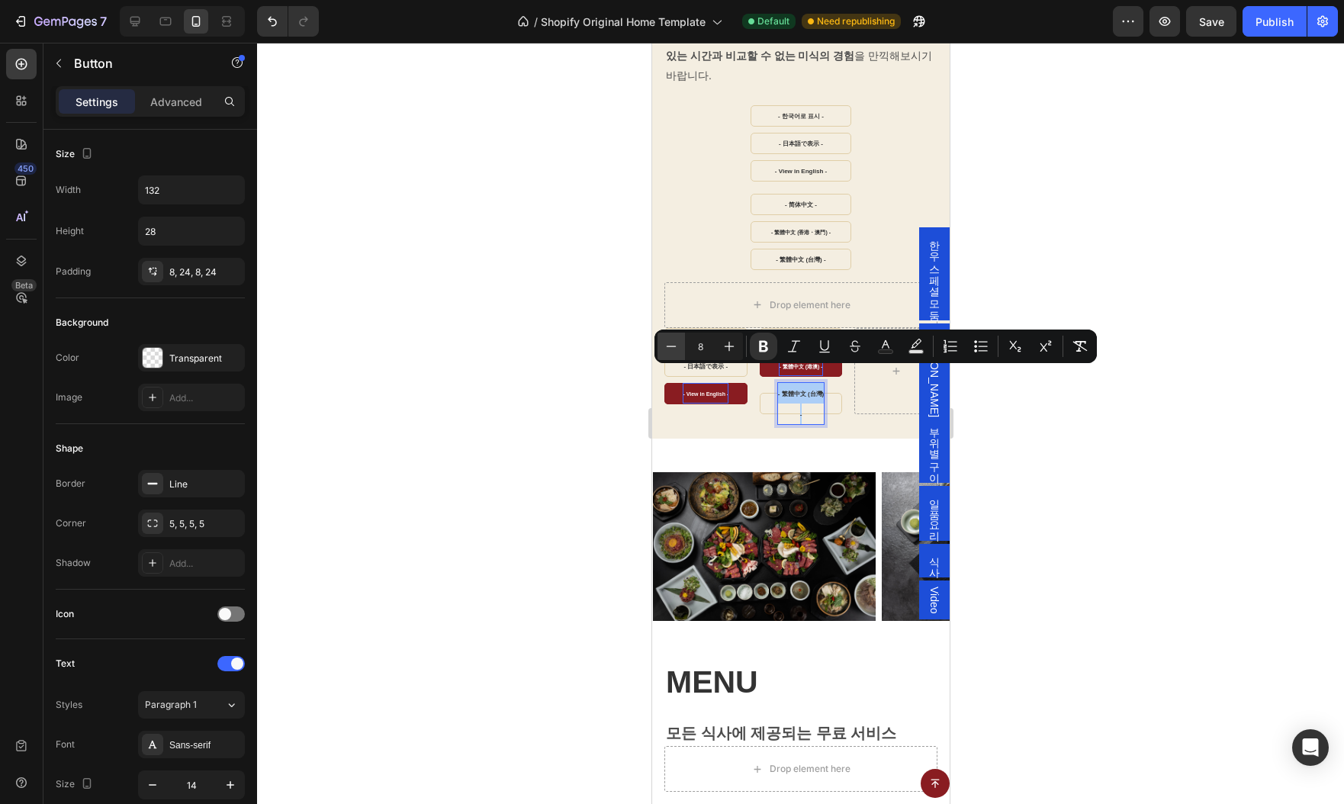
click at [669, 352] on icon "Editor contextual toolbar" at bounding box center [671, 346] width 15 height 15
type input "7"
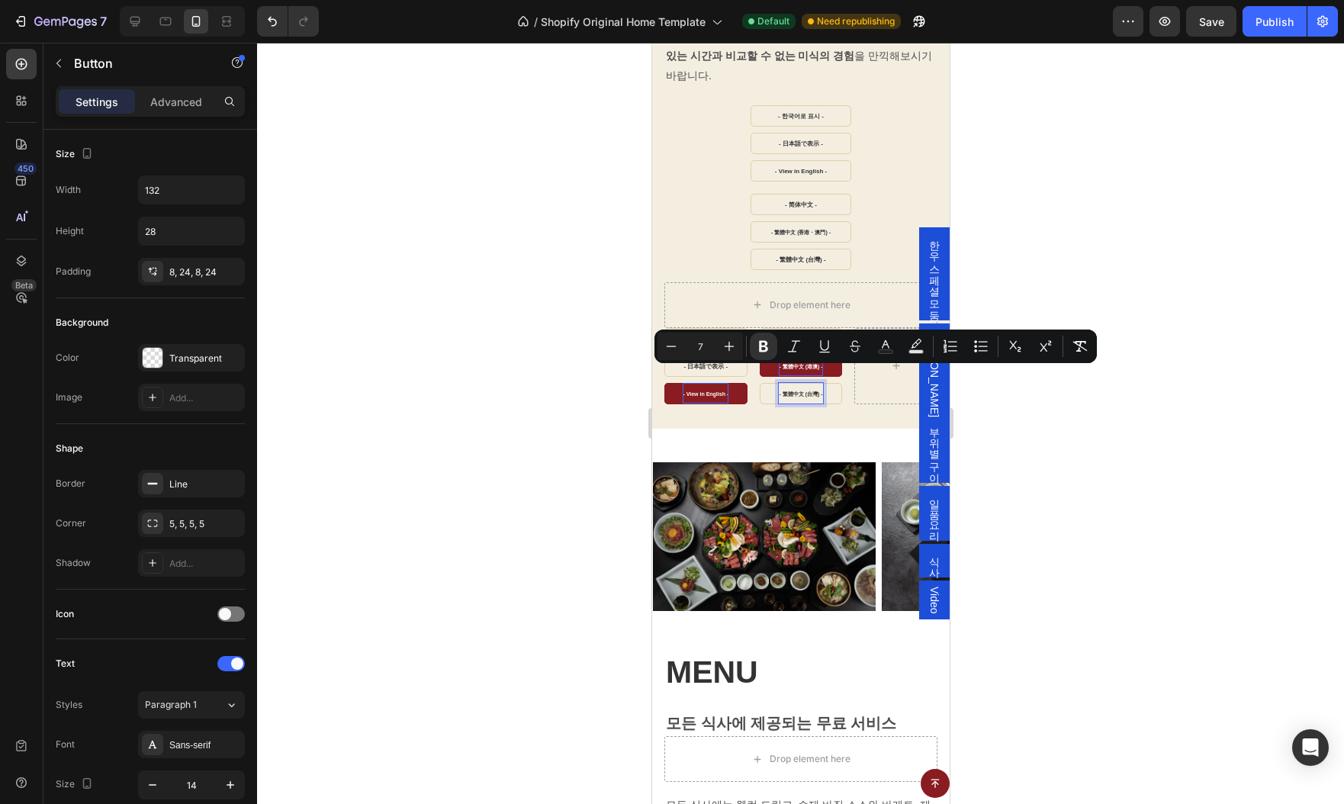
click at [1135, 405] on div at bounding box center [800, 423] width 1087 height 761
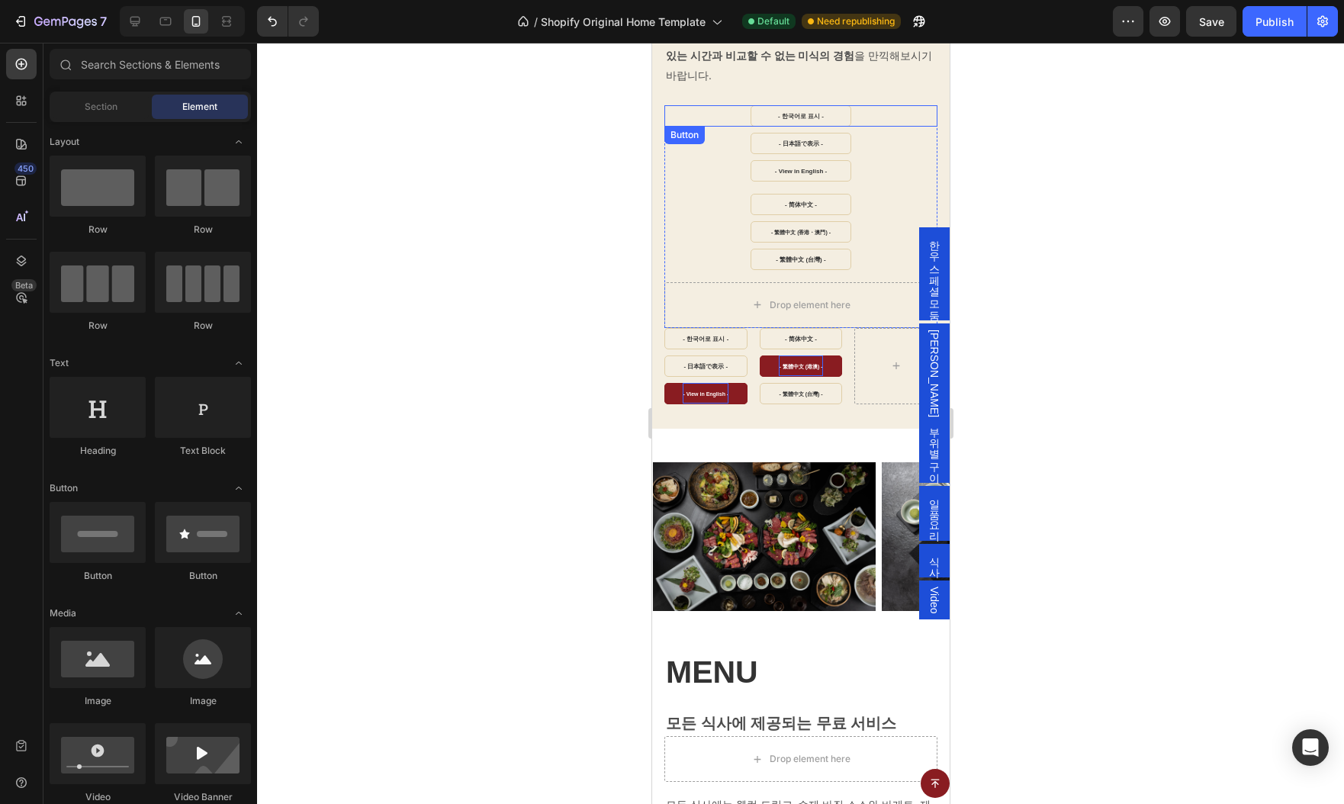
click at [669, 105] on div "- 한국어로 표시 - Button" at bounding box center [800, 115] width 273 height 21
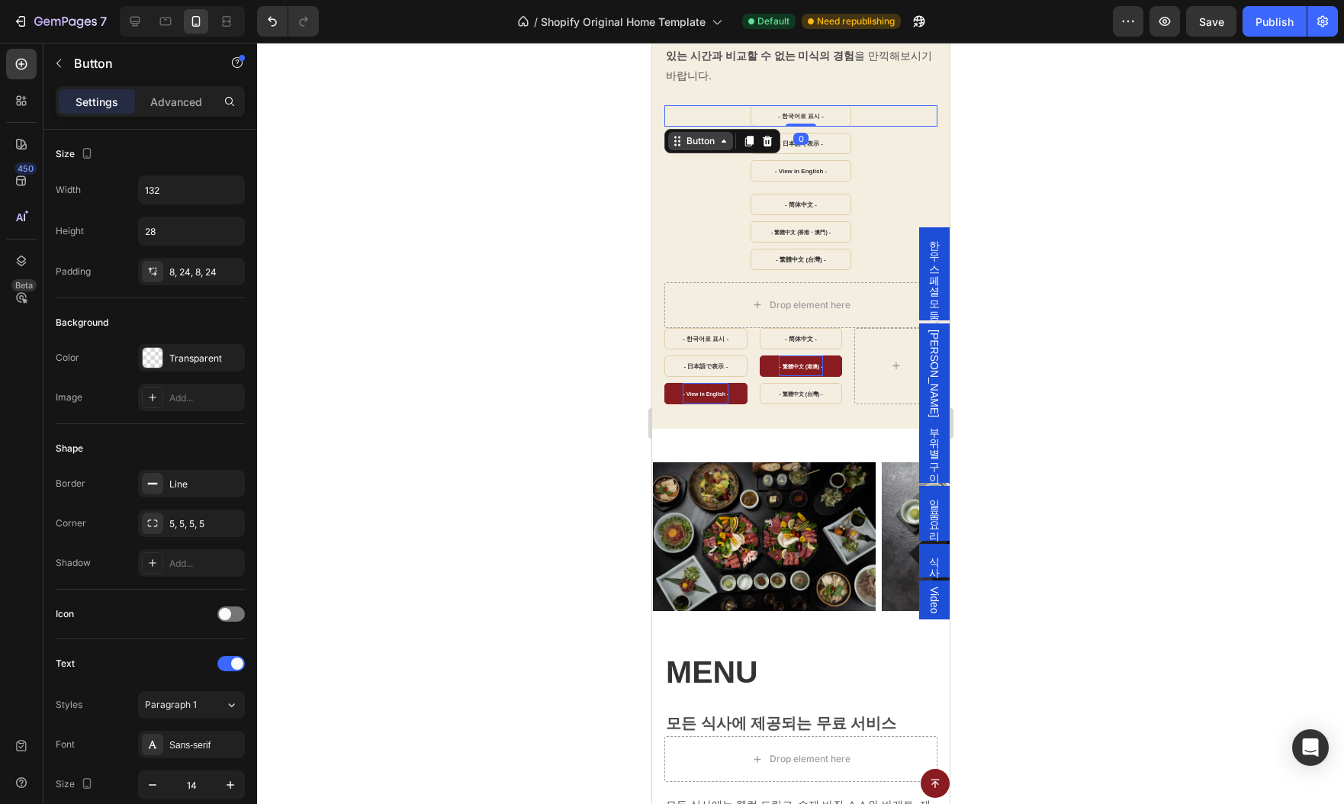
click at [702, 134] on div "Button" at bounding box center [700, 141] width 34 height 14
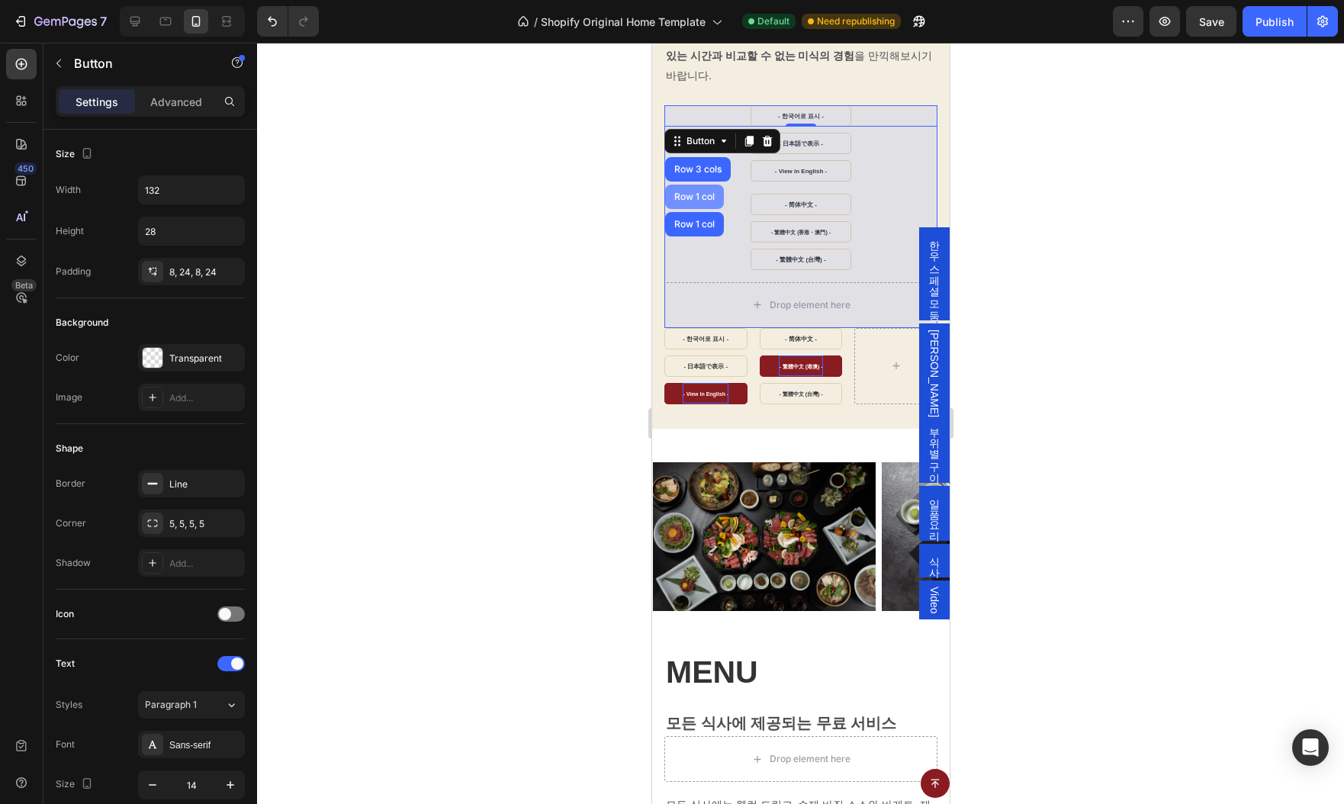
click at [704, 192] on div "Row 1 col" at bounding box center [693, 196] width 47 height 9
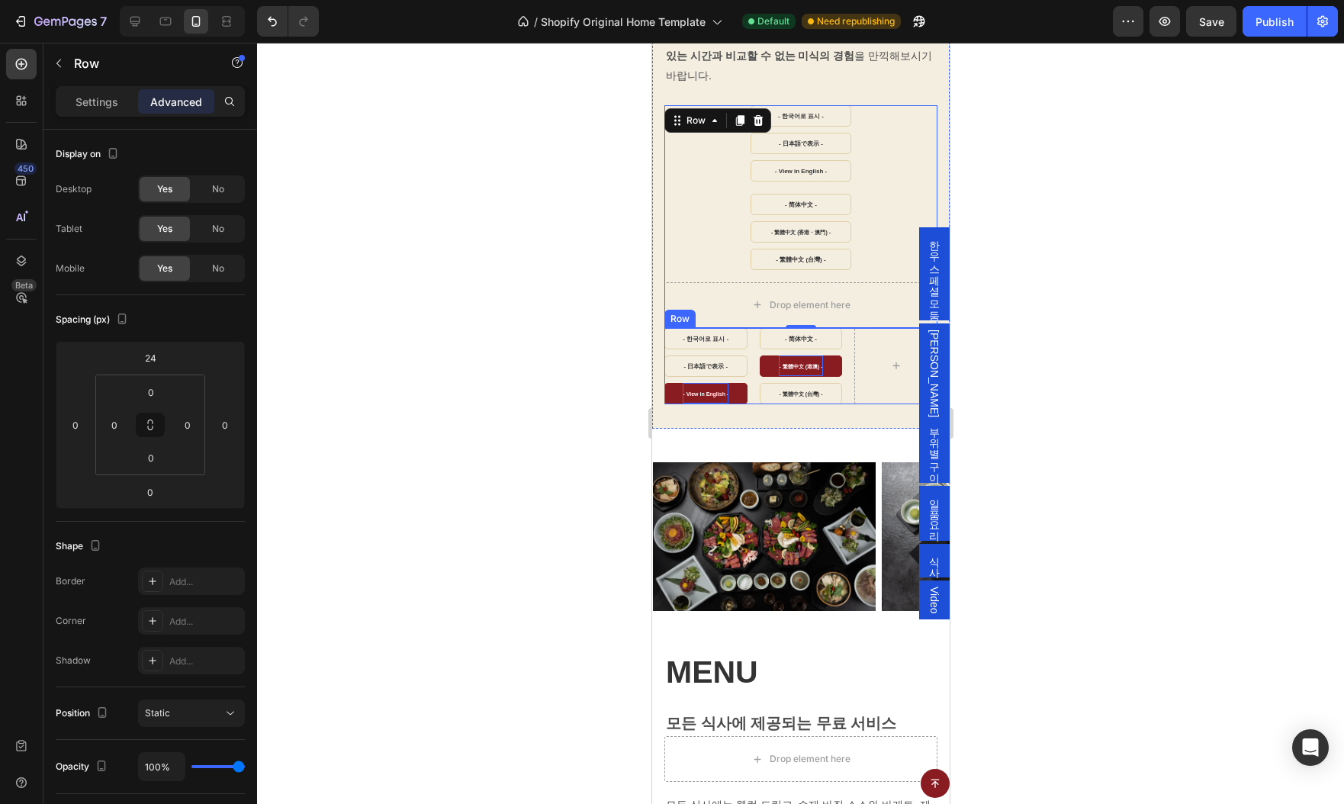
click at [756, 380] on div "- 한국어로 표시 - Button - 日本語で表示 - Button - View in English - Button - 简体中文 - Button…" at bounding box center [800, 366] width 273 height 76
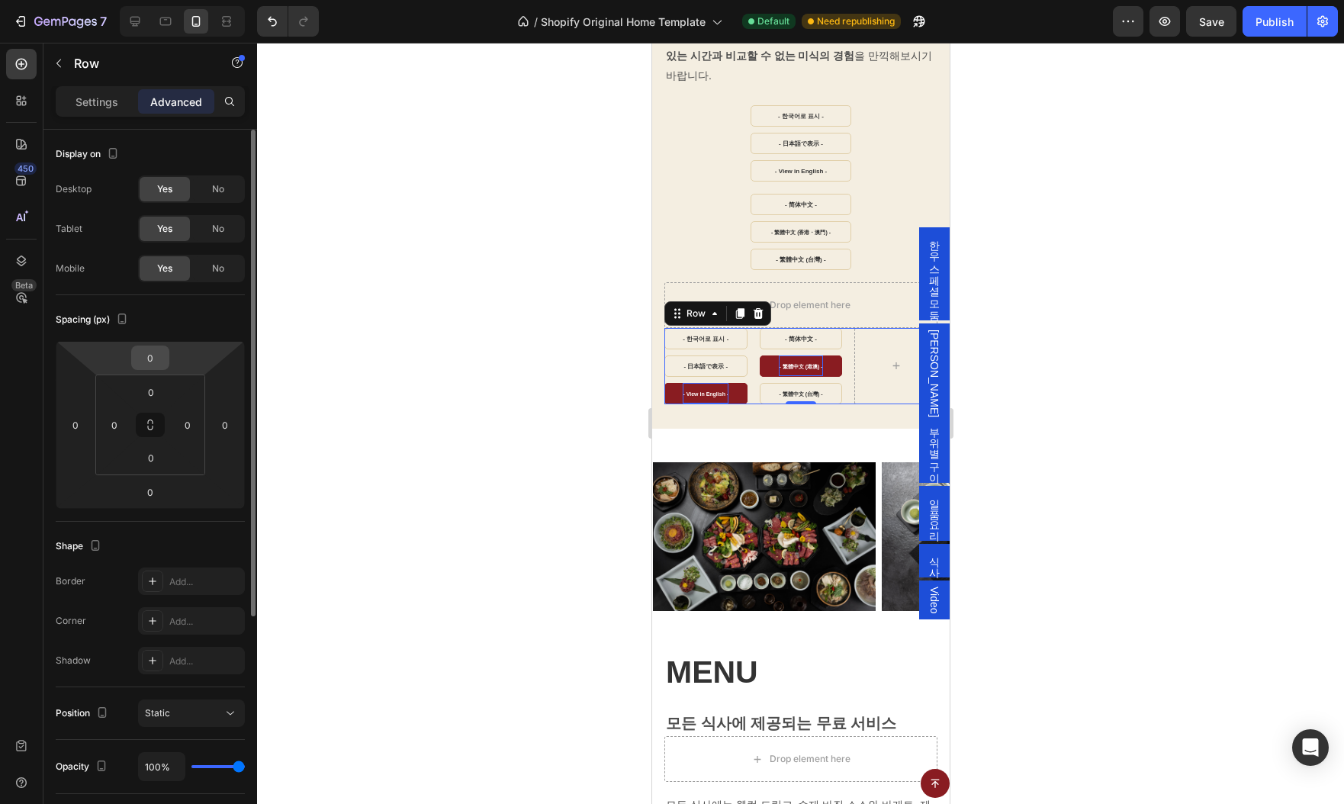
click at [153, 352] on input "0" at bounding box center [150, 357] width 31 height 23
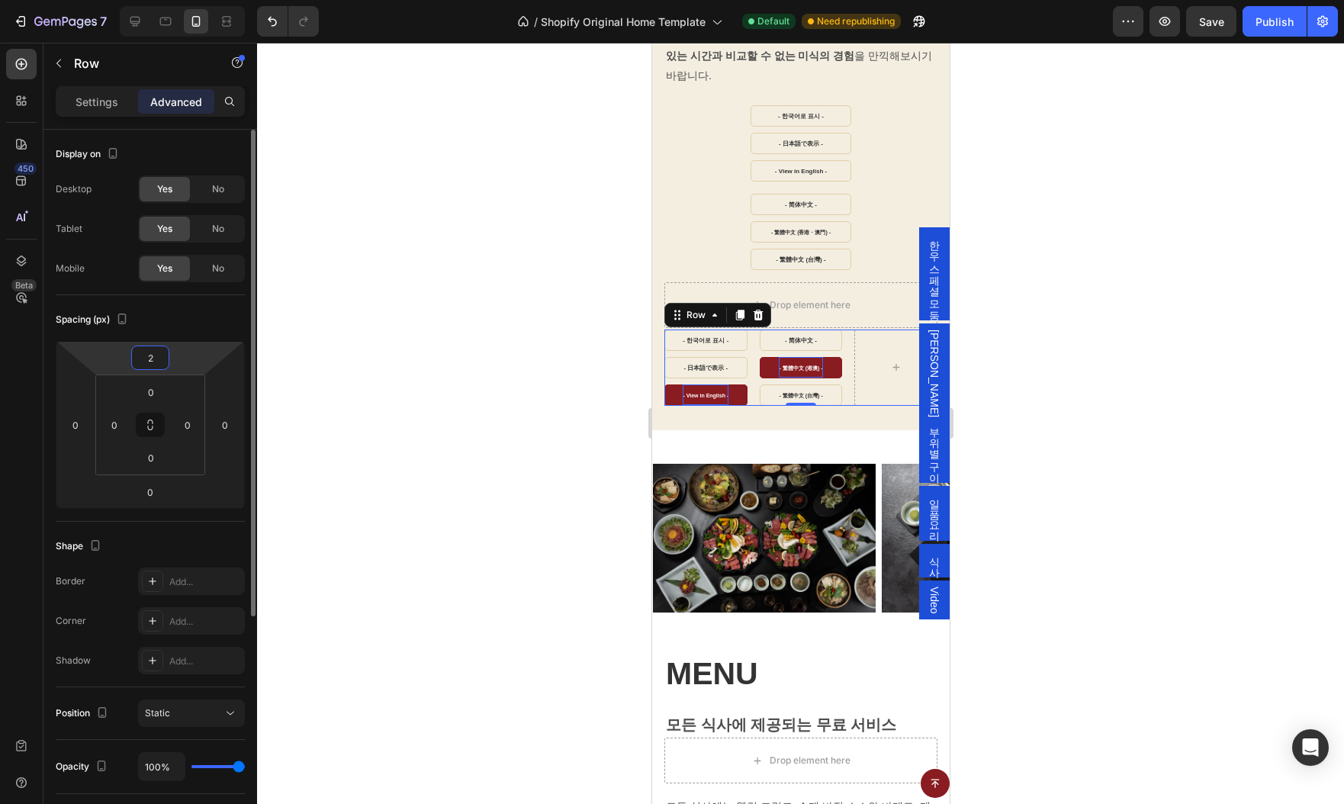
type input "24"
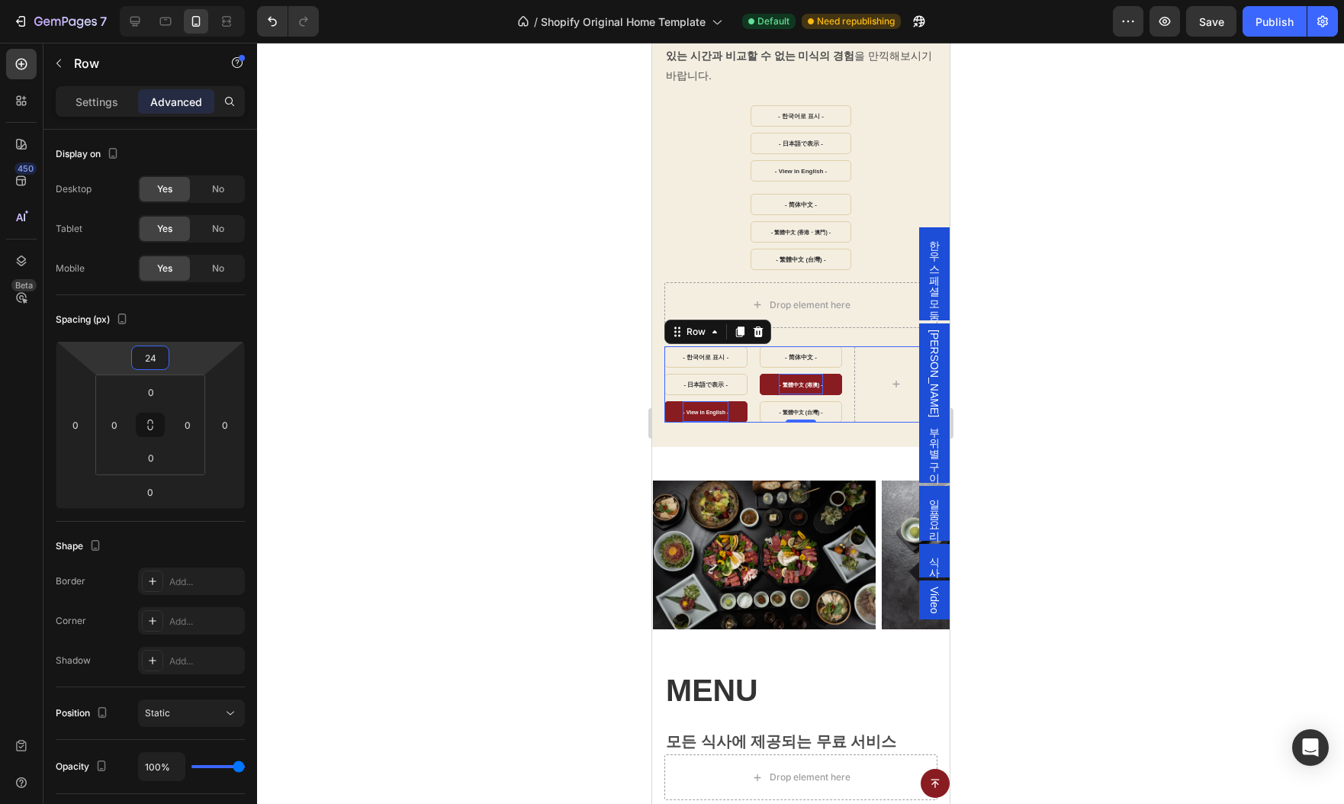
click at [1229, 355] on div at bounding box center [800, 423] width 1087 height 761
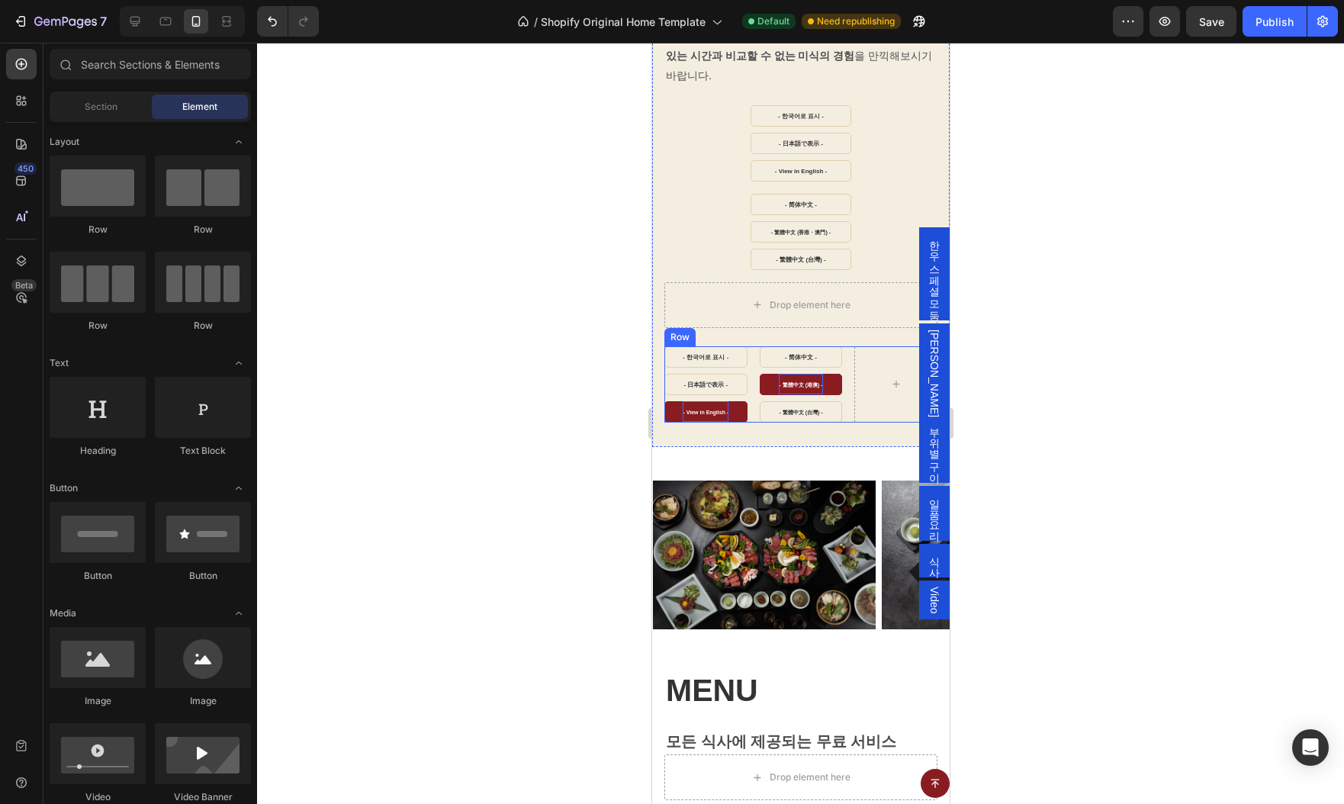
click at [847, 397] on div "- 한국어로 표시 - Button - 日本語で表示 - Button - View in English - Button - 简体中文 - Button…" at bounding box center [800, 384] width 273 height 76
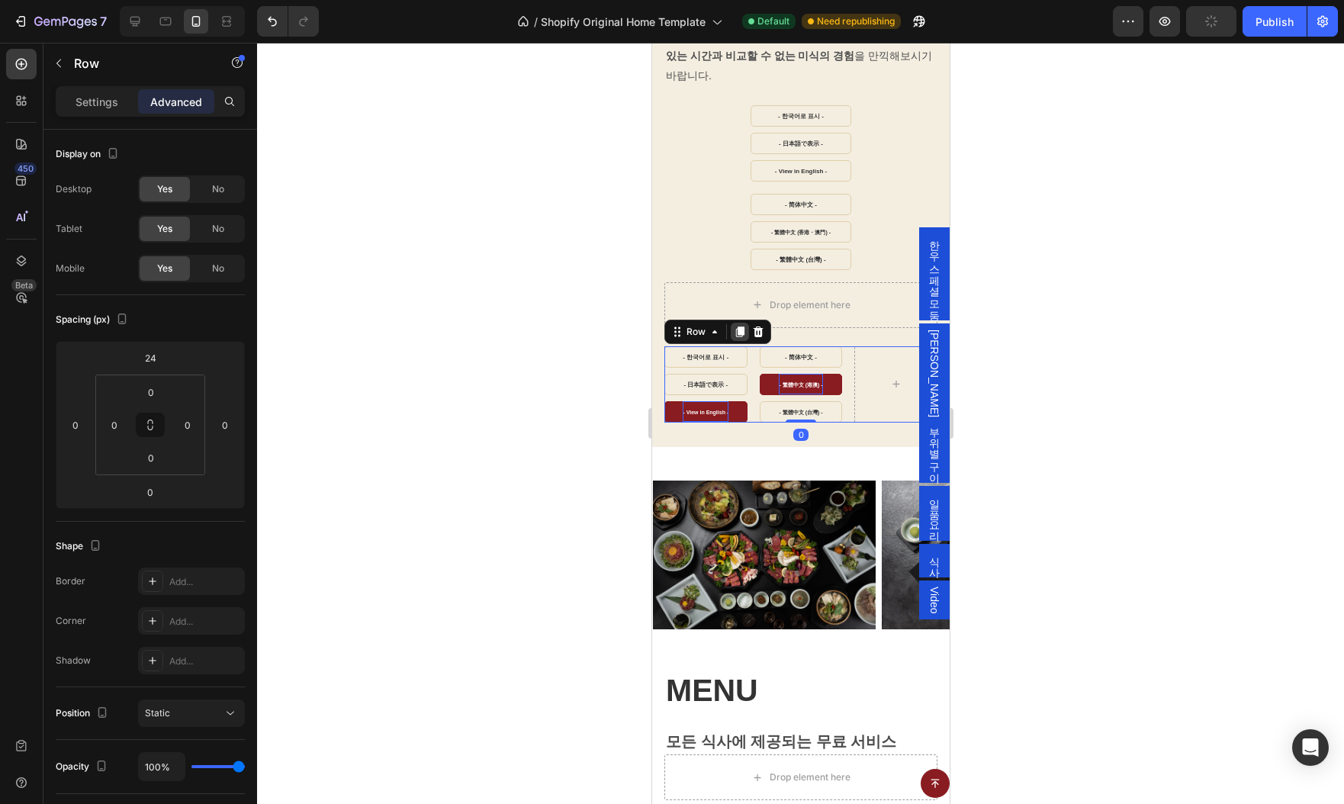
click at [738, 326] on icon at bounding box center [739, 331] width 8 height 11
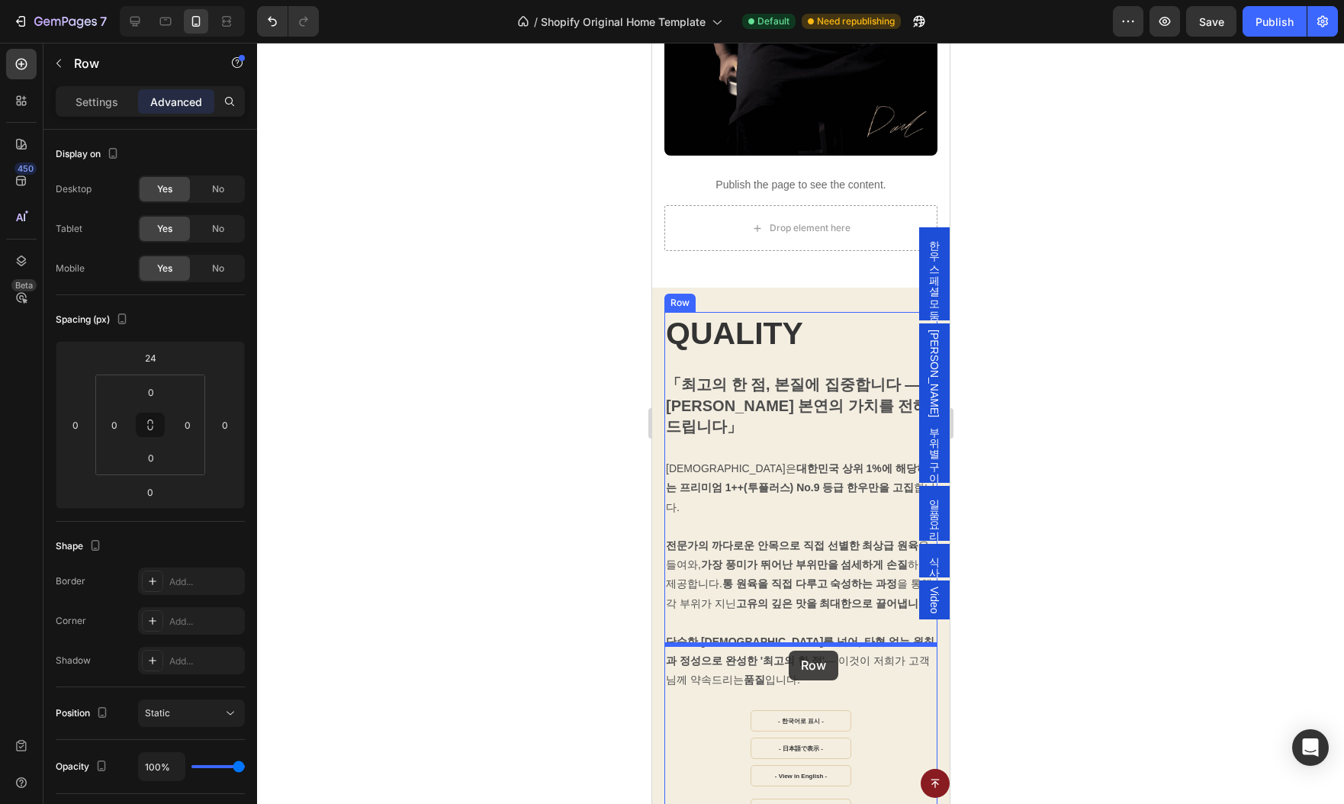
scroll to position [3357, 0]
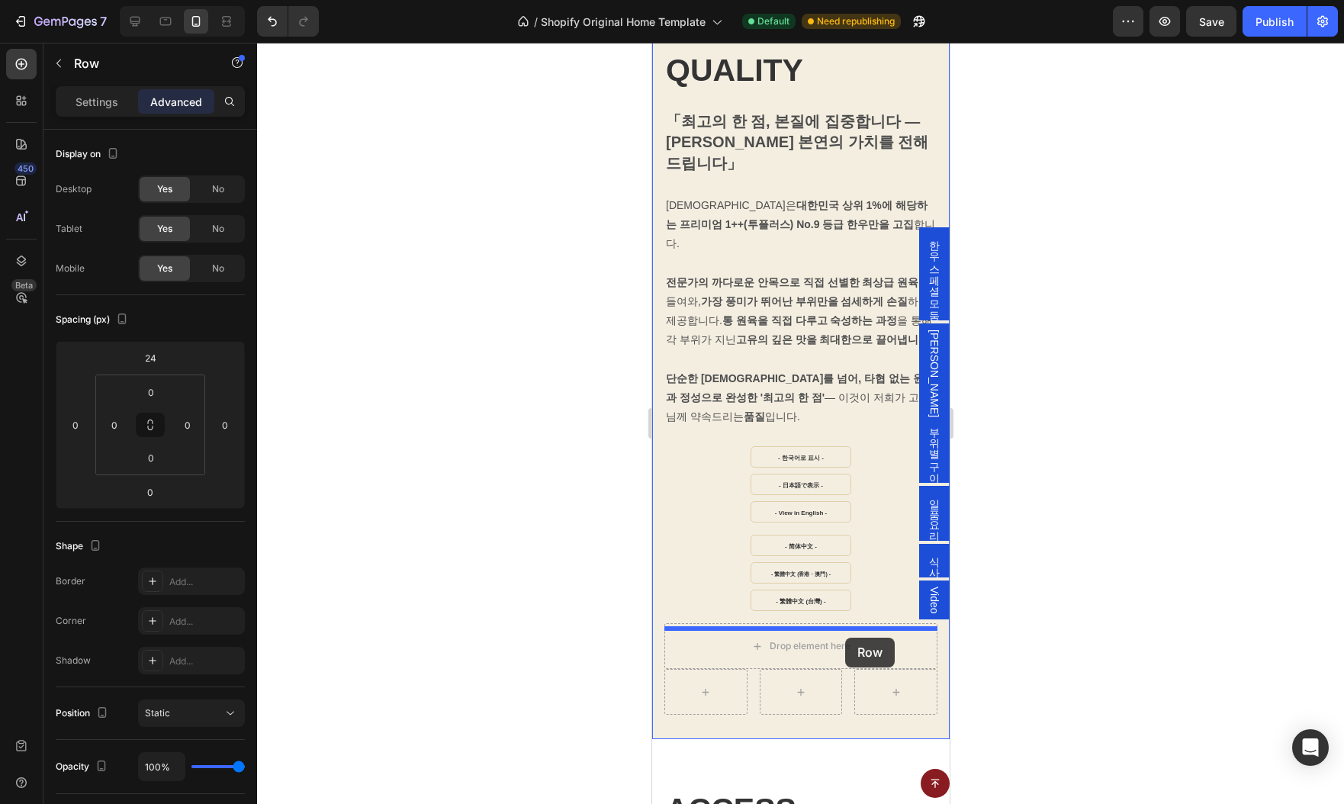
drag, startPoint x: 674, startPoint y: 410, endPoint x: 845, endPoint y: 638, distance: 285.0
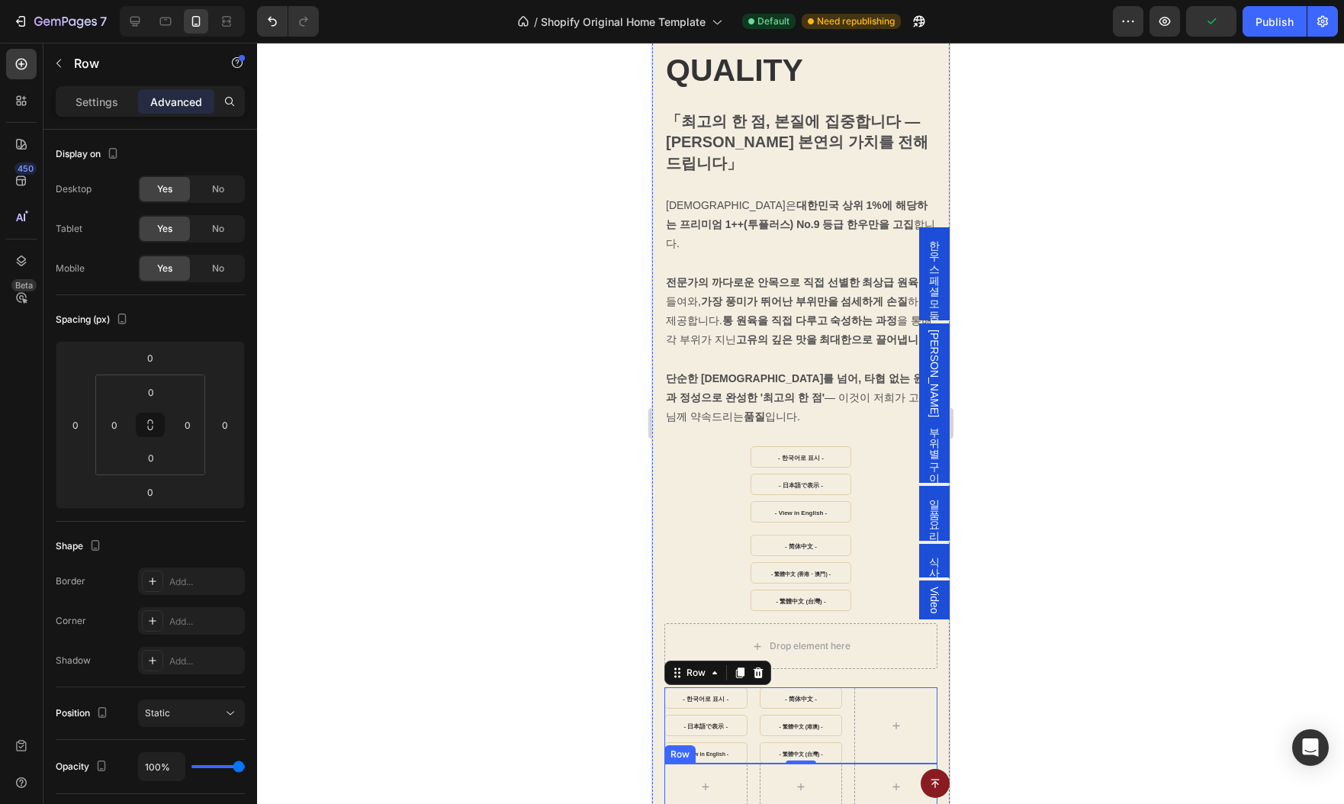
click at [849, 764] on div "Row" at bounding box center [800, 787] width 273 height 46
click at [756, 744] on icon at bounding box center [758, 749] width 10 height 11
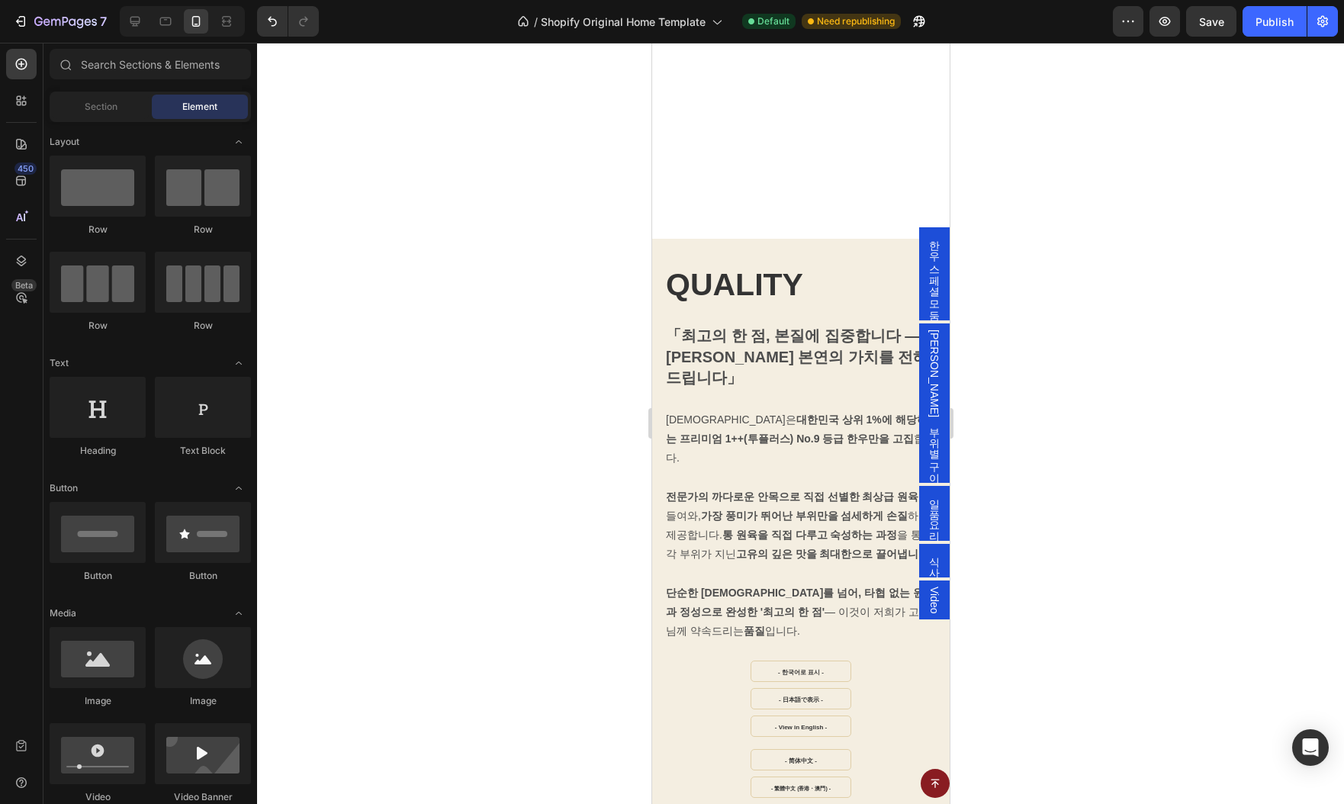
scroll to position [3441, 0]
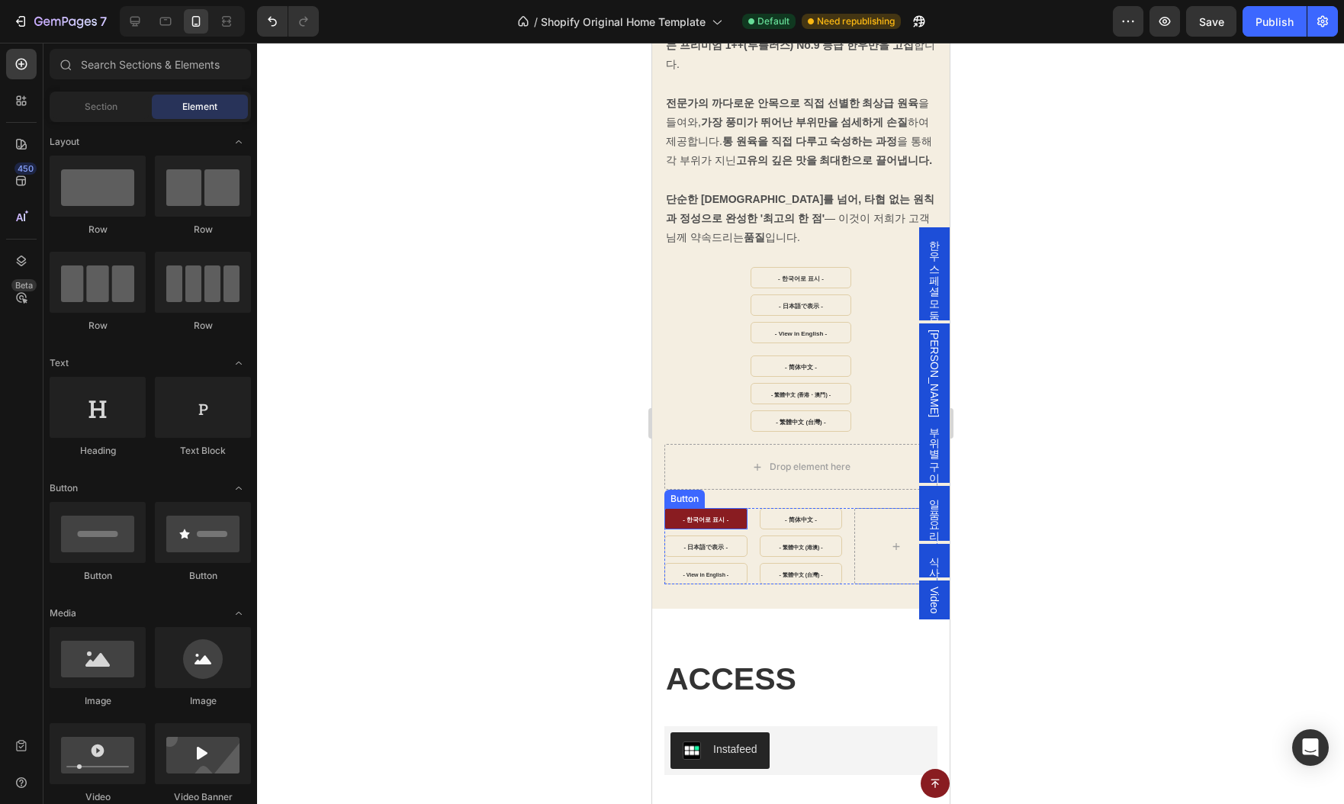
click at [736, 508] on link "- 한국어로 표시 -" at bounding box center [705, 518] width 83 height 21
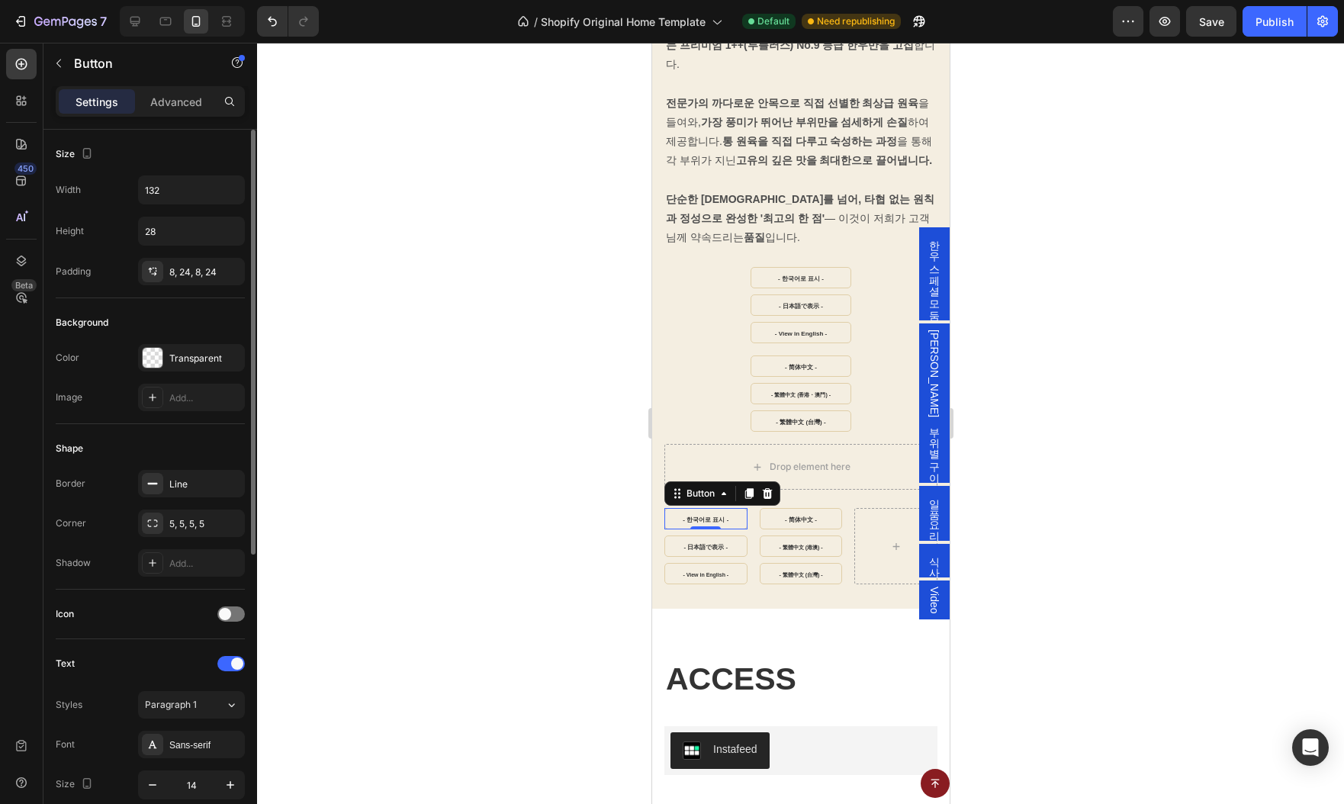
scroll to position [256, 0]
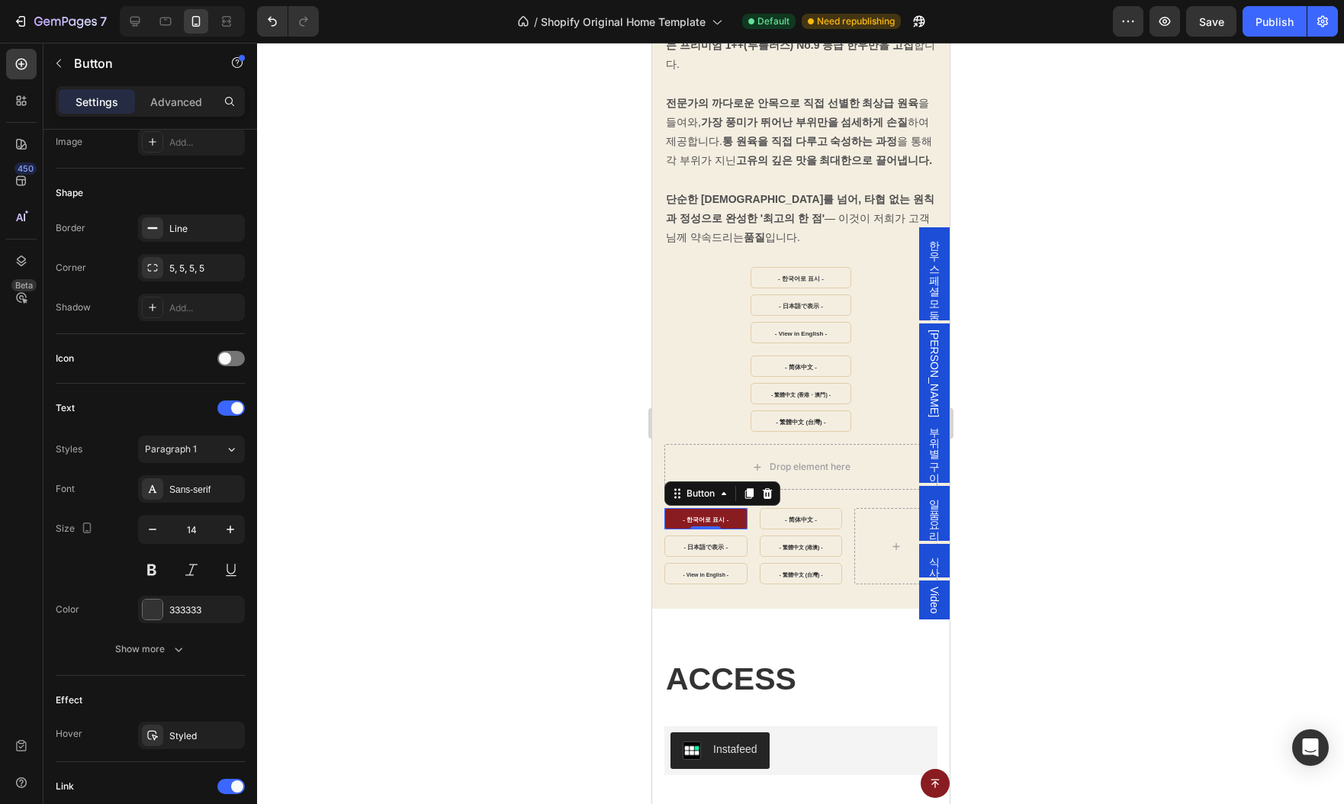
click at [674, 508] on link "- 한국어로 표시 -" at bounding box center [705, 518] width 83 height 21
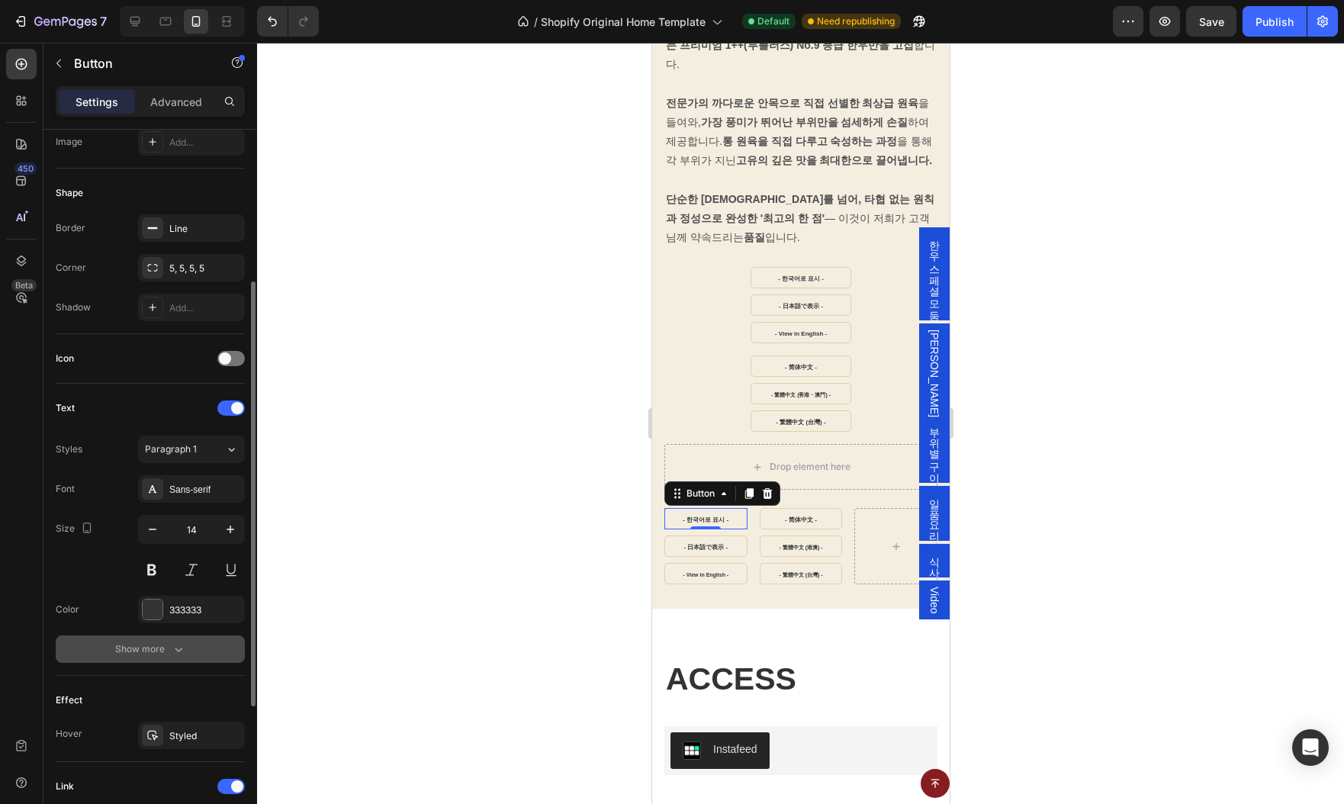
scroll to position [492, 0]
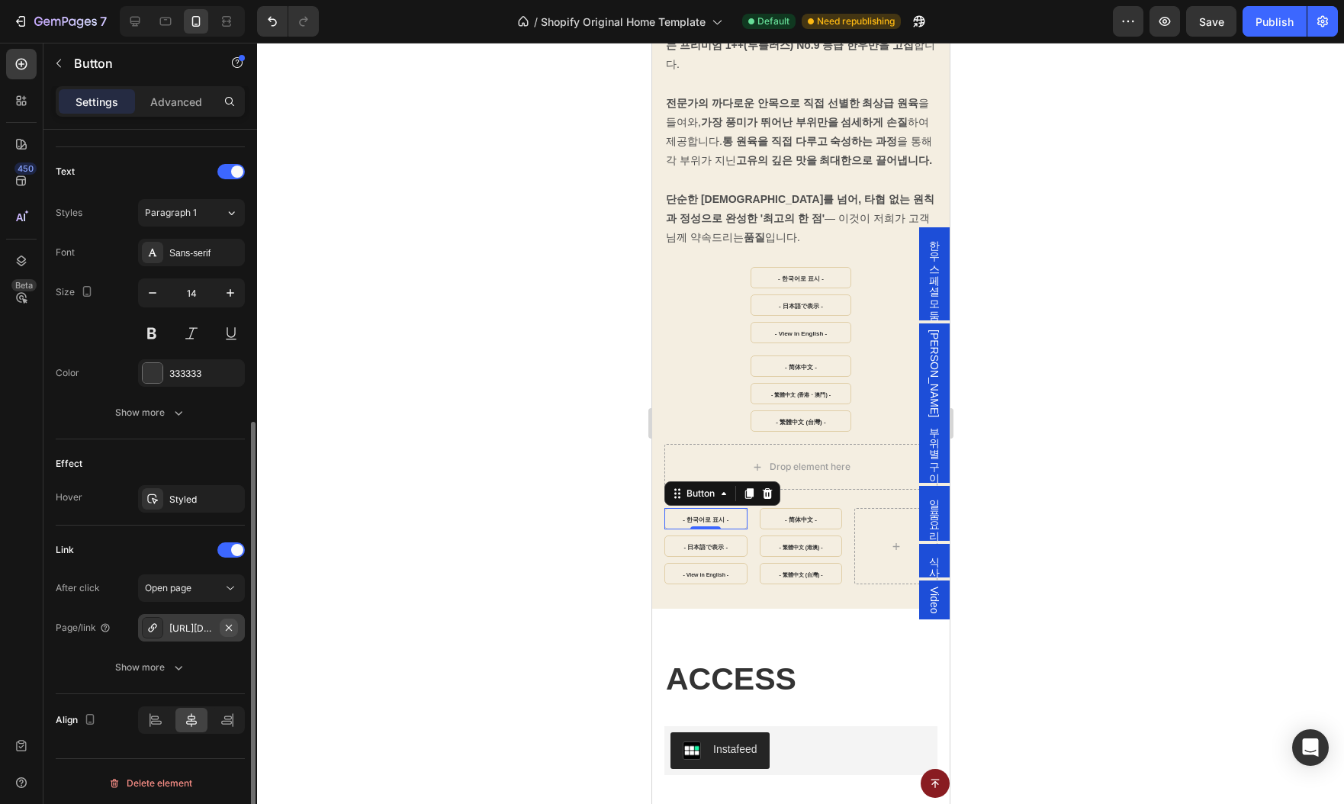
click at [229, 625] on icon "button" at bounding box center [229, 628] width 12 height 12
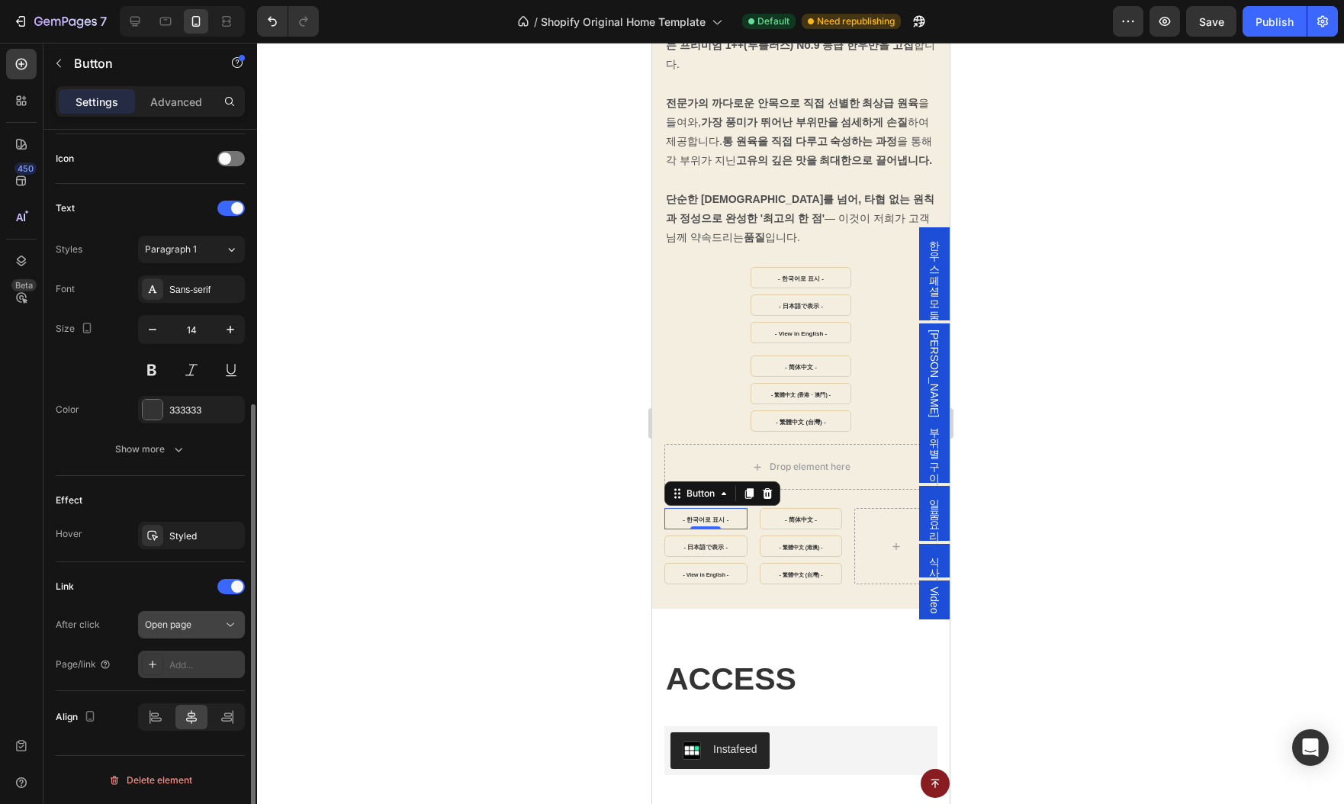
scroll to position [452, 0]
click at [178, 624] on span "Open page" at bounding box center [168, 627] width 47 height 11
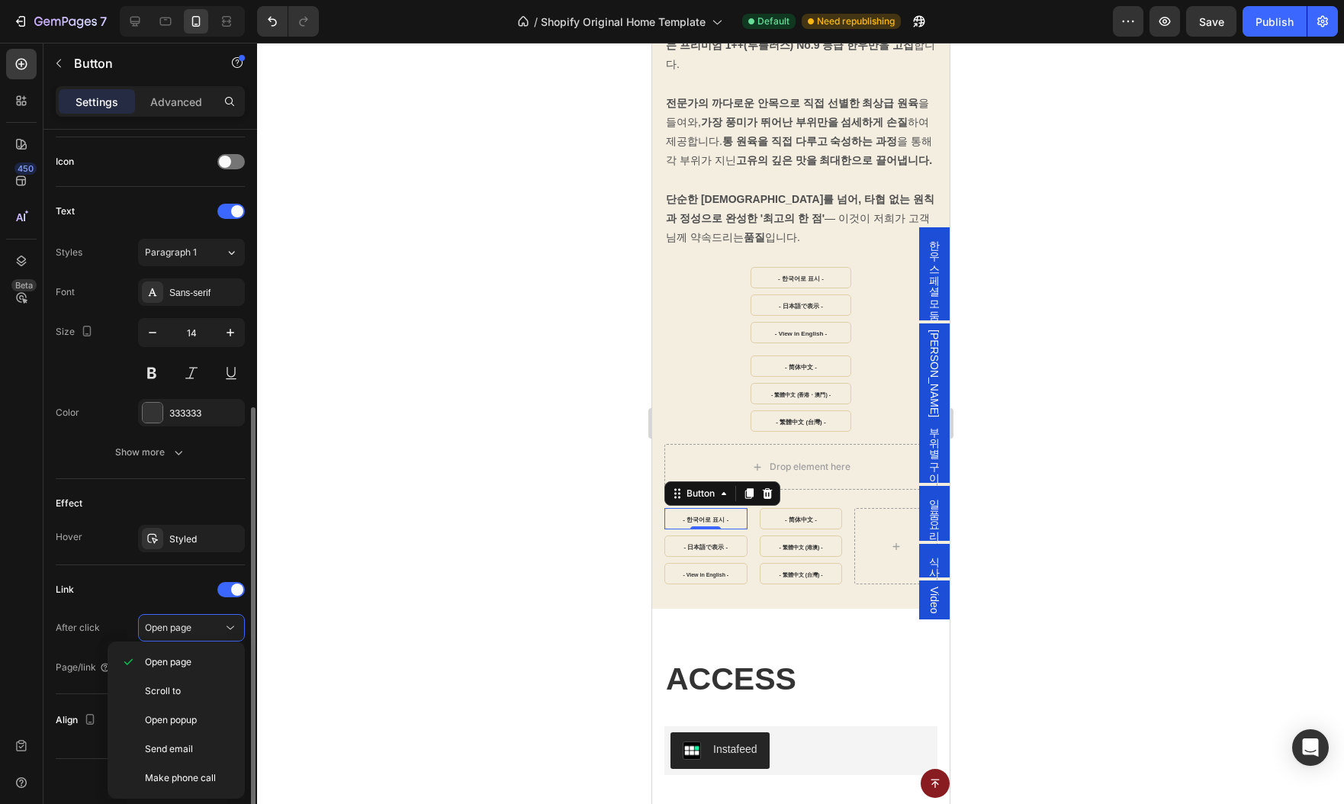
click at [170, 577] on div "Link" at bounding box center [150, 589] width 189 height 24
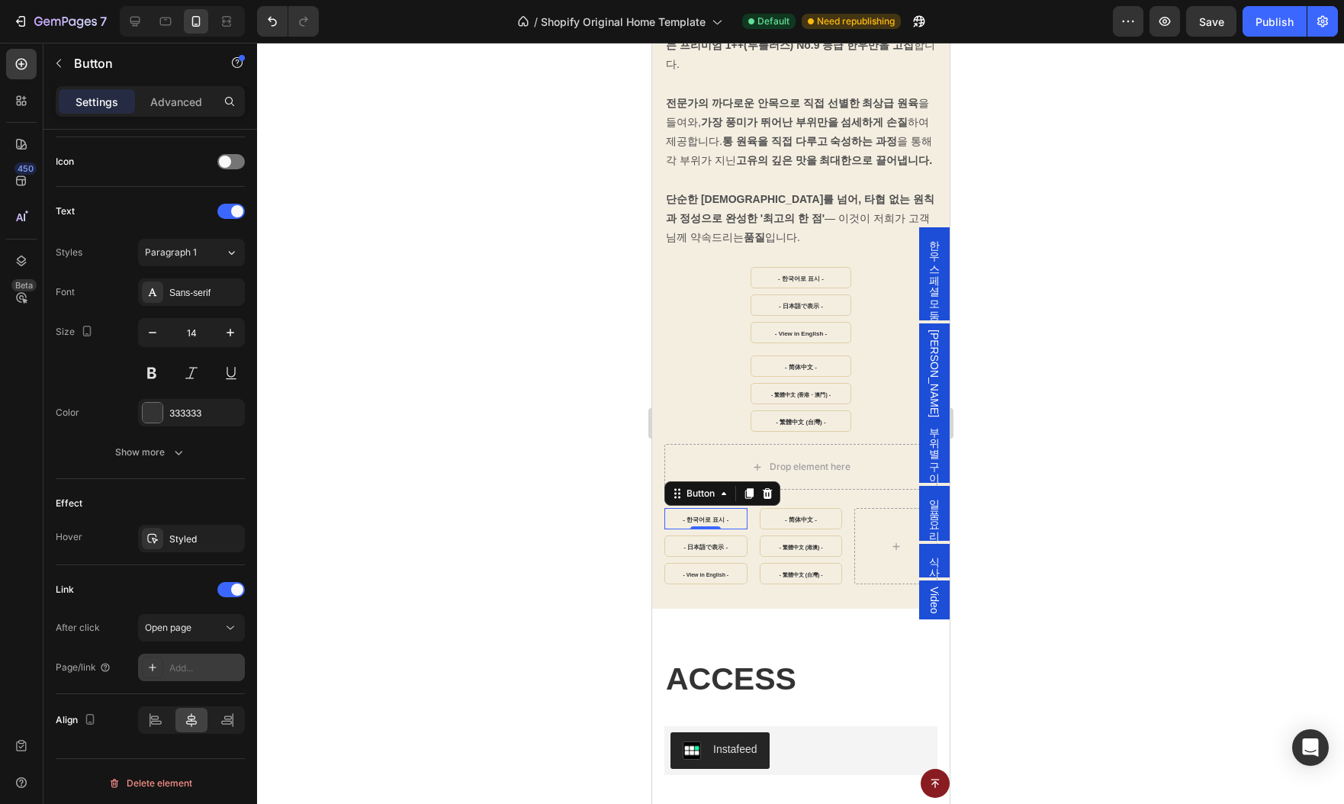
click at [187, 664] on div "Add..." at bounding box center [205, 668] width 72 height 14
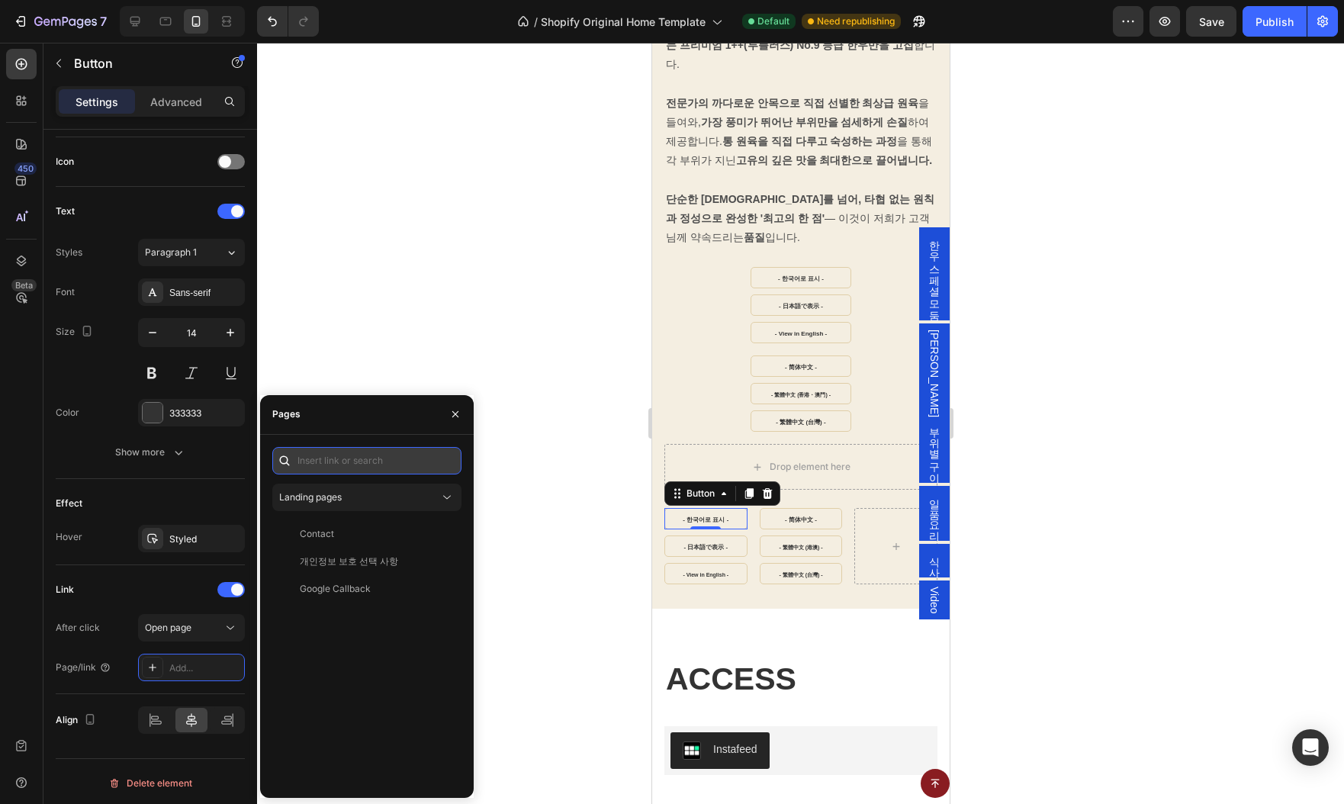
click at [371, 467] on input "text" at bounding box center [366, 460] width 189 height 27
paste input "https://www.hanwoospot.com/#gU8E27D3C7"
type input "https://www.hanwoospot.com/#gU8E27D3C7"
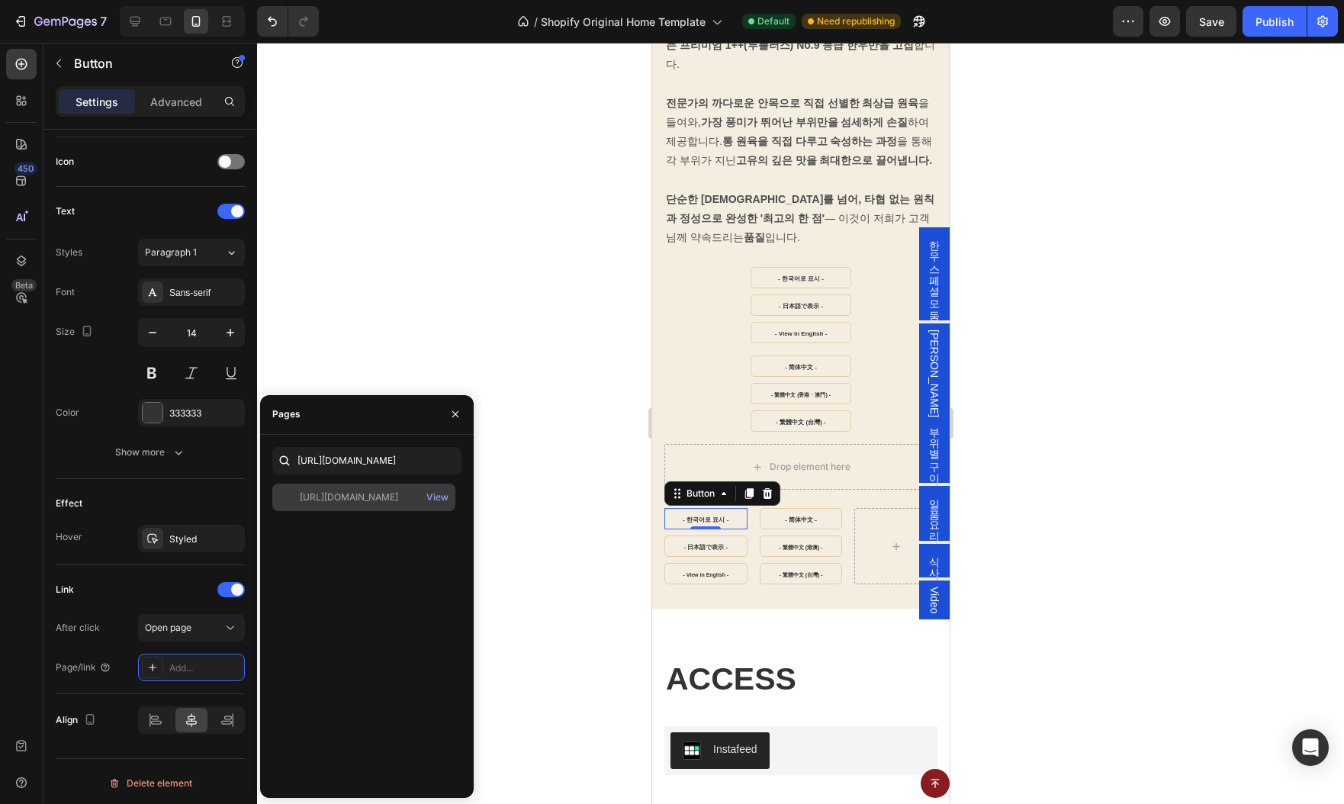
click at [391, 497] on div "https://www.hanwoospot.com/#gU8E27D3C7" at bounding box center [349, 497] width 98 height 14
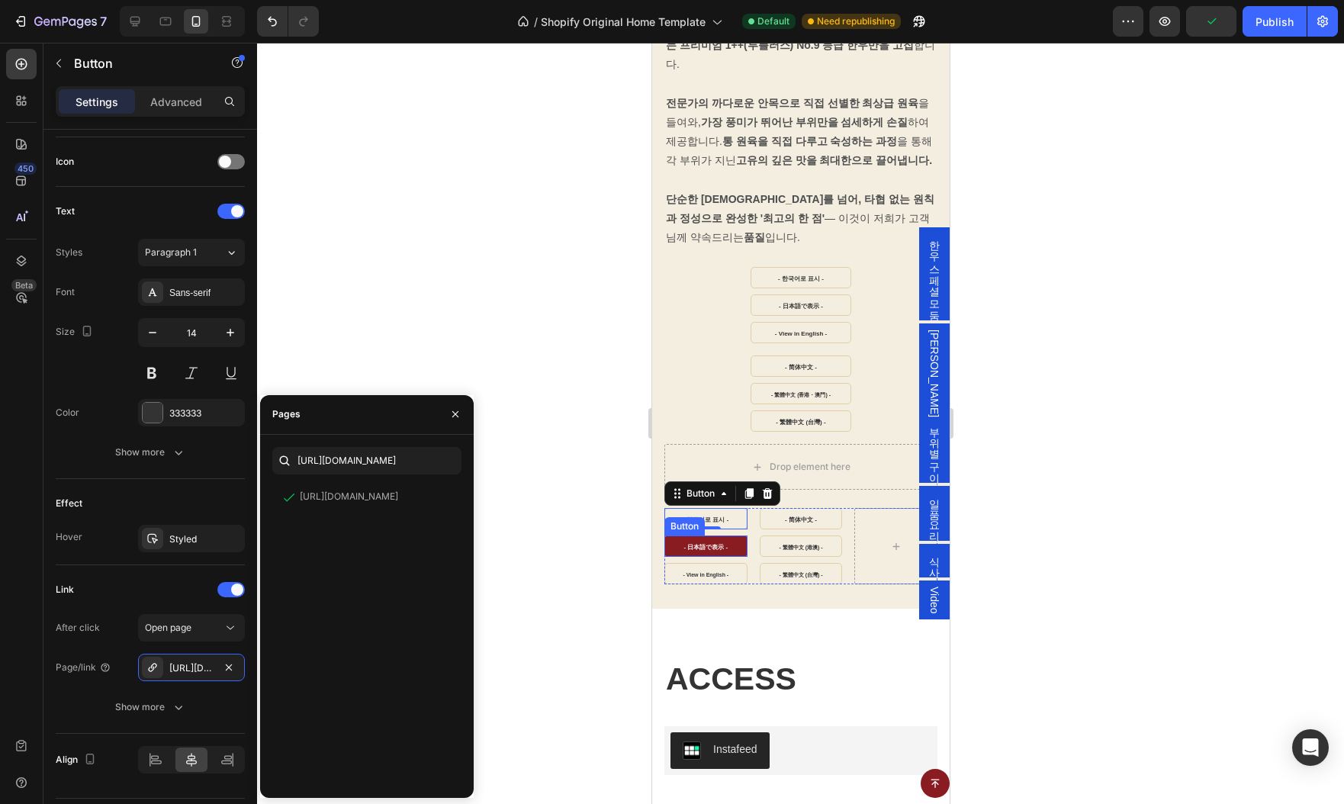
click at [670, 535] on link "- 日本語で表示 -" at bounding box center [705, 545] width 83 height 21
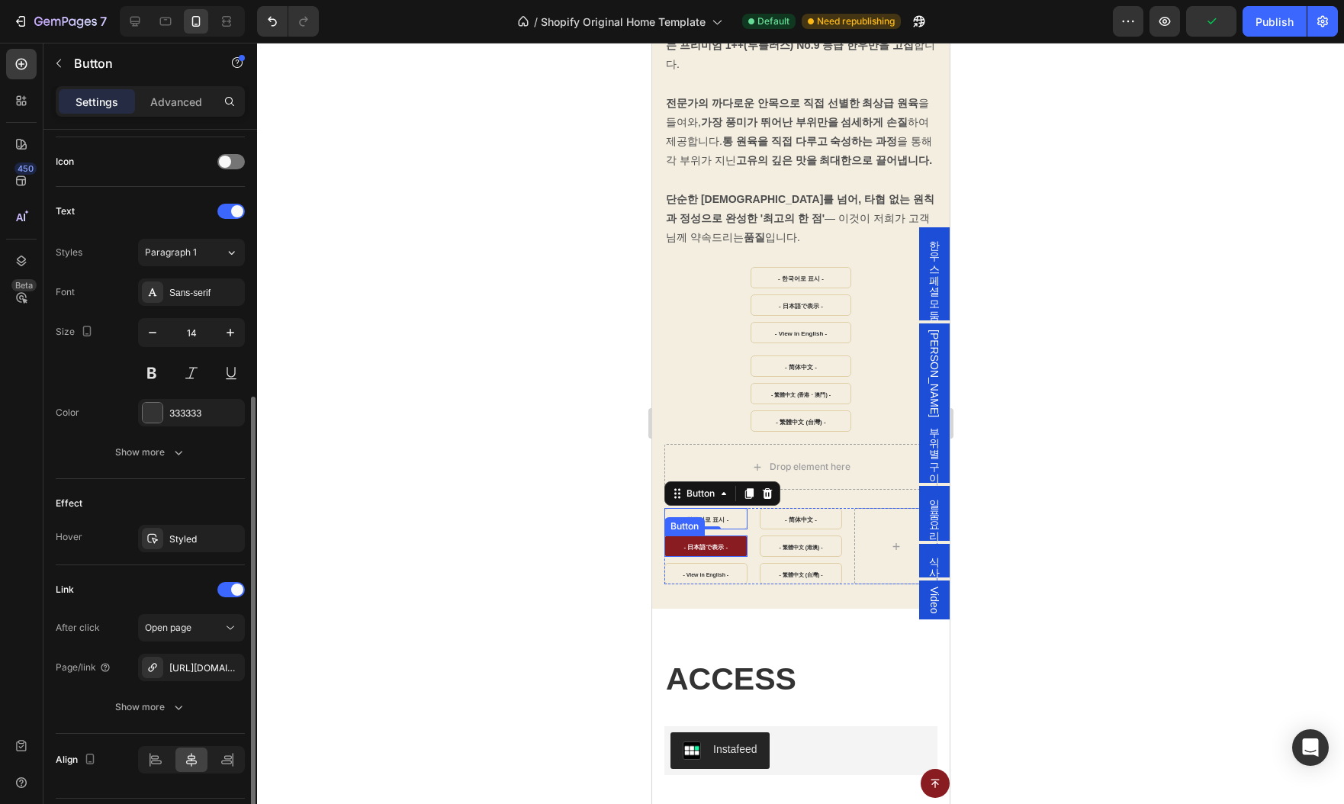
scroll to position [452, 0]
click at [231, 664] on icon "button" at bounding box center [229, 668] width 12 height 12
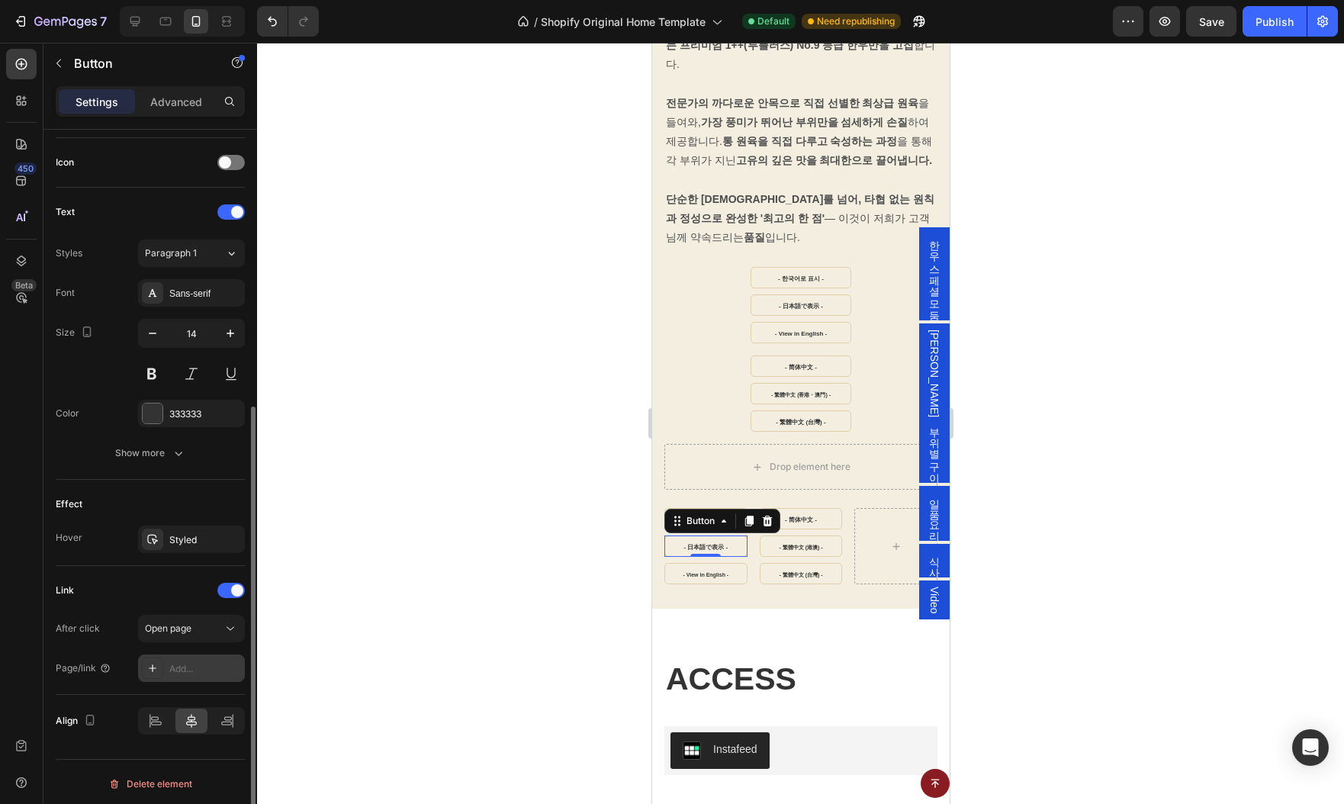
click at [178, 667] on div "Add..." at bounding box center [205, 669] width 72 height 14
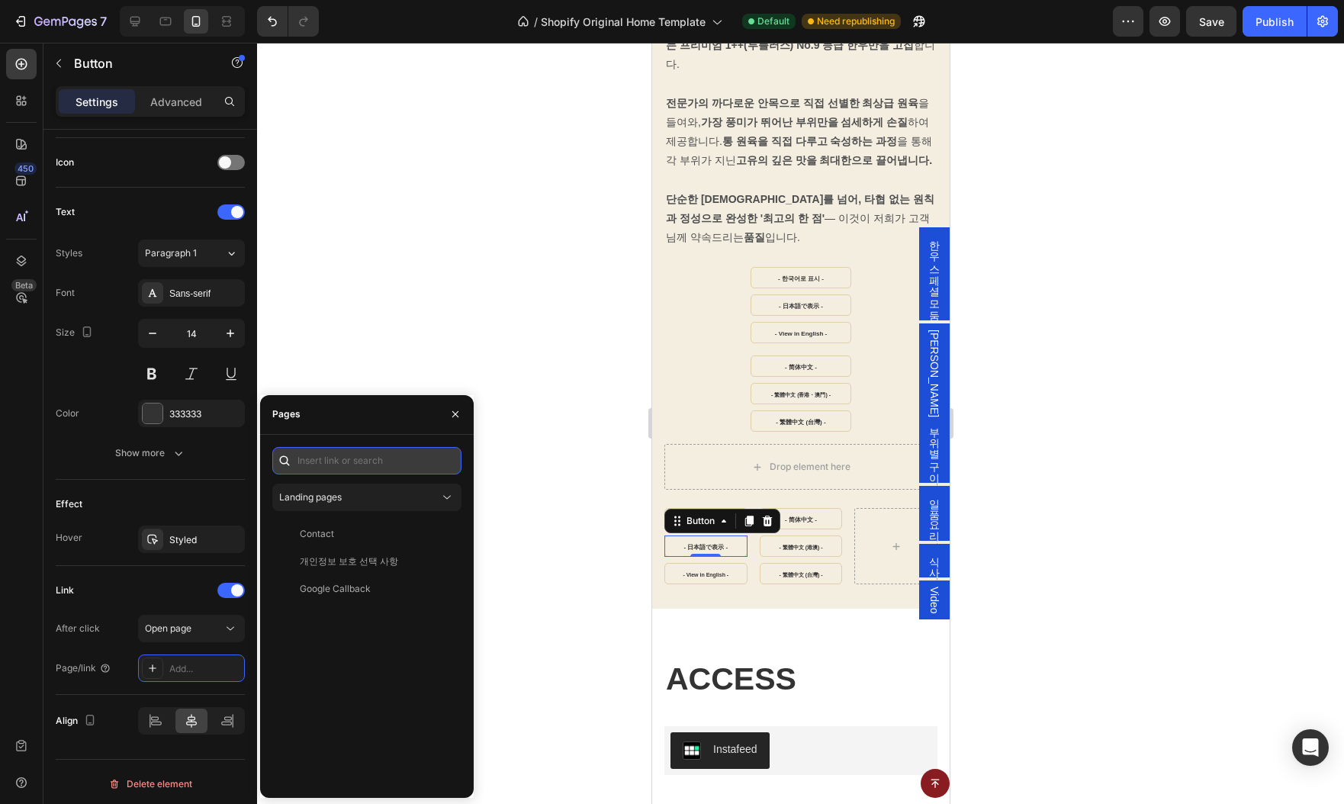
click at [348, 455] on input "text" at bounding box center [366, 460] width 189 height 27
paste input "https://www.hanwoospot.com/ja-jp/#gU8E27D3C7"
type input "https://www.hanwoospot.com/ja-jp/#gU8E27D3C7"
click at [344, 500] on div "https://www.hanwoospot.com/ja-jp/#gU8E27D3C7" at bounding box center [349, 497] width 98 height 14
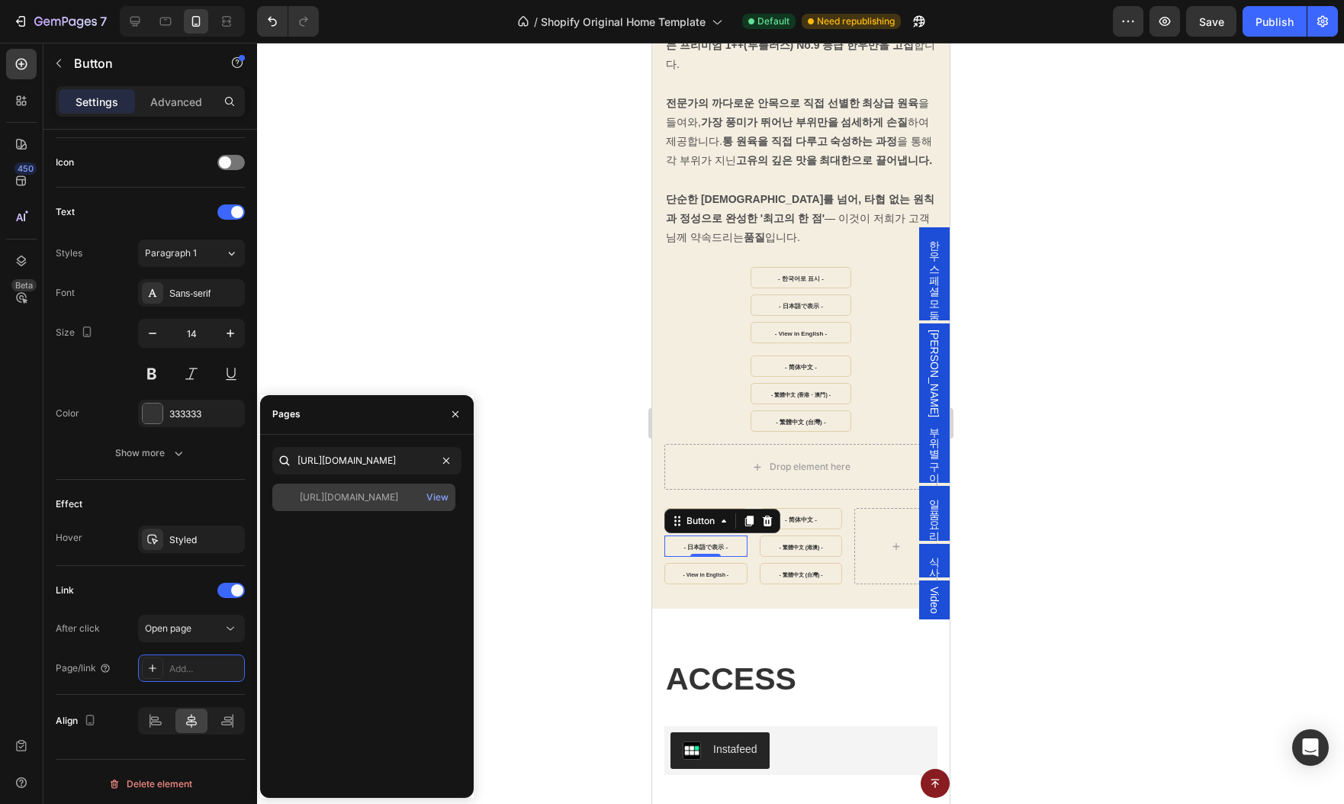
scroll to position [0, 0]
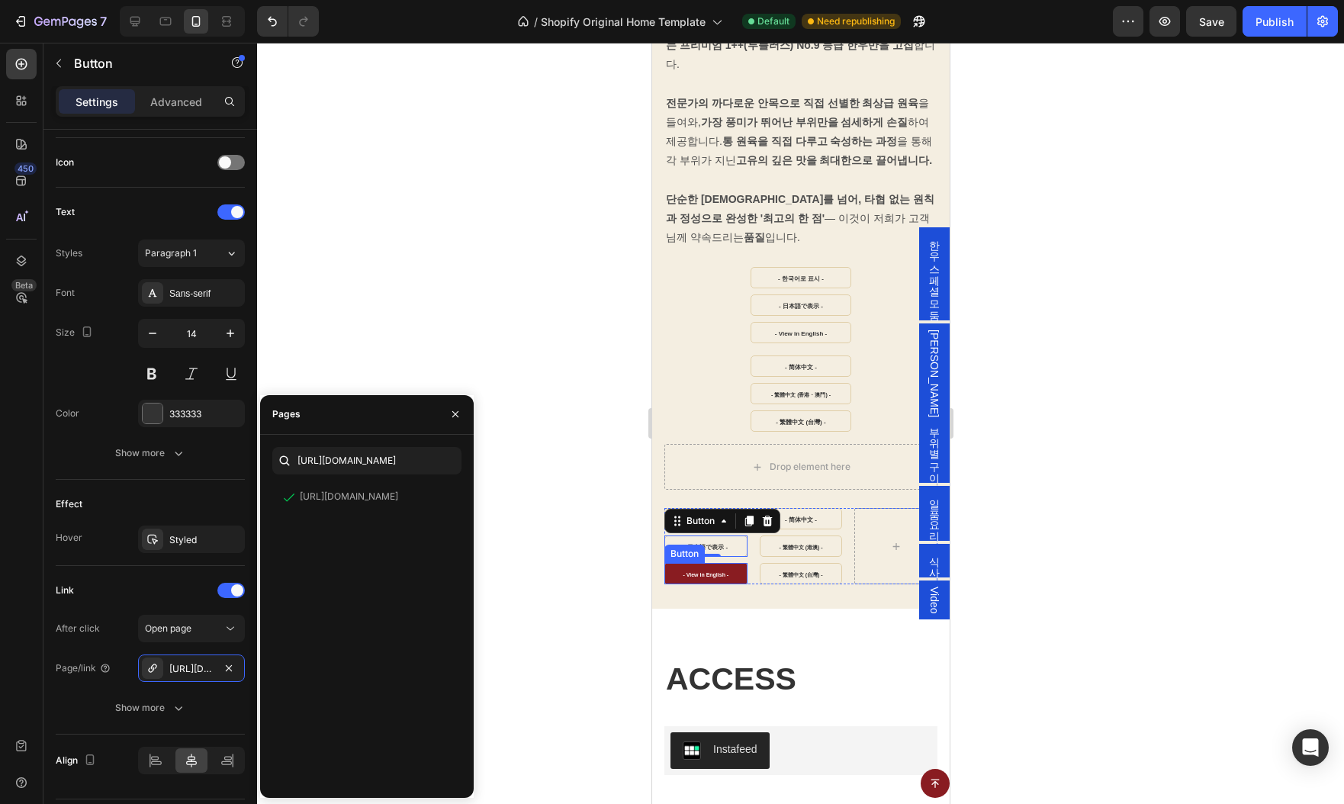
click at [670, 563] on link "- View in English -" at bounding box center [705, 573] width 83 height 21
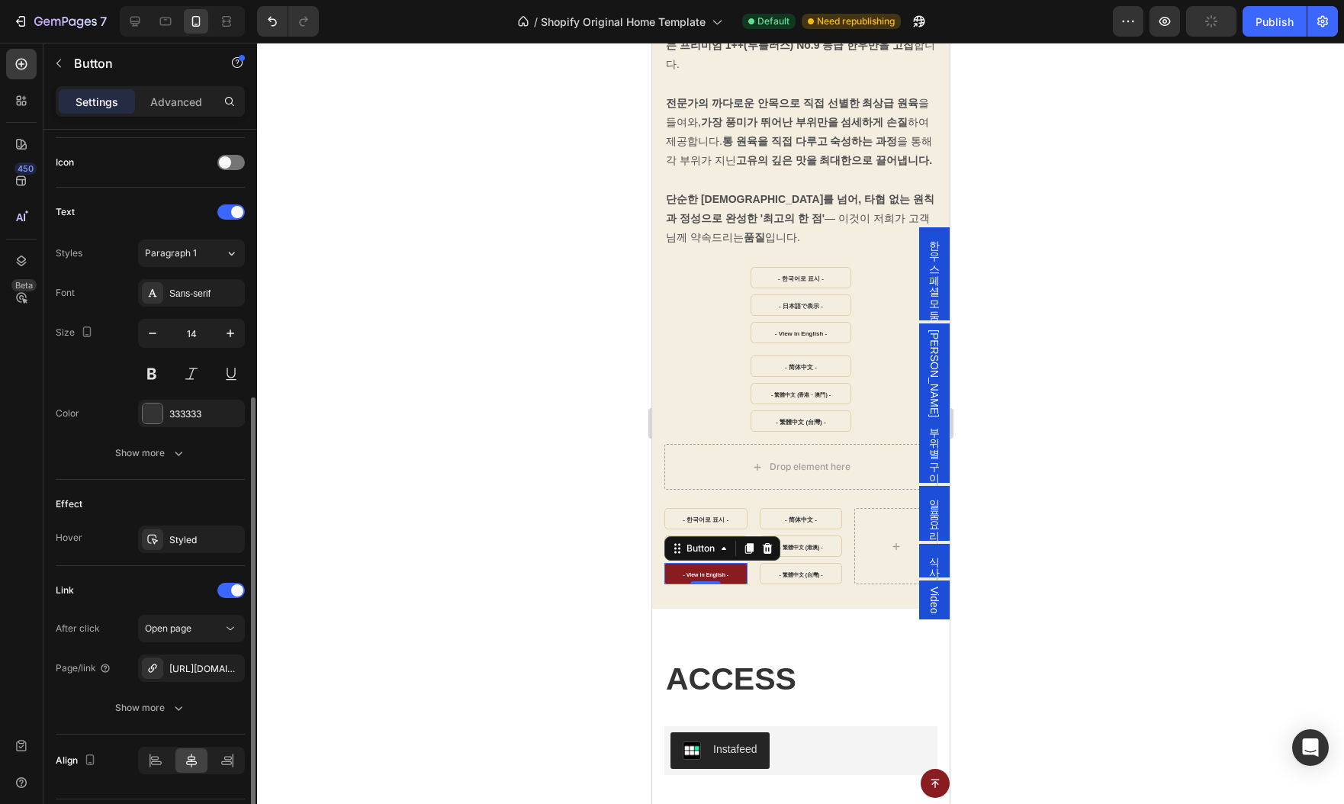
scroll to position [452, 0]
click at [232, 665] on icon "button" at bounding box center [229, 668] width 12 height 12
click at [190, 670] on div "Add..." at bounding box center [205, 669] width 72 height 14
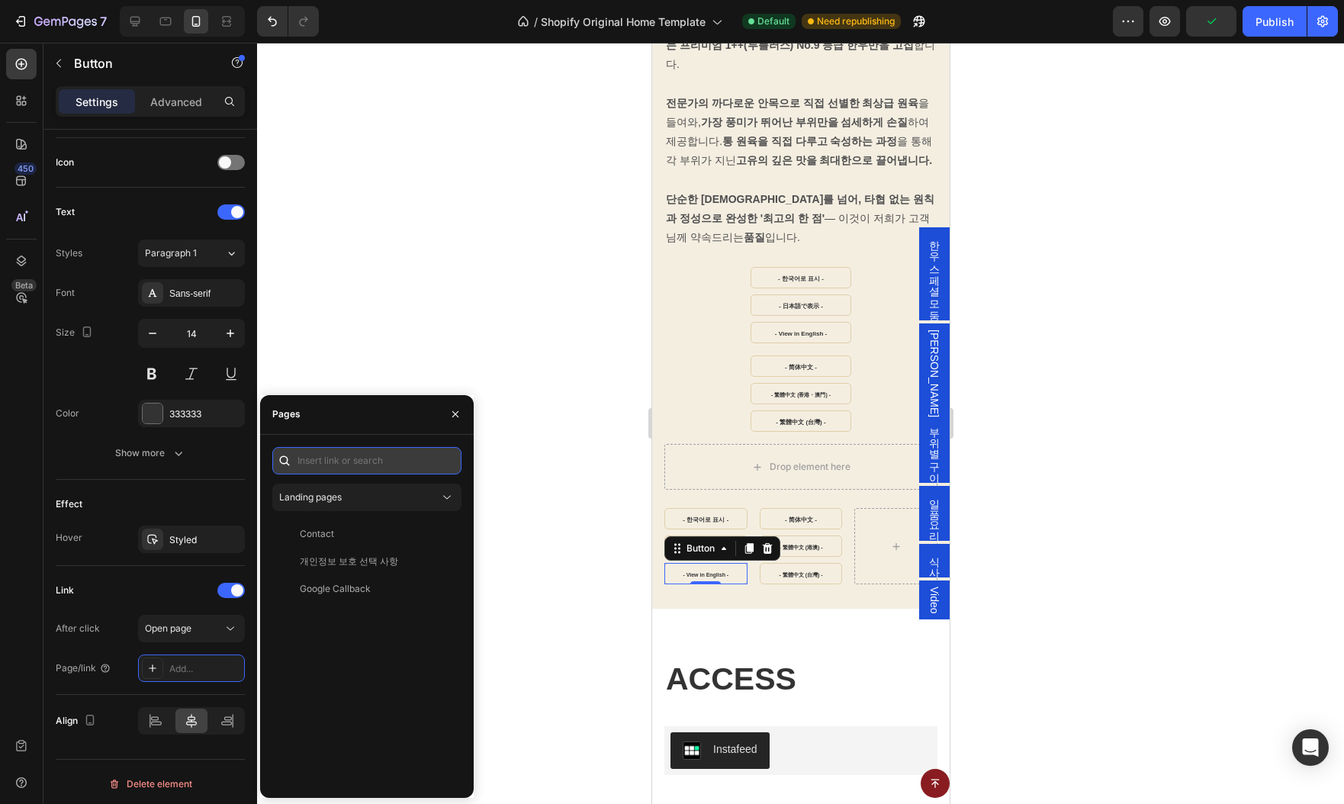
click at [372, 452] on input "text" at bounding box center [366, 460] width 189 height 27
paste input "https://www.hanwoospot.com/en-intl/#gU8E27D3C7"
type input "https://www.hanwoospot.com/en-intl/#gU8E27D3C7"
click at [347, 500] on div "https://www.hanwoospot.com/en-intl/#gU8E27D3C7" at bounding box center [349, 497] width 98 height 14
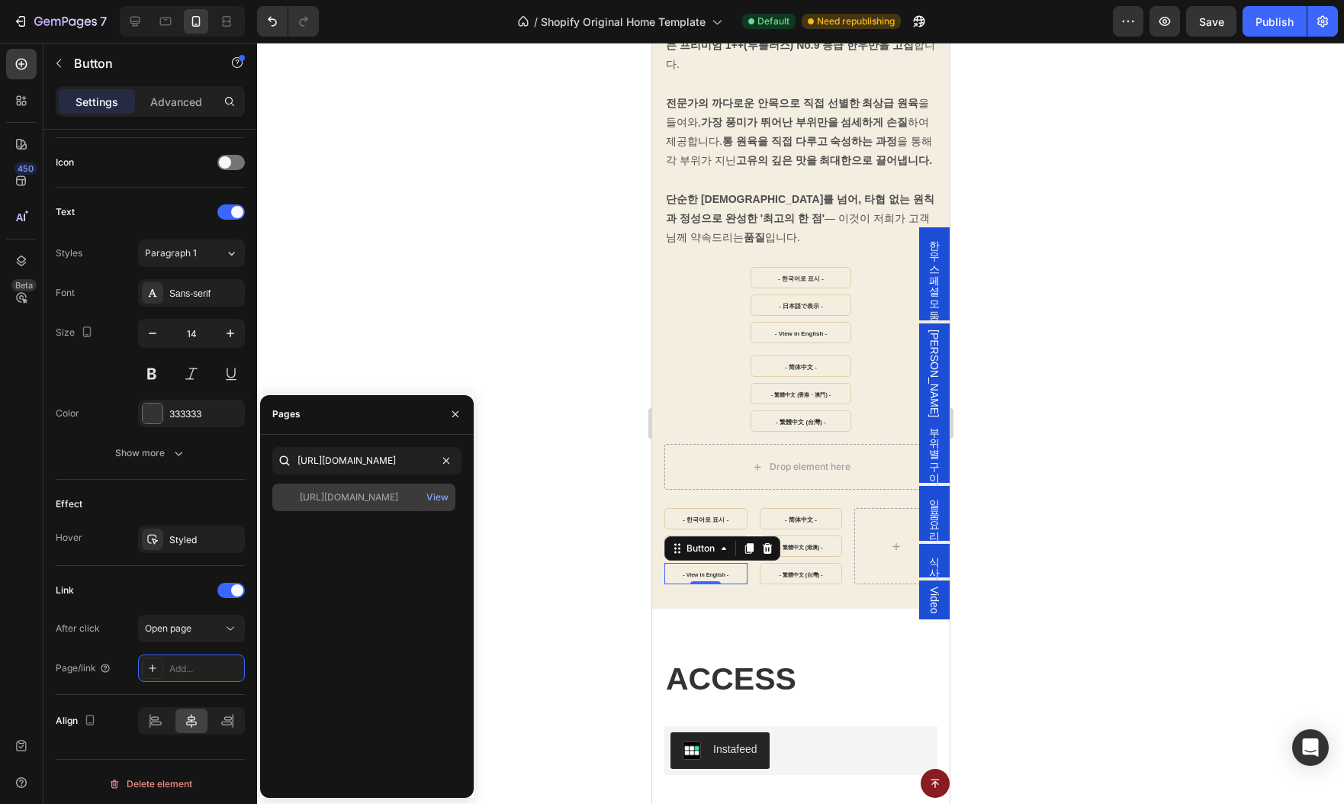
scroll to position [0, 0]
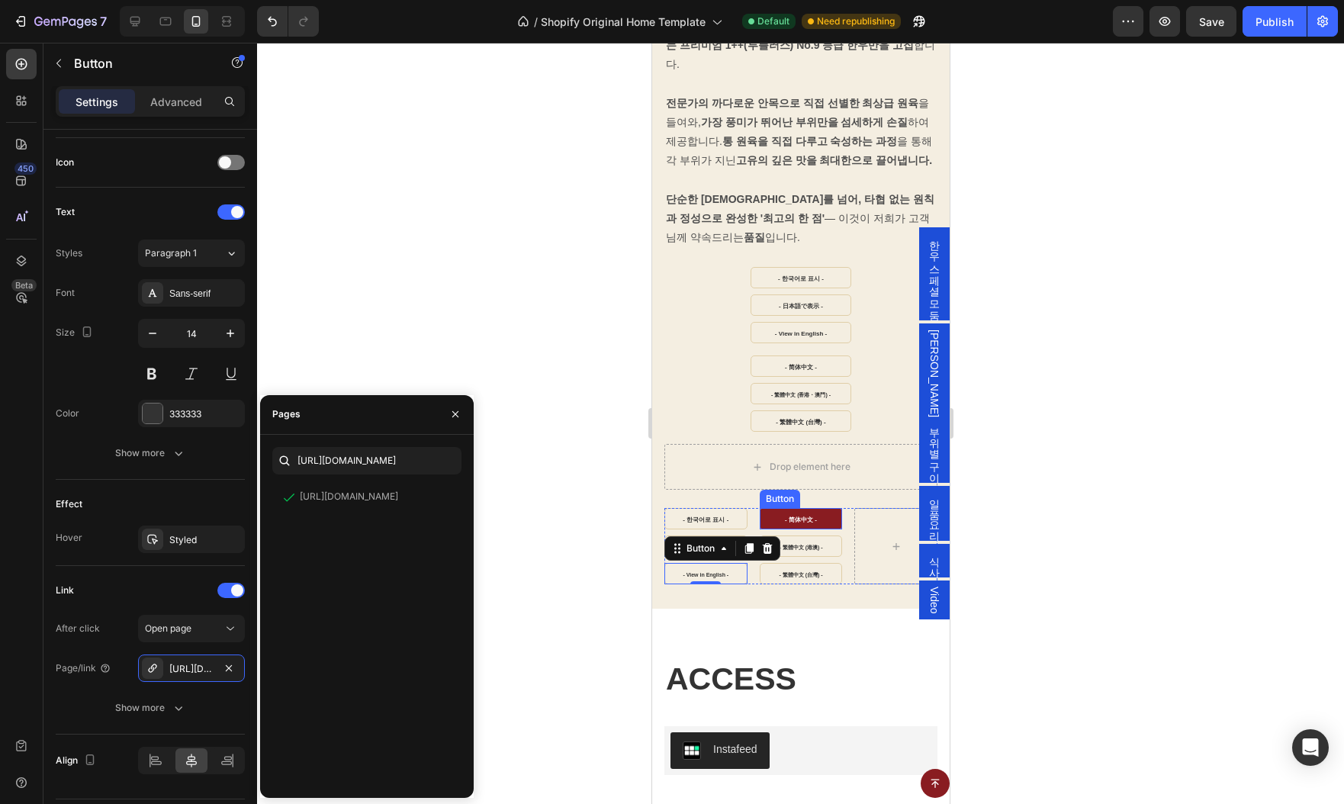
click at [770, 508] on link "- 简体中文 -" at bounding box center [800, 518] width 83 height 21
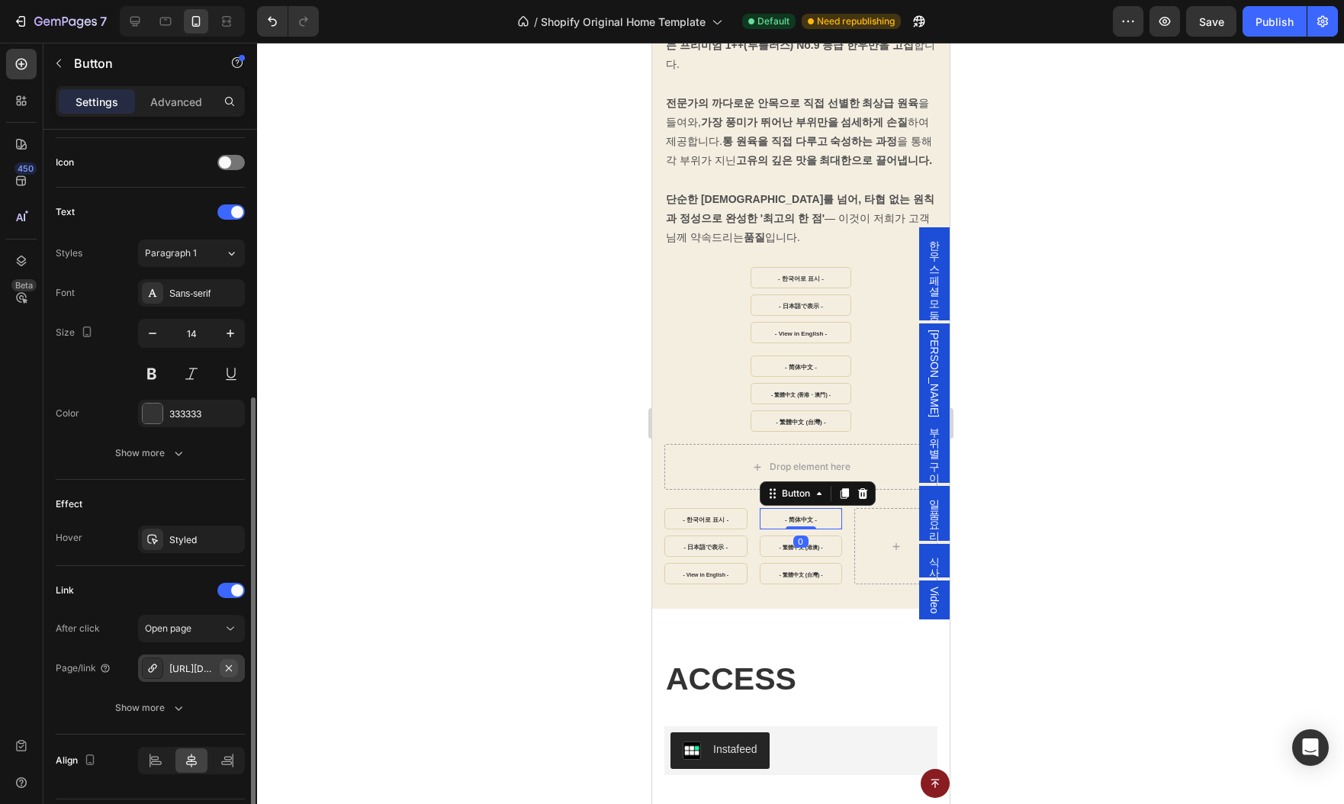
click at [233, 664] on icon "button" at bounding box center [229, 668] width 12 height 12
click at [183, 662] on div "Add..." at bounding box center [205, 669] width 72 height 14
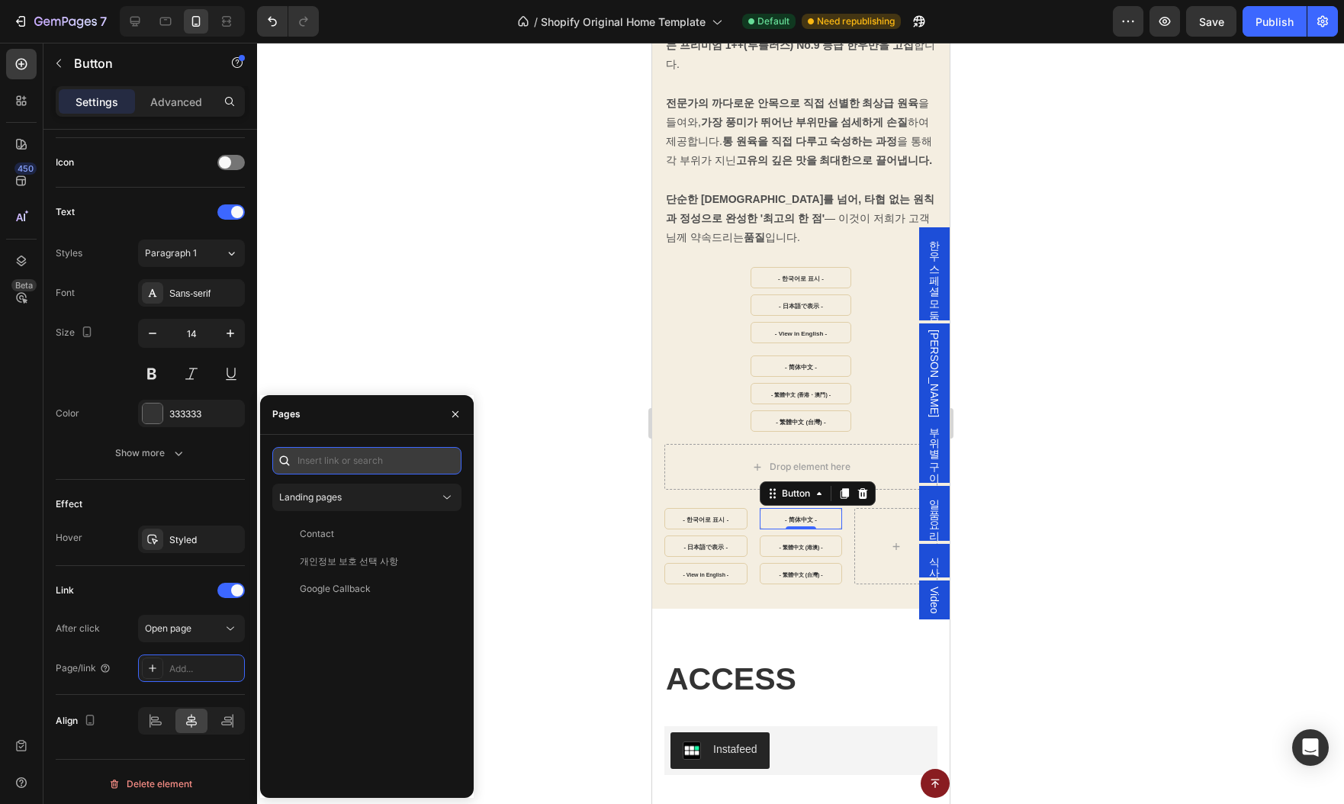
click at [371, 459] on input "text" at bounding box center [366, 460] width 189 height 27
paste input "https://www.hanwoospot.com/zh-cn/#gU8E27D3C7"
type input "https://www.hanwoospot.com/zh-cn/#gU8E27D3C7"
click at [354, 500] on div "https://www.hanwoospot.com/zh-cn/#gU8E27D3C7" at bounding box center [349, 497] width 98 height 14
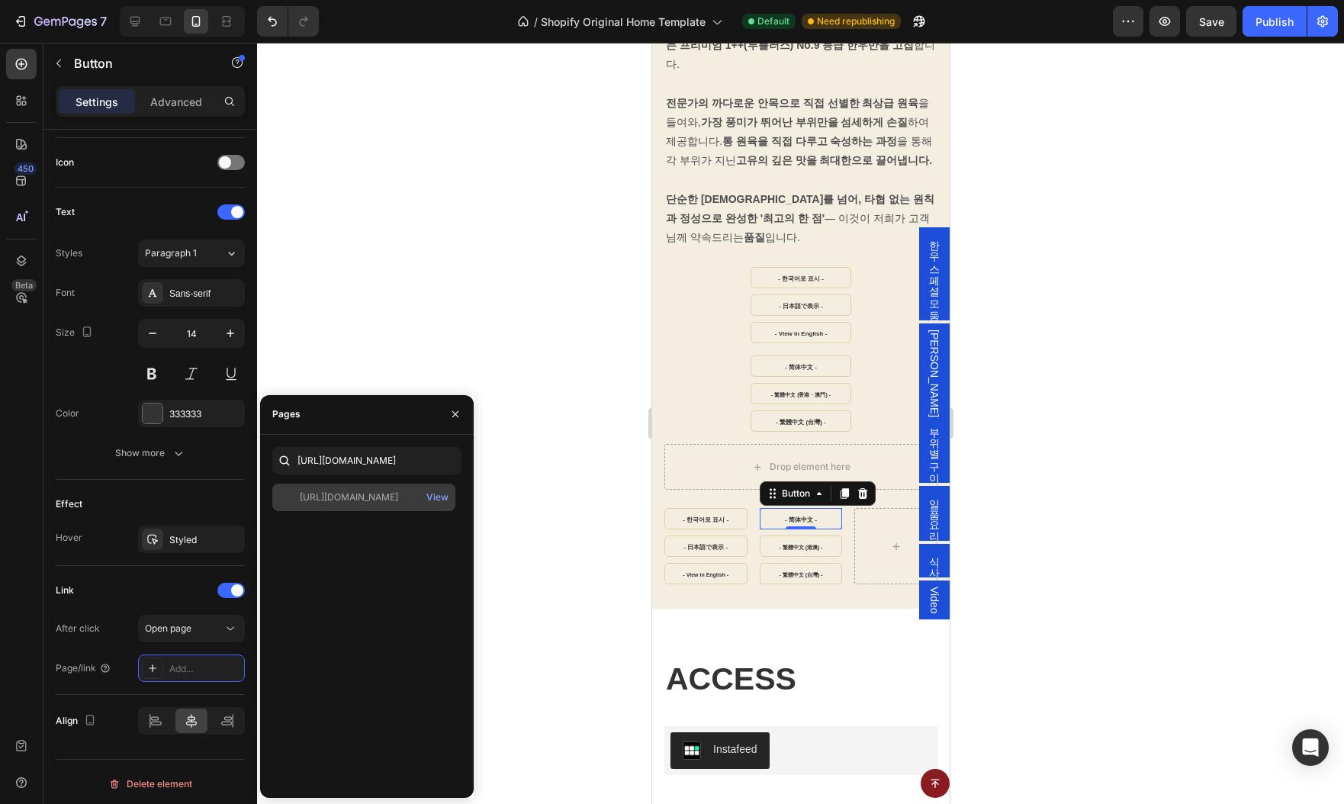
scroll to position [0, 0]
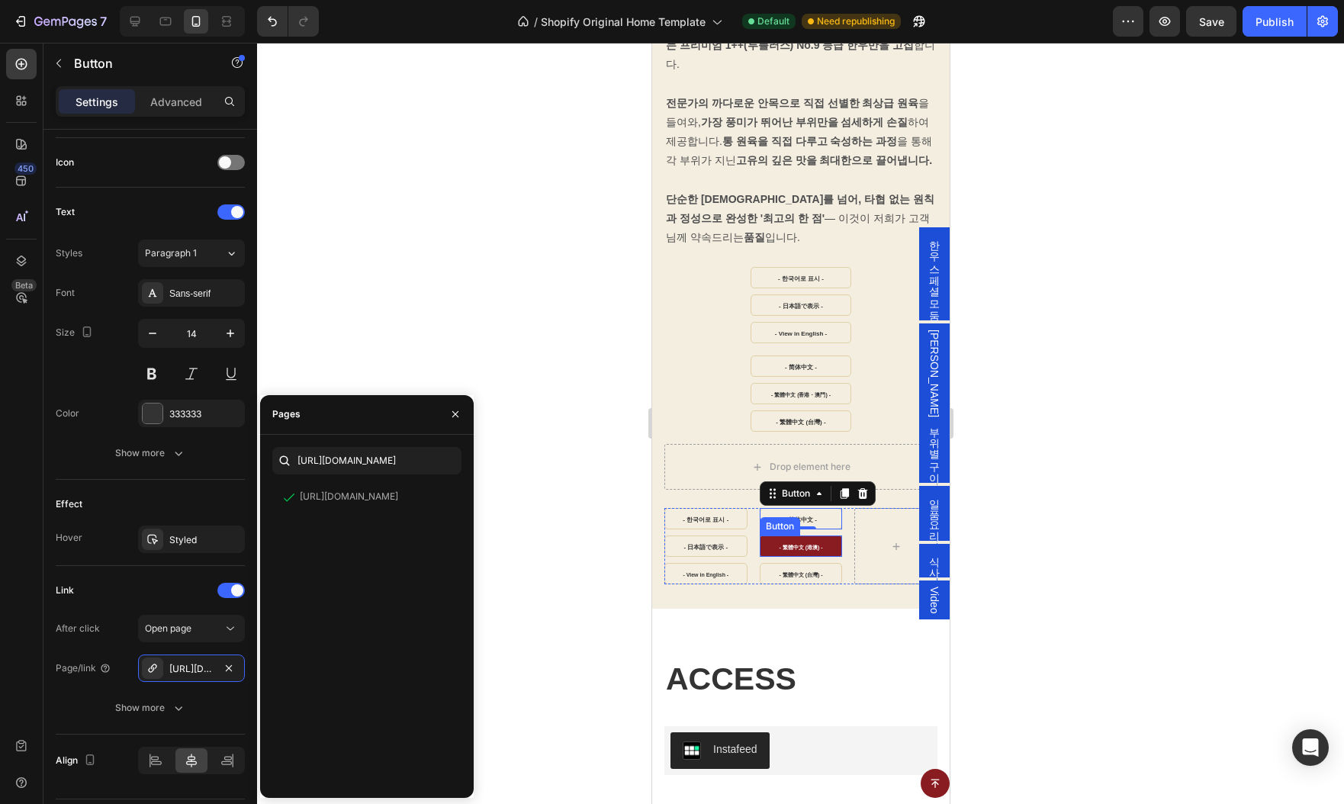
click at [770, 535] on link "- 繁體中文 (港澳) -" at bounding box center [800, 545] width 83 height 21
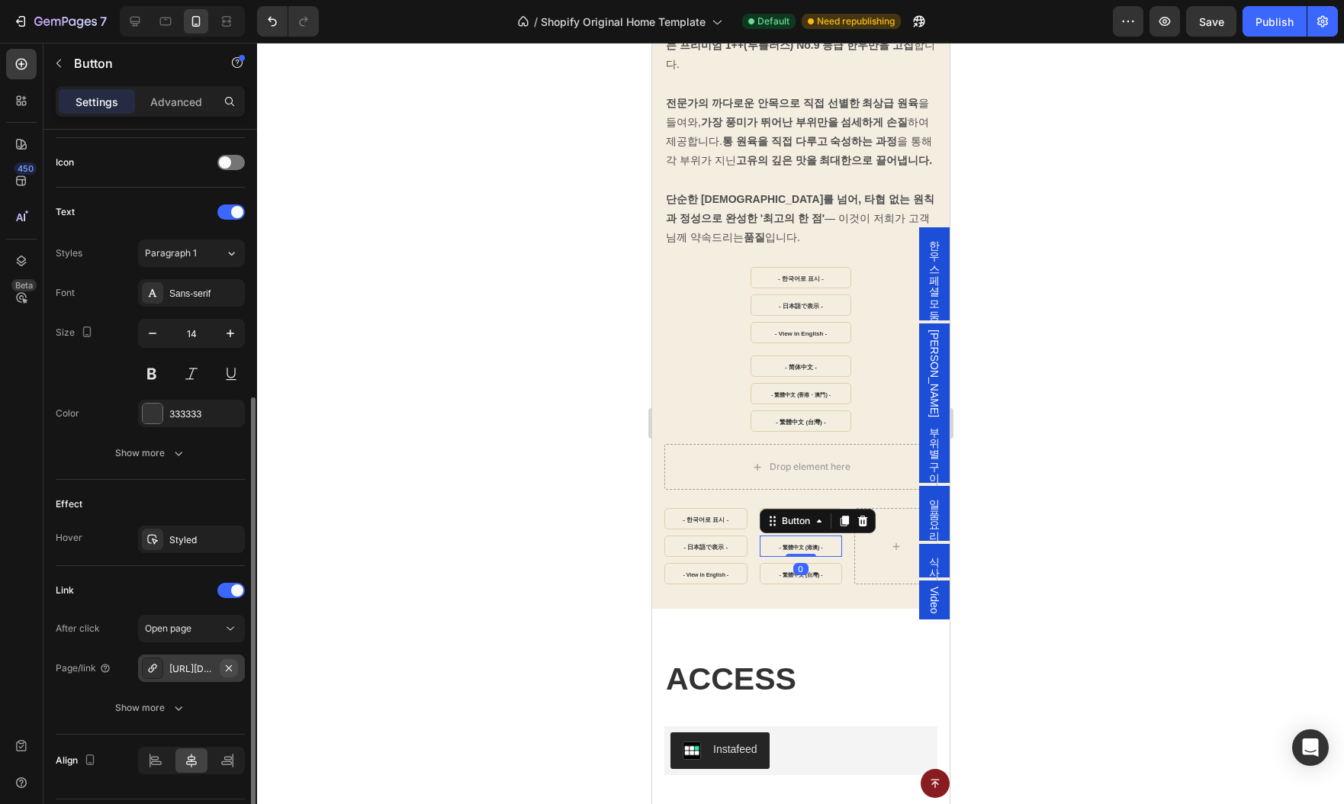
click at [232, 665] on icon "button" at bounding box center [229, 668] width 12 height 12
click at [182, 667] on div "Add..." at bounding box center [205, 669] width 72 height 14
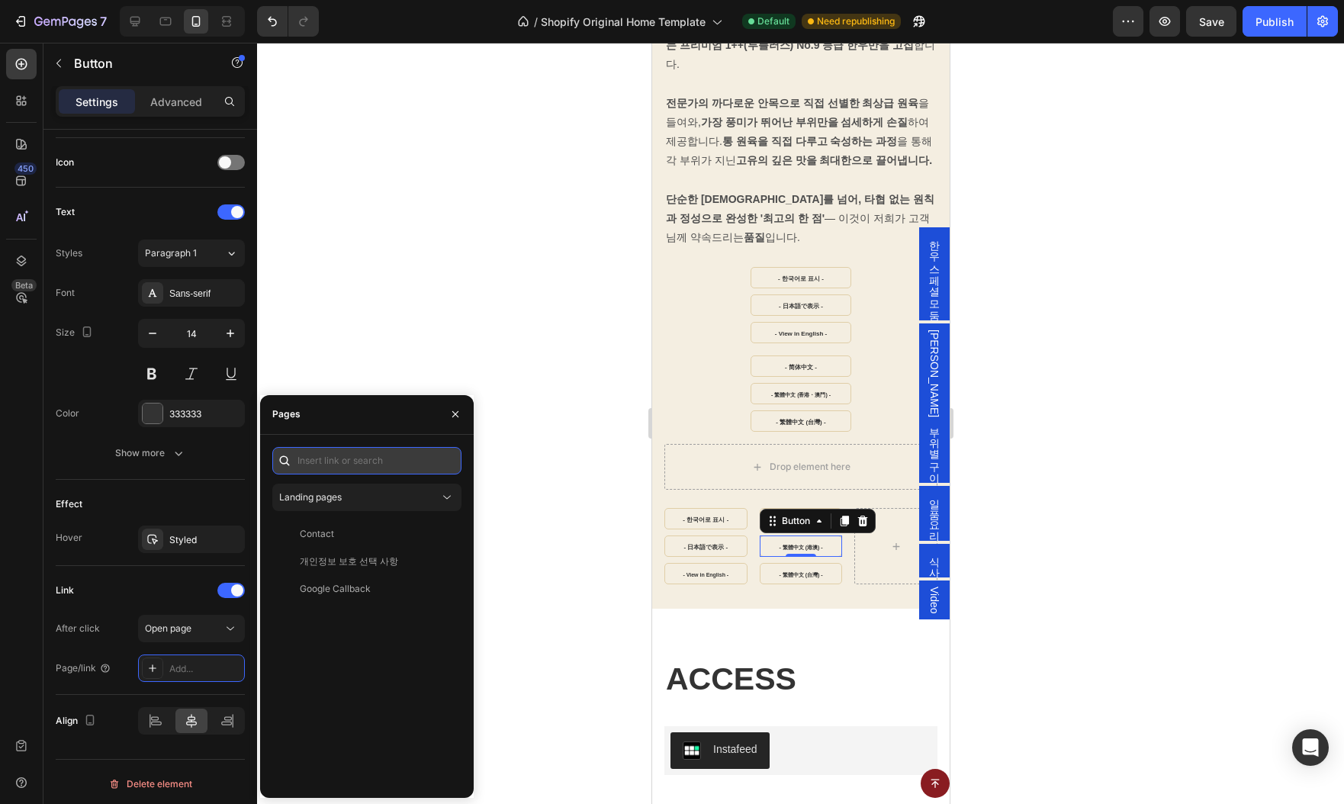
click at [346, 458] on input "text" at bounding box center [366, 460] width 189 height 27
paste input "https://www.hanwoospot.com/zh-cn/#gU8E27D3C7"
type input "https://www.hanwoospot.com/zh-cn/#gU8E27D3C7"
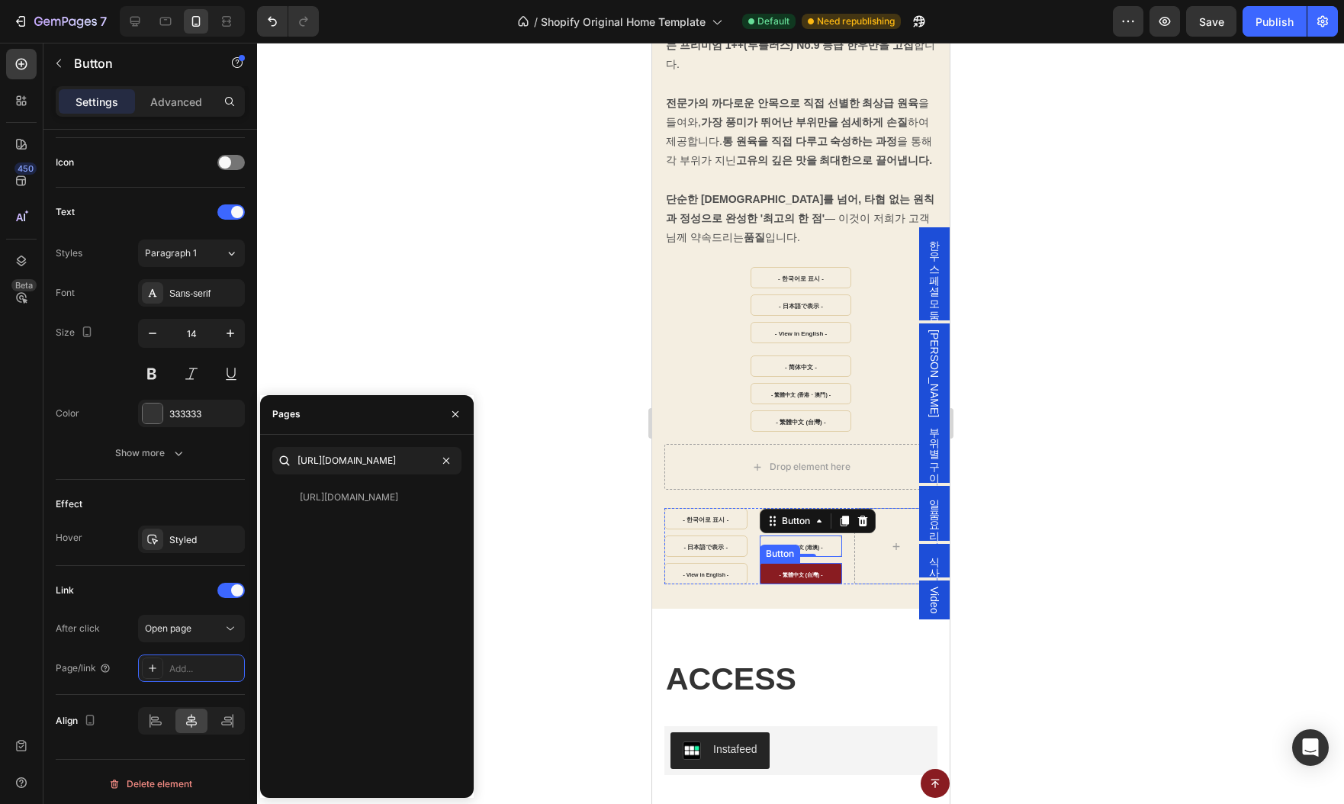
click at [768, 563] on link "- 繁體中文 (台灣) -" at bounding box center [800, 573] width 83 height 21
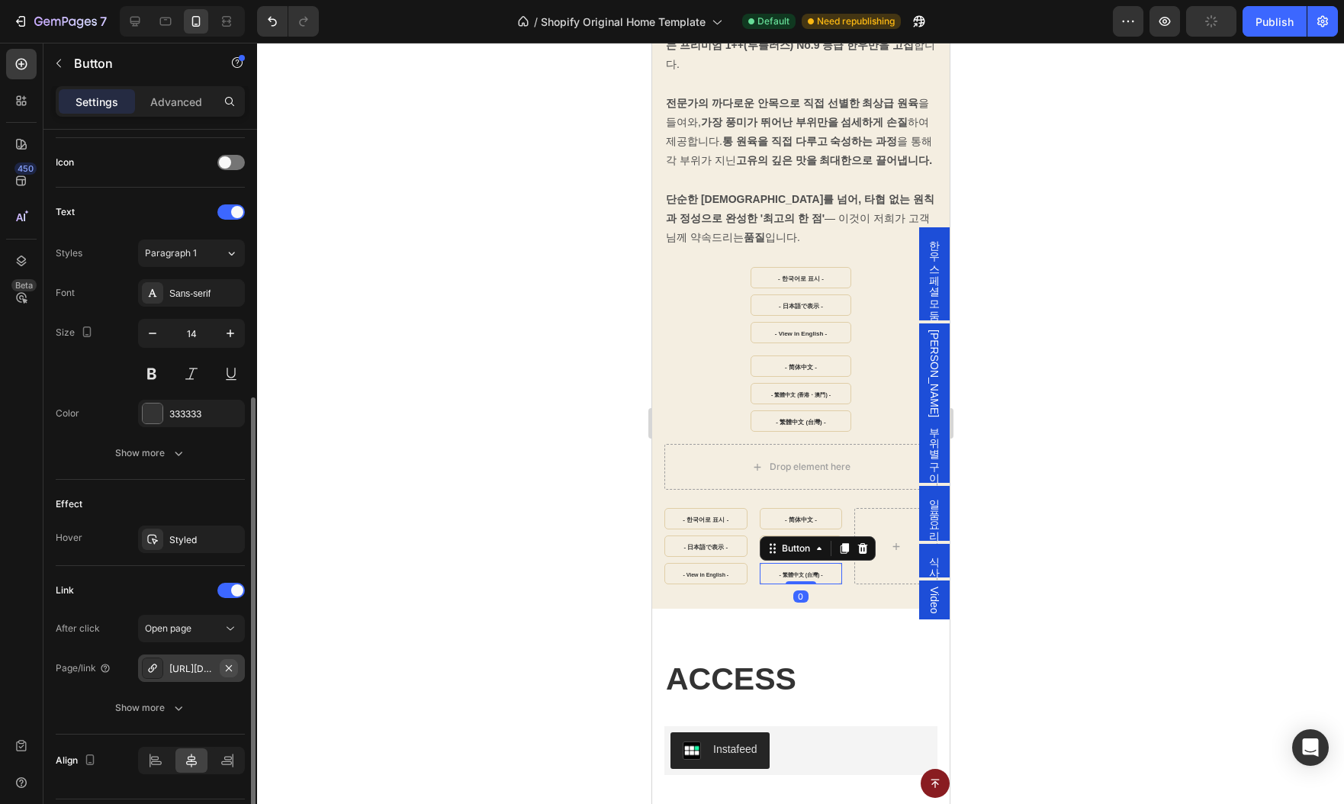
click at [232, 664] on icon "button" at bounding box center [229, 668] width 12 height 12
click at [189, 672] on div "Add..." at bounding box center [205, 669] width 72 height 14
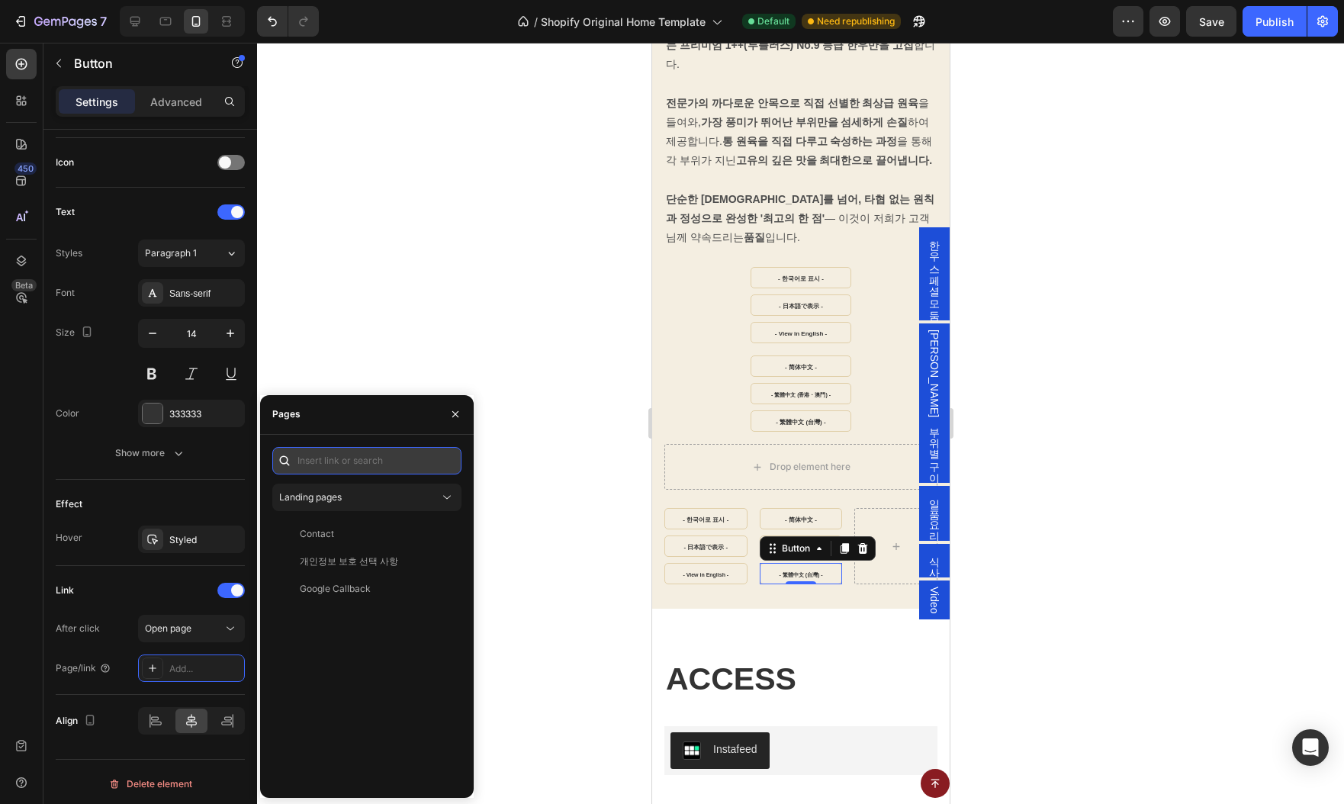
click at [375, 462] on input "text" at bounding box center [366, 460] width 189 height 27
paste input "https://www.hanwoospot.com/zh-cn/#gU8E27D3C7"
type input "https://www.hanwoospot.com/zh-cn/#gU8E27D3C7"
click at [366, 497] on div "https://www.hanwoospot.com/zh-cn/#gU8E27D3C7" at bounding box center [349, 497] width 98 height 14
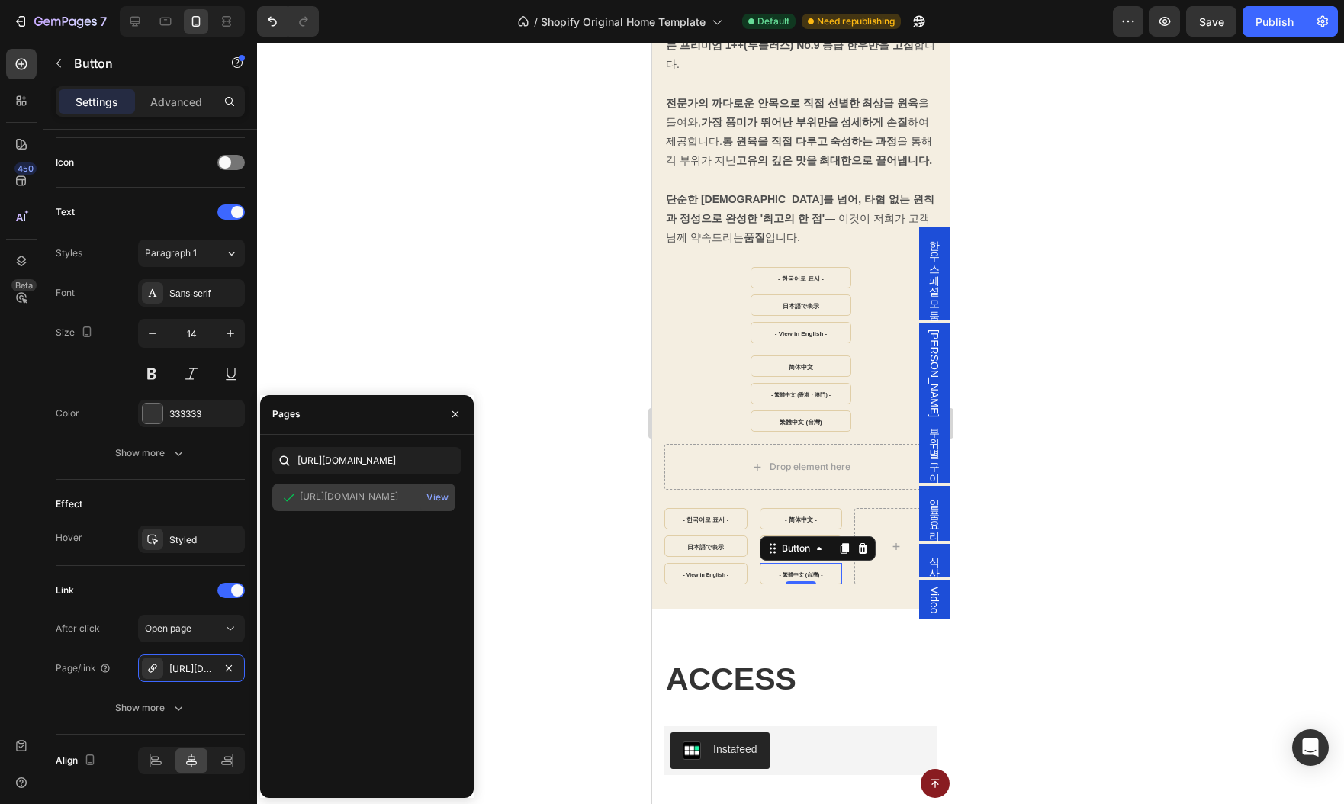
scroll to position [0, 0]
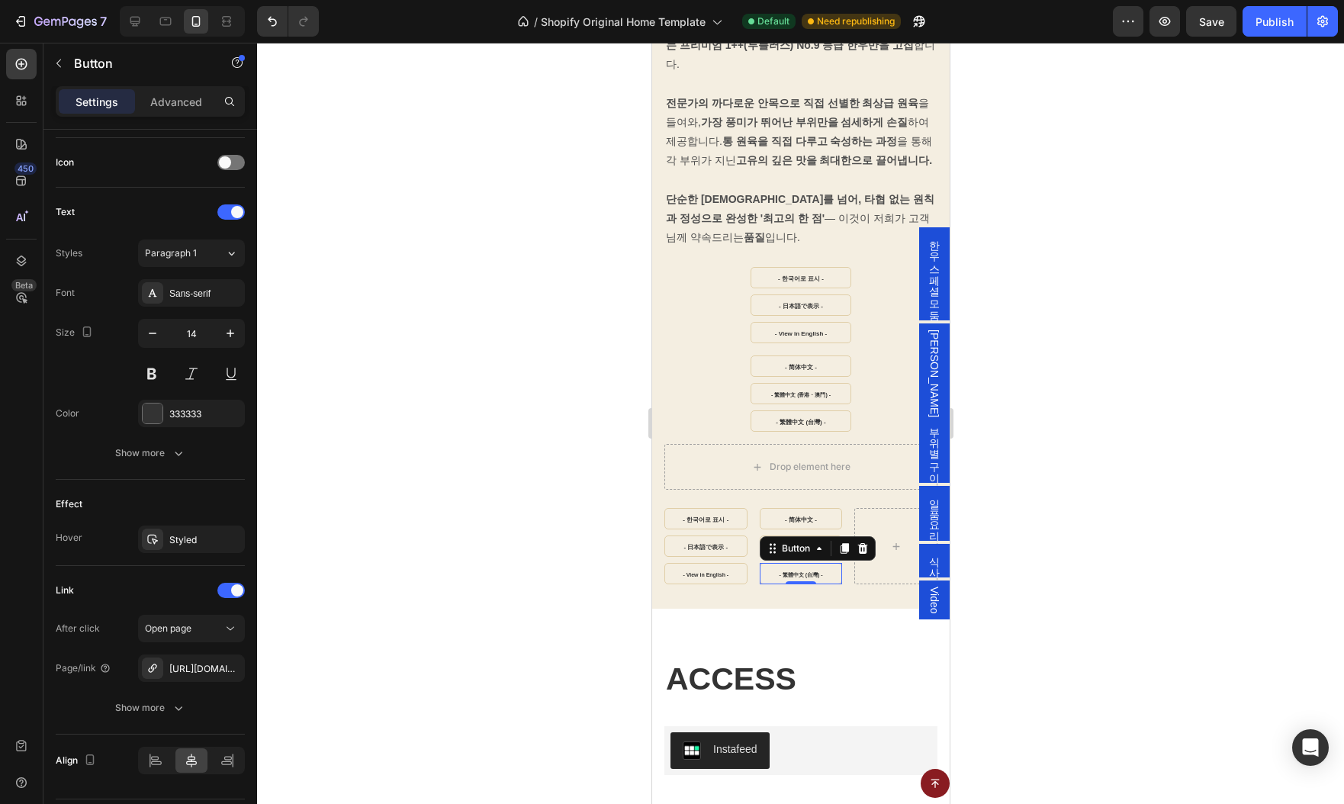
click at [1111, 522] on div at bounding box center [800, 423] width 1087 height 761
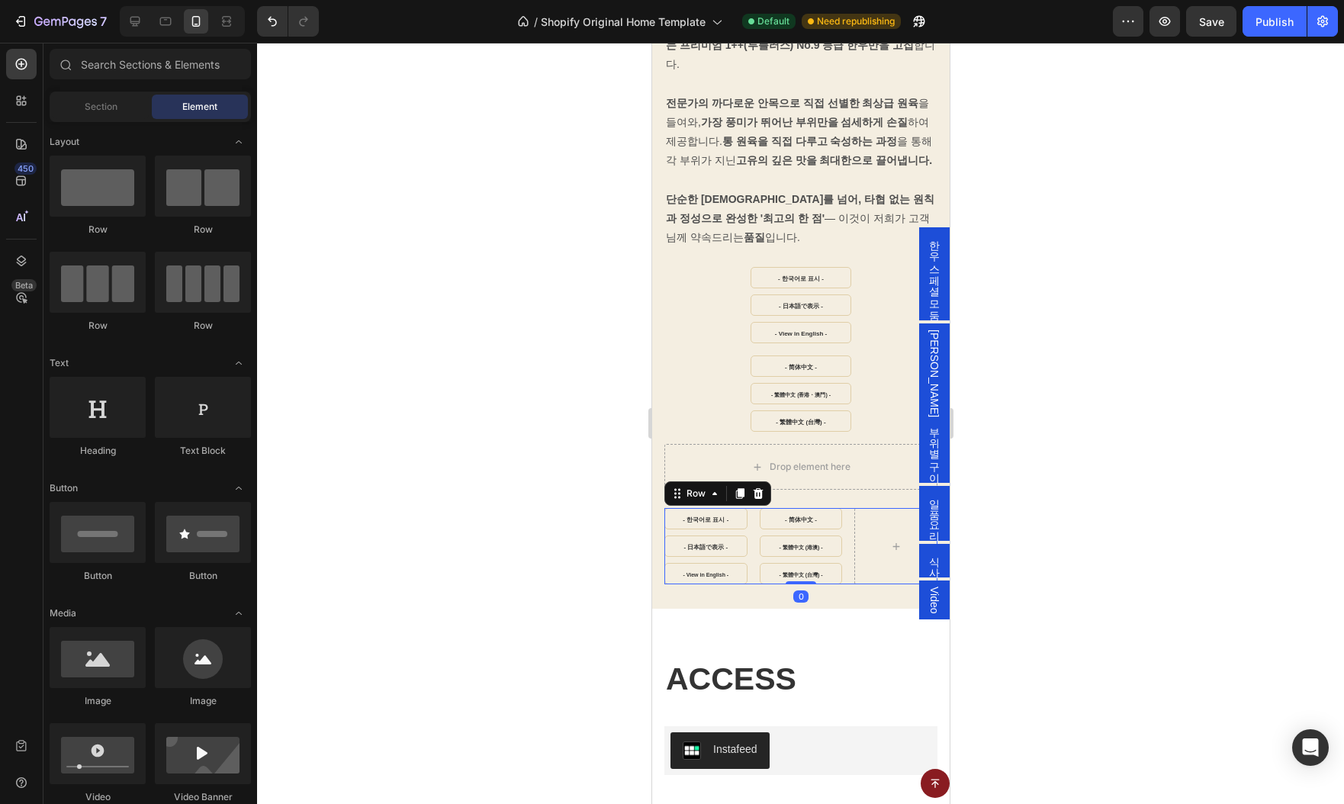
click at [850, 542] on div "- 한국어로 표시 - Button - 日本語で表示 - Button - View in English - Button - 简体中文 - Button…" at bounding box center [800, 546] width 273 height 76
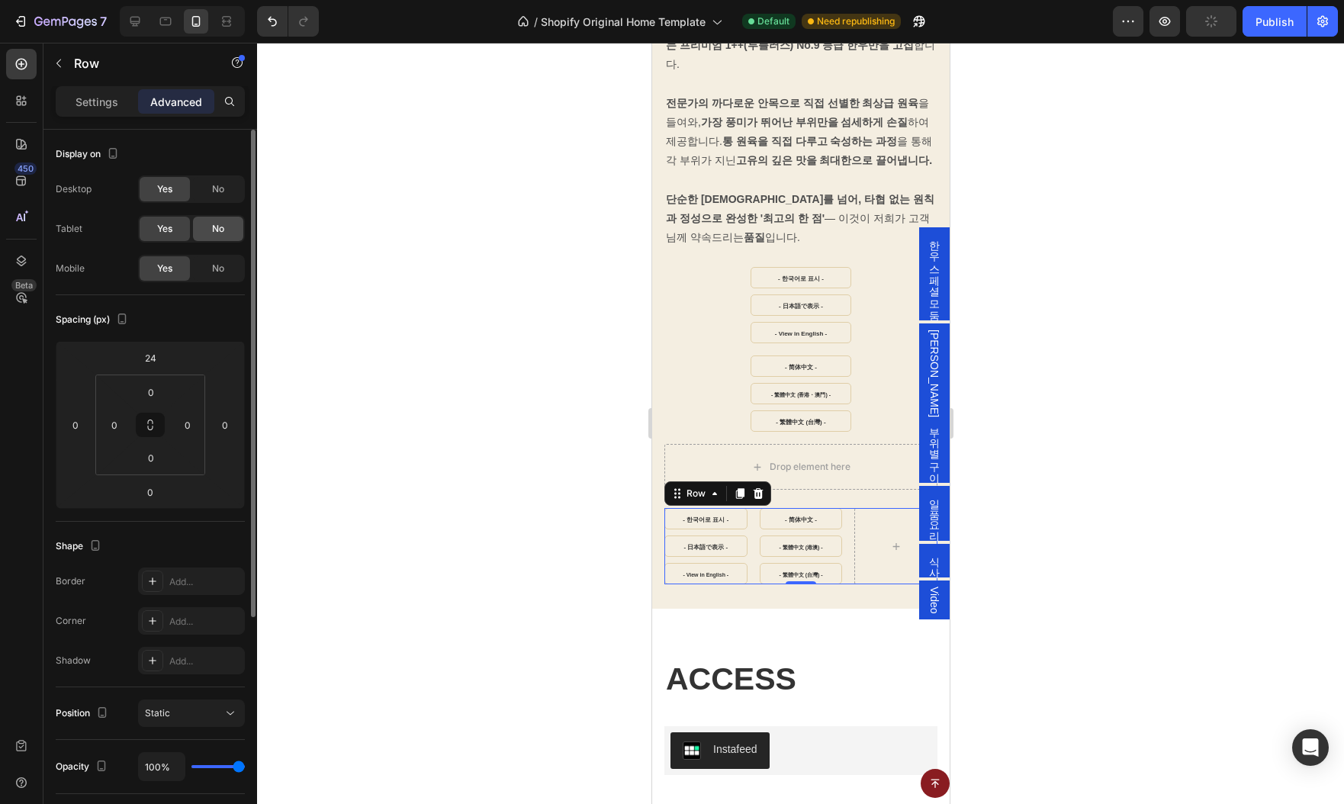
drag, startPoint x: 219, startPoint y: 189, endPoint x: 220, endPoint y: 229, distance: 39.7
click at [219, 188] on span "No" at bounding box center [218, 189] width 12 height 14
click at [220, 229] on span "No" at bounding box center [218, 229] width 12 height 14
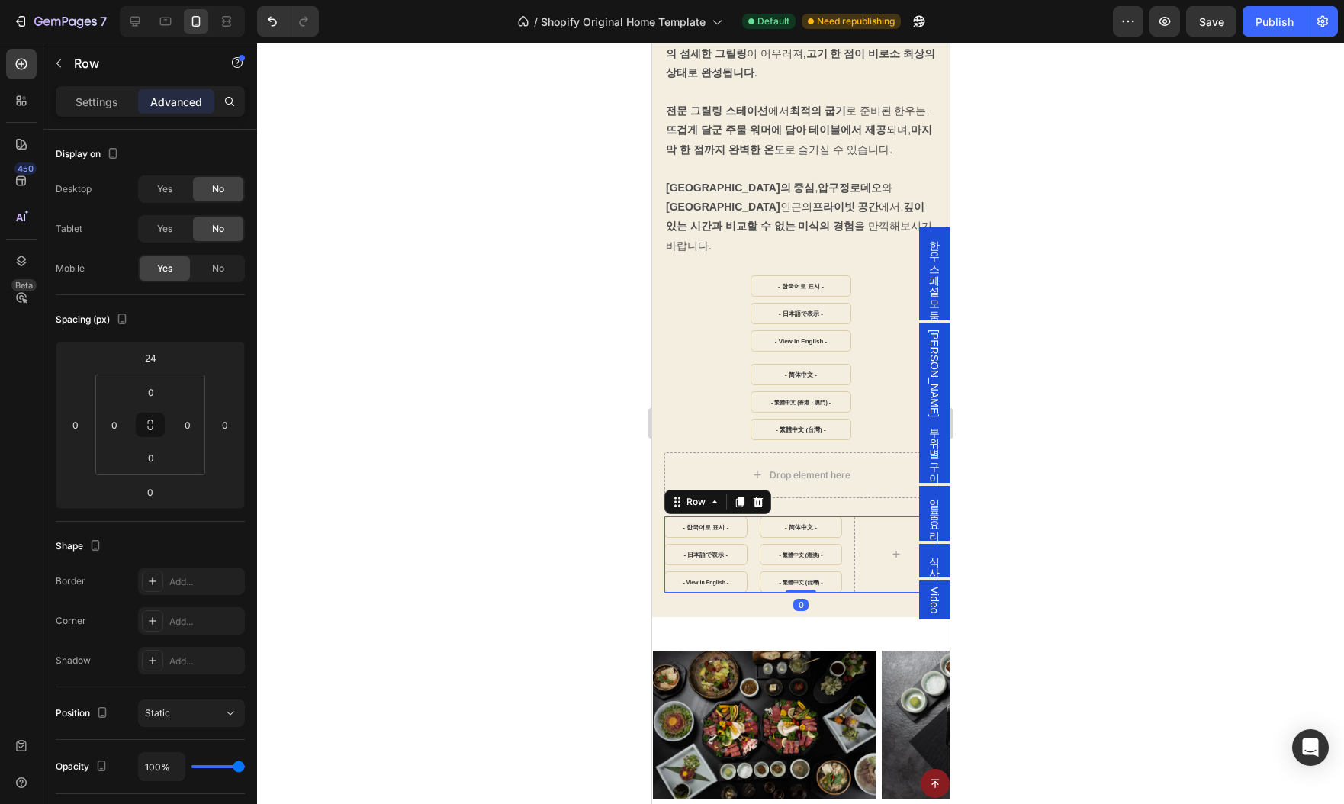
scroll to position [339, 0]
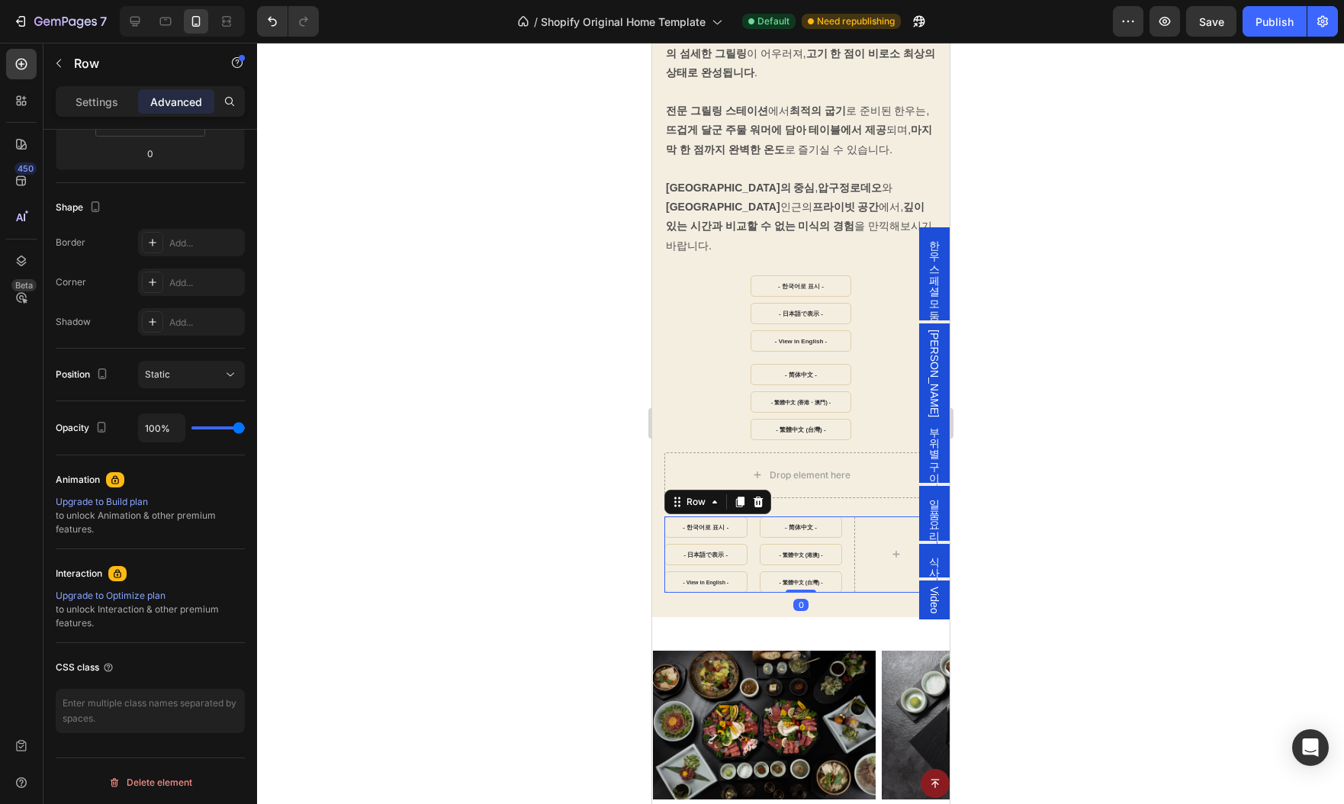
click at [846, 550] on div "- 한국어로 표시 - Button - 日本語で表示 - Button - View in English - Button - 简体中文 - Button…" at bounding box center [800, 554] width 273 height 76
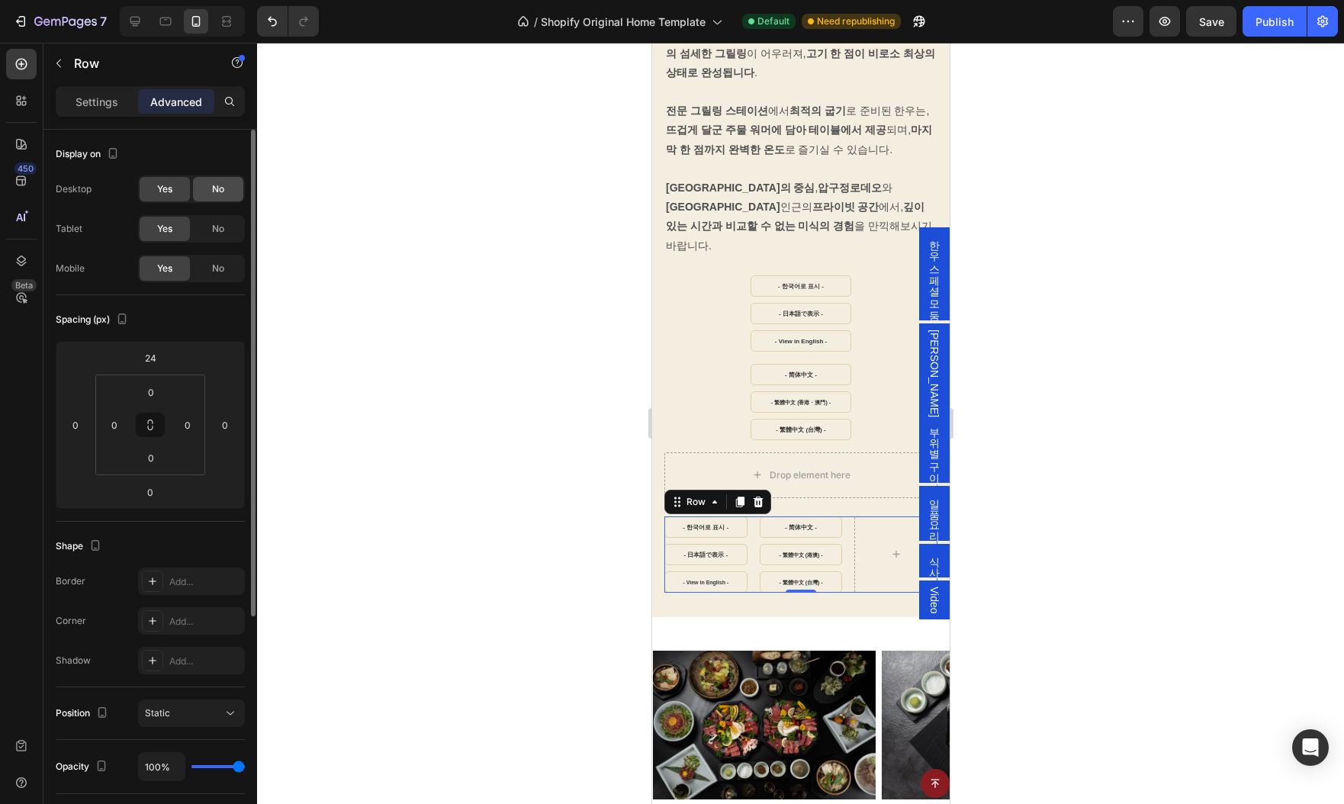
click at [212, 191] on span "No" at bounding box center [218, 189] width 12 height 14
click at [219, 230] on span "No" at bounding box center [218, 229] width 12 height 14
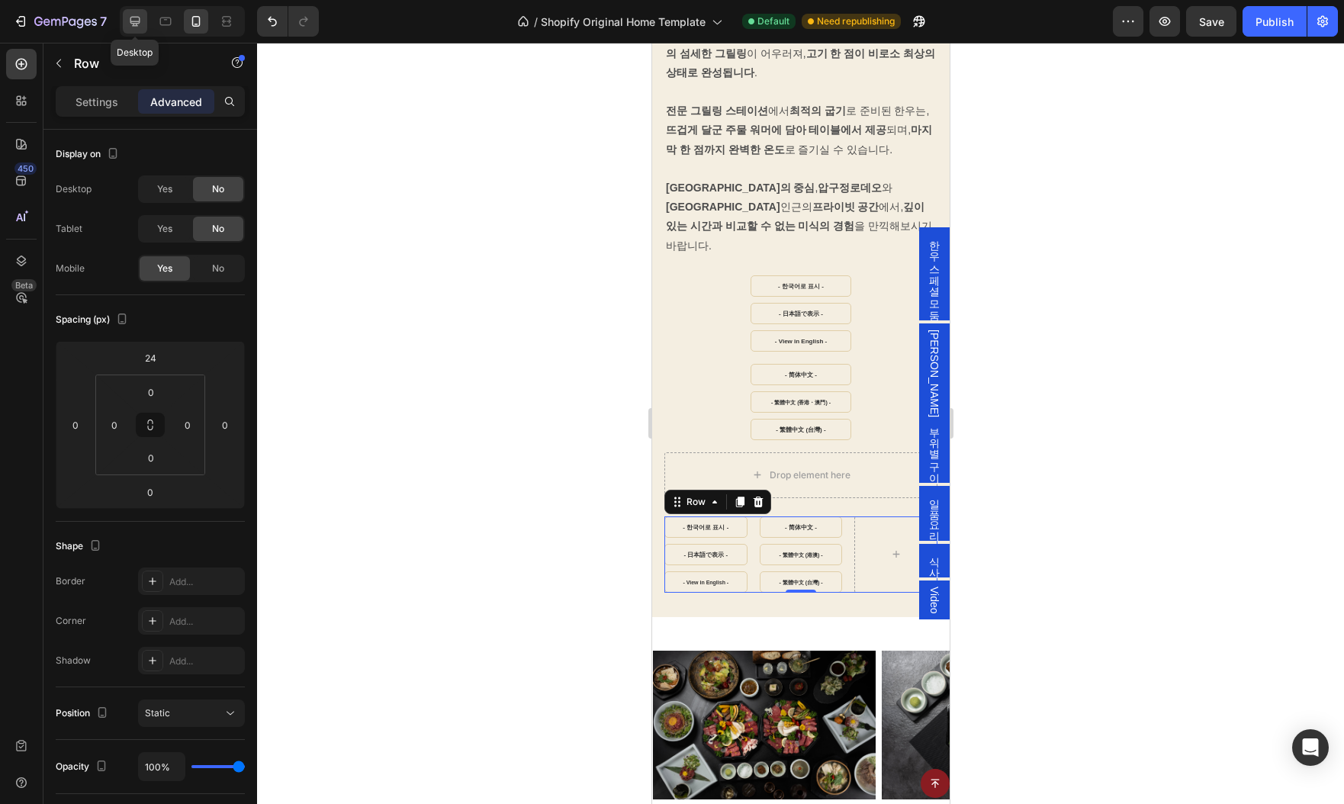
click at [127, 14] on icon at bounding box center [134, 21] width 15 height 15
type input "0"
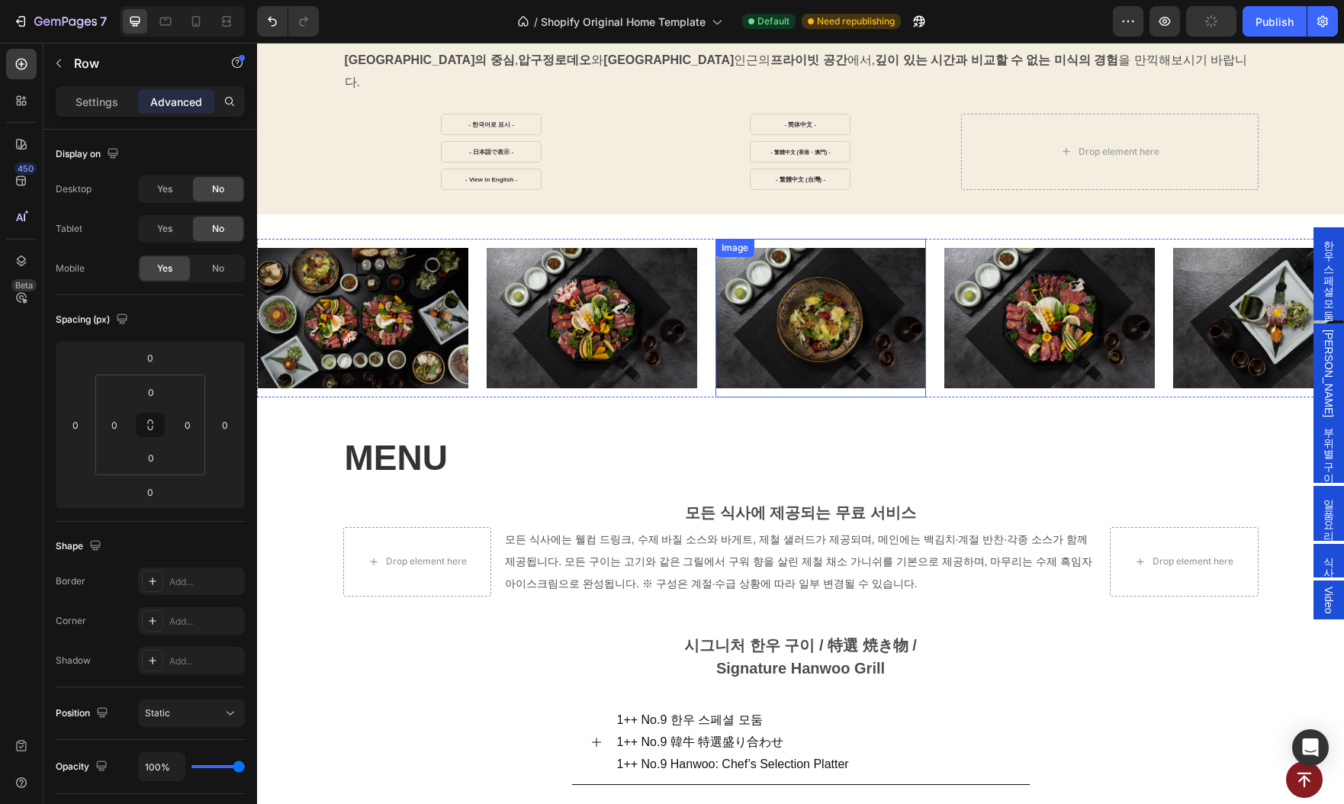
scroll to position [530, 0]
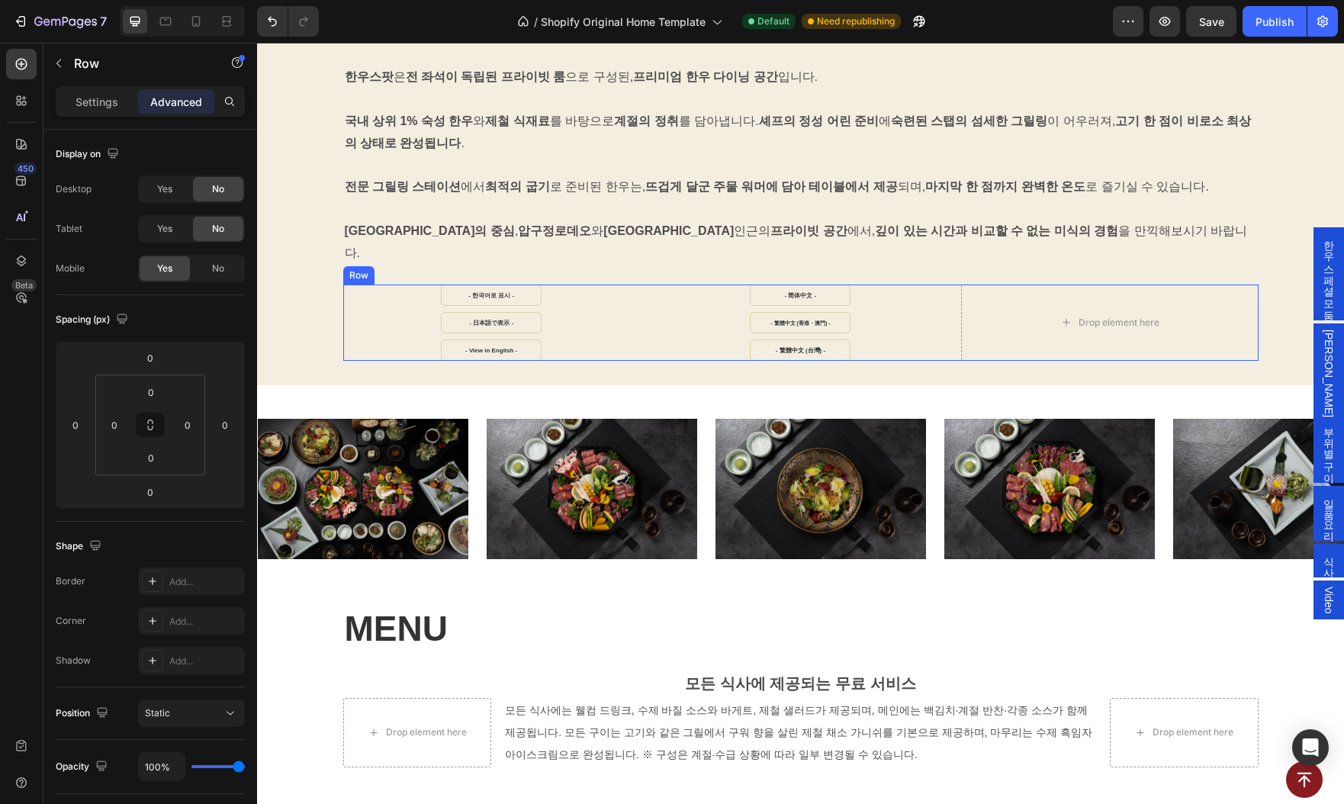
click at [643, 285] on div "- 한국어로 표시 - Button - 日本語で表示 - Button - View in English - Button - 简体中文 - Button…" at bounding box center [800, 323] width 915 height 76
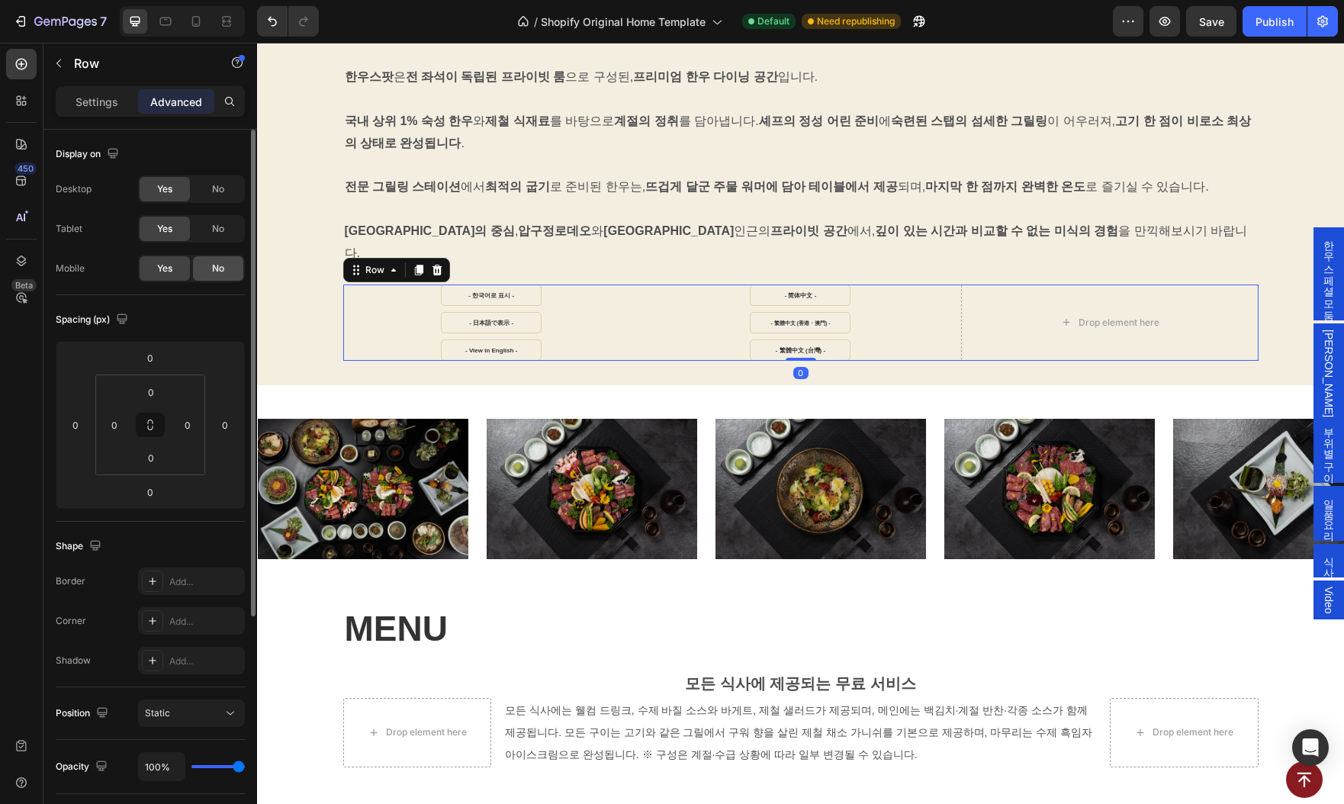
click at [213, 268] on span "No" at bounding box center [218, 269] width 12 height 14
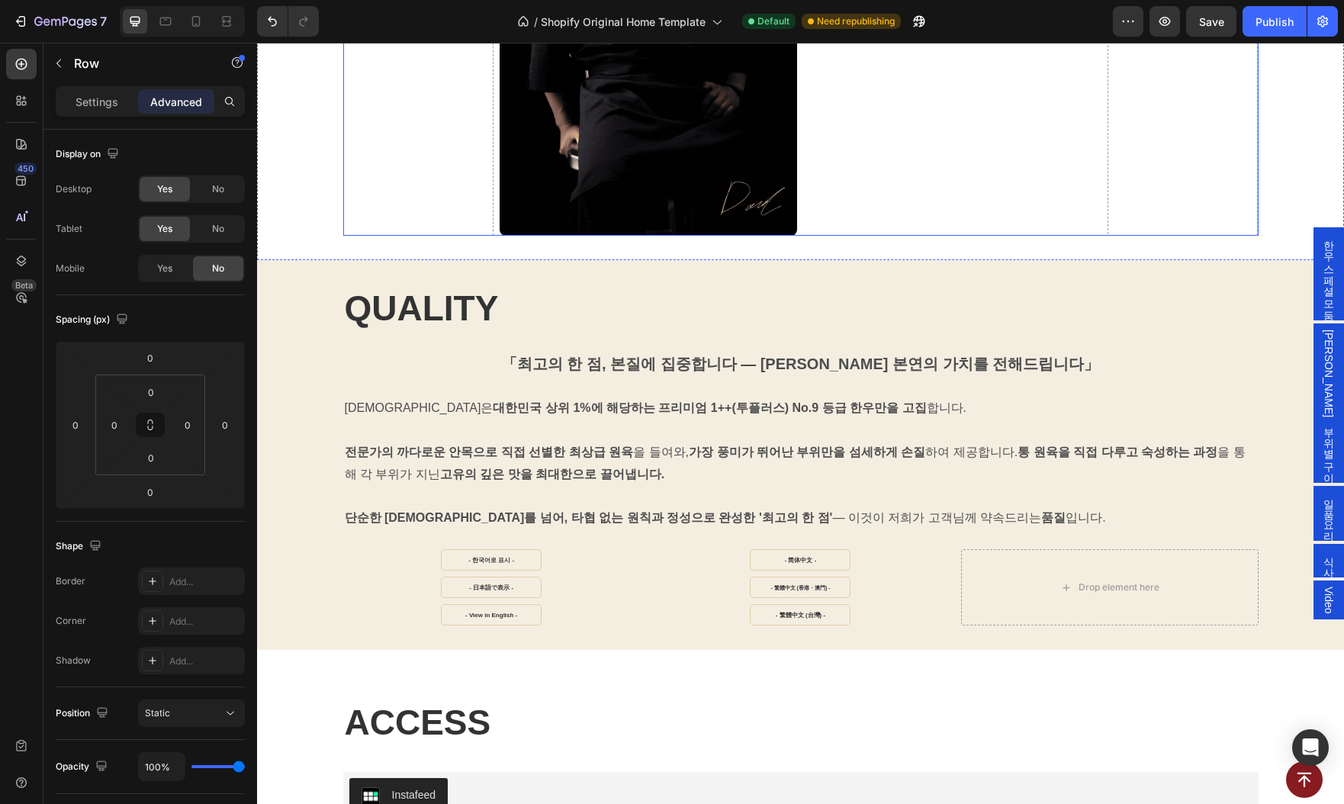
scroll to position [2665, 0]
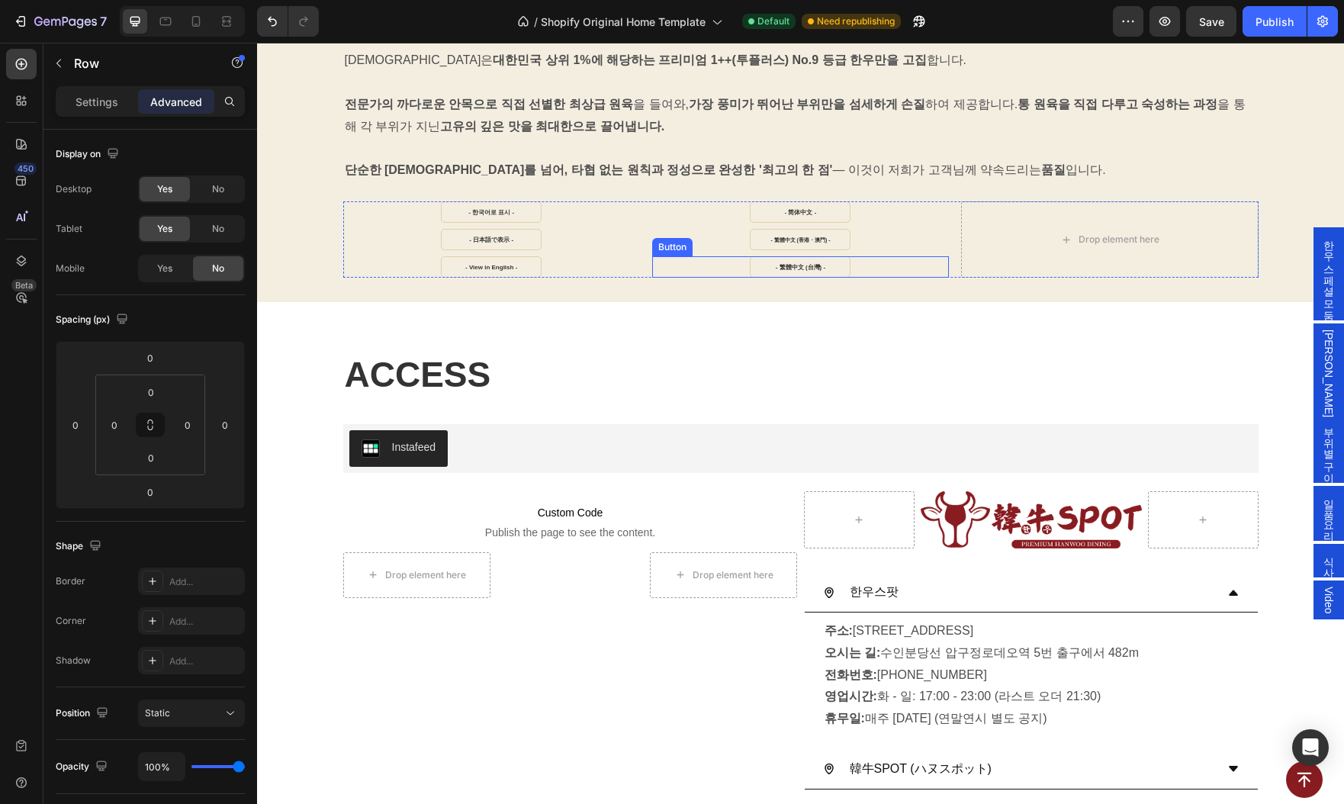
click at [658, 268] on div "- 繁體中文 (台灣) - Button" at bounding box center [800, 266] width 297 height 21
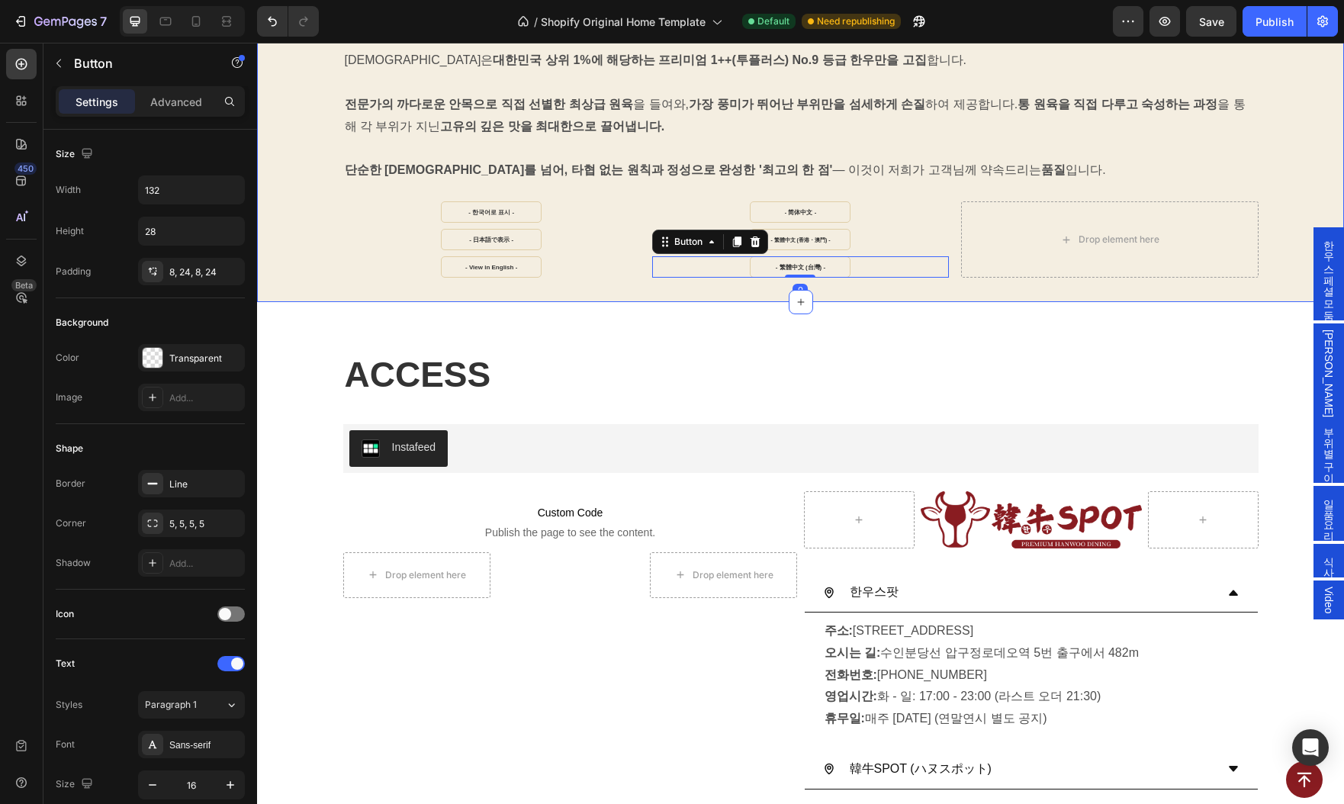
click at [637, 272] on div "- View in English - Button" at bounding box center [491, 266] width 297 height 21
click at [654, 276] on div "QUALITY Heading 「최고의 한 점, 본질에 집중합니다 — 한우 본연의 가치를 전해드립니다」 Text Block 한우스팟은 대한민국 …" at bounding box center [800, 107] width 1087 height 390
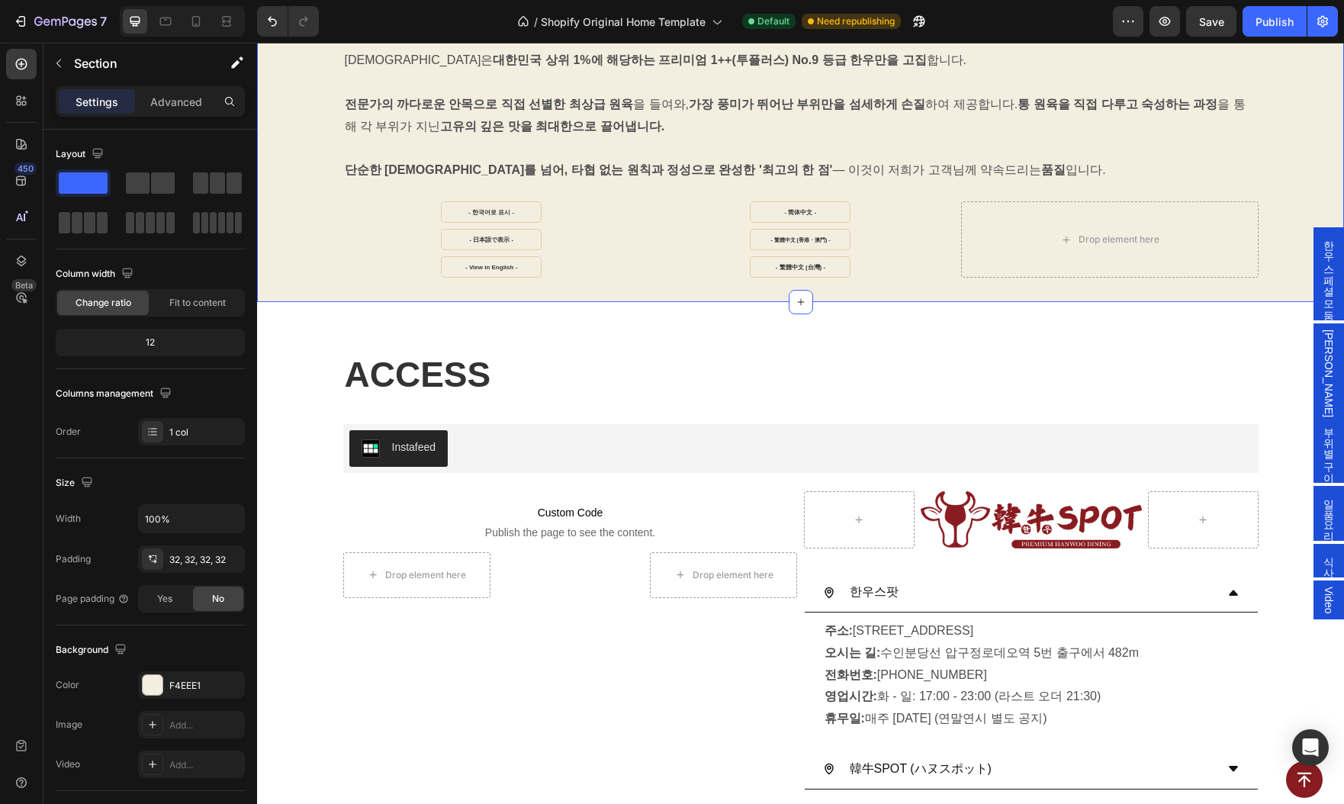
click at [629, 278] on div "QUALITY Heading 「최고의 한 점, 본질에 집중합니다 — 한우 본연의 가치를 전해드립니다」 Text Block 한우스팟은 대한민국 …" at bounding box center [800, 107] width 1087 height 390
click at [645, 270] on div "- 한국어로 표시 - Button - 日本語で表示 - Button - View in English - Button - 简体中文 - Button…" at bounding box center [800, 239] width 915 height 76
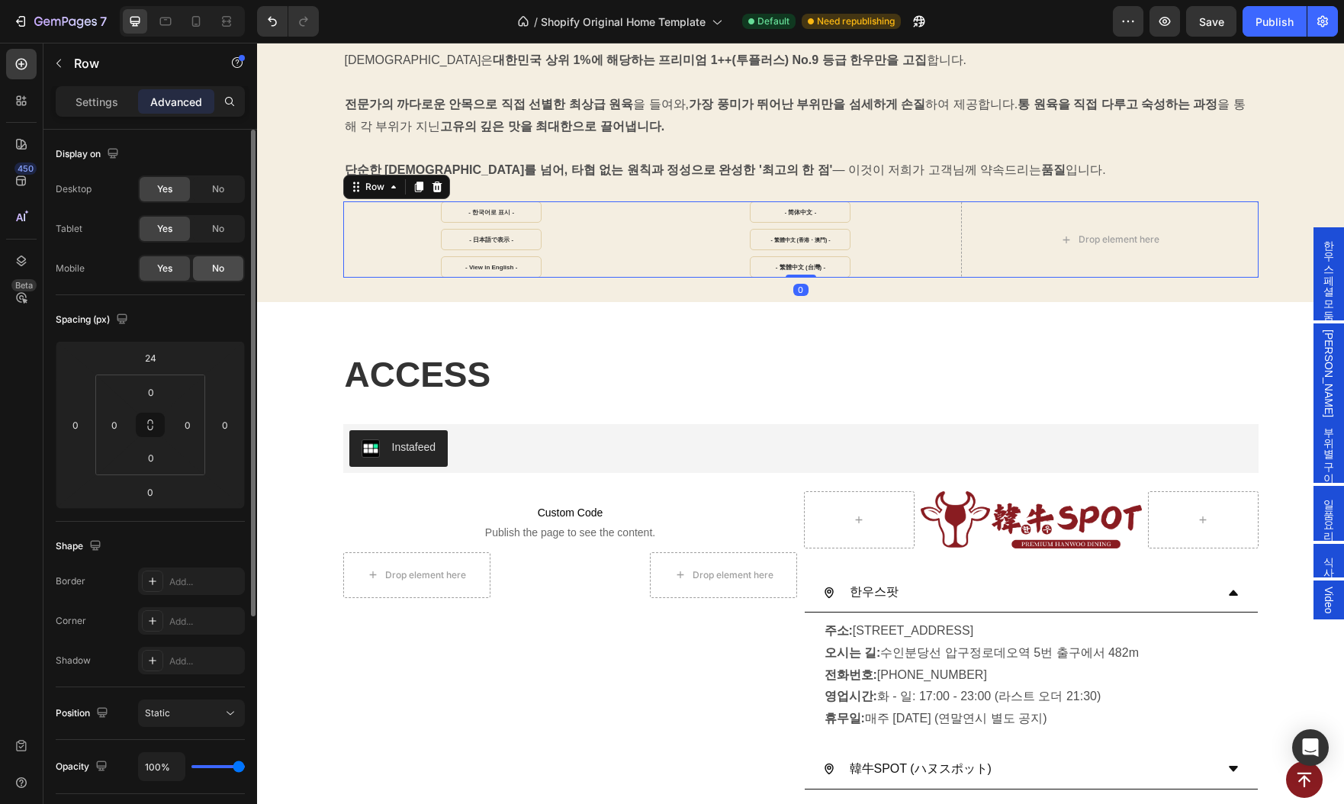
click at [217, 268] on span "No" at bounding box center [218, 269] width 12 height 14
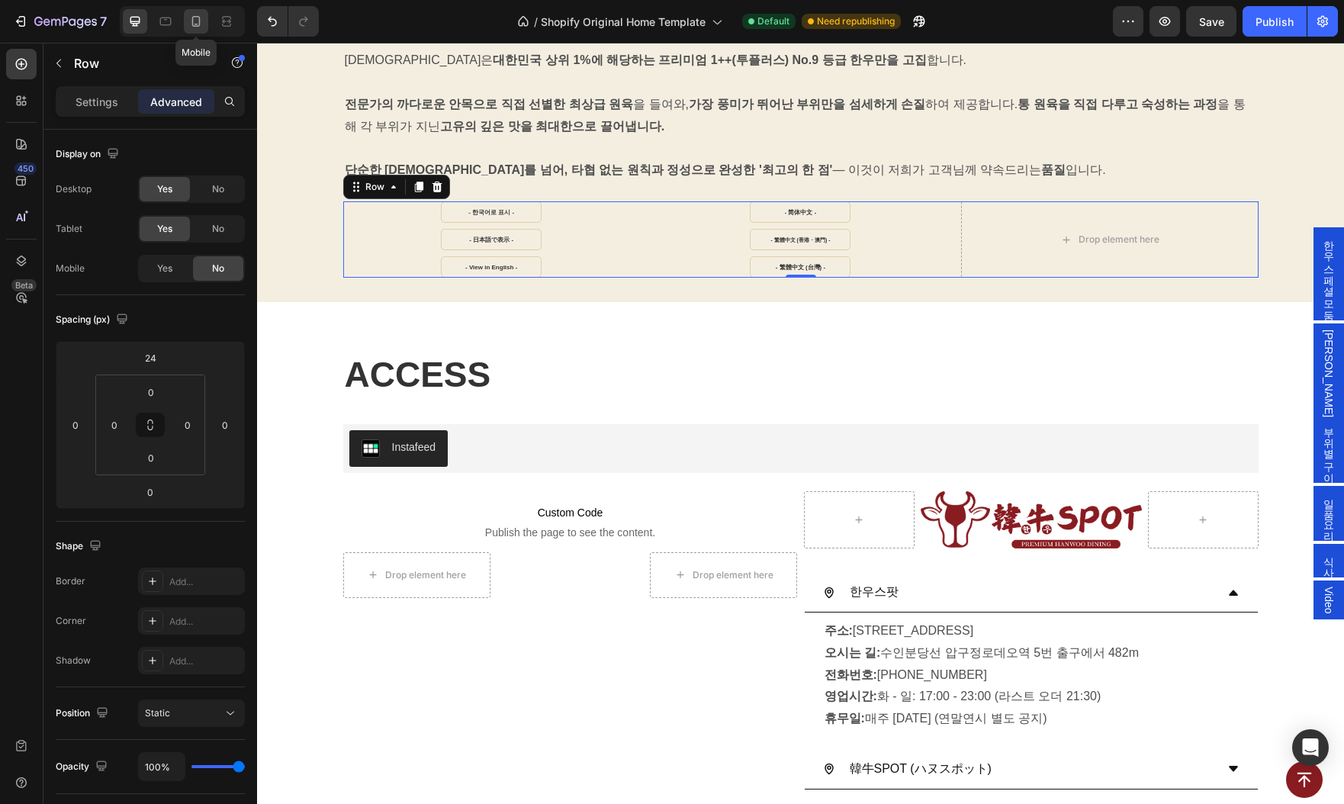
drag, startPoint x: 191, startPoint y: 14, endPoint x: 198, endPoint y: 22, distance: 9.8
click at [191, 14] on icon at bounding box center [195, 21] width 15 height 15
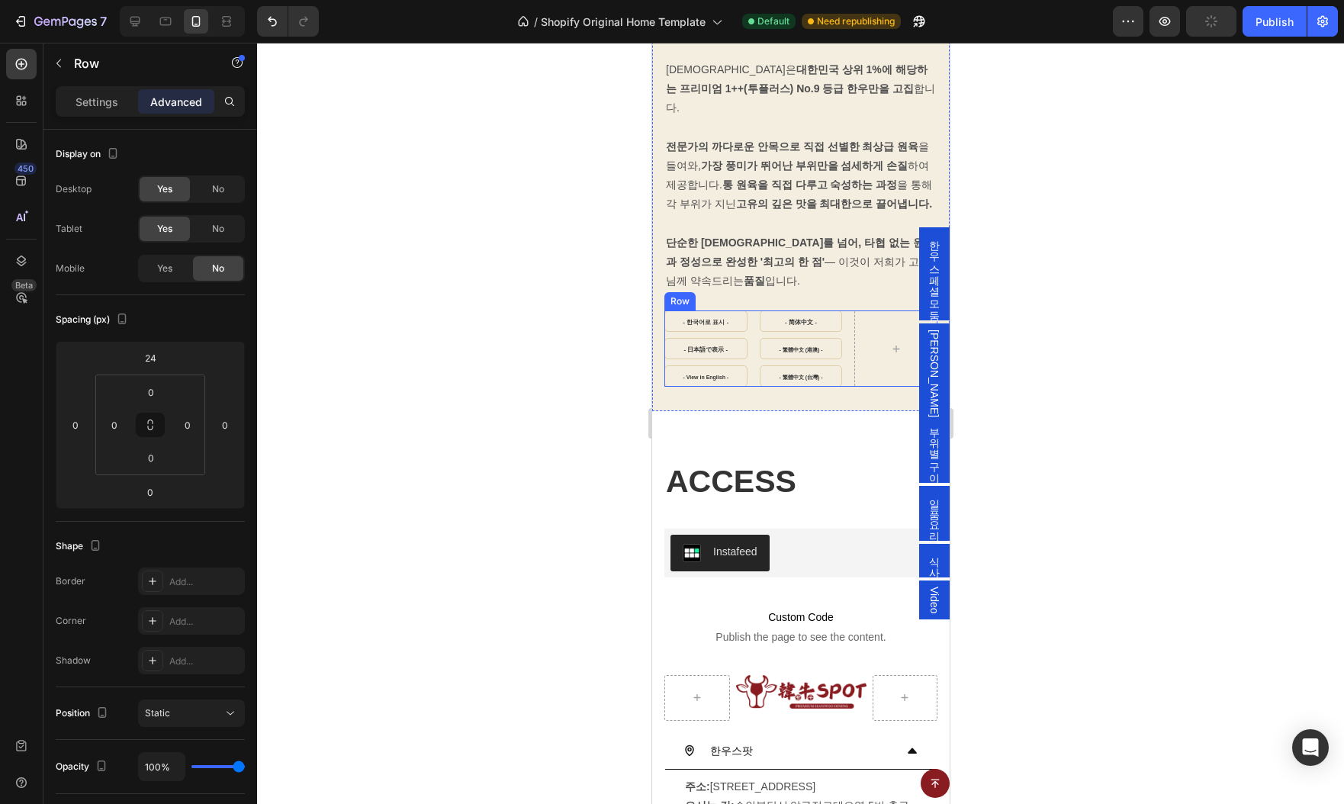
scroll to position [2570, 0]
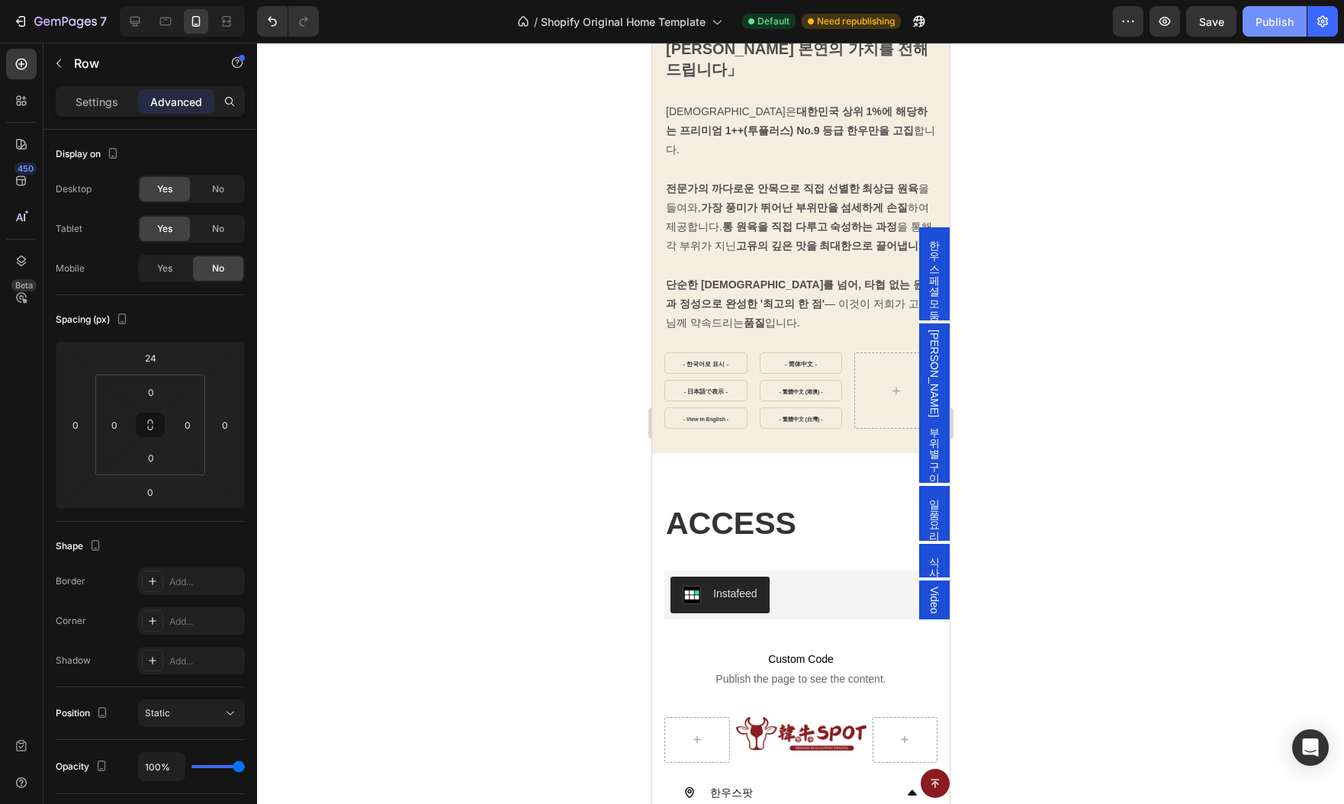
click at [1265, 21] on div "Publish" at bounding box center [1274, 22] width 38 height 16
click at [127, 24] on icon at bounding box center [134, 21] width 15 height 15
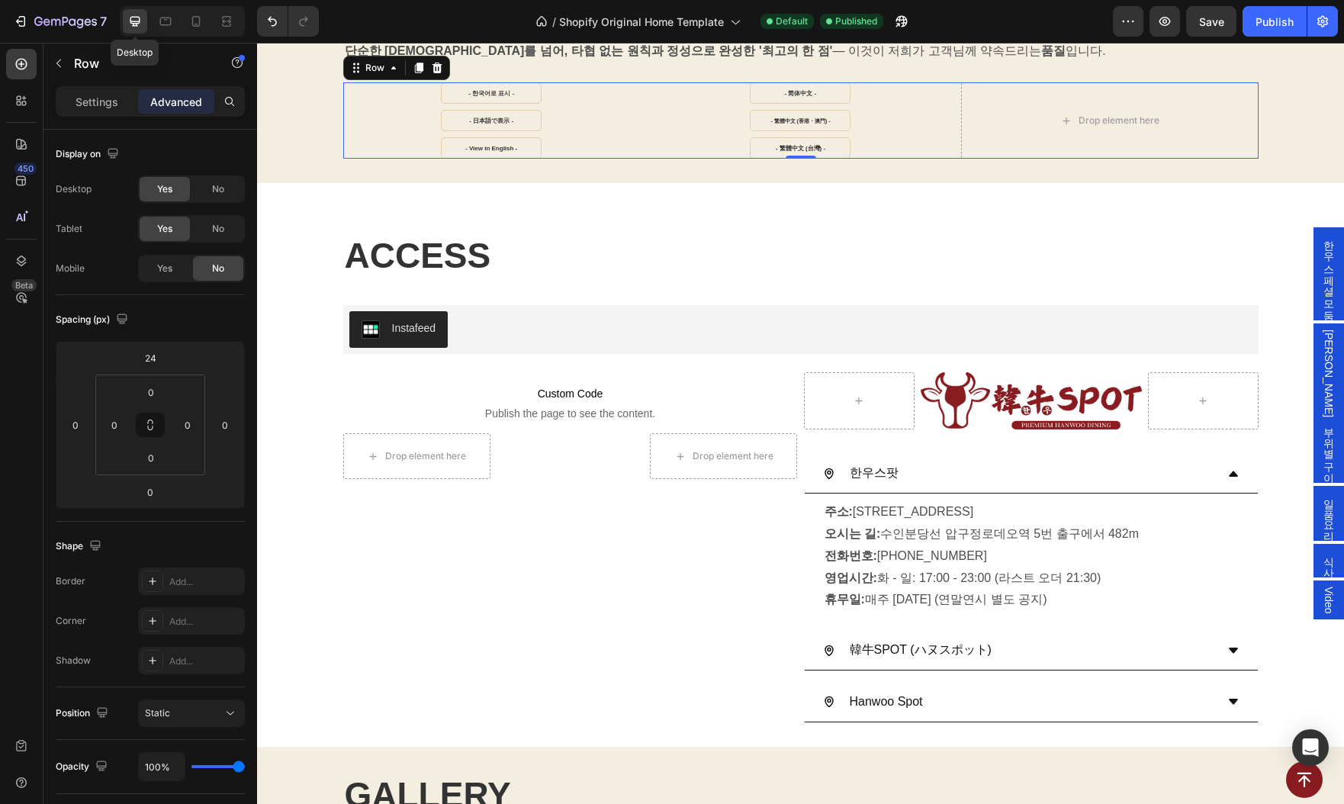
scroll to position [2555, 0]
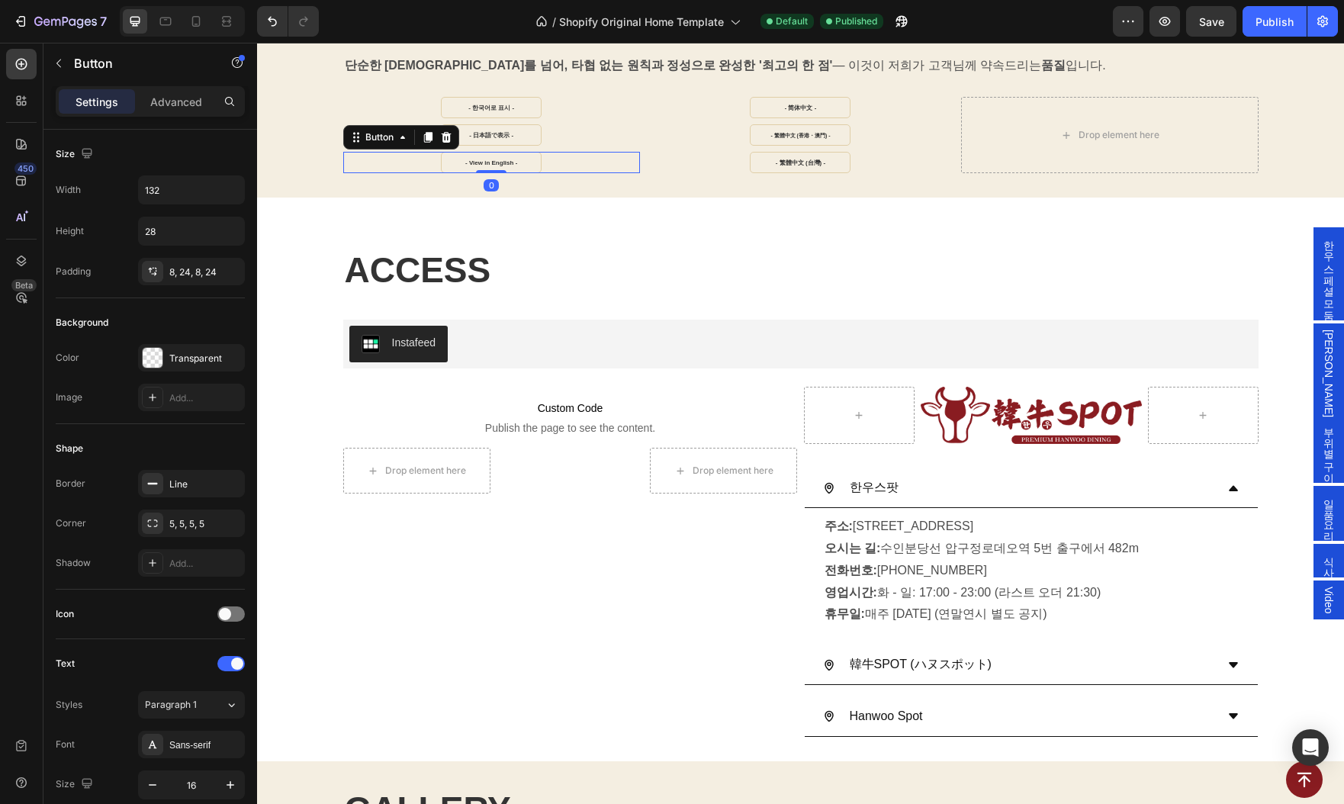
click at [632, 165] on div "- View in English - Button 0" at bounding box center [491, 162] width 297 height 21
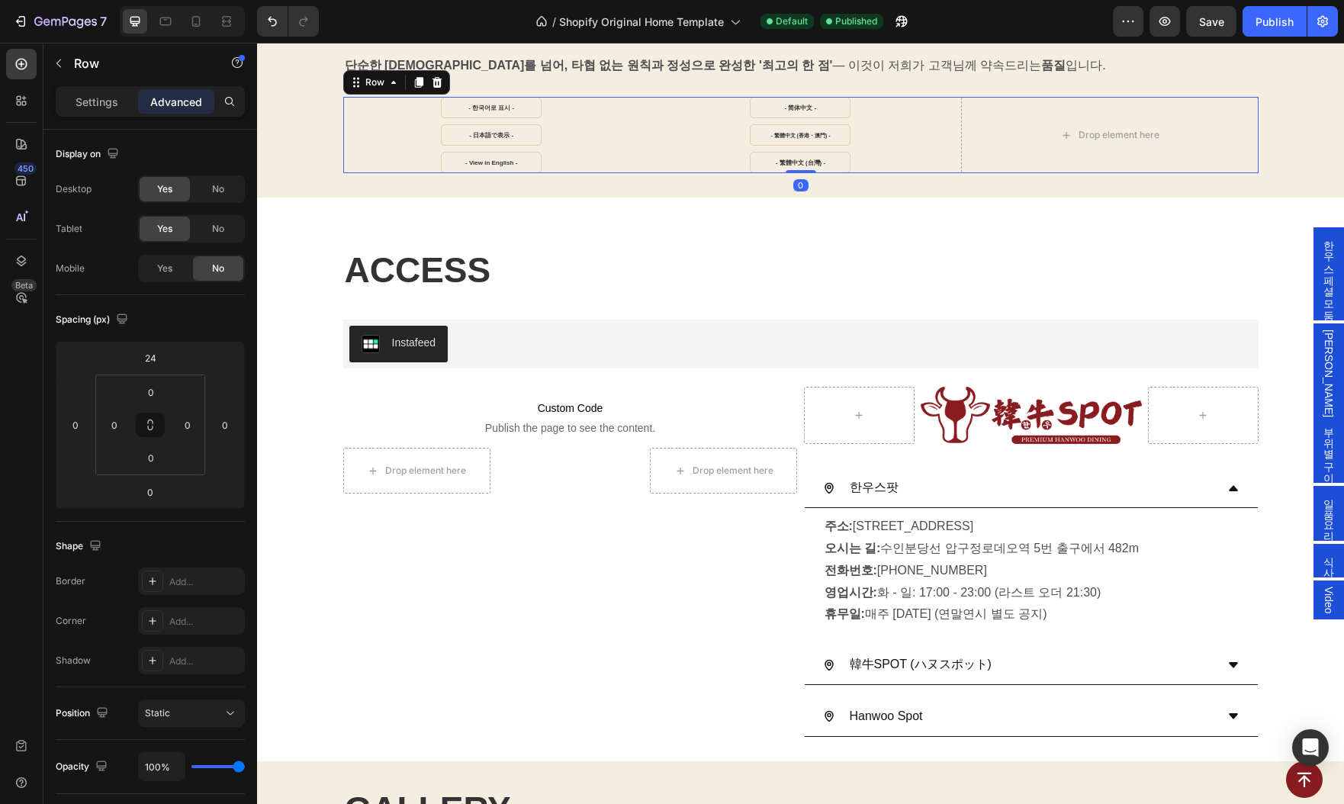
click at [649, 164] on div "- 한국어로 표시 - Button - 日本語で表示 - Button - View in English - Button - 简体中文 - Button…" at bounding box center [800, 135] width 915 height 76
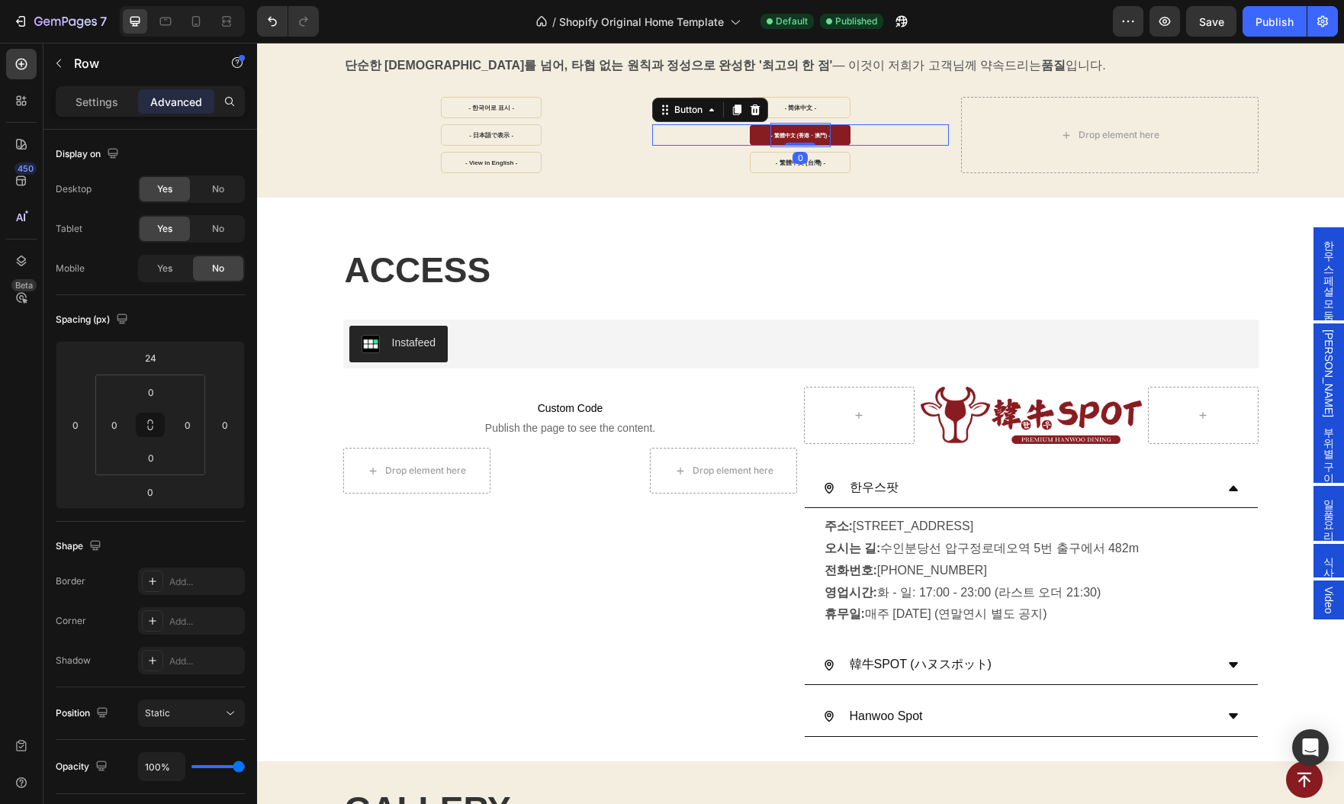
click at [804, 135] on strong "- 繁體中文 (香港・澳門) -" at bounding box center [799, 135] width 59 height 5
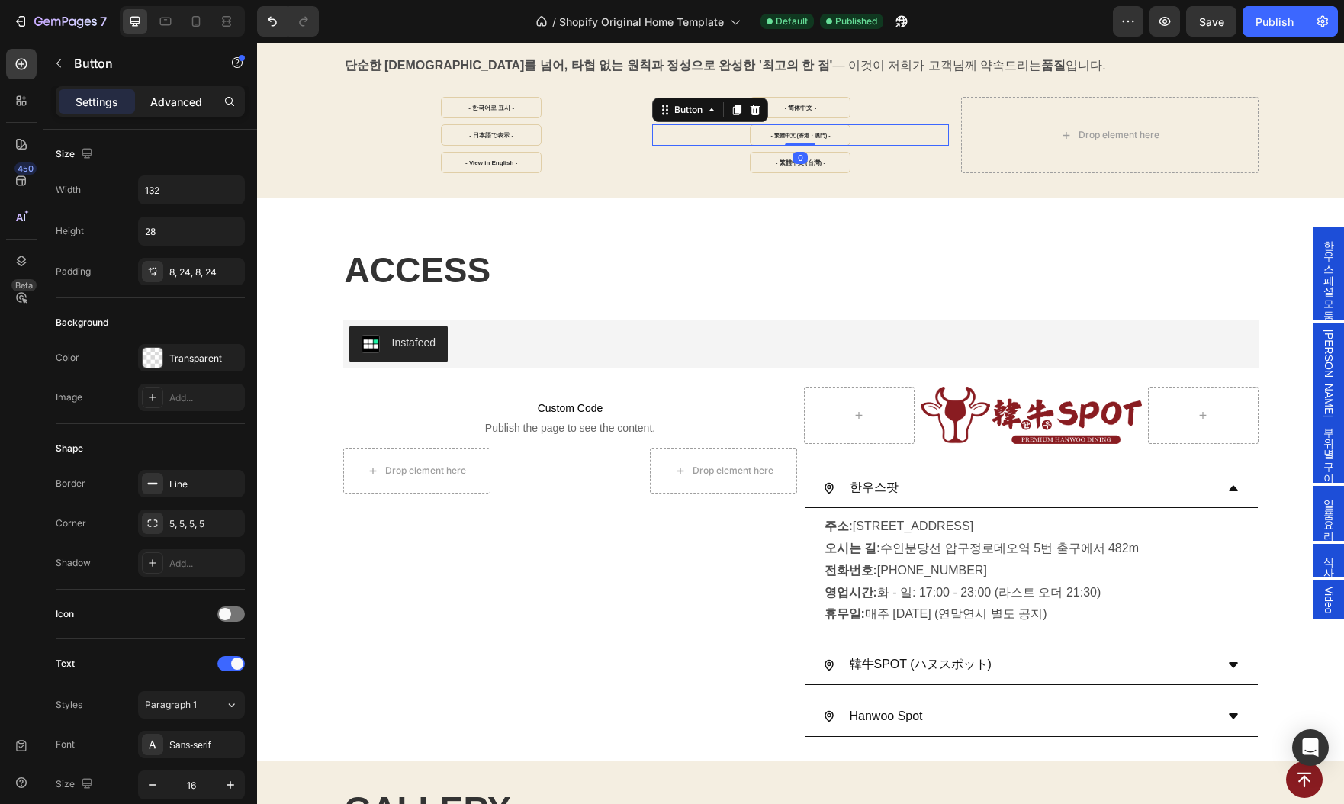
click at [179, 102] on p "Advanced" at bounding box center [176, 102] width 52 height 16
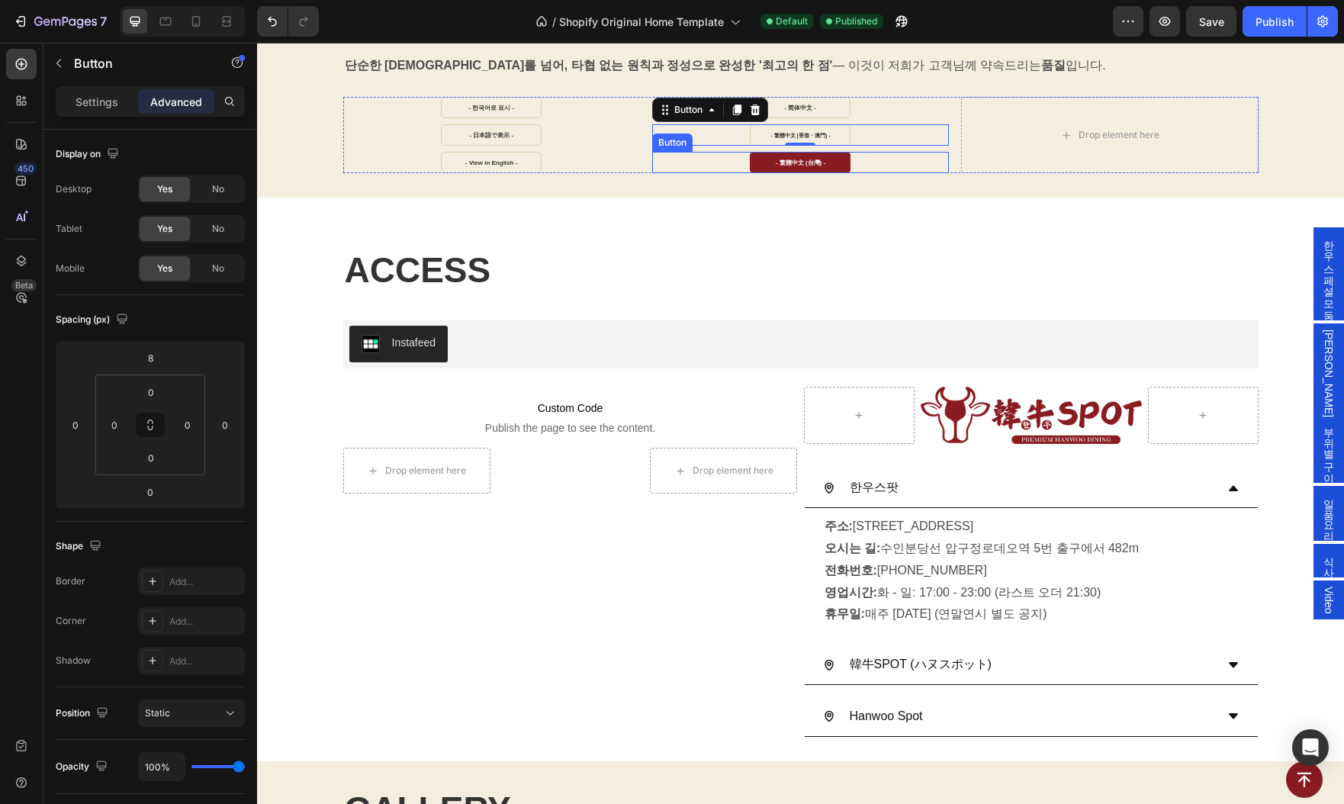
click at [761, 160] on link "- 繁體中文 (台灣) -" at bounding box center [800, 162] width 101 height 21
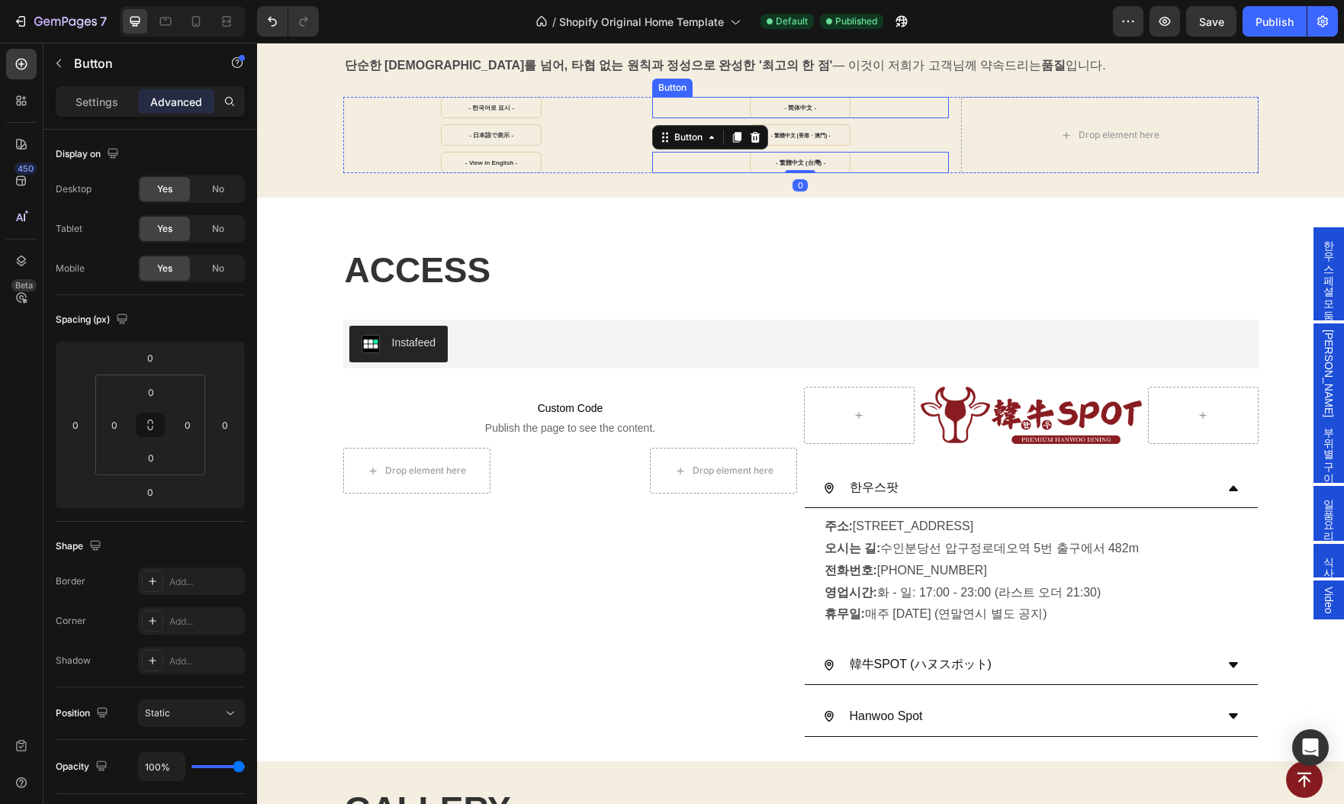
click at [882, 102] on div "- 简体中文 - Button" at bounding box center [800, 107] width 297 height 21
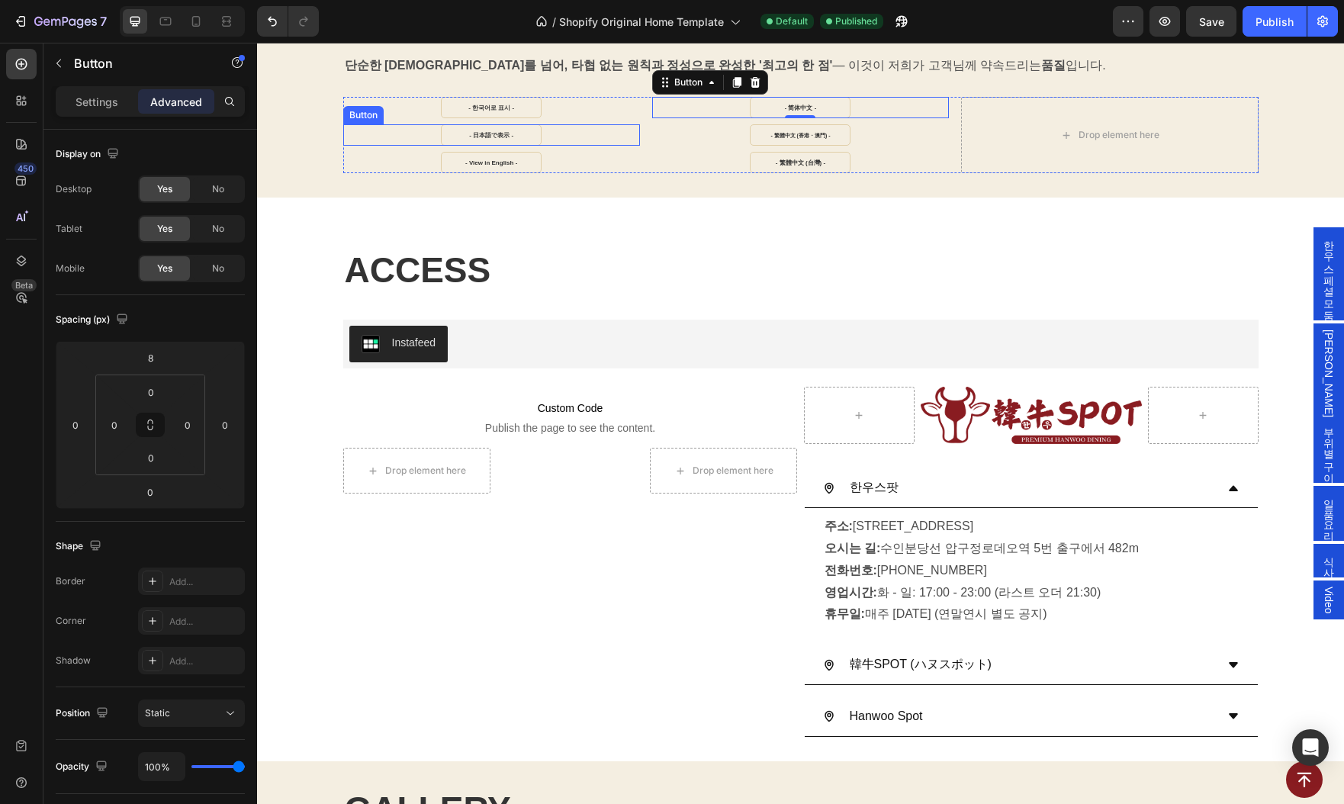
click at [583, 139] on div "- 日本語で表示 - Button" at bounding box center [491, 134] width 297 height 21
click at [727, 102] on div "- 简体中文 - Button 0" at bounding box center [800, 107] width 297 height 21
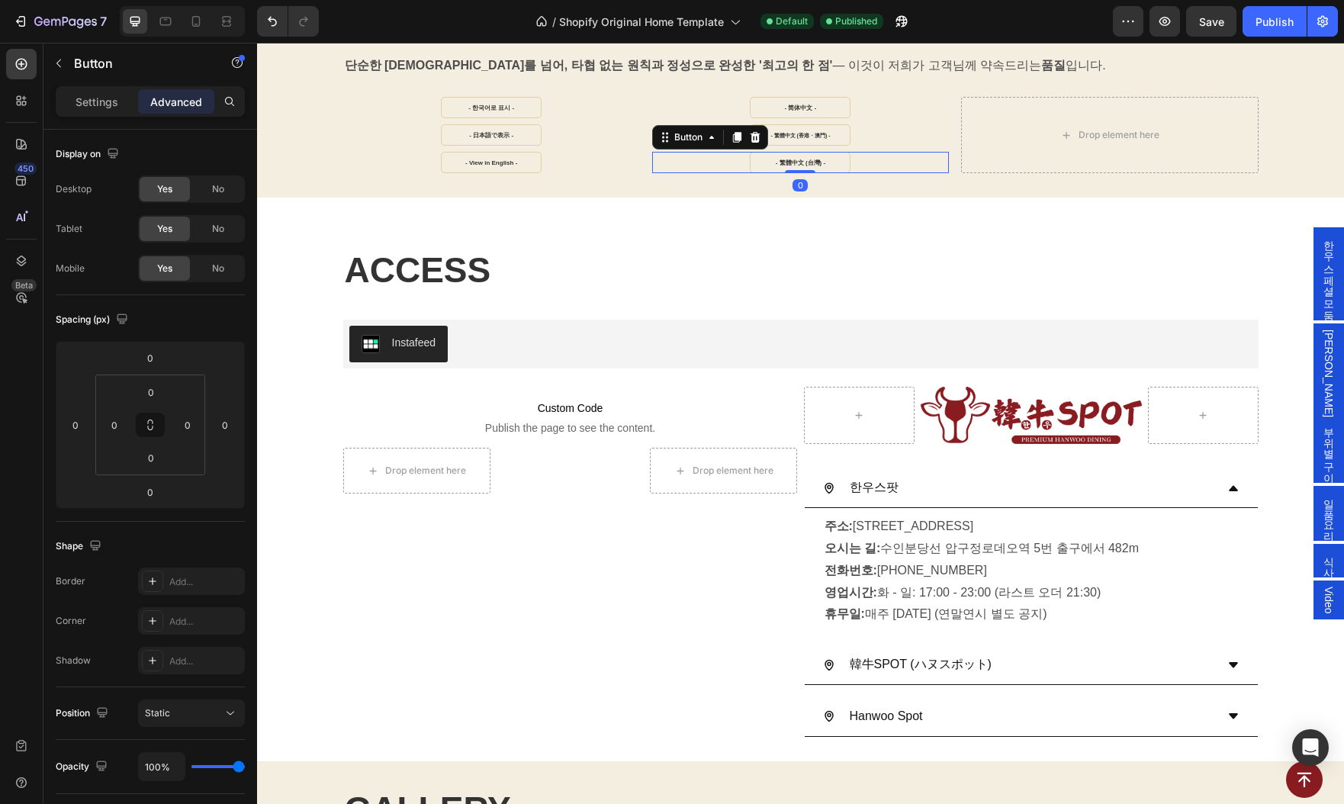
click at [652, 161] on div "- 繁體中文 (台灣) - Button 0" at bounding box center [800, 162] width 297 height 21
click at [640, 166] on div "- 한국어로 표시 - Button - 日本語で表示 - Button - View in English - Button - 简体中文 - Button…" at bounding box center [800, 135] width 915 height 76
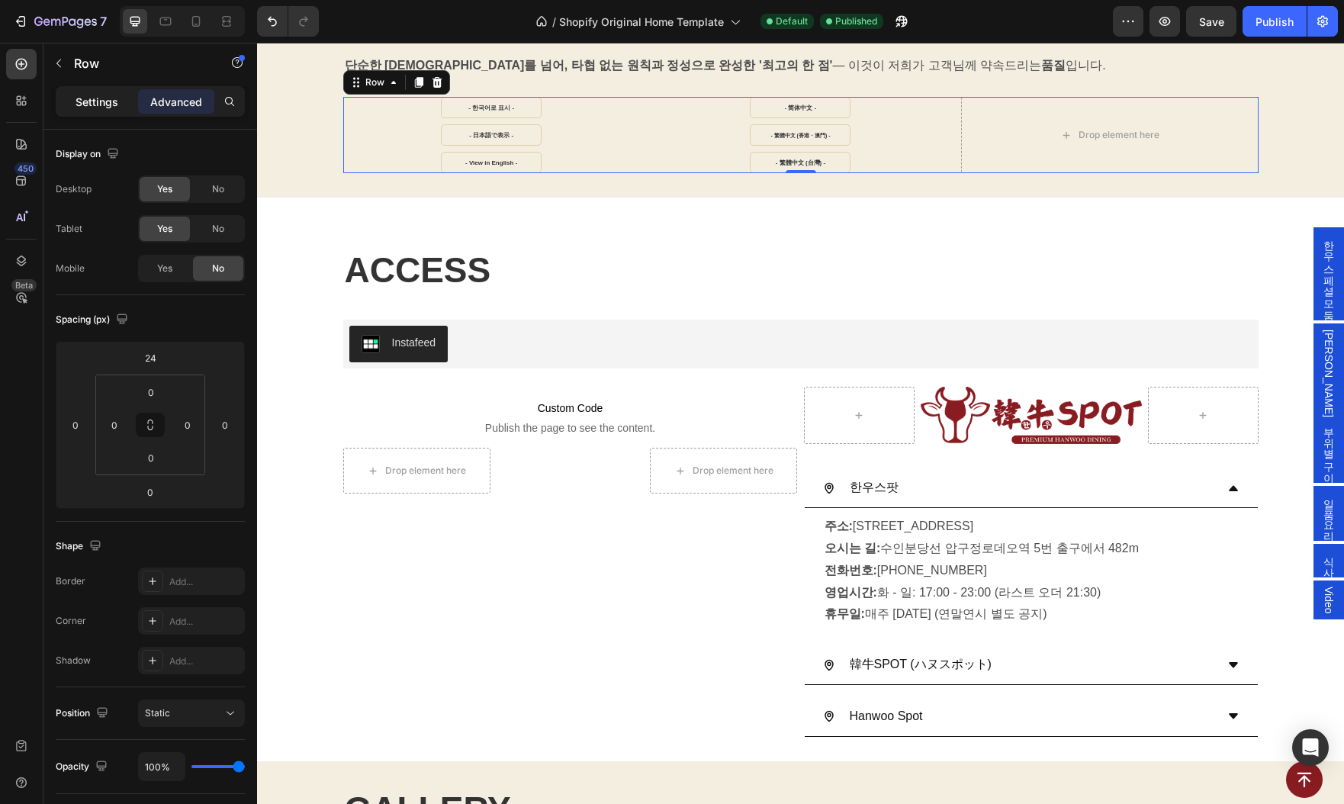
click at [96, 91] on div "Settings" at bounding box center [97, 101] width 76 height 24
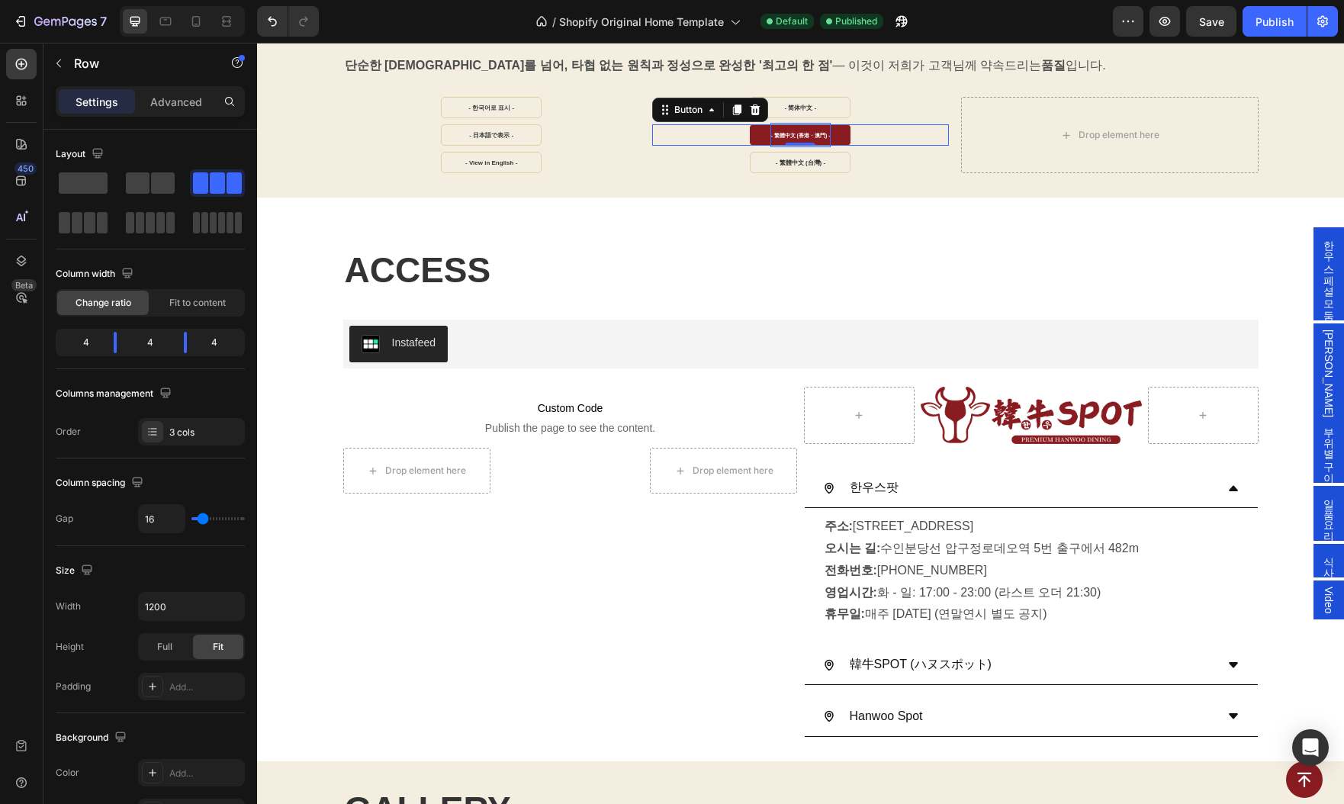
click at [786, 140] on p "- 繁體中文 (香港・澳門) -" at bounding box center [799, 135] width 59 height 24
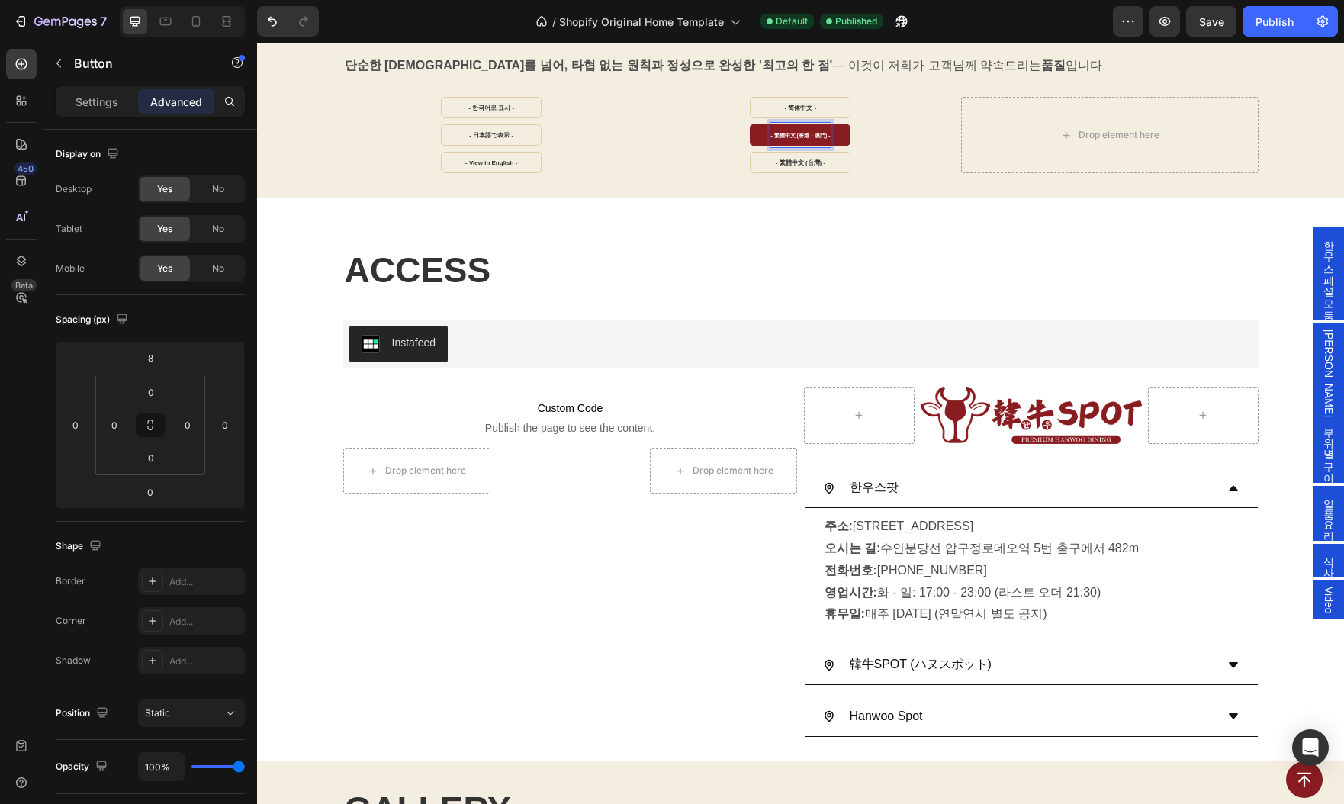
click at [796, 130] on p "- 繁體中文 (香港・澳門) -" at bounding box center [799, 135] width 59 height 24
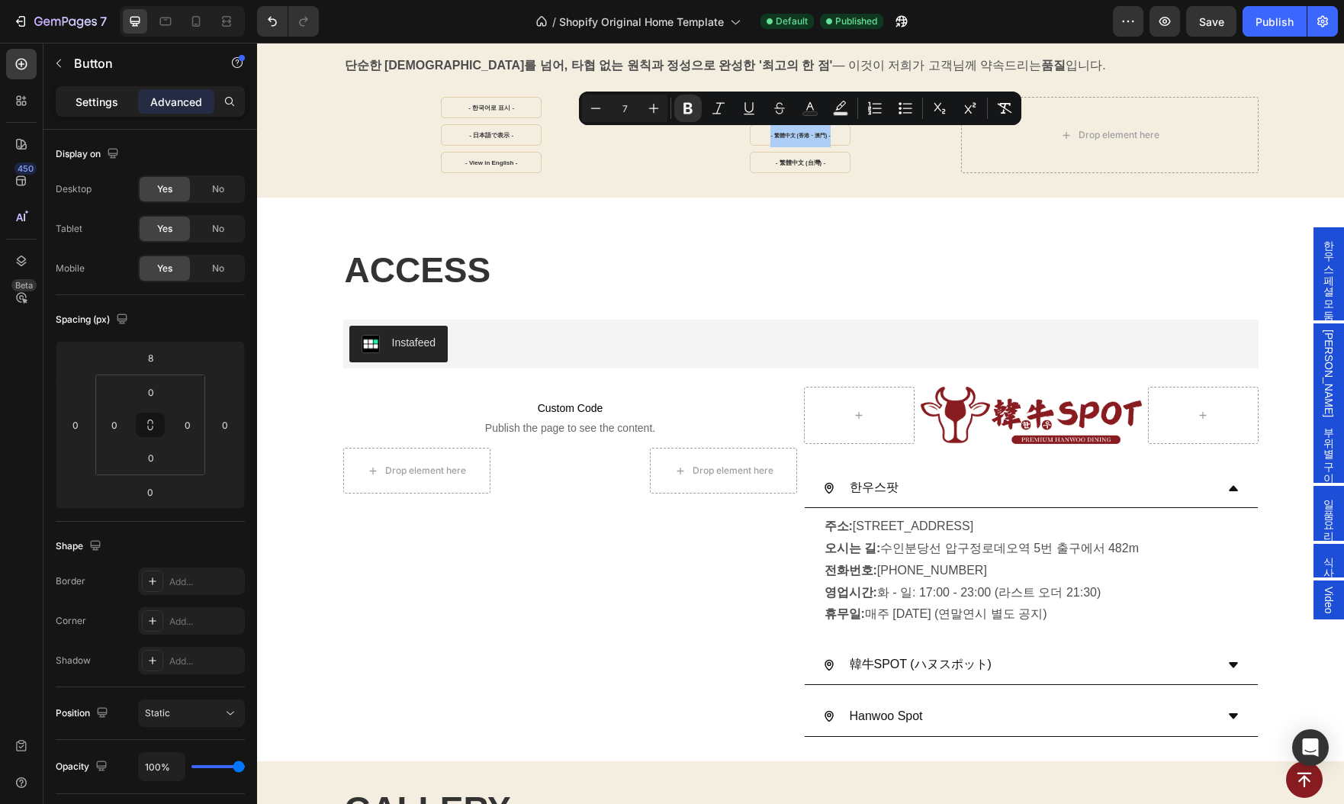
click at [78, 103] on p "Settings" at bounding box center [97, 102] width 43 height 16
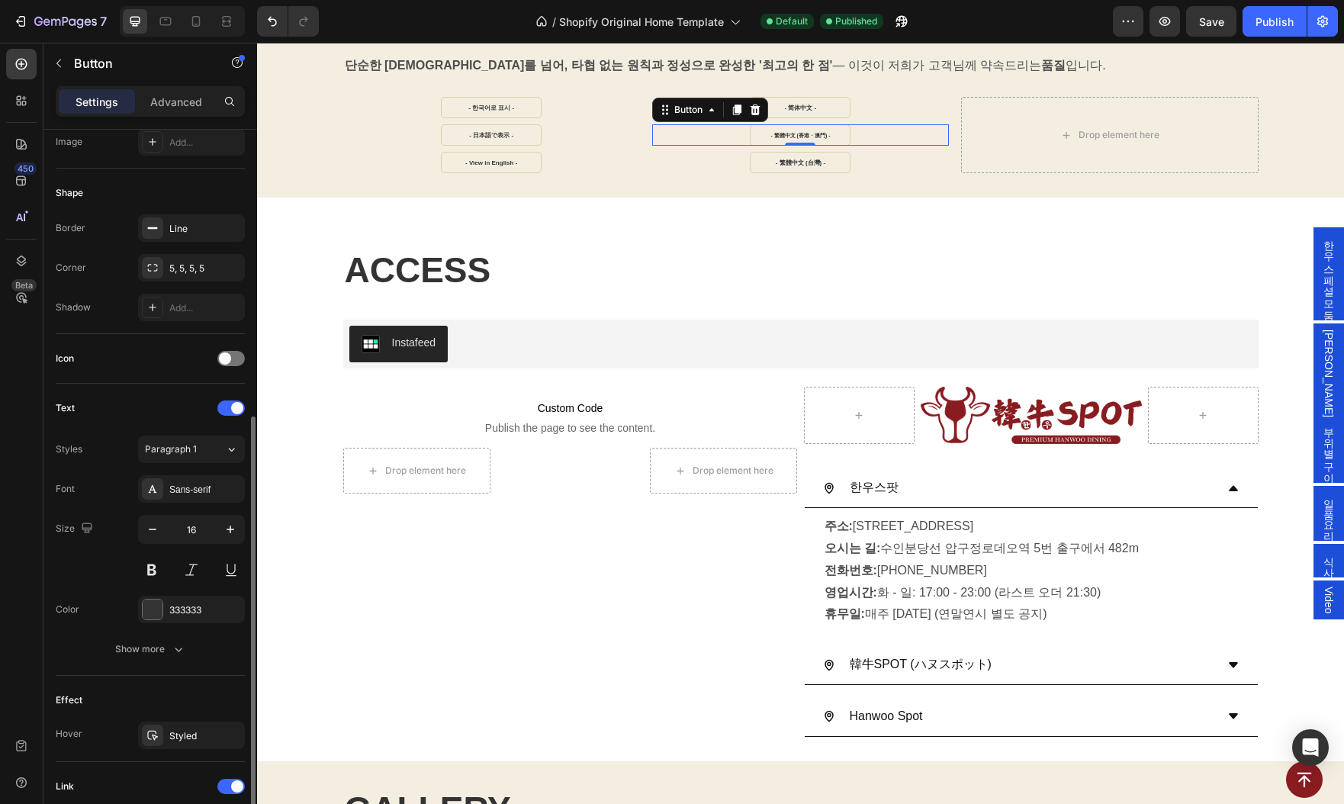
scroll to position [340, 0]
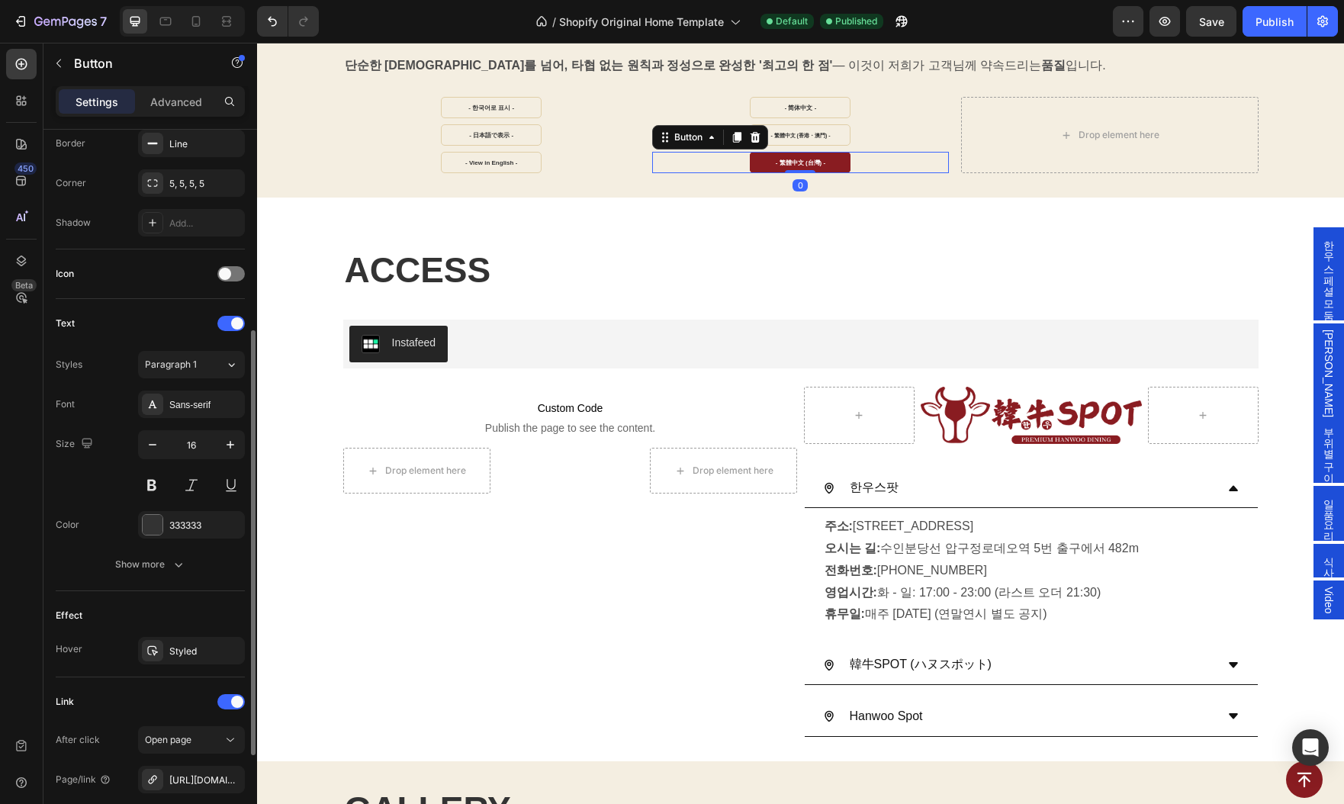
click at [760, 161] on link "- 繁體中文 (台灣) -" at bounding box center [800, 162] width 101 height 21
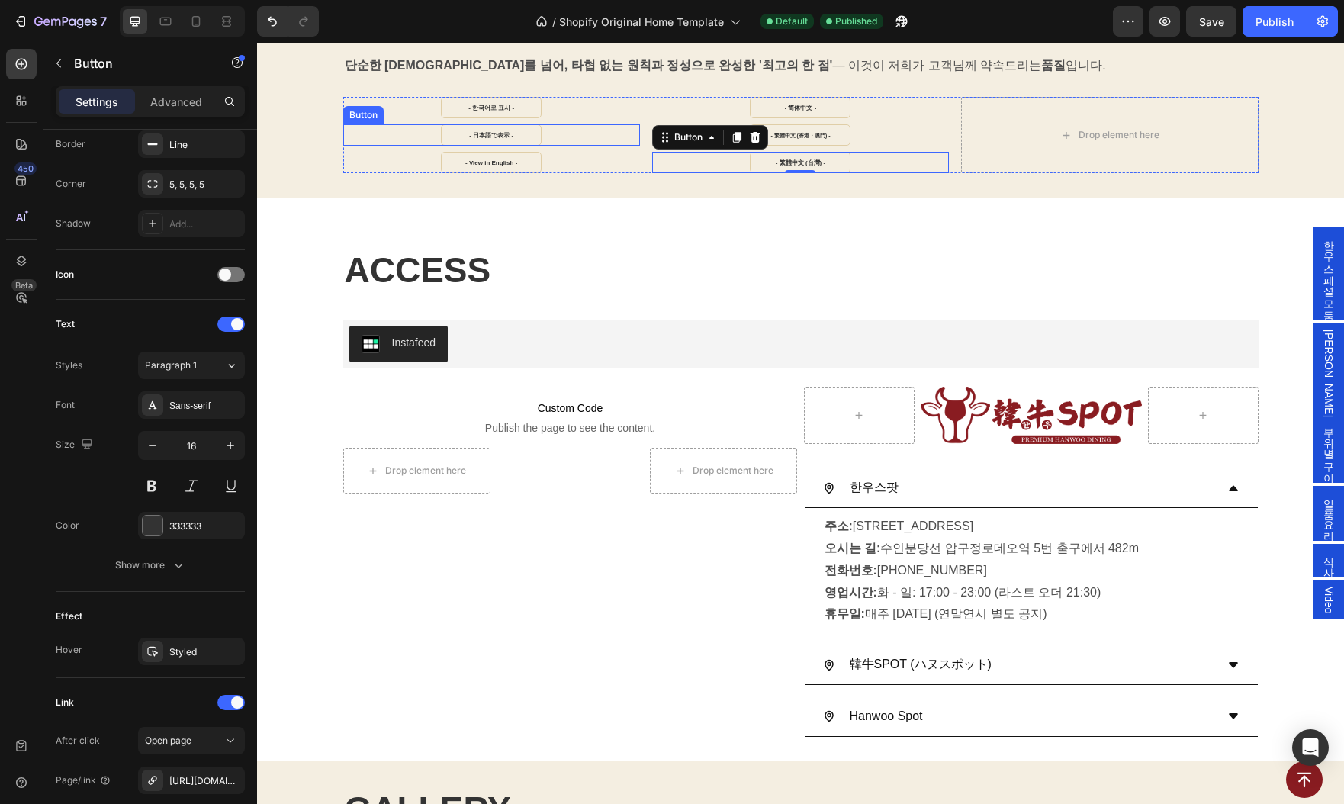
click at [630, 137] on div "- 日本語で表示 - Button" at bounding box center [491, 134] width 297 height 21
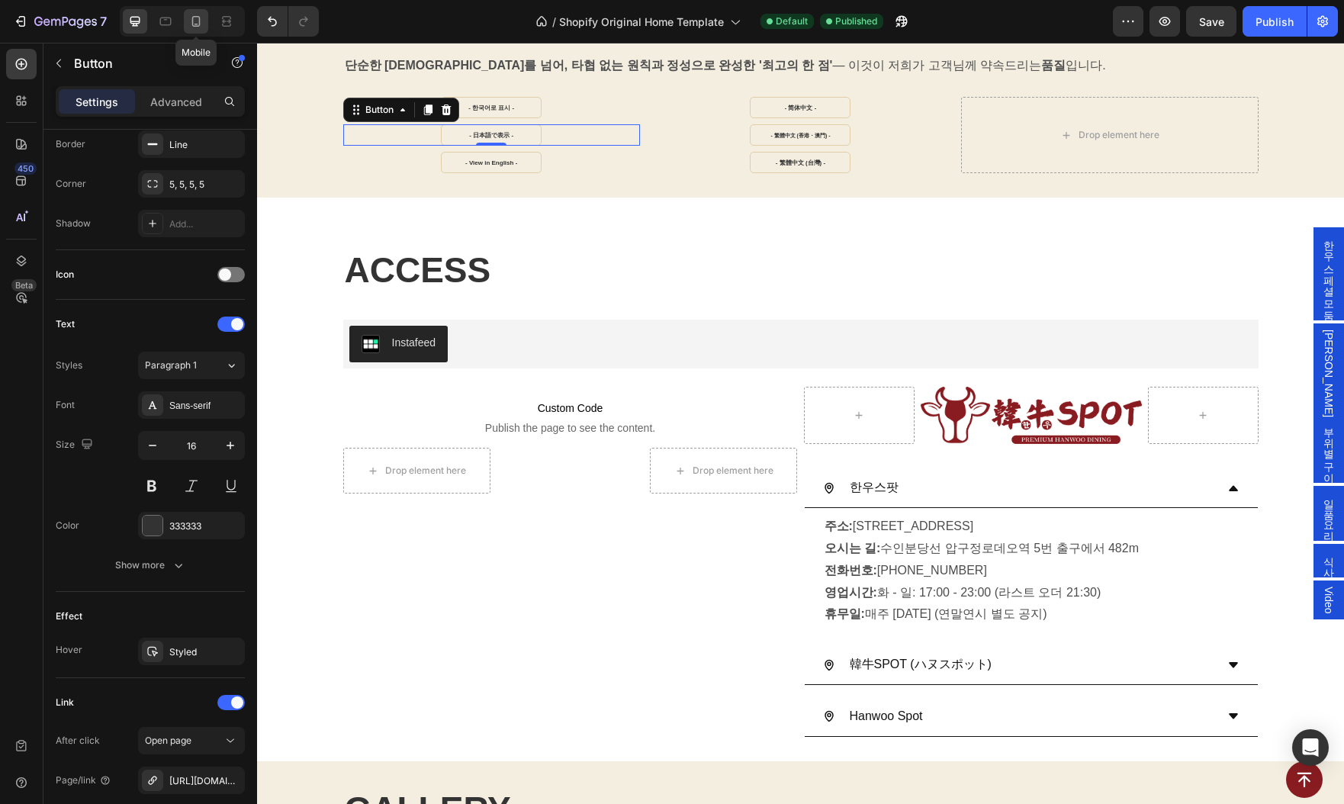
click at [188, 26] on icon at bounding box center [195, 21] width 15 height 15
type input "14"
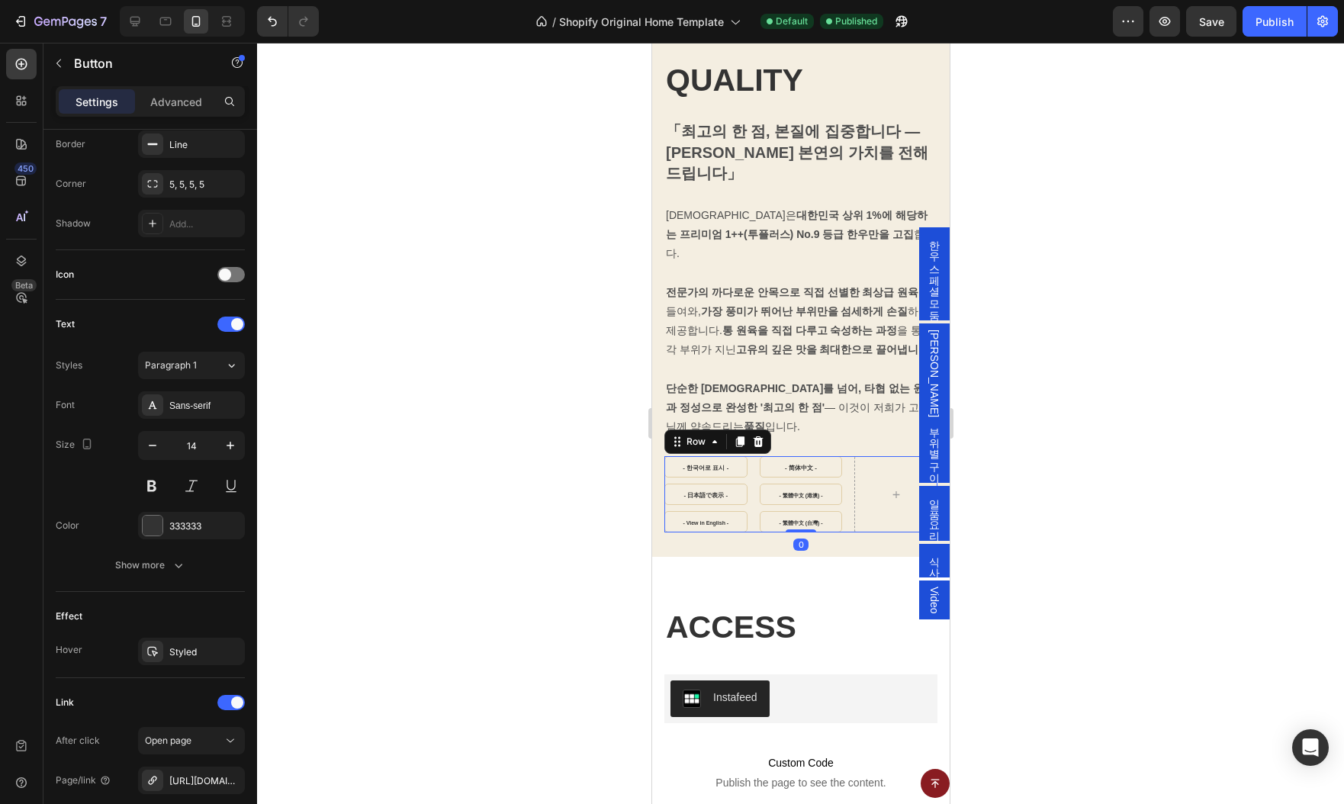
scroll to position [339, 0]
click at [750, 487] on div "- 한국어로 표시 - Button - 日本語で表示 - Button - View in English - Button - 简体中文 - Button…" at bounding box center [800, 494] width 273 height 76
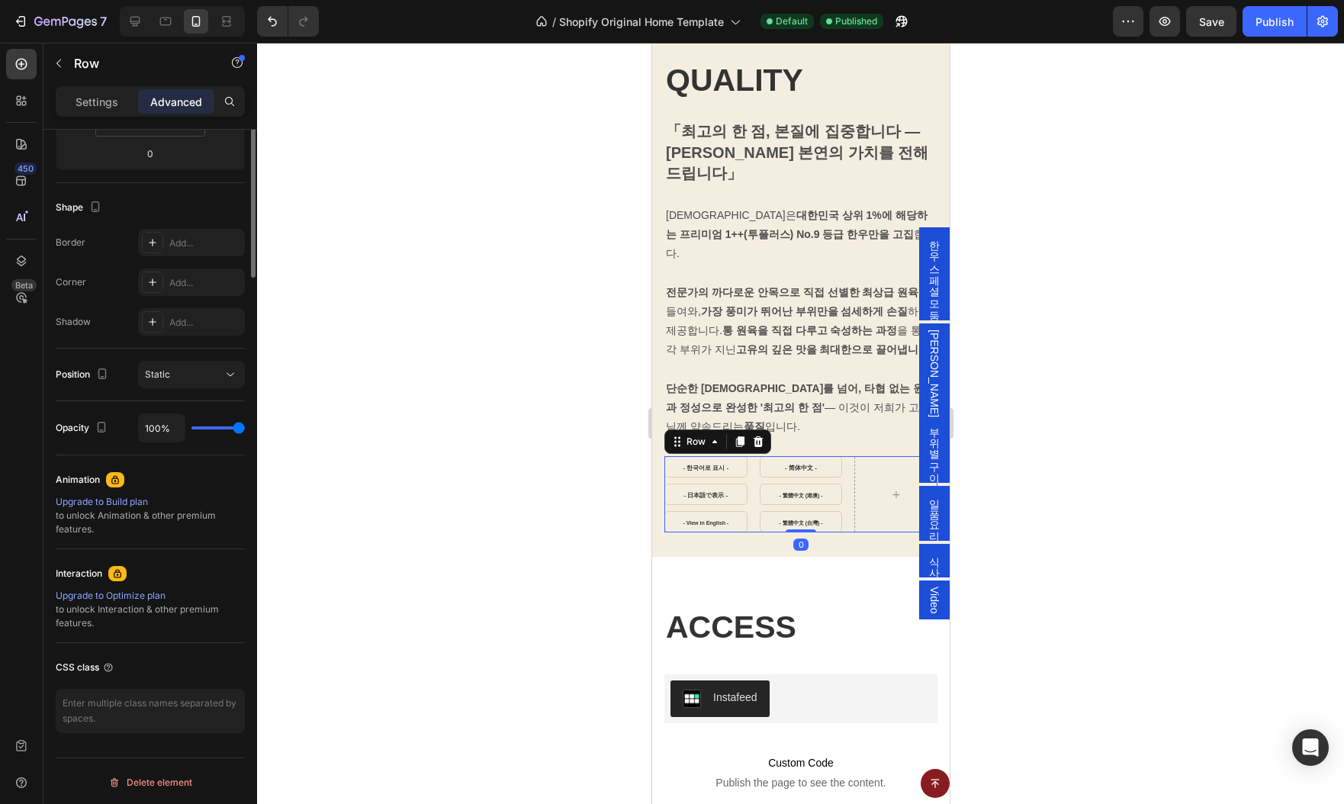
scroll to position [0, 0]
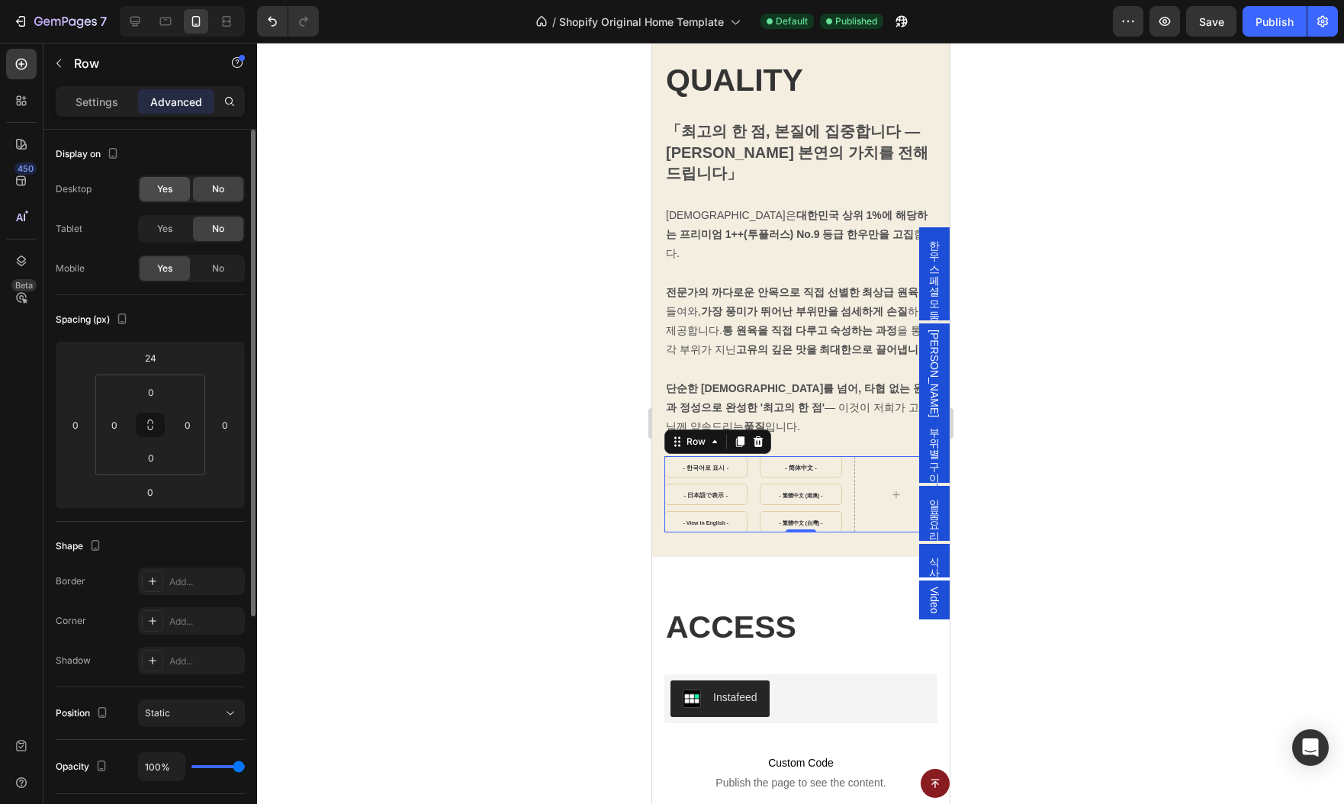
click at [158, 186] on span "Yes" at bounding box center [164, 189] width 15 height 14
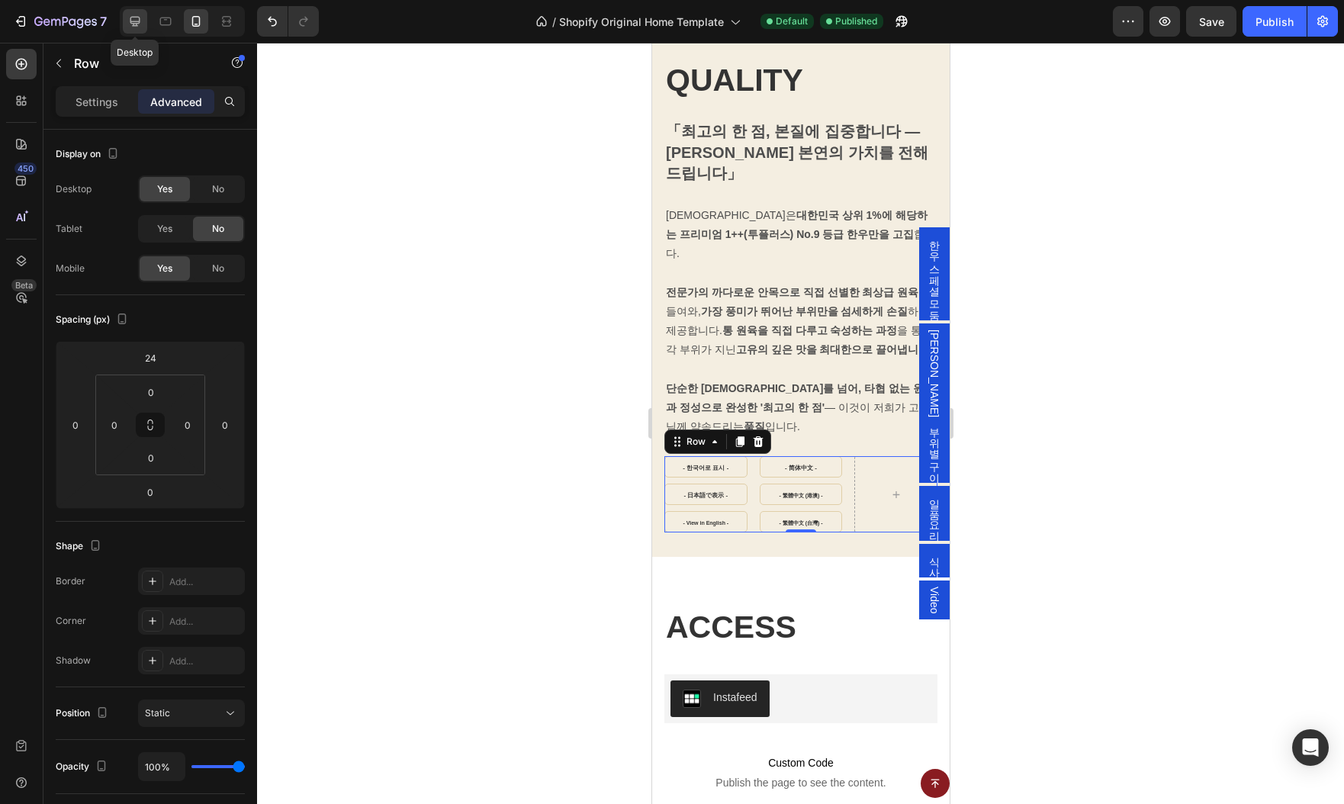
click at [130, 17] on icon at bounding box center [134, 21] width 15 height 15
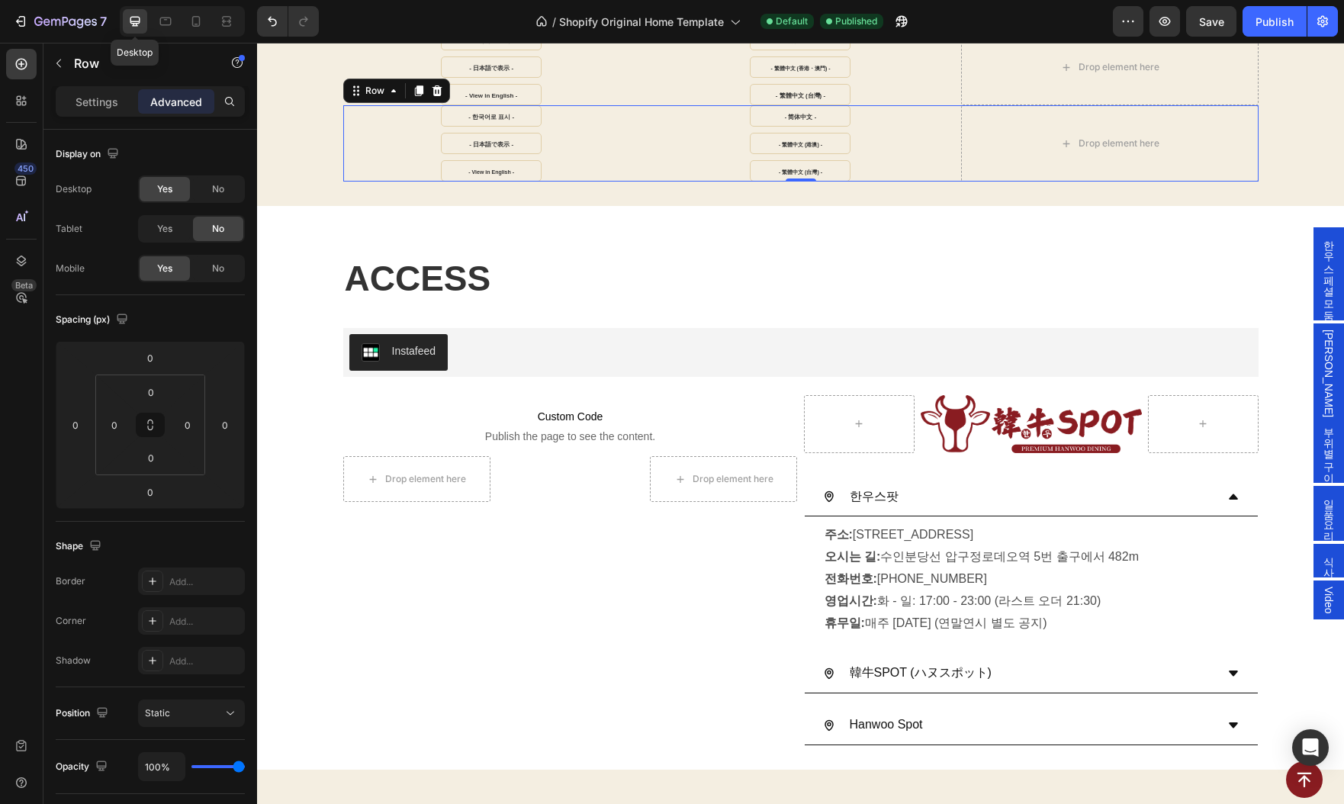
scroll to position [2631, 0]
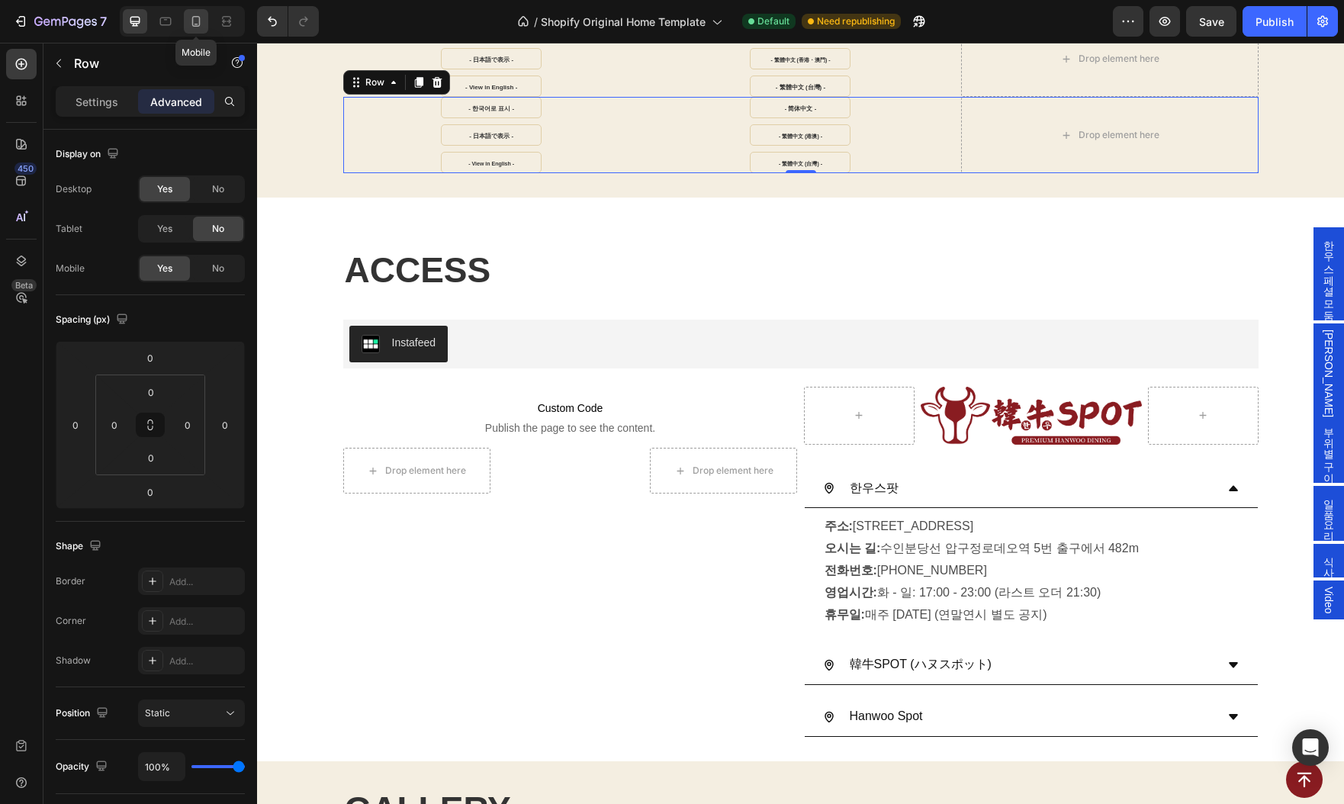
click at [200, 21] on icon at bounding box center [195, 21] width 15 height 15
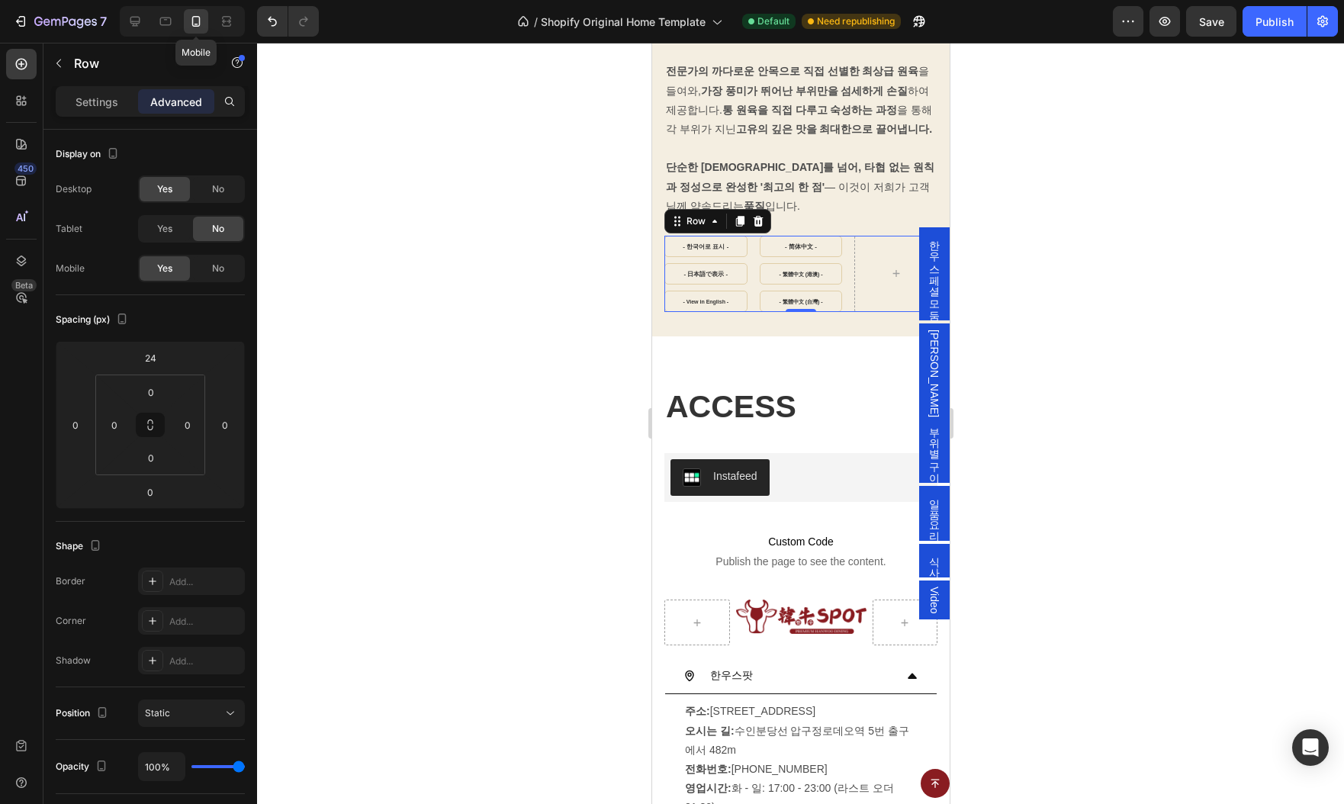
scroll to position [2826, 0]
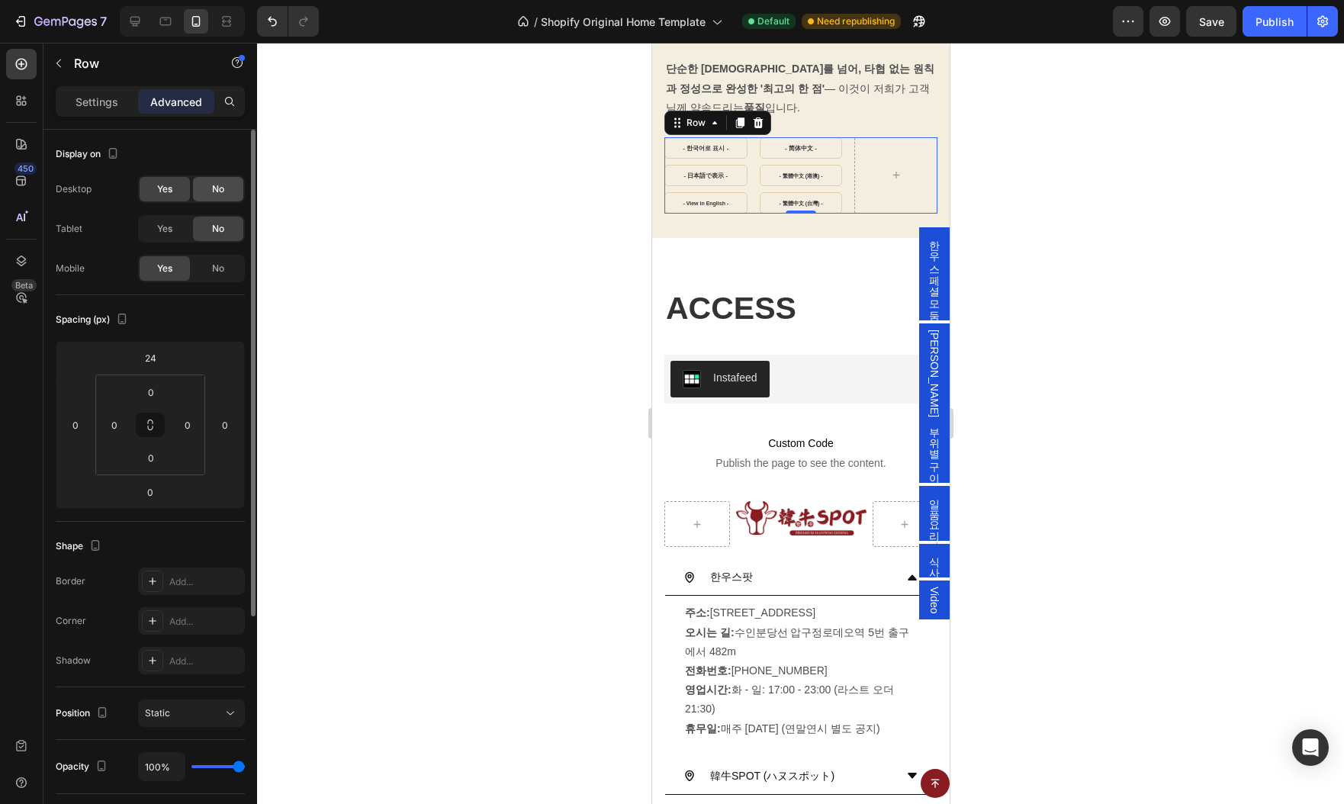
click at [218, 188] on span "No" at bounding box center [218, 189] width 12 height 14
click at [757, 169] on div "- 한국어로 표시 - Button - 日本語で表示 - Button - View in English - Button - 简体中文 - Button…" at bounding box center [800, 175] width 273 height 76
click at [169, 186] on span "Yes" at bounding box center [164, 189] width 15 height 14
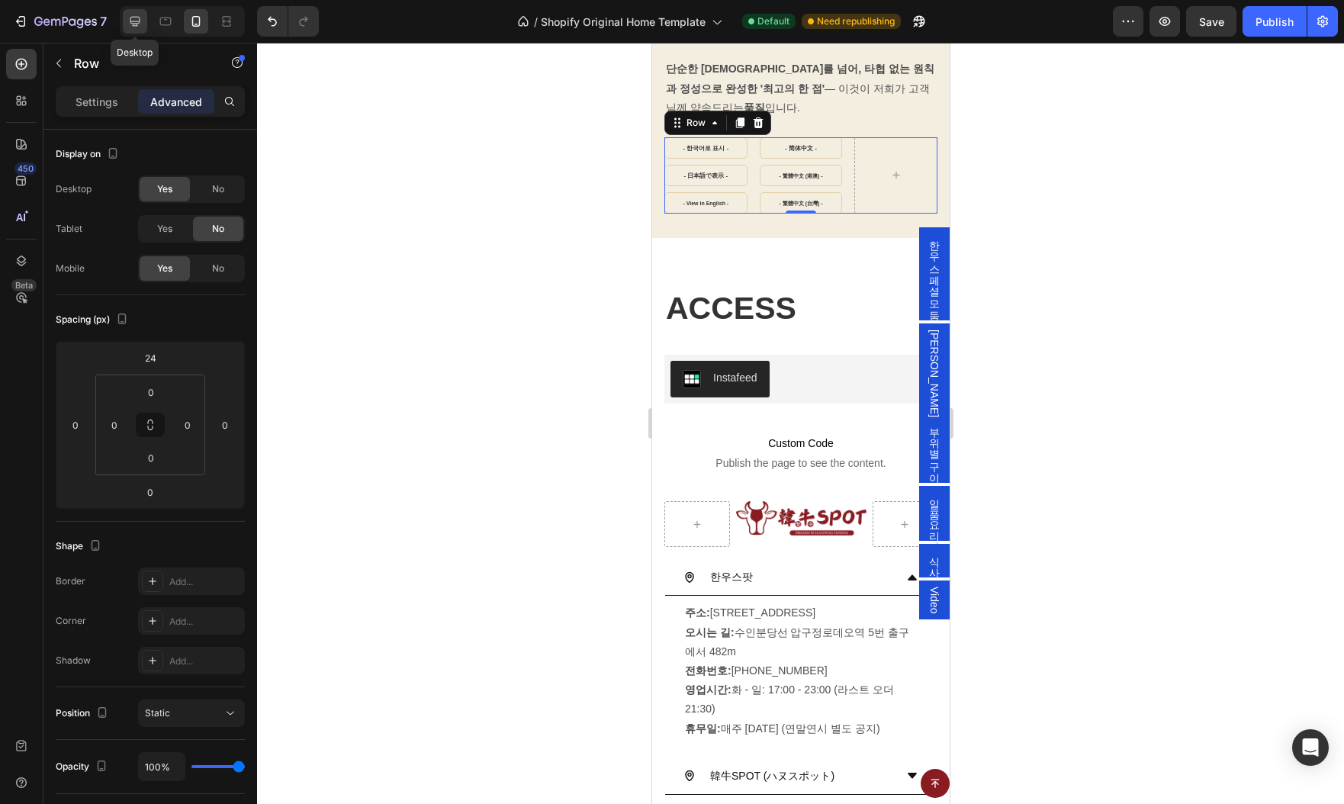
click at [134, 24] on icon at bounding box center [134, 21] width 15 height 15
type input "0"
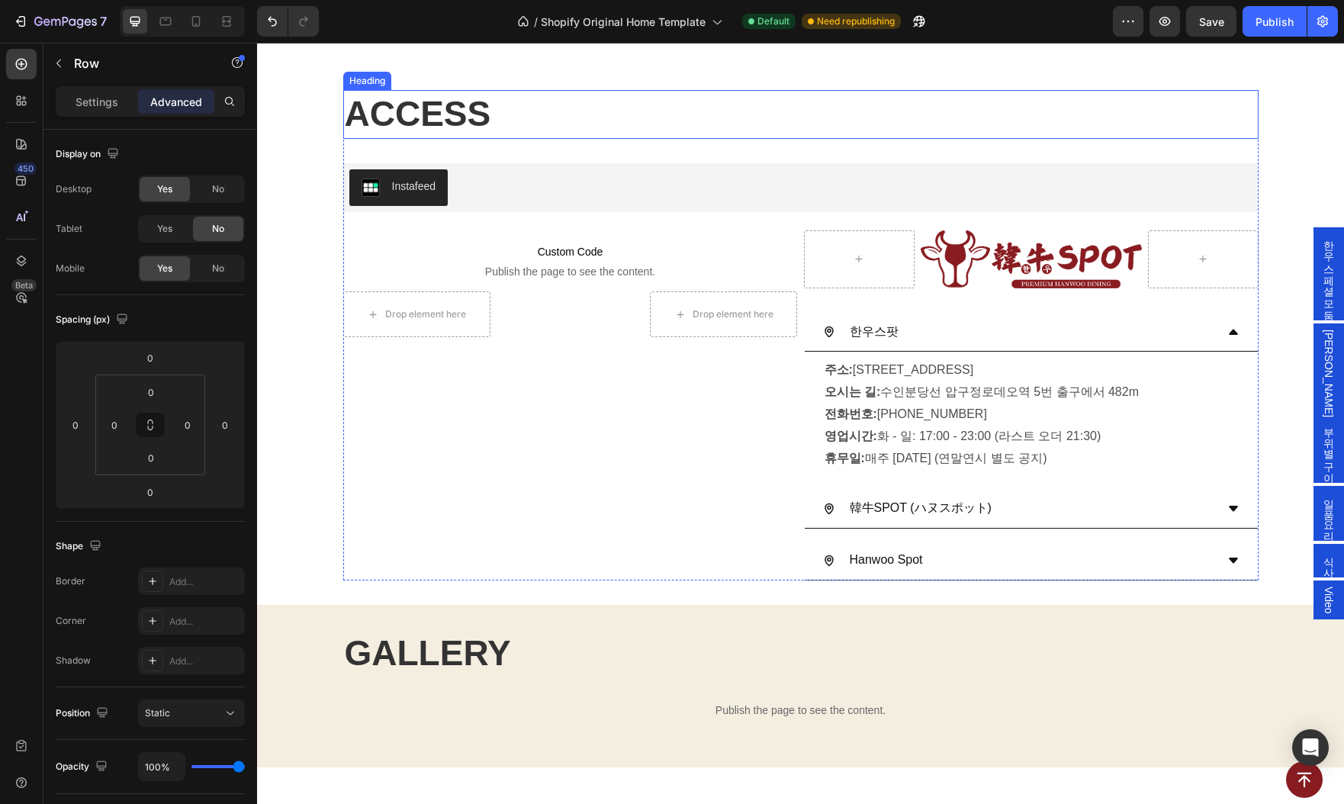
scroll to position [2360, 0]
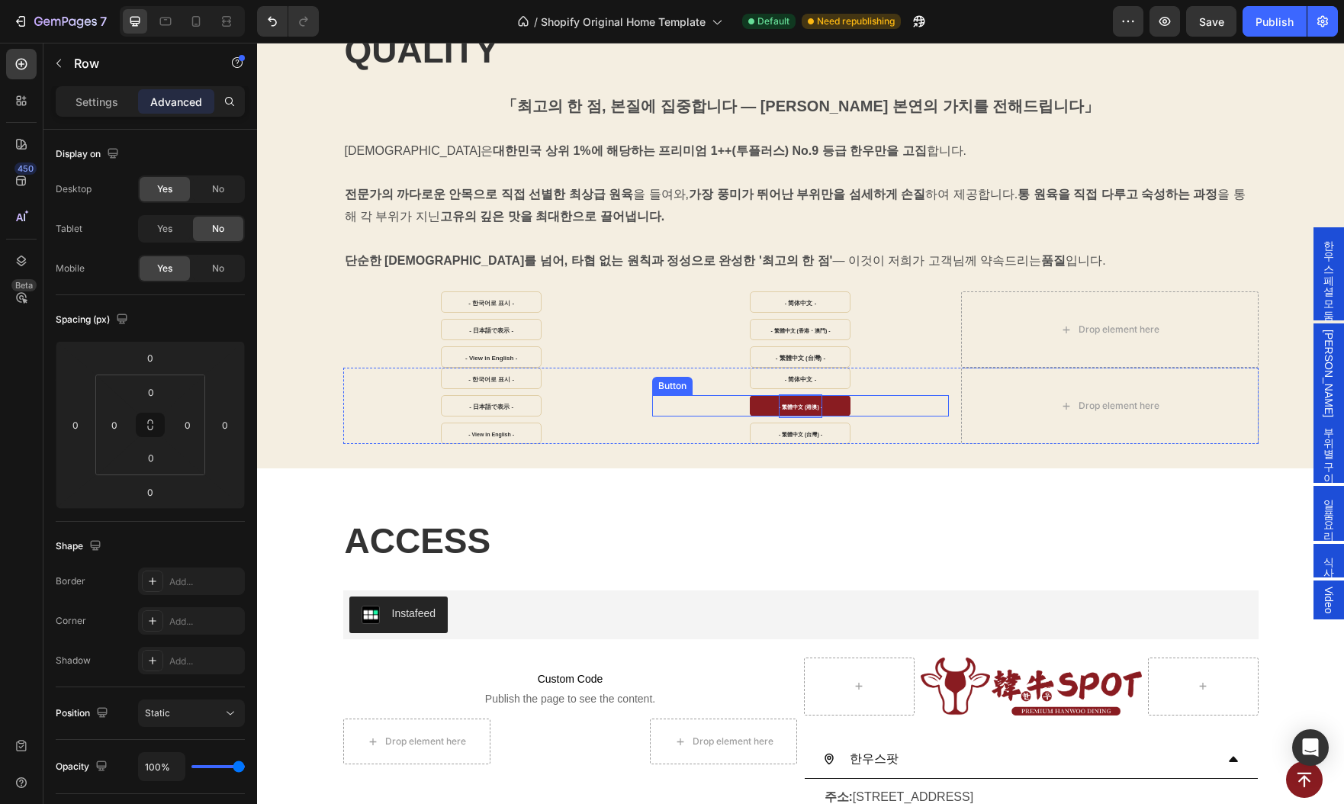
click at [802, 405] on strong "- 繁體中文 (港澳) -" at bounding box center [800, 406] width 43 height 5
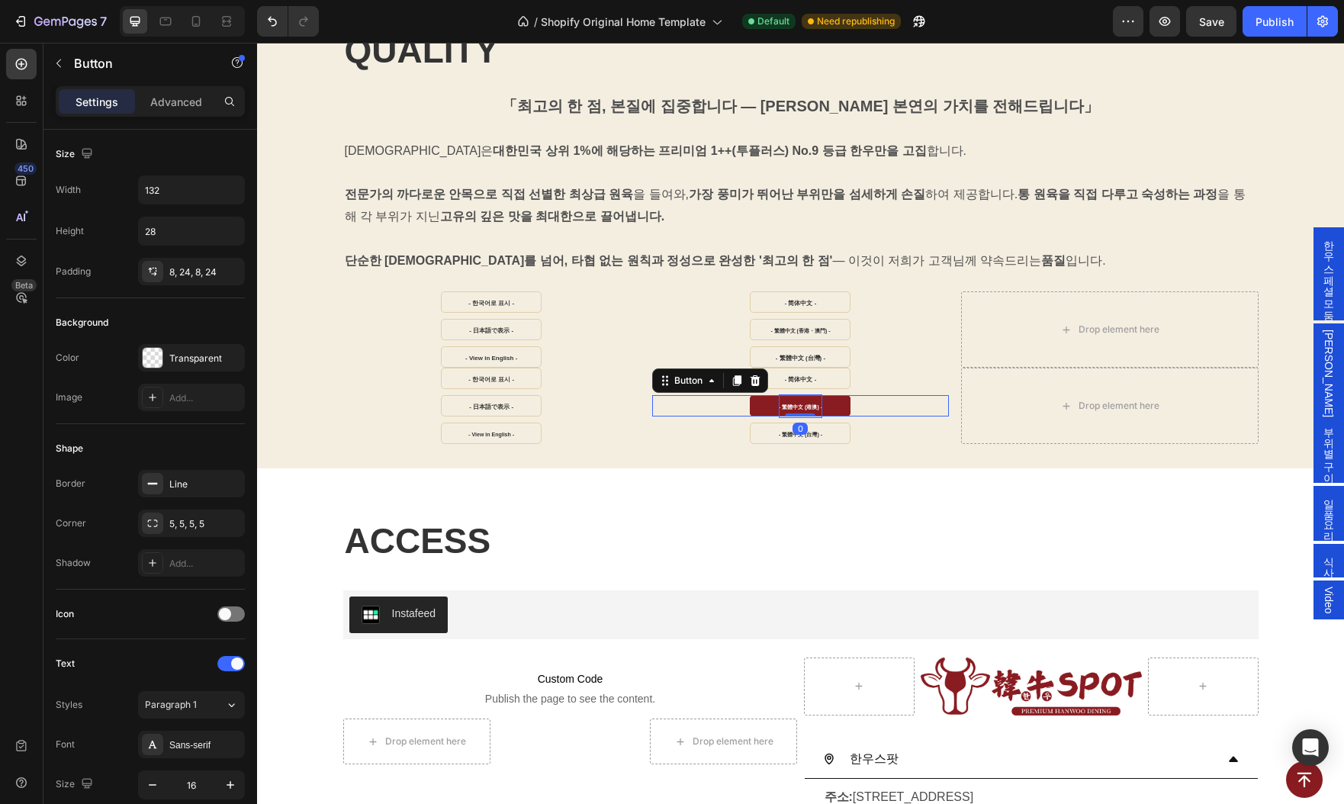
click at [802, 405] on strong "- 繁體中文 (港澳) -" at bounding box center [800, 406] width 43 height 5
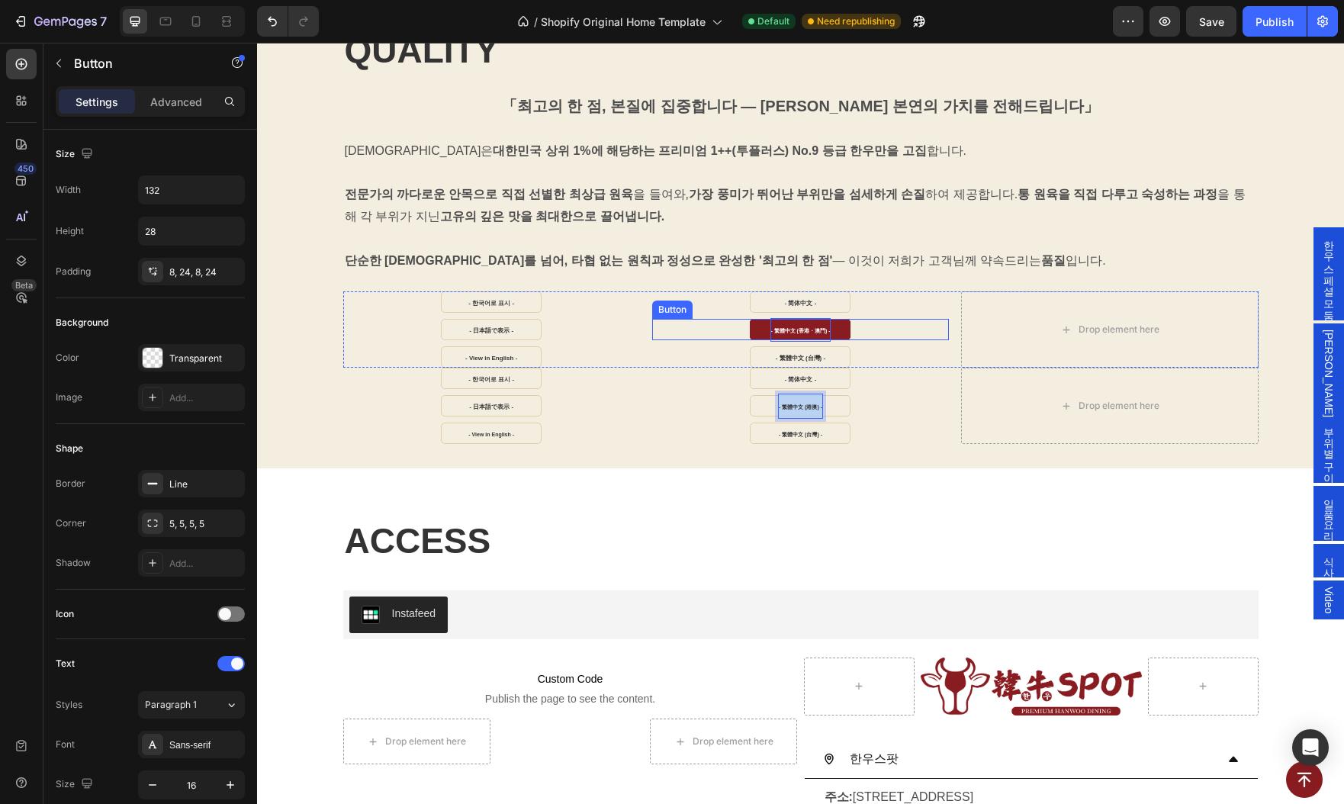
click at [800, 332] on strong "- 繁體中文 (香港・澳門) -" at bounding box center [799, 330] width 59 height 5
click at [800, 332] on strong "- 繁體中文 (港澳) -" at bounding box center [800, 330] width 43 height 5
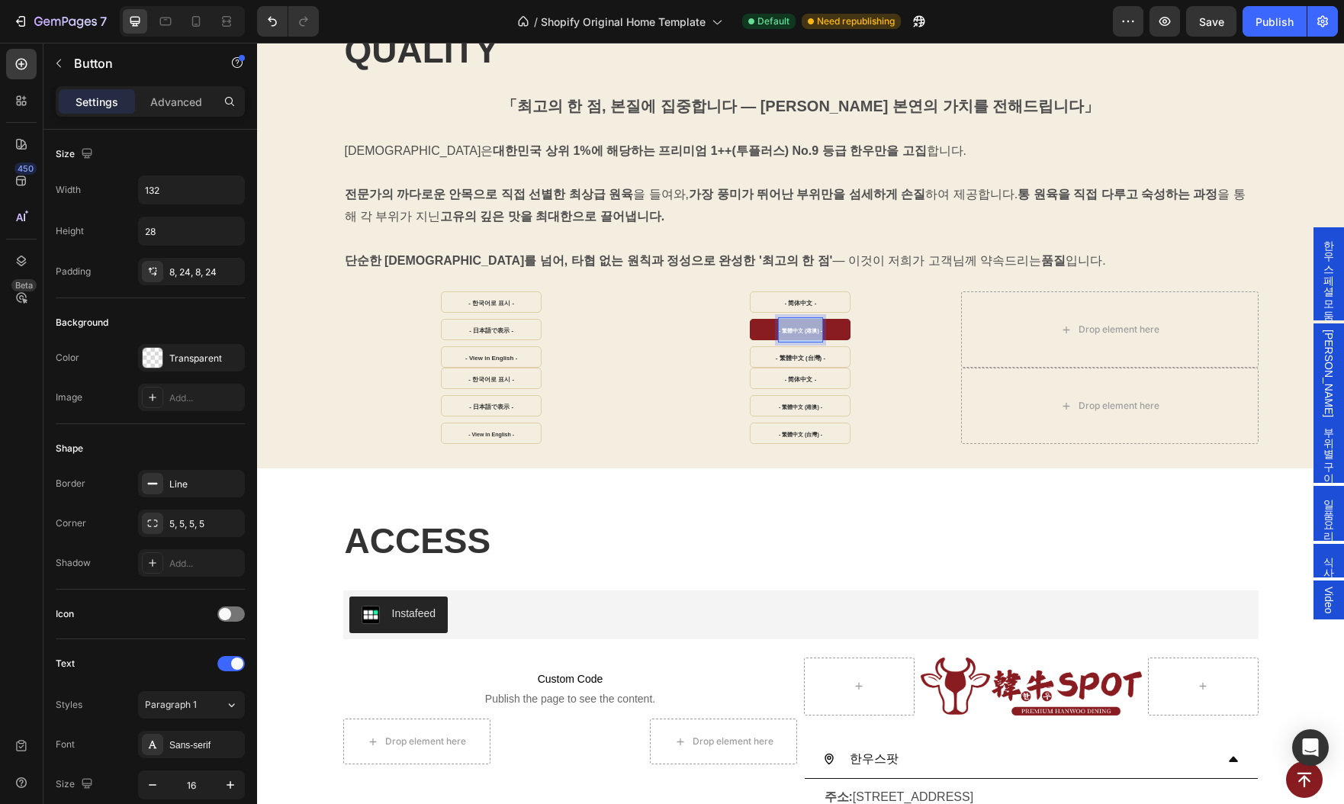
click at [800, 332] on strong "- 繁體中文 (港澳) -" at bounding box center [800, 330] width 43 height 5
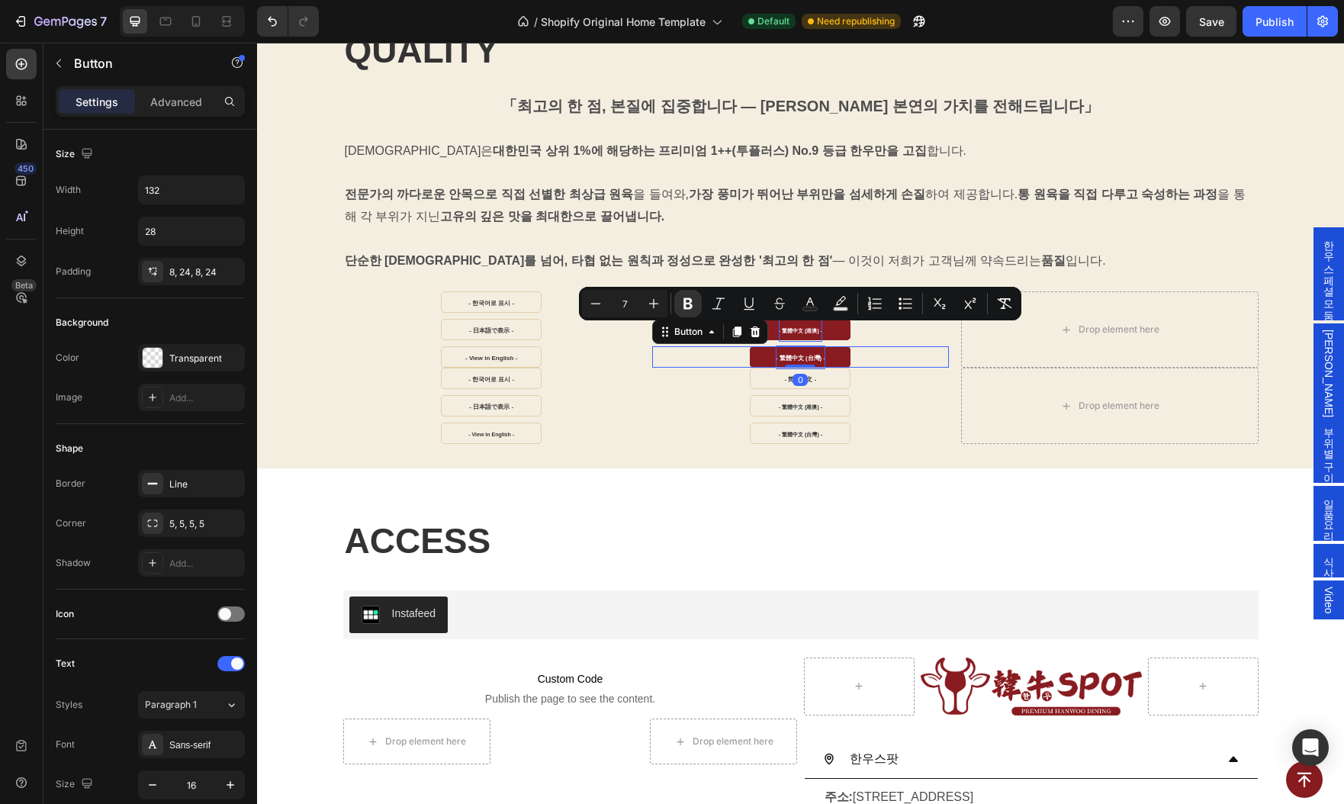
click at [808, 357] on strong "- 繁體中文 (台灣) -" at bounding box center [801, 358] width 50 height 7
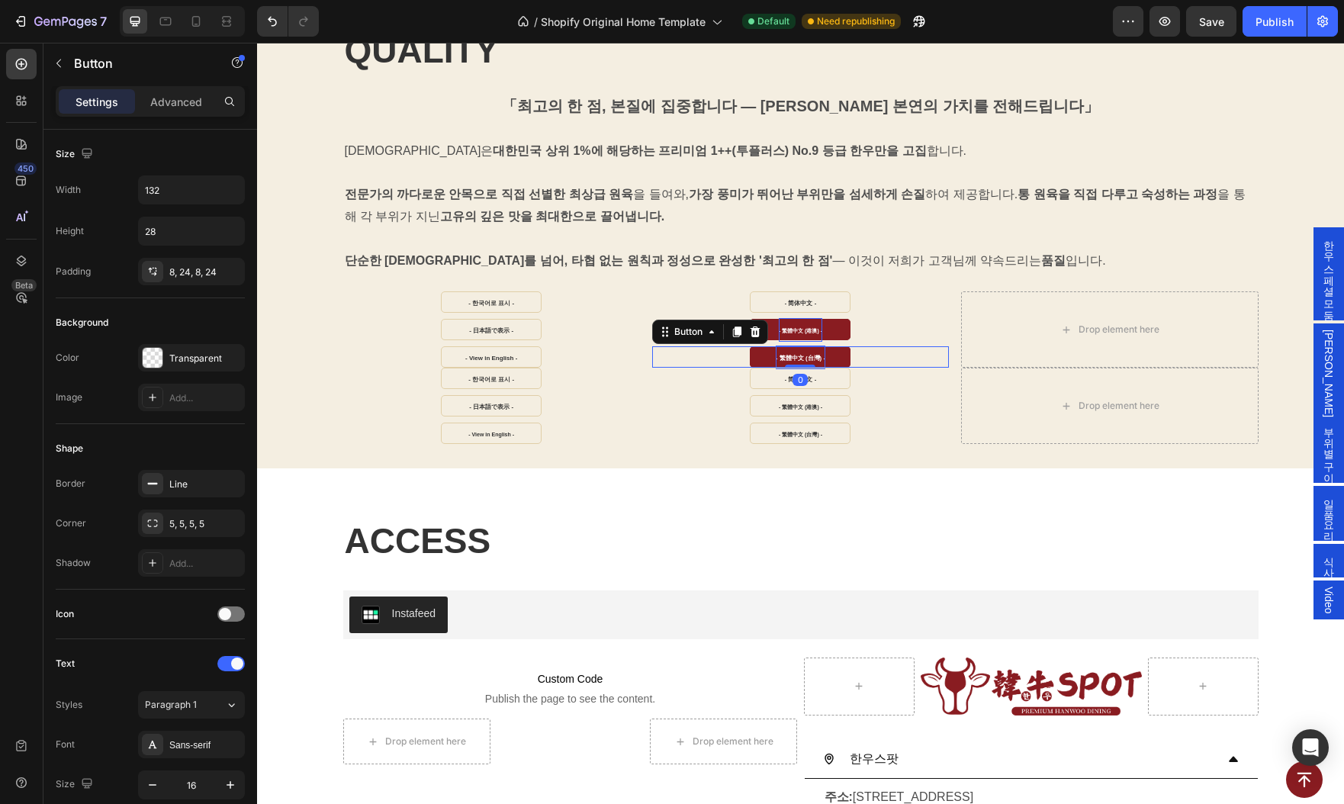
click at [808, 357] on strong "- 繁體中文 (台灣) -" at bounding box center [801, 358] width 50 height 7
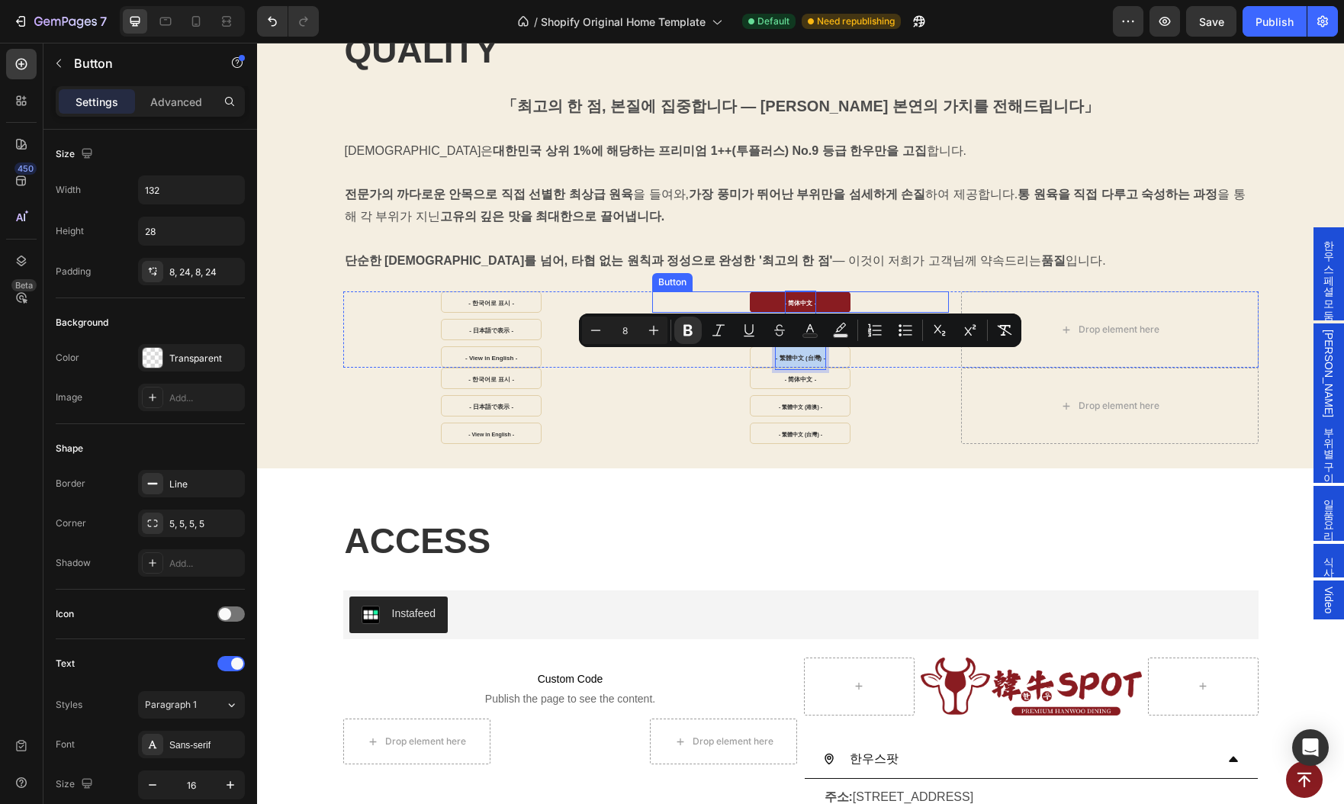
click at [803, 300] on strong "- 简体中文 -" at bounding box center [801, 303] width 32 height 7
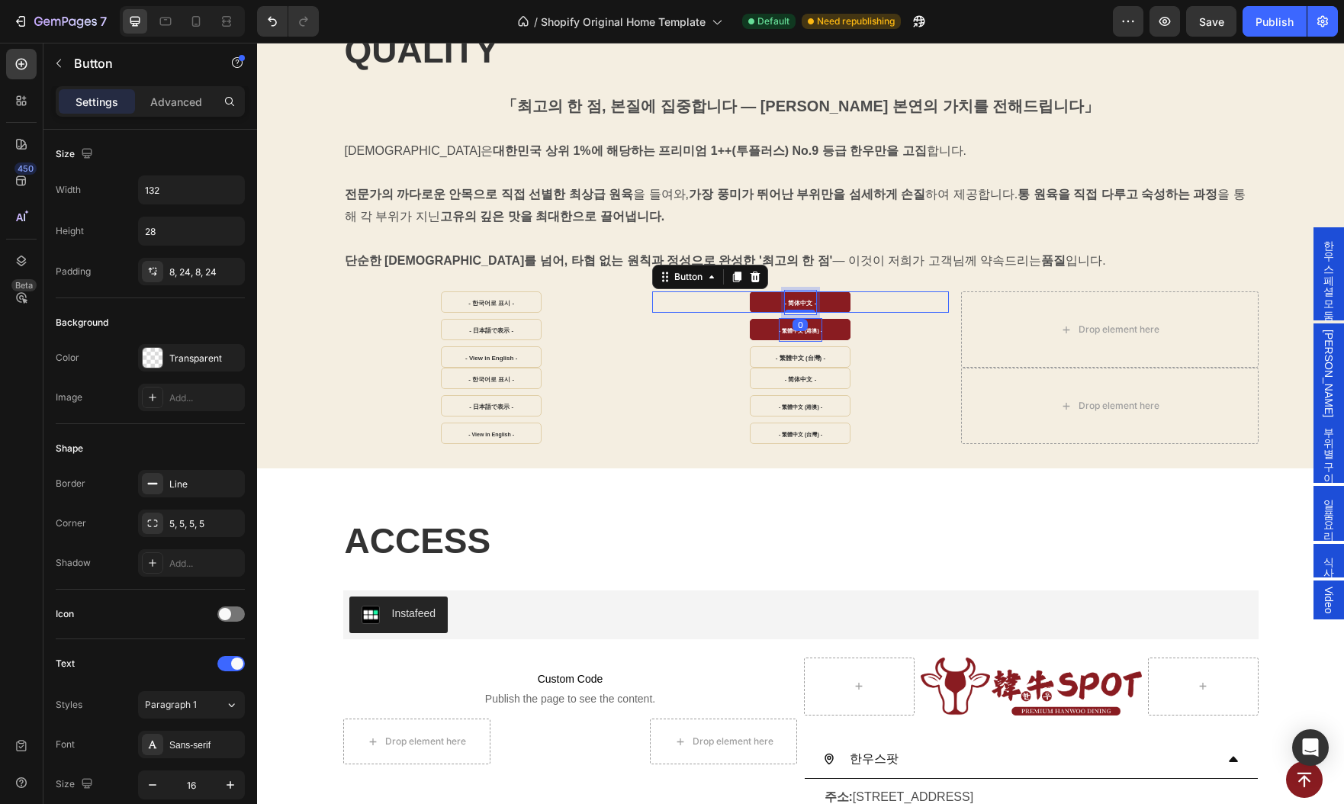
click at [803, 300] on strong "- 简体中文 -" at bounding box center [801, 303] width 32 height 7
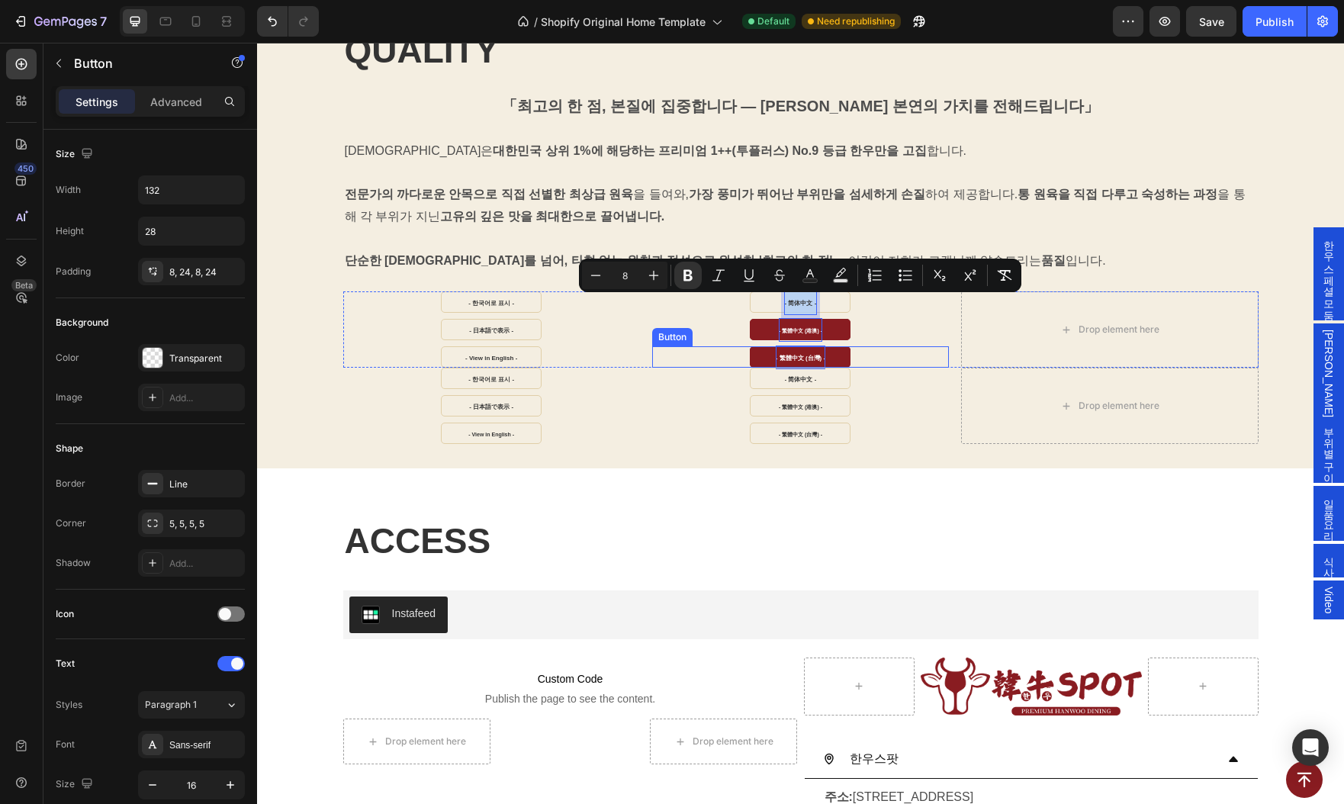
click at [797, 355] on strong "- 繁體中文 (台灣) -" at bounding box center [801, 358] width 50 height 7
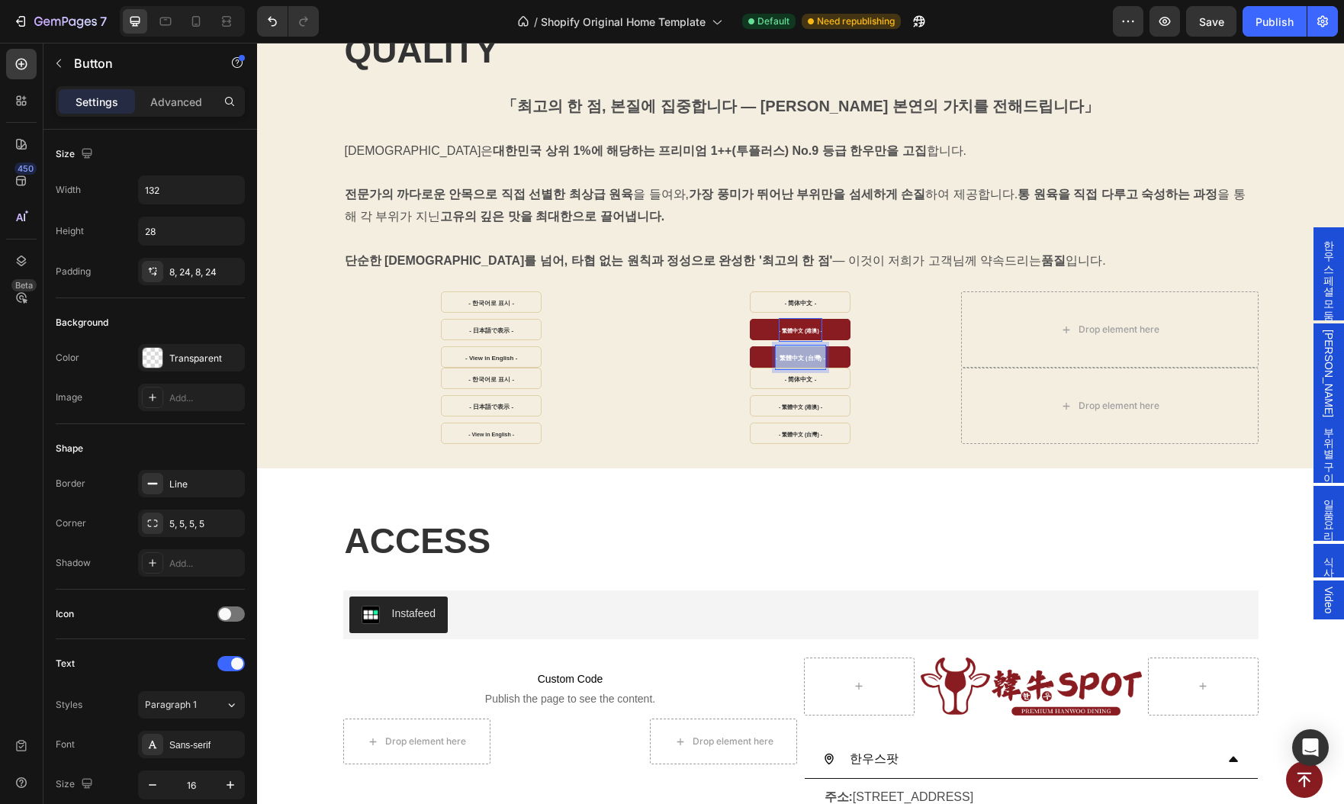
click at [797, 355] on strong "- 繁體中文 (台灣) -" at bounding box center [801, 358] width 50 height 7
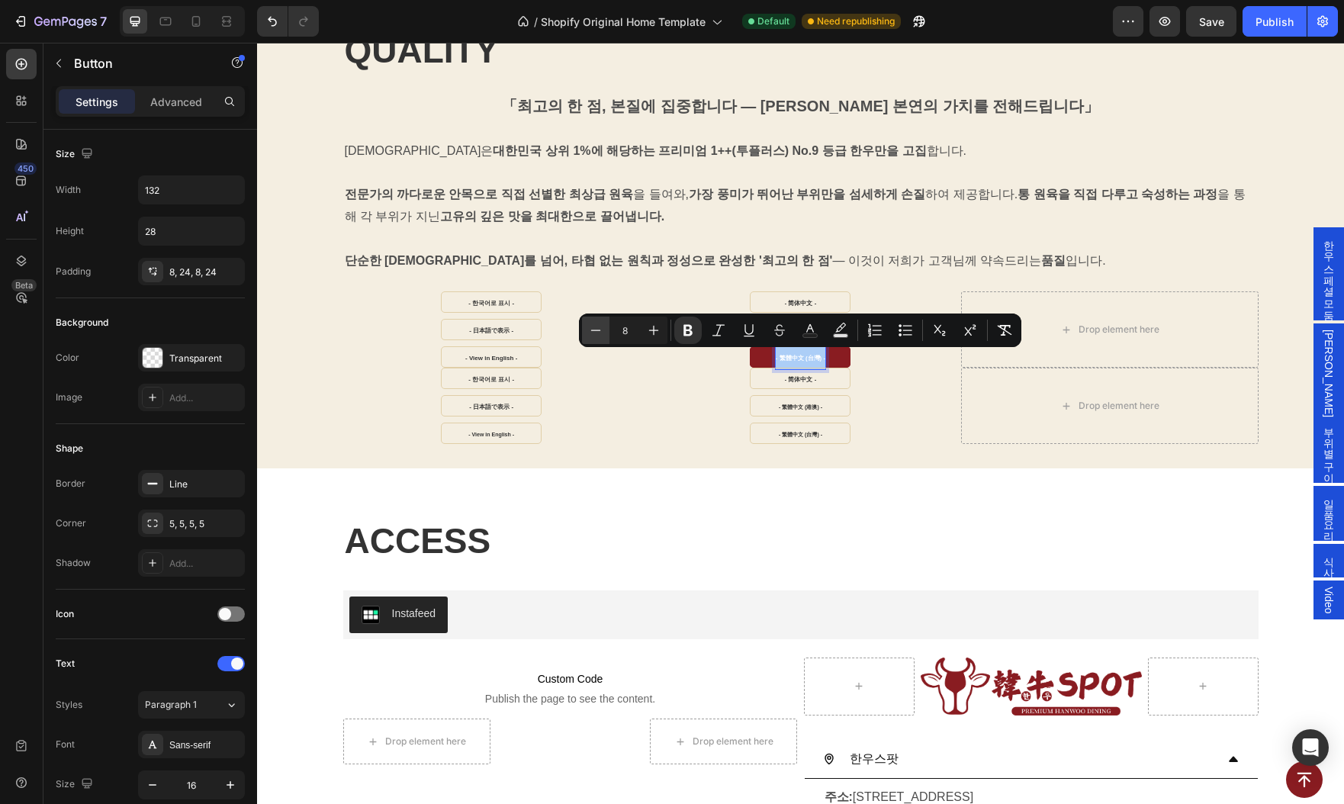
click at [596, 329] on icon "Editor contextual toolbar" at bounding box center [595, 330] width 15 height 15
type input "7"
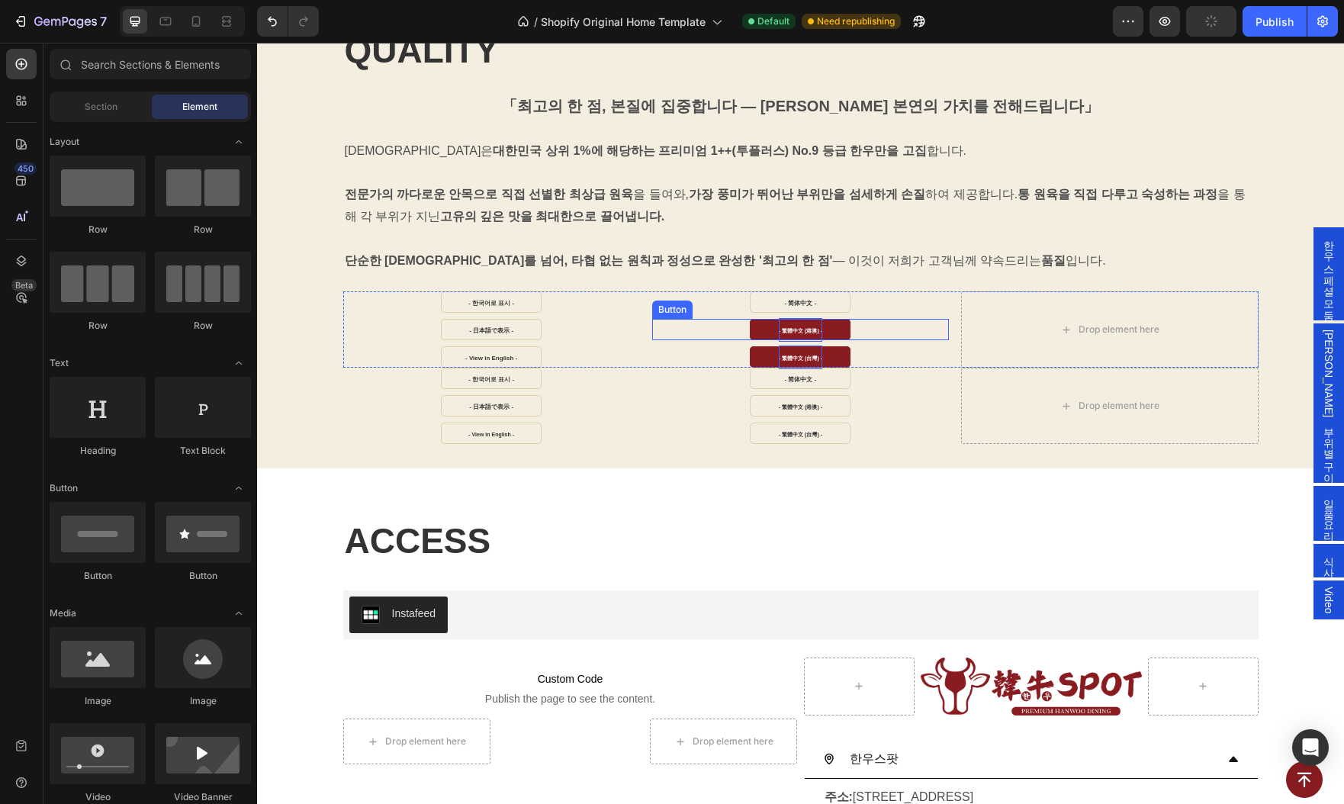
click at [798, 324] on p "- 繁體中文 (港澳) -" at bounding box center [800, 330] width 43 height 24
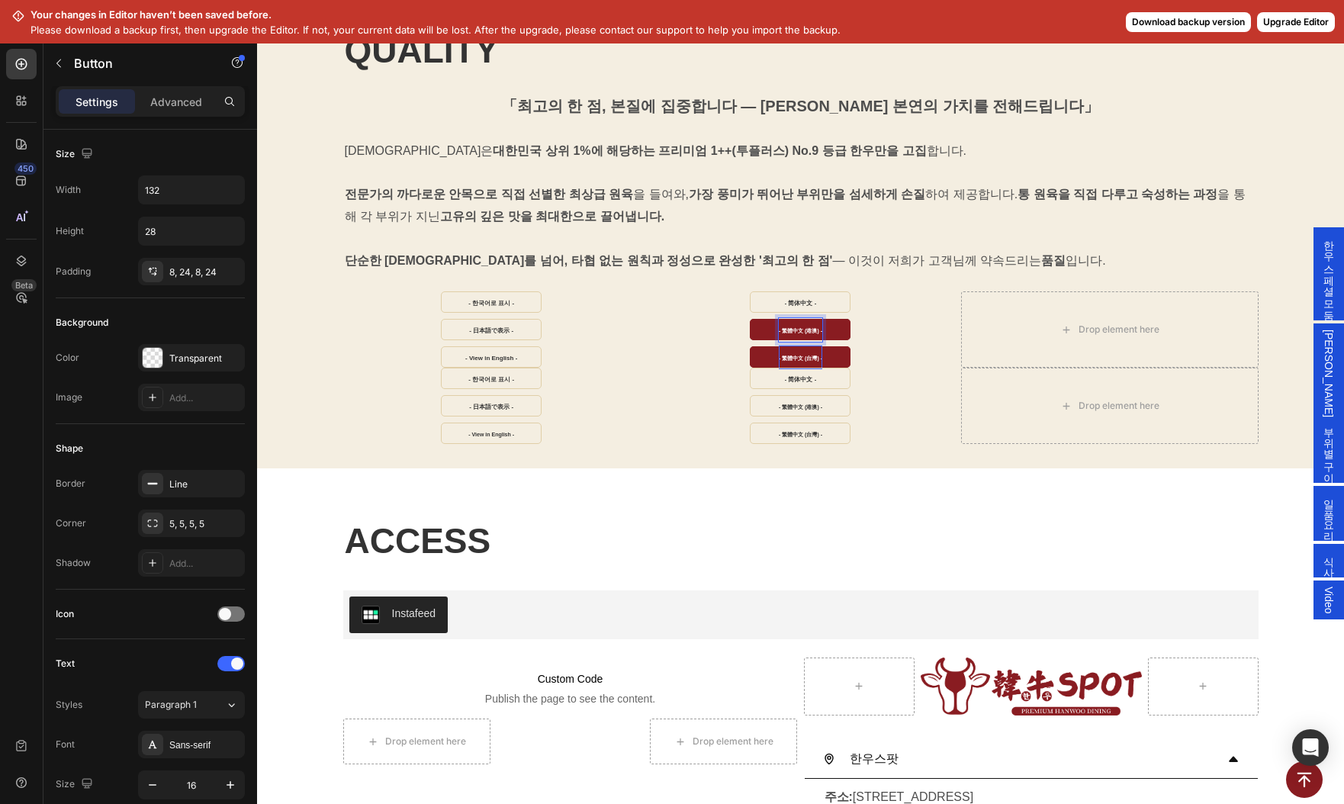
click at [788, 306] on div at bounding box center [788, 306] width 0 height 0
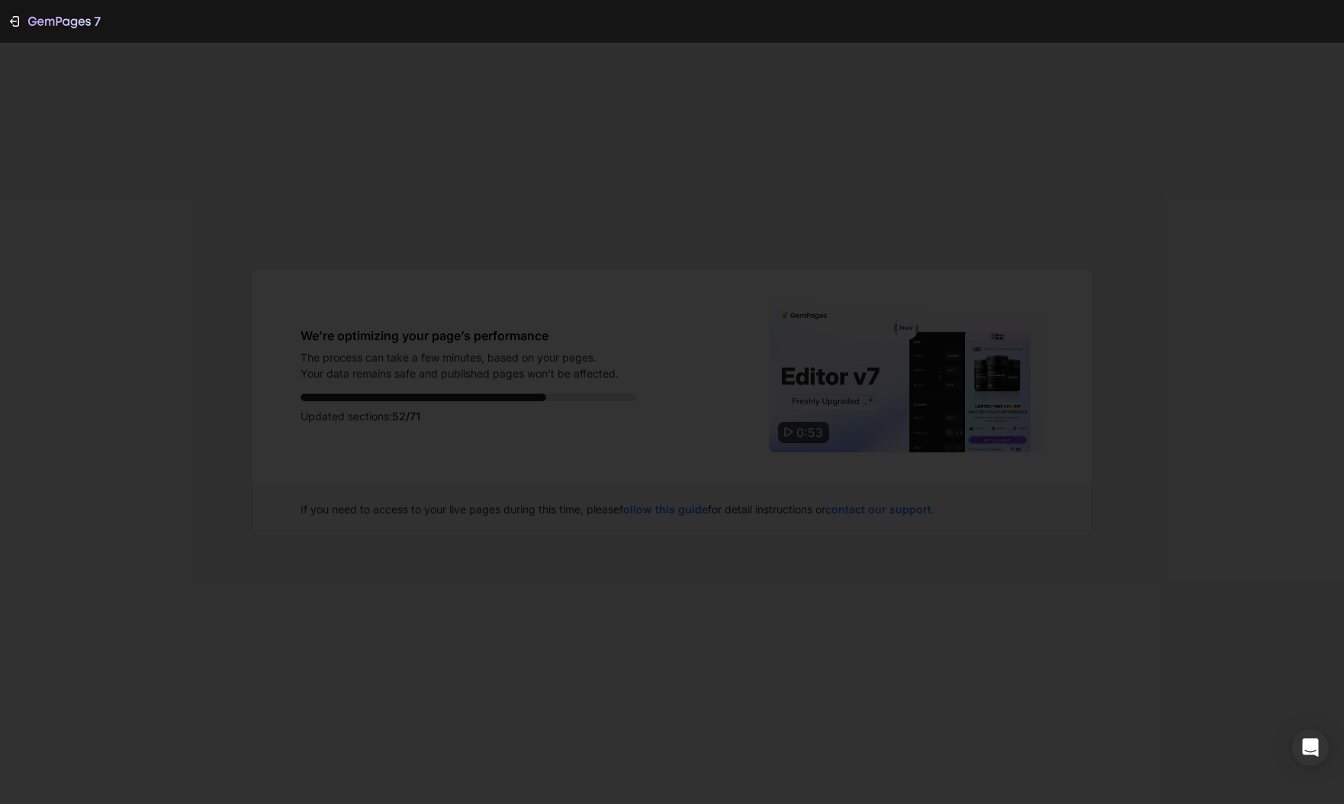
click at [812, 98] on div at bounding box center [672, 402] width 1344 height 804
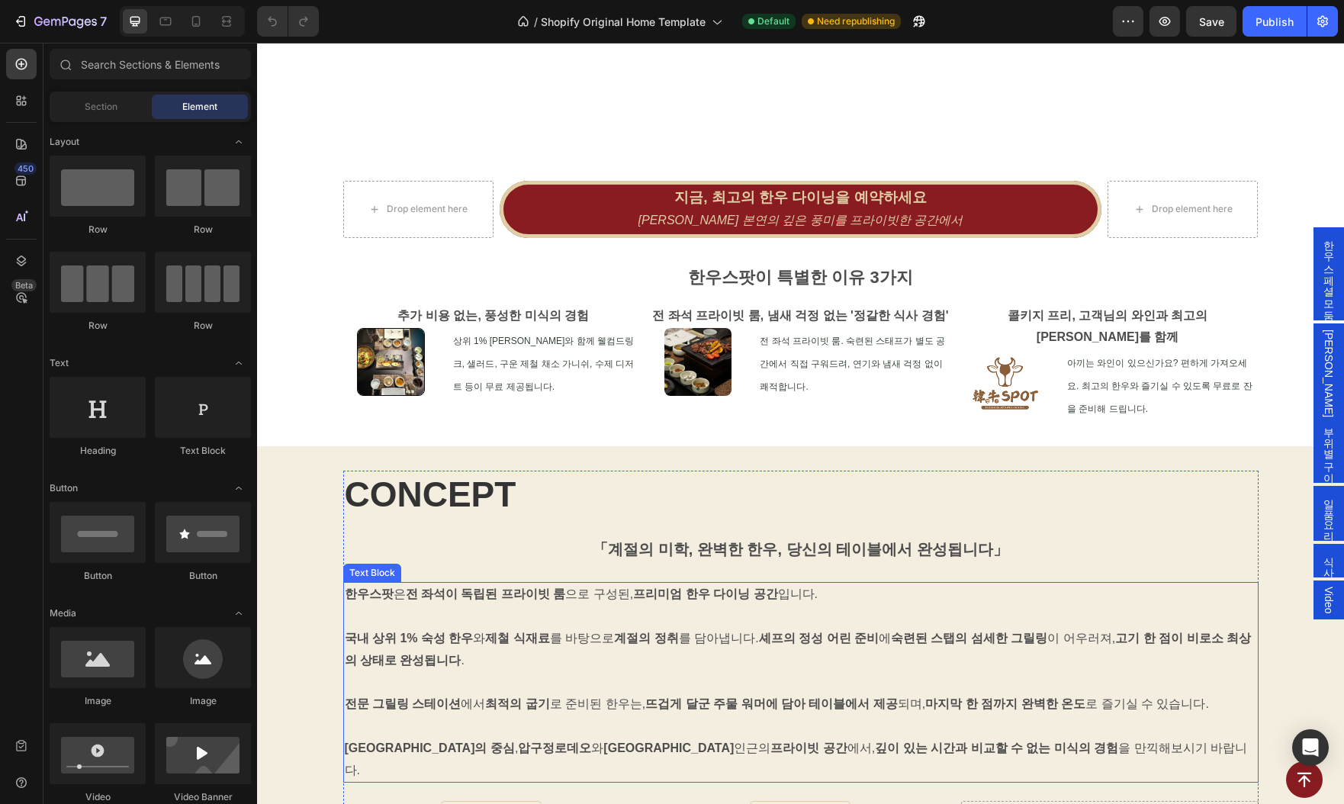
scroll to position [683, 0]
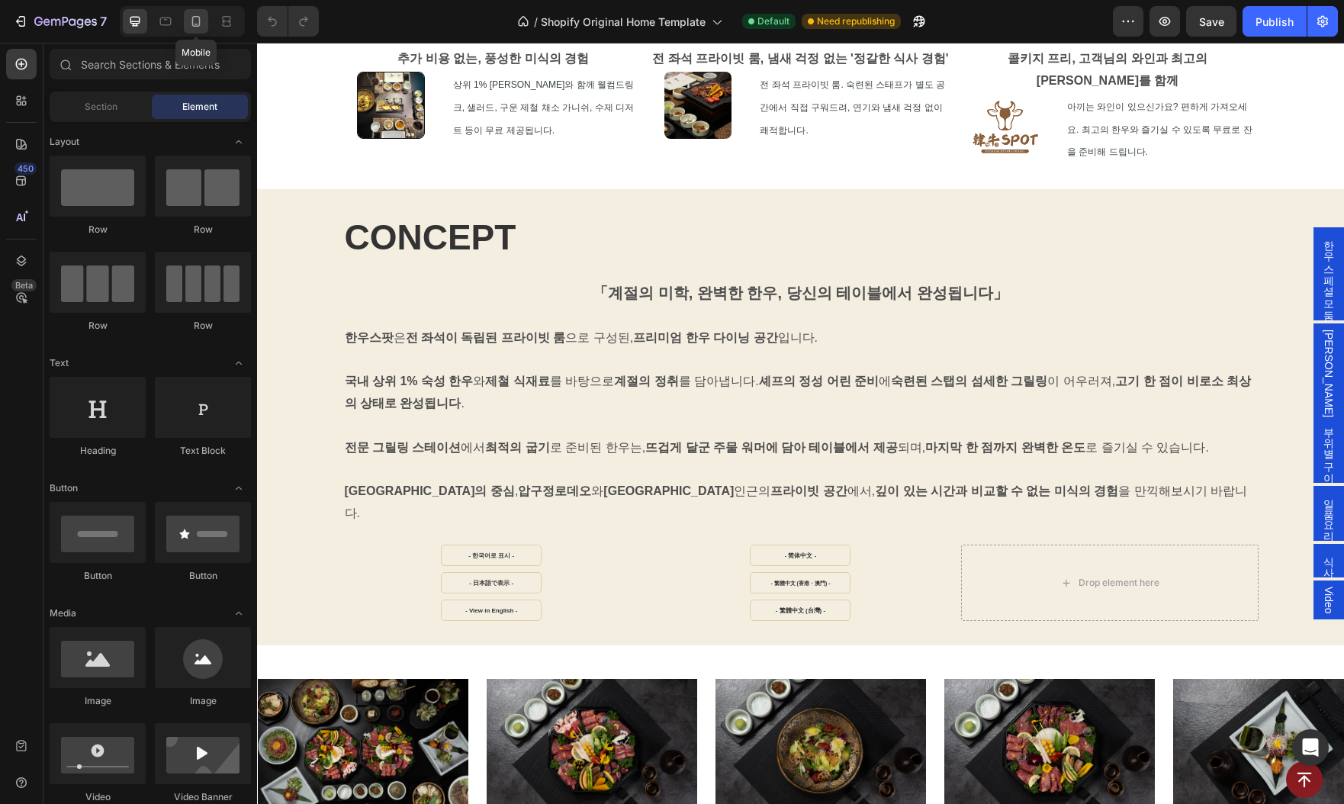
click at [191, 18] on icon at bounding box center [195, 21] width 15 height 15
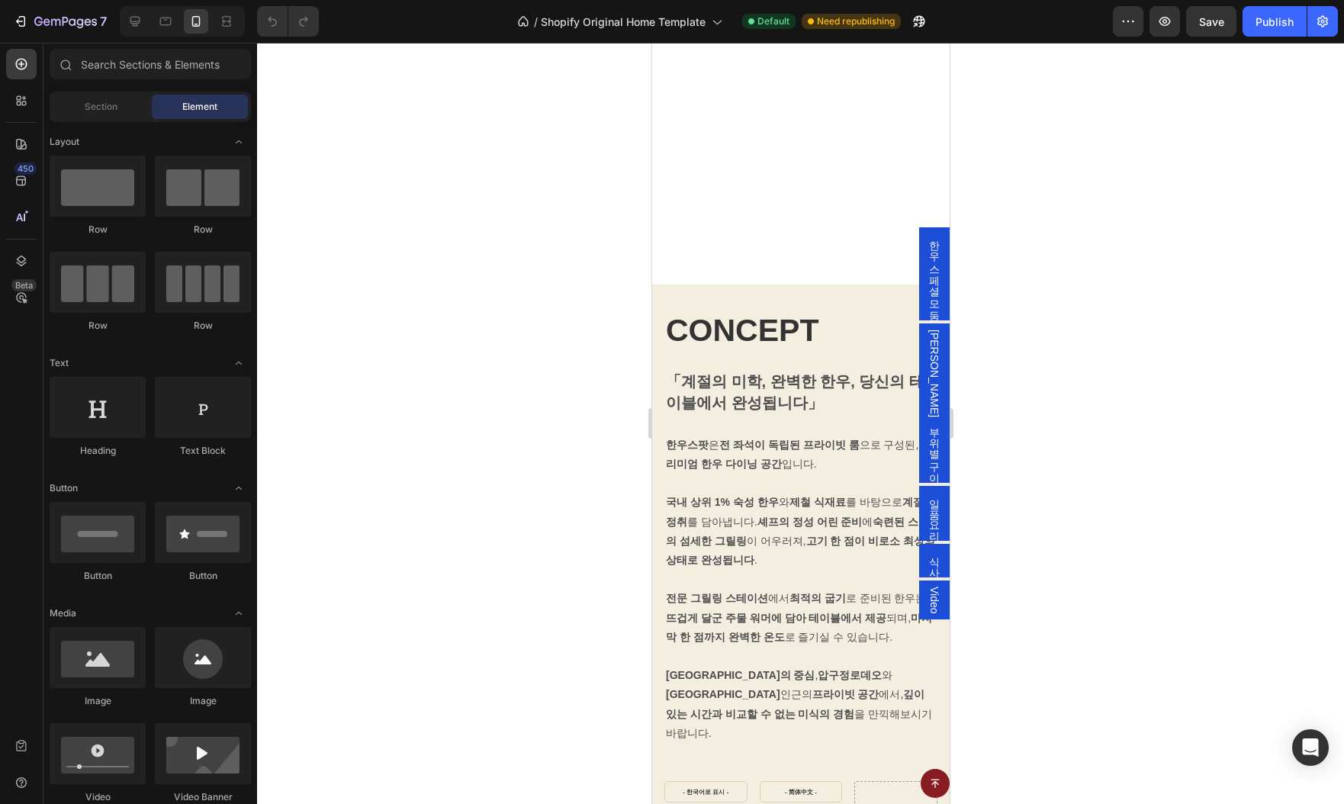
scroll to position [969, 0]
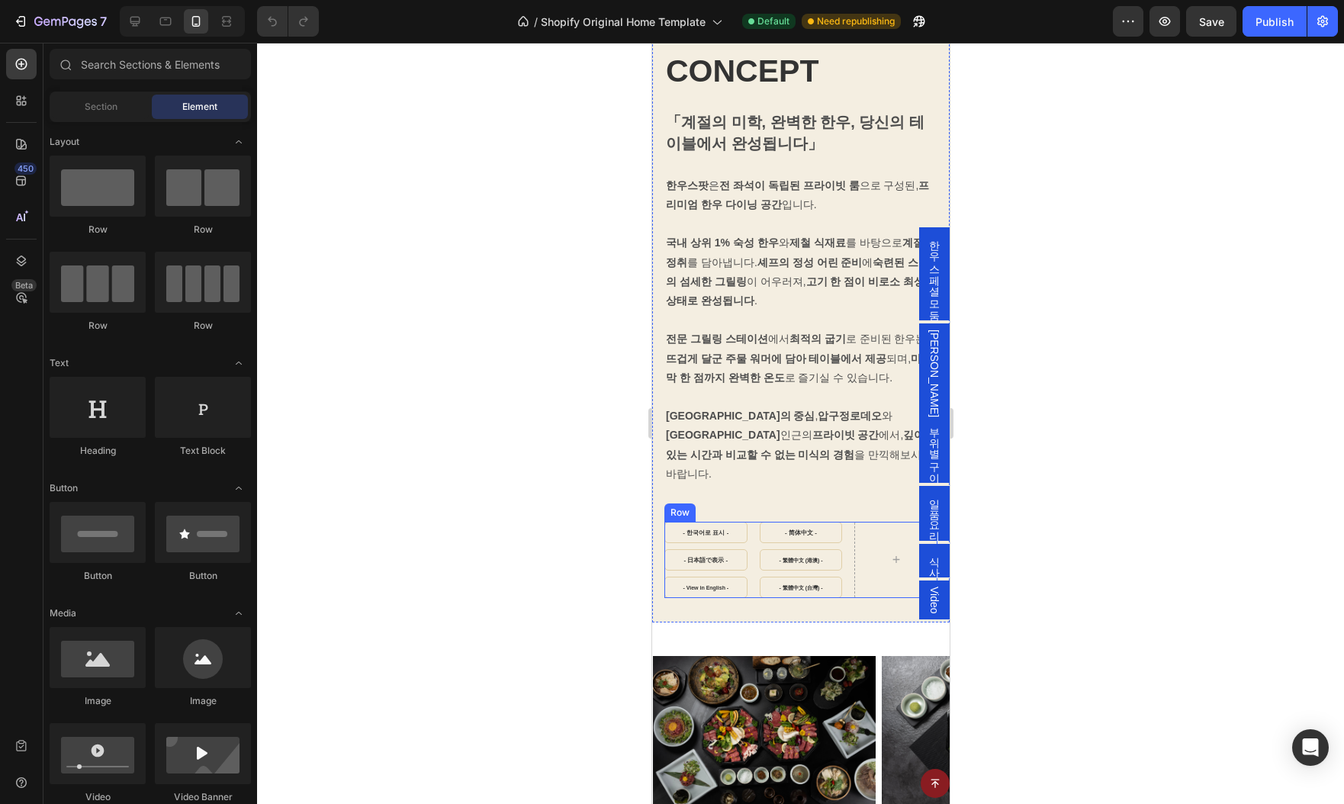
click at [851, 522] on div "- 한국어로 표시 - Button - 日本語で表示 - Button - View in English - Button - 简体中文 - Button…" at bounding box center [800, 560] width 273 height 76
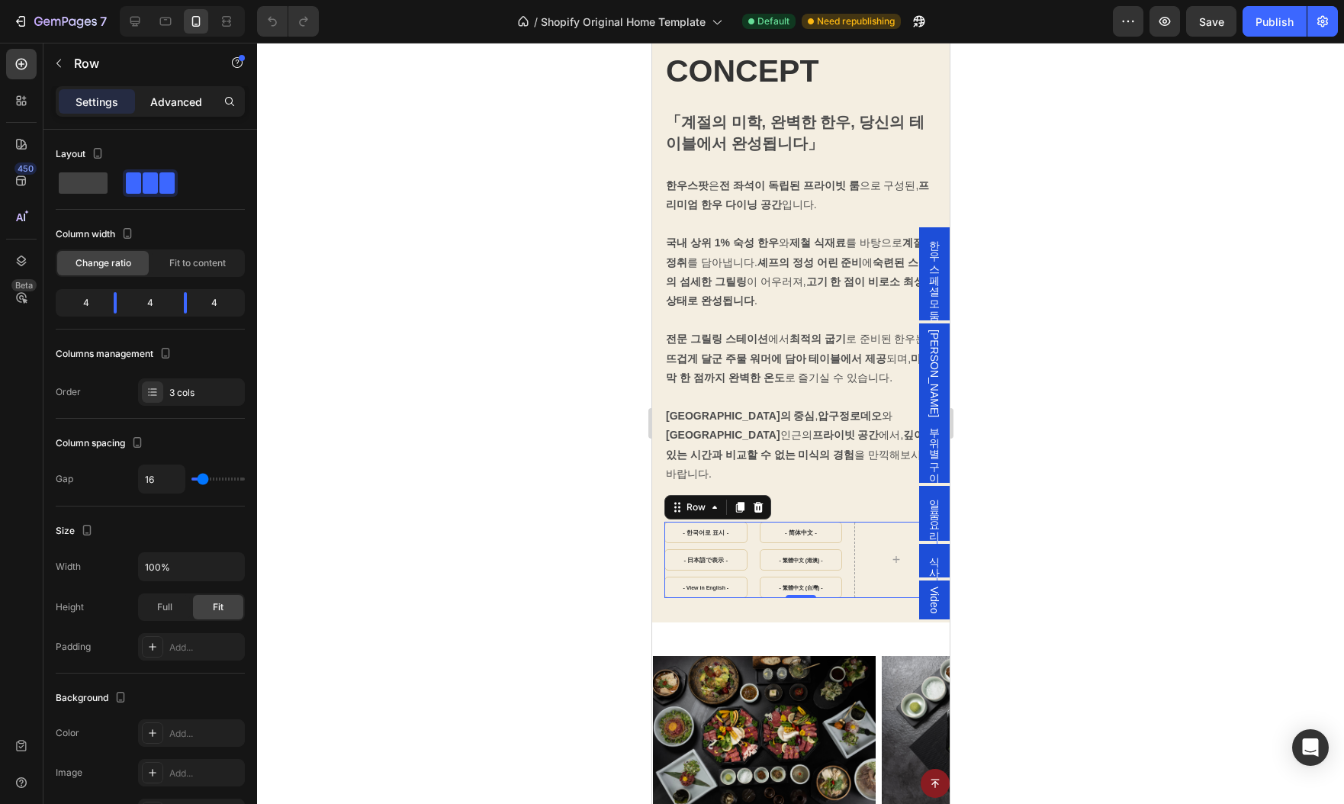
click at [184, 107] on p "Advanced" at bounding box center [176, 102] width 52 height 16
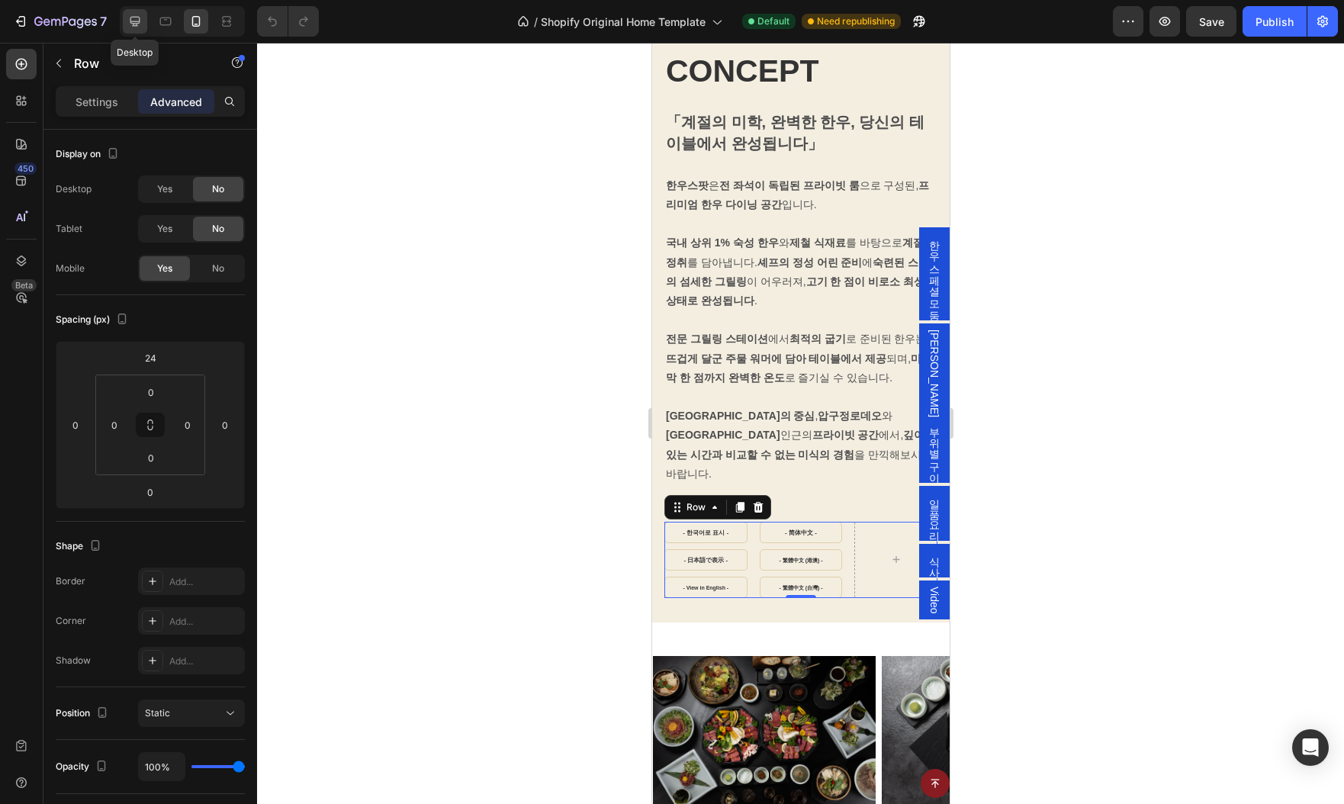
click at [136, 21] on icon at bounding box center [135, 22] width 10 height 10
type input "0"
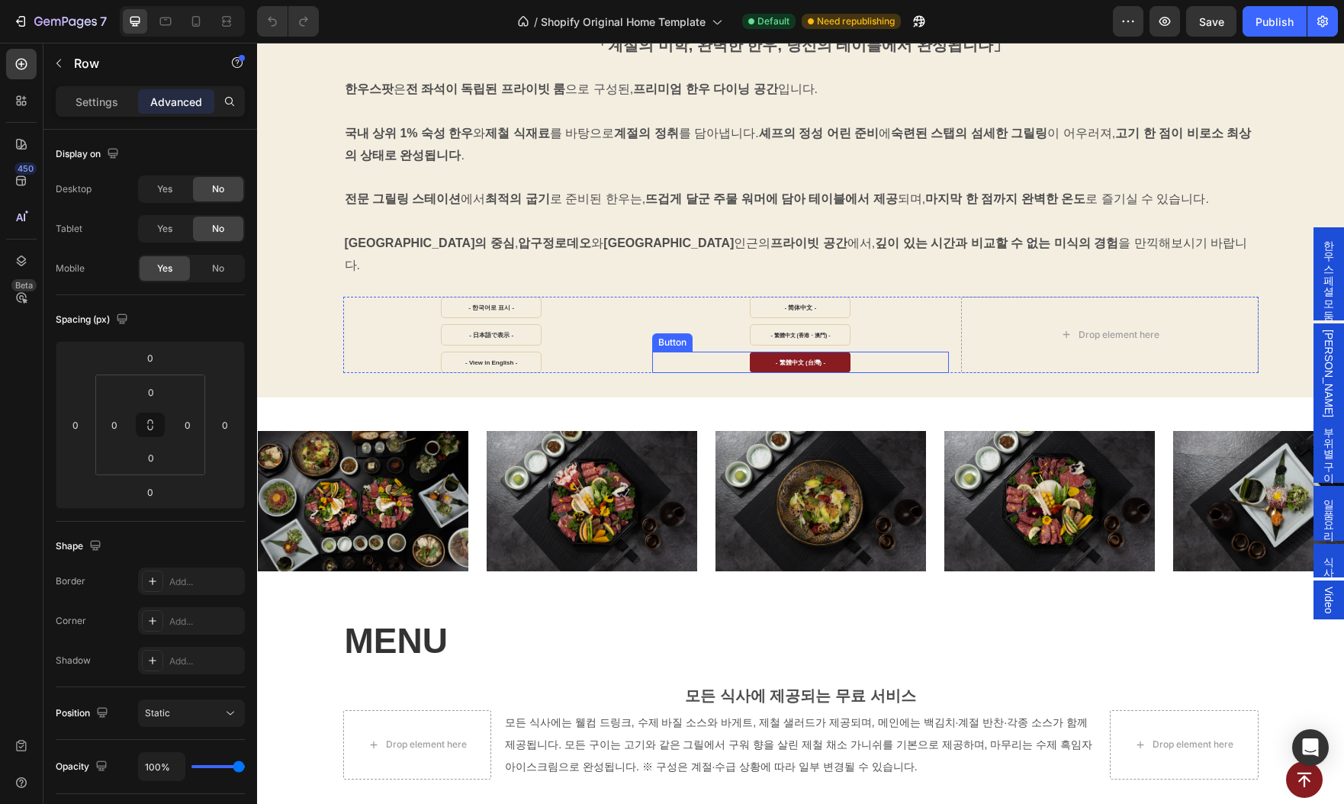
scroll to position [915, 0]
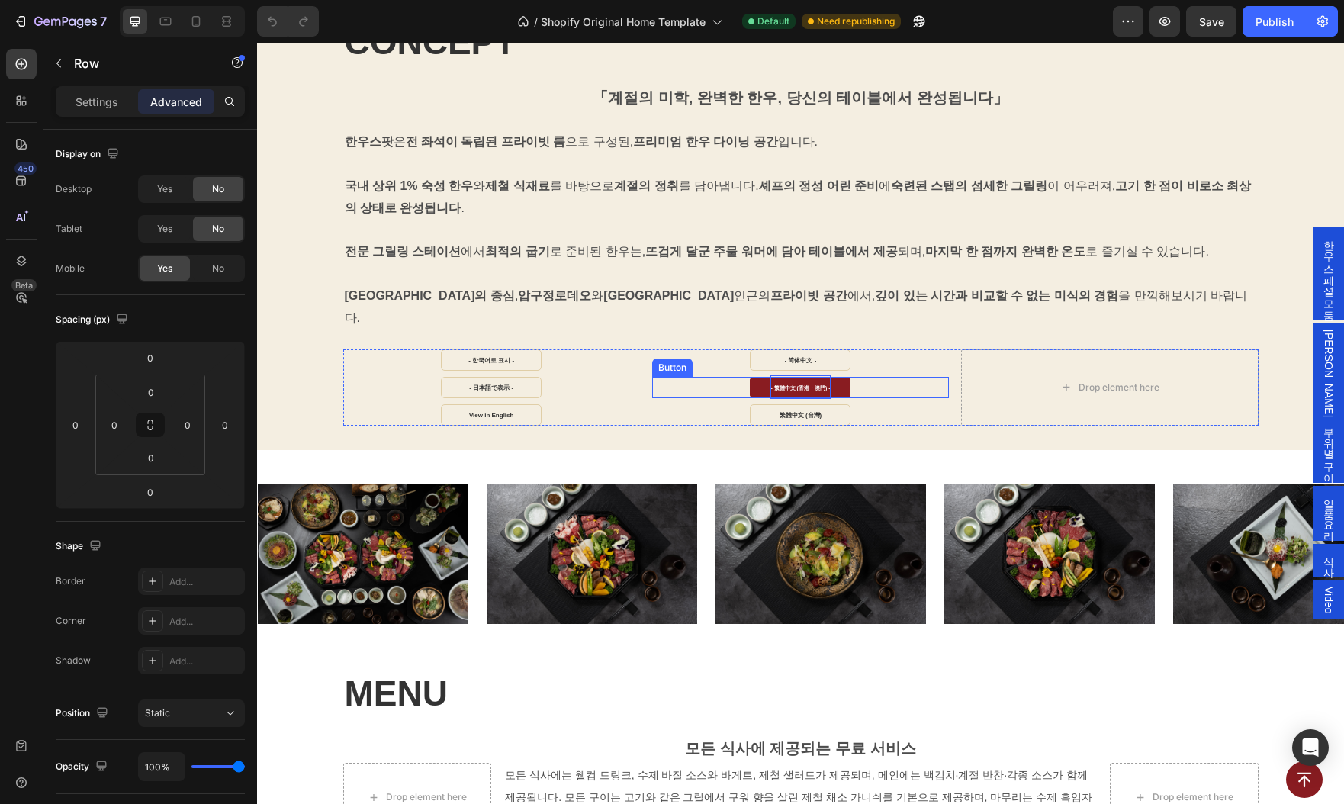
click at [795, 385] on strong "- 繁體中文 (香港・澳門) -" at bounding box center [799, 387] width 59 height 5
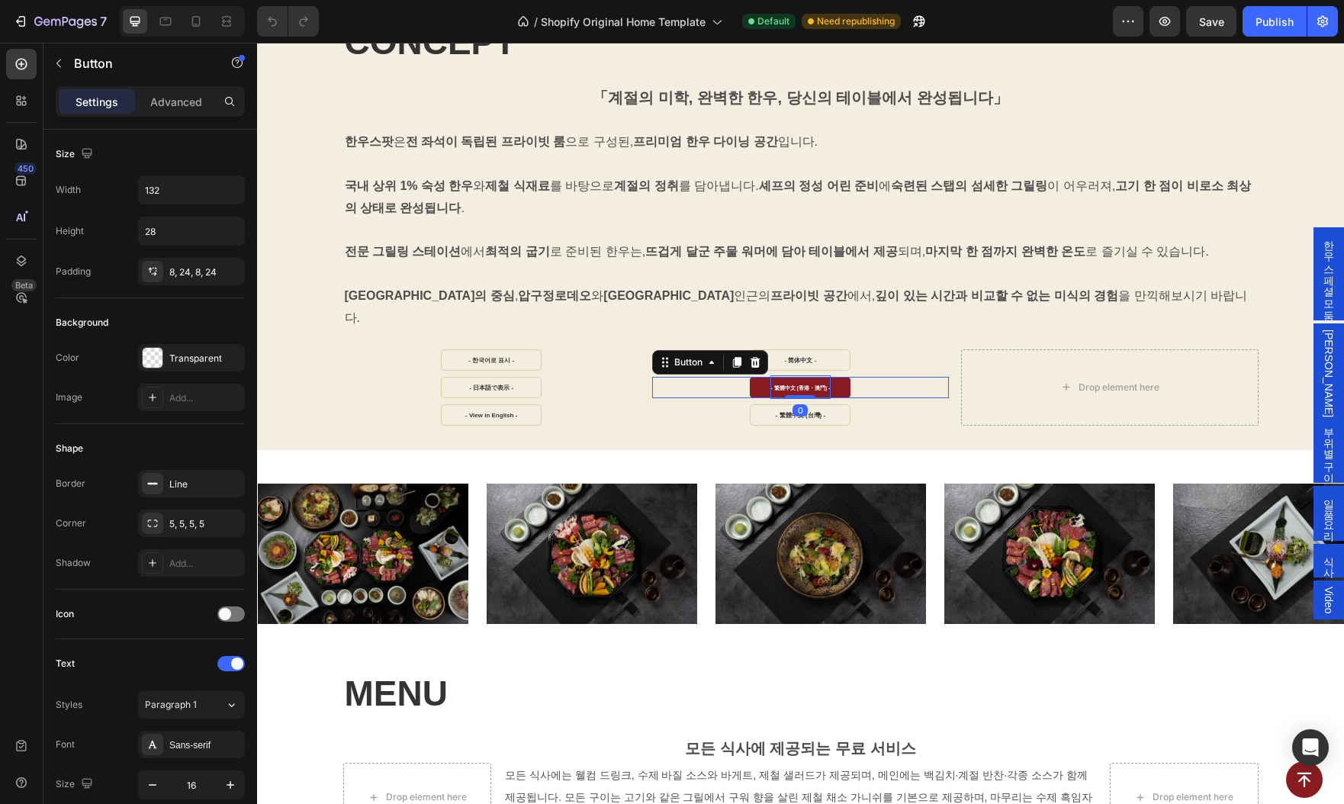
click at [795, 385] on strong "- 繁體中文 (香港・澳門) -" at bounding box center [799, 387] width 59 height 5
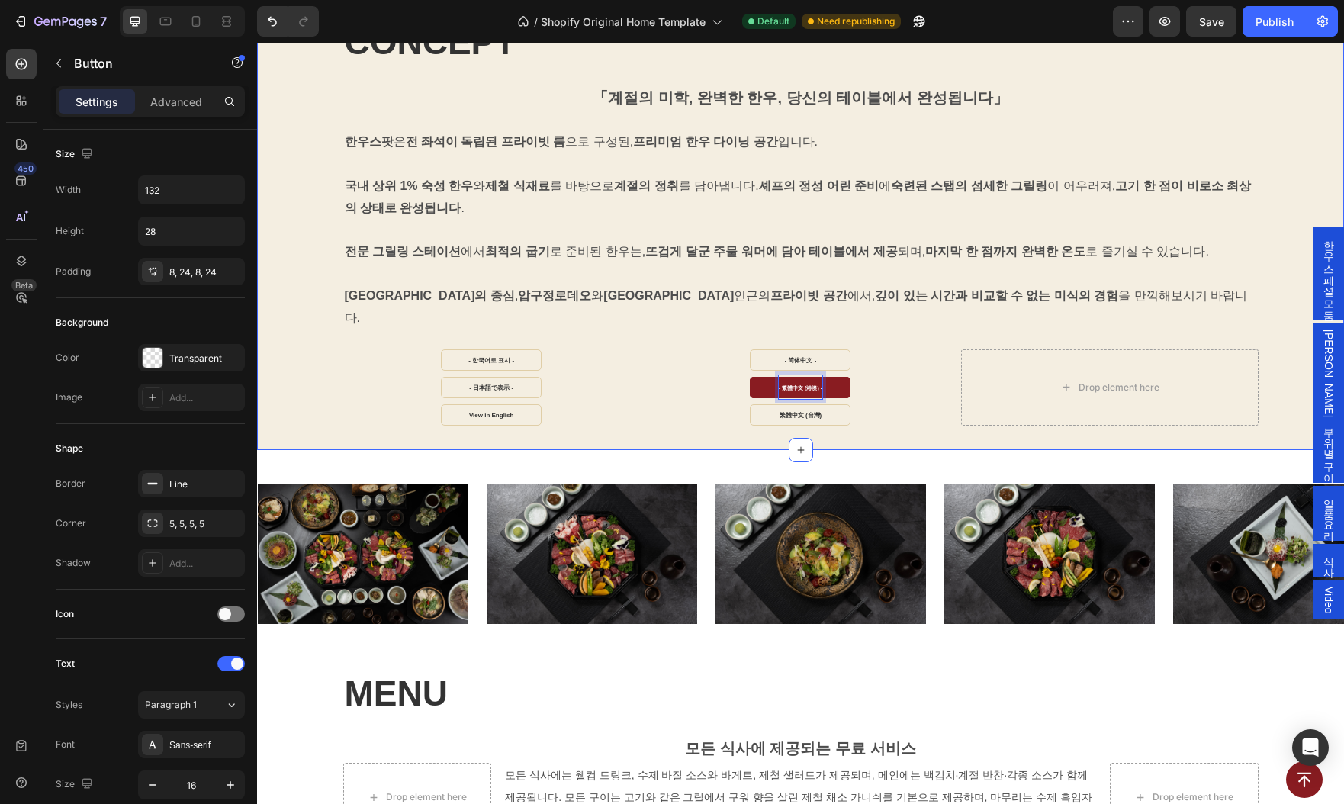
click at [908, 404] on div "- 繁體中文 (台灣) - Button" at bounding box center [800, 414] width 297 height 21
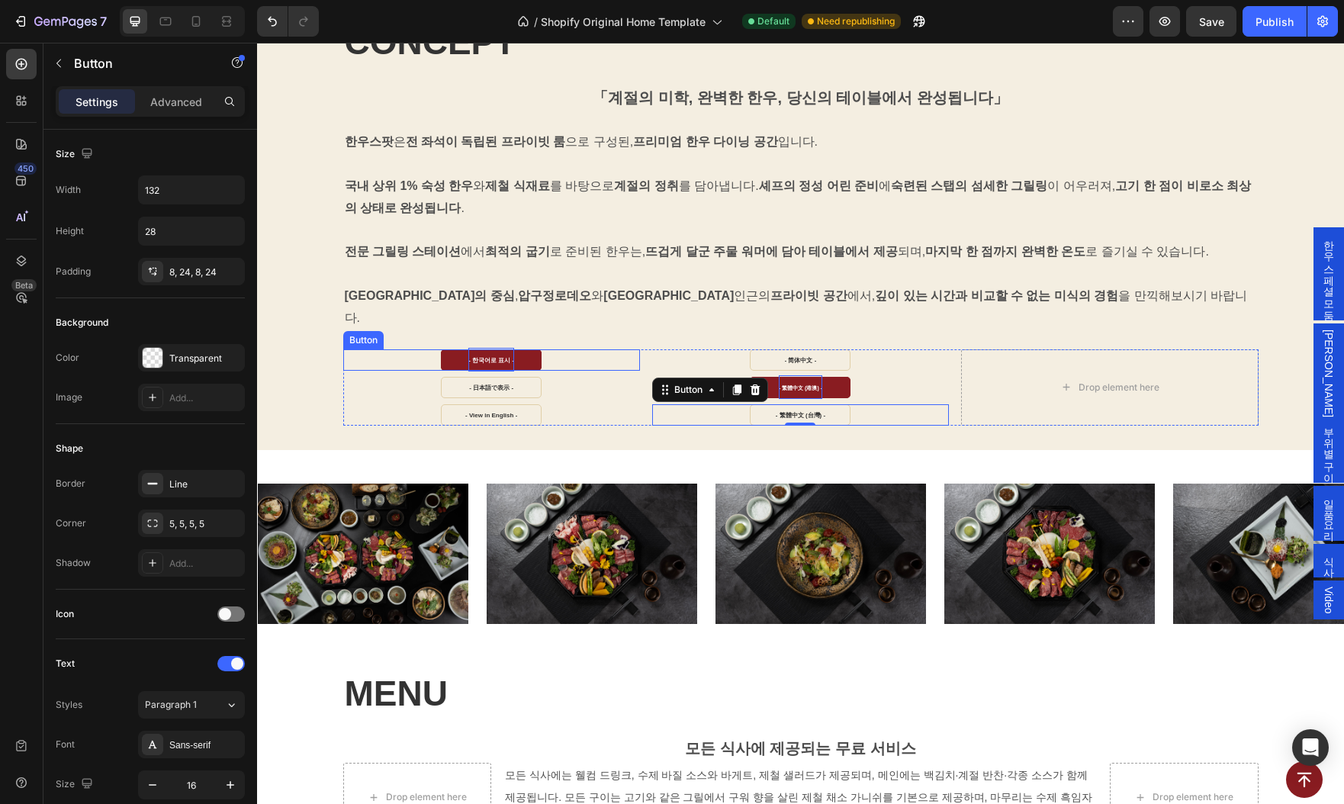
click at [480, 357] on strong "- 한국어로 표시 -" at bounding box center [491, 360] width 46 height 7
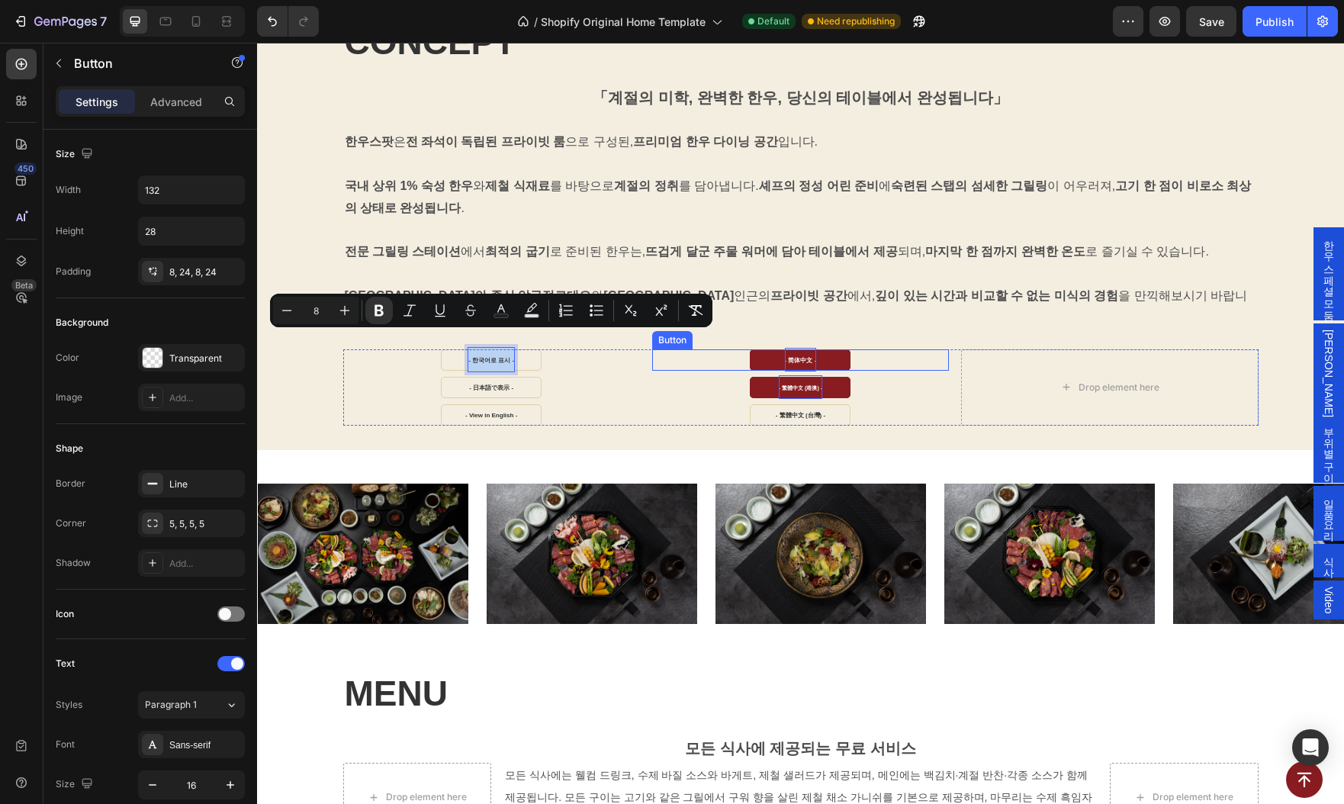
click at [804, 357] on strong "- 简体中文 -" at bounding box center [801, 360] width 32 height 7
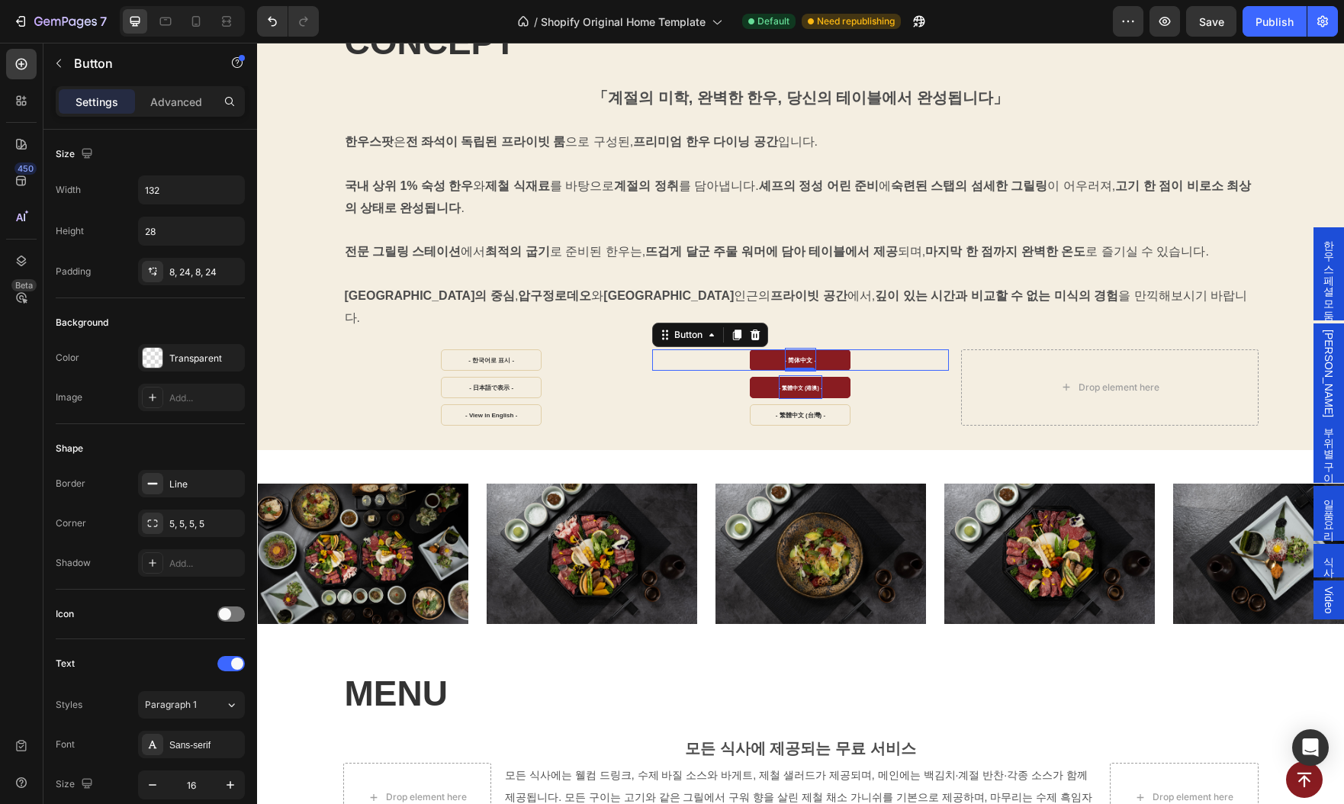
click at [804, 357] on strong "- 简体中文 -" at bounding box center [801, 360] width 32 height 7
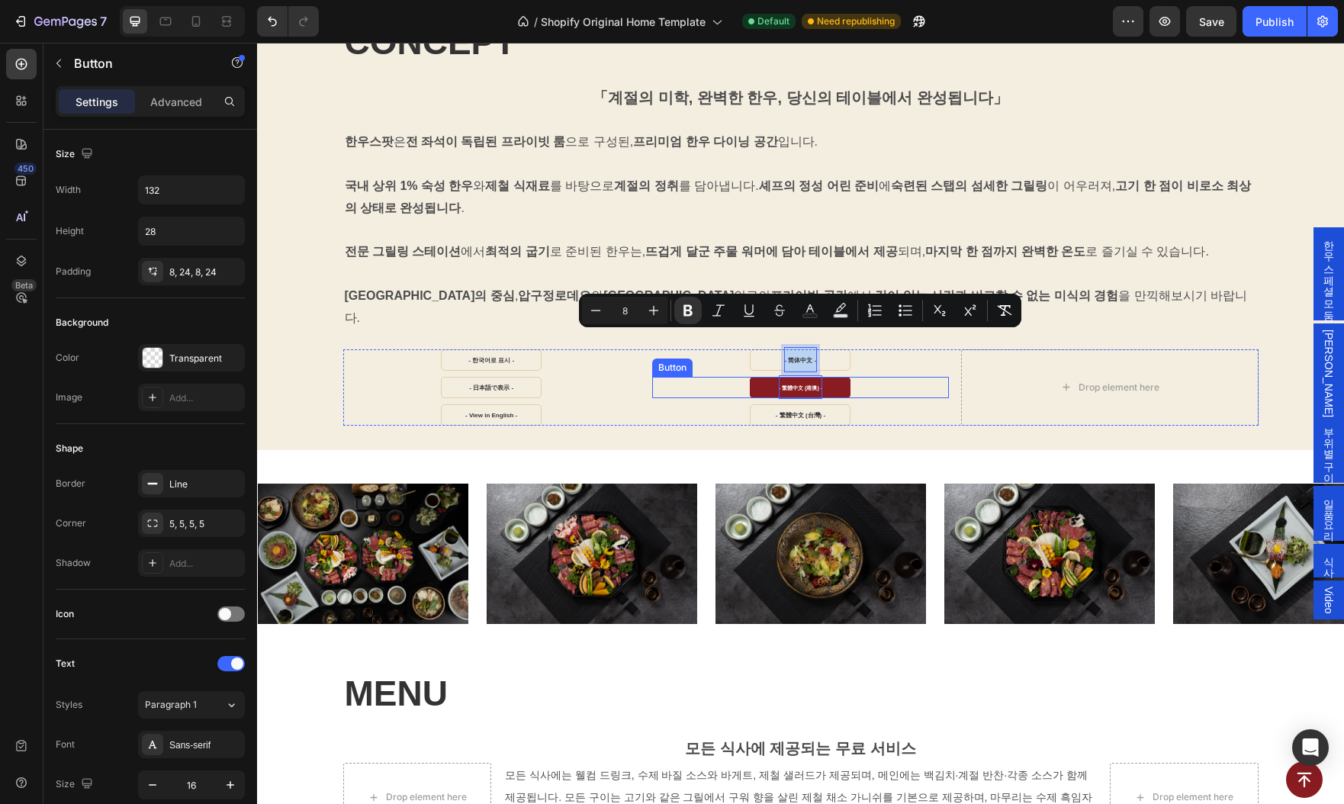
click at [797, 375] on p "- 繁體中文 (港澳) -" at bounding box center [800, 387] width 43 height 24
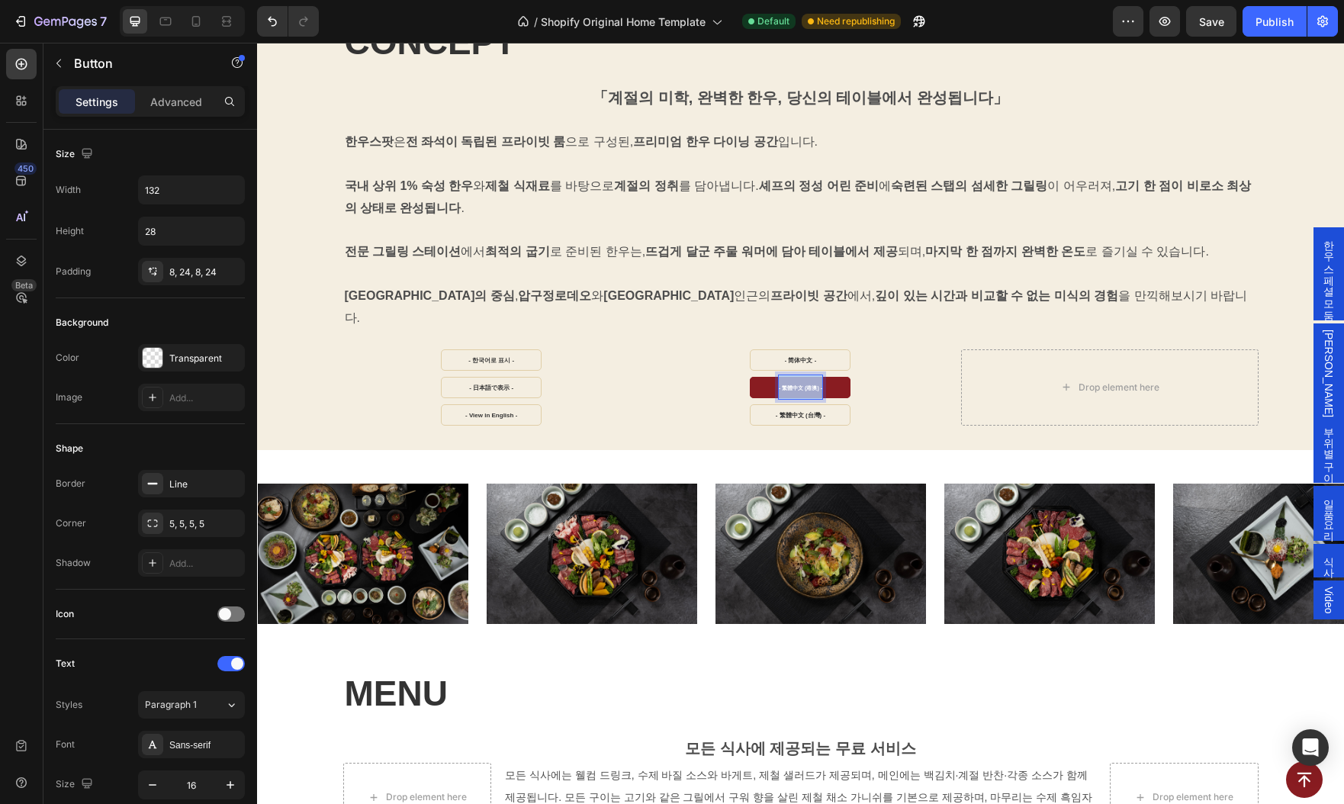
click at [797, 375] on p "- 繁體中文 (港澳) -" at bounding box center [800, 387] width 43 height 24
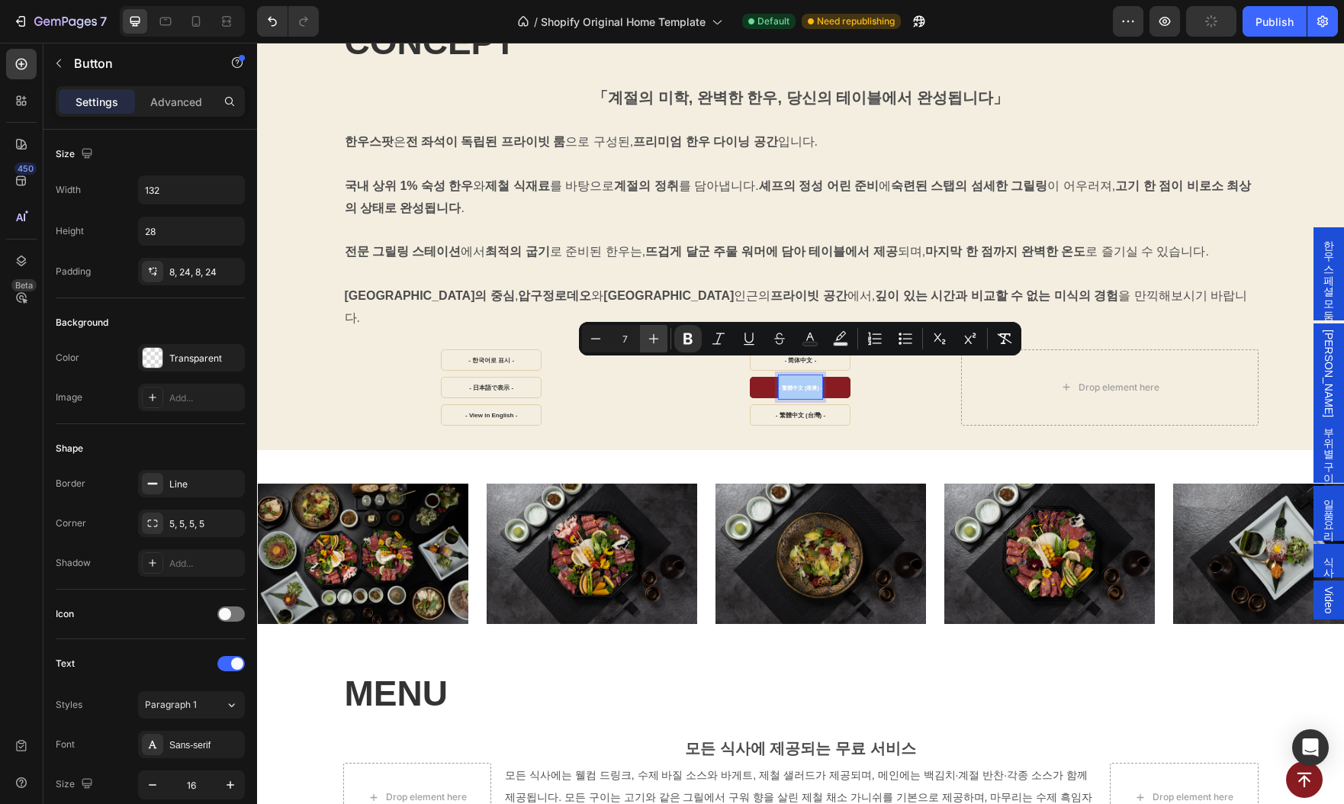
click at [651, 340] on icon "Editor contextual toolbar" at bounding box center [653, 338] width 15 height 15
type input "8"
click at [740, 403] on div "CONCEPT Heading 「계절의 미학, 완벽한 한우, 당신의 테이블에서 완성됩니다」 Text Block 한우스팟 은 전 좌석이 독립된 프…" at bounding box center [800, 222] width 1087 height 456
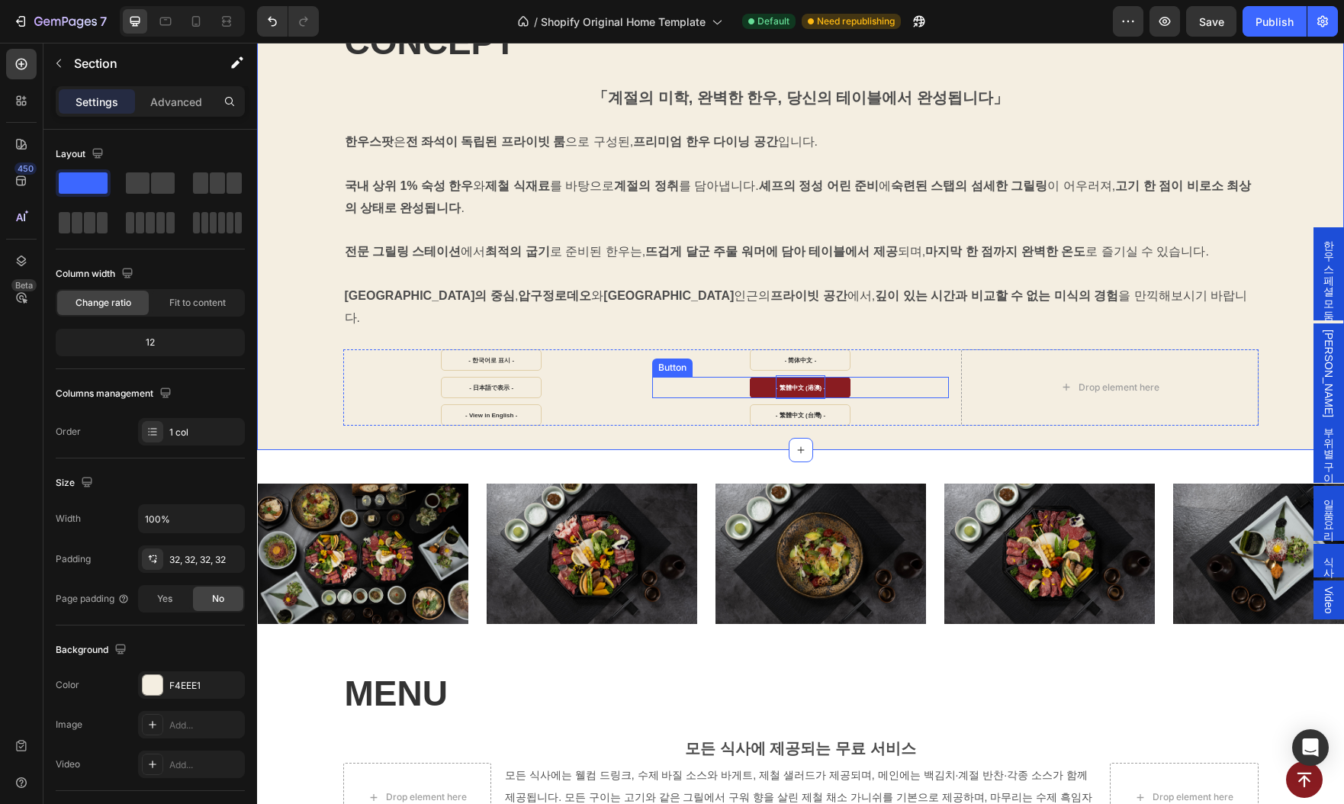
click at [789, 384] on strong "- 繁體中文 (港澳) -" at bounding box center [801, 387] width 50 height 7
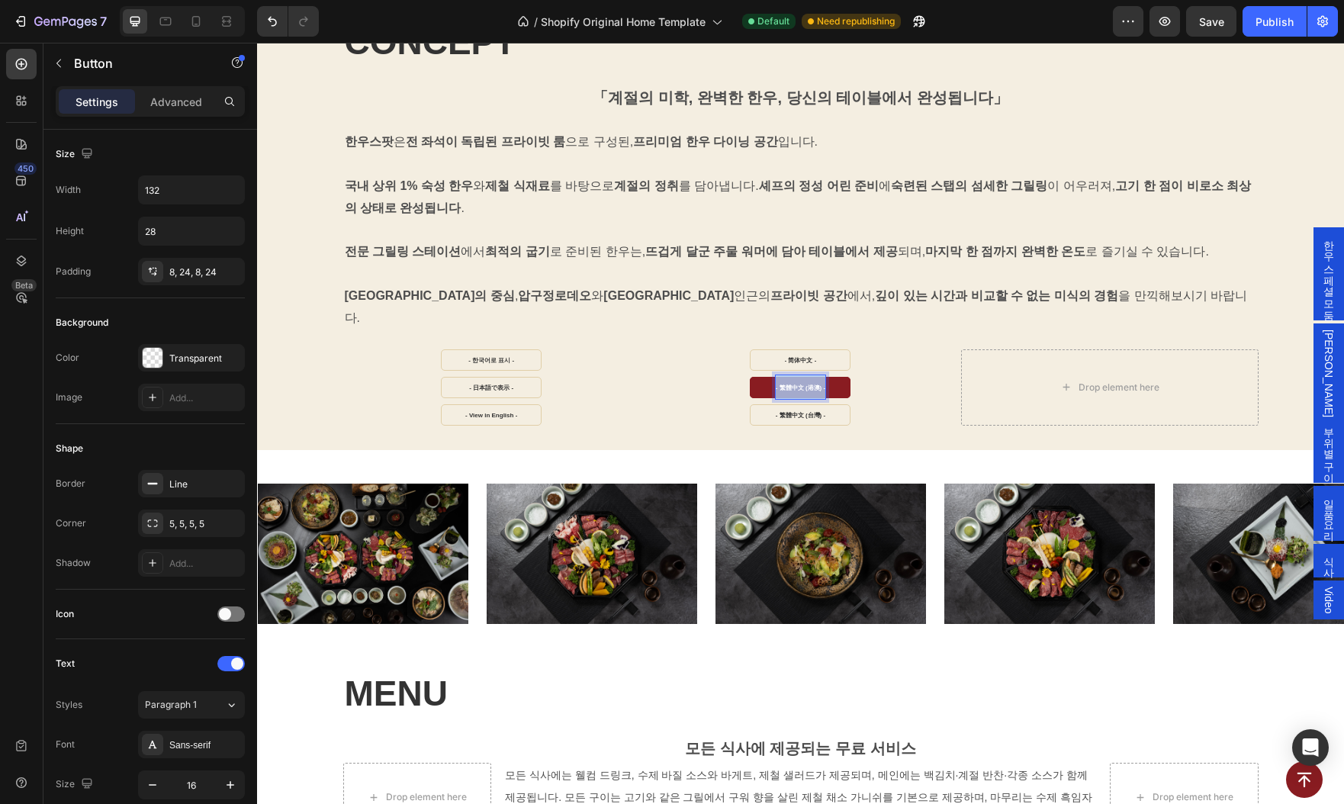
click at [789, 384] on strong "- 繁體中文 (港澳) -" at bounding box center [801, 387] width 50 height 7
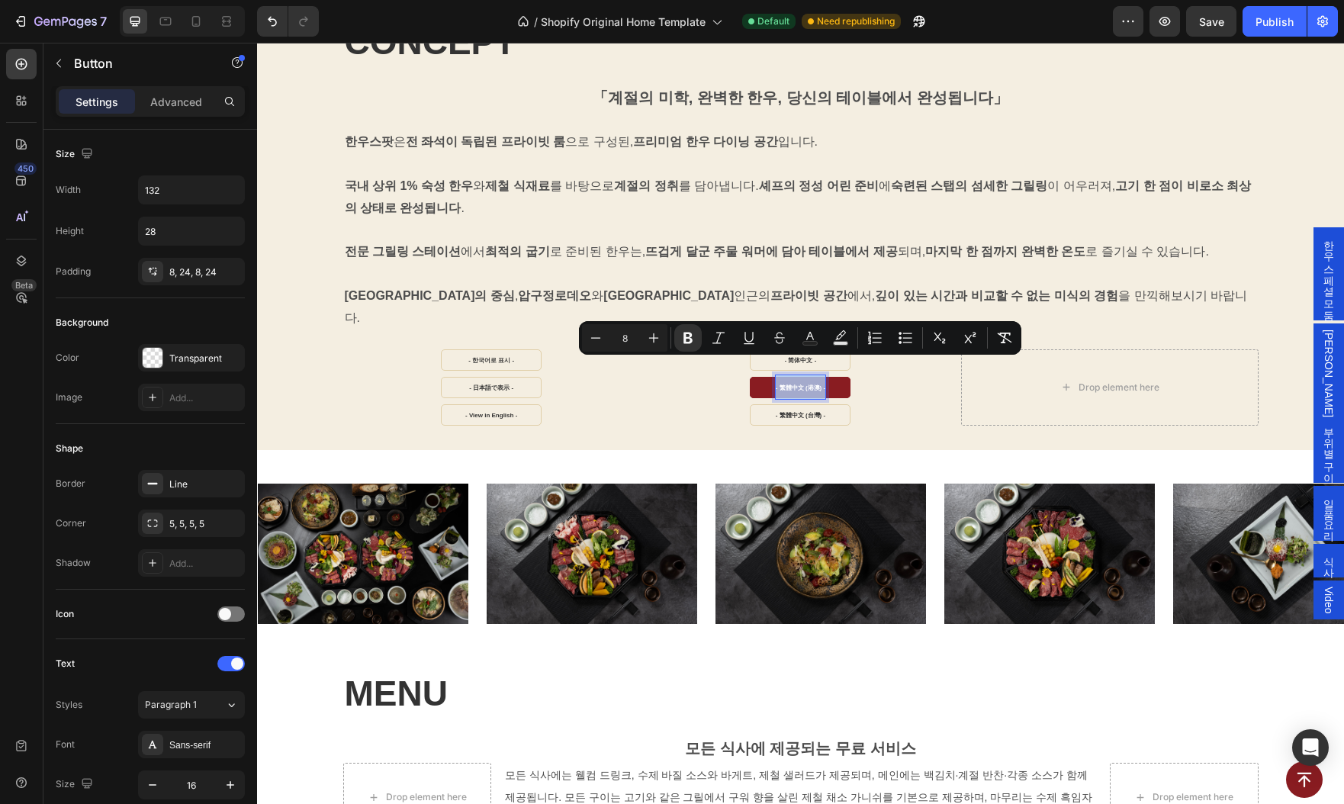
copy strong "- 繁體中文 (港澳) -"
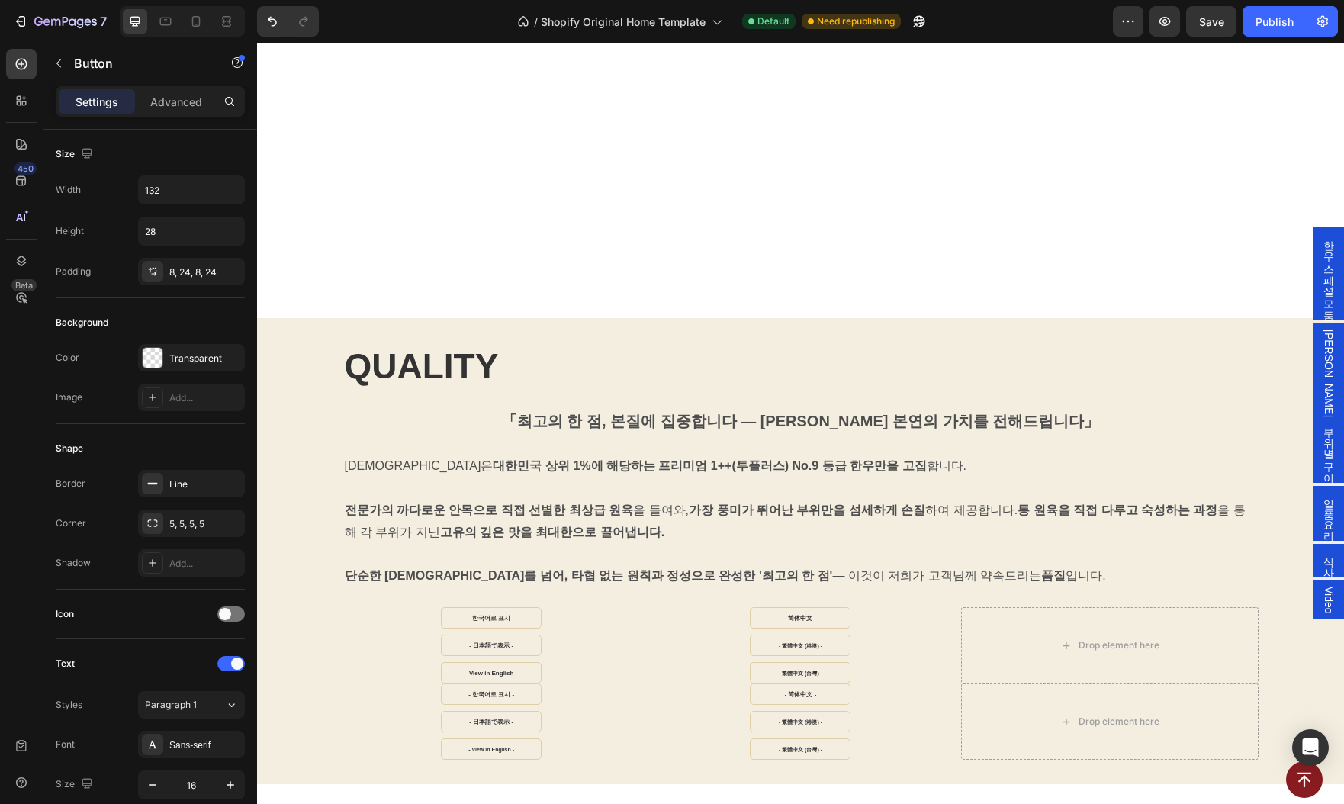
scroll to position [3136, 0]
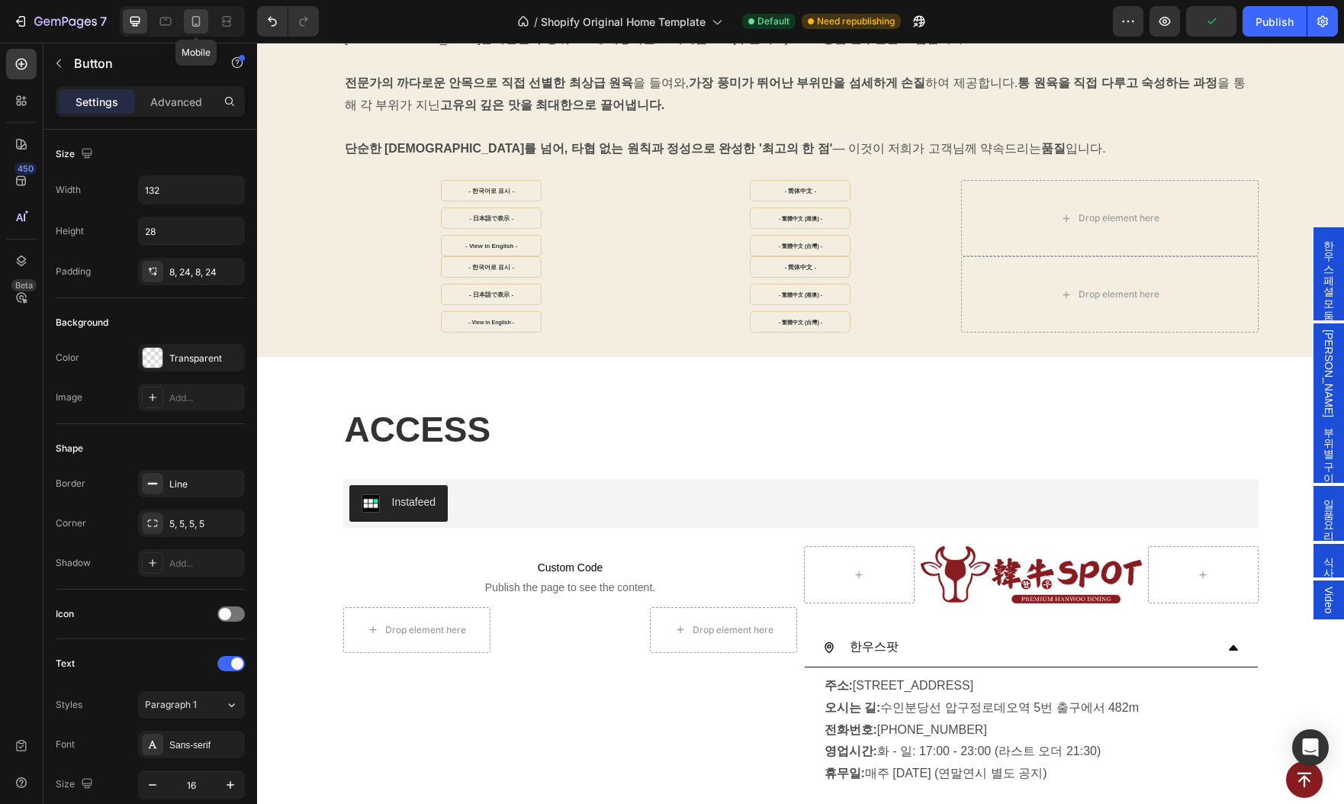
click at [194, 21] on icon at bounding box center [195, 21] width 15 height 15
type input "14"
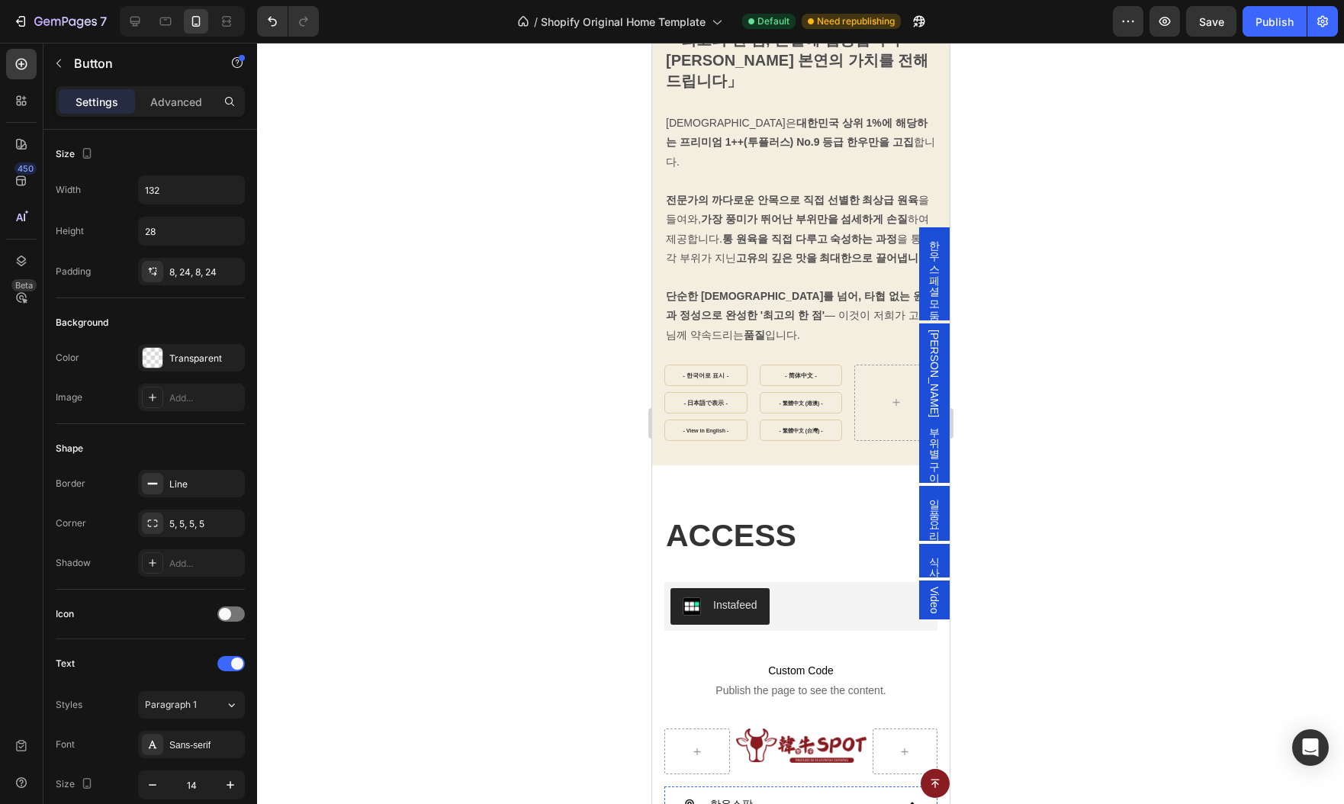
scroll to position [3215, 0]
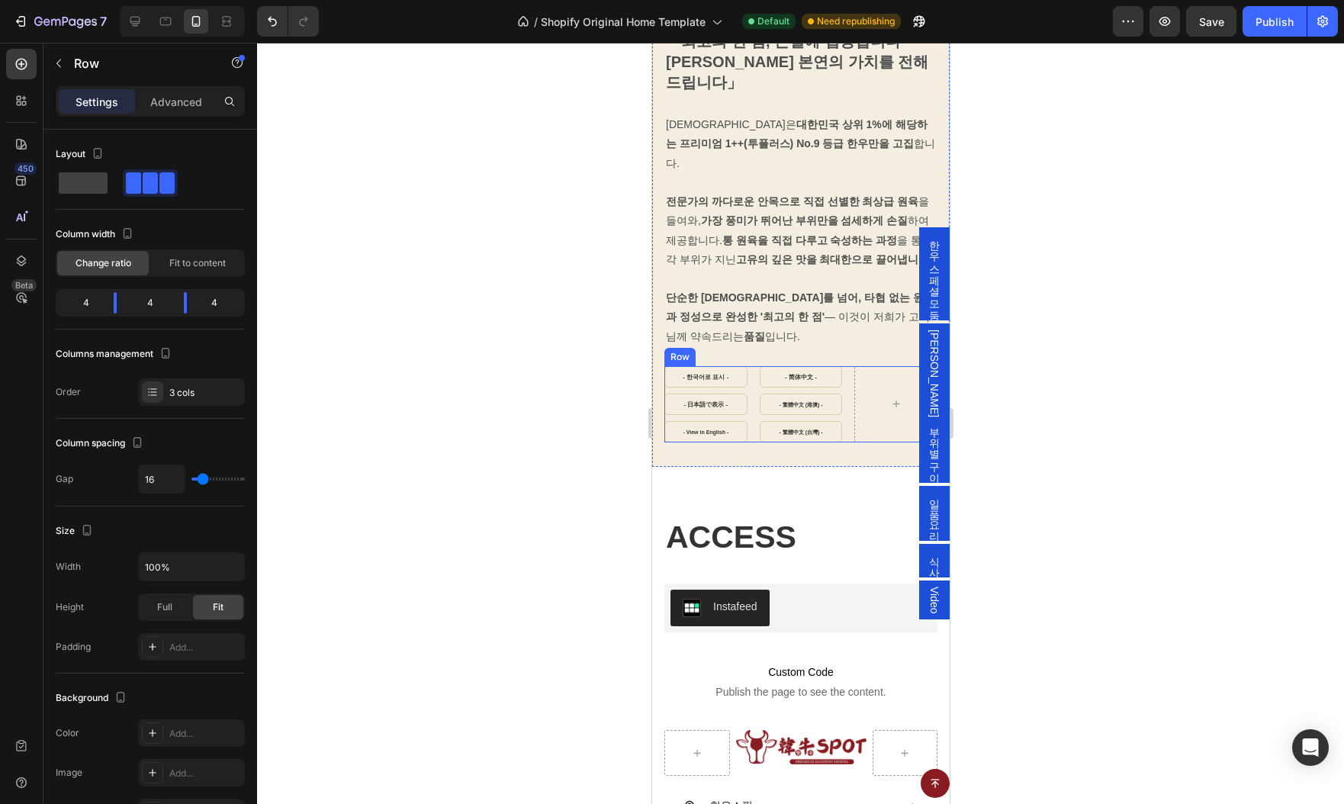
click at [847, 398] on div "- 한국어로 표시 - Button - 日本語で表示 - Button - View in English - Button - 简体中文 - Button…" at bounding box center [800, 404] width 273 height 76
click at [205, 96] on div "Advanced" at bounding box center [176, 101] width 76 height 24
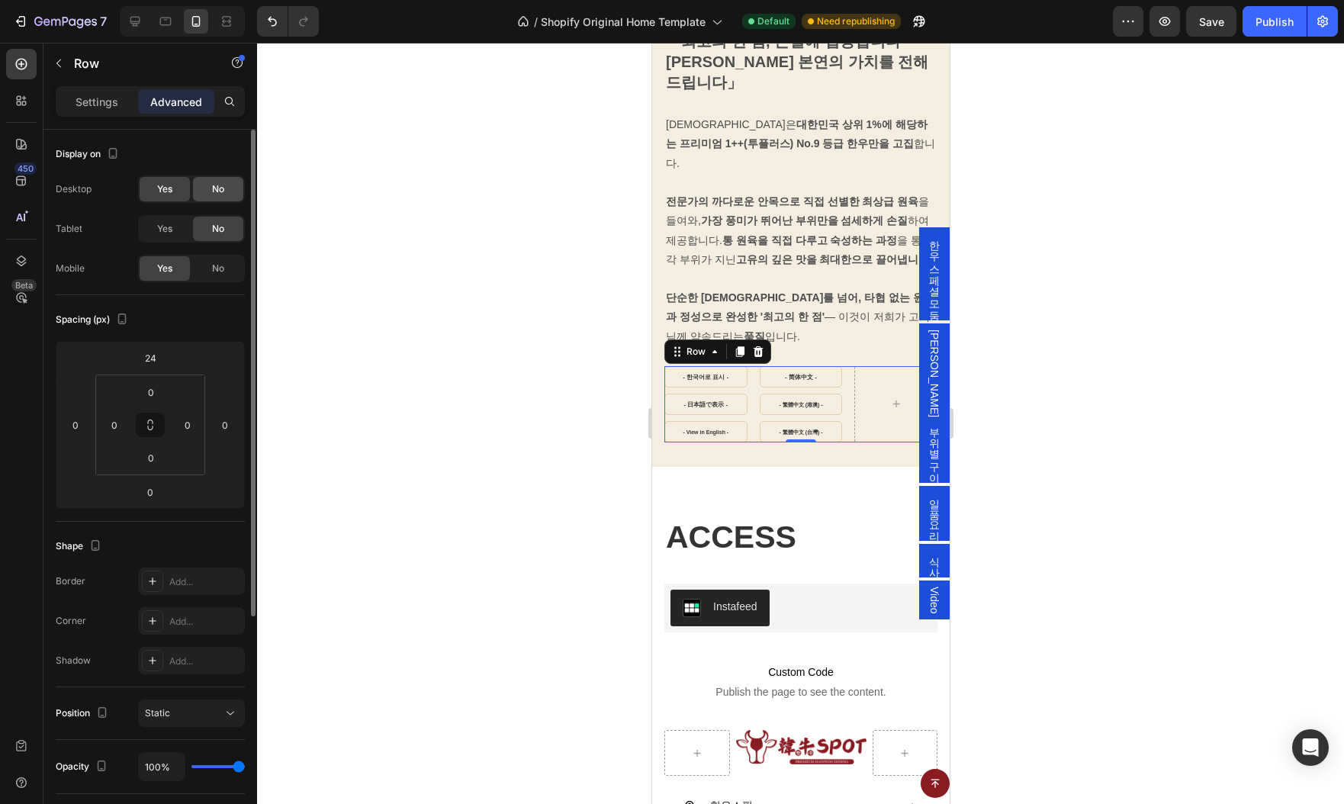
click at [207, 185] on div "No" at bounding box center [218, 189] width 50 height 24
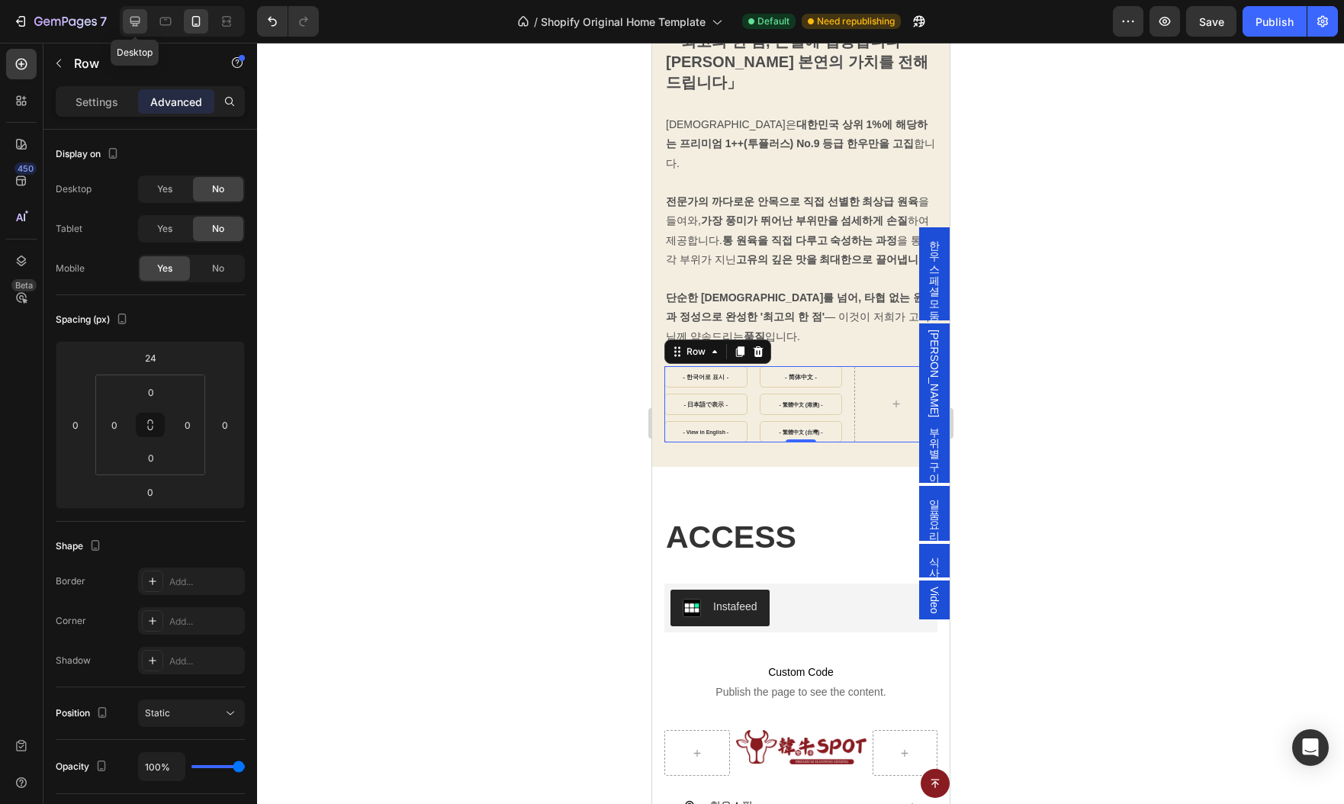
click at [132, 24] on icon at bounding box center [134, 21] width 15 height 15
type input "0"
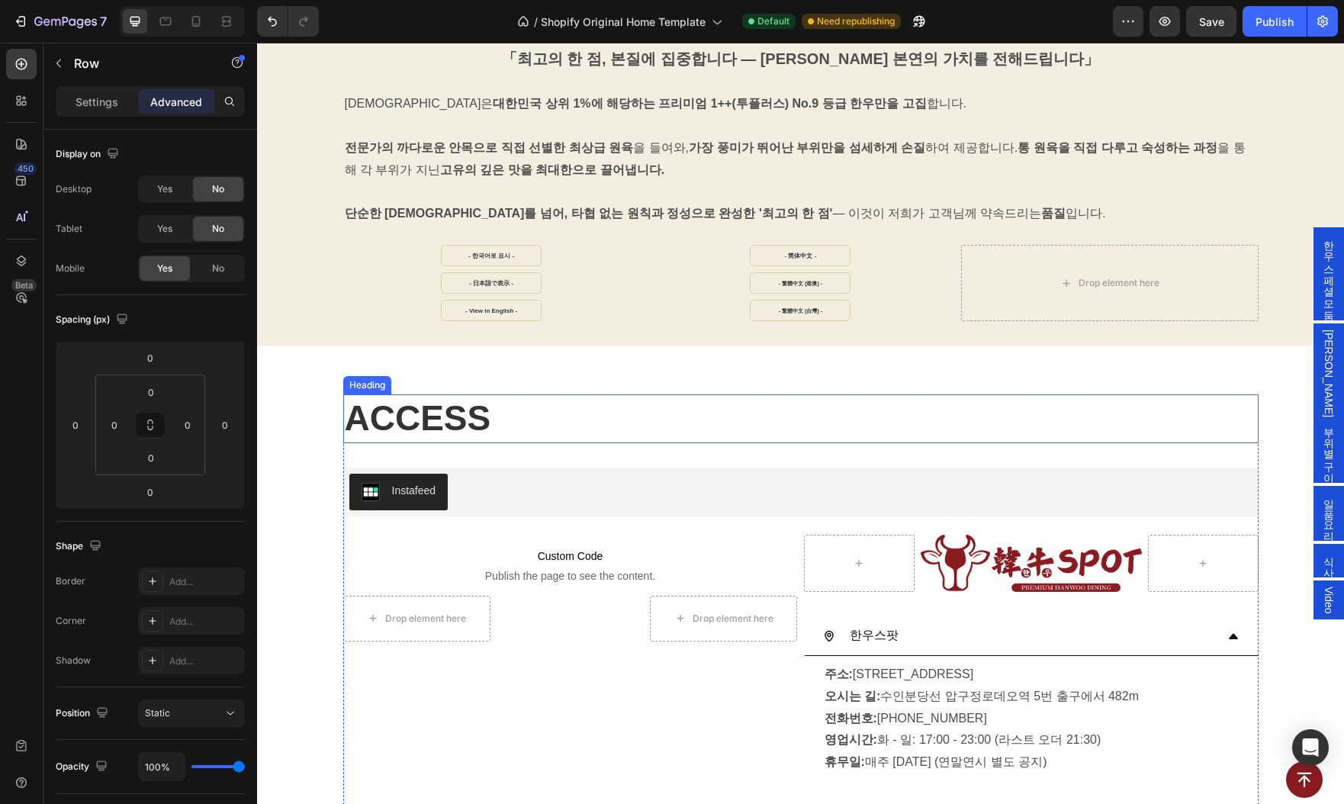
scroll to position [2940, 0]
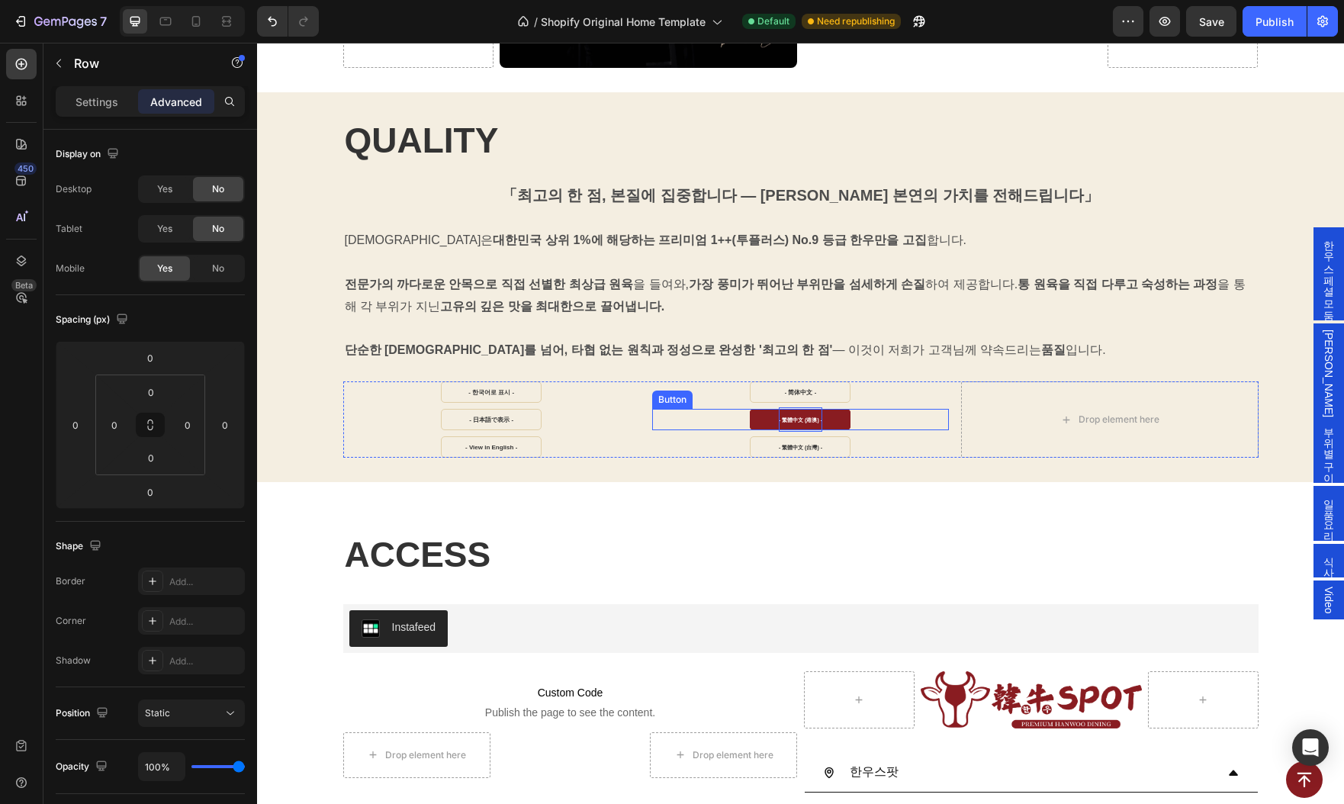
click at [792, 417] on strong "- 繁體中文 (港澳) -" at bounding box center [800, 419] width 43 height 5
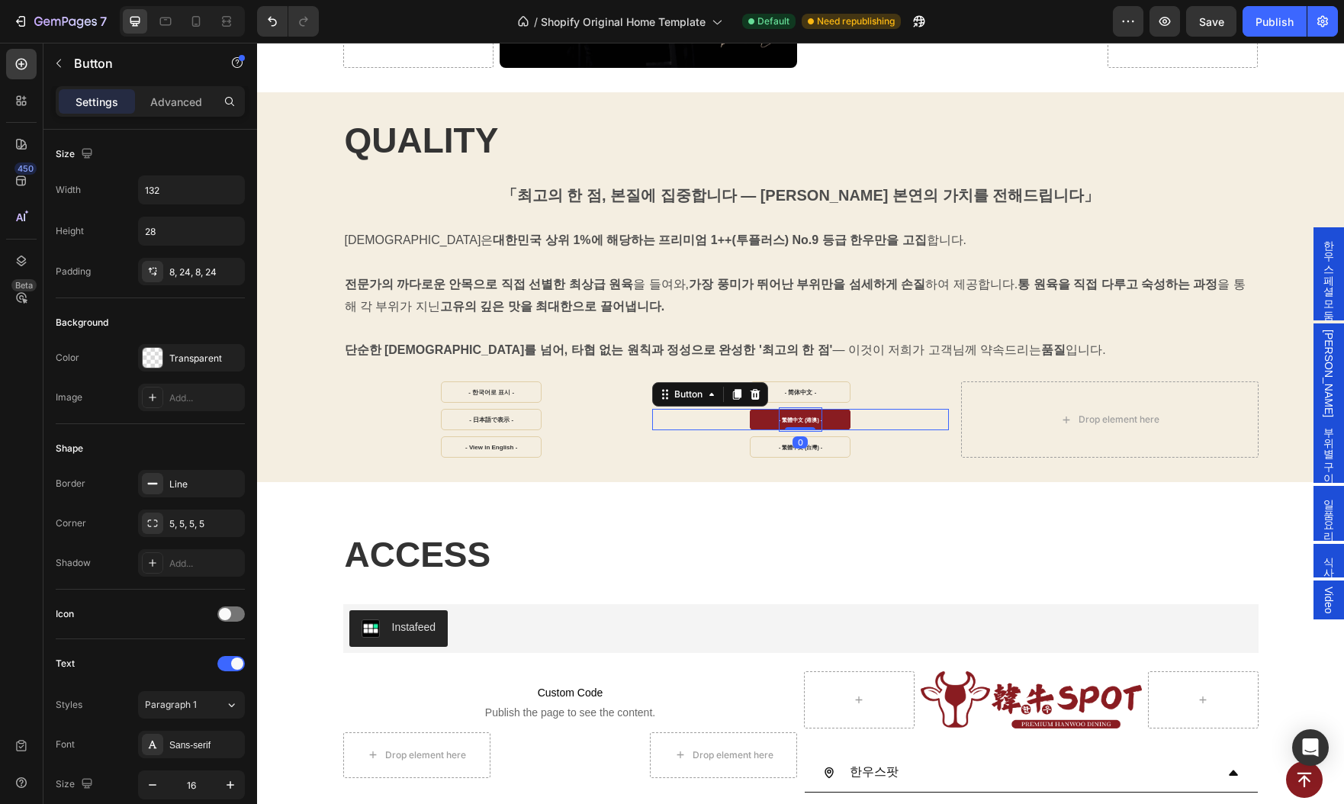
click at [792, 417] on strong "- 繁體中文 (港澳) -" at bounding box center [800, 419] width 43 height 5
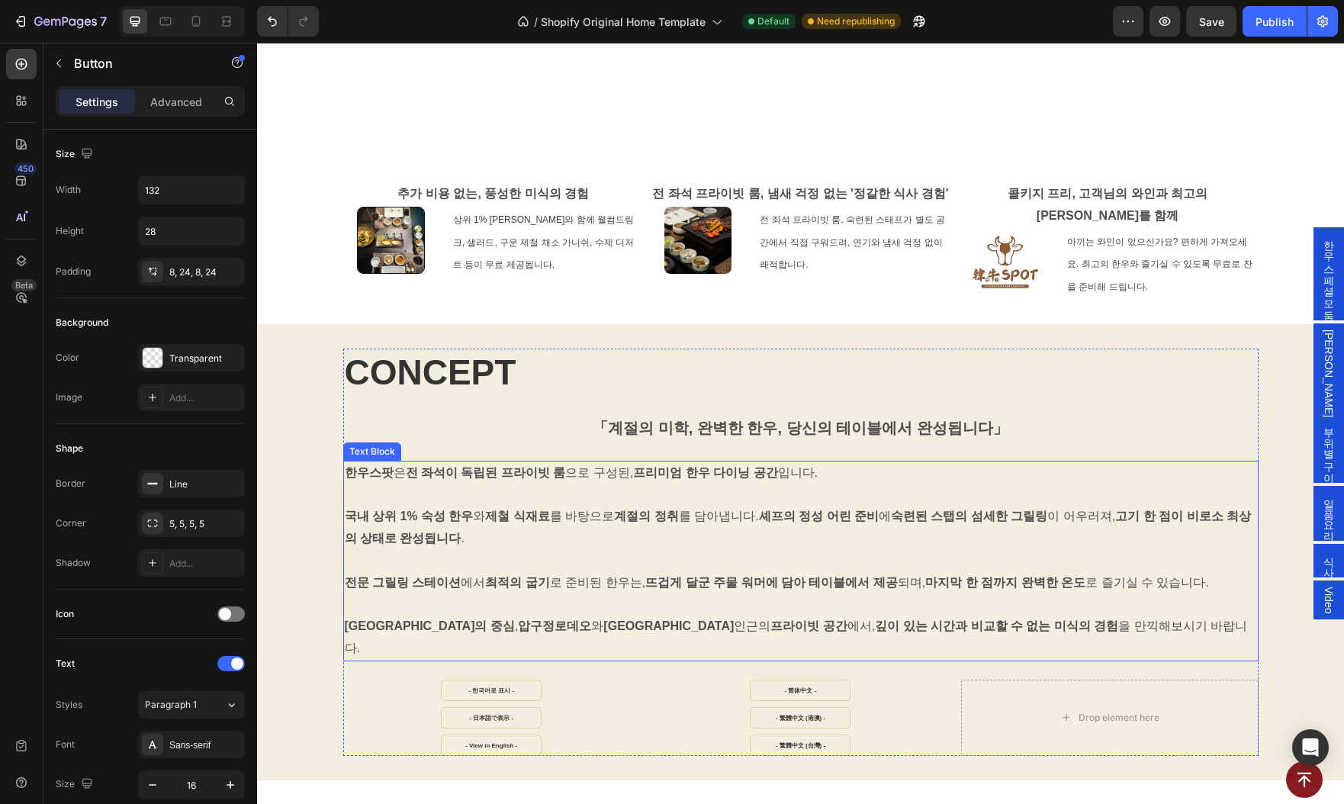
scroll to position [976, 0]
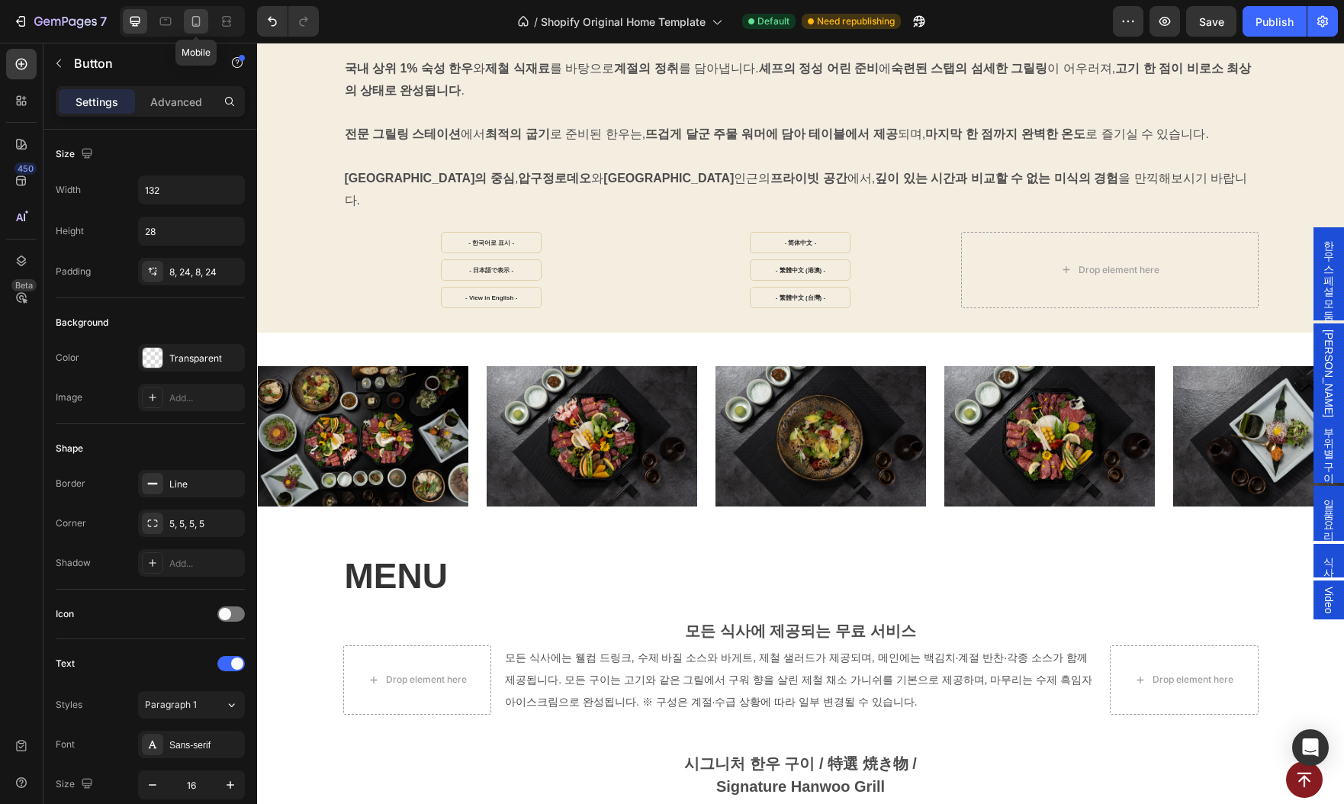
click at [197, 14] on icon at bounding box center [195, 21] width 15 height 15
type input "14"
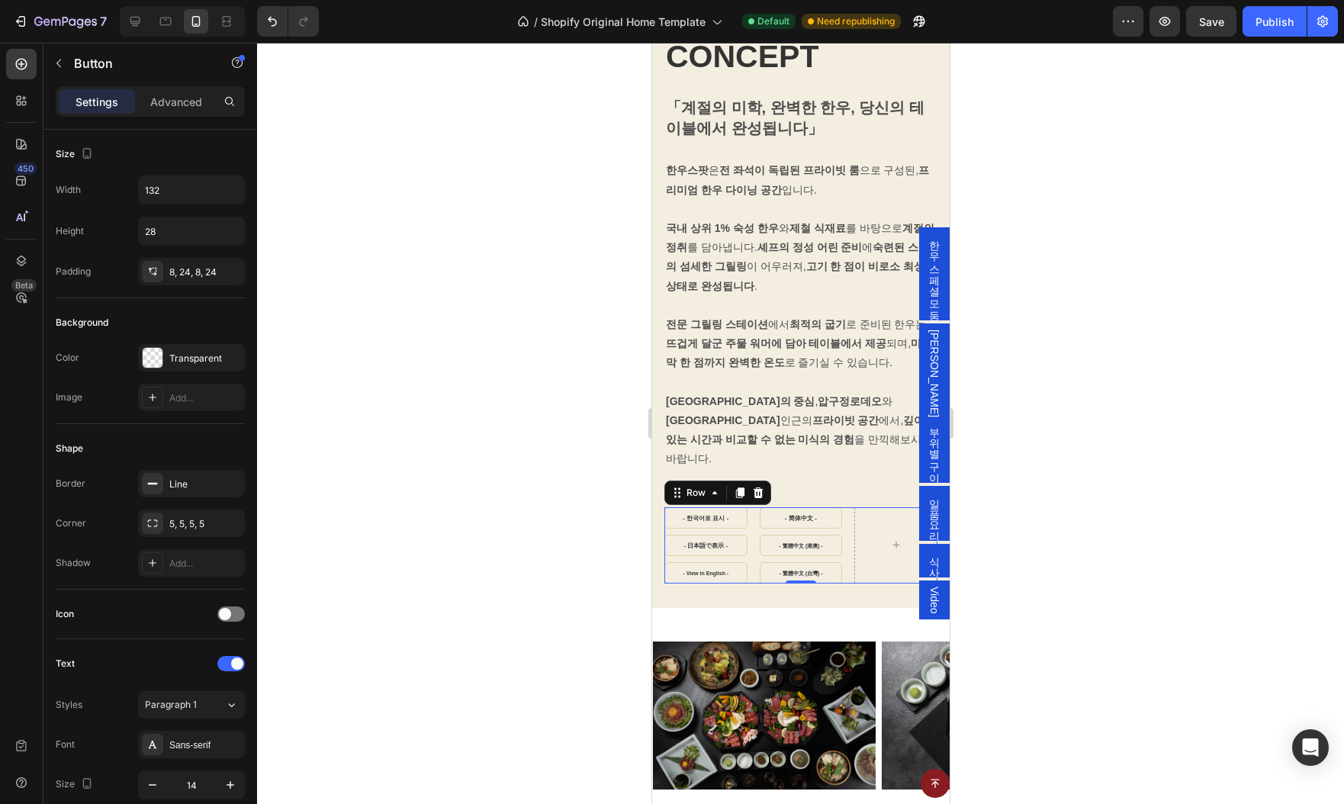
click at [850, 541] on div "- 한국어로 표시 - Button - 日本語で表示 - Button - View in English - Button - 简体中文 - Button…" at bounding box center [800, 545] width 273 height 76
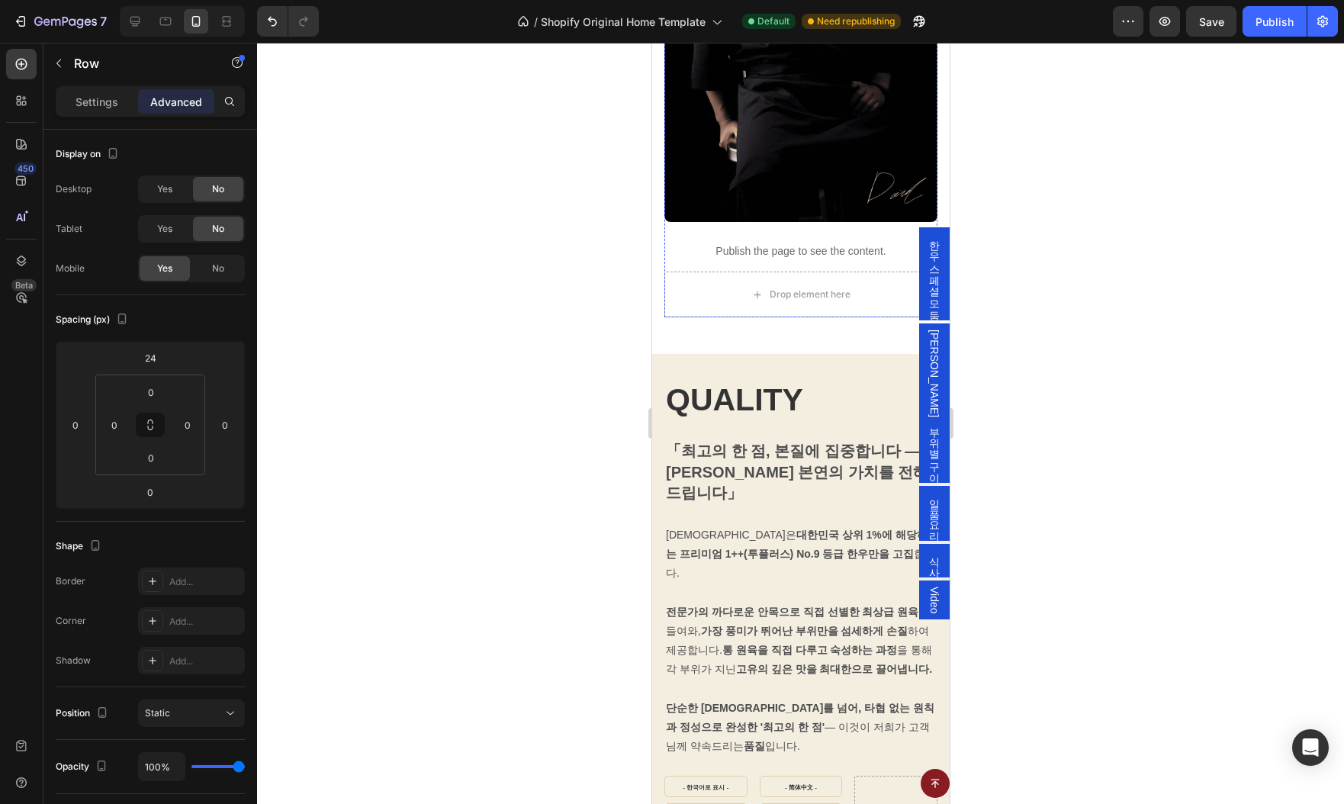
scroll to position [3452, 0]
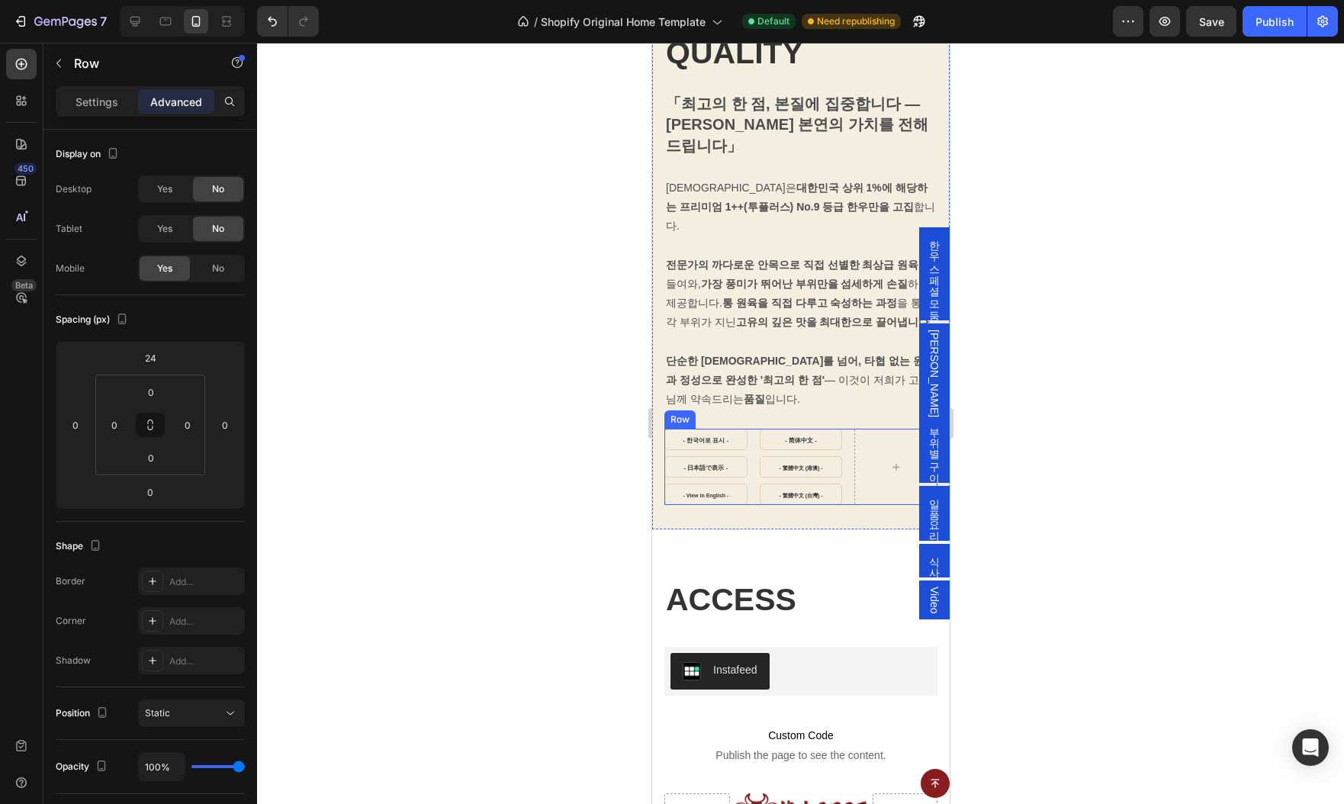
click at [846, 458] on div "- 한국어로 표시 - Button - 日本語で表示 - Button - View in English - Button - 简体中文 - Button…" at bounding box center [800, 467] width 273 height 76
click at [132, 23] on icon at bounding box center [135, 22] width 10 height 10
type input "0"
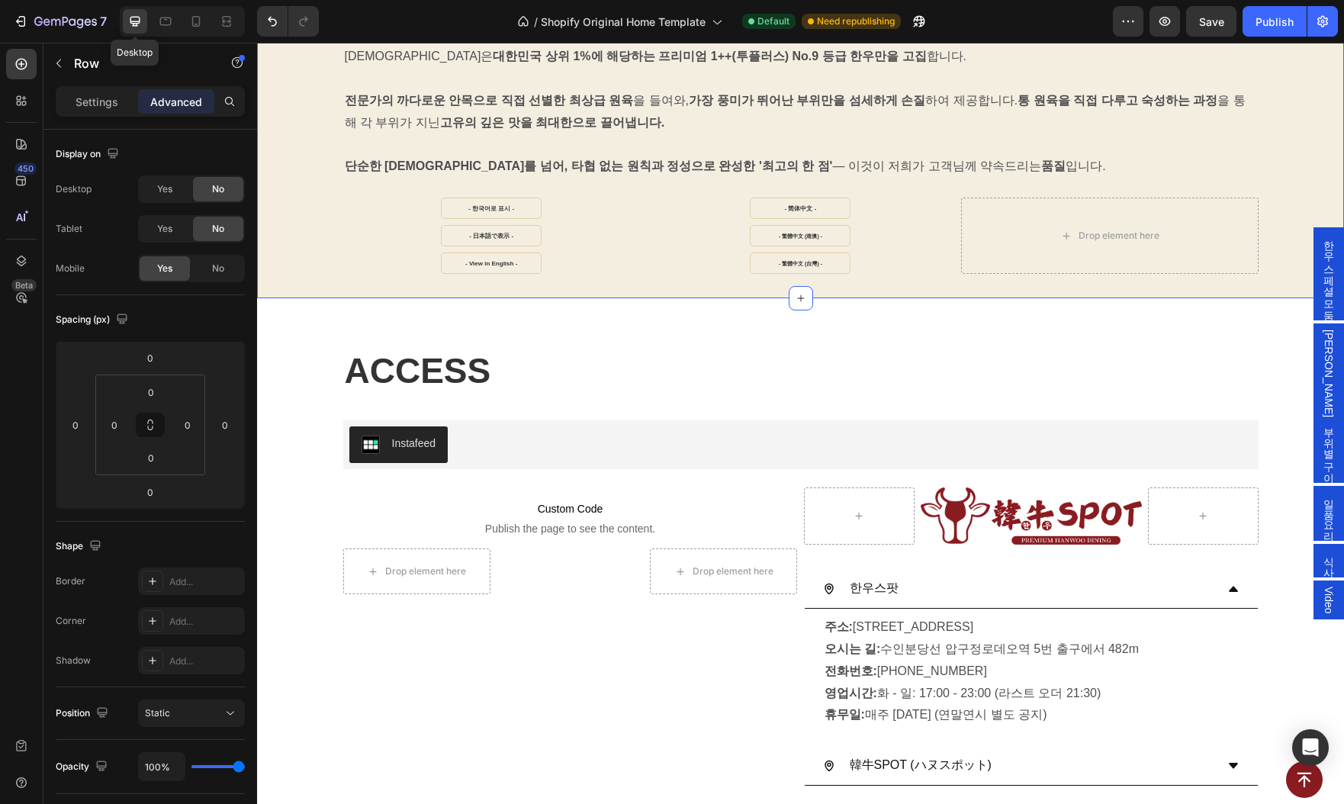
scroll to position [3399, 0]
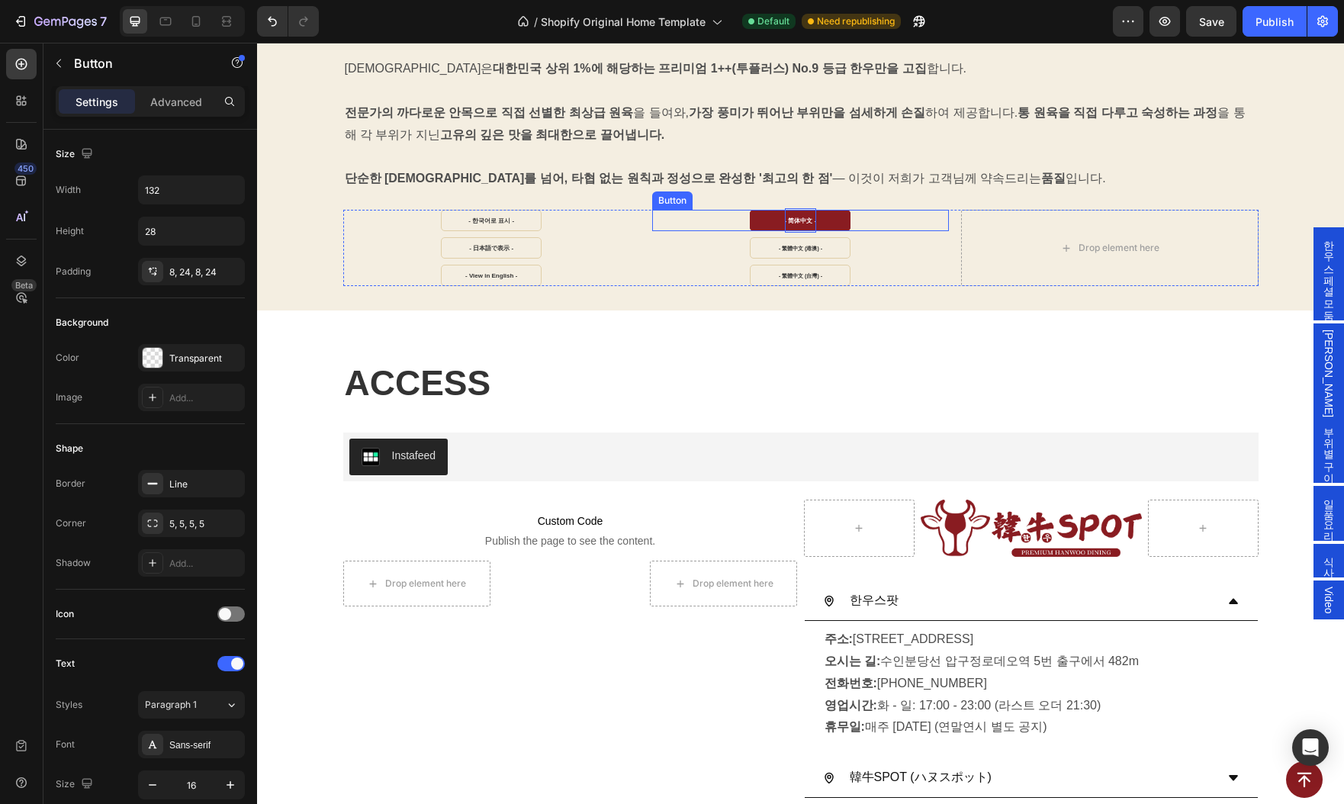
click at [801, 215] on p "- 简体中文 -" at bounding box center [801, 220] width 32 height 24
click at [791, 196] on div at bounding box center [791, 196] width 0 height 0
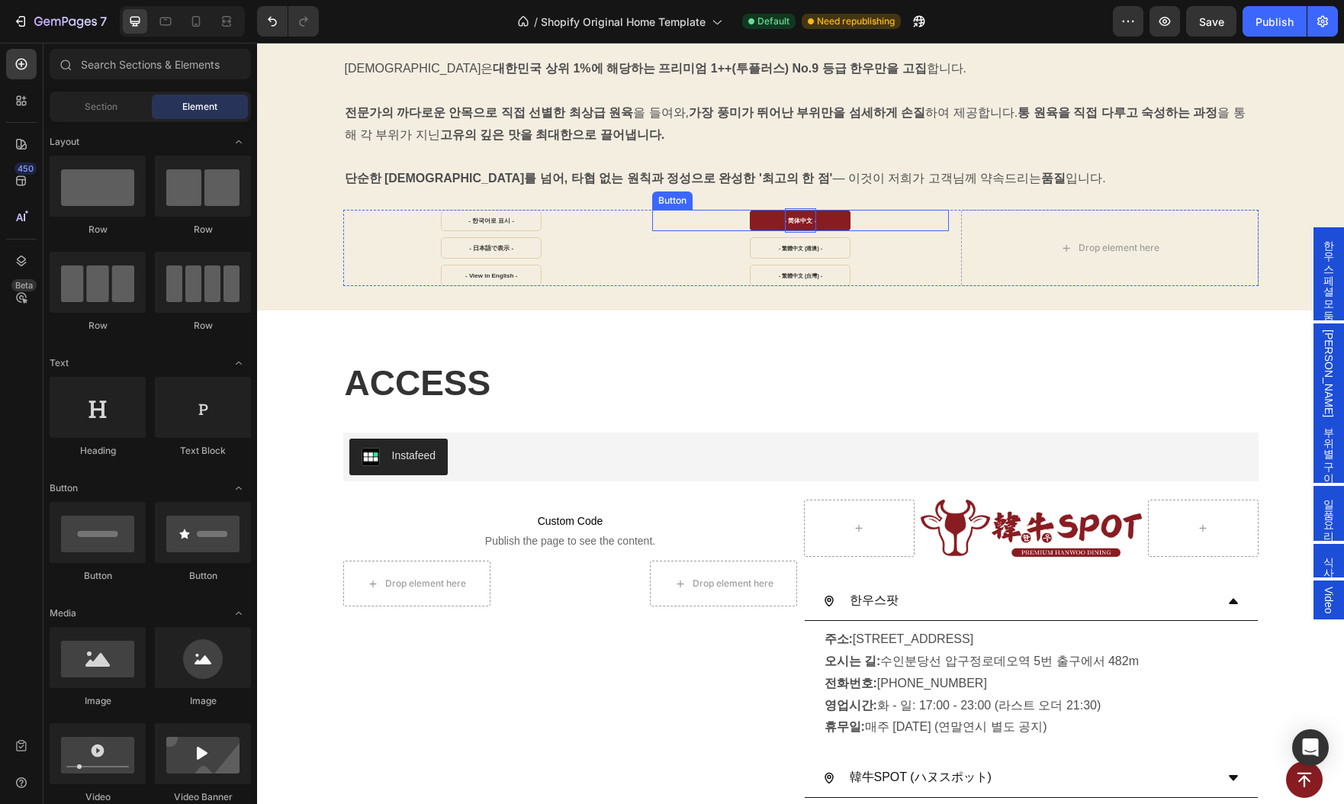
click at [800, 224] on p "- 简体中文 -" at bounding box center [801, 220] width 32 height 24
click at [790, 225] on div at bounding box center [790, 225] width 0 height 0
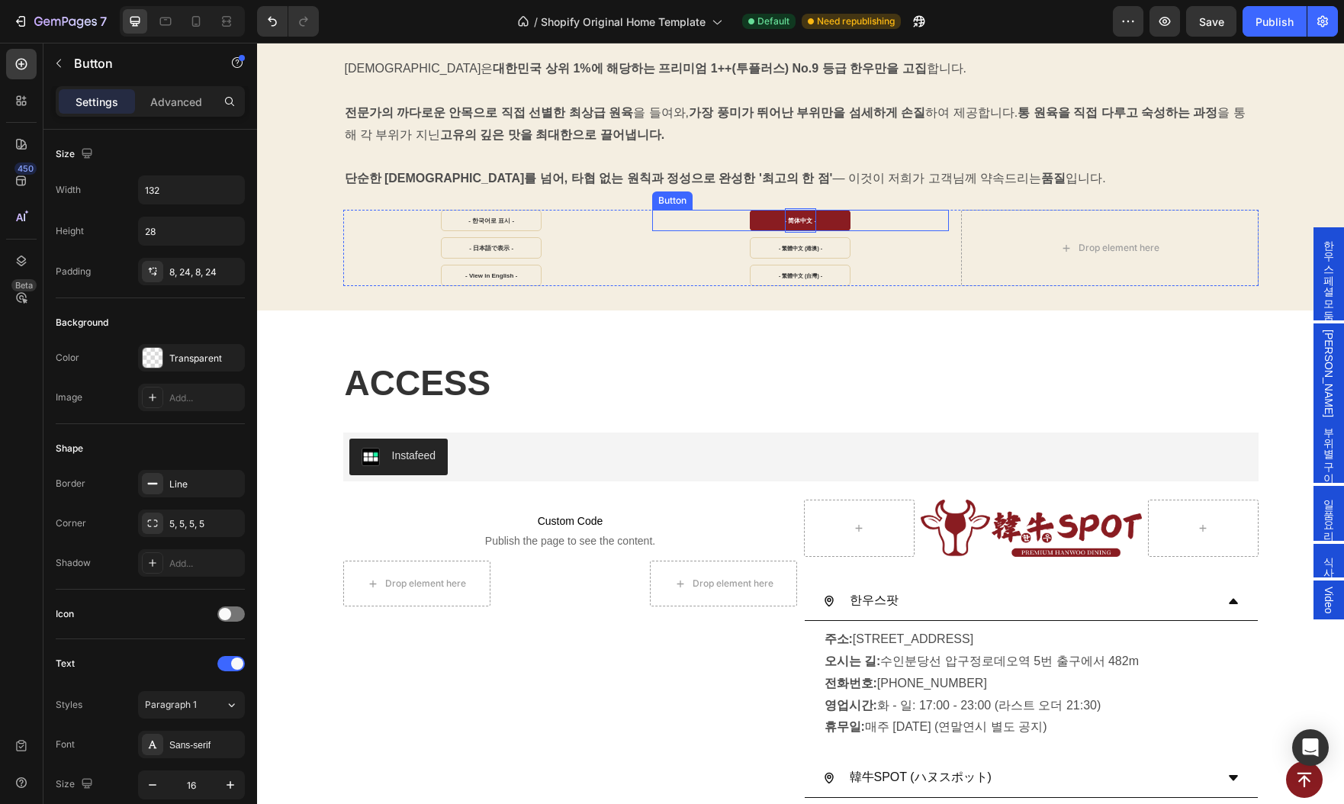
click at [792, 218] on strong "- 简体中文 -" at bounding box center [801, 220] width 32 height 7
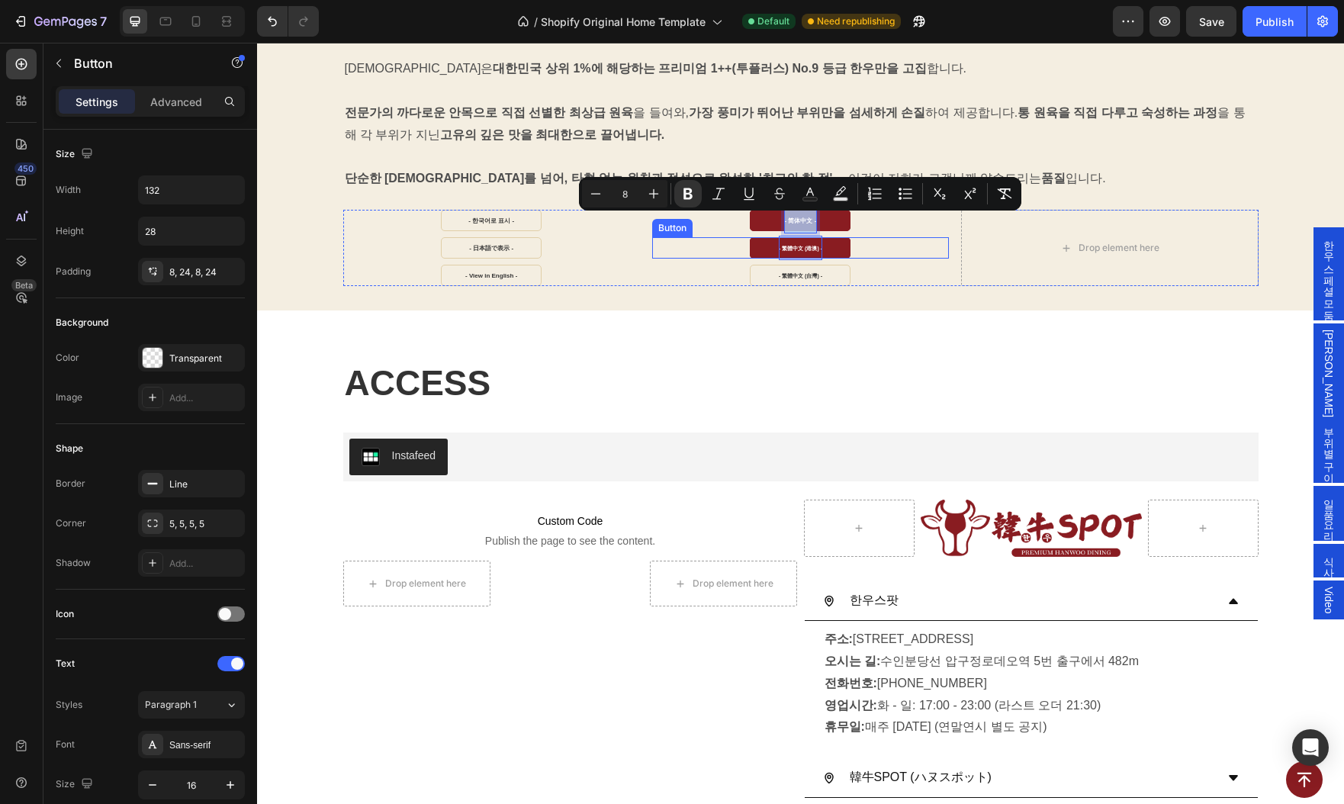
click at [798, 249] on strong "- 繁體中文 (港澳) -" at bounding box center [800, 248] width 43 height 5
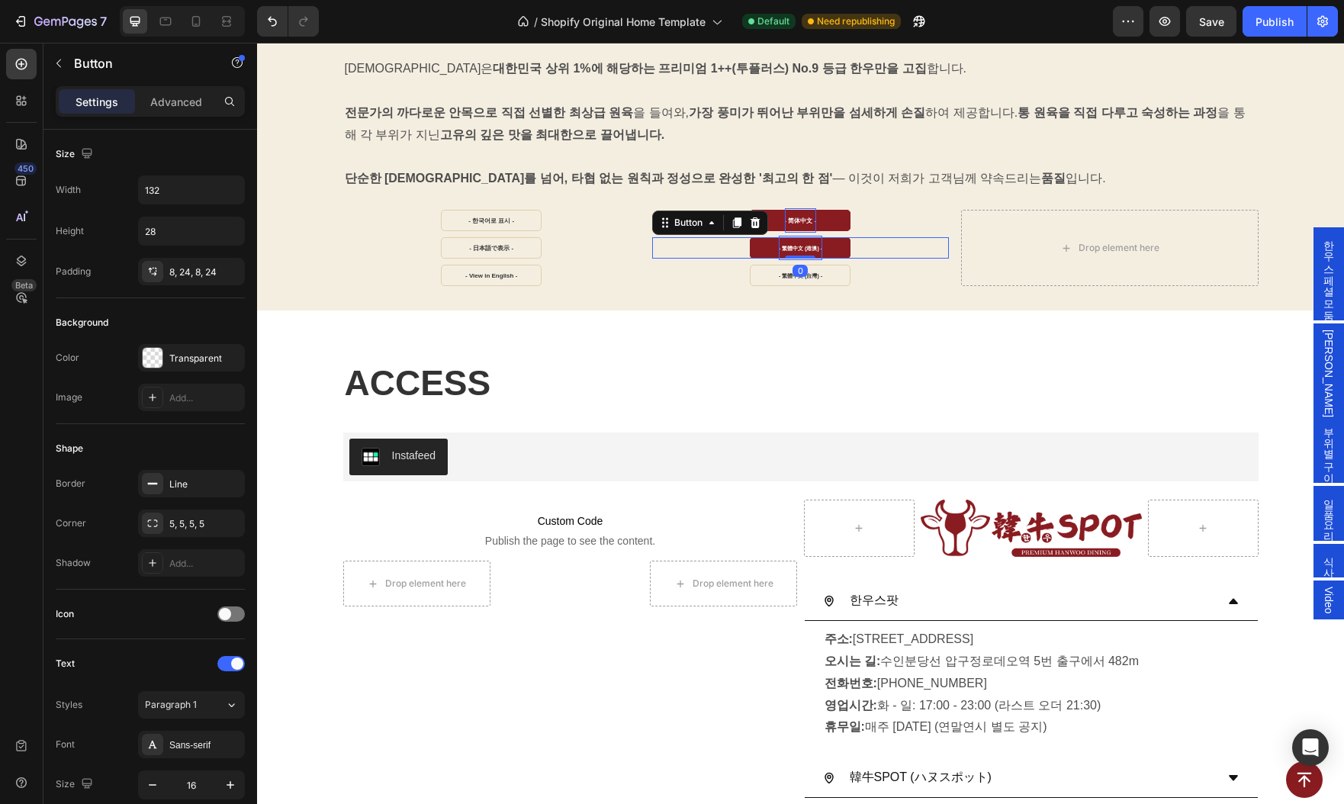
click at [798, 249] on strong "- 繁體中文 (港澳) -" at bounding box center [800, 248] width 43 height 5
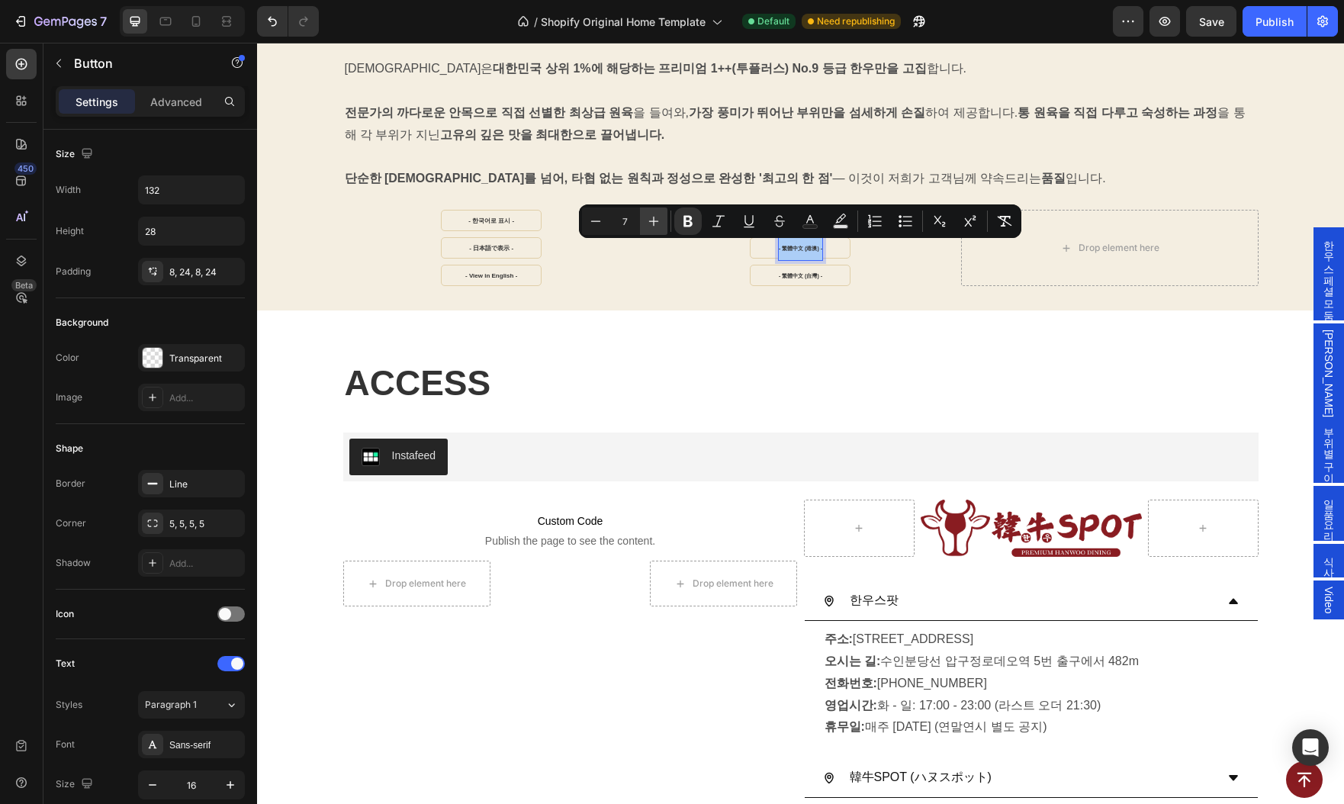
click at [646, 220] on icon "Editor contextual toolbar" at bounding box center [653, 221] width 15 height 15
type input "8"
click at [805, 275] on strong "- 繁體中文 (台灣) -" at bounding box center [800, 275] width 43 height 5
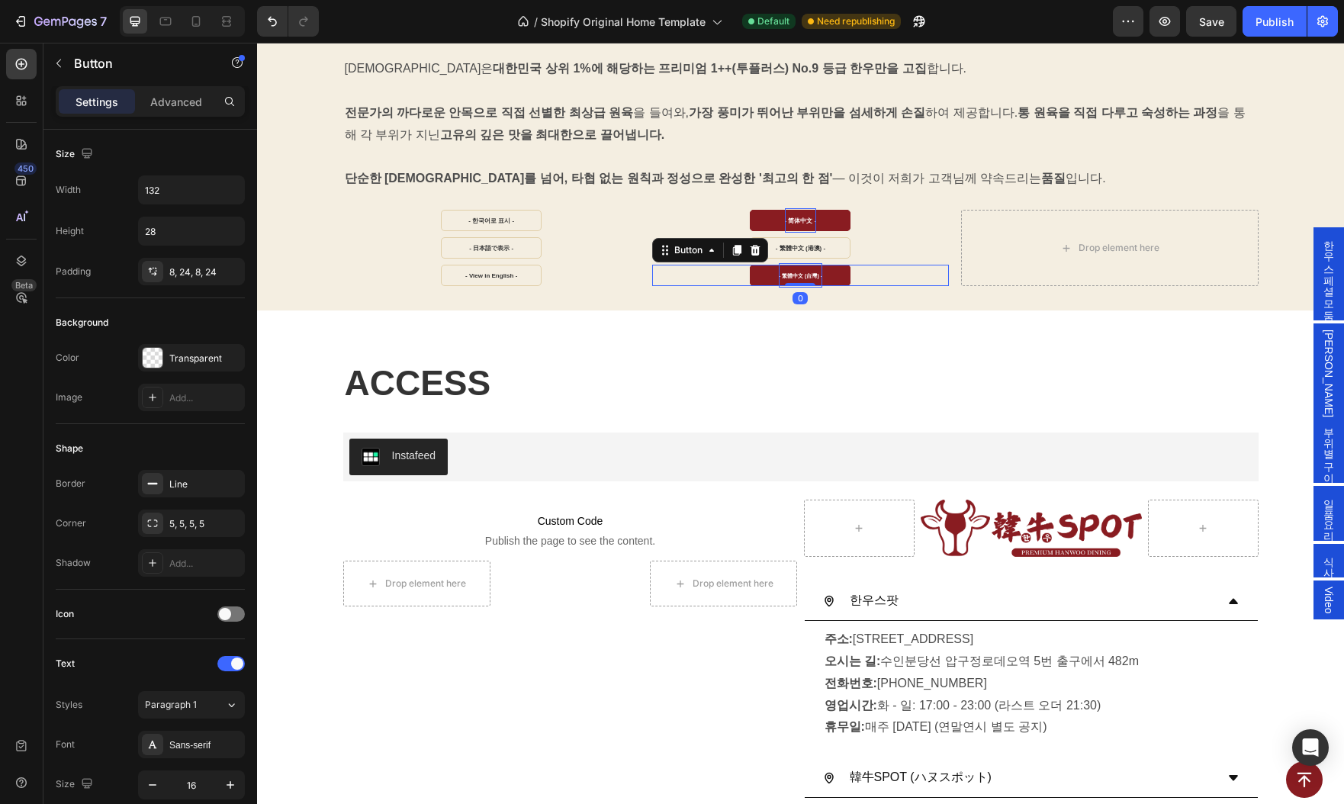
click at [805, 275] on strong "- 繁體中文 (台灣) -" at bounding box center [800, 275] width 43 height 5
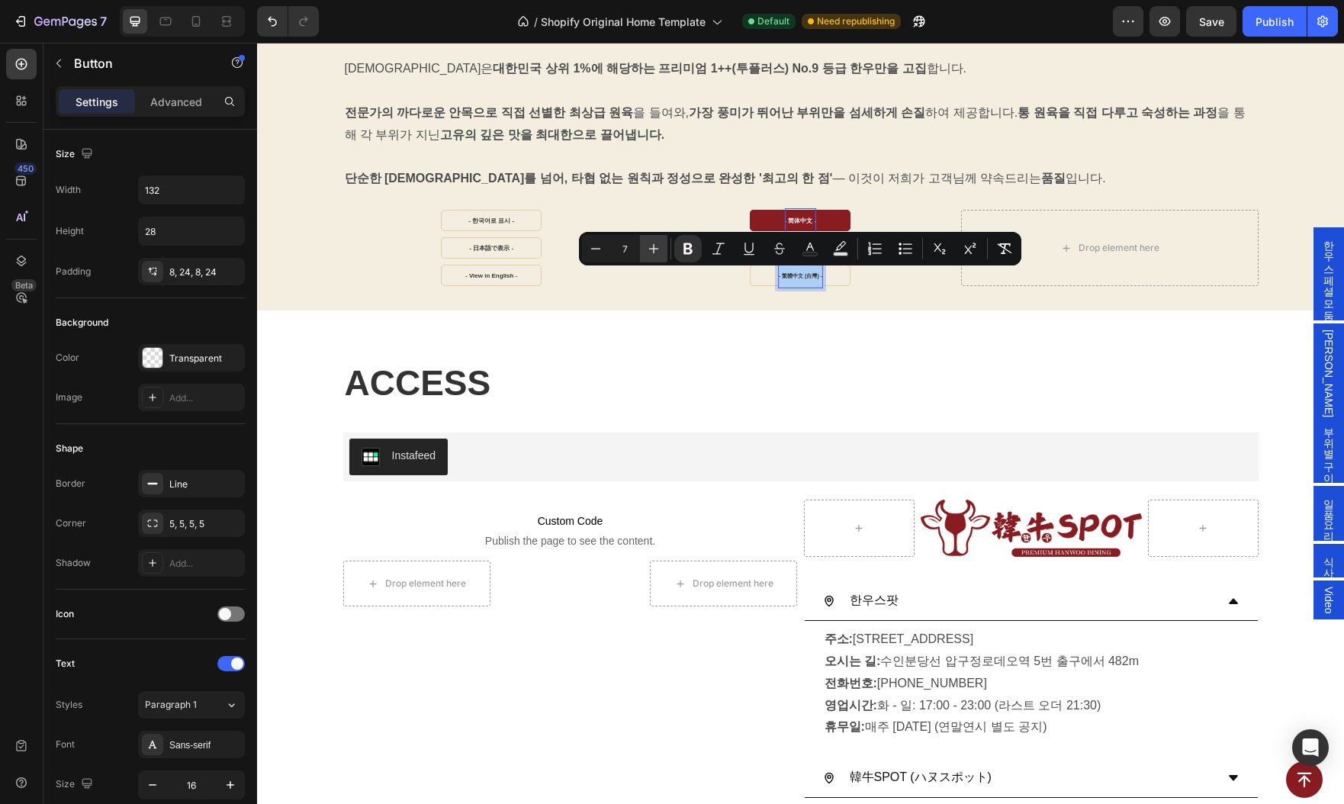
click at [646, 244] on icon "Editor contextual toolbar" at bounding box center [653, 248] width 15 height 15
type input "8"
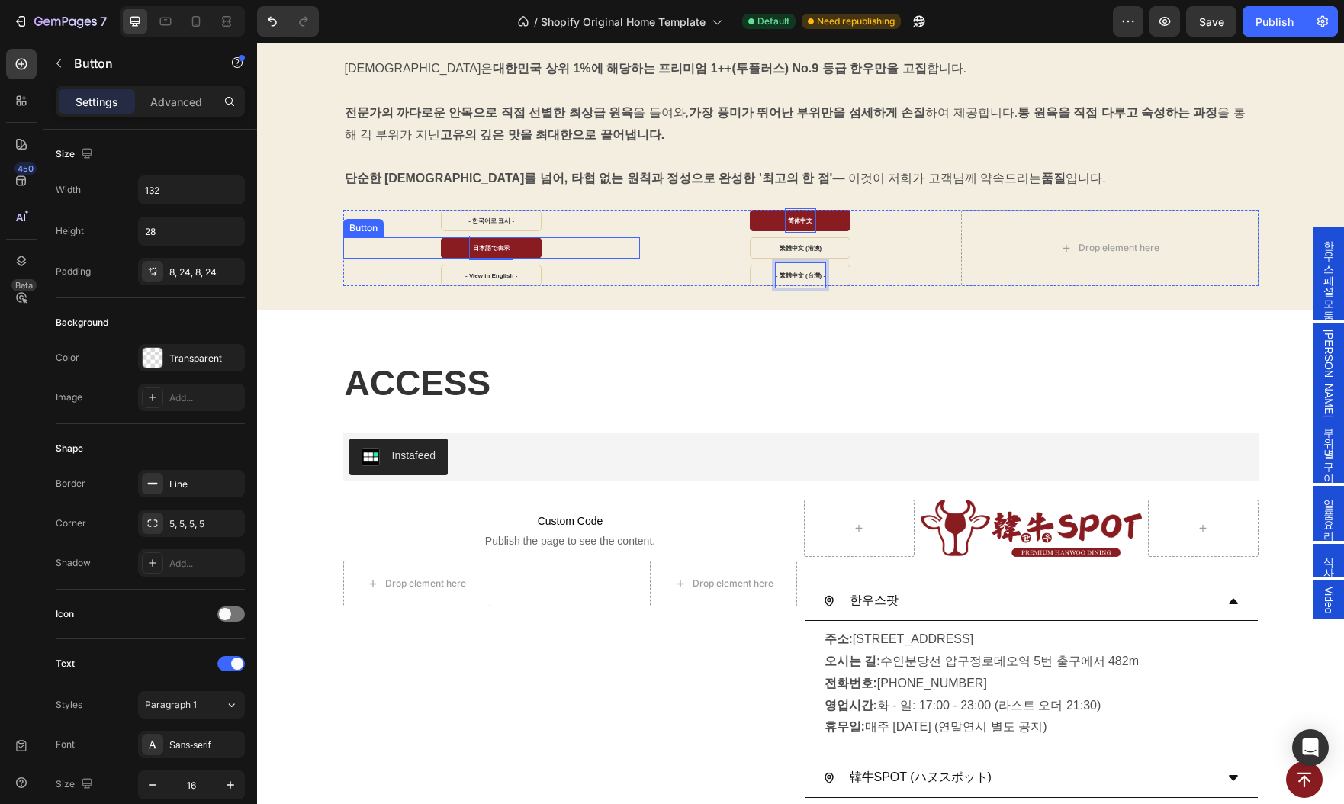
click at [484, 249] on strong "- 日本語で表示 -" at bounding box center [491, 248] width 44 height 7
click at [485, 277] on strong "- View in English -" at bounding box center [491, 275] width 52 height 7
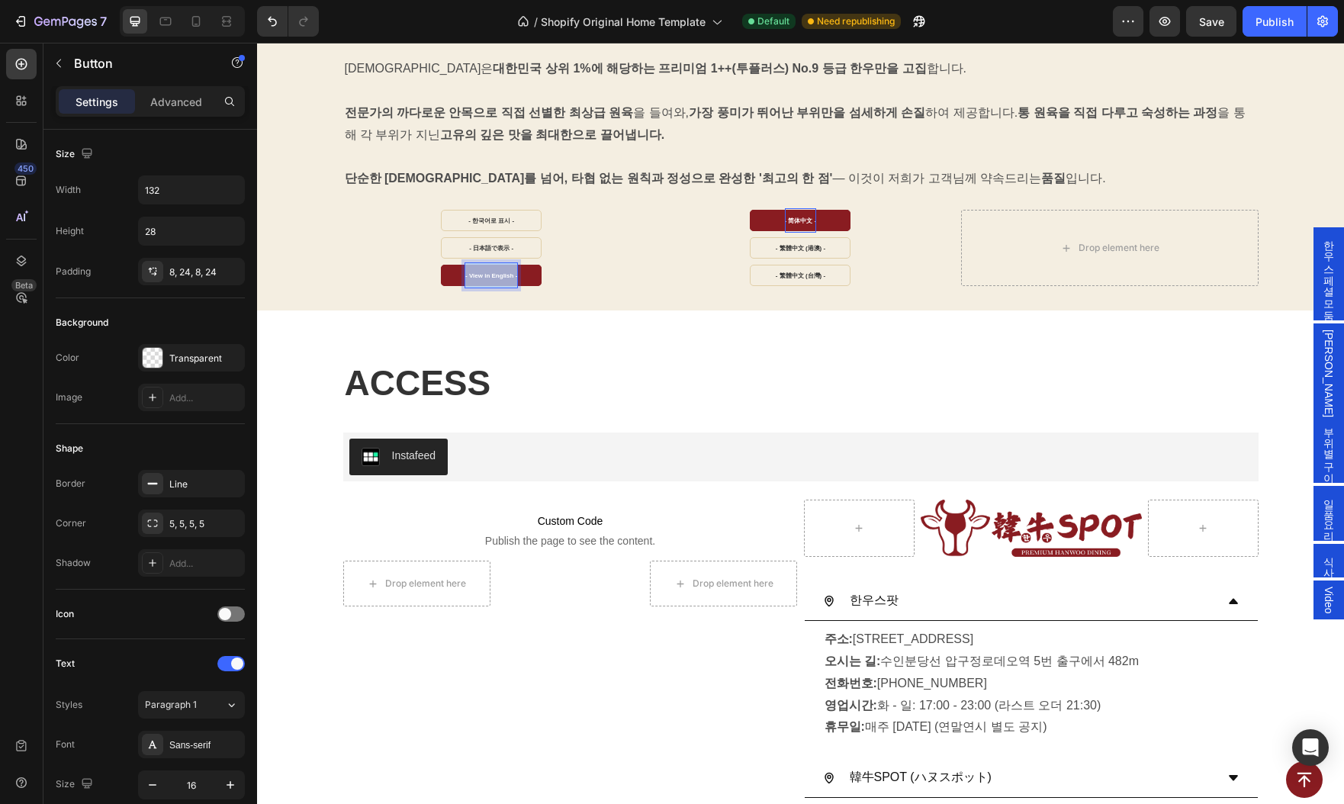
click at [485, 277] on strong "- View in English -" at bounding box center [491, 275] width 52 height 7
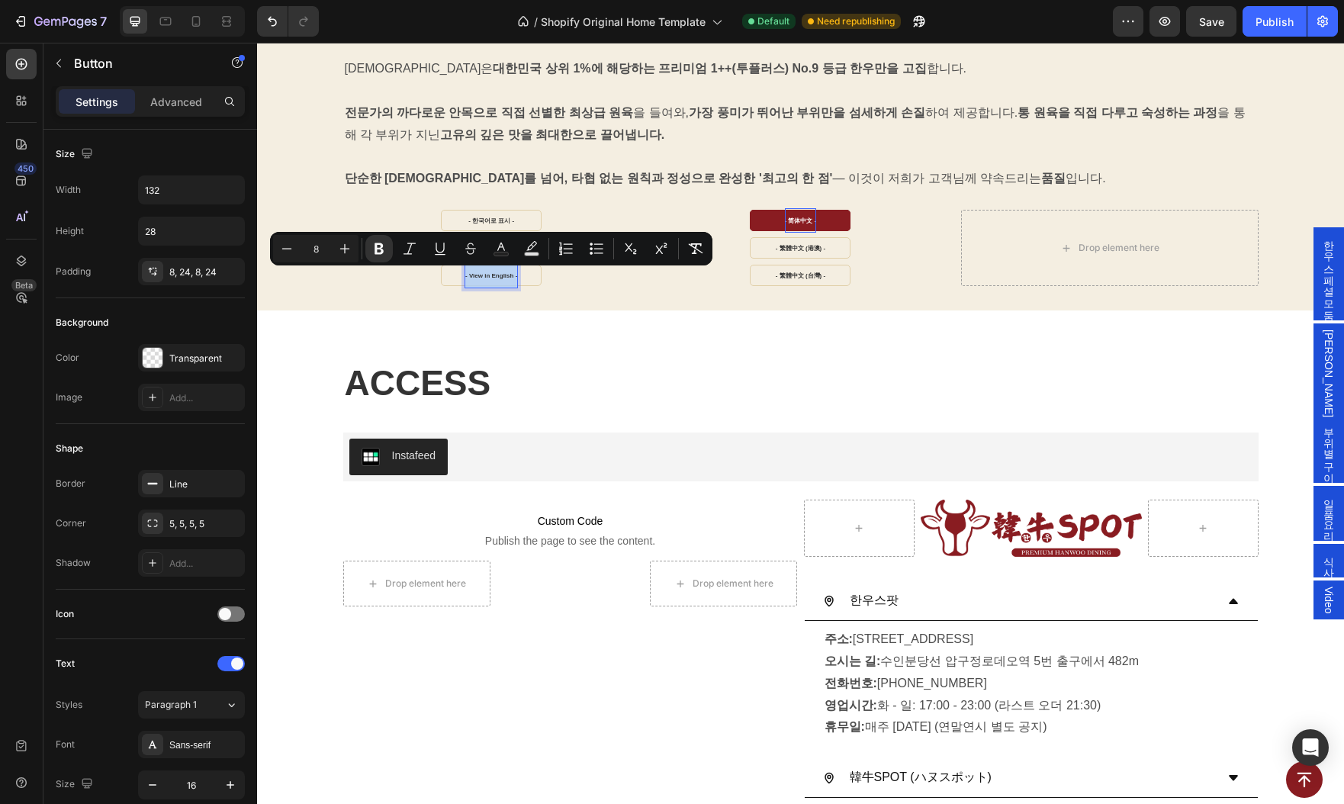
click at [592, 340] on div "ACCESS Heading Instafeed Instafeed Custom Code Publish the page to see the cont…" at bounding box center [800, 604] width 1087 height 539
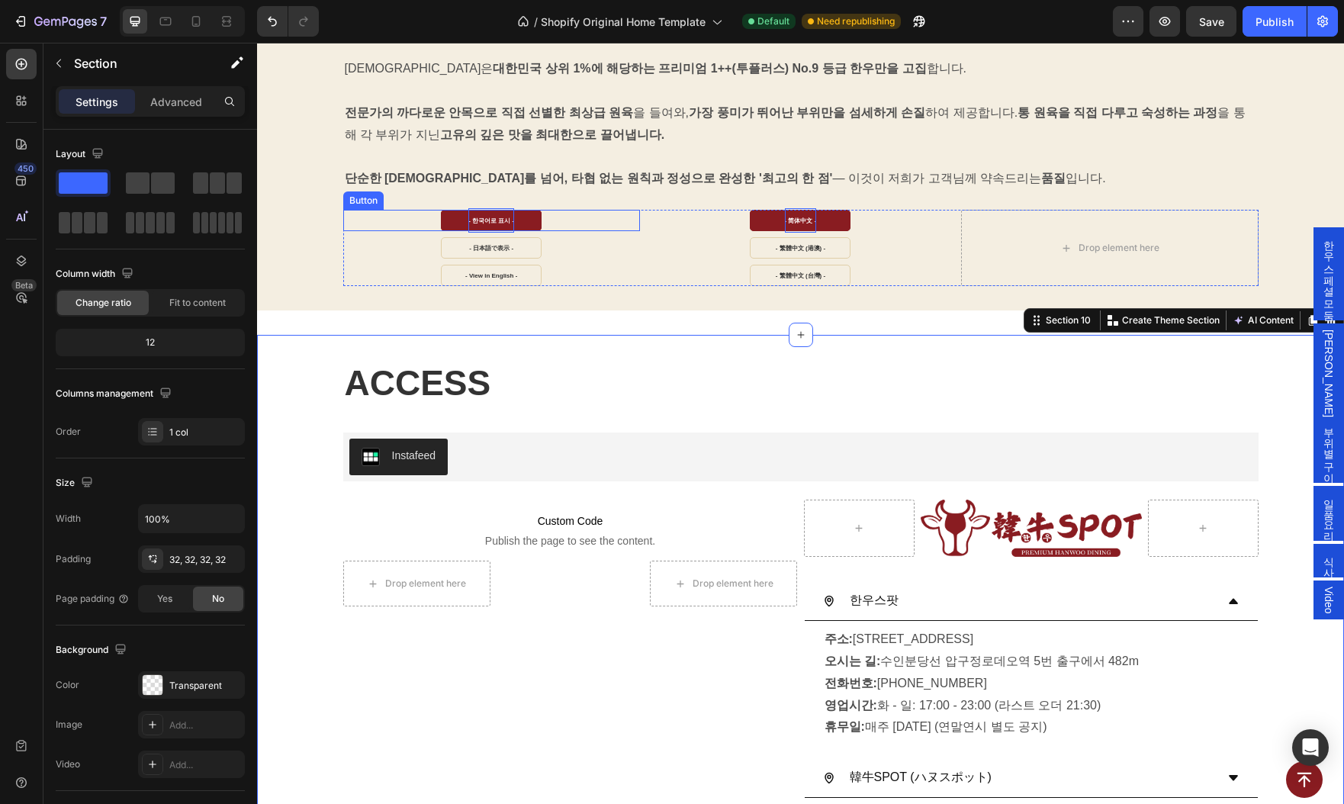
click at [482, 220] on strong "- 한국어로 표시 -" at bounding box center [491, 220] width 46 height 7
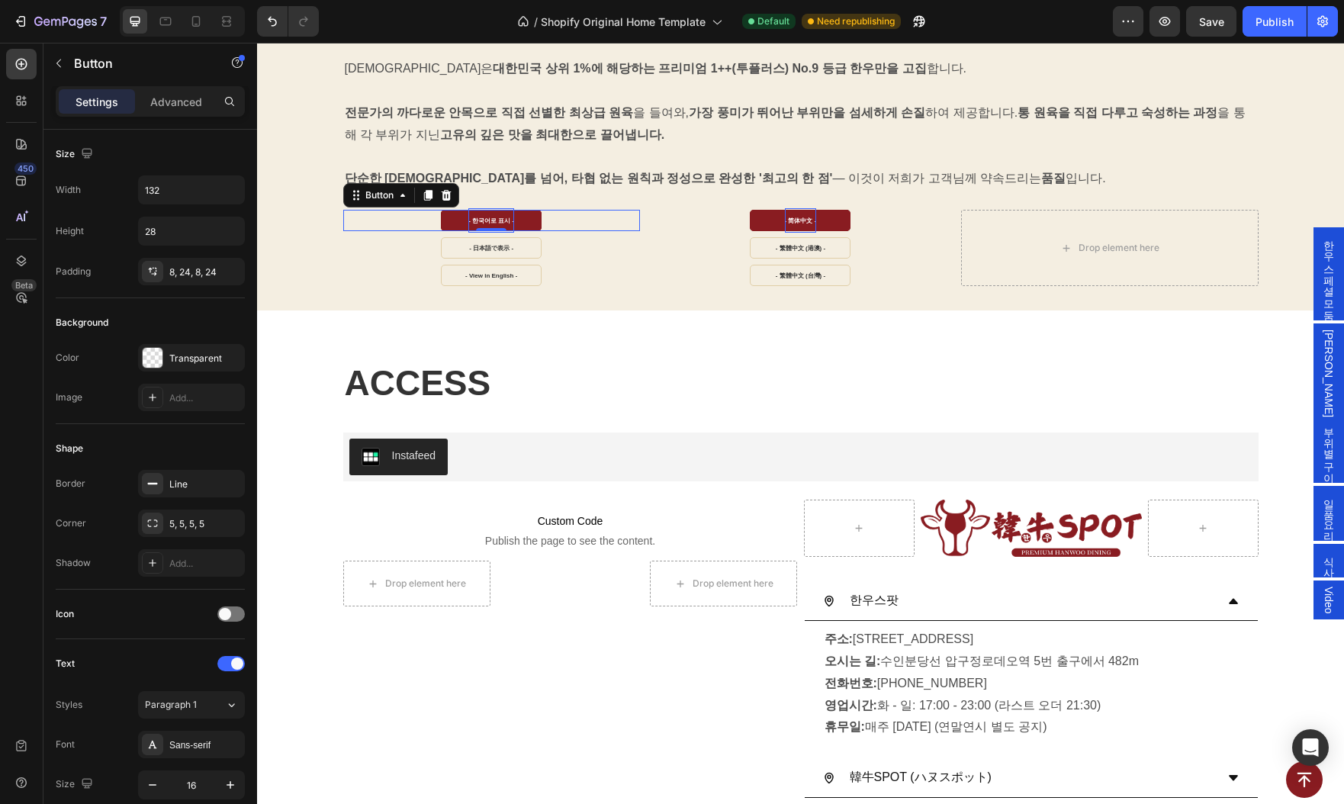
click at [482, 220] on strong "- 한국어로 표시 -" at bounding box center [491, 220] width 46 height 7
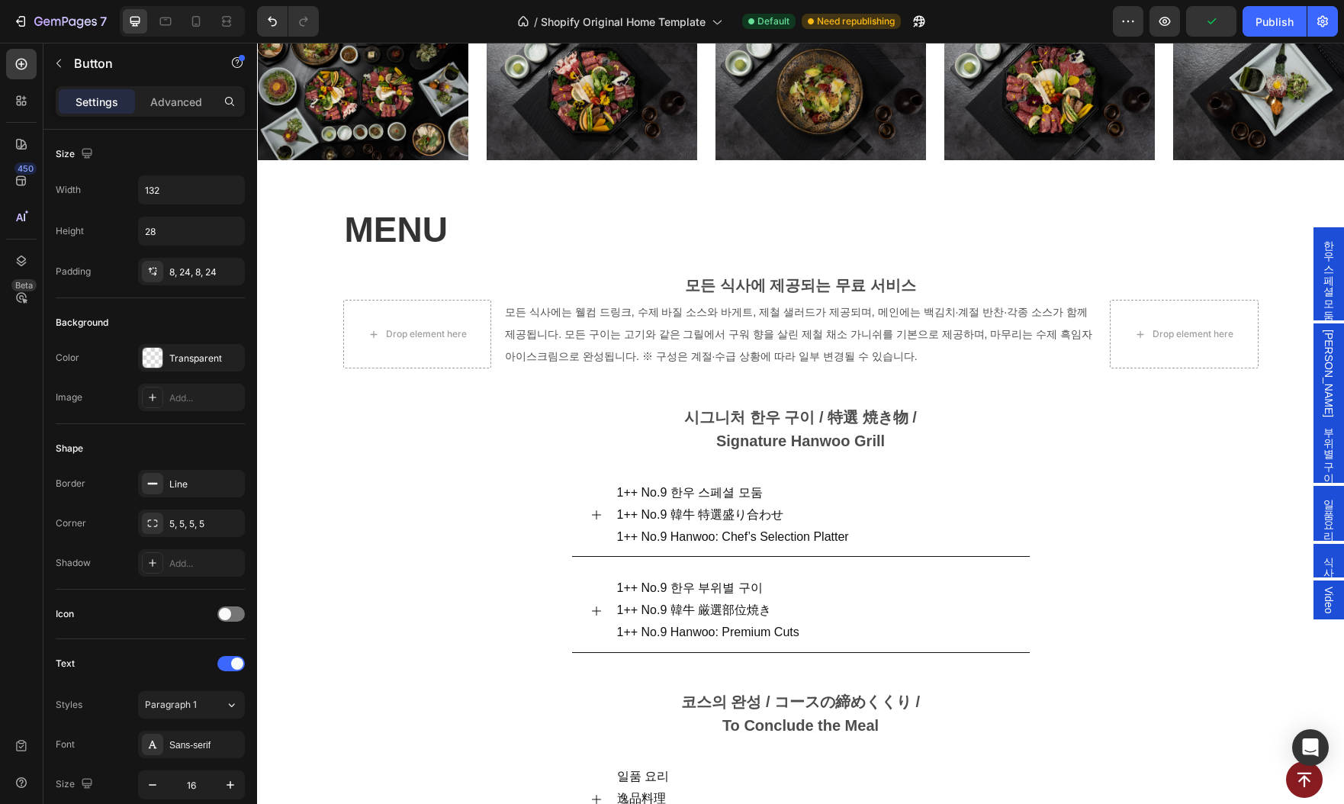
scroll to position [895, 0]
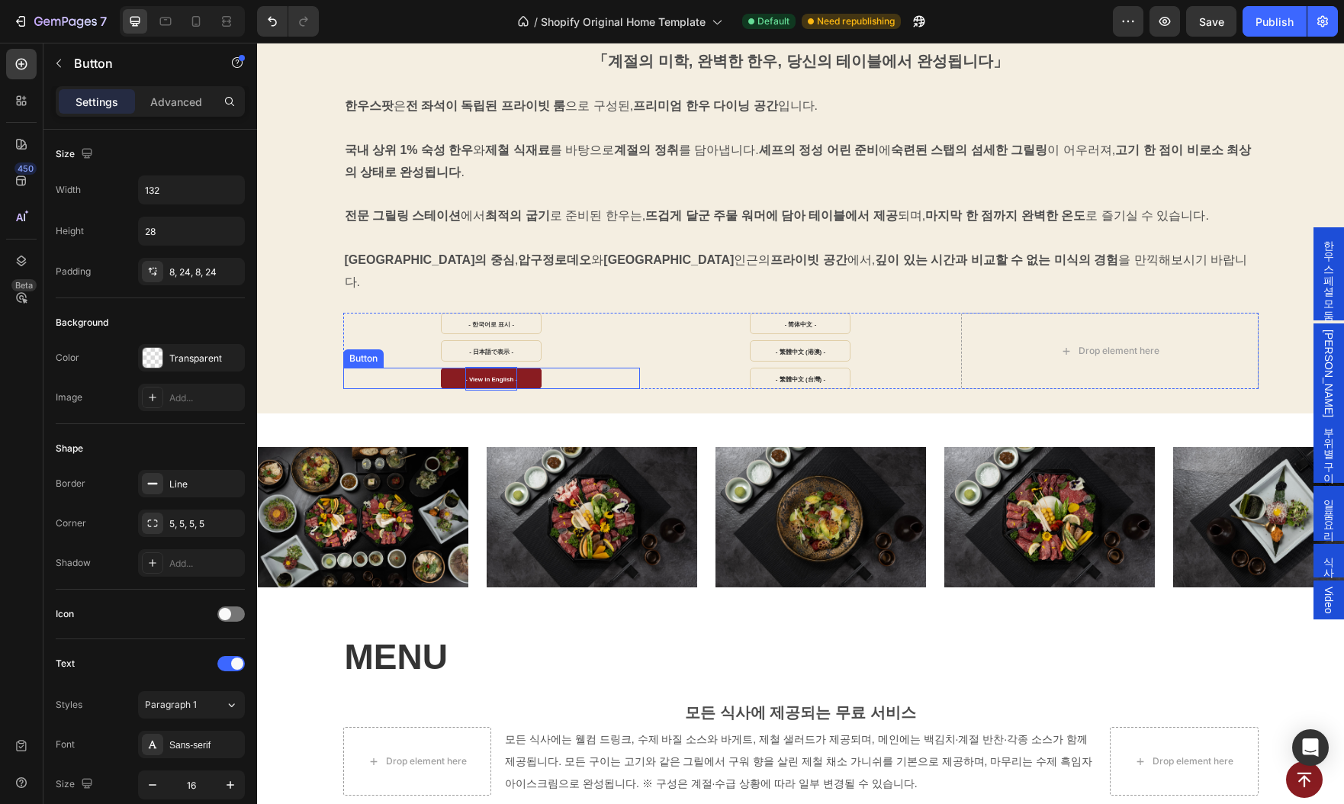
click at [490, 367] on p "- View in English -" at bounding box center [491, 379] width 52 height 24
click at [481, 332] on div at bounding box center [481, 332] width 0 height 0
click at [470, 376] on strong "- View in English -" at bounding box center [491, 379] width 52 height 7
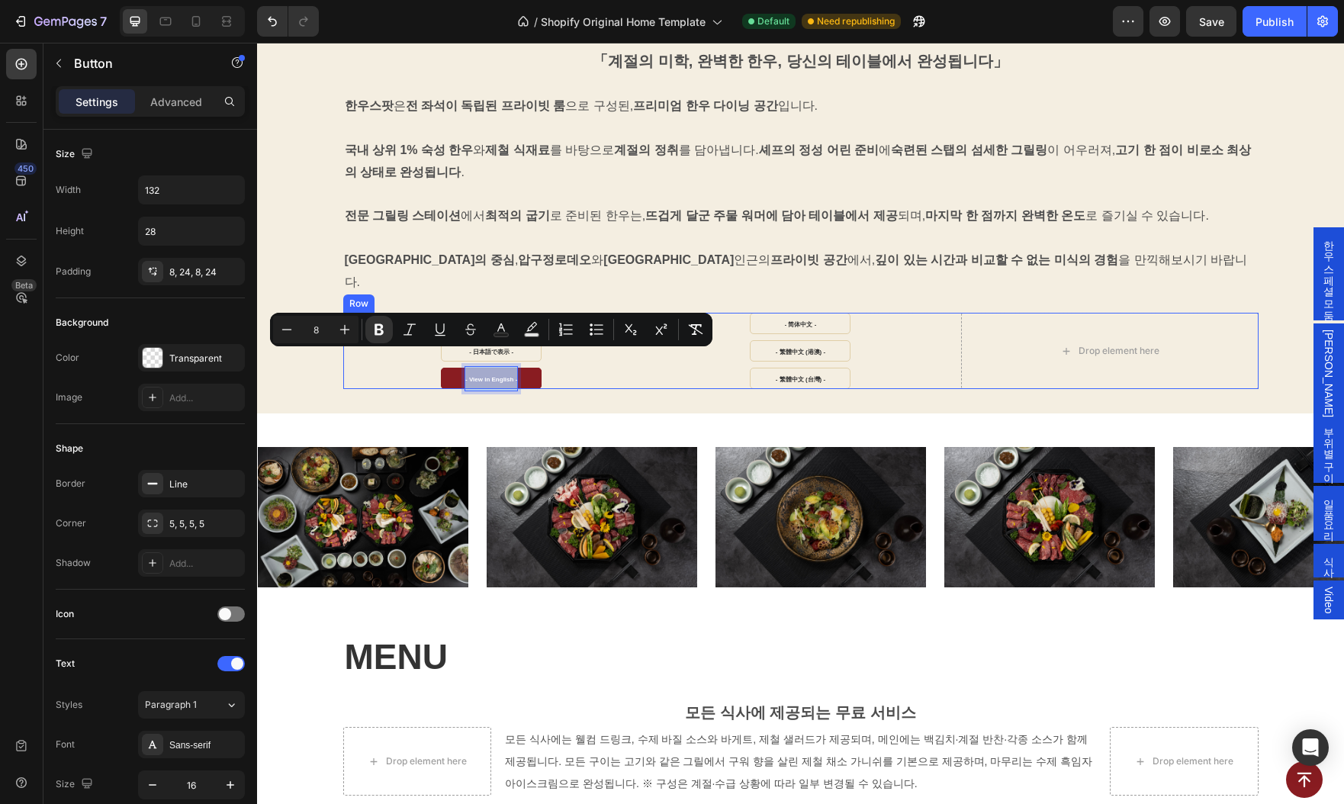
click at [904, 334] on div "- 繁體中文 (港澳) - Button" at bounding box center [800, 347] width 297 height 27
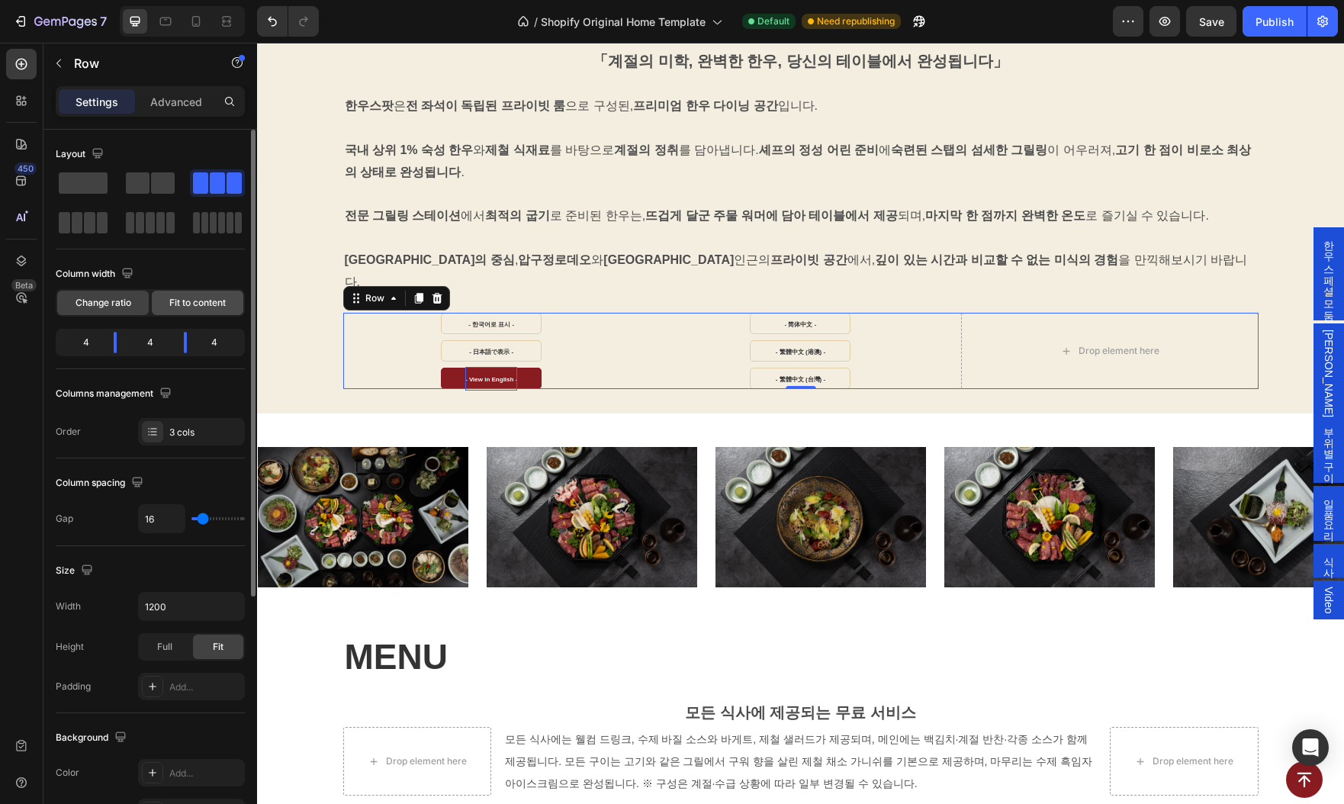
click at [194, 298] on span "Fit to content" at bounding box center [197, 303] width 56 height 14
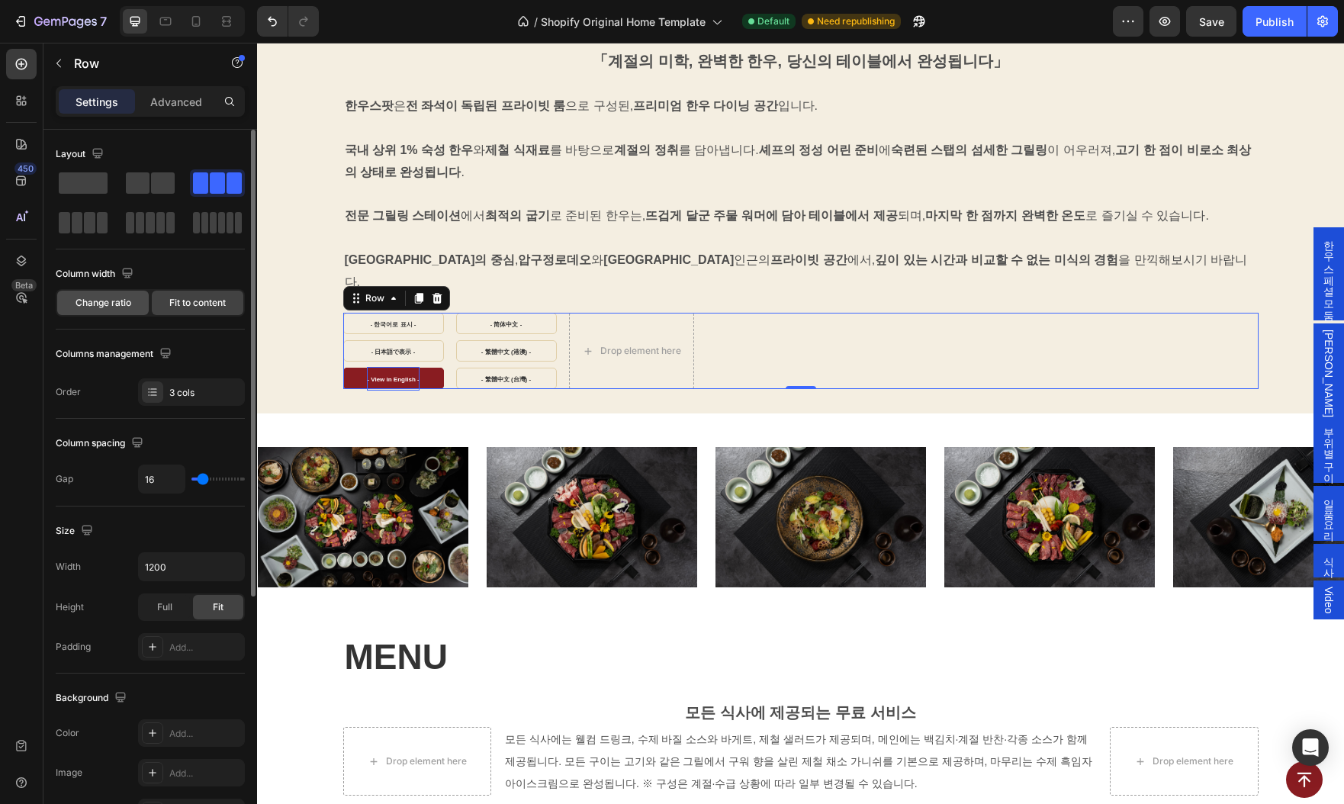
click at [101, 301] on span "Change ratio" at bounding box center [104, 303] width 56 height 14
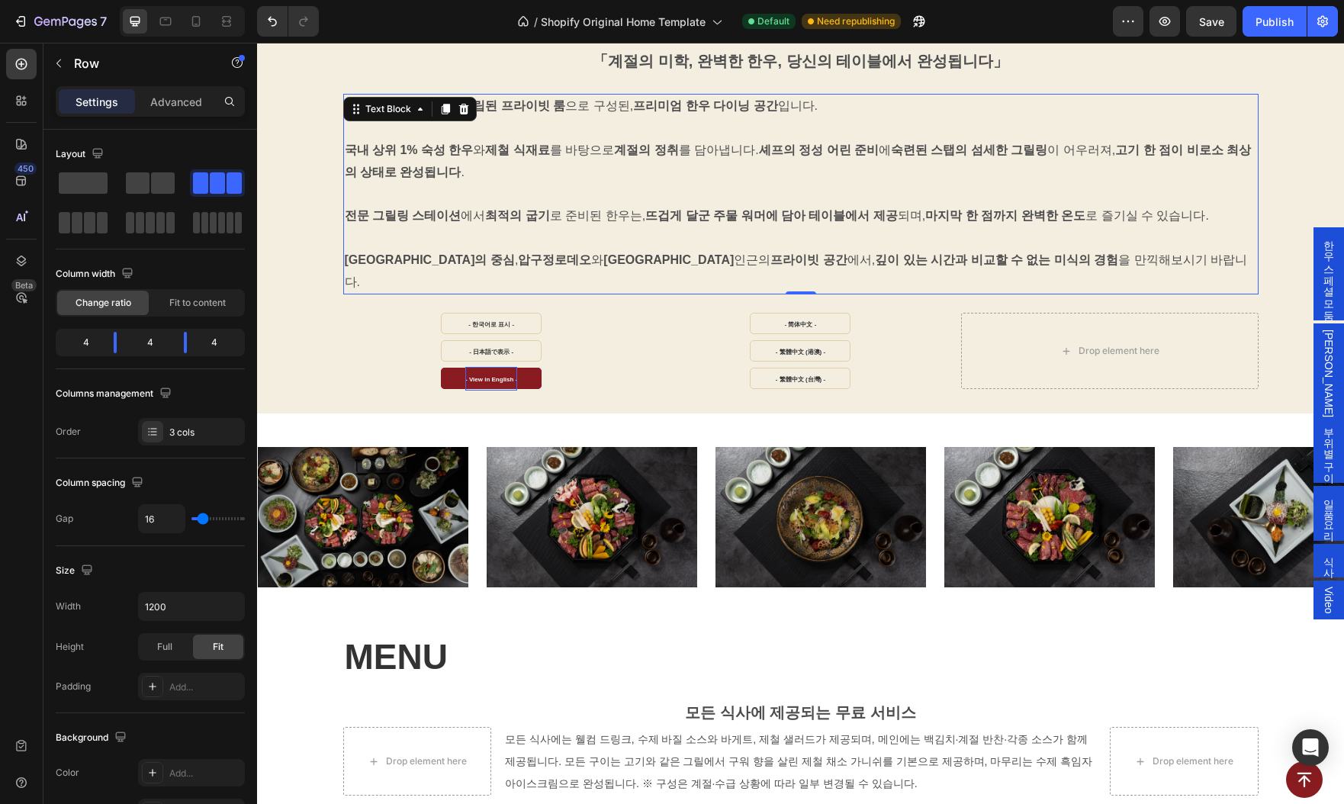
click at [664, 261] on p "트렌드의 중심 , 압구정로데오 와 도산공원 인근의 프라이빗 공간 에서, 깊이 있는 시간과 비교할 수 없는 미식의 경험 을 만끽해보시기 바랍니다." at bounding box center [801, 260] width 912 height 66
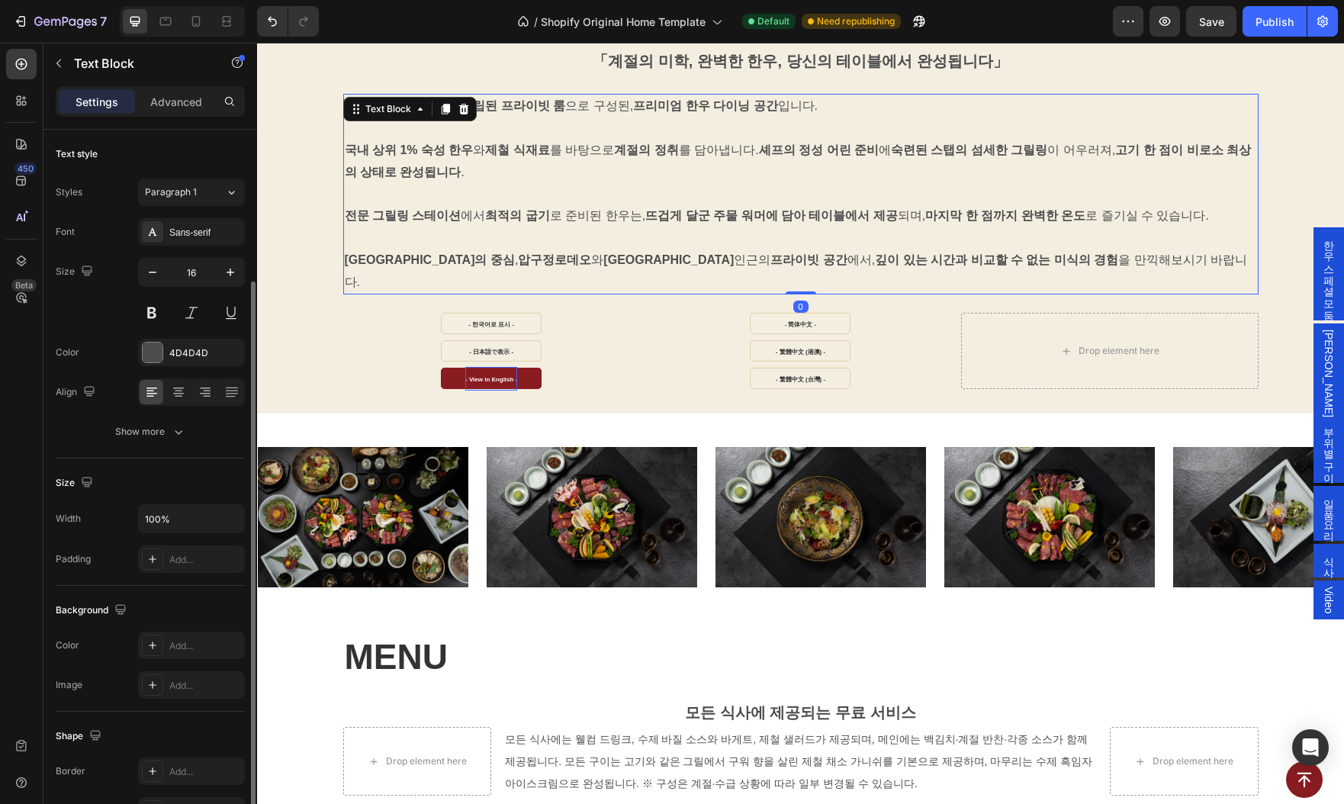
scroll to position [185, 0]
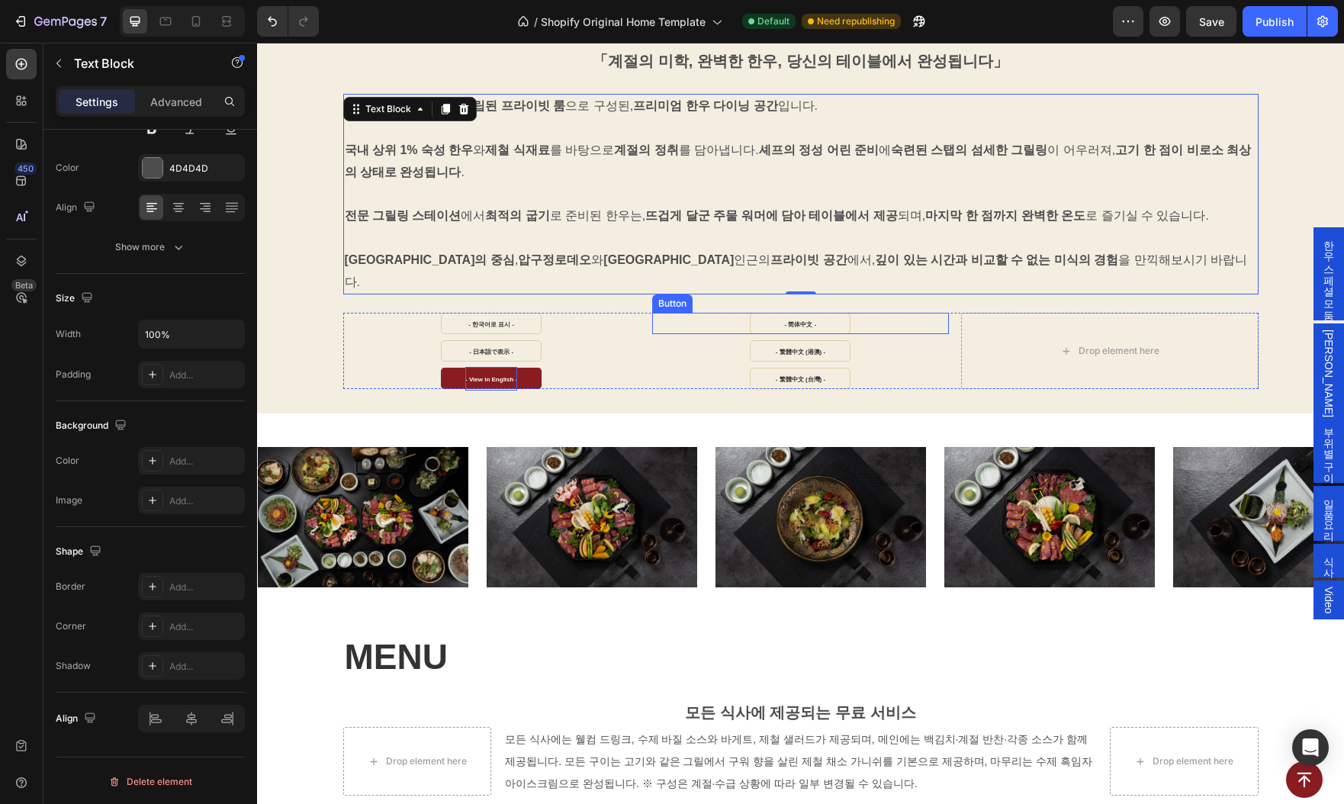
click at [658, 313] on div "- 简体中文 - Button" at bounding box center [800, 323] width 297 height 21
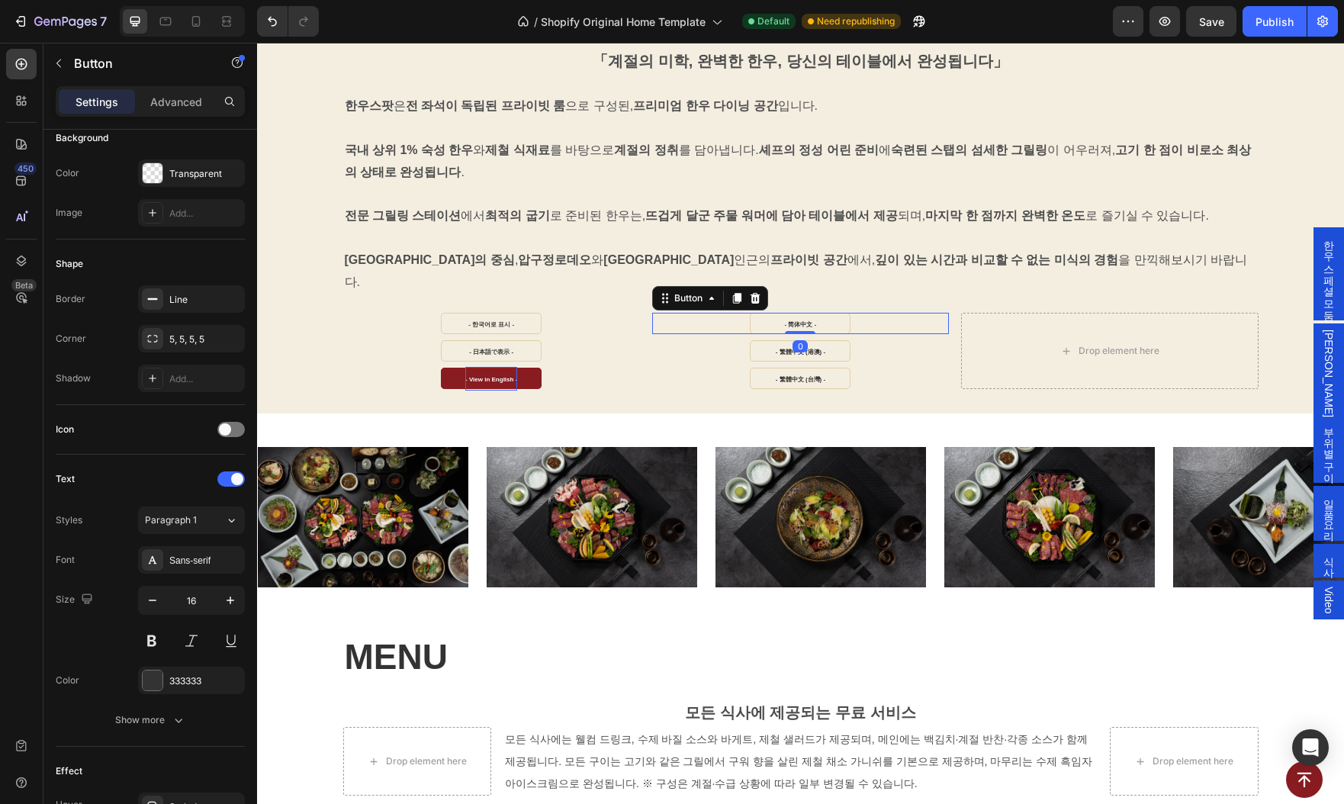
scroll to position [0, 0]
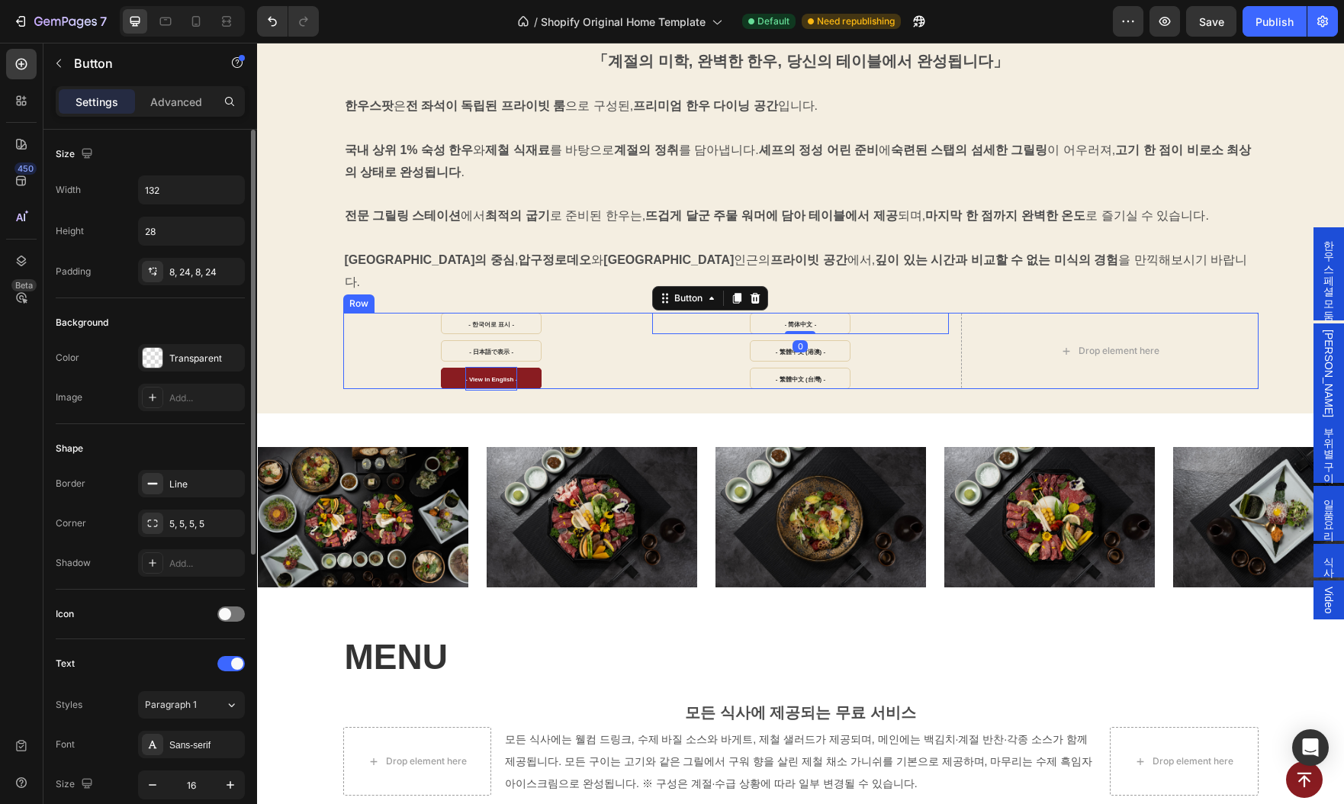
click at [628, 334] on div "- 日本語で表示 - Button" at bounding box center [491, 347] width 297 height 27
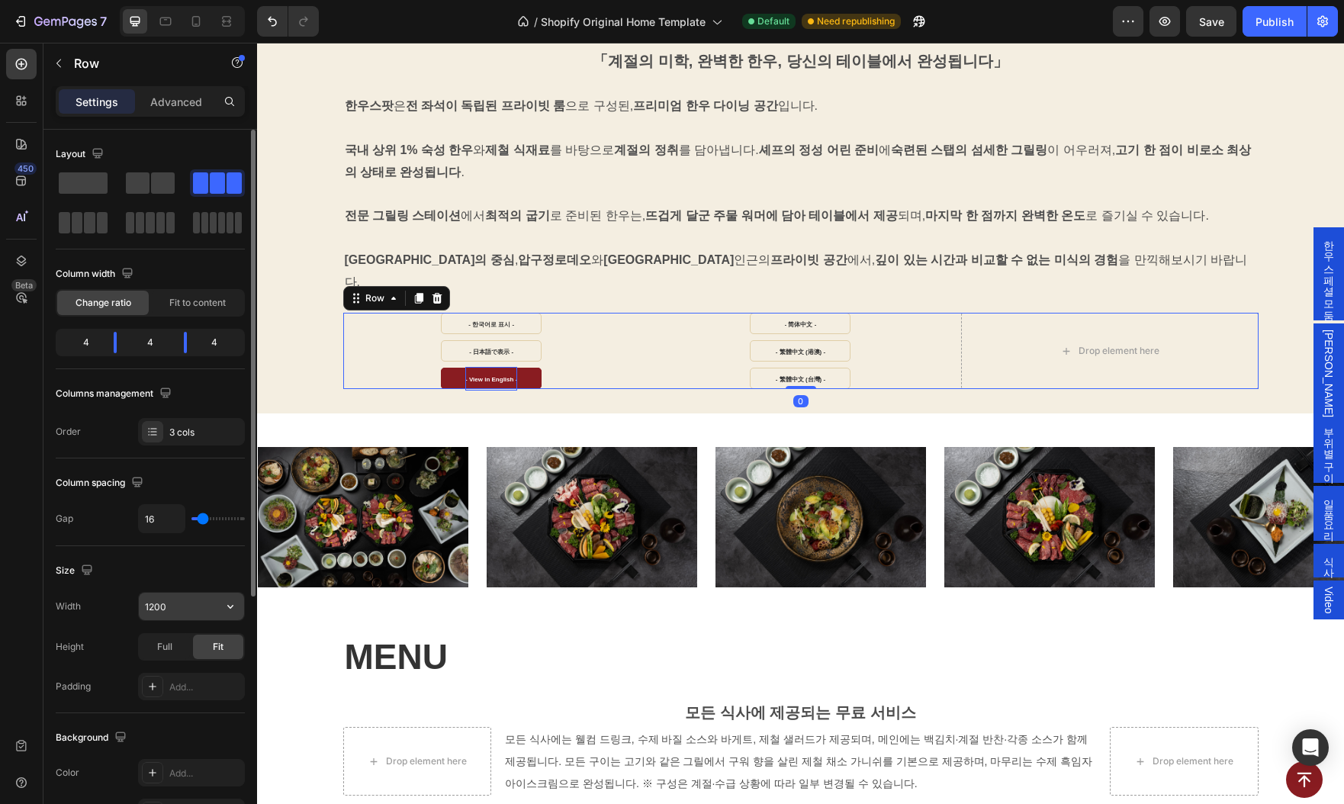
click at [184, 603] on input "1200" at bounding box center [191, 606] width 105 height 27
click at [234, 600] on icon "button" at bounding box center [230, 606] width 15 height 15
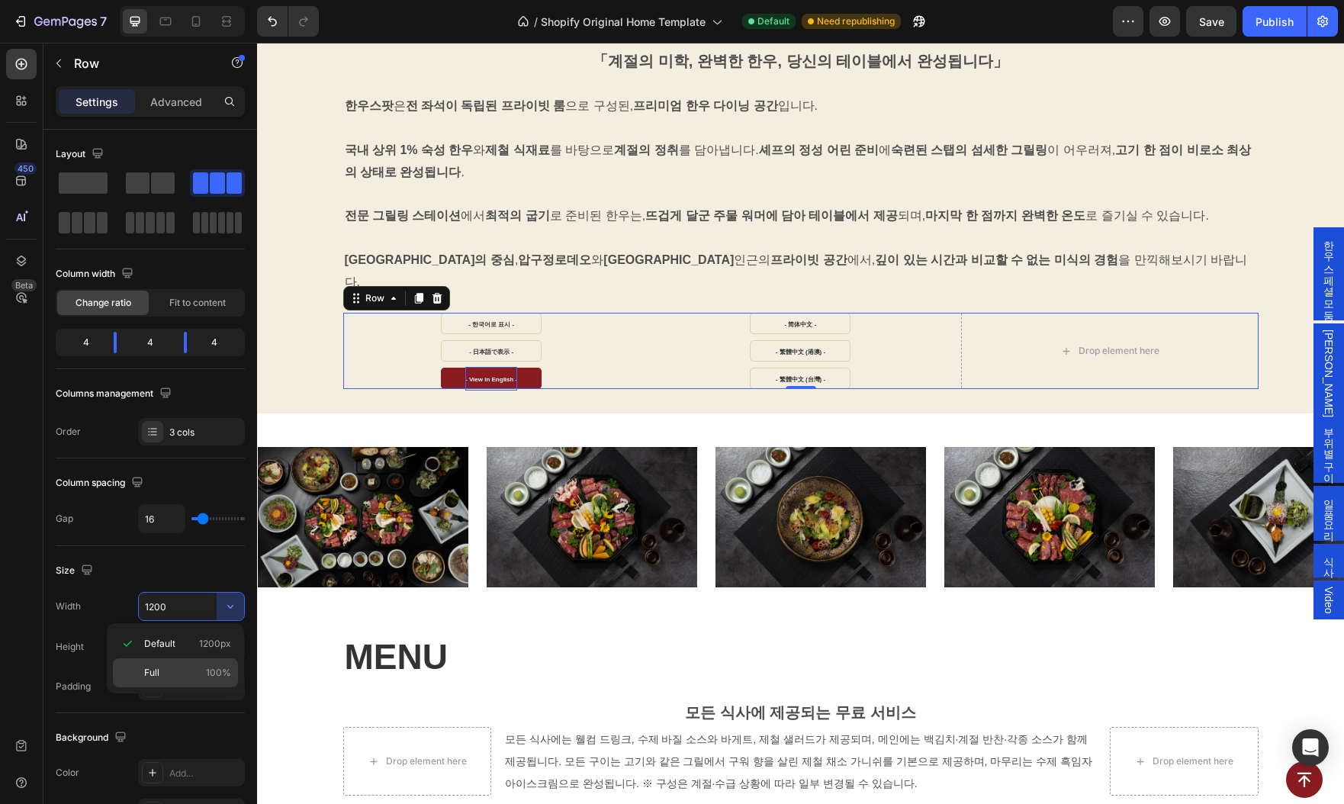
click at [209, 669] on span "100%" at bounding box center [218, 673] width 25 height 14
type input "100%"
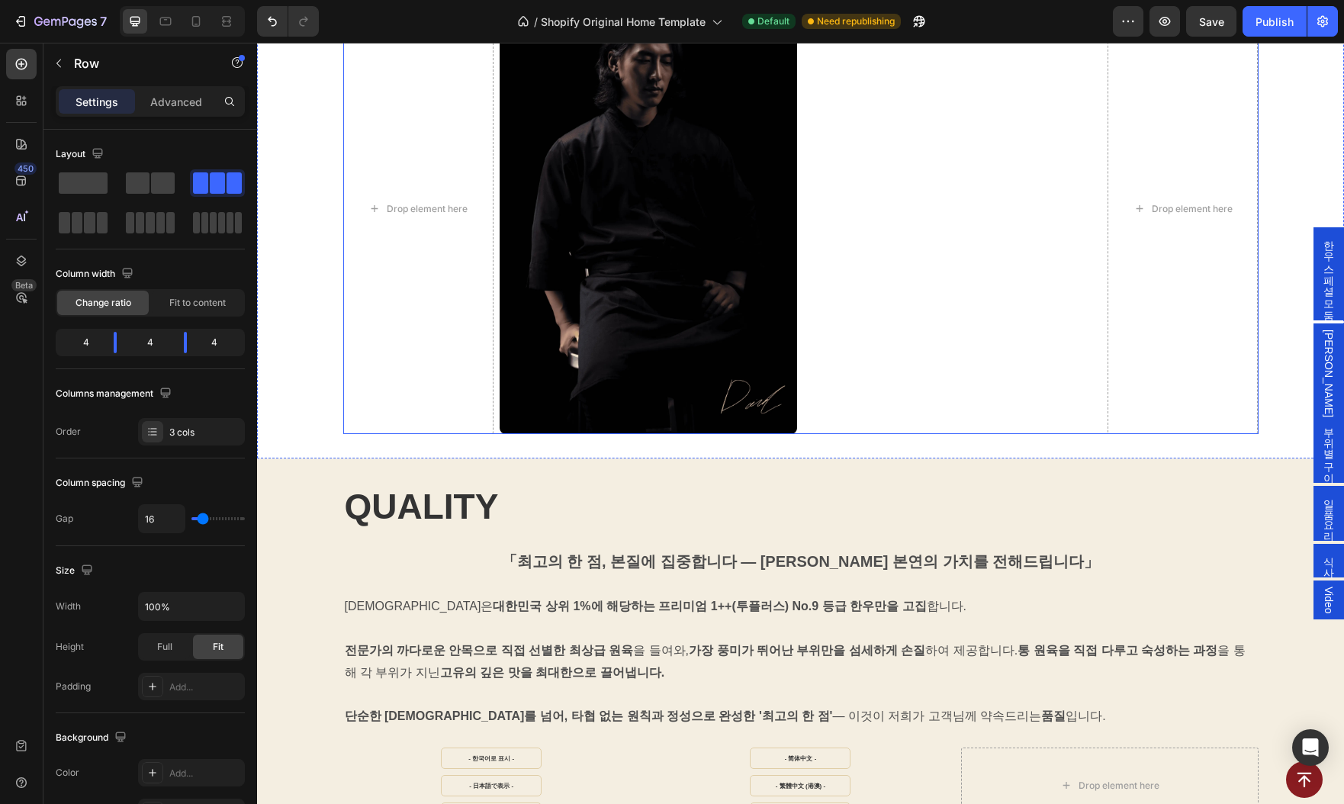
scroll to position [2860, 0]
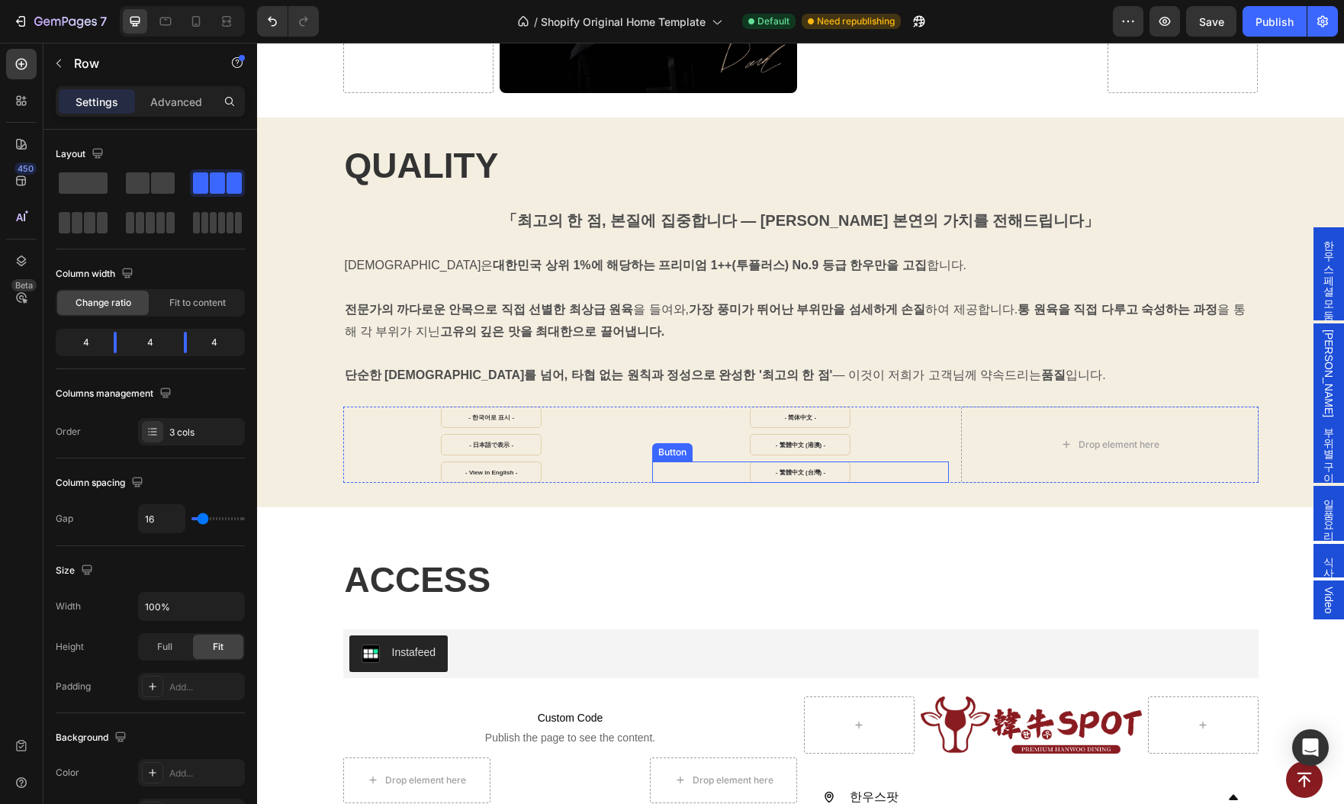
click at [682, 468] on div "- 繁體中文 (台灣) - Button" at bounding box center [800, 471] width 297 height 21
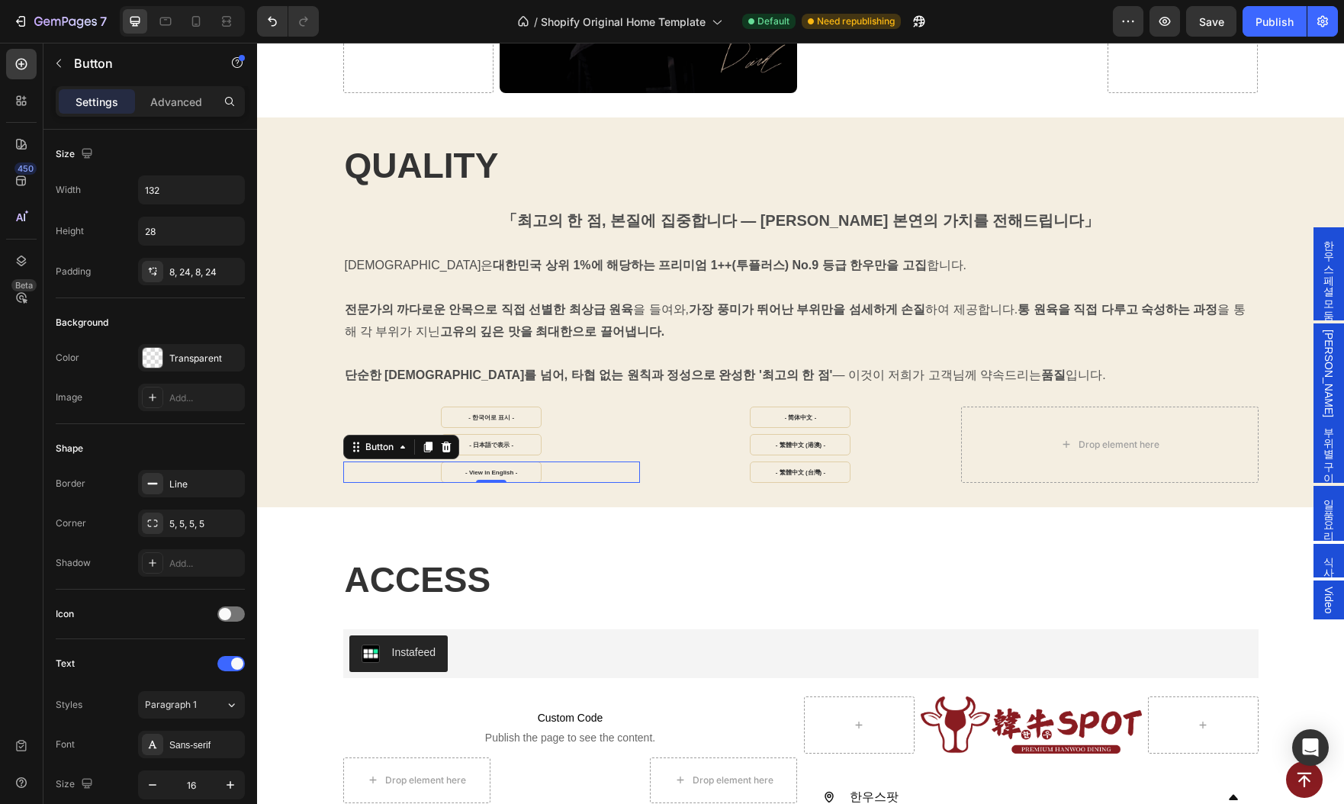
click at [628, 472] on div "- View in English - Button 0" at bounding box center [491, 471] width 297 height 21
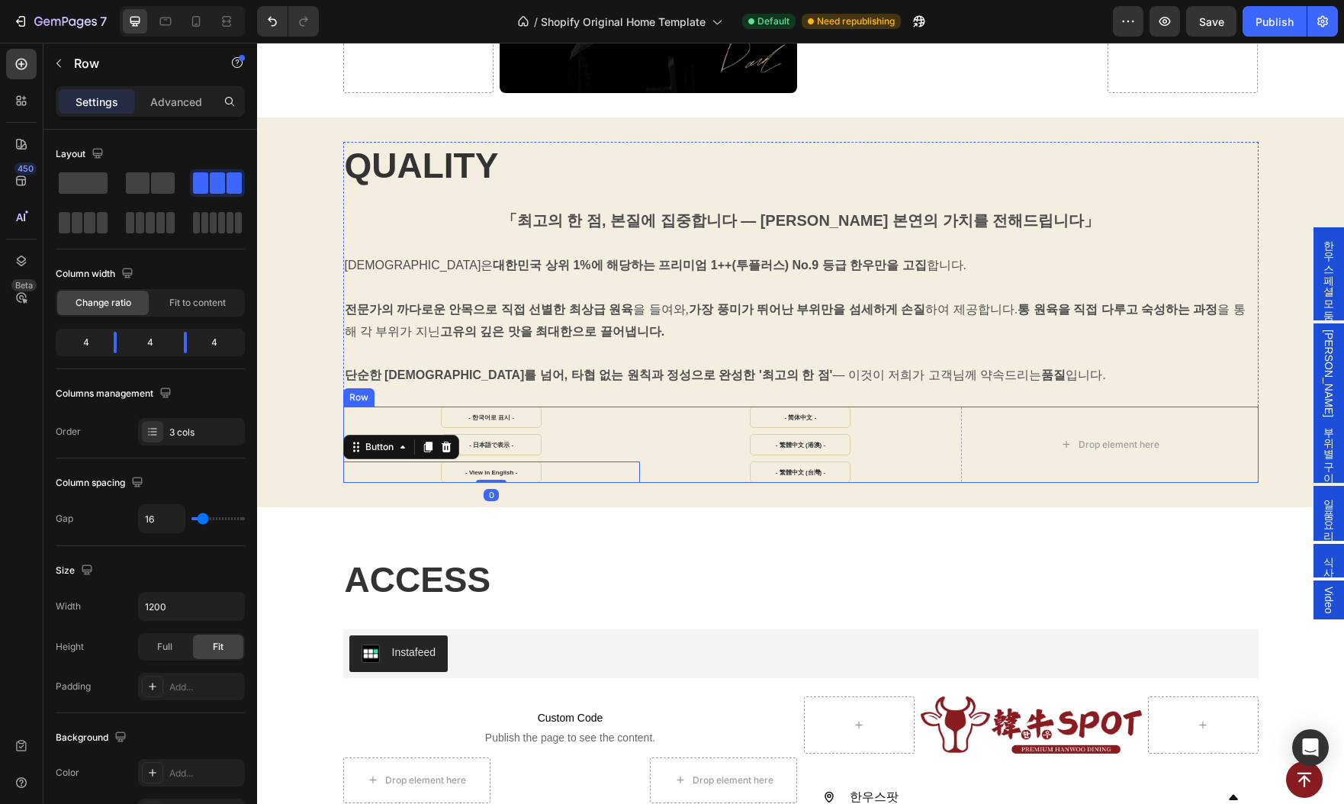
click at [642, 466] on div "- 한국어로 표시 - Button - 日本語で表示 - Button - View in English - Button 0 - 简体中文 - Butt…" at bounding box center [800, 445] width 915 height 76
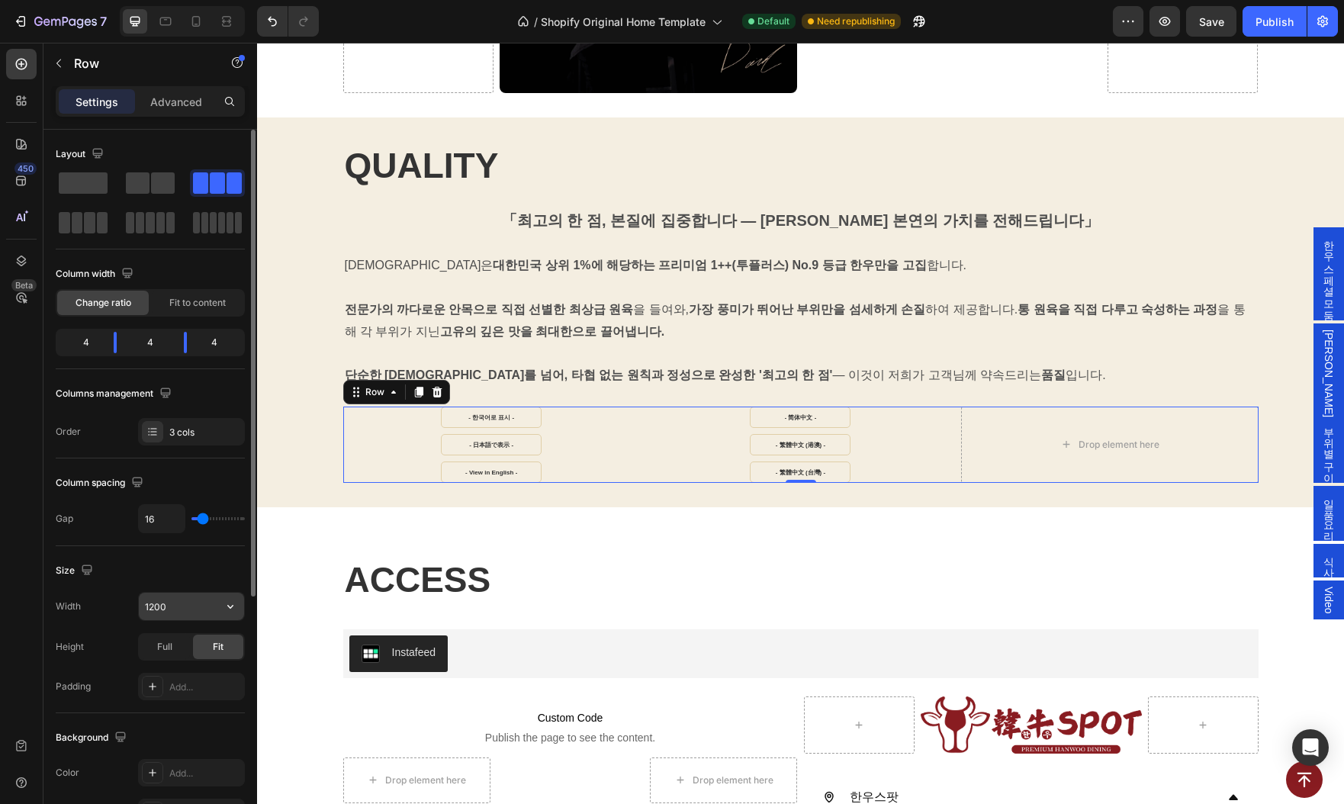
click at [223, 600] on icon "button" at bounding box center [230, 606] width 15 height 15
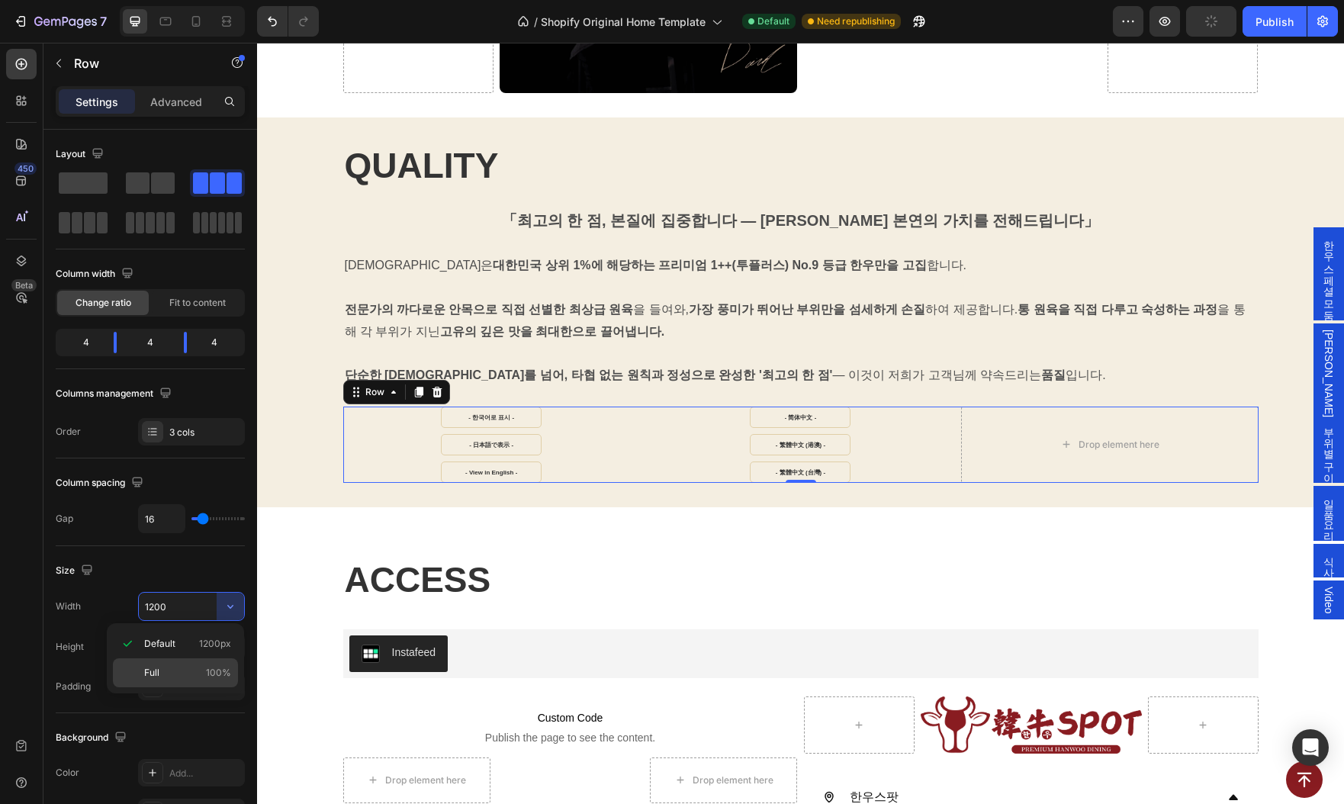
click at [171, 674] on p "Full 100%" at bounding box center [187, 673] width 87 height 14
type input "100%"
click at [1276, 16] on div "Publish" at bounding box center [1274, 22] width 38 height 16
